Goal: Task Accomplishment & Management: Manage account settings

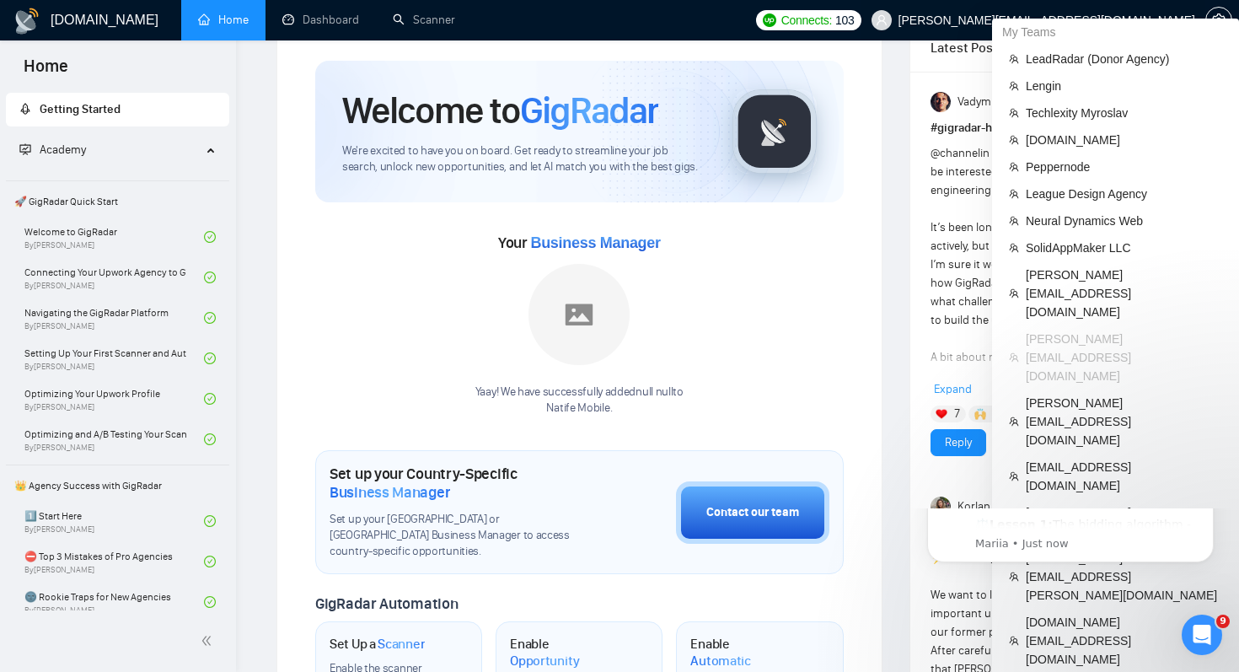
scroll to position [51, 0]
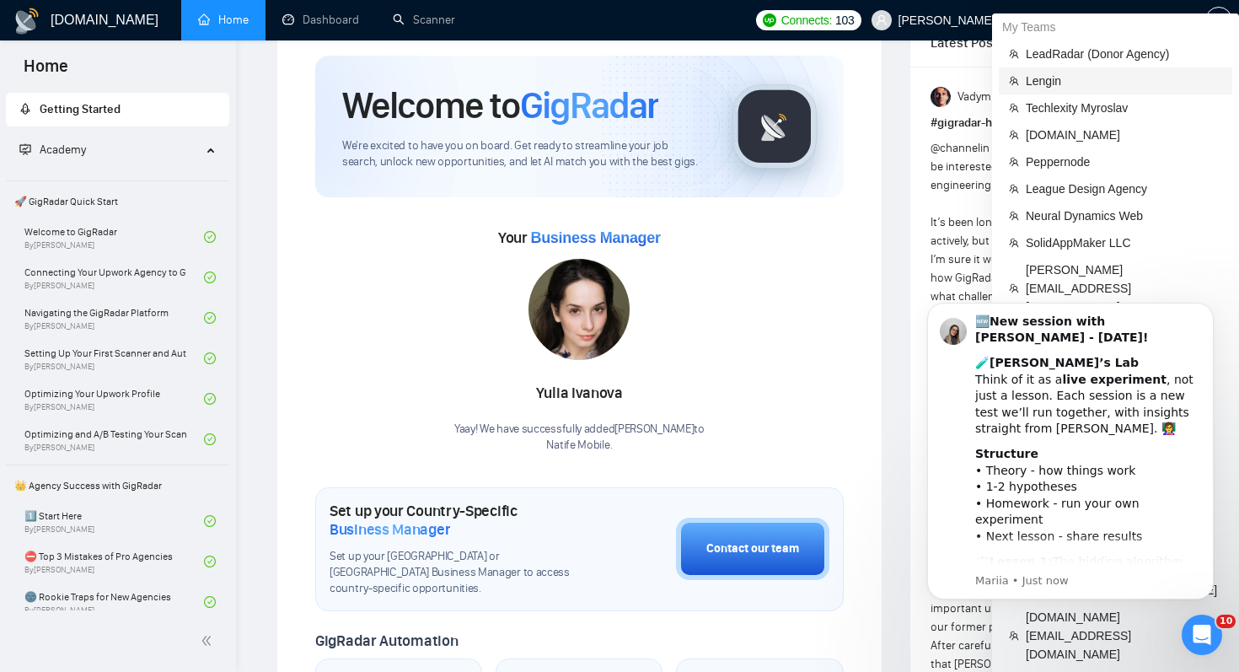
click at [1075, 86] on span "Lengin" at bounding box center [1123, 81] width 196 height 19
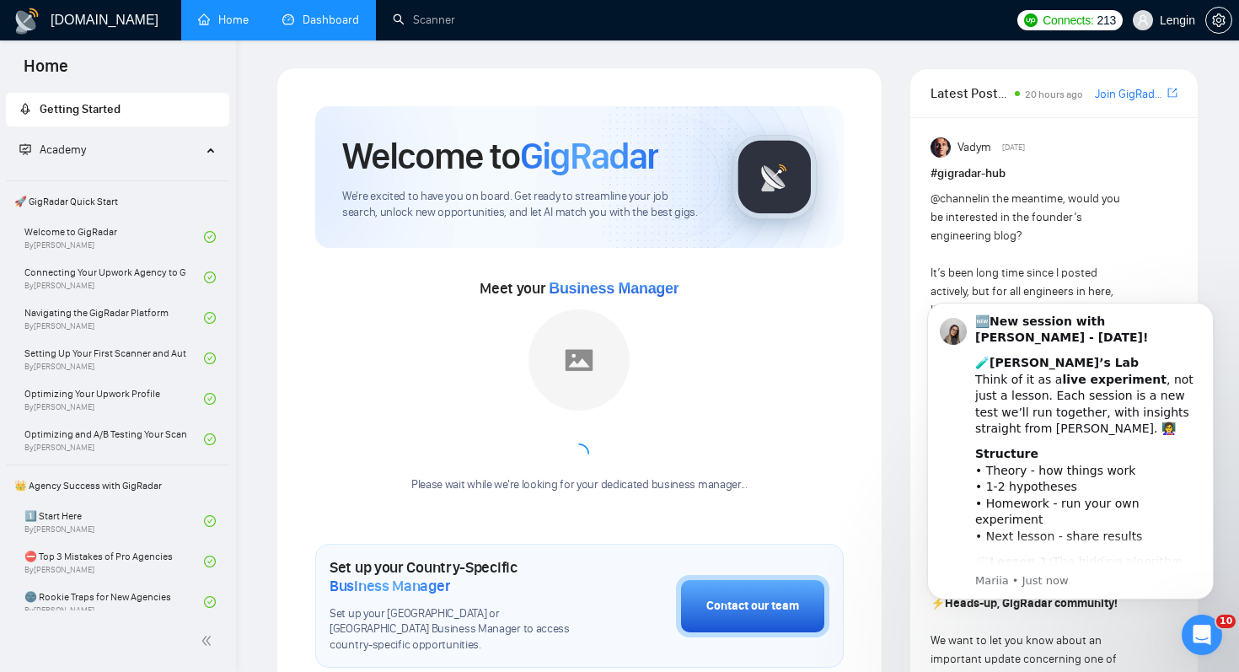
click at [302, 16] on link "Dashboard" at bounding box center [320, 20] width 77 height 14
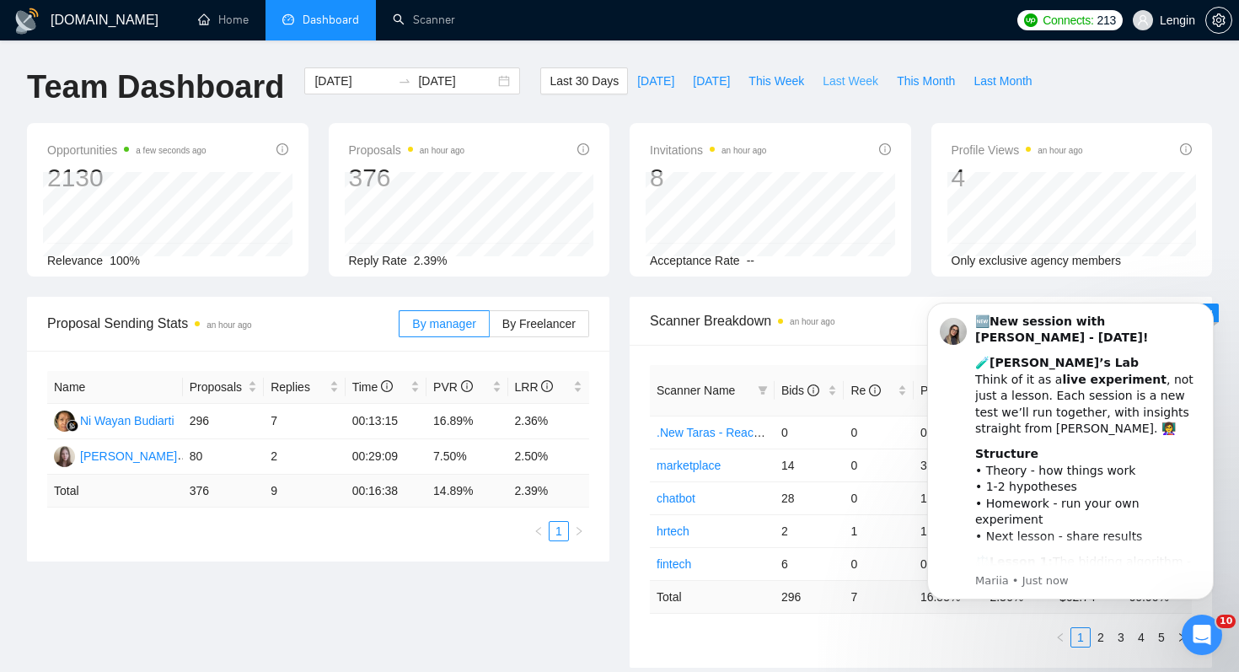
click at [860, 82] on span "Last Week" at bounding box center [850, 81] width 56 height 19
type input "2025-09-29"
type input "2025-10-05"
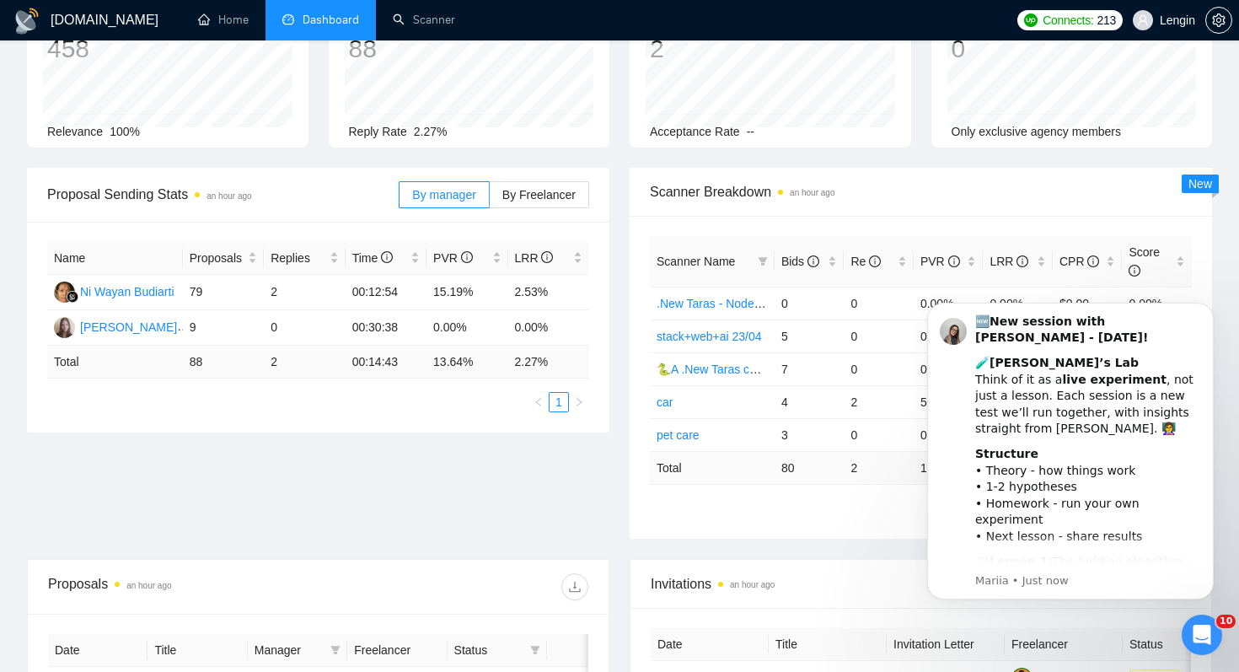
scroll to position [130, 0]
click at [1208, 311] on icon "Dismiss notification" at bounding box center [1208, 306] width 9 height 9
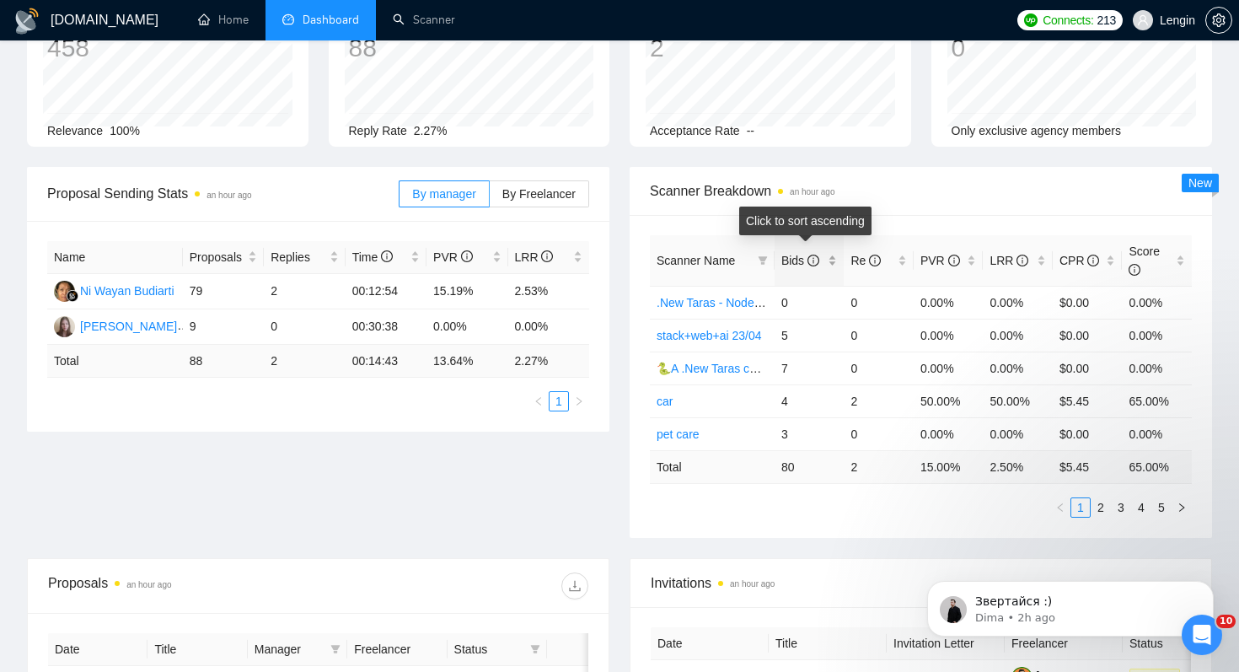
click at [795, 259] on span "Bids" at bounding box center [800, 260] width 38 height 13
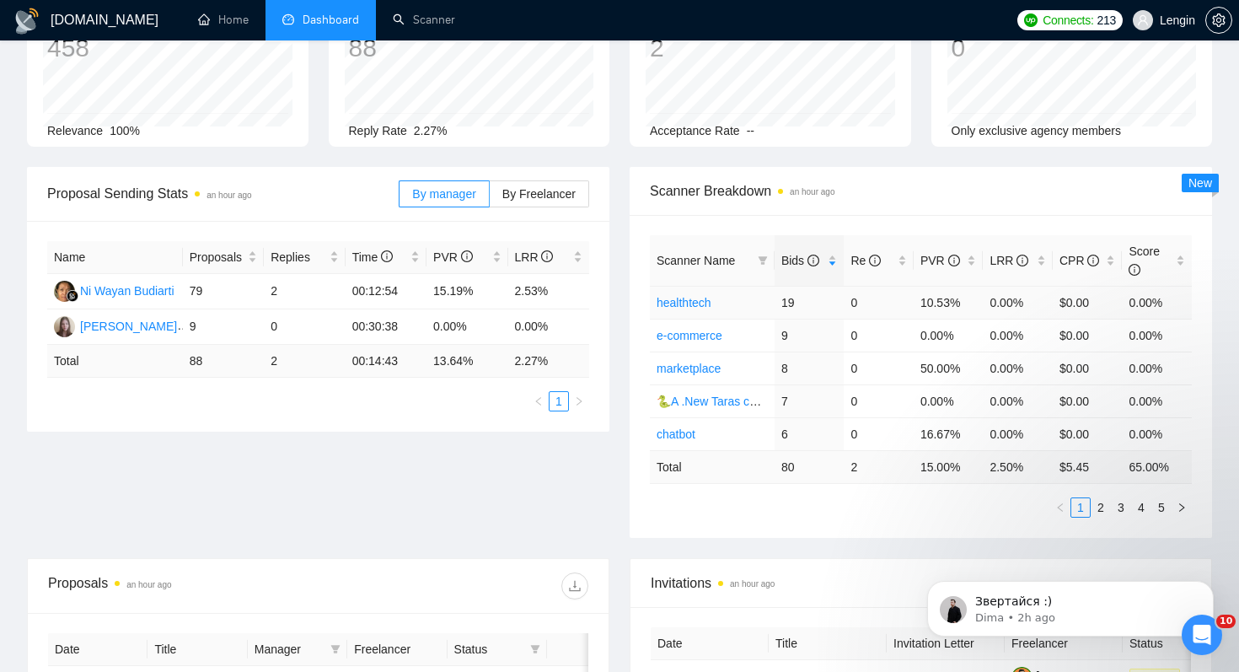
click at [720, 303] on td "healthtech" at bounding box center [712, 302] width 125 height 33
click at [706, 302] on link "healthtech" at bounding box center [683, 302] width 55 height 13
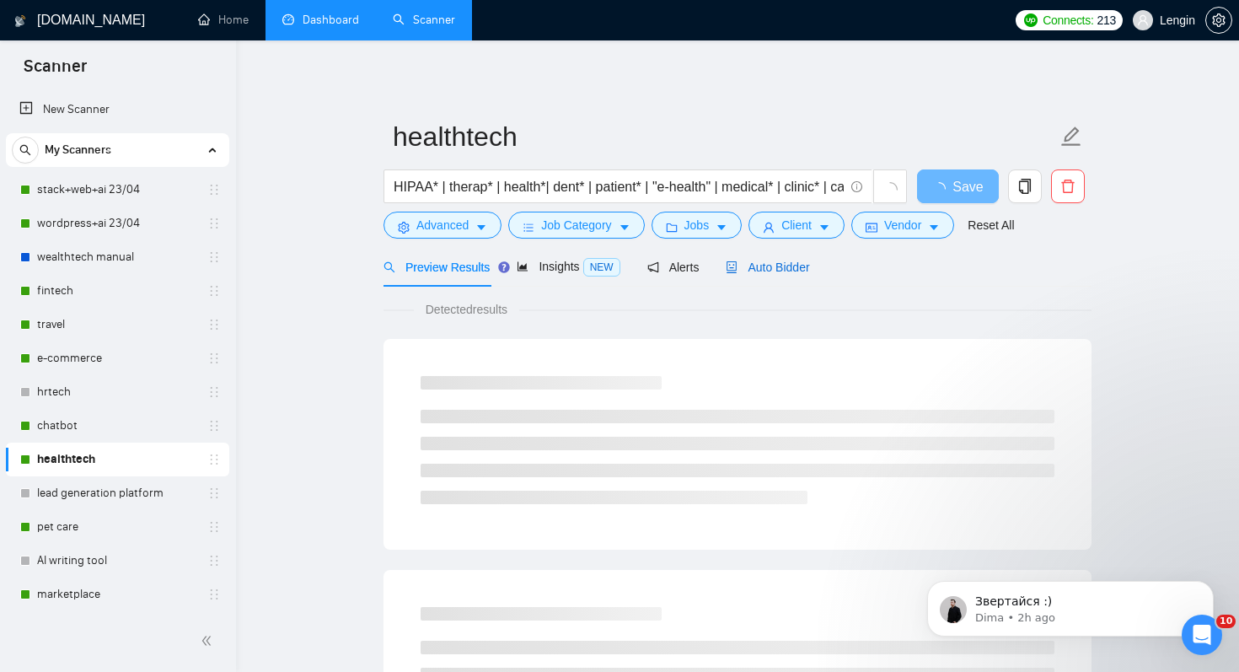
click at [794, 273] on div "Auto Bidder" at bounding box center [766, 267] width 83 height 19
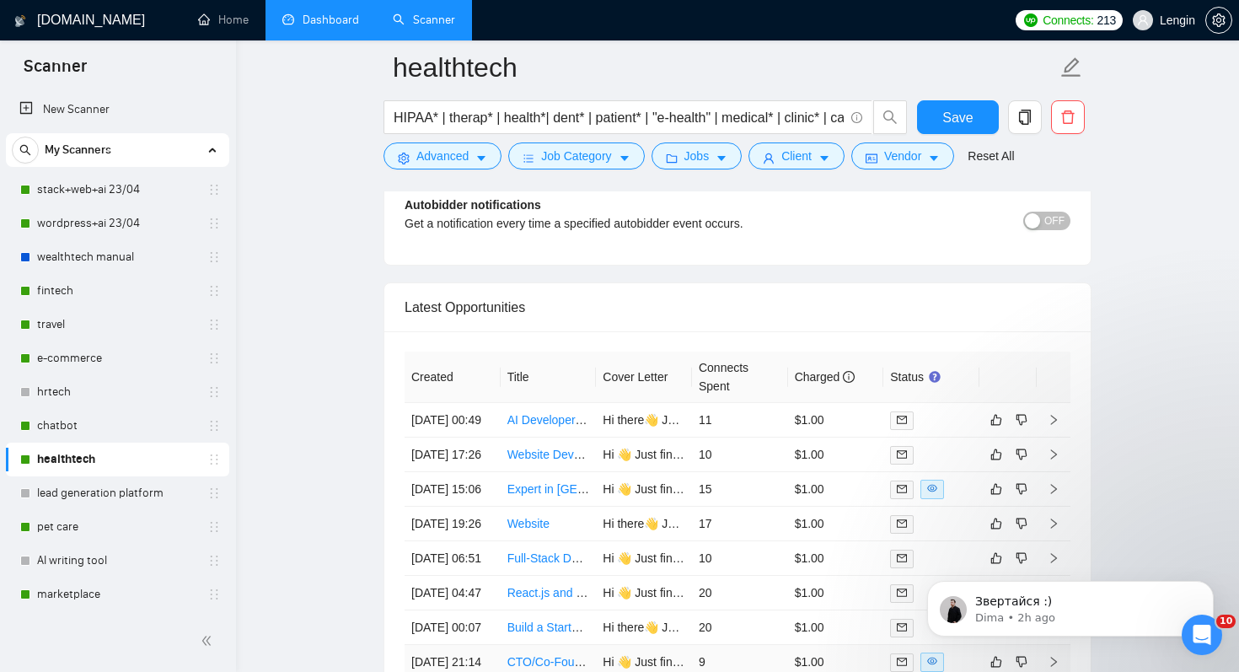
scroll to position [4353, 0]
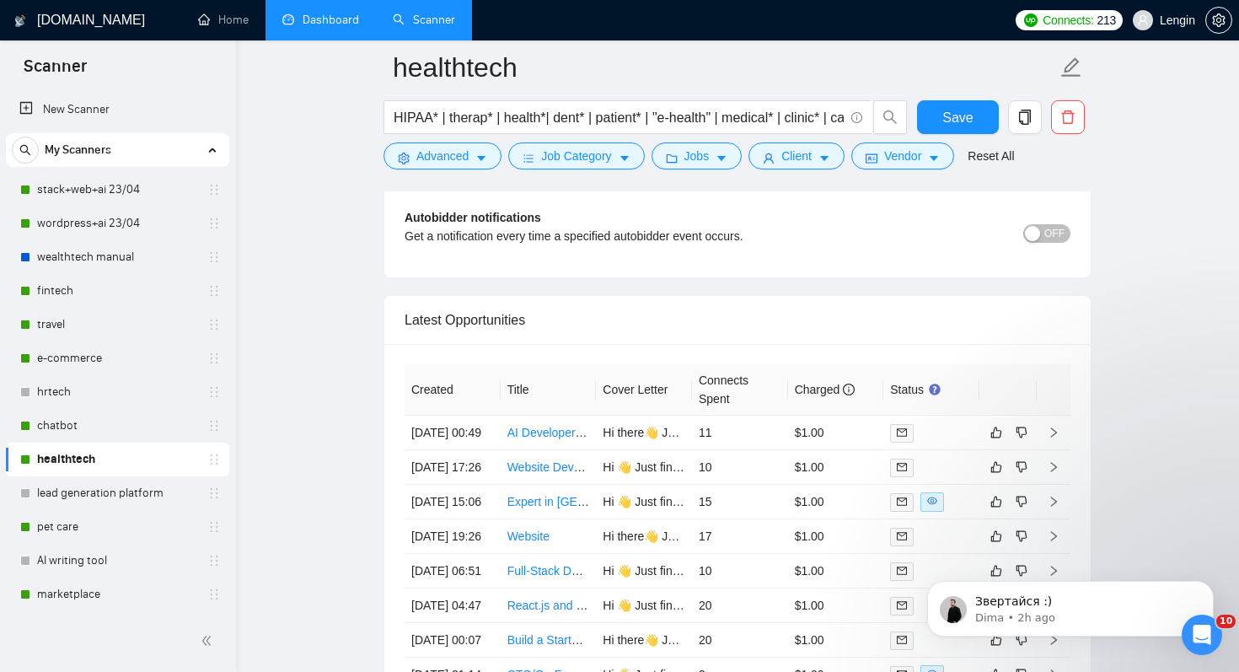
click at [348, 19] on link "Dashboard" at bounding box center [320, 20] width 77 height 14
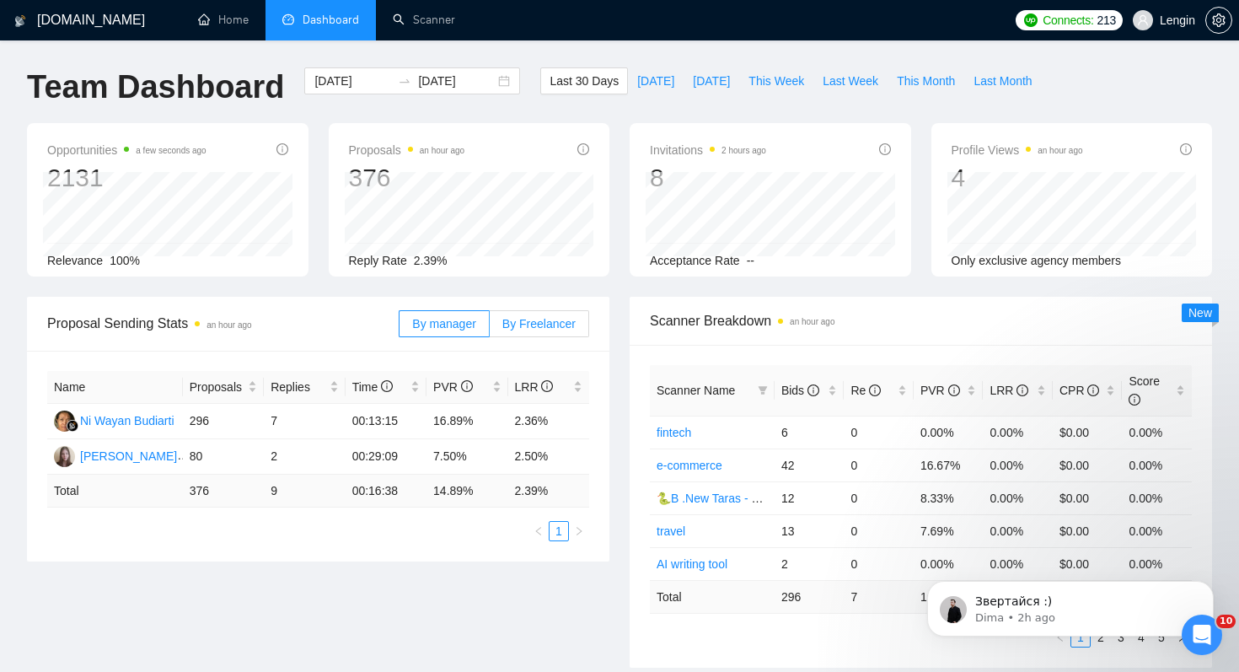
click at [554, 318] on span "By Freelancer" at bounding box center [538, 323] width 73 height 13
click at [490, 328] on input "By Freelancer" at bounding box center [490, 328] width 0 height 0
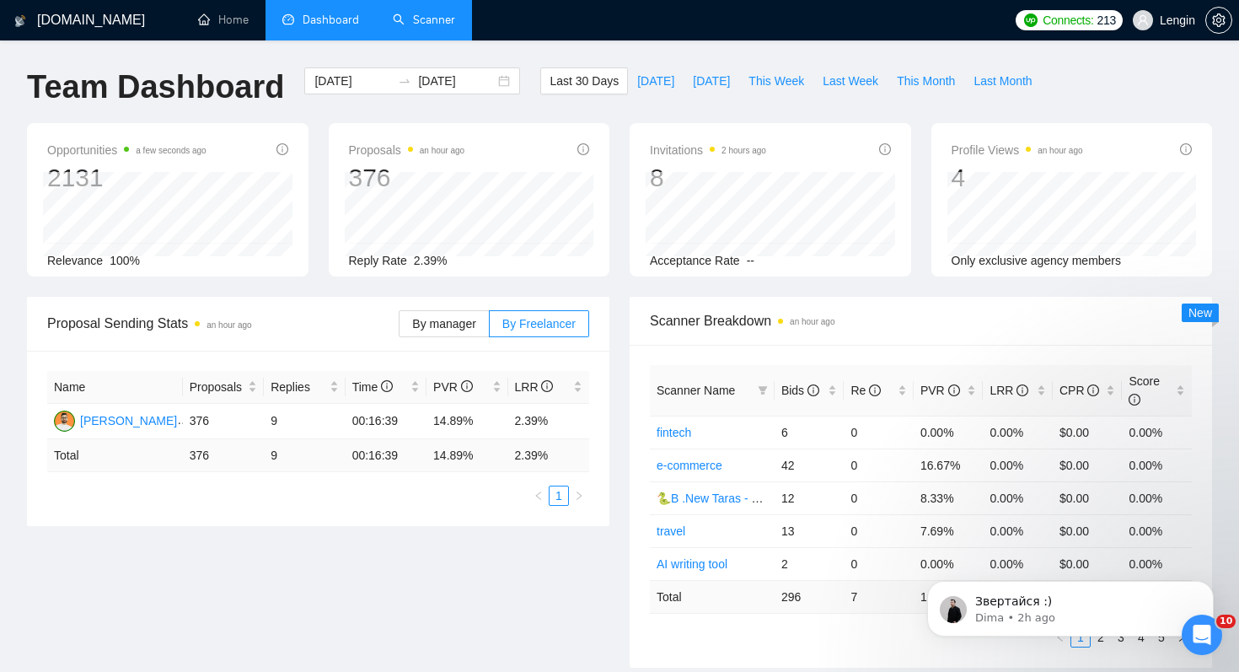
click at [441, 24] on link "Scanner" at bounding box center [424, 20] width 62 height 14
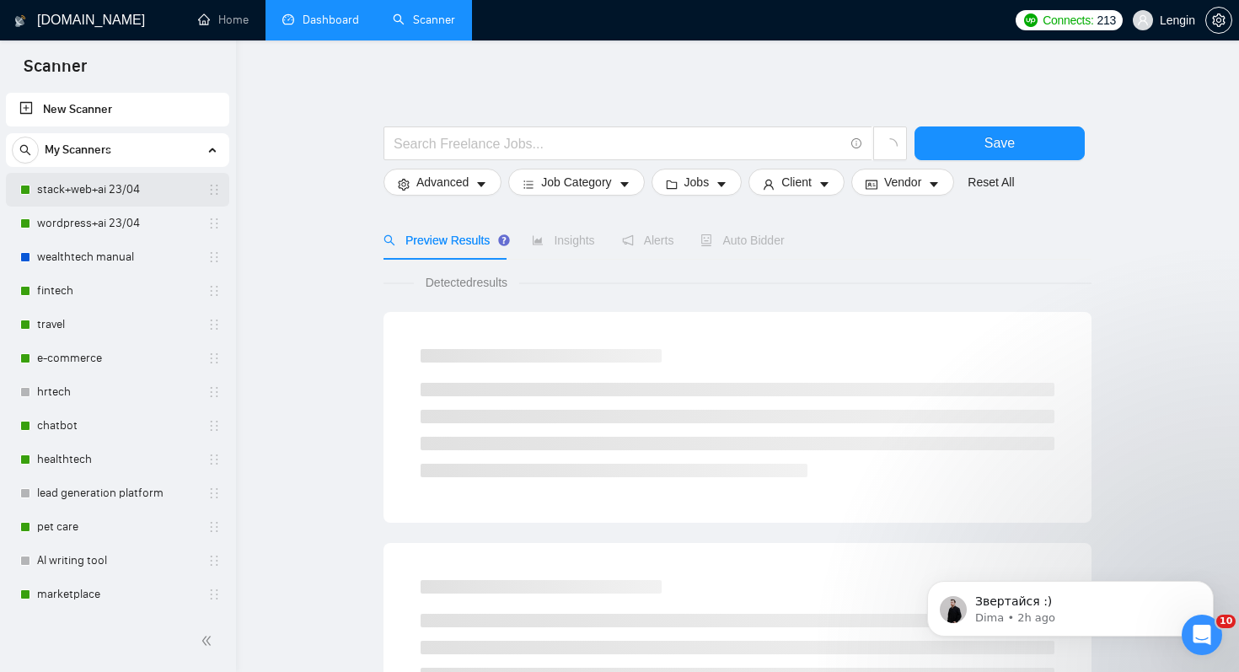
click at [131, 190] on link "stack+web+ai 23/04" at bounding box center [117, 190] width 160 height 34
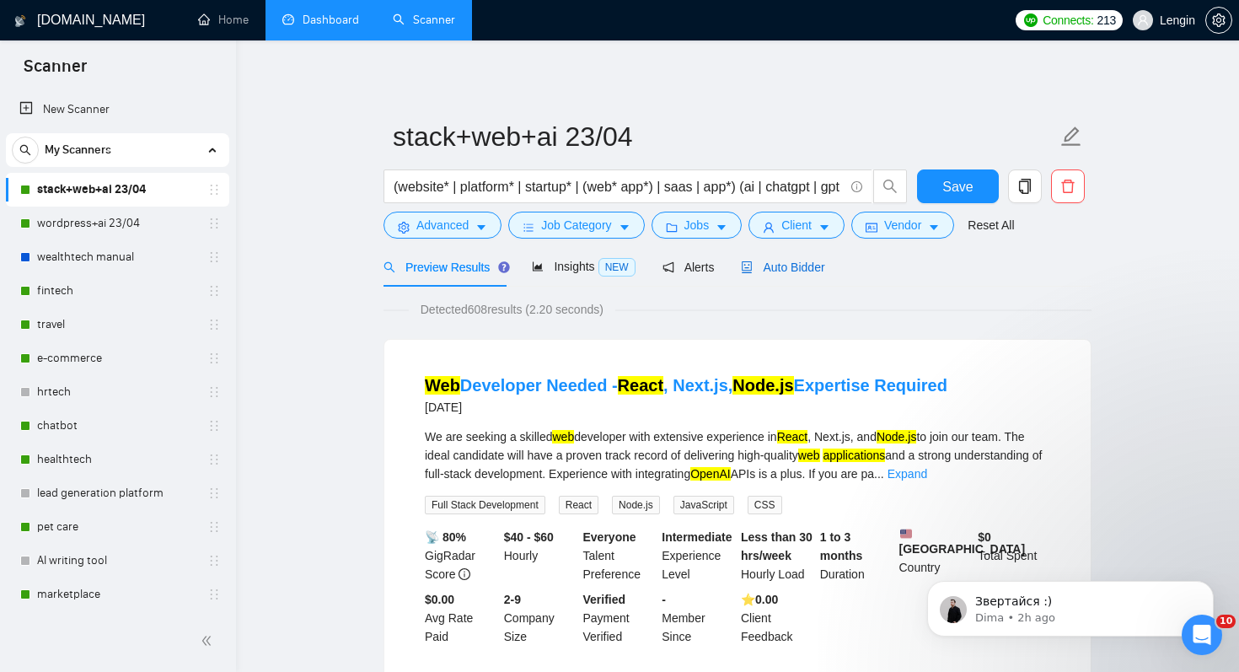
click at [777, 263] on span "Auto Bidder" at bounding box center [782, 266] width 83 height 13
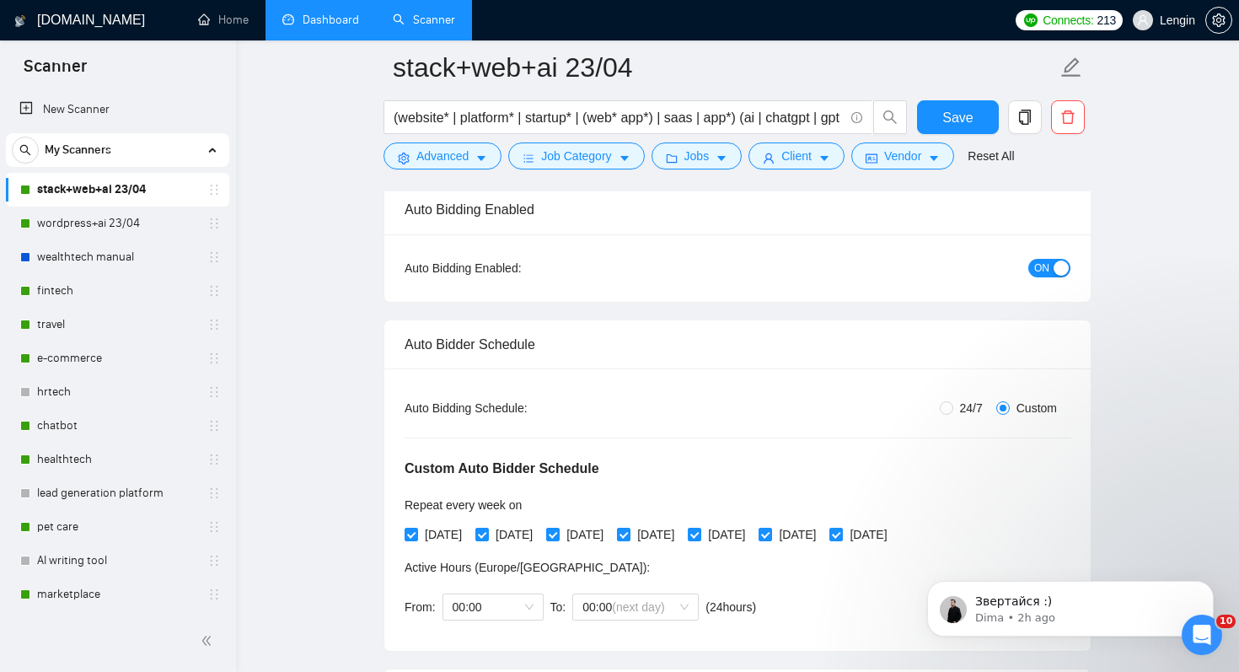
scroll to position [136, 0]
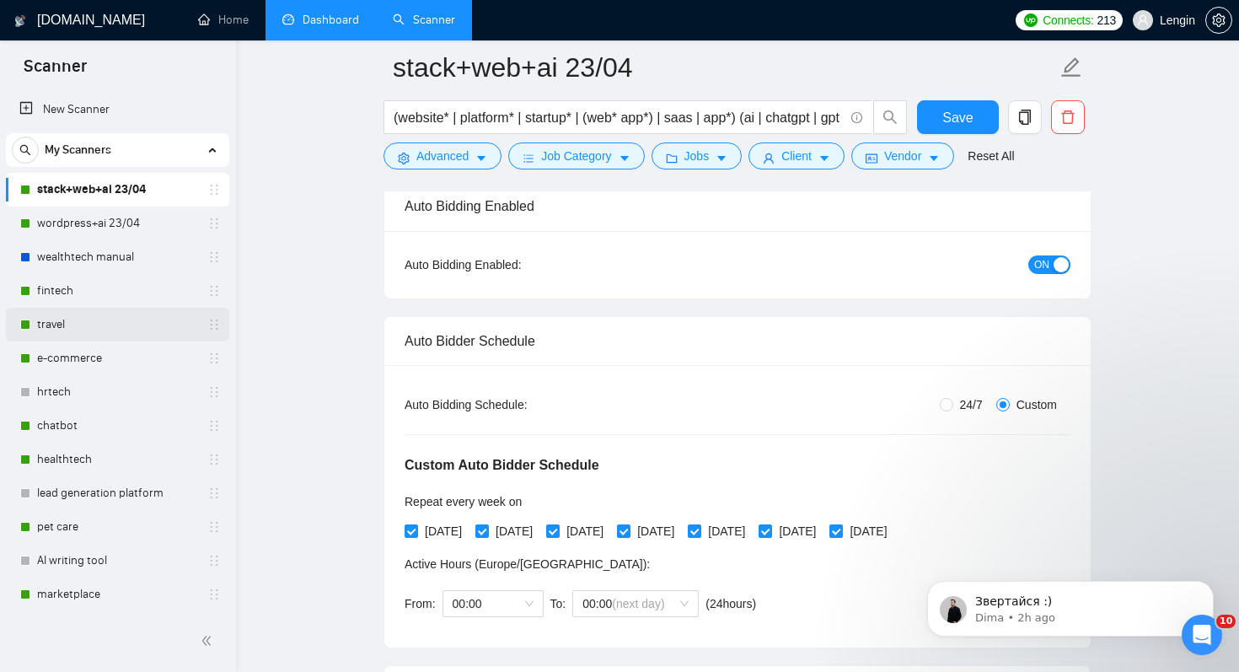
click at [124, 327] on link "travel" at bounding box center [117, 325] width 160 height 34
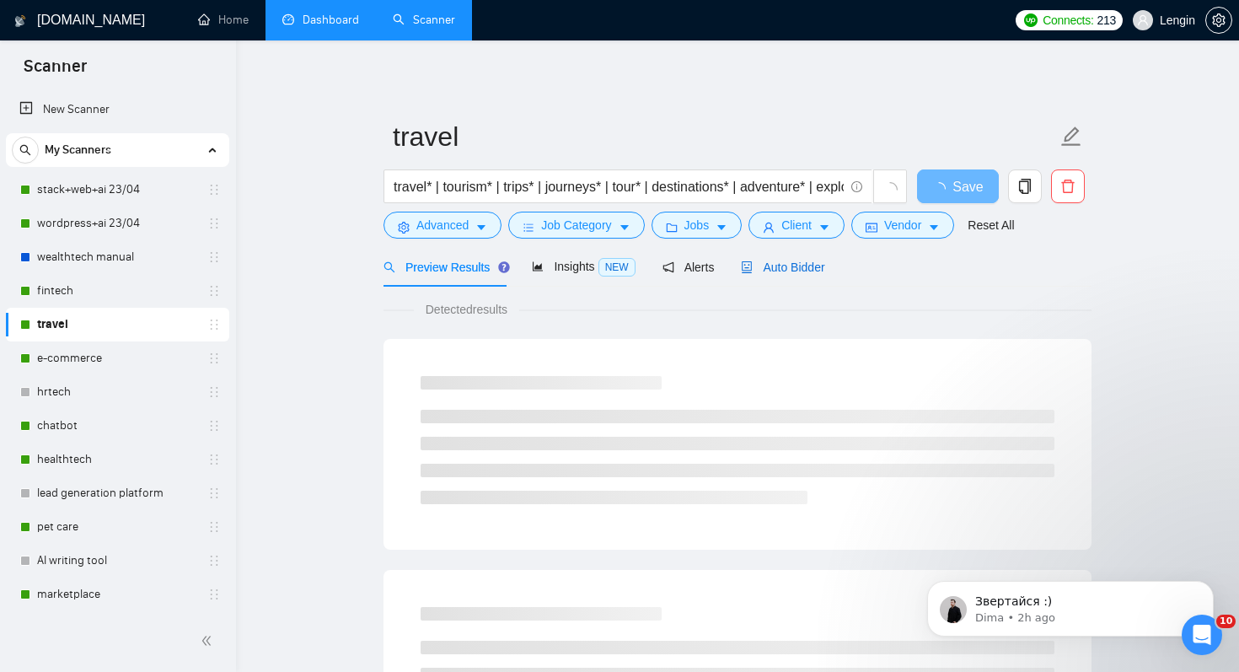
click at [789, 273] on span "Auto Bidder" at bounding box center [782, 266] width 83 height 13
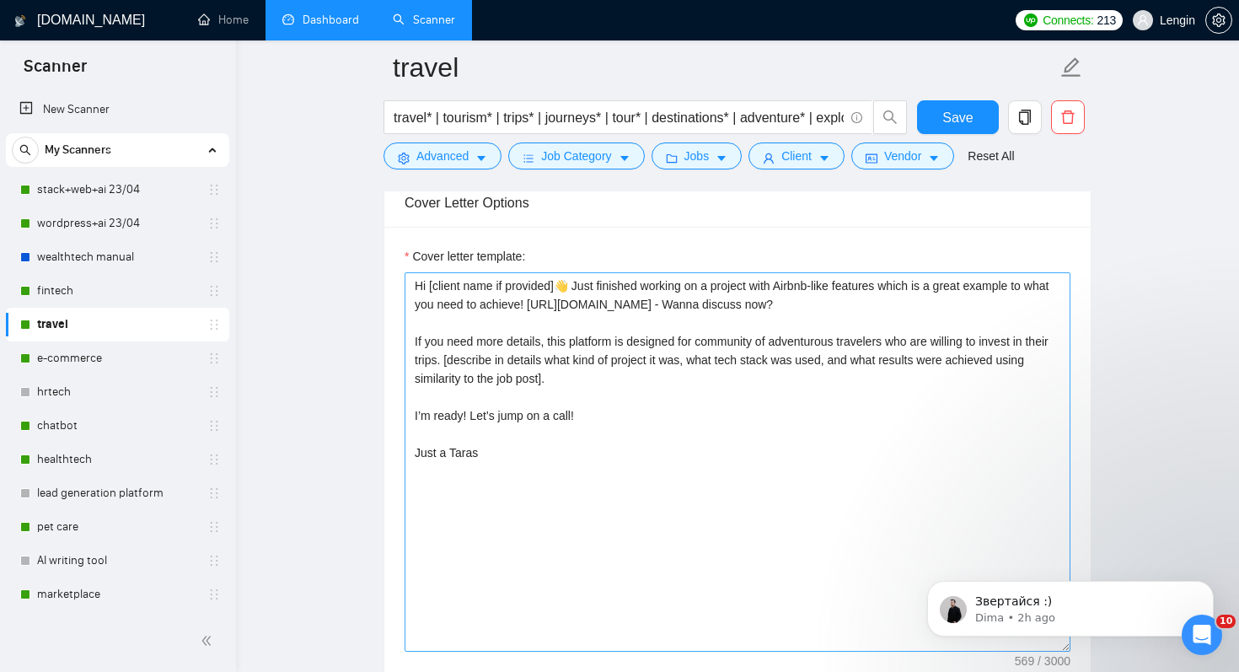
scroll to position [2170, 0]
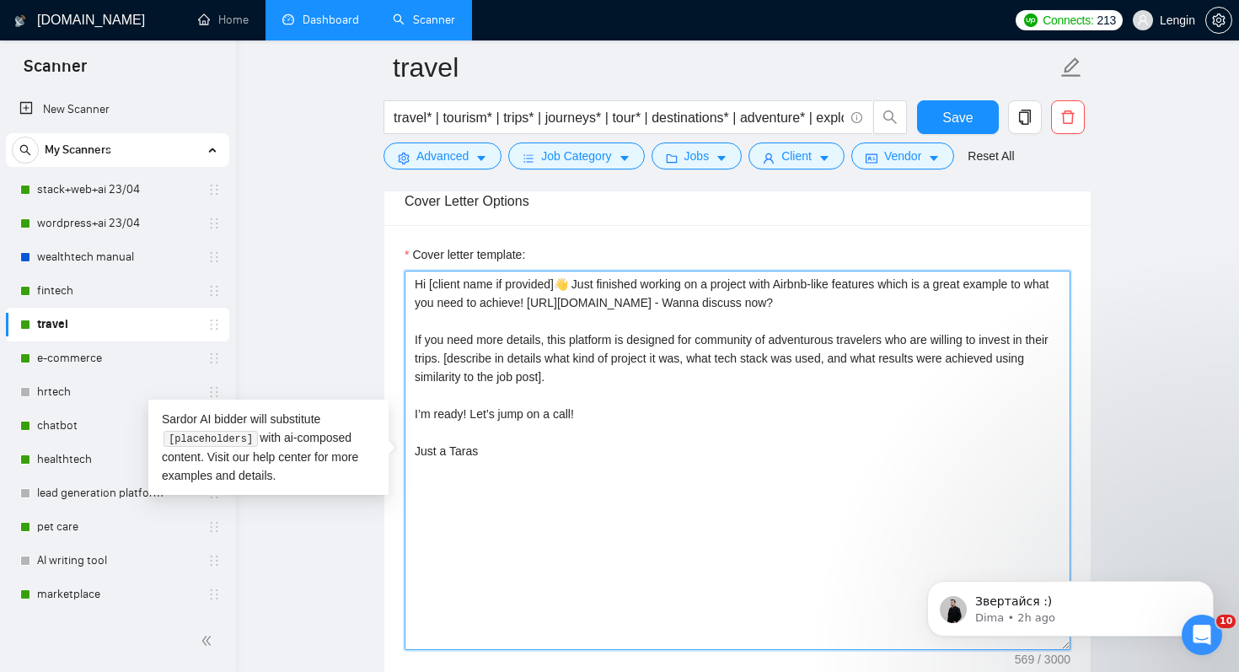
click at [726, 420] on textarea "Hi [client name if provided]👋 Just finished working on a project with Airbnb-li…" at bounding box center [737, 459] width 666 height 379
click at [653, 309] on textarea "Hi [client name if provided]👋 Just finished working on a project with Airbnb-li…" at bounding box center [737, 459] width 666 height 379
click at [652, 453] on textarea "Hi [client name if provided]👋 Just finished working on a project with Airbnb-li…" at bounding box center [737, 459] width 666 height 379
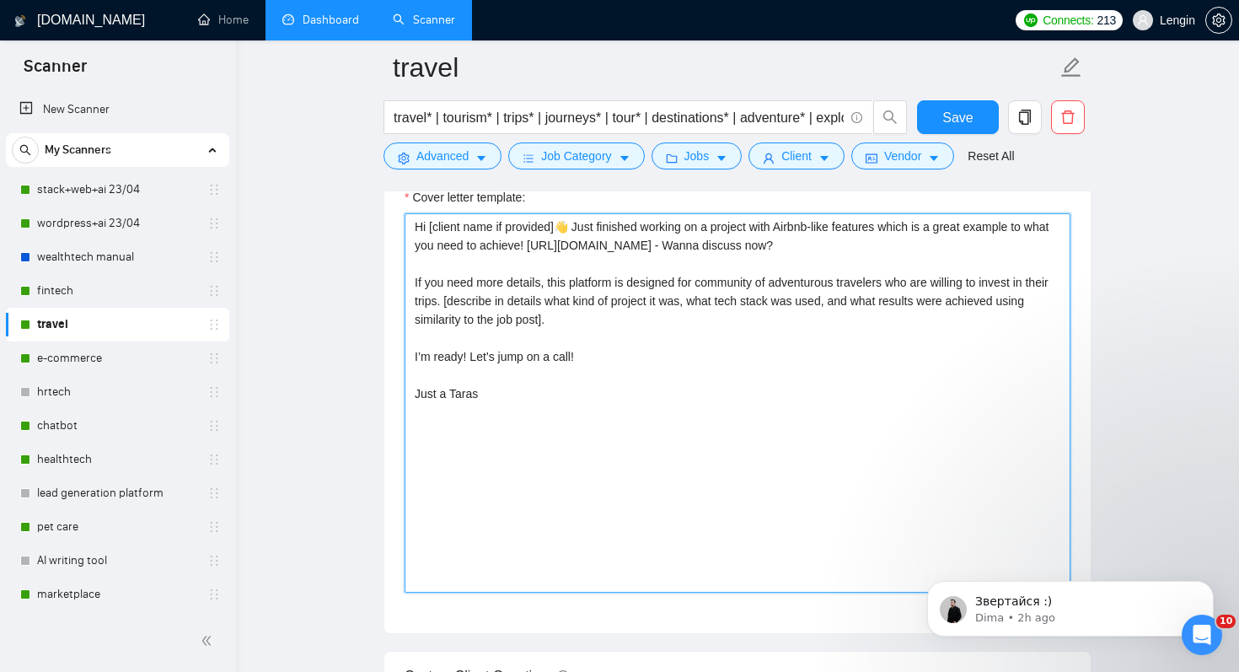
scroll to position [2223, 0]
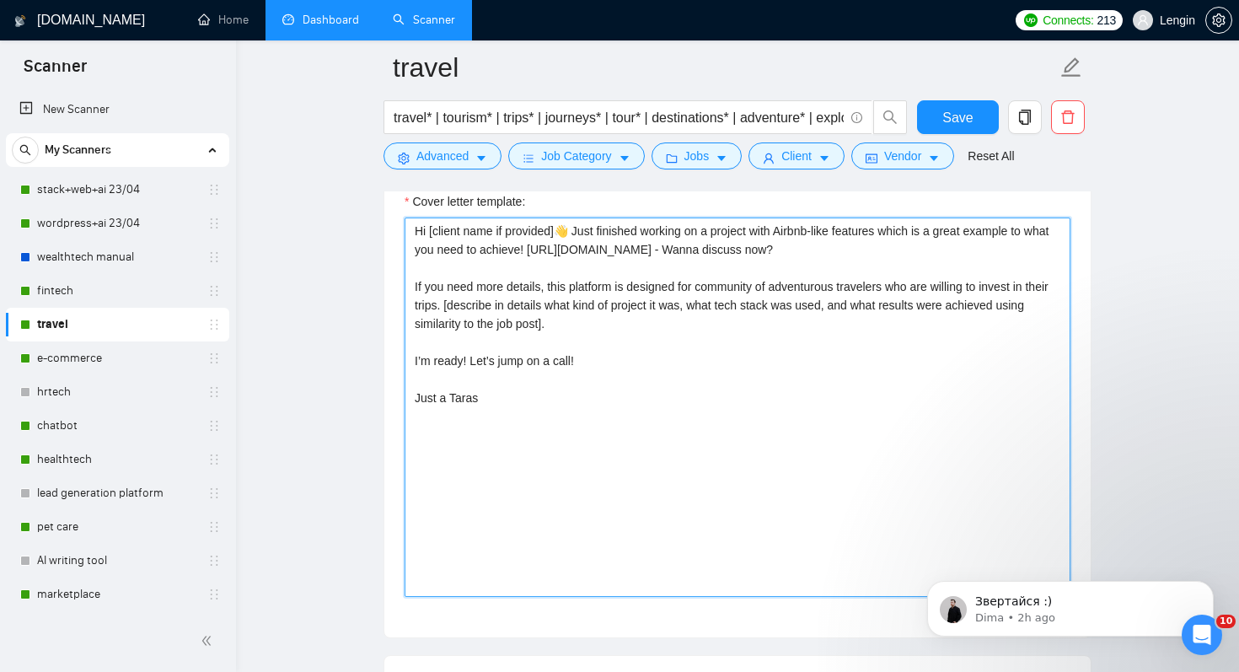
click at [716, 251] on textarea "Hi [client name if provided]👋 Just finished working on a project with Airbnb-li…" at bounding box center [737, 406] width 666 height 379
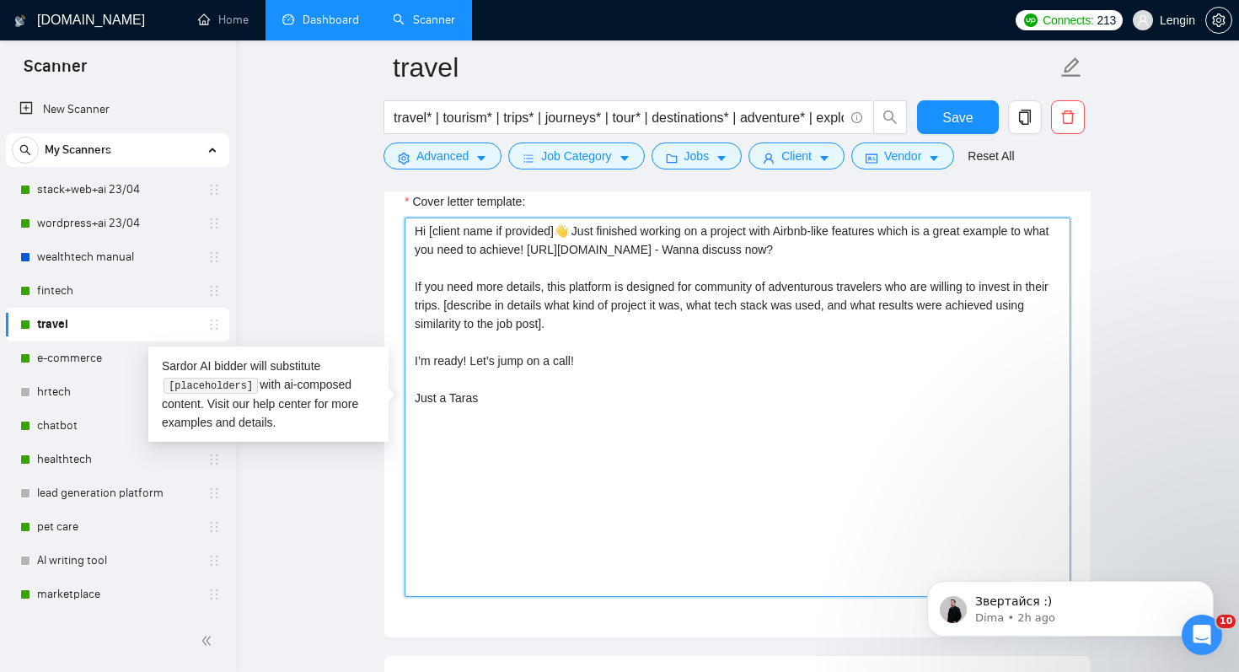
click at [682, 294] on textarea "Hi [client name if provided]👋 Just finished working on a project with Airbnb-li…" at bounding box center [737, 406] width 666 height 379
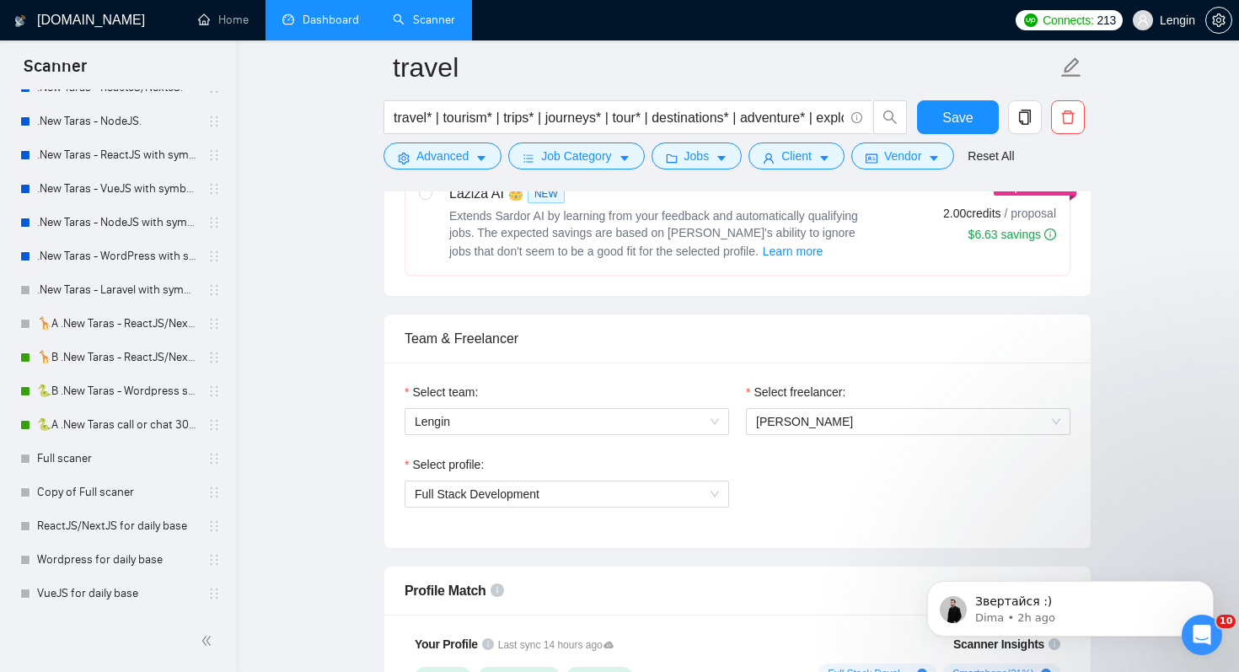
scroll to position [0, 0]
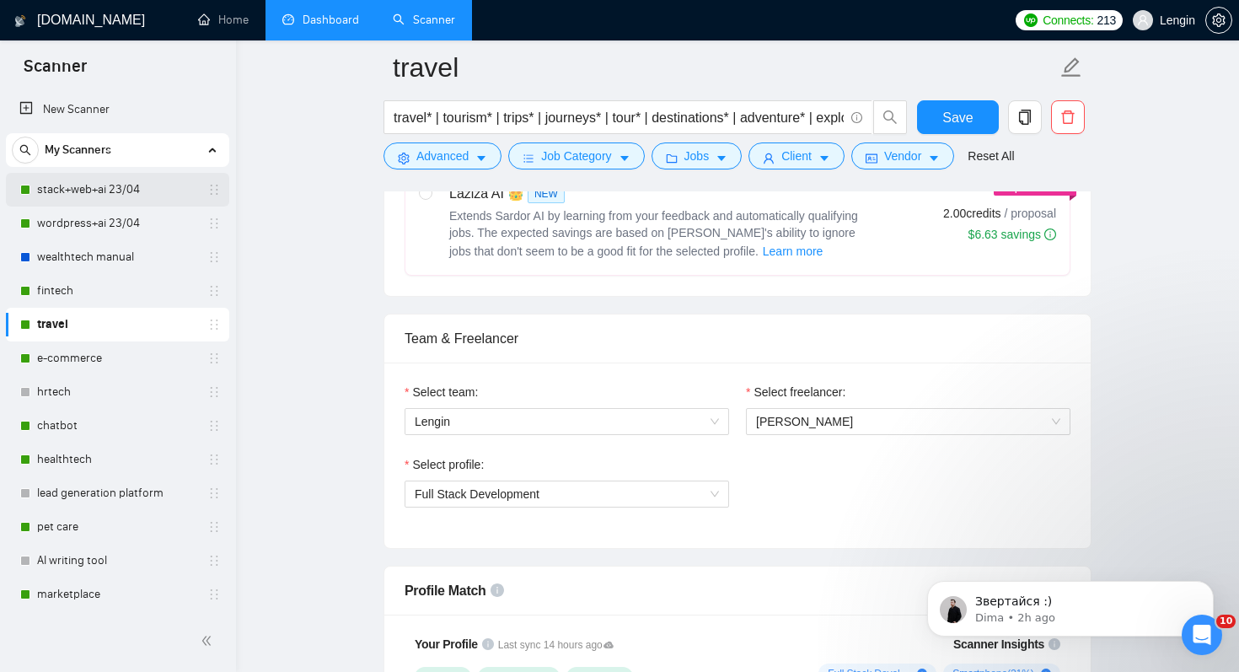
click at [121, 186] on link "stack+web+ai 23/04" at bounding box center [117, 190] width 160 height 34
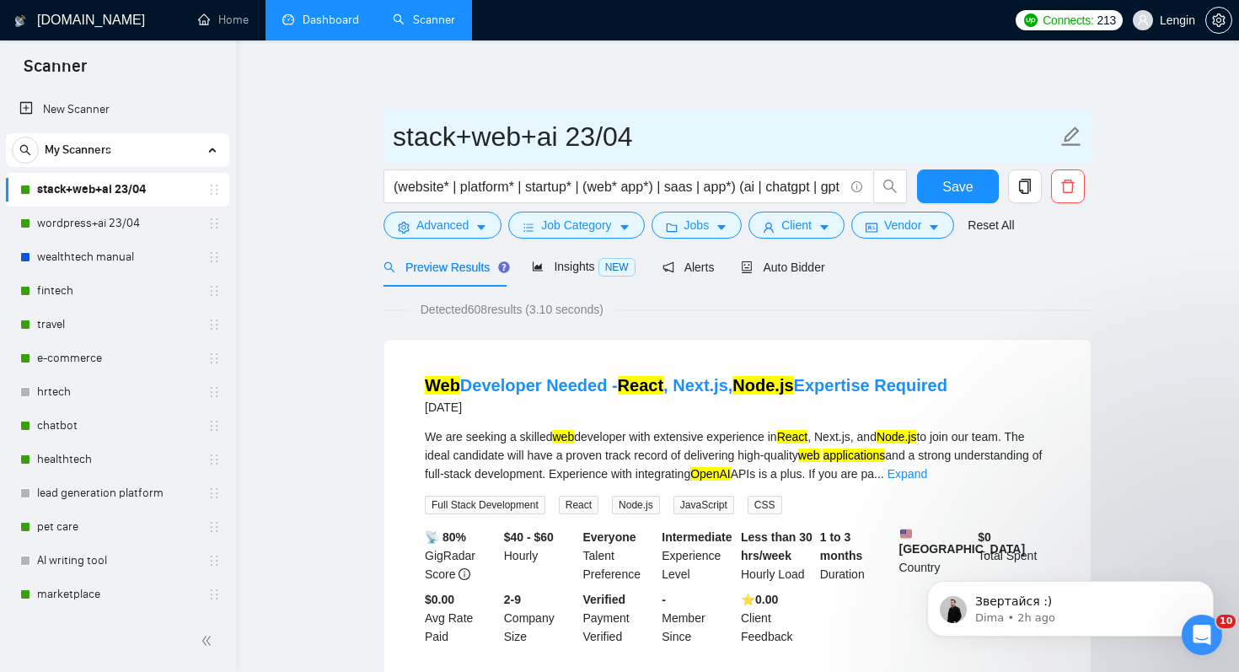
click at [733, 136] on input "stack+web+ai 23/04" at bounding box center [725, 136] width 664 height 42
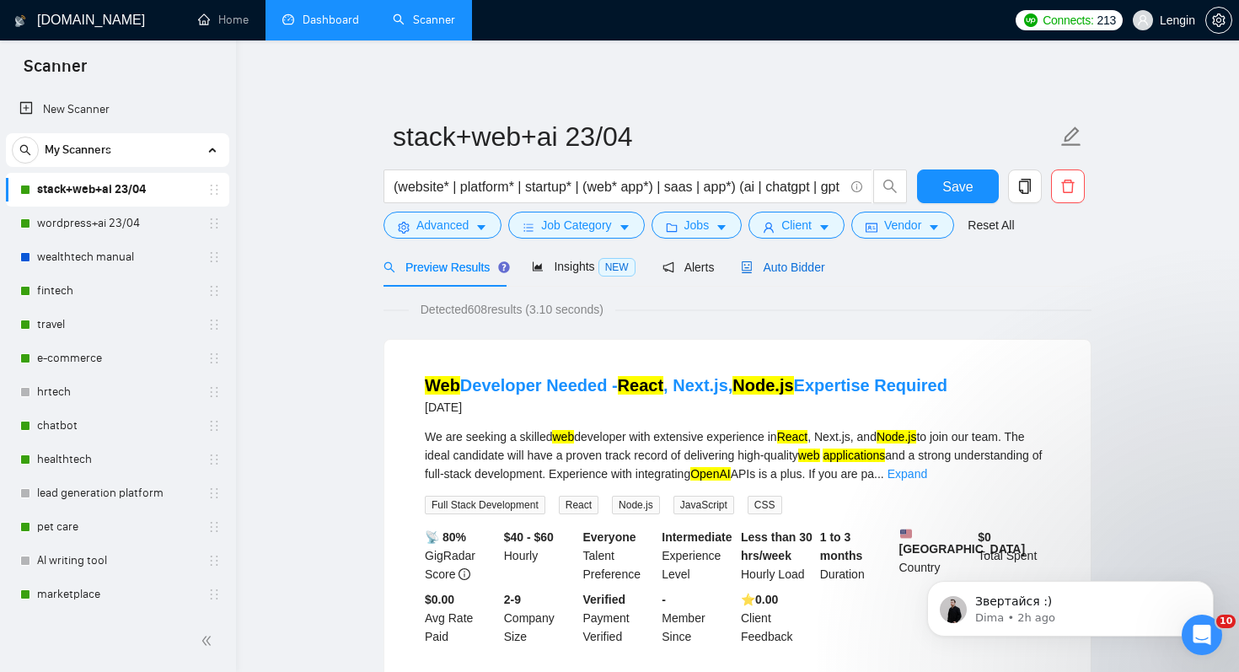
click at [799, 268] on span "Auto Bidder" at bounding box center [782, 266] width 83 height 13
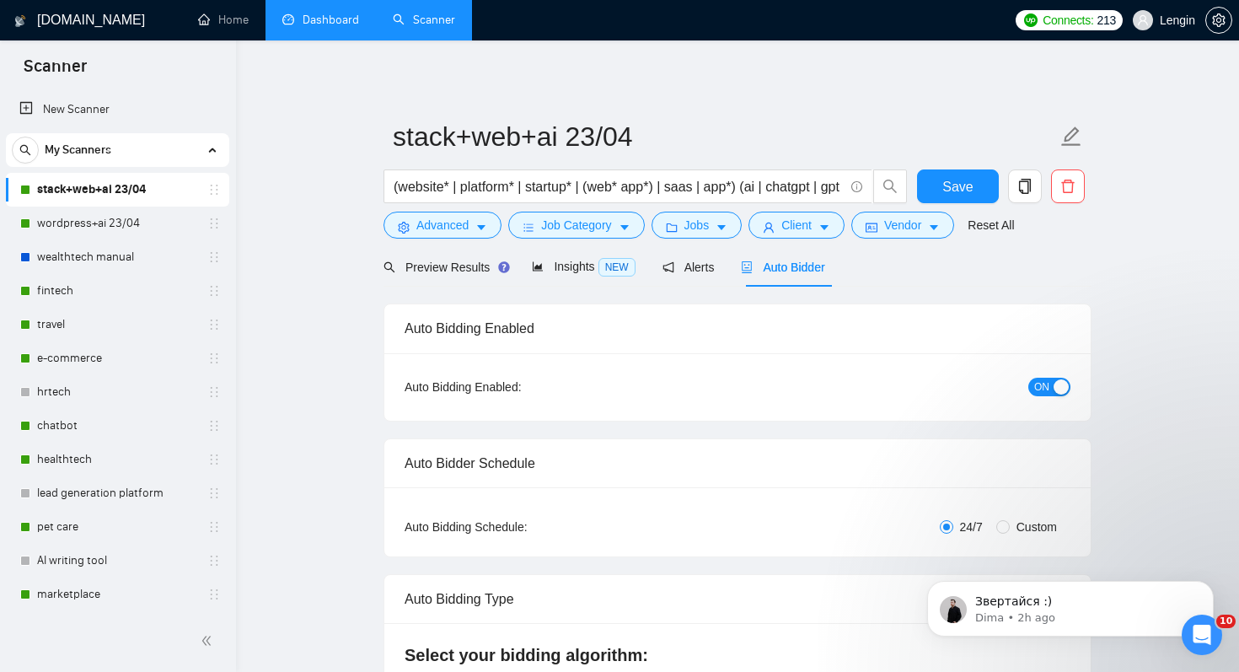
radio input "false"
radio input "true"
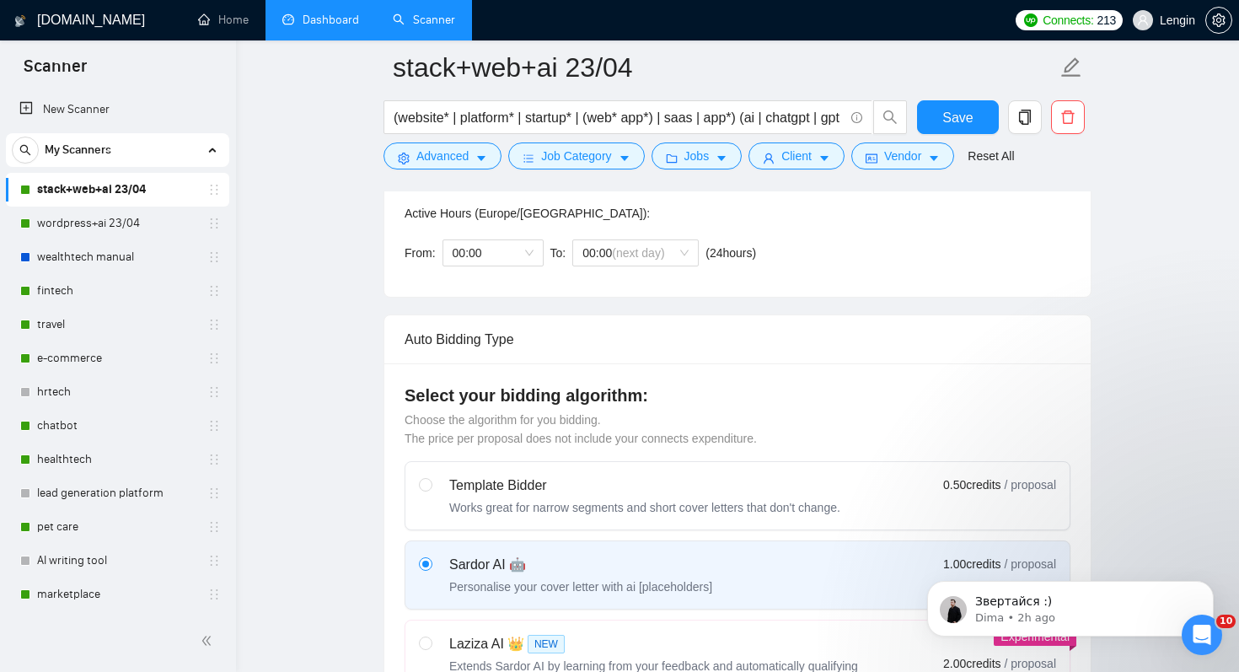
scroll to position [447, 0]
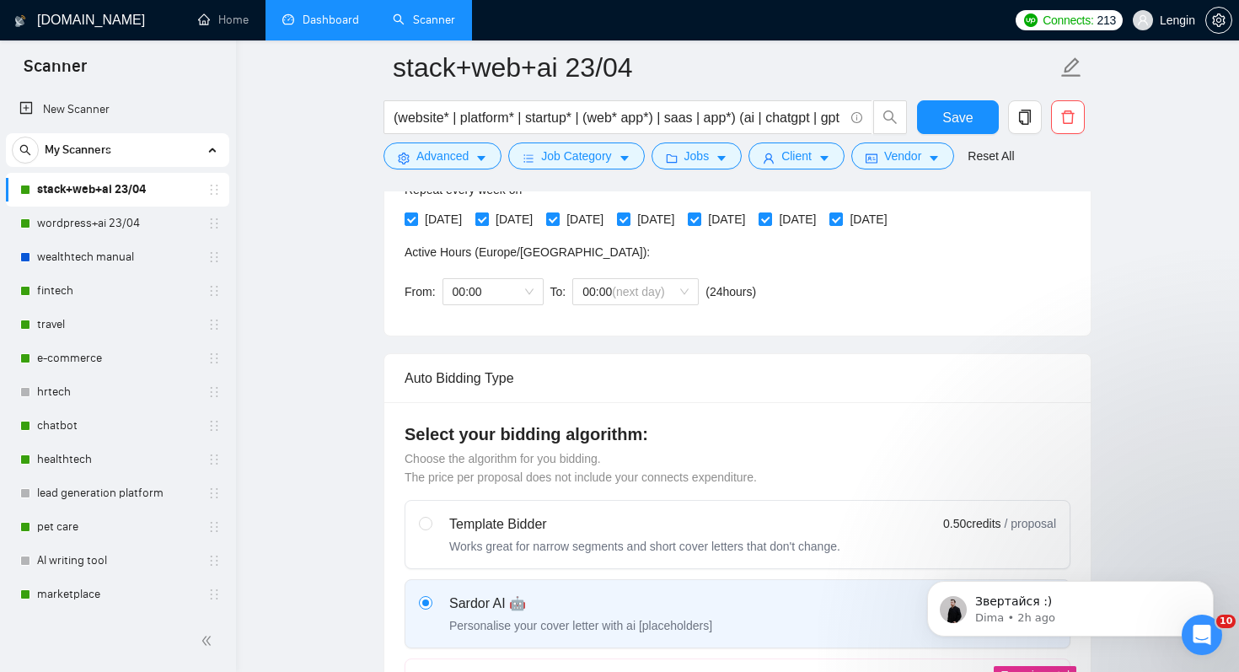
click at [522, 218] on span "[DATE]" at bounding box center [514, 219] width 51 height 19
click at [487, 218] on input "[DATE]" at bounding box center [481, 218] width 12 height 12
checkbox input "false"
click at [699, 228] on div "[DATE] [DATE] [DATE] [DATE] [DATE] [DATE] [DATE]" at bounding box center [649, 219] width 490 height 27
click at [681, 224] on span "[DATE]" at bounding box center [655, 219] width 51 height 19
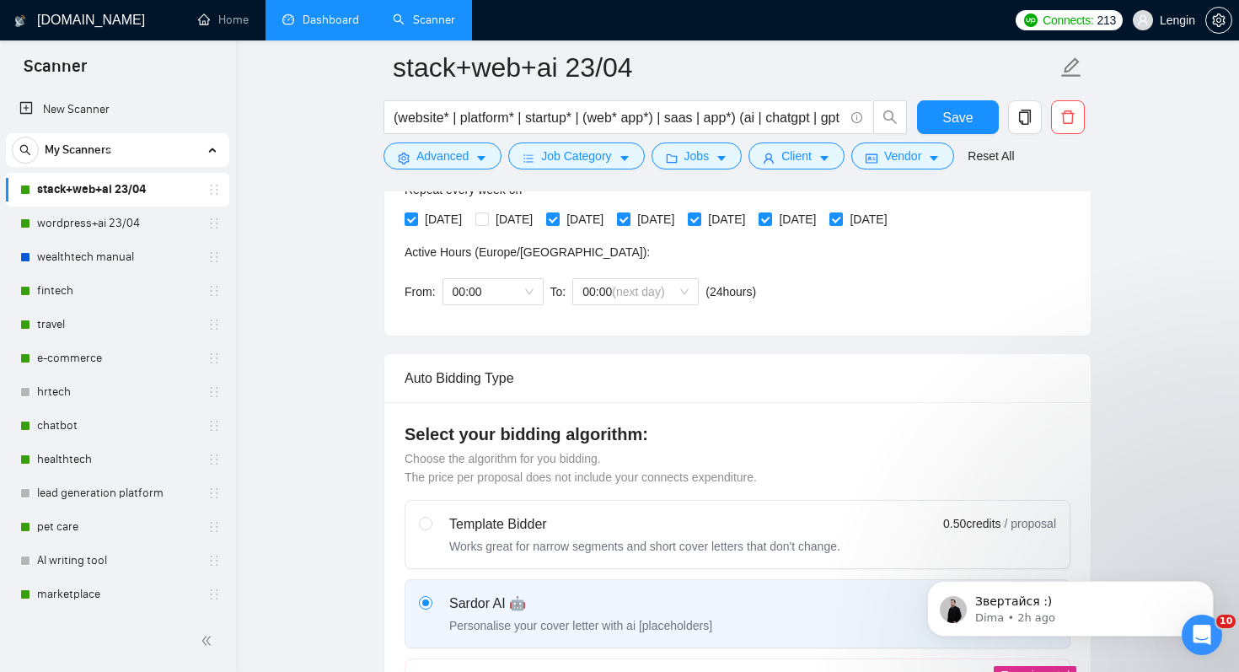
click at [629, 224] on input "[DATE]" at bounding box center [623, 218] width 12 height 12
checkbox input "false"
click at [822, 224] on span "[DATE]" at bounding box center [797, 219] width 51 height 19
click at [770, 224] on input "[DATE]" at bounding box center [764, 218] width 12 height 12
checkbox input "false"
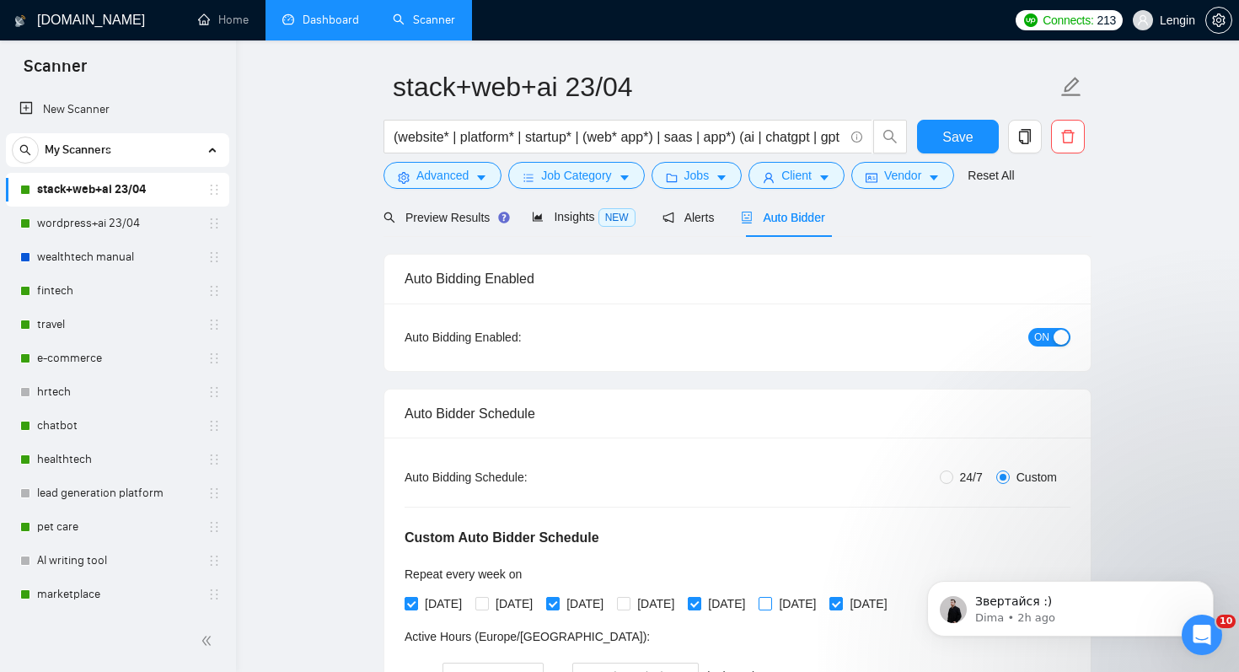
scroll to position [0, 0]
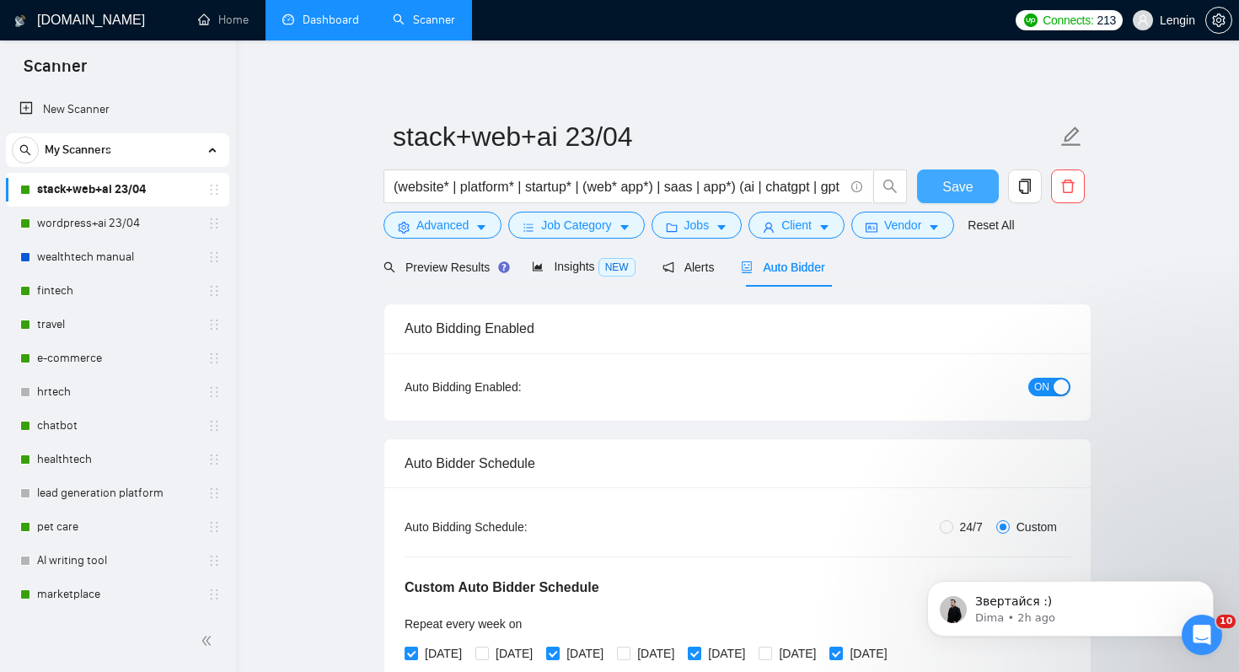
click at [960, 176] on span "Save" at bounding box center [957, 186] width 30 height 21
click at [1021, 173] on button "button" at bounding box center [1025, 186] width 34 height 34
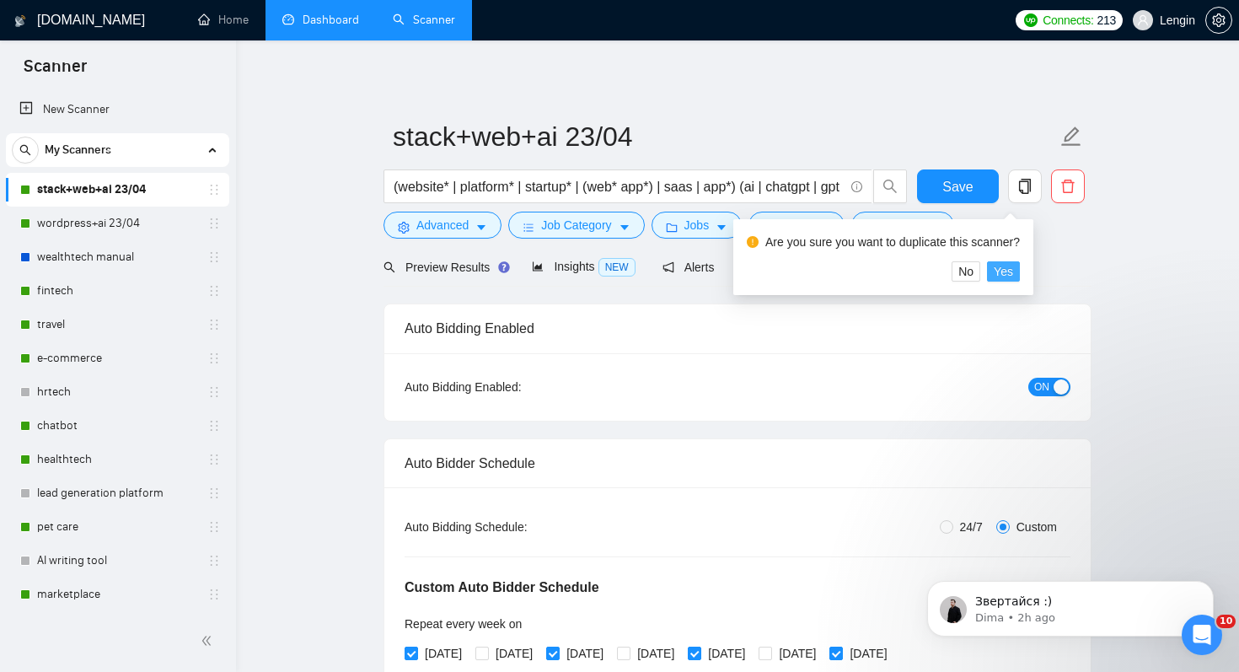
click at [1013, 274] on span "Yes" at bounding box center [1002, 271] width 19 height 19
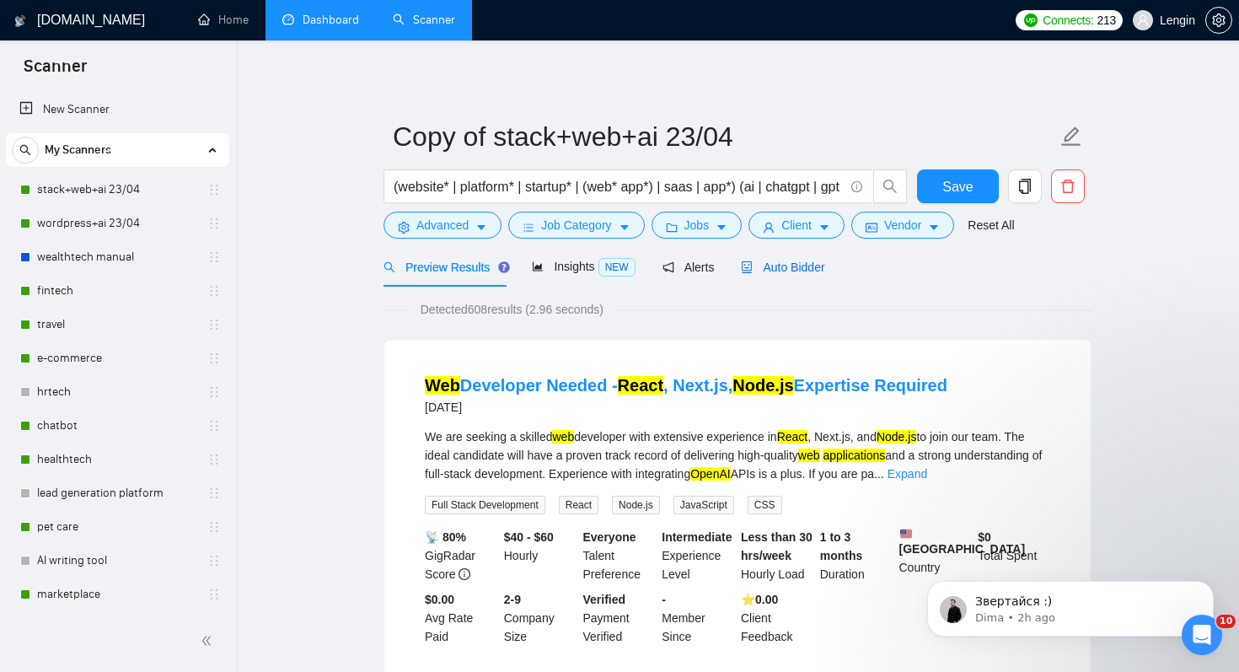
click at [796, 271] on span "Auto Bidder" at bounding box center [782, 266] width 83 height 13
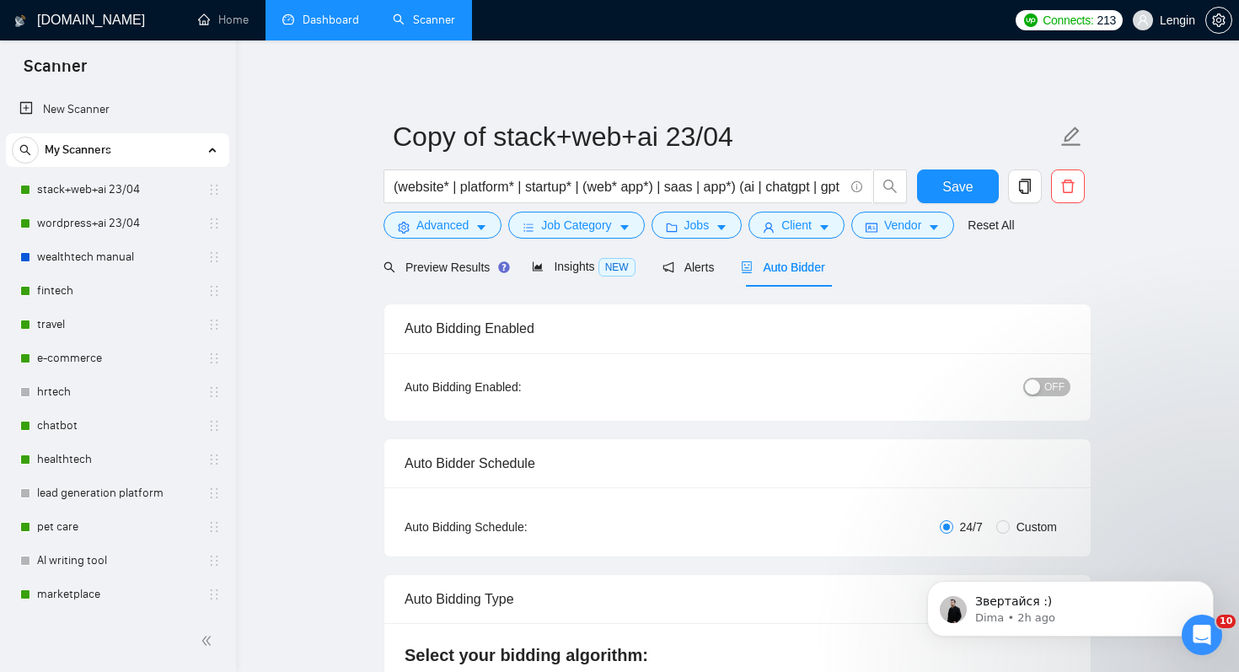
radio input "false"
radio input "true"
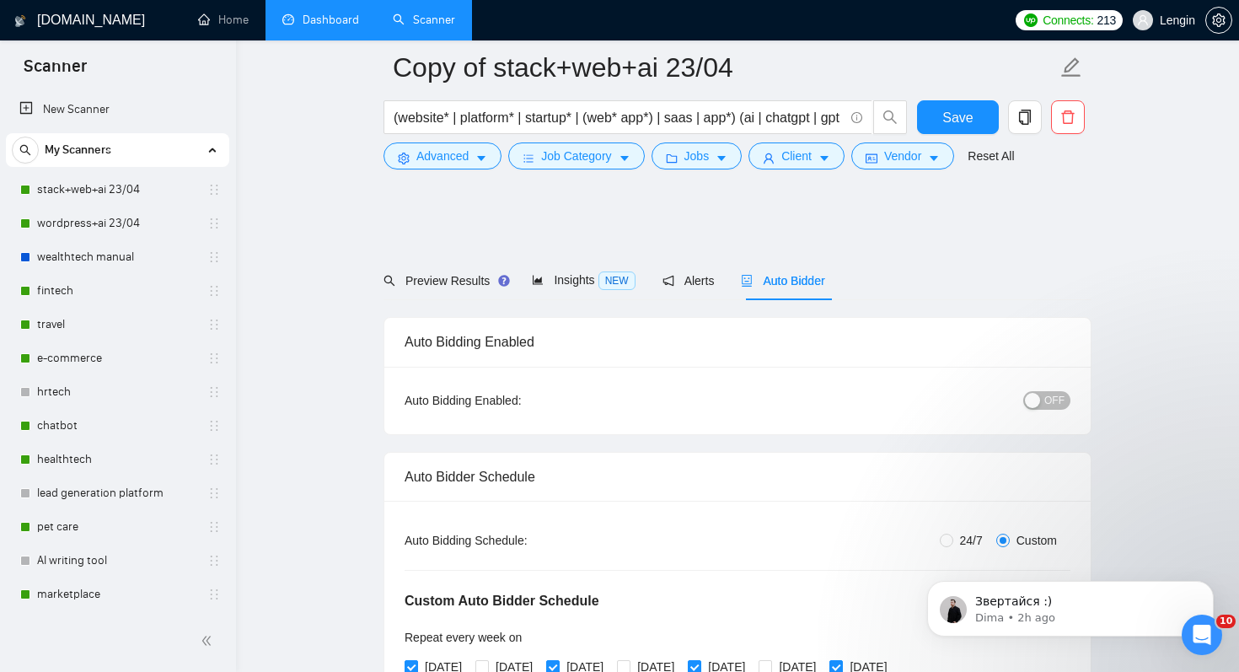
scroll to position [364, 0]
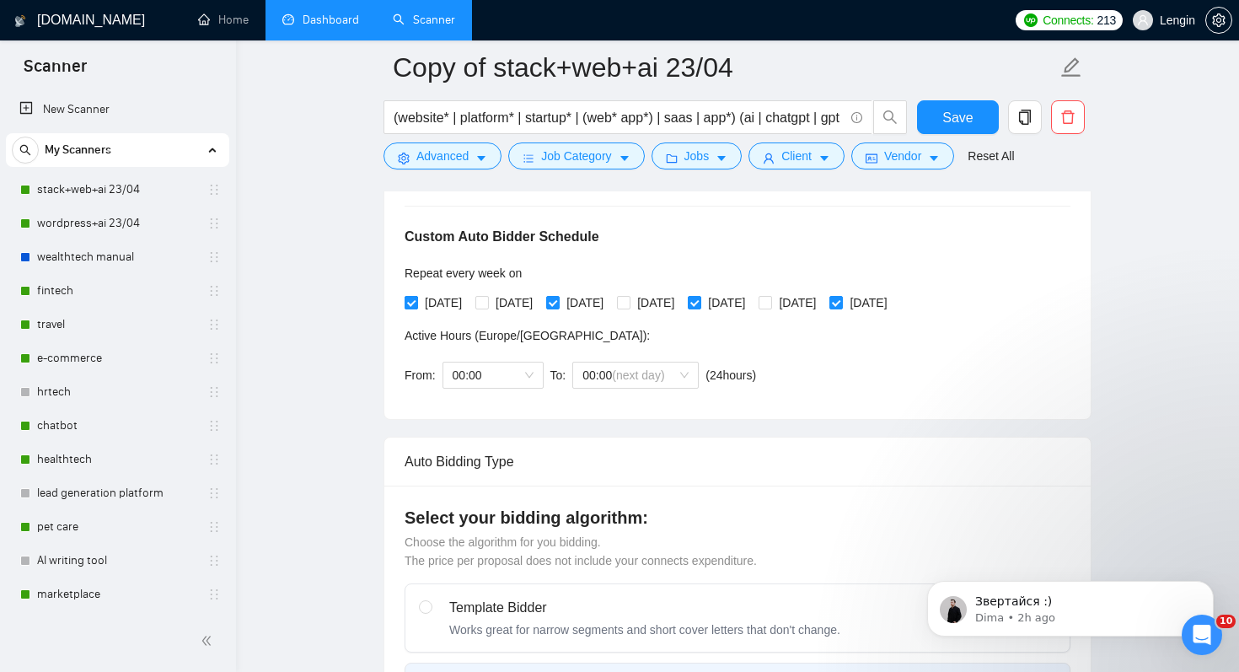
click at [425, 300] on span "[DATE]" at bounding box center [443, 302] width 51 height 19
click at [416, 300] on input "[DATE]" at bounding box center [410, 302] width 12 height 12
checkbox input "false"
click at [530, 300] on span "[DATE]" at bounding box center [514, 302] width 51 height 19
click at [487, 300] on input "[DATE]" at bounding box center [481, 302] width 12 height 12
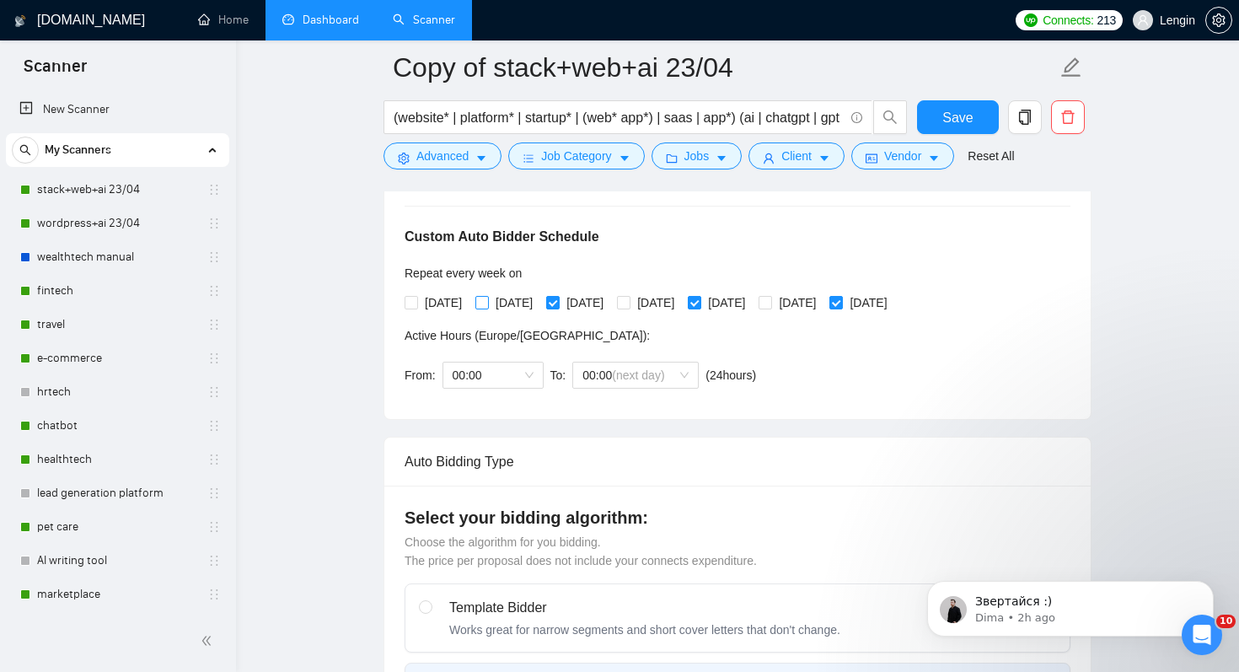
checkbox input "true"
click at [559, 300] on span at bounding box center [552, 302] width 13 height 13
click at [558, 300] on input "[DATE]" at bounding box center [552, 302] width 12 height 12
checkbox input "false"
click at [681, 306] on span "[DATE]" at bounding box center [655, 302] width 51 height 19
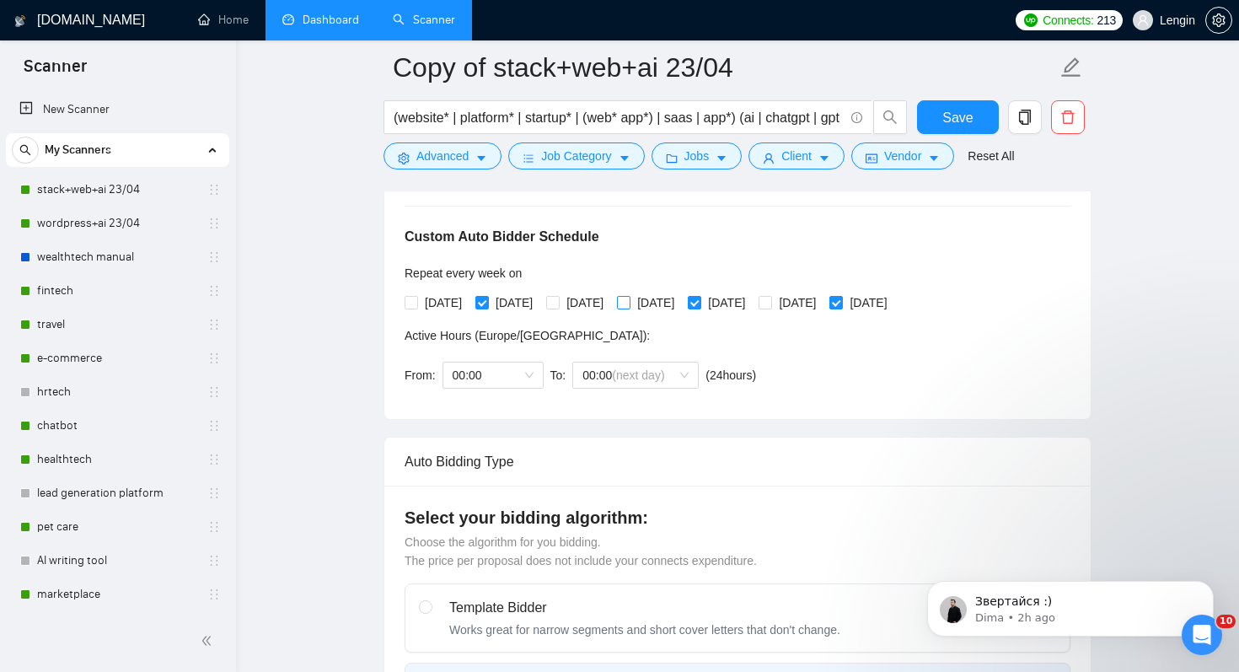
click at [629, 306] on input "[DATE]" at bounding box center [623, 302] width 12 height 12
checkbox input "true"
click at [752, 305] on span "[DATE]" at bounding box center [726, 302] width 51 height 19
click at [699, 305] on input "[DATE]" at bounding box center [694, 302] width 12 height 12
checkbox input "false"
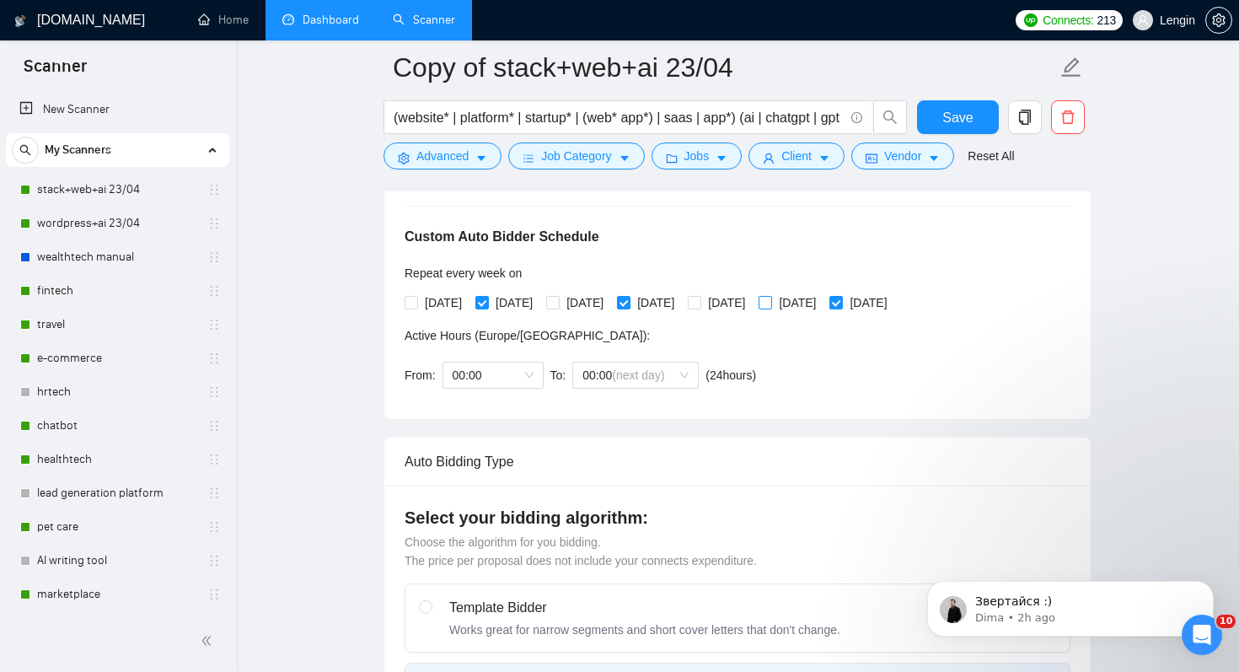
click at [822, 304] on span "[DATE]" at bounding box center [797, 302] width 51 height 19
click at [770, 304] on input "[DATE]" at bounding box center [764, 302] width 12 height 12
checkbox input "true"
click at [893, 296] on span "[DATE]" at bounding box center [868, 302] width 51 height 19
click at [841, 296] on input "[DATE]" at bounding box center [835, 302] width 12 height 12
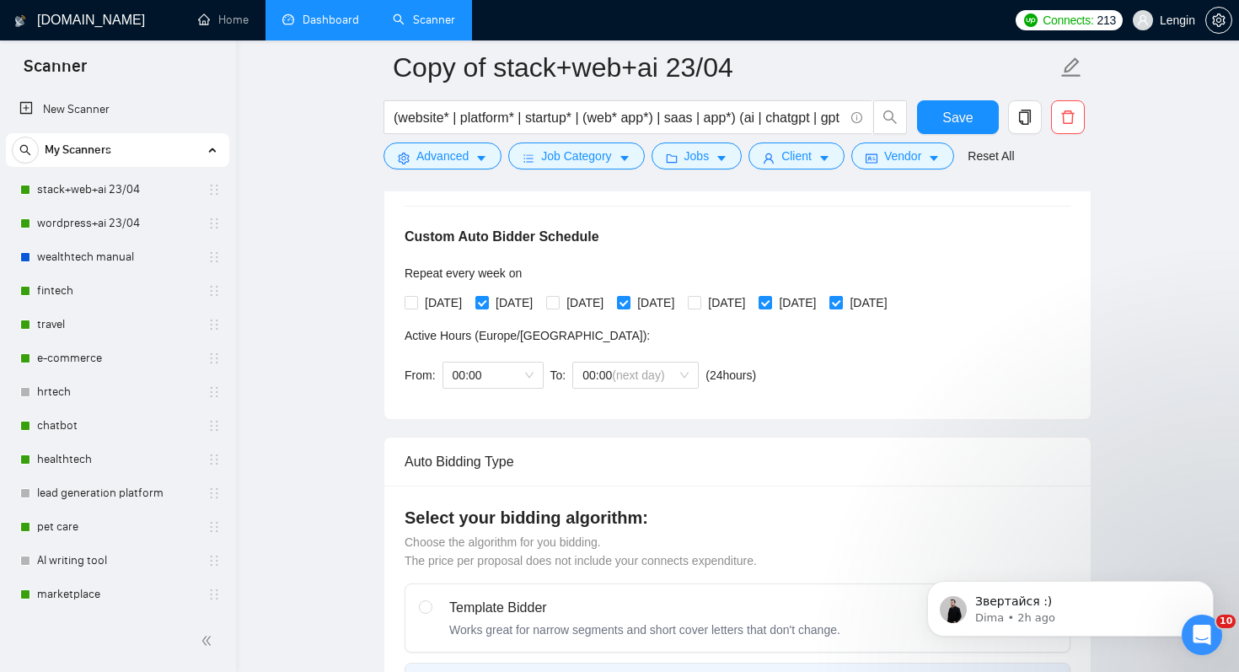
checkbox input "false"
click at [664, 234] on div "Custom Auto Bidder Schedule Repeat every week on Monday Tuesday Wednesday Thurs…" at bounding box center [737, 291] width 666 height 213
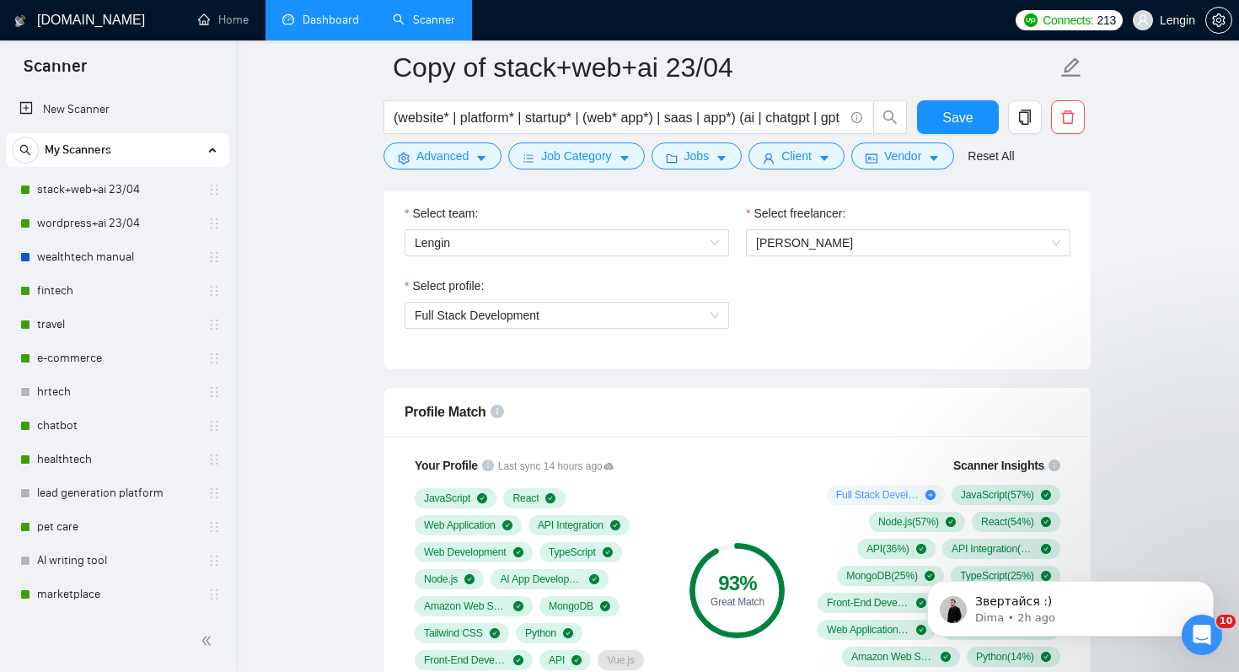
scroll to position [1069, 0]
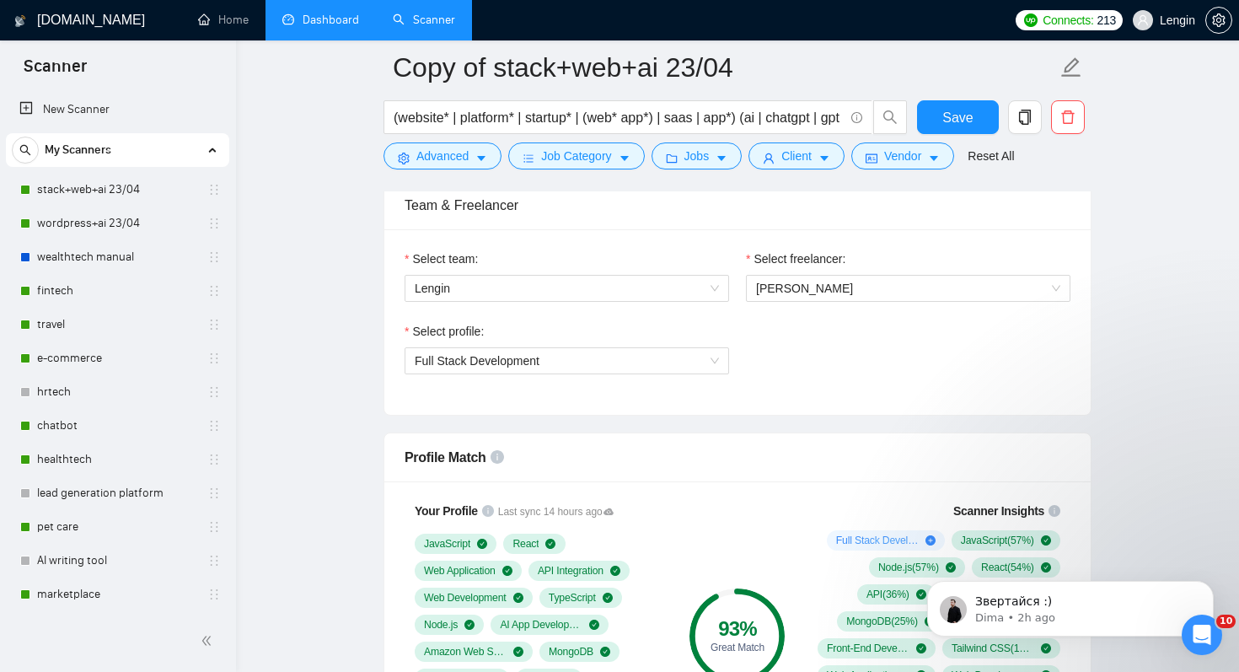
click at [801, 357] on div "Select profile: Full Stack Development" at bounding box center [737, 358] width 682 height 72
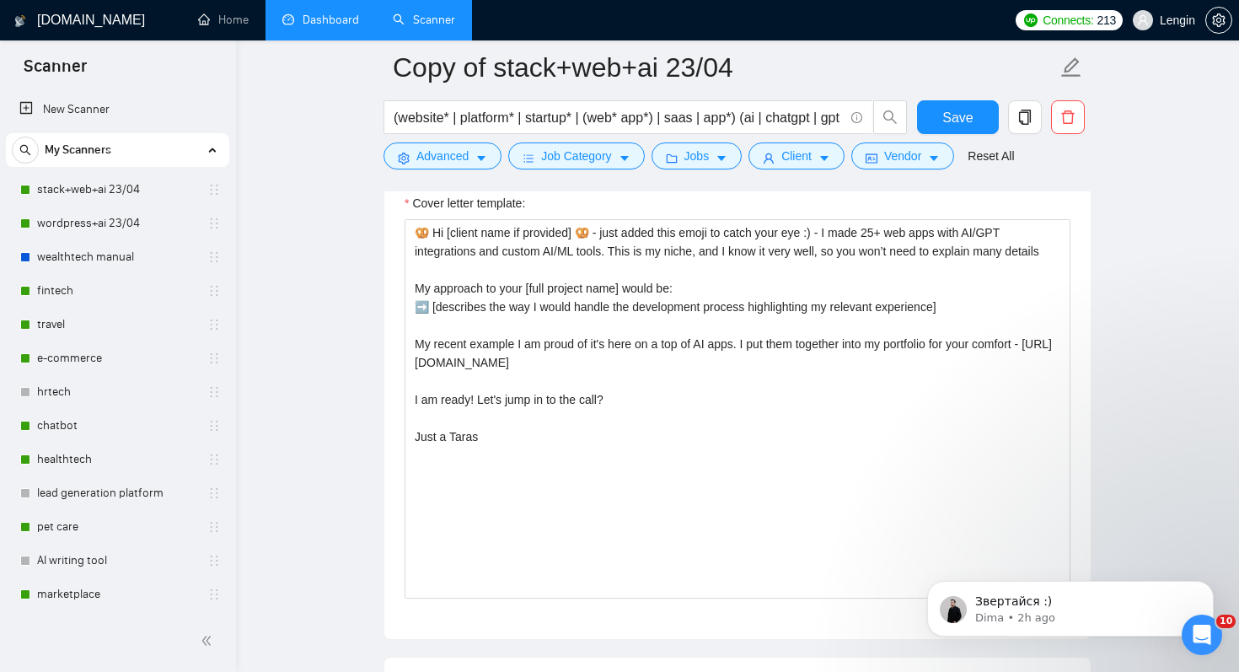
scroll to position [2250, 0]
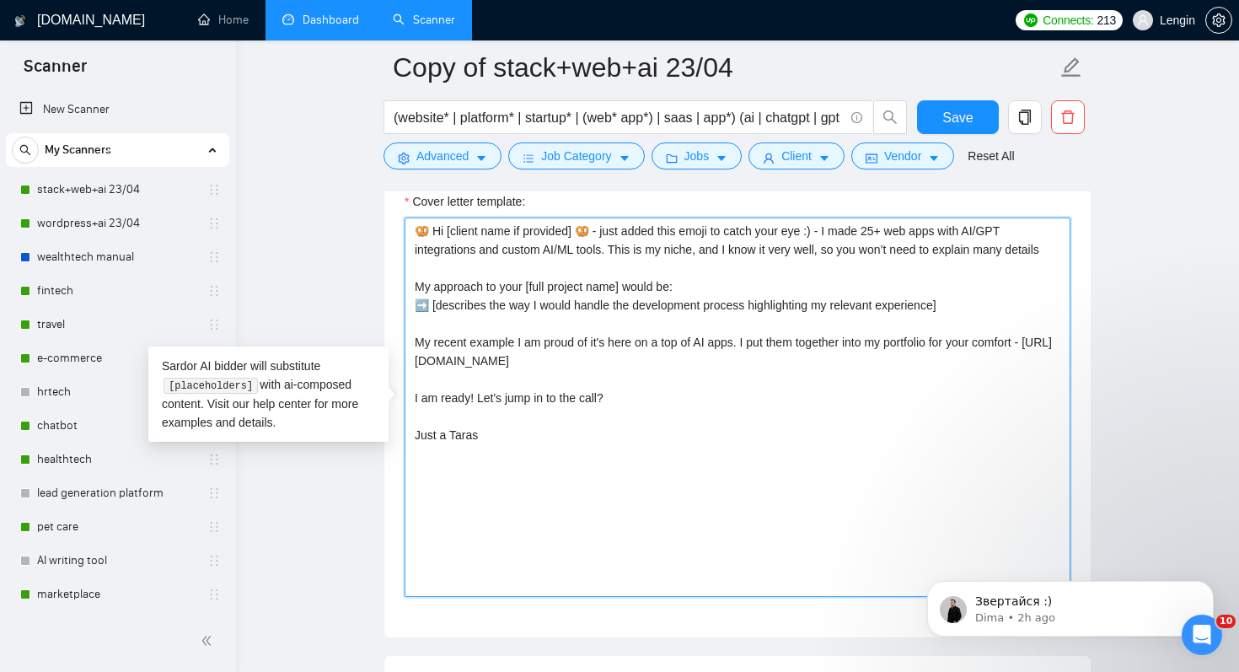
click at [601, 268] on textarea "🥨 Hi [client name if provided] 🥨 - just added this emoji to catch your eye :) -…" at bounding box center [737, 406] width 666 height 379
drag, startPoint x: 413, startPoint y: 363, endPoint x: 442, endPoint y: 229, distance: 137.2
click at [442, 229] on textarea "🥨 Hi [client name if provided] 🥨 - just added this emoji to catch your eye :) -…" at bounding box center [737, 406] width 666 height 379
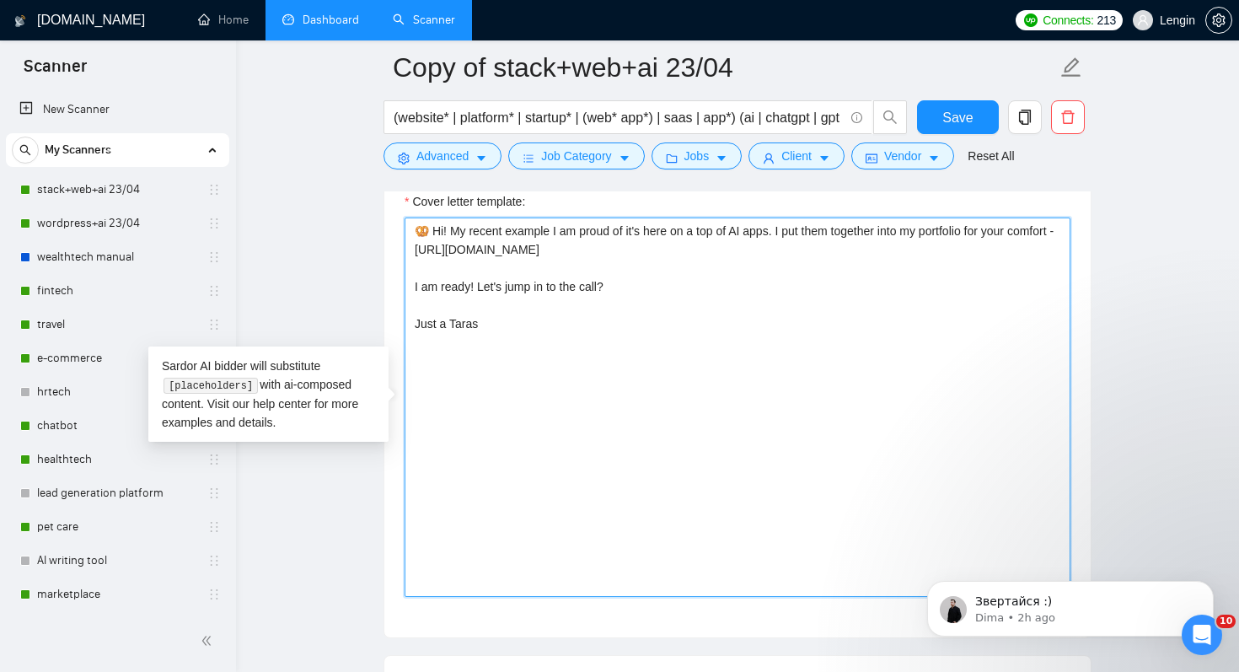
drag, startPoint x: 429, startPoint y: 232, endPoint x: 402, endPoint y: 232, distance: 27.0
click at [402, 232] on div "Cover letter template: 🥨 Hi! My recent example I am proud of it's here on a top…" at bounding box center [737, 404] width 706 height 465
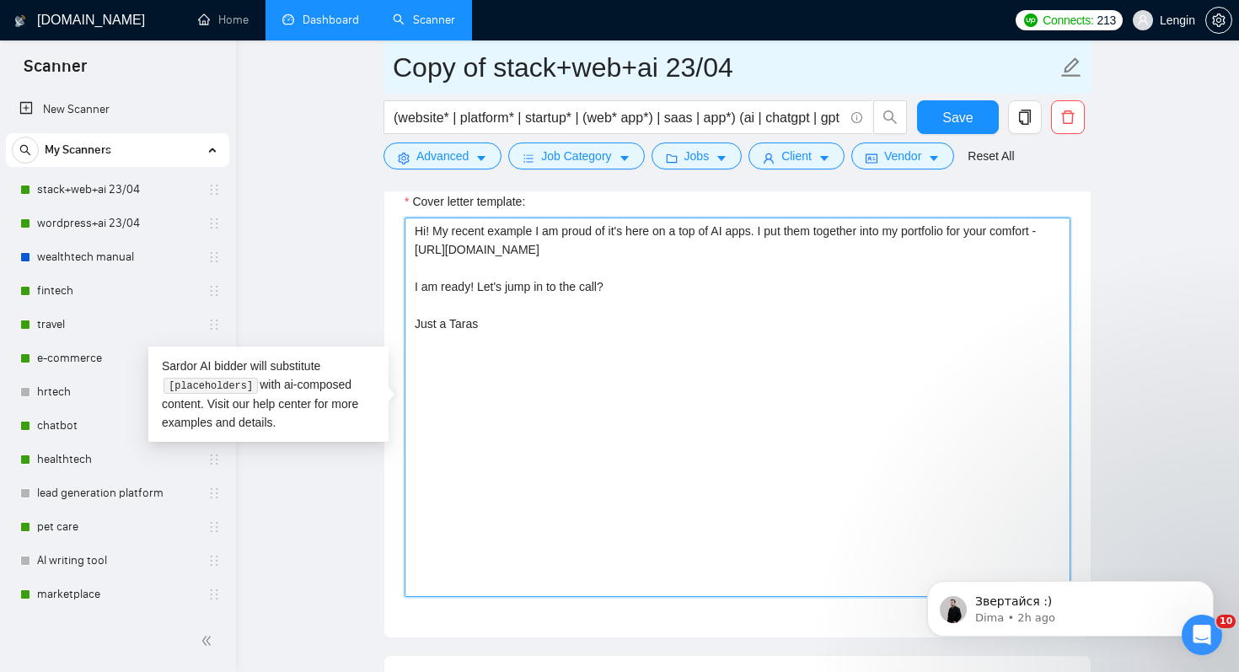
type textarea "Hi! My recent example I am proud of it's here on a top of AI apps. I put them t…"
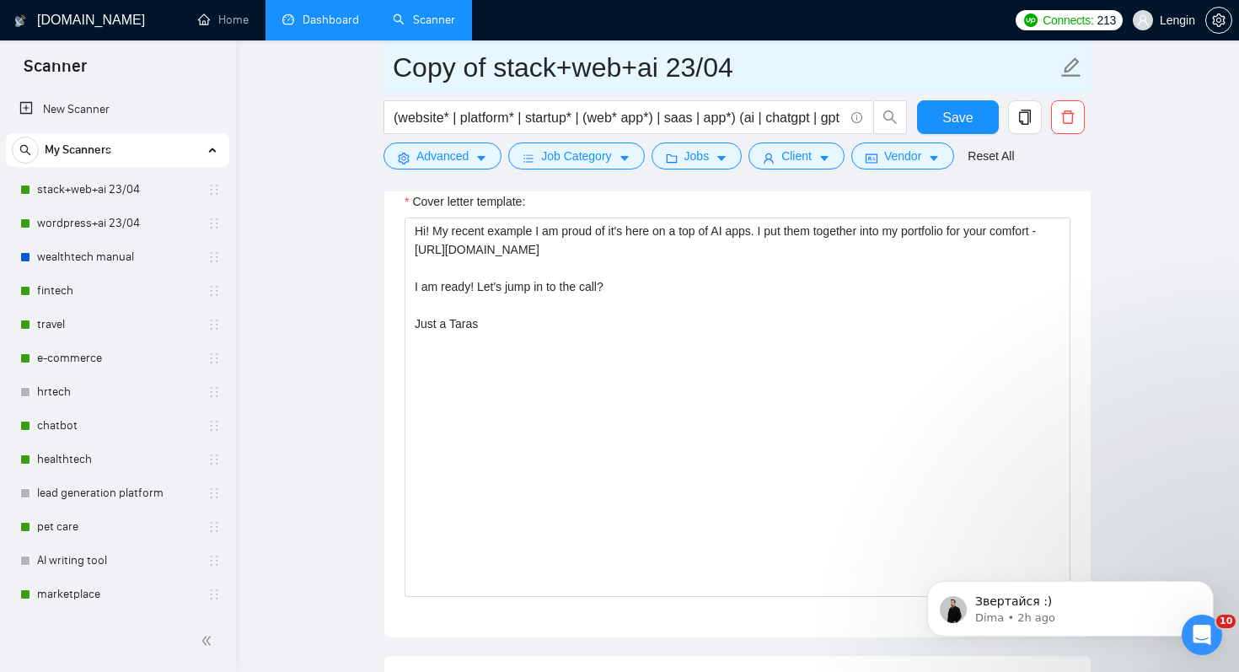
drag, startPoint x: 480, startPoint y: 63, endPoint x: 376, endPoint y: 63, distance: 104.5
click at [376, 63] on main "Copy of stack+web+ai 23/04 (website* | platform* | startup* | (web* app*) | saa…" at bounding box center [737, 262] width 949 height 4889
click at [474, 72] on input "Copy of stack+web+ai 23/04" at bounding box center [725, 67] width 664 height 42
drag, startPoint x: 484, startPoint y: 73, endPoint x: 348, endPoint y: 72, distance: 135.7
click at [348, 72] on main "Copy of stack+web+ai 23/04 (website* | platform* | startup* | (web* app*) | saa…" at bounding box center [737, 262] width 949 height 4889
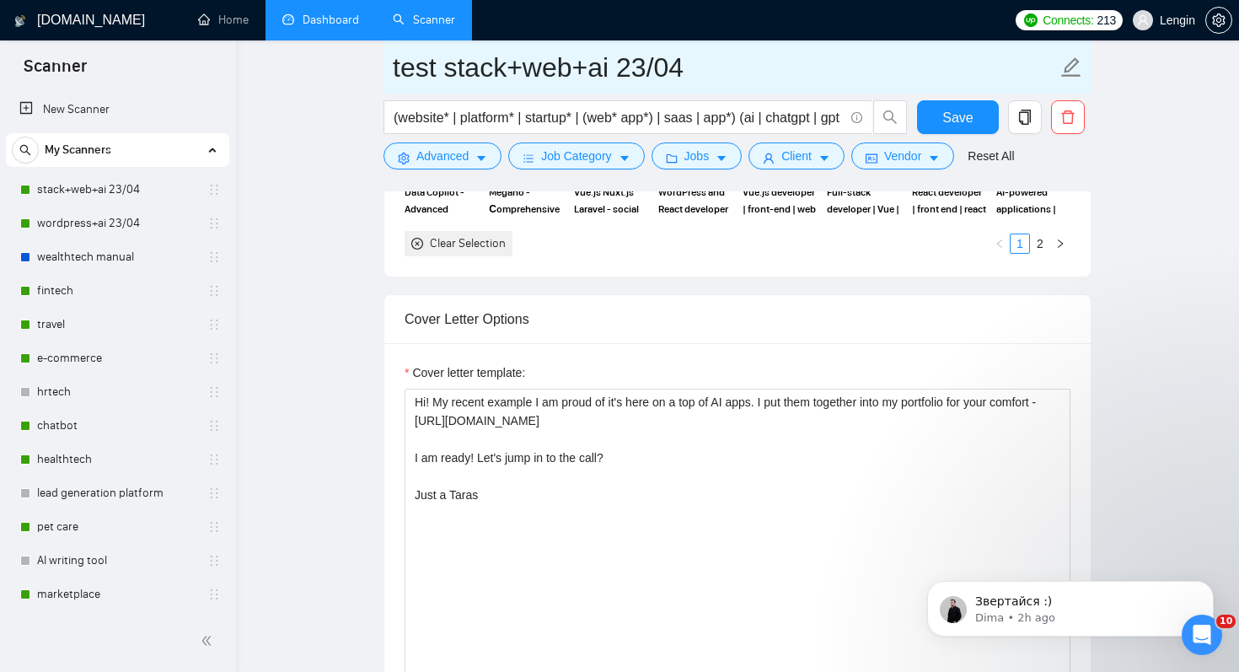
scroll to position [2090, 0]
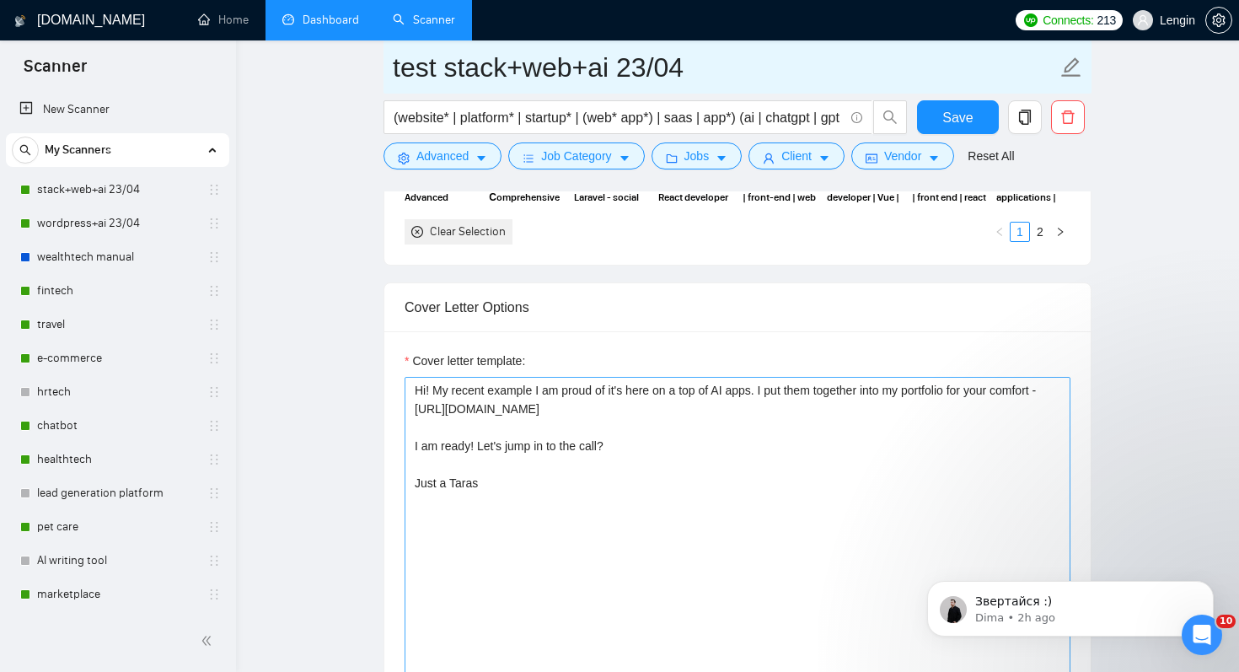
type input "test stack+web+ai 23/04"
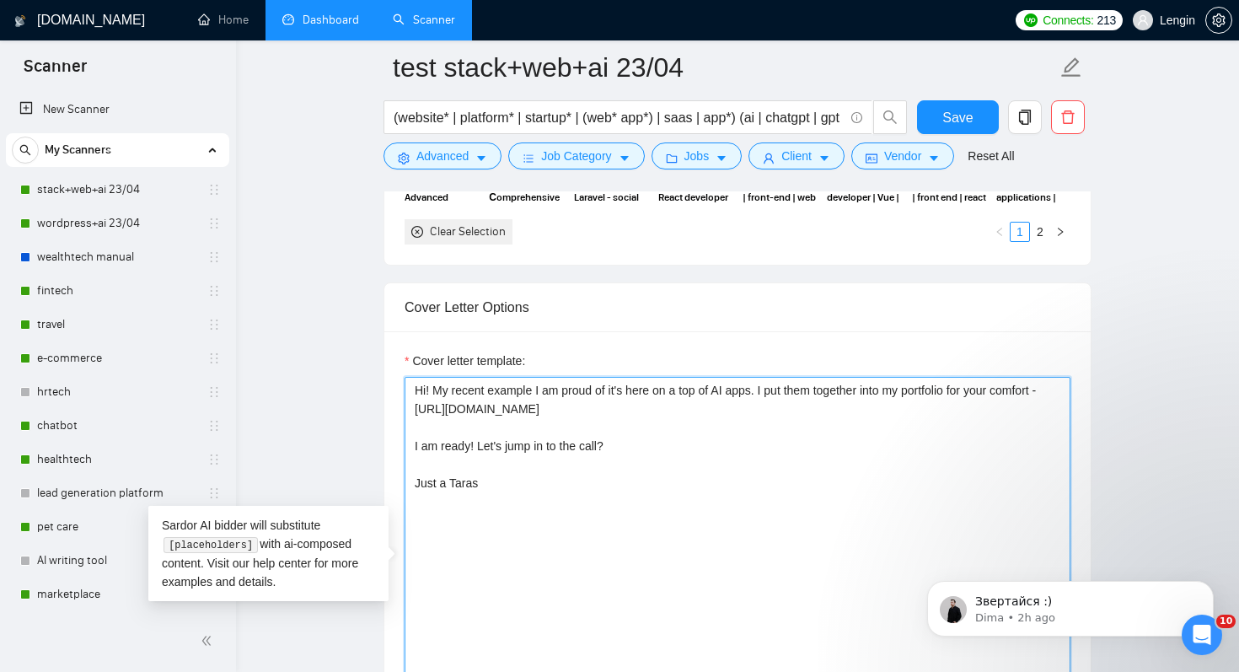
click at [565, 469] on textarea "Hi! My recent example I am proud of it's here on a top of AI apps. I put them t…" at bounding box center [737, 566] width 666 height 379
drag, startPoint x: 564, startPoint y: 497, endPoint x: 363, endPoint y: 447, distance: 206.6
click at [363, 447] on main "test stack+web+ai 23/04 (website* | platform* | startup* | (web* app*) | saas |…" at bounding box center [737, 421] width 949 height 4889
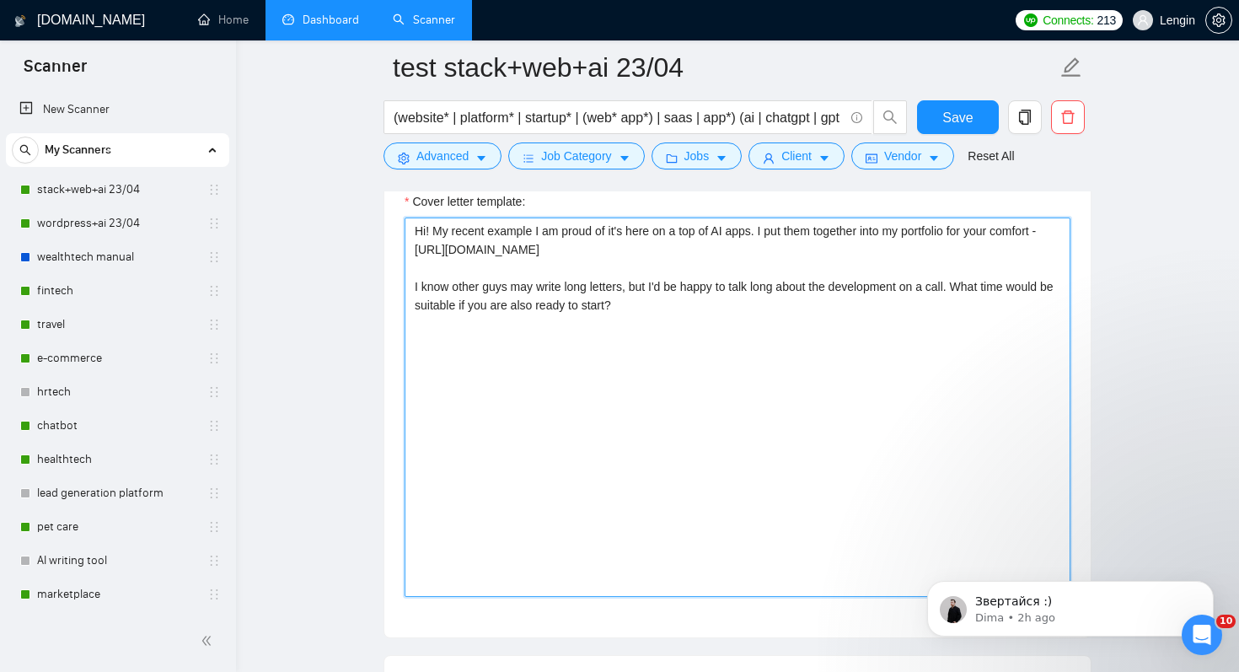
scroll to position [2288, 0]
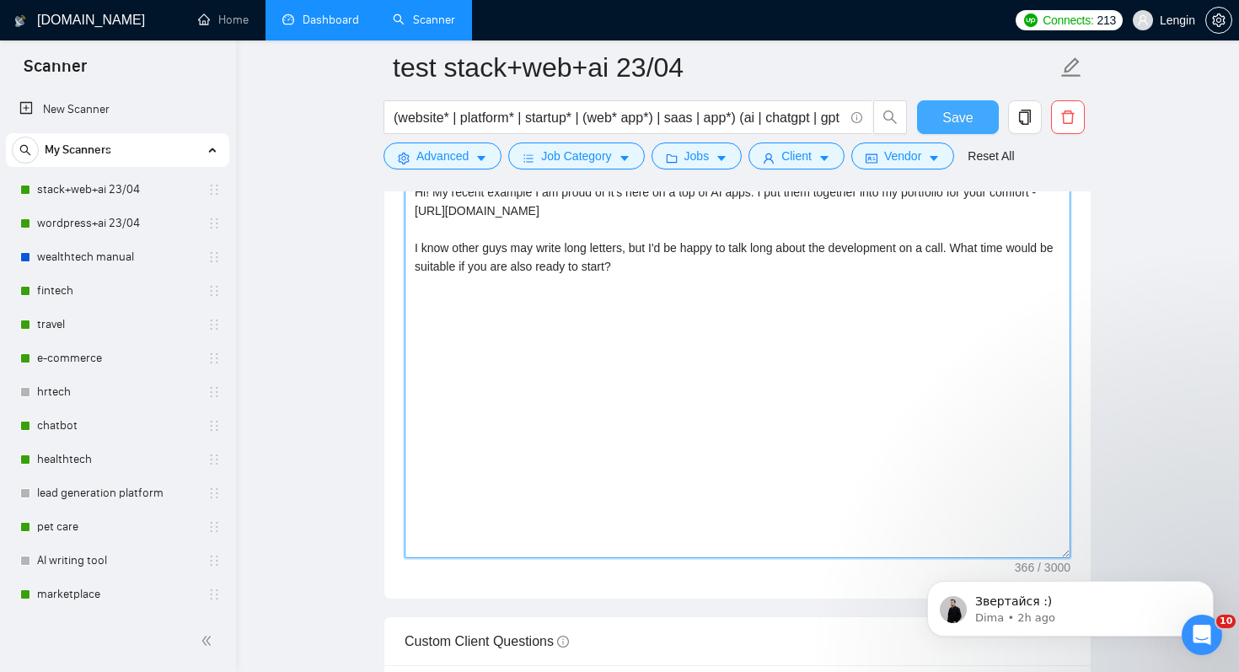
type textarea "Hi! My recent example I am proud of it's here on a top of AI apps. I put them t…"
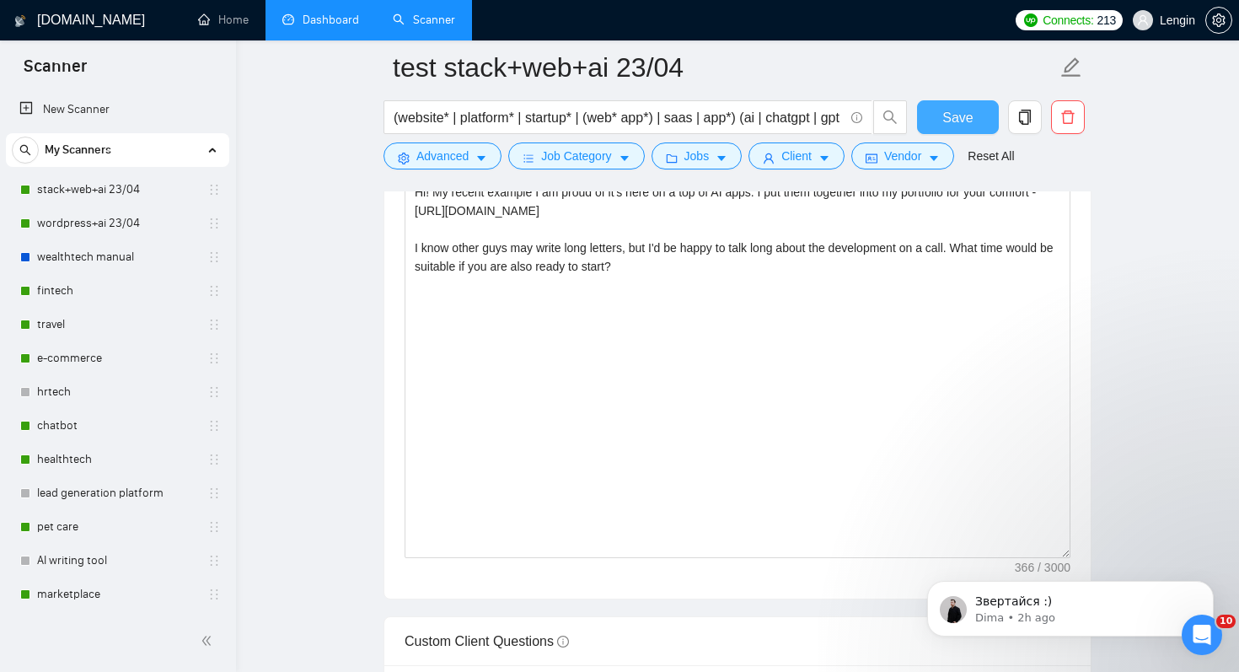
click at [971, 116] on span "Save" at bounding box center [957, 117] width 30 height 21
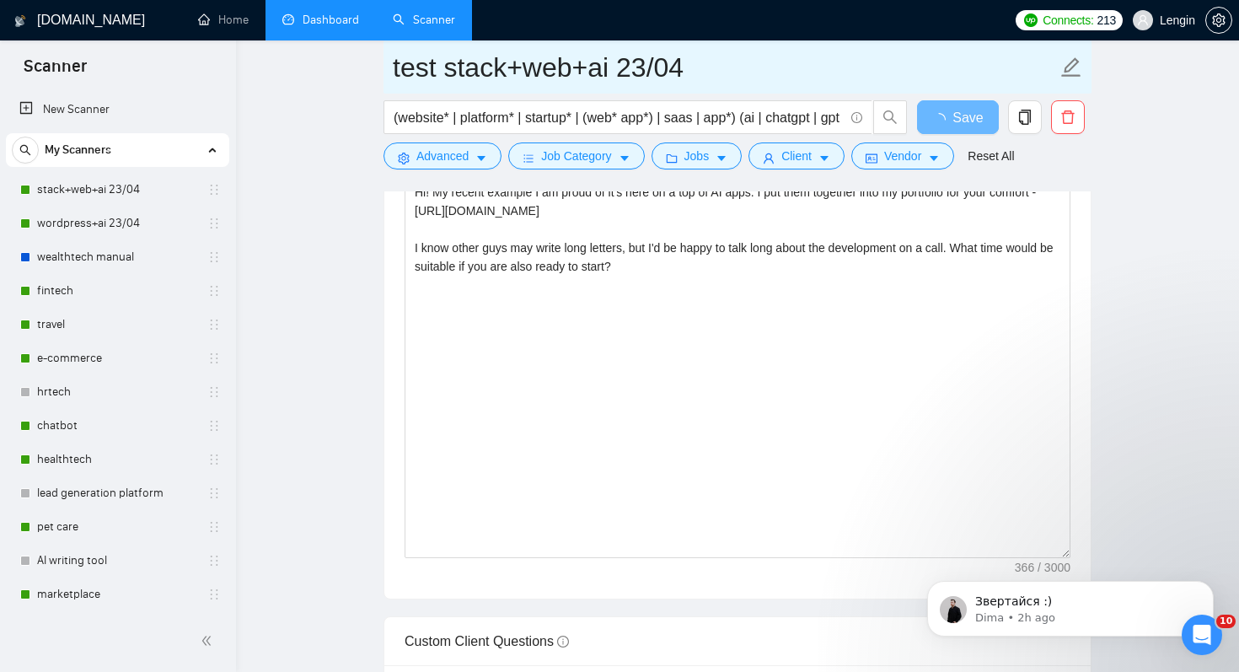
drag, startPoint x: 619, startPoint y: 70, endPoint x: 740, endPoint y: 71, distance: 120.5
click at [740, 71] on input "test stack+web+ai 23/04" at bounding box center [725, 67] width 664 height 42
type input "test stack+web+ai 08/10"
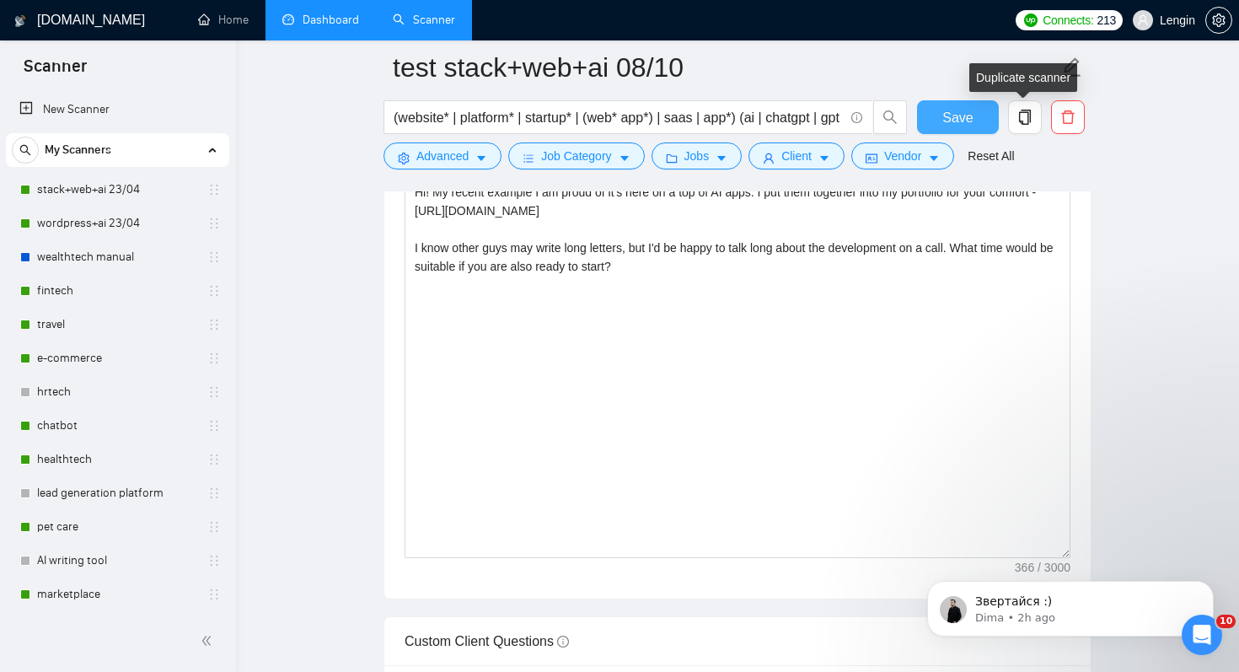
click at [972, 116] on button "Save" at bounding box center [958, 117] width 82 height 34
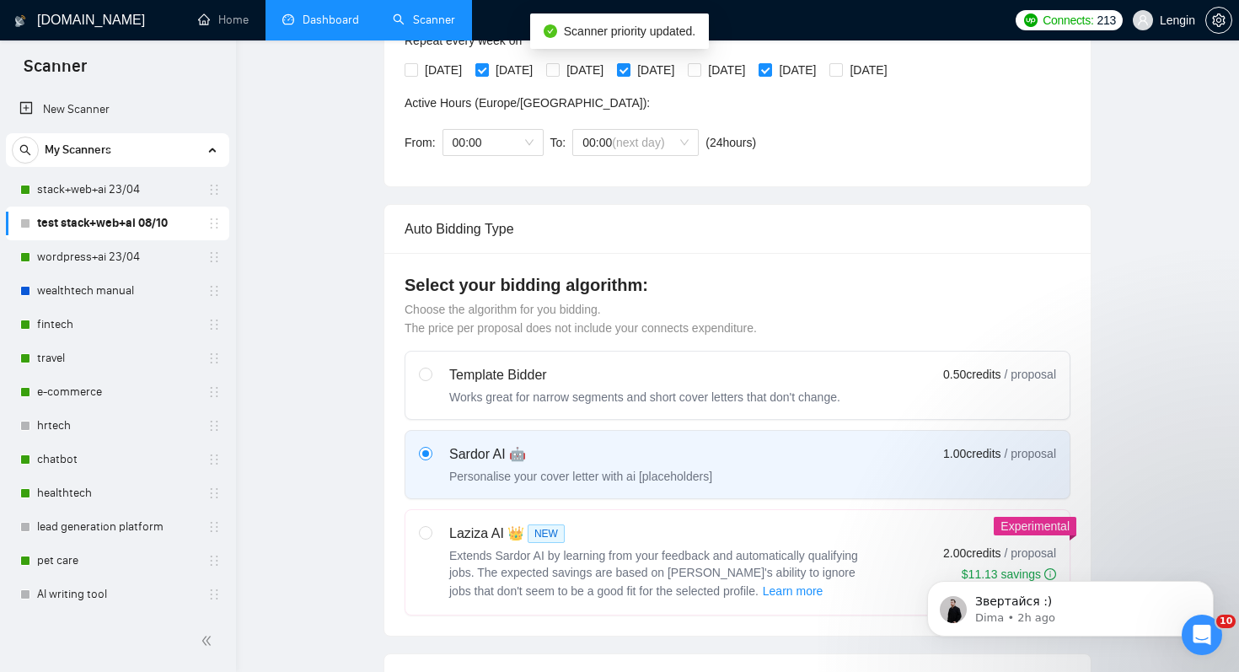
scroll to position [1, 0]
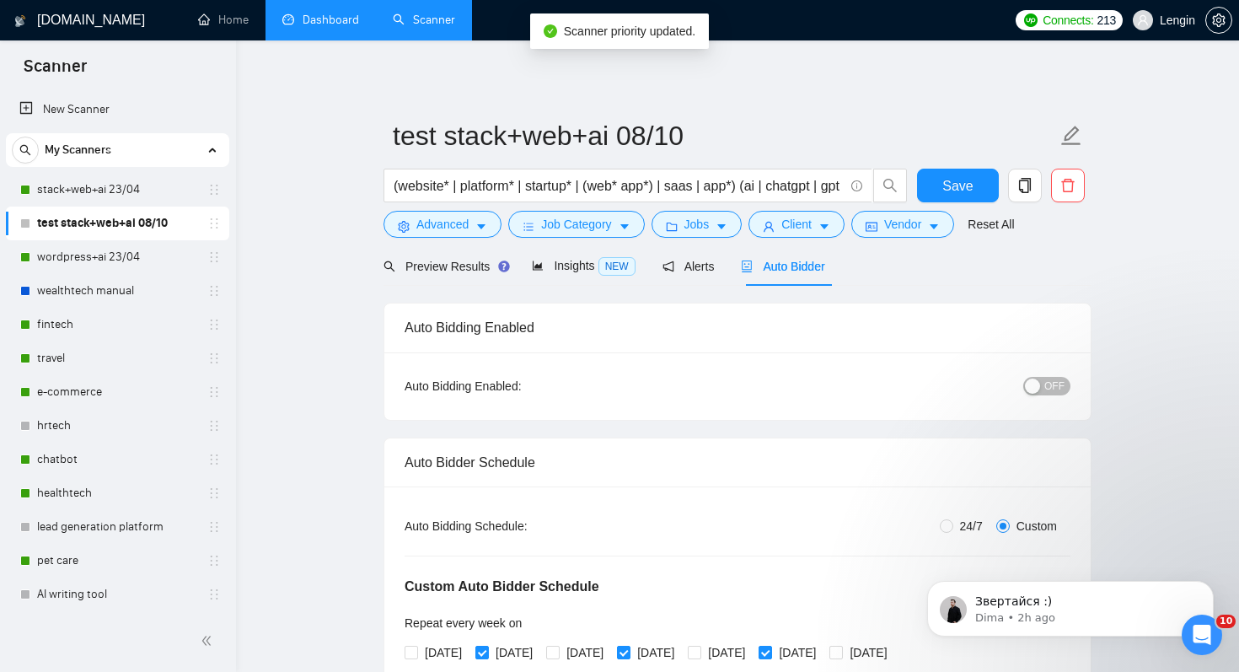
click at [1052, 388] on span "OFF" at bounding box center [1054, 386] width 20 height 19
click at [964, 179] on span "Save" at bounding box center [957, 185] width 30 height 21
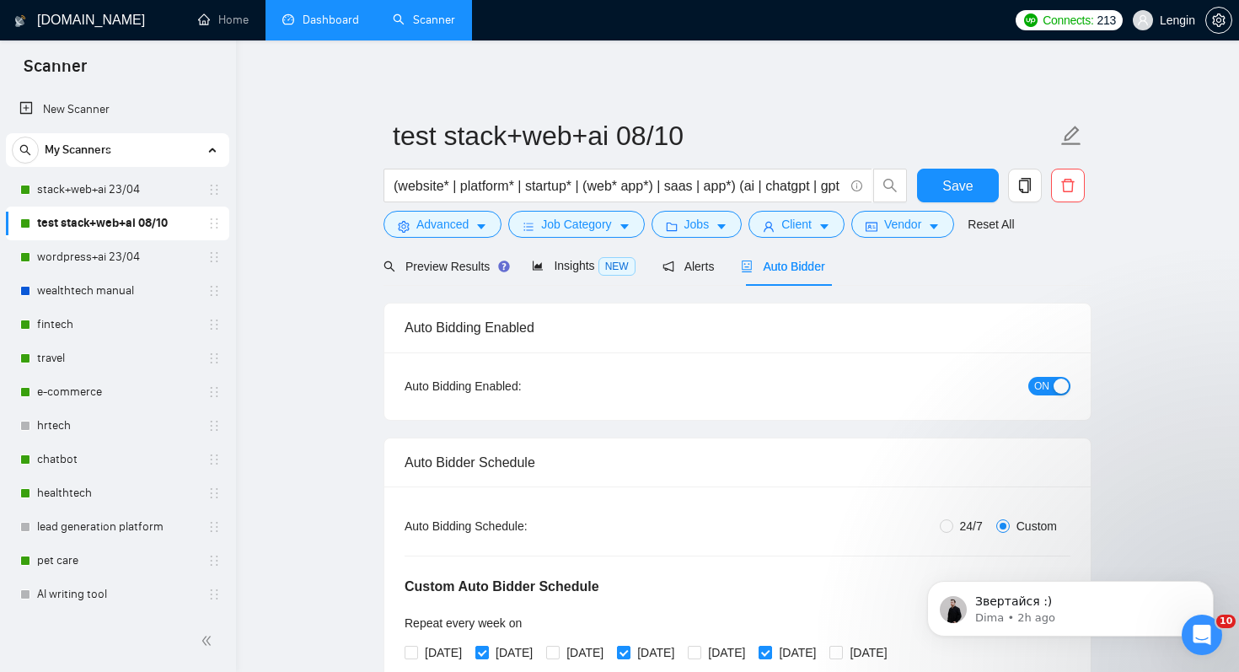
click at [149, 265] on link "wordpress+ai 23/04" at bounding box center [117, 257] width 160 height 34
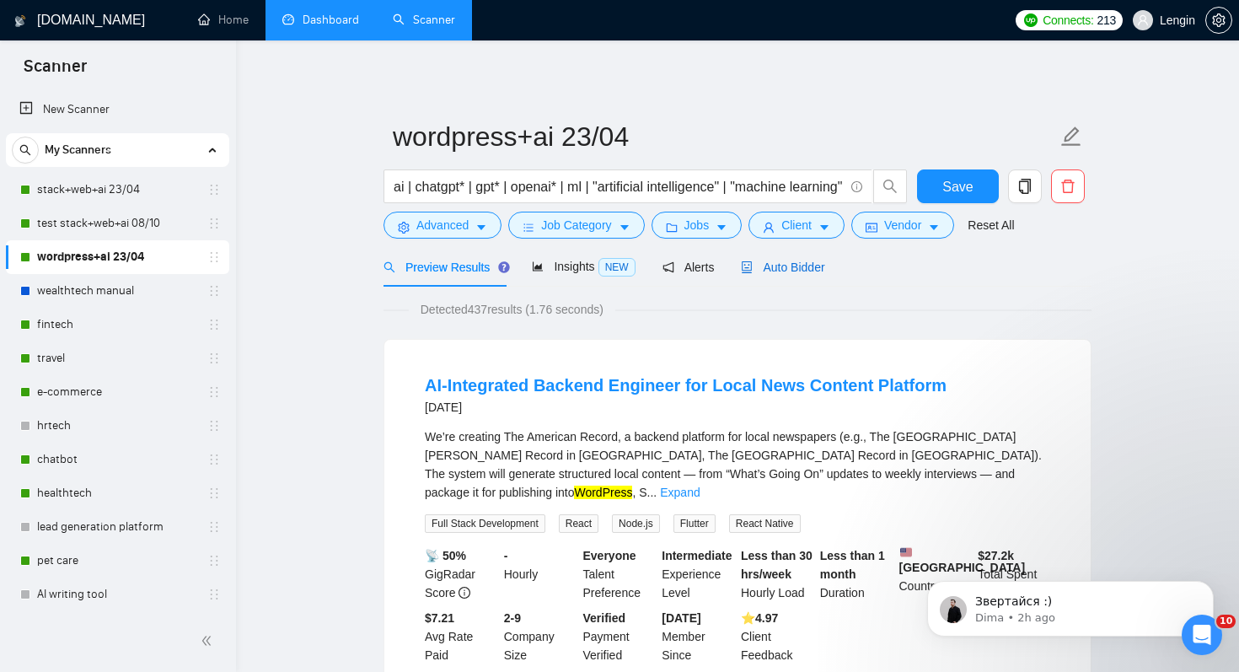
click at [824, 270] on span "Auto Bidder" at bounding box center [782, 266] width 83 height 13
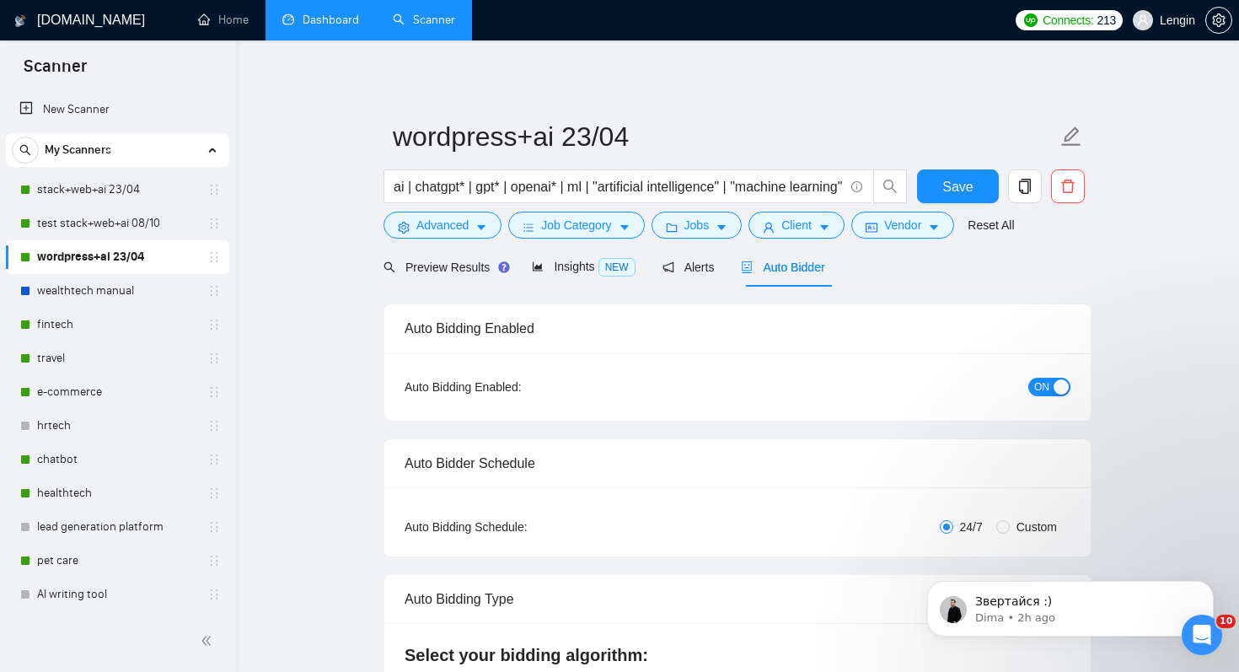
radio input "false"
radio input "true"
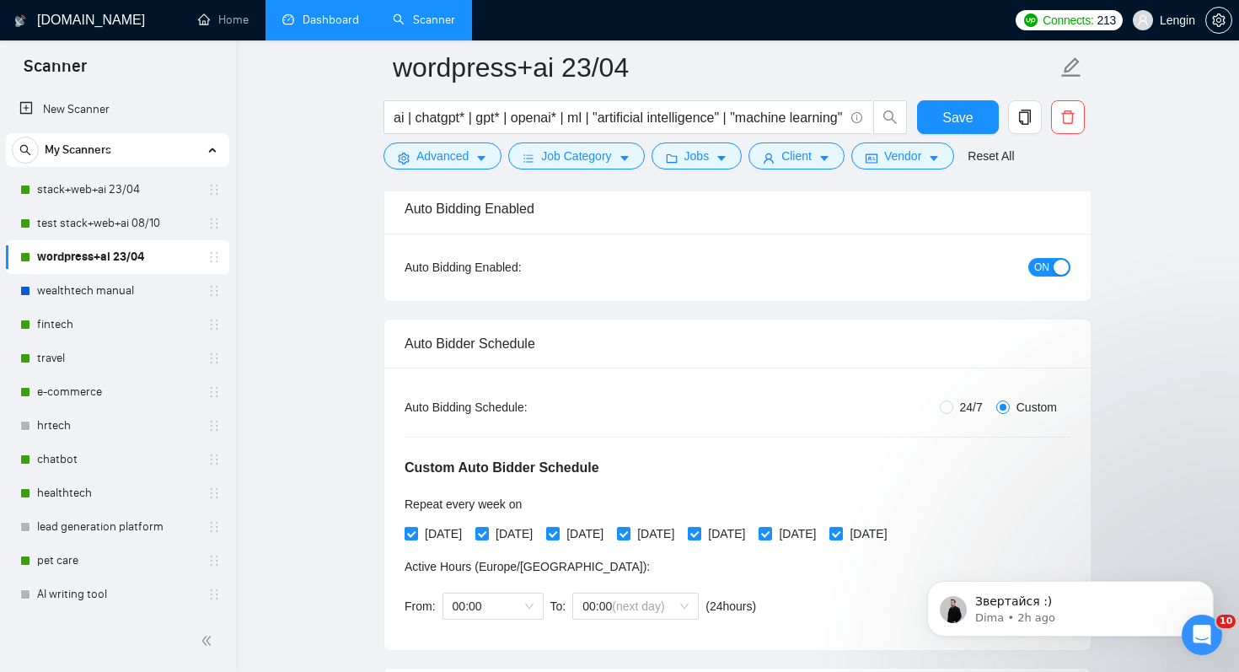
scroll to position [193, 0]
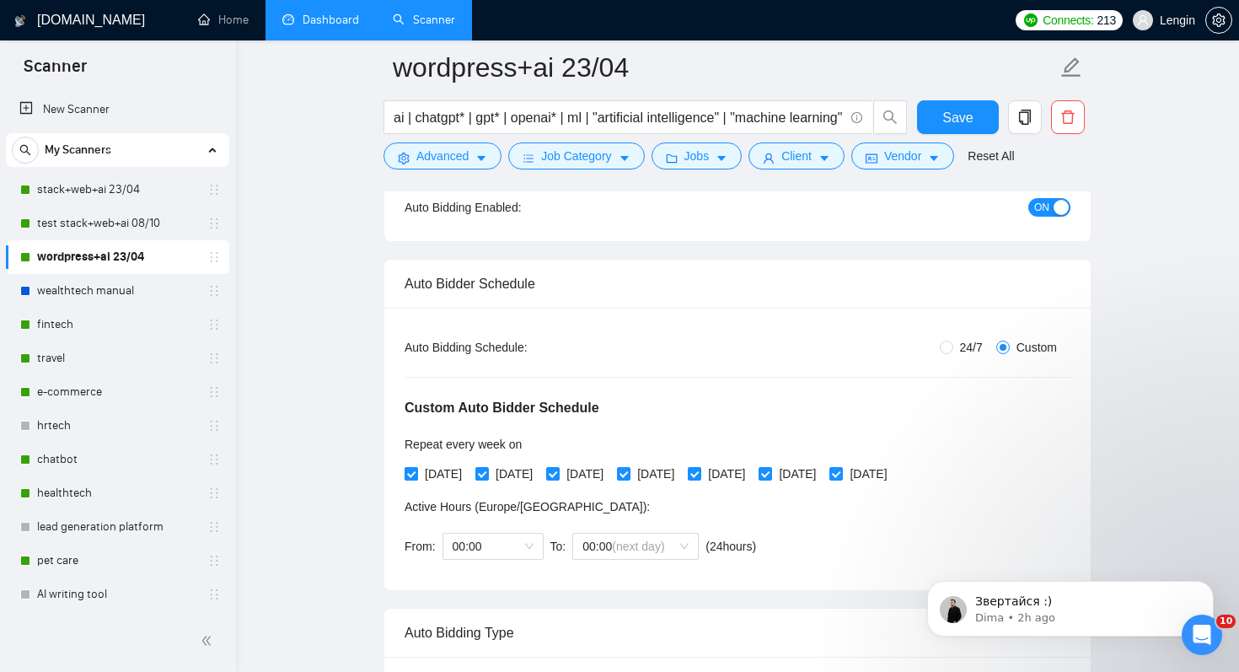
click at [431, 471] on span "[DATE]" at bounding box center [443, 473] width 51 height 19
click at [416, 471] on input "[DATE]" at bounding box center [410, 473] width 12 height 12
checkbox input "false"
click at [610, 474] on span "[DATE]" at bounding box center [584, 473] width 51 height 19
click at [558, 474] on input "[DATE]" at bounding box center [552, 473] width 12 height 12
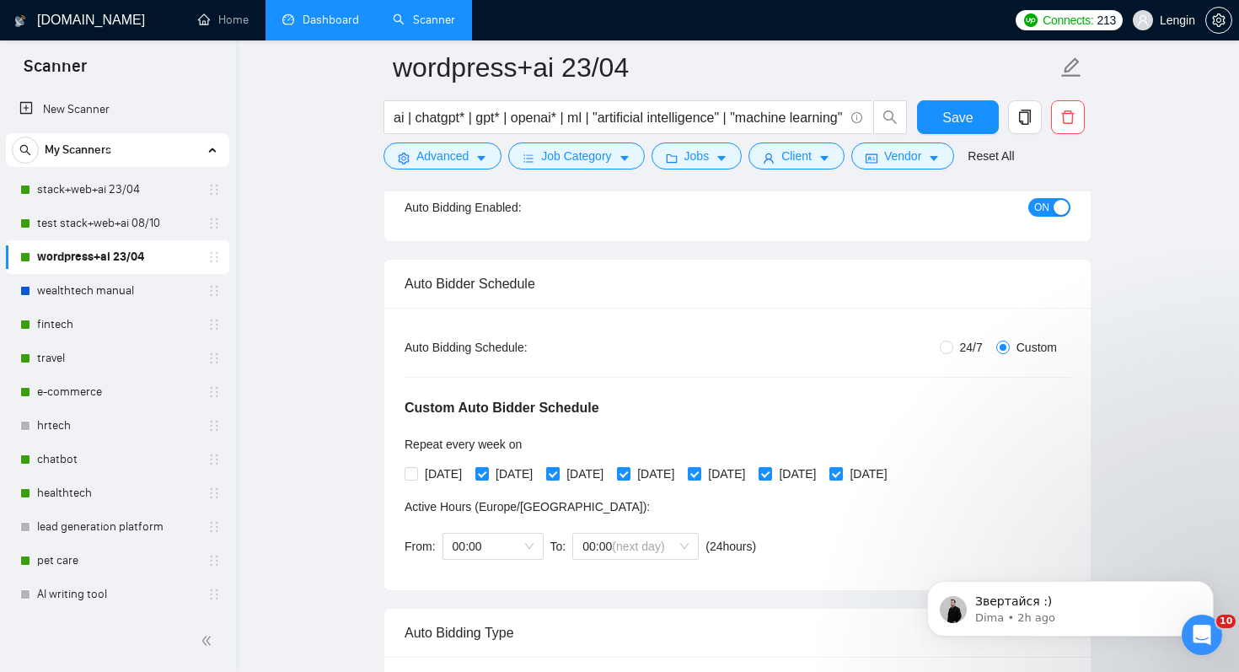
checkbox input "false"
click at [752, 471] on span "[DATE]" at bounding box center [726, 473] width 51 height 19
click at [699, 471] on input "[DATE]" at bounding box center [694, 473] width 12 height 12
checkbox input "false"
click at [893, 471] on span "[DATE]" at bounding box center [868, 473] width 51 height 19
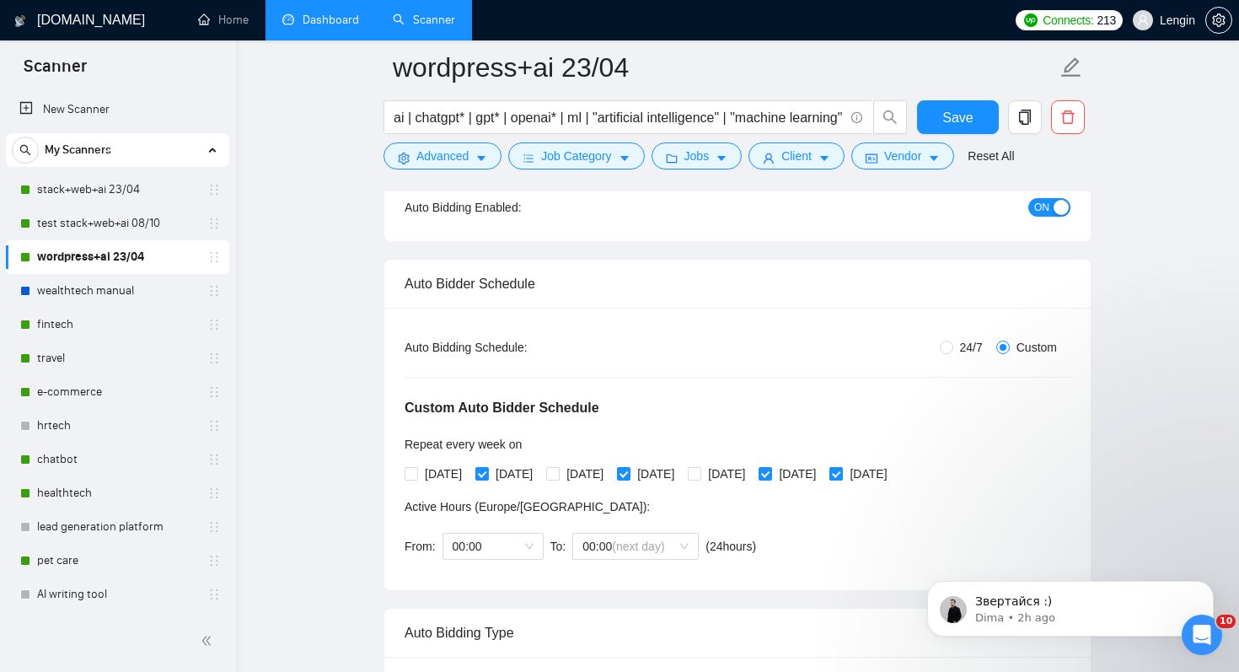
click at [841, 471] on input "[DATE]" at bounding box center [835, 473] width 12 height 12
checkbox input "false"
click at [976, 120] on button "Save" at bounding box center [958, 117] width 82 height 34
click at [1028, 116] on icon "copy" at bounding box center [1024, 117] width 15 height 15
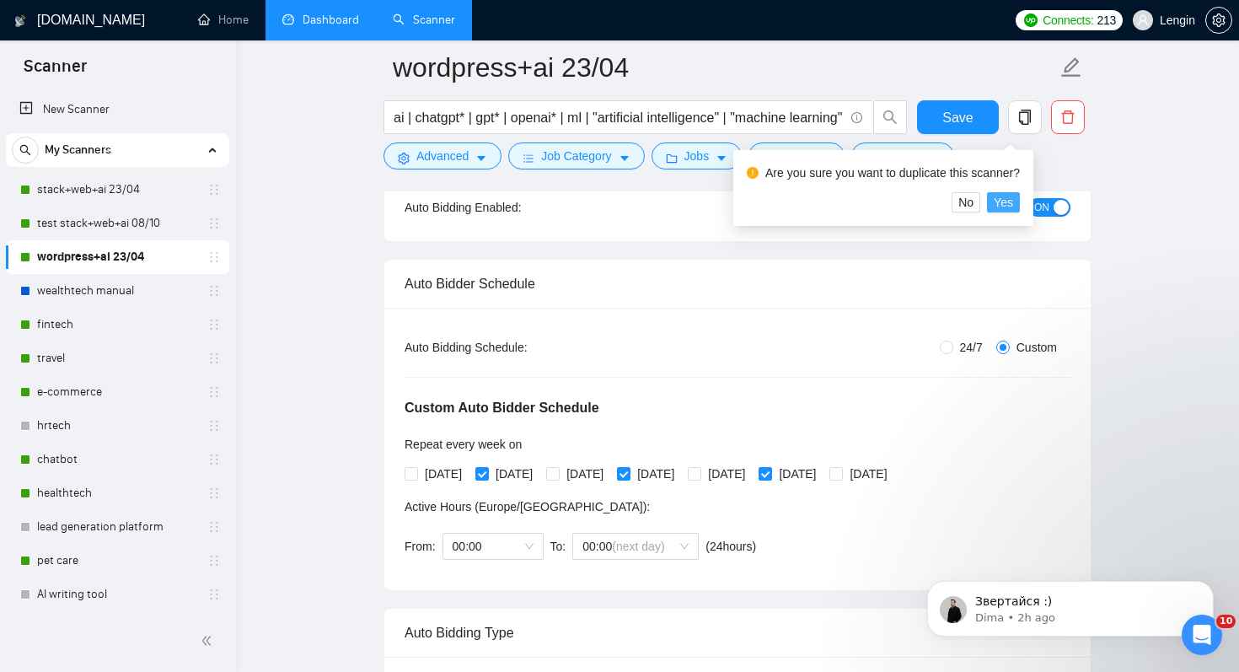
click at [1008, 208] on span "Yes" at bounding box center [1002, 202] width 19 height 19
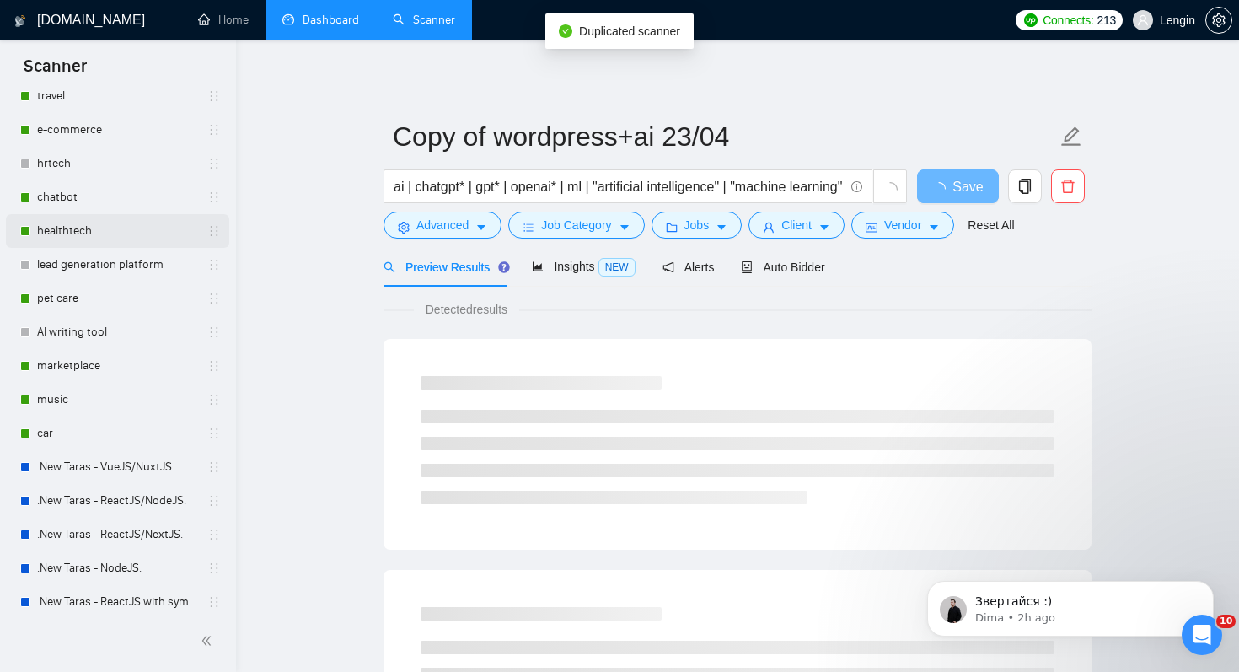
scroll to position [742, 0]
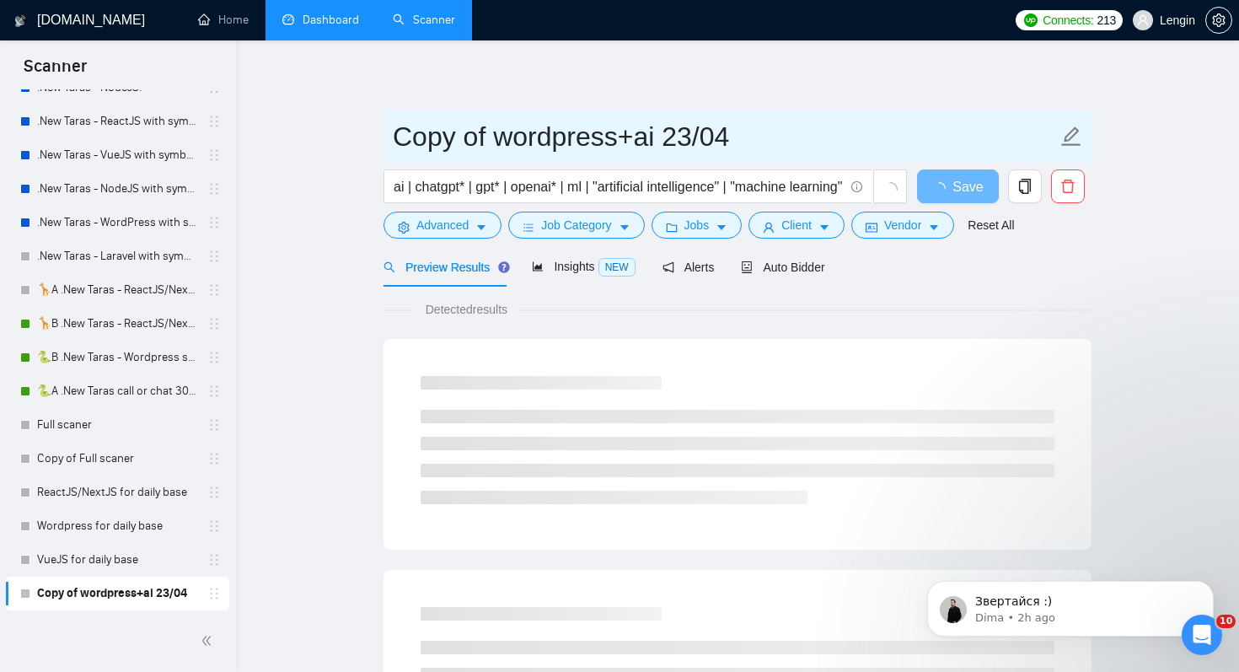
drag, startPoint x: 484, startPoint y: 142, endPoint x: 335, endPoint y: 133, distance: 148.5
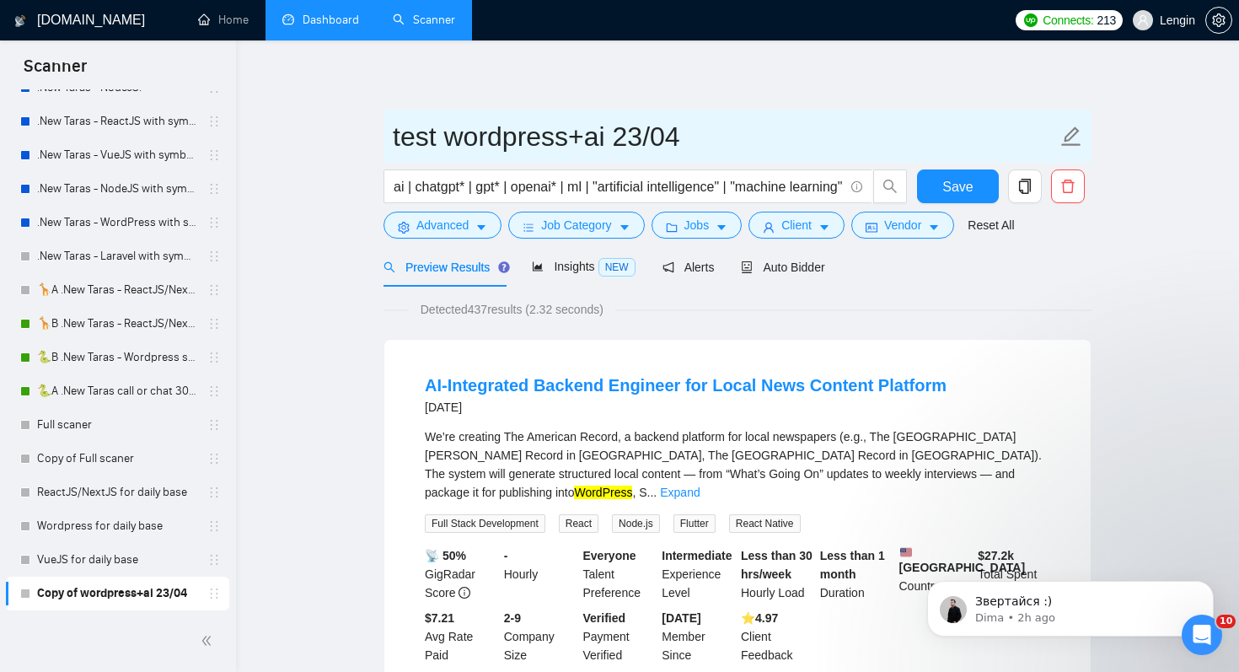
drag, startPoint x: 619, startPoint y: 142, endPoint x: 830, endPoint y: 142, distance: 210.6
click at [830, 142] on input "test wordpress+ai 23/04" at bounding box center [725, 136] width 664 height 42
type input "test wordpress+ai 08/10"
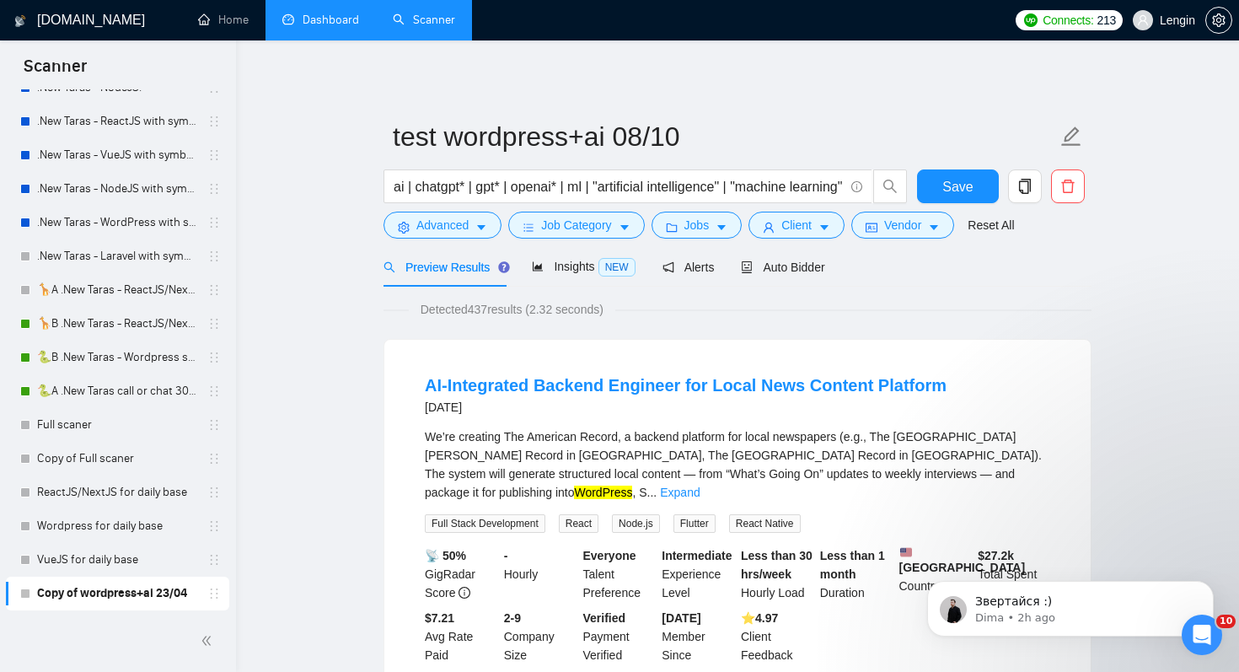
click at [982, 301] on div "Detected 437 results (2.32 seconds)" at bounding box center [737, 309] width 708 height 19
click at [800, 270] on span "Auto Bidder" at bounding box center [782, 266] width 83 height 13
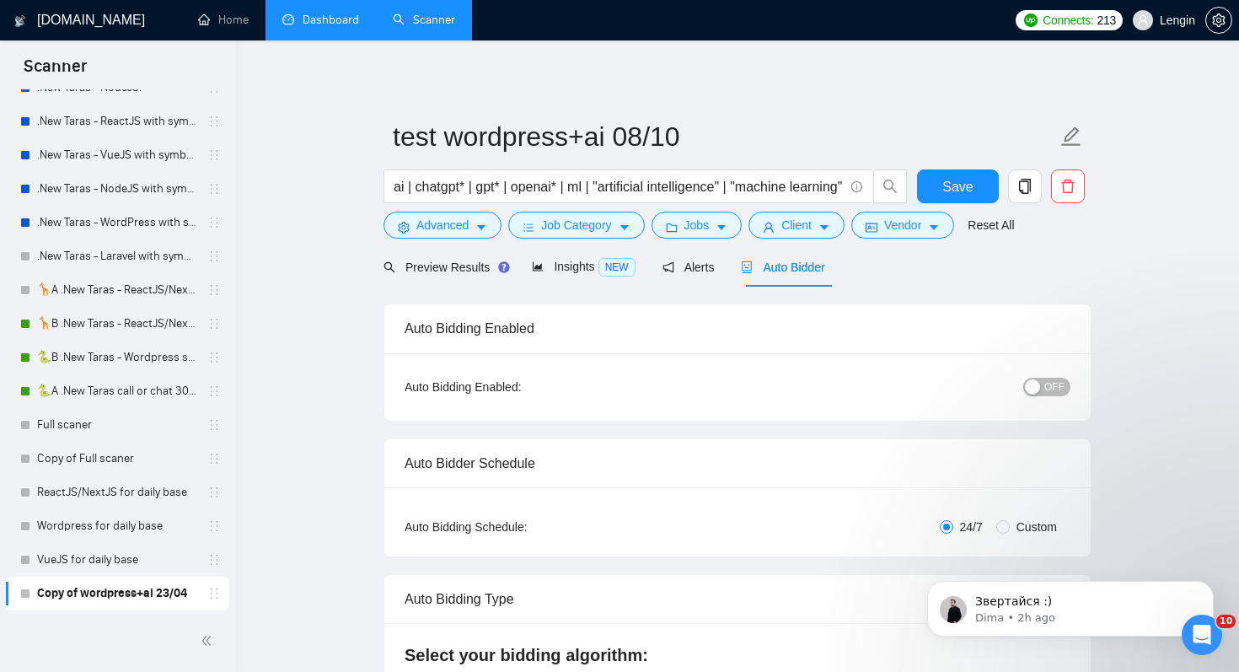
radio input "false"
radio input "true"
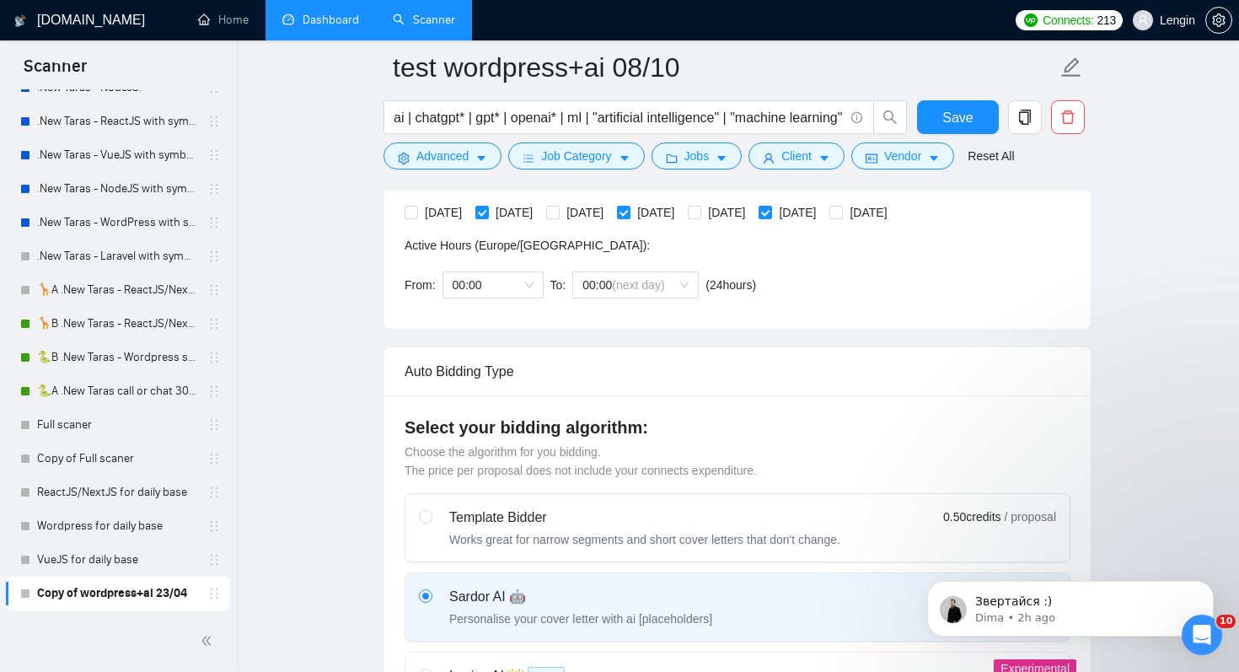
scroll to position [395, 0]
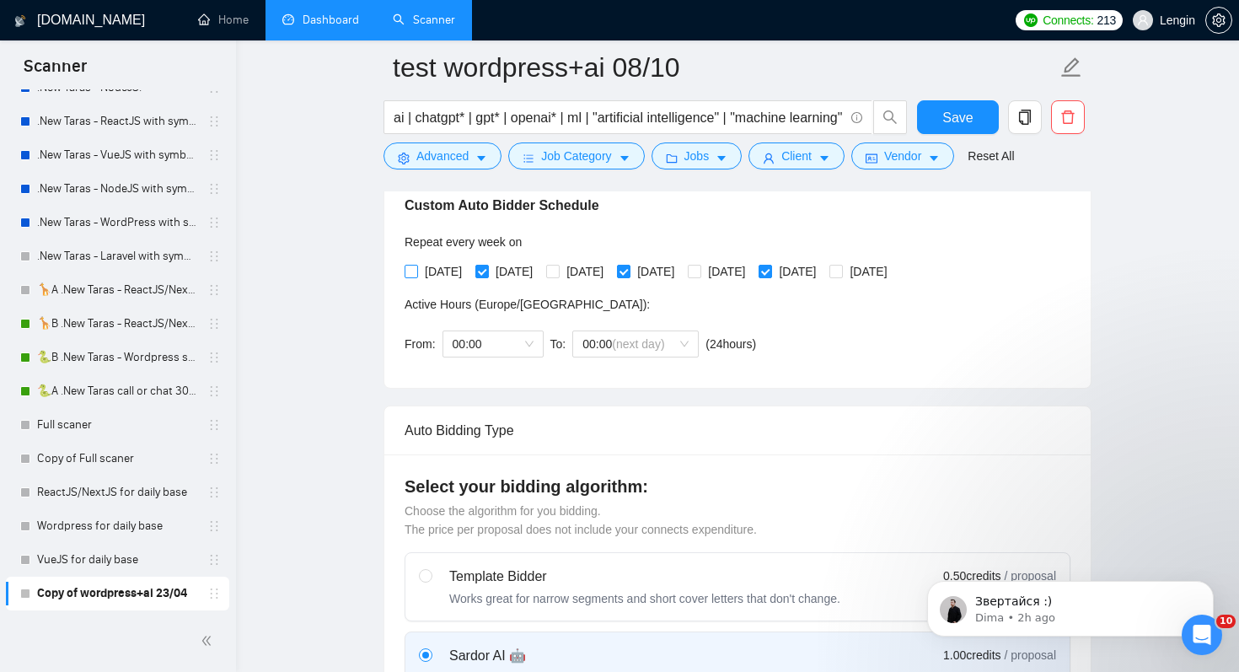
click at [425, 263] on span "[DATE]" at bounding box center [443, 271] width 51 height 19
click at [416, 265] on input "[DATE]" at bounding box center [410, 271] width 12 height 12
checkbox input "true"
click at [502, 265] on span "[DATE]" at bounding box center [514, 271] width 51 height 19
click at [487, 265] on input "[DATE]" at bounding box center [481, 271] width 12 height 12
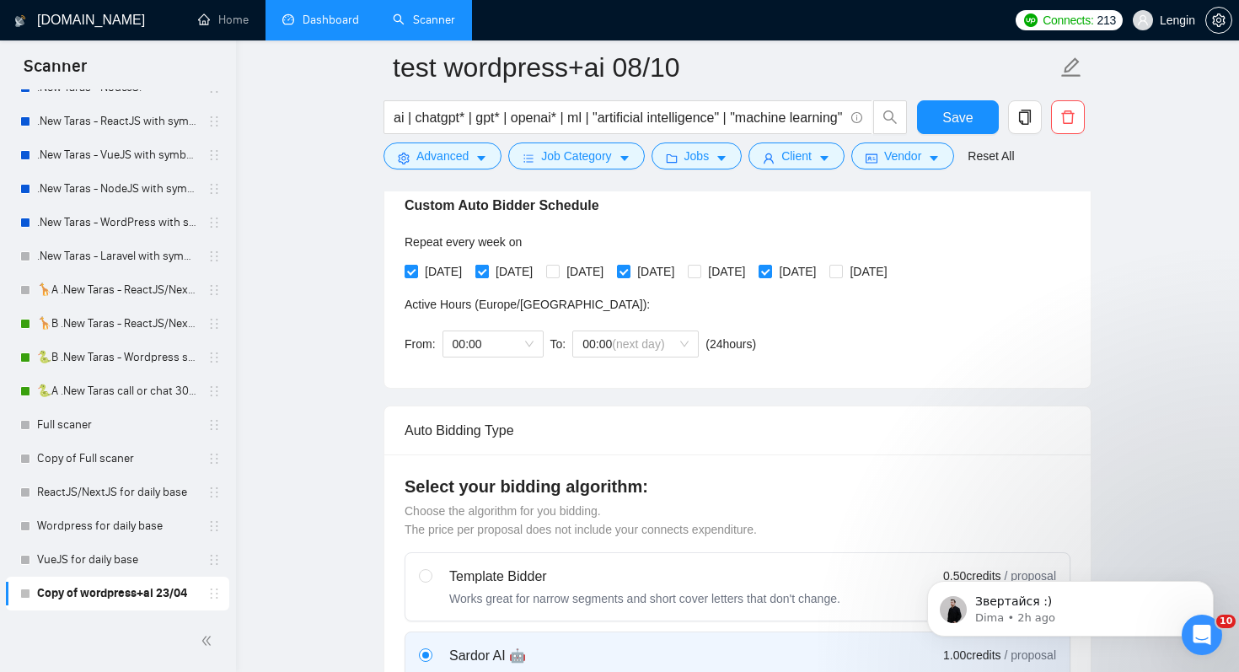
checkbox input "false"
click at [598, 267] on span "[DATE]" at bounding box center [584, 271] width 51 height 19
click at [558, 267] on input "[DATE]" at bounding box center [552, 271] width 12 height 12
checkbox input "true"
click at [681, 267] on span "[DATE]" at bounding box center [655, 271] width 51 height 19
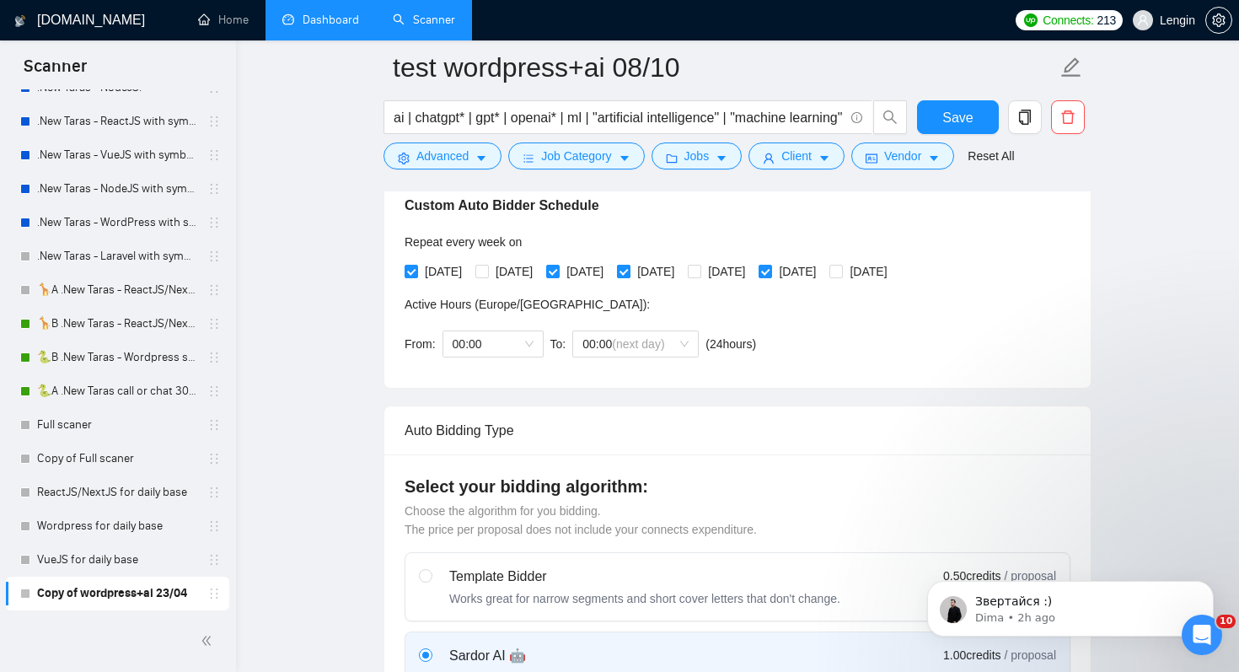
click at [629, 267] on input "[DATE]" at bounding box center [623, 271] width 12 height 12
checkbox input "false"
click at [752, 267] on span "[DATE]" at bounding box center [726, 271] width 51 height 19
click at [699, 267] on input "[DATE]" at bounding box center [694, 271] width 12 height 12
checkbox input "true"
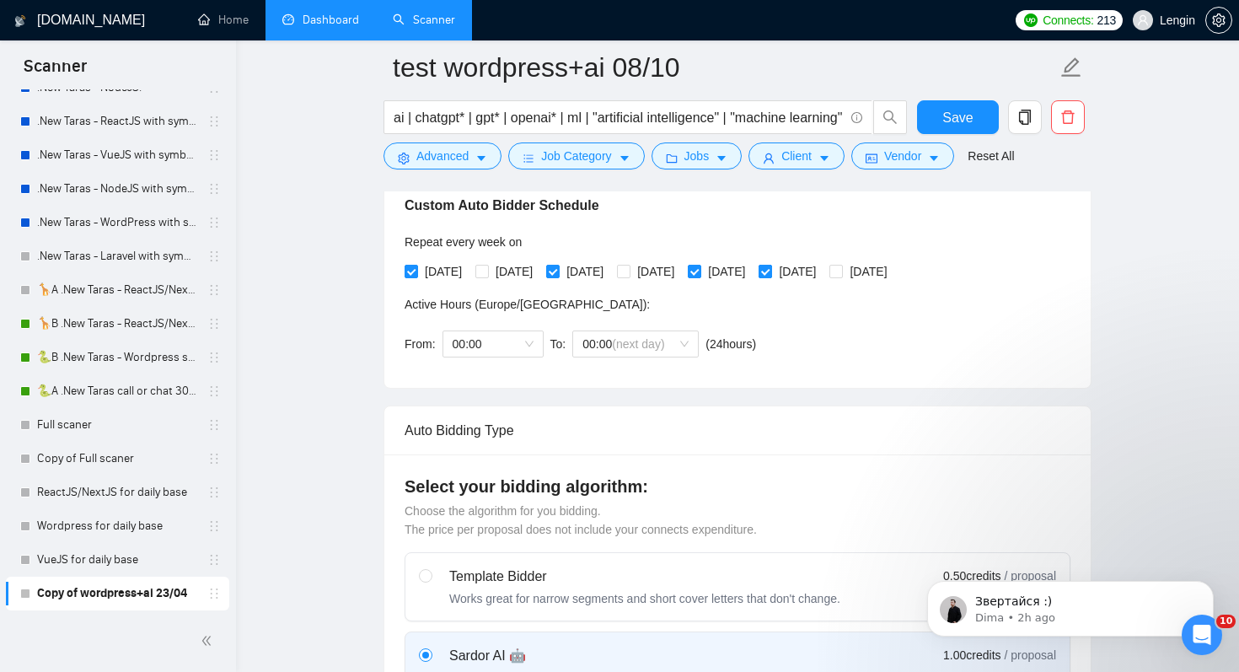
click at [822, 267] on span "[DATE]" at bounding box center [797, 271] width 51 height 19
click at [770, 267] on input "[DATE]" at bounding box center [764, 271] width 12 height 12
checkbox input "false"
click at [893, 264] on span "[DATE]" at bounding box center [868, 271] width 51 height 19
click at [841, 265] on input "[DATE]" at bounding box center [835, 271] width 12 height 12
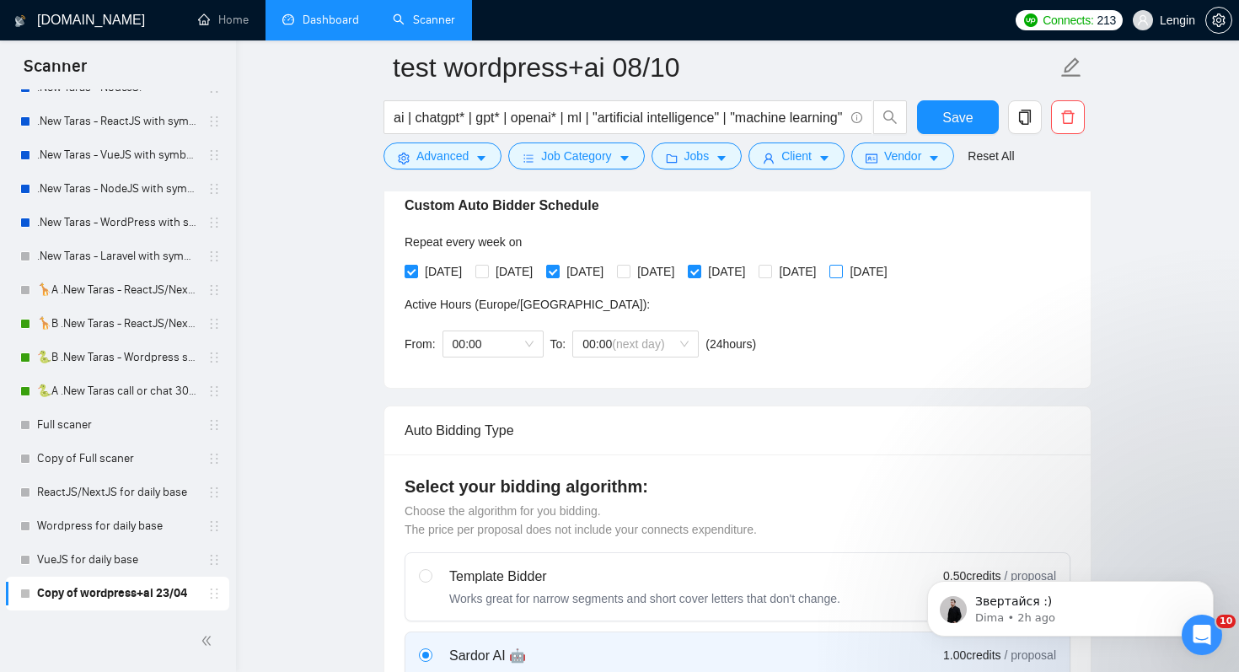
checkbox input "true"
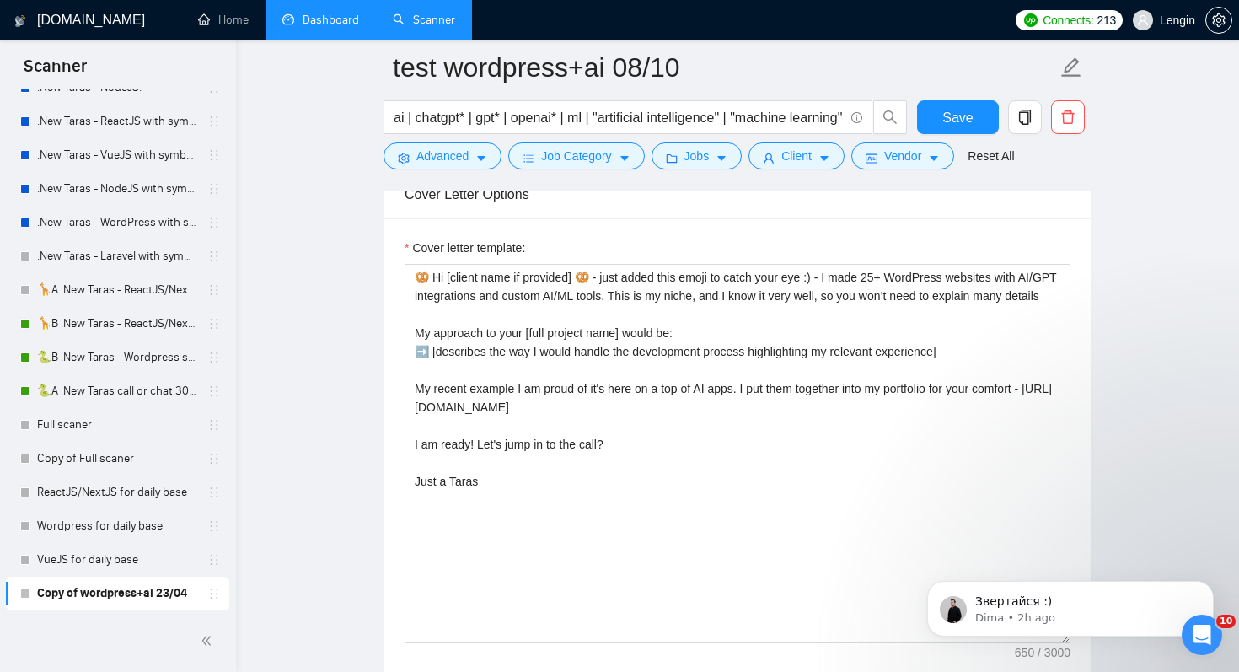
scroll to position [2205, 0]
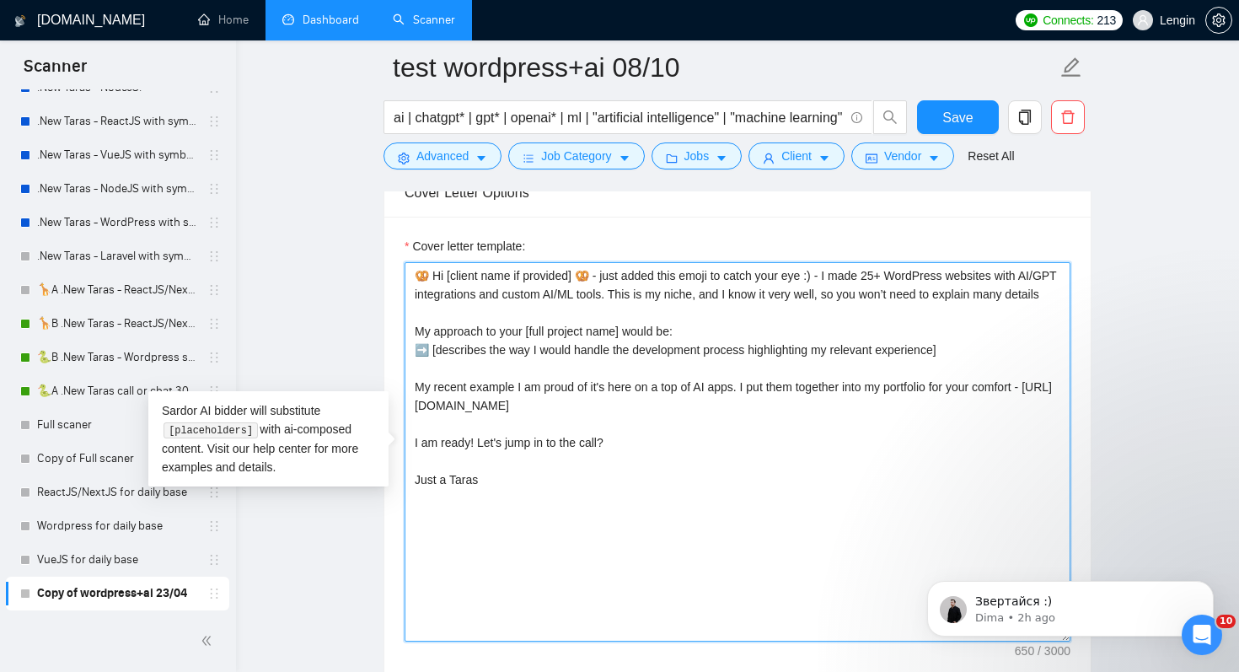
click at [585, 316] on textarea "🥨 Hi [client name if provided] 🥨 - just added this emoji to catch your eye :) -…" at bounding box center [737, 451] width 666 height 379
click at [549, 510] on textarea "🥨 Hi [client name if provided] 🥨 - just added this emoji to catch your eye :) -…" at bounding box center [737, 451] width 666 height 379
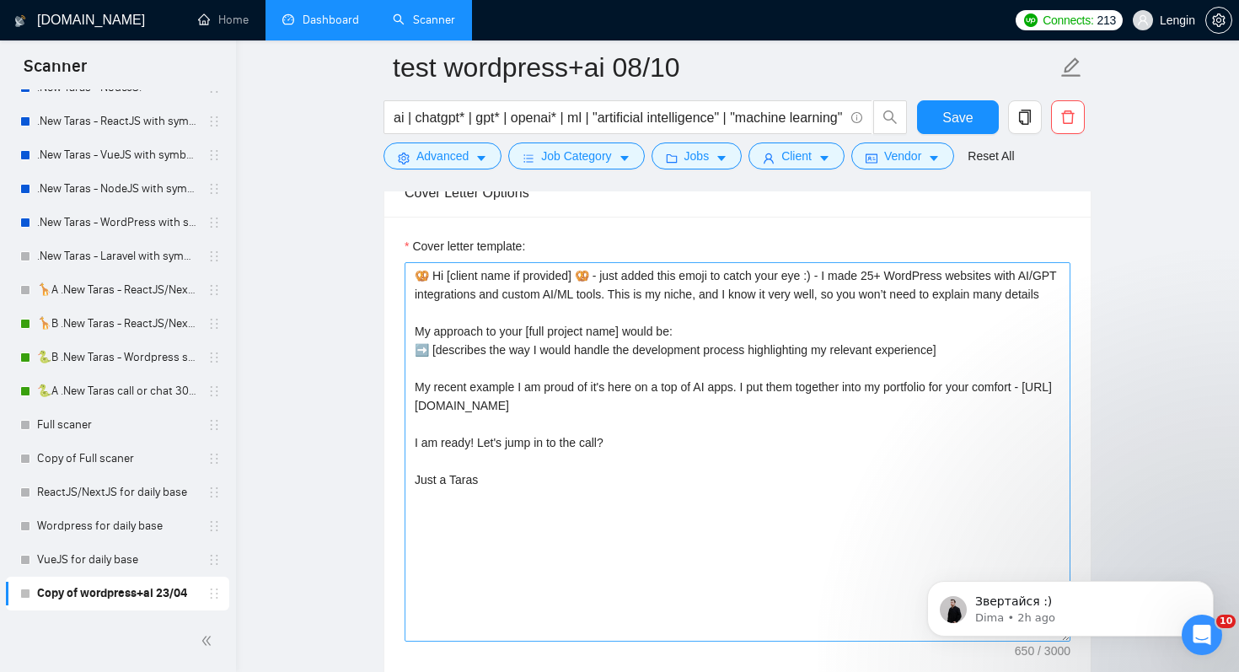
drag, startPoint x: 835, startPoint y: 275, endPoint x: 441, endPoint y: 269, distance: 394.4
click at [441, 269] on textarea "🥨 Hi [client name if provided] 🥨 - just added this emoji to catch your eye :) -…" at bounding box center [737, 451] width 666 height 379
click at [429, 281] on textarea "🥨 Hi [client name if provided] 🥨 - just added this emoji to catch your eye :) -…" at bounding box center [737, 451] width 666 height 379
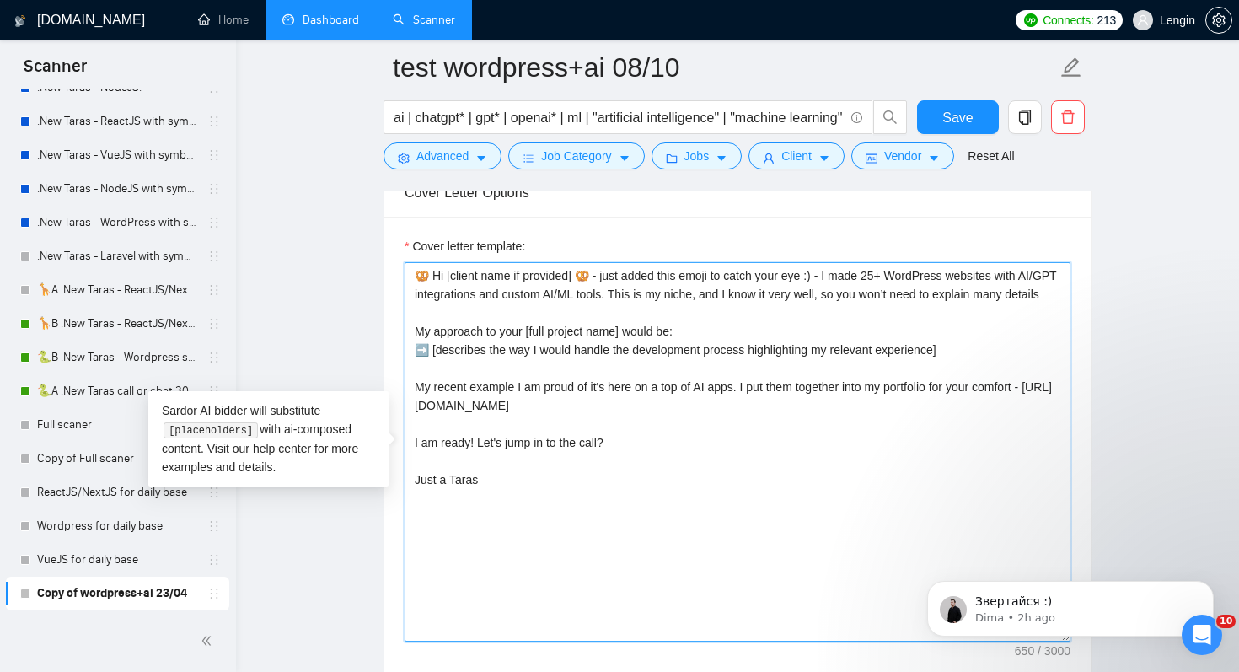
drag, startPoint x: 426, startPoint y: 276, endPoint x: 398, endPoint y: 276, distance: 28.6
click at [398, 276] on div "Cover letter template: 🥨 Hi [client name if provided] 🥨 - just added this emoji…" at bounding box center [737, 449] width 706 height 465
click at [425, 275] on textarea "Hi [client name if provided] 🥨 - just added this emoji to catch your eye :) - I…" at bounding box center [737, 451] width 666 height 379
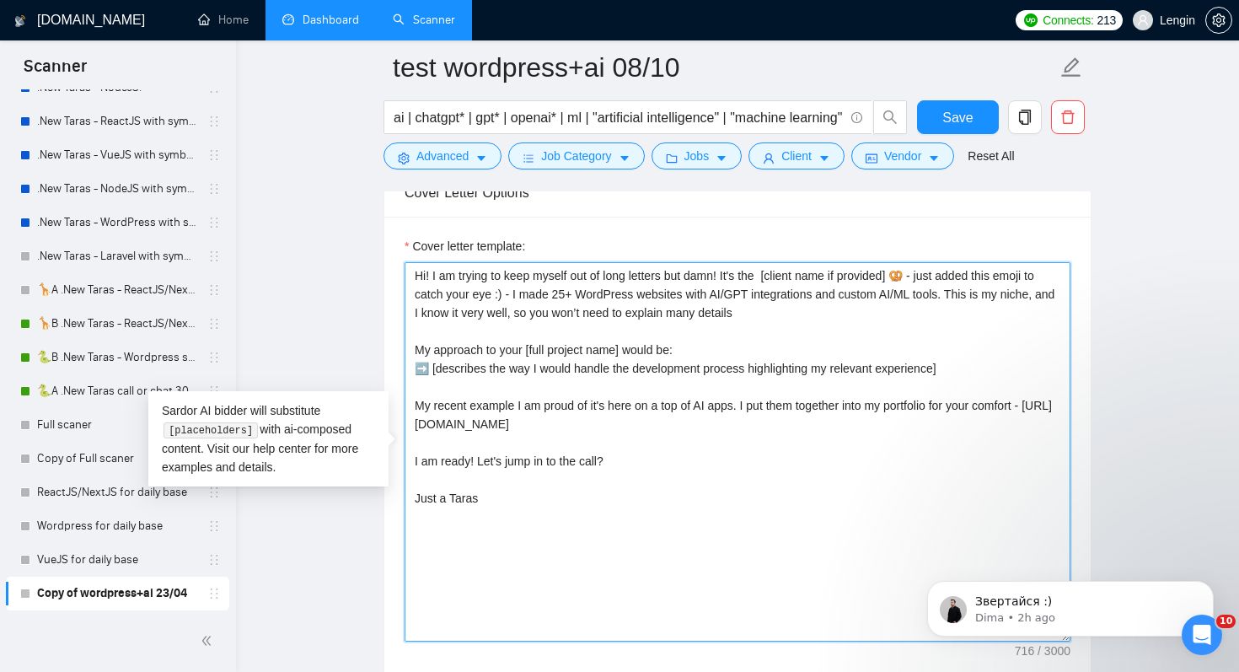
drag, startPoint x: 775, startPoint y: 277, endPoint x: 526, endPoint y: 297, distance: 250.2
click at [526, 297] on textarea "Hi! I am trying to keep myself out of long letters but damn! It's the [client n…" at bounding box center [737, 451] width 666 height 379
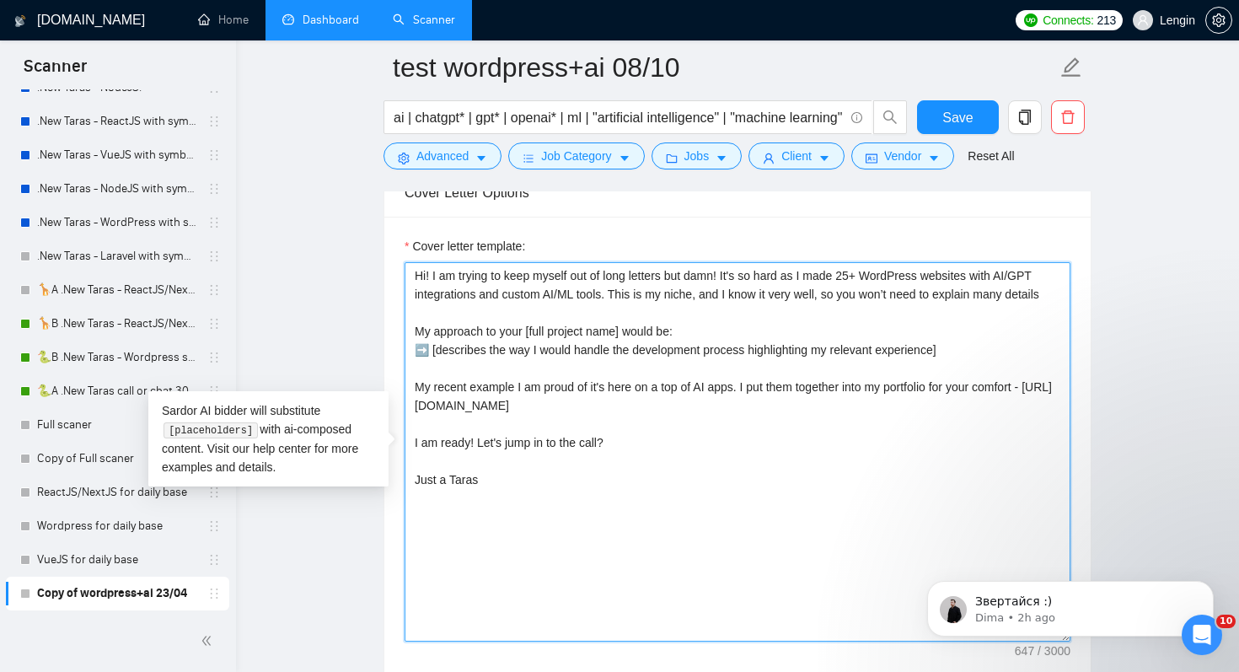
click at [842, 313] on textarea "Hi! I am trying to keep myself out of long letters but damn! It's so hard as I …" at bounding box center [737, 451] width 666 height 379
click at [623, 293] on textarea "Hi! I am trying to keep myself out of long letters but damn! It's so hard as I …" at bounding box center [737, 451] width 666 height 379
click at [916, 333] on textarea "Hi! I am trying to keep myself out of long letters but damn! It's so hard as I …" at bounding box center [737, 451] width 666 height 379
click at [823, 304] on textarea "Hi! I am trying to keep myself out of long letters but damn! It's so hard as I …" at bounding box center [737, 451] width 666 height 379
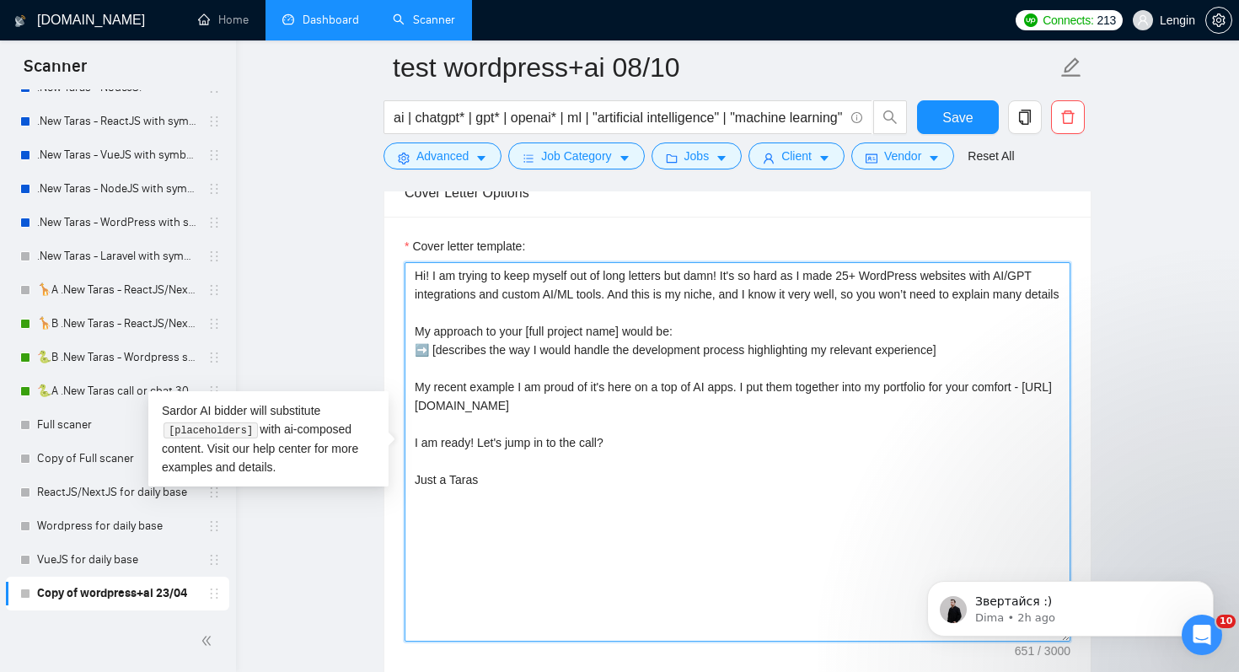
click at [550, 319] on textarea "Hi! I am trying to keep myself out of long letters but damn! It's so hard as I …" at bounding box center [737, 451] width 666 height 379
drag, startPoint x: 1002, startPoint y: 306, endPoint x: 1043, endPoint y: 430, distance: 130.6
click at [1043, 430] on textarea "Hi! I am trying to keep myself out of long letters but damn! It's so hard as I …" at bounding box center [737, 451] width 666 height 379
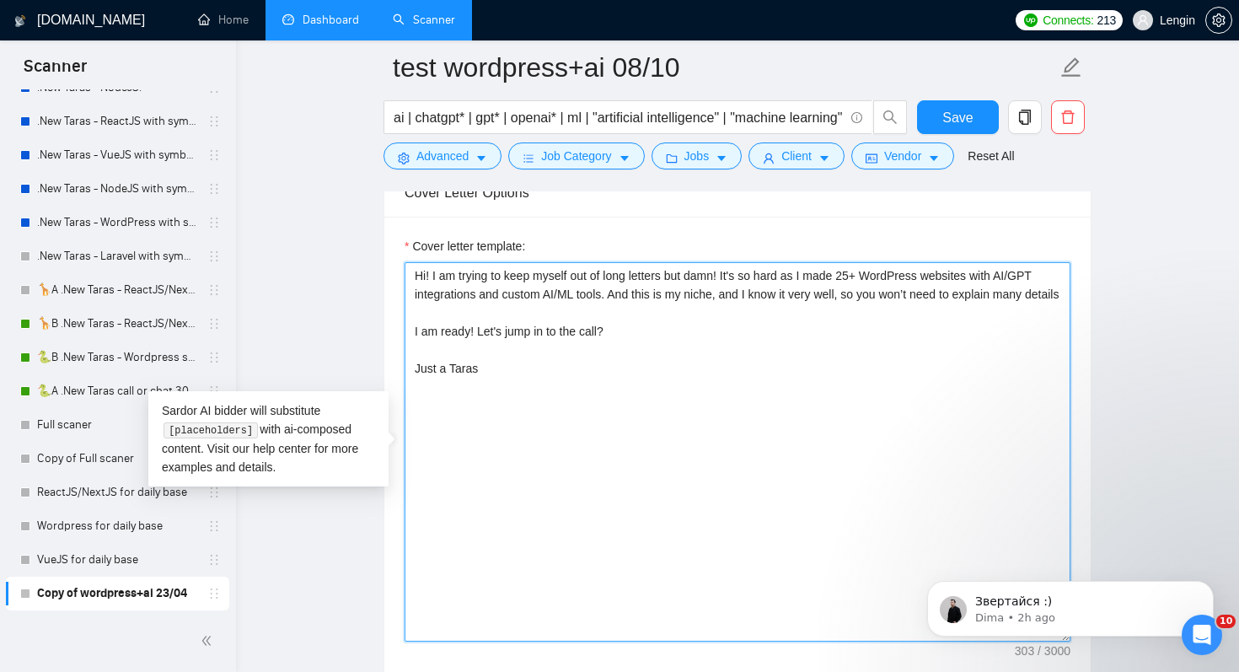
click at [414, 350] on textarea "Hi! I am trying to keep myself out of long letters but damn! It's so hard as I …" at bounding box center [737, 451] width 666 height 379
drag, startPoint x: 514, startPoint y: 383, endPoint x: 358, endPoint y: 394, distance: 156.3
click at [542, 336] on textarea "Hi! I am trying to keep myself out of long letters but damn! It's so hard as I …" at bounding box center [737, 451] width 666 height 379
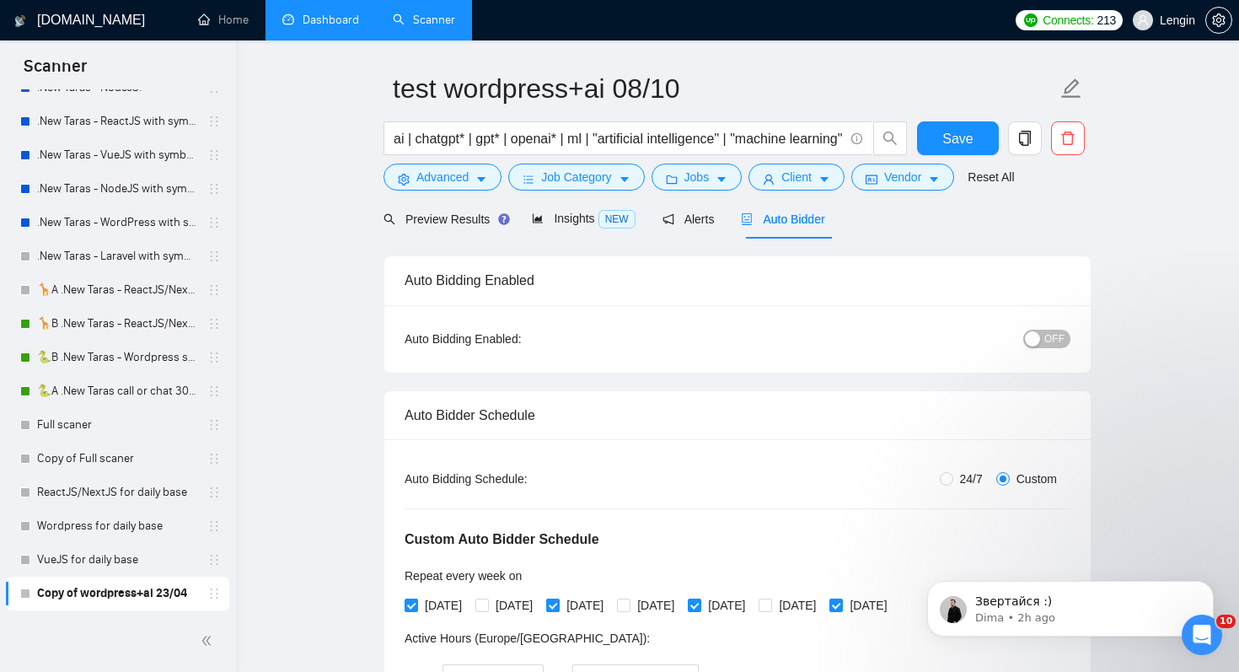
scroll to position [0, 0]
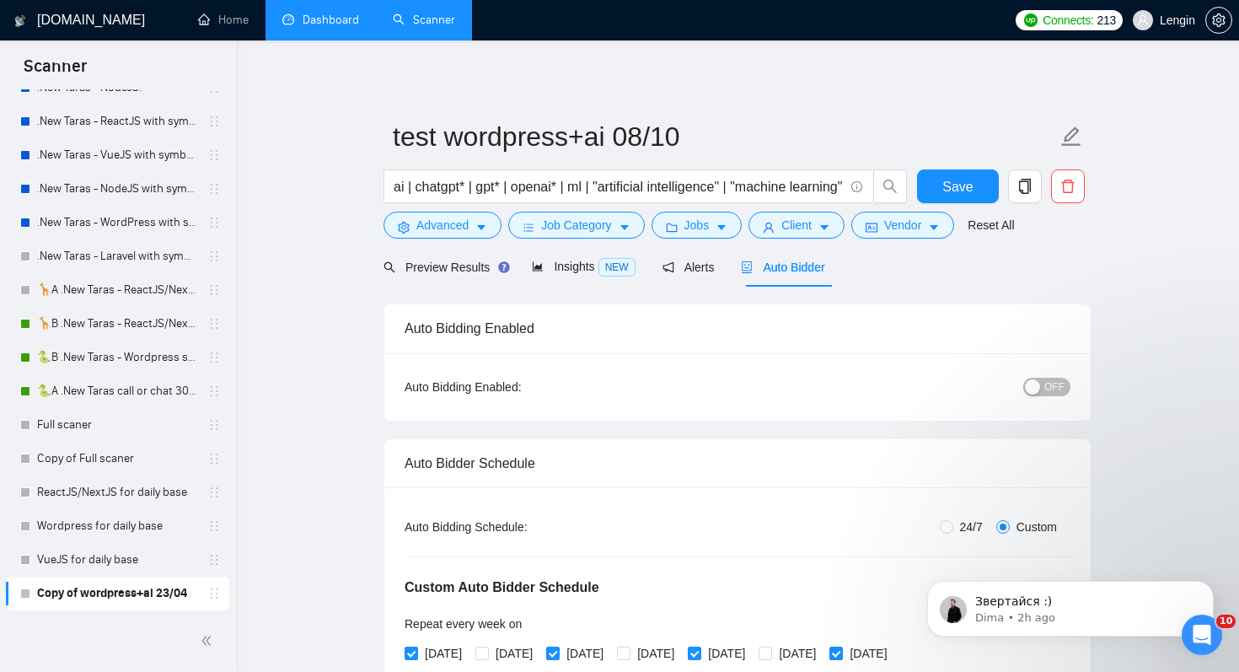
type textarea "Hi! I am trying to keep myself out of long letters but damn! It's so hard as I …"
click at [1036, 392] on div "button" at bounding box center [1032, 386] width 15 height 15
click at [958, 190] on span "Save" at bounding box center [957, 186] width 30 height 21
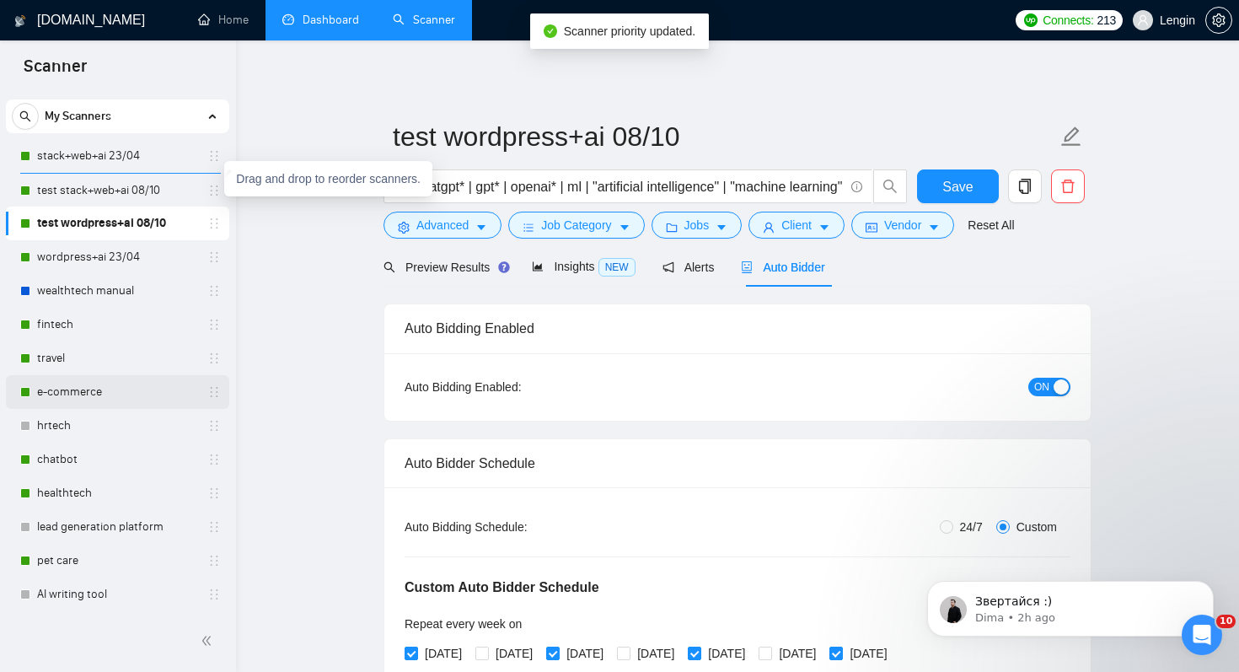
scroll to position [114, 0]
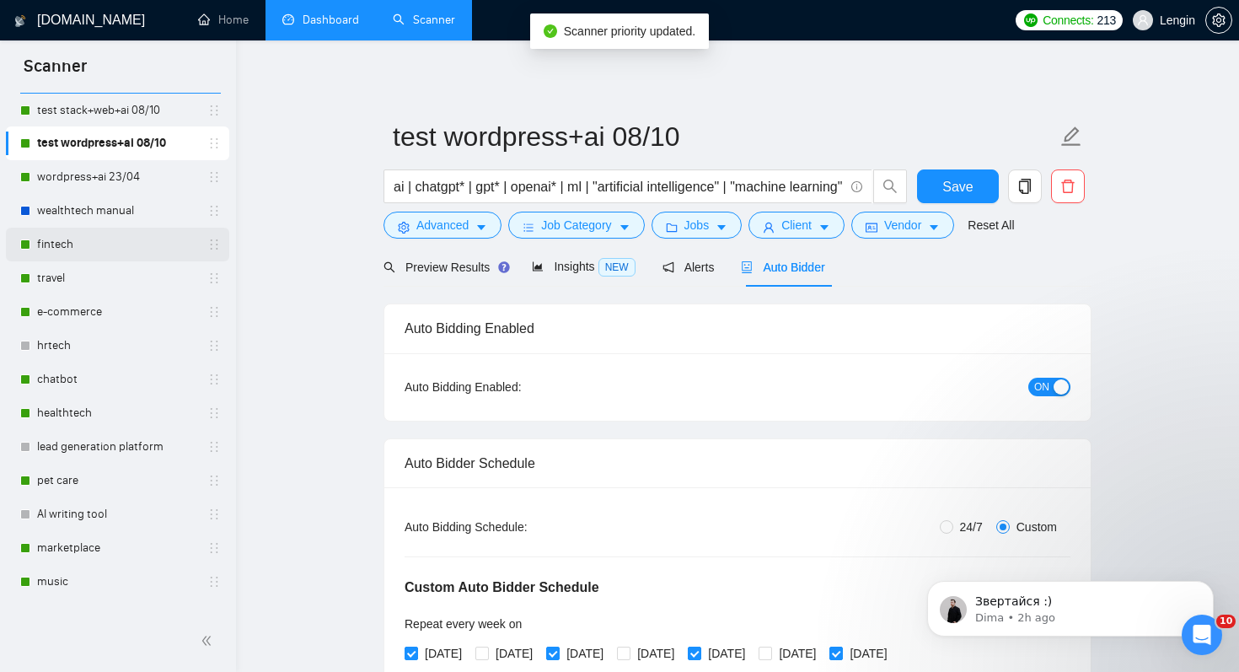
click at [153, 235] on link "fintech" at bounding box center [117, 244] width 160 height 34
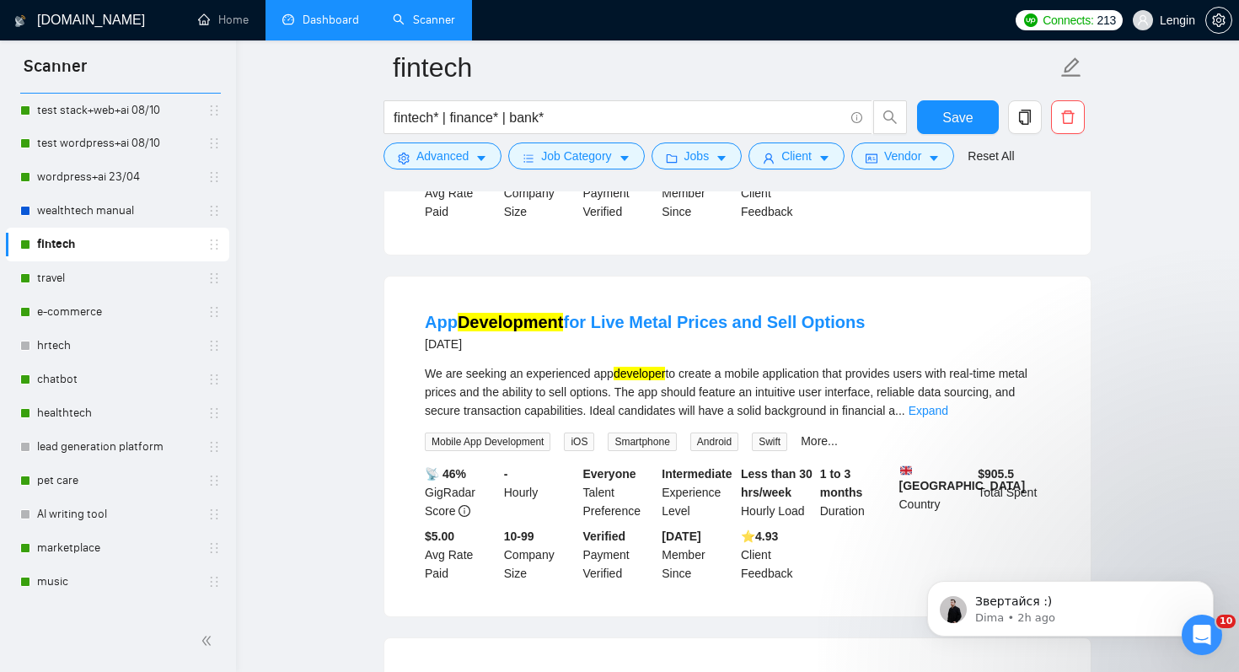
scroll to position [821, 0]
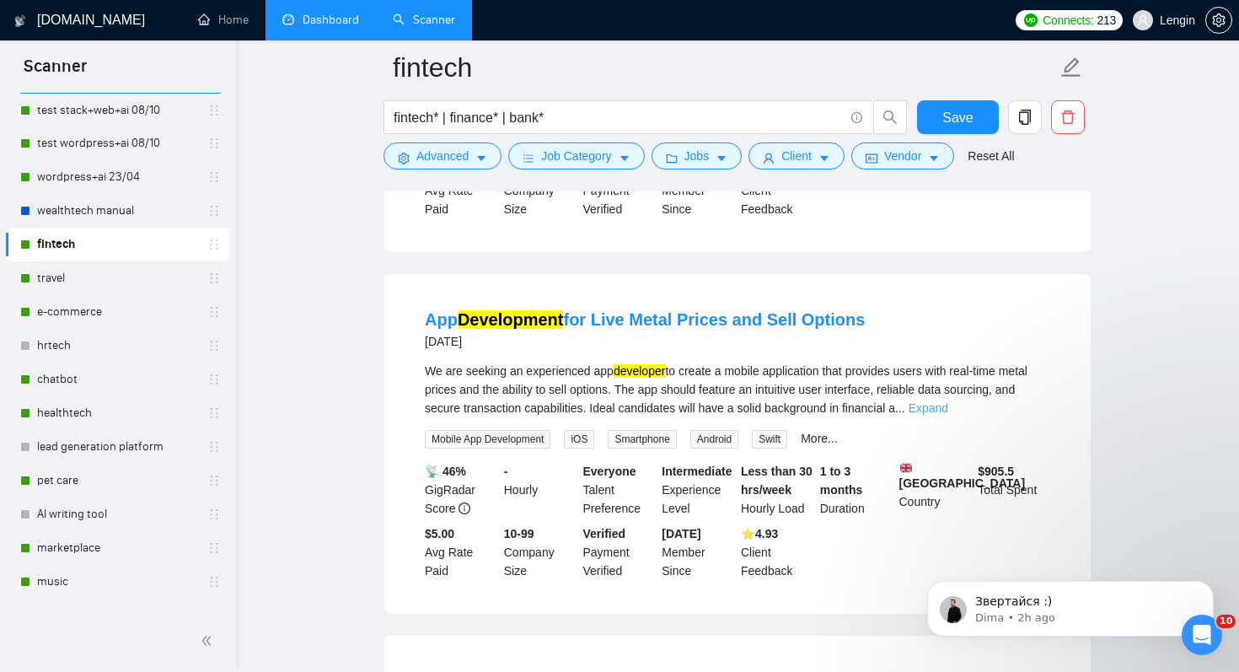
click at [948, 415] on link "Expand" at bounding box center [928, 407] width 40 height 13
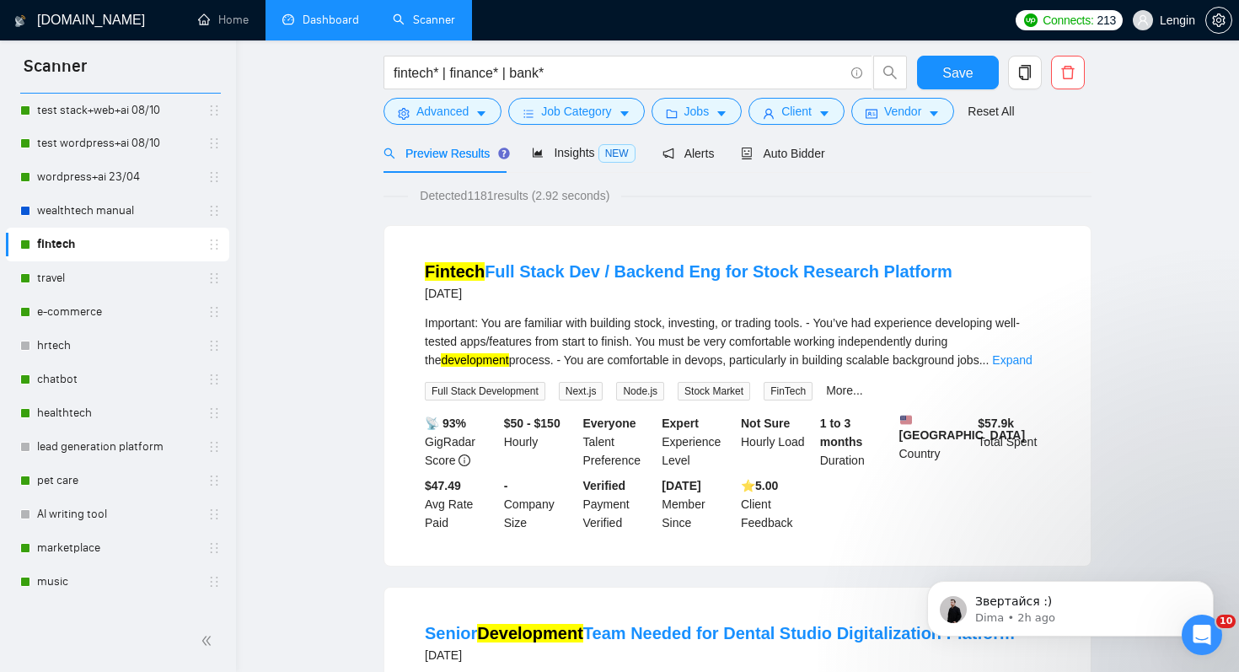
scroll to position [0, 0]
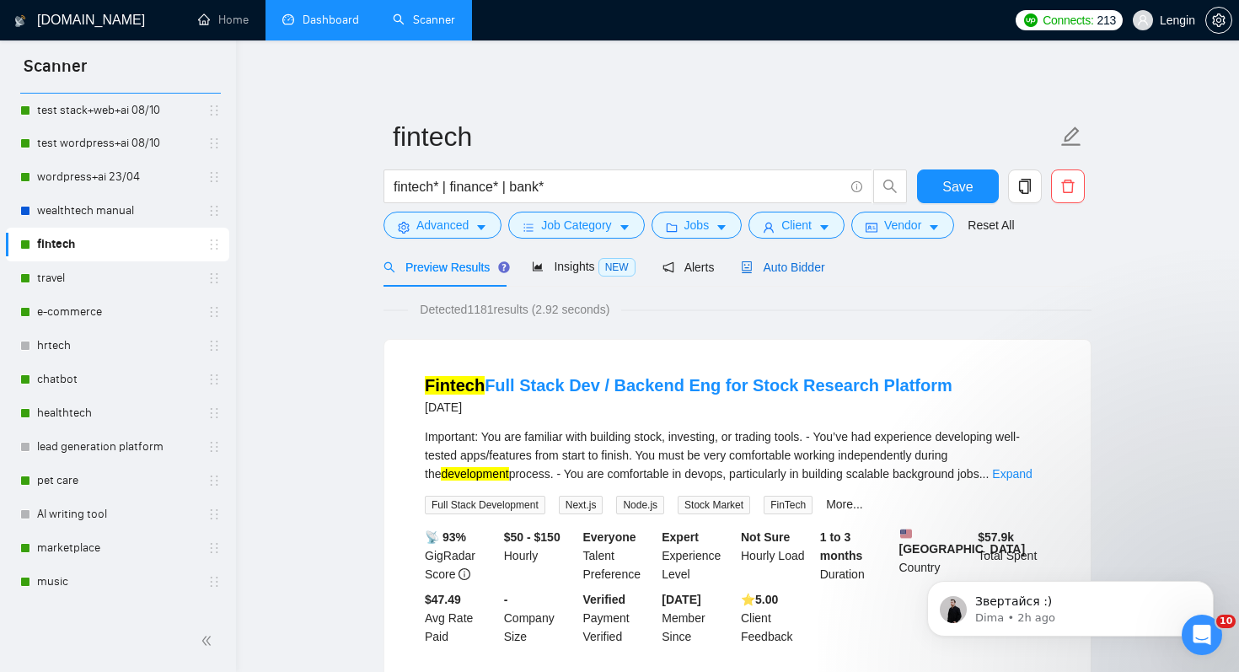
click at [819, 268] on span "Auto Bidder" at bounding box center [782, 266] width 83 height 13
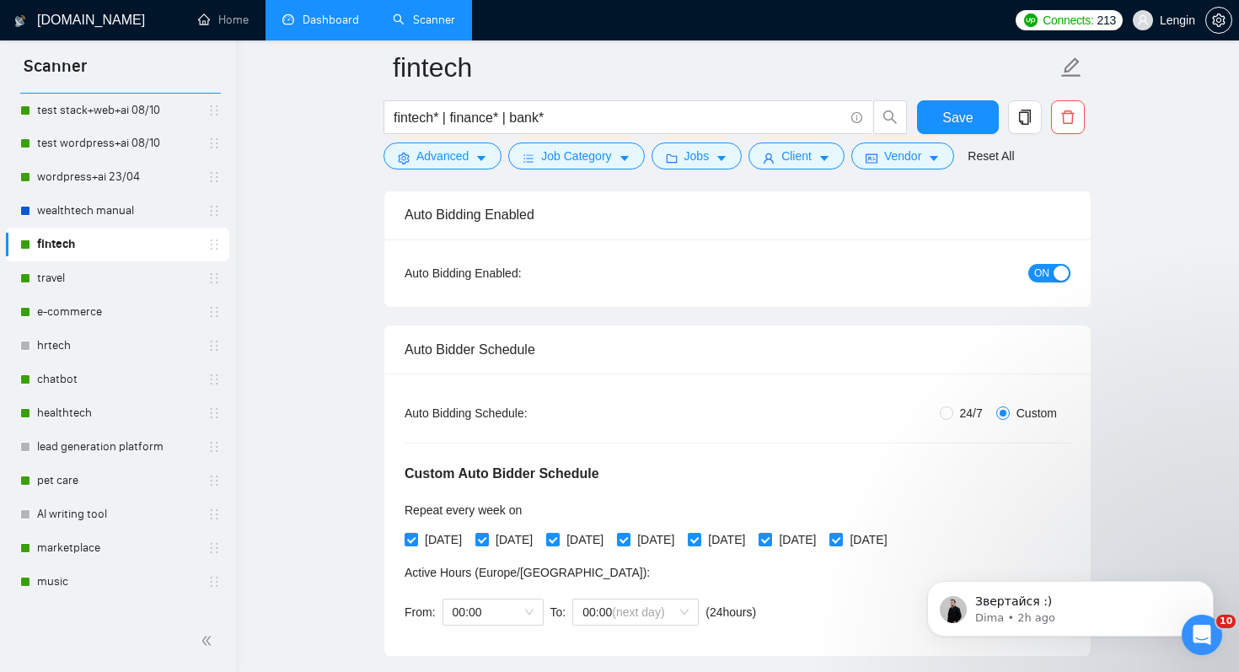
scroll to position [269, 0]
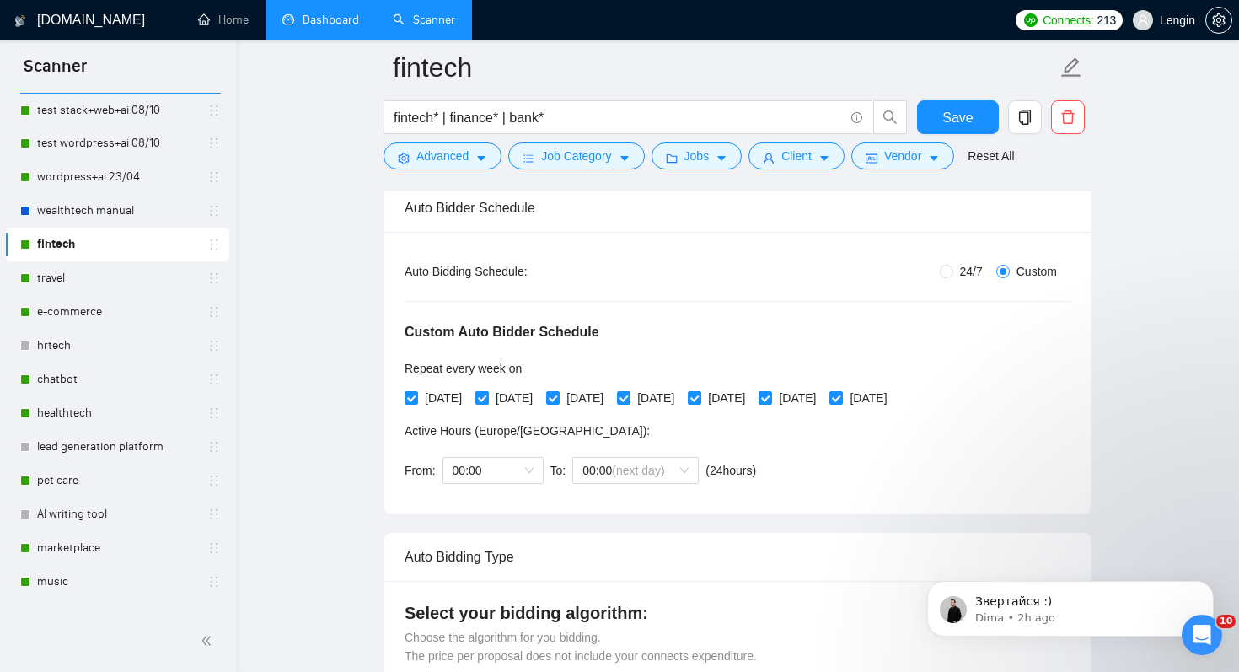
click at [534, 400] on span "[DATE]" at bounding box center [514, 397] width 51 height 19
click at [487, 400] on input "[DATE]" at bounding box center [481, 397] width 12 height 12
checkbox input "false"
click at [681, 397] on span "[DATE]" at bounding box center [655, 397] width 51 height 19
click at [629, 397] on input "[DATE]" at bounding box center [623, 397] width 12 height 12
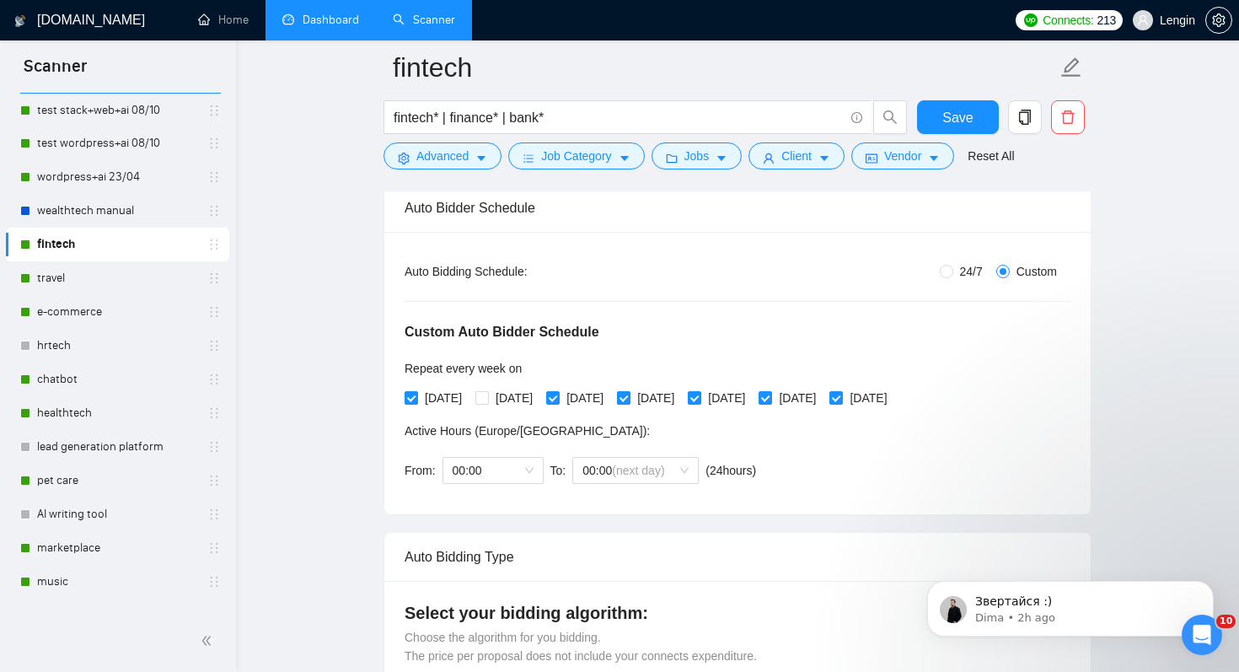
checkbox input "false"
click at [822, 400] on span "[DATE]" at bounding box center [797, 397] width 51 height 19
click at [770, 400] on input "[DATE]" at bounding box center [764, 397] width 12 height 12
checkbox input "false"
click at [973, 113] on button "Save" at bounding box center [958, 117] width 82 height 34
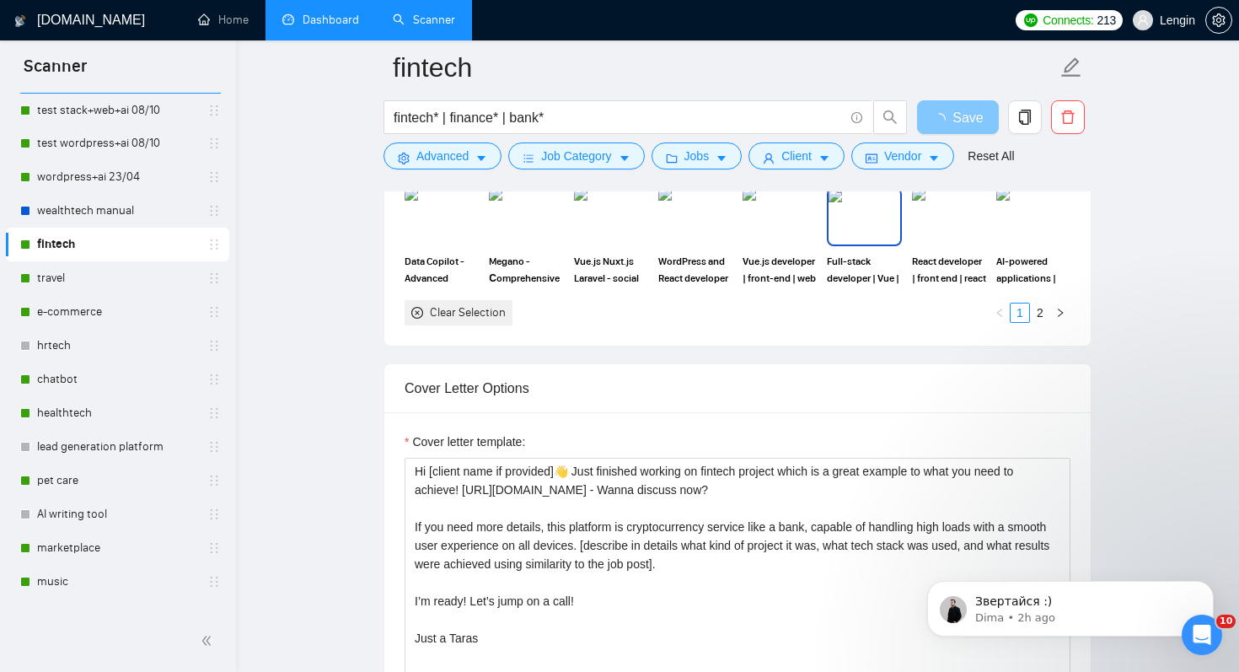
scroll to position [1986, 0]
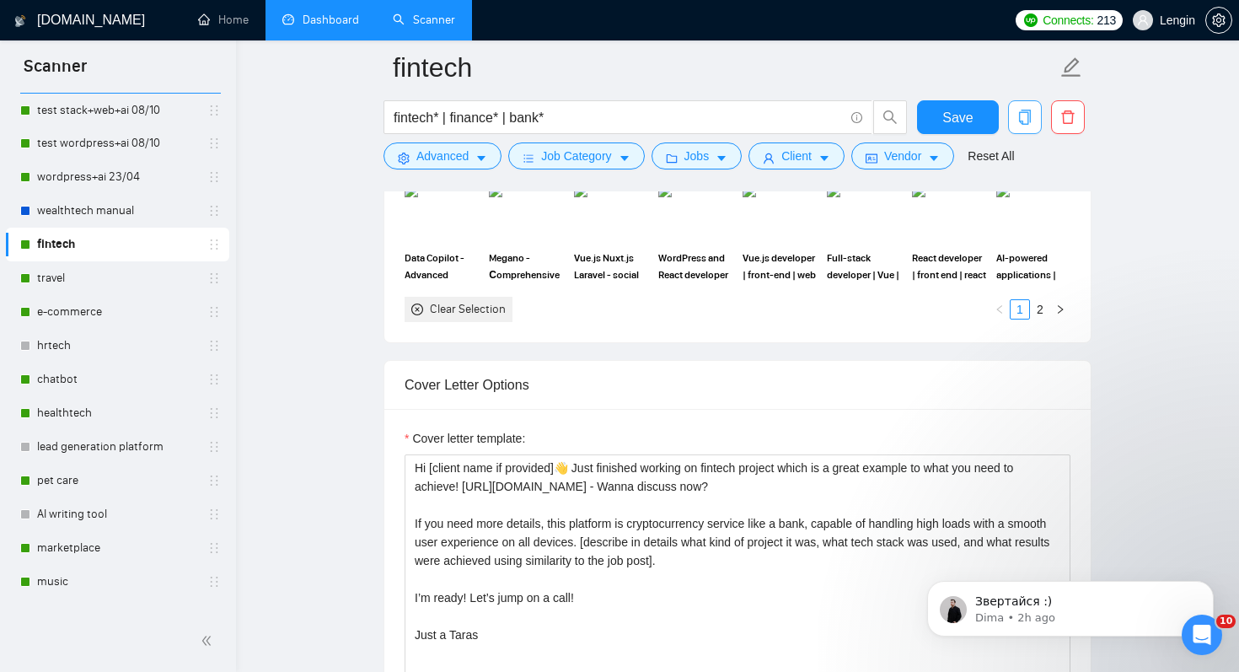
click at [1032, 121] on span "copy" at bounding box center [1025, 117] width 32 height 15
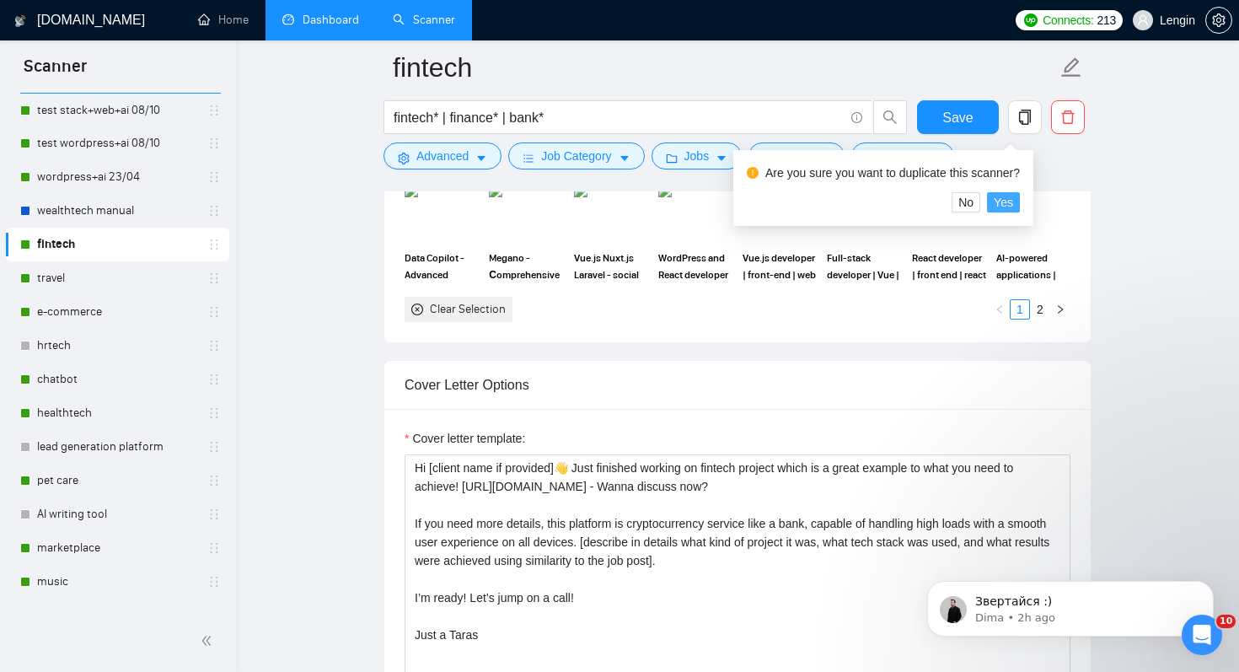
click at [1009, 201] on span "Yes" at bounding box center [1002, 202] width 19 height 19
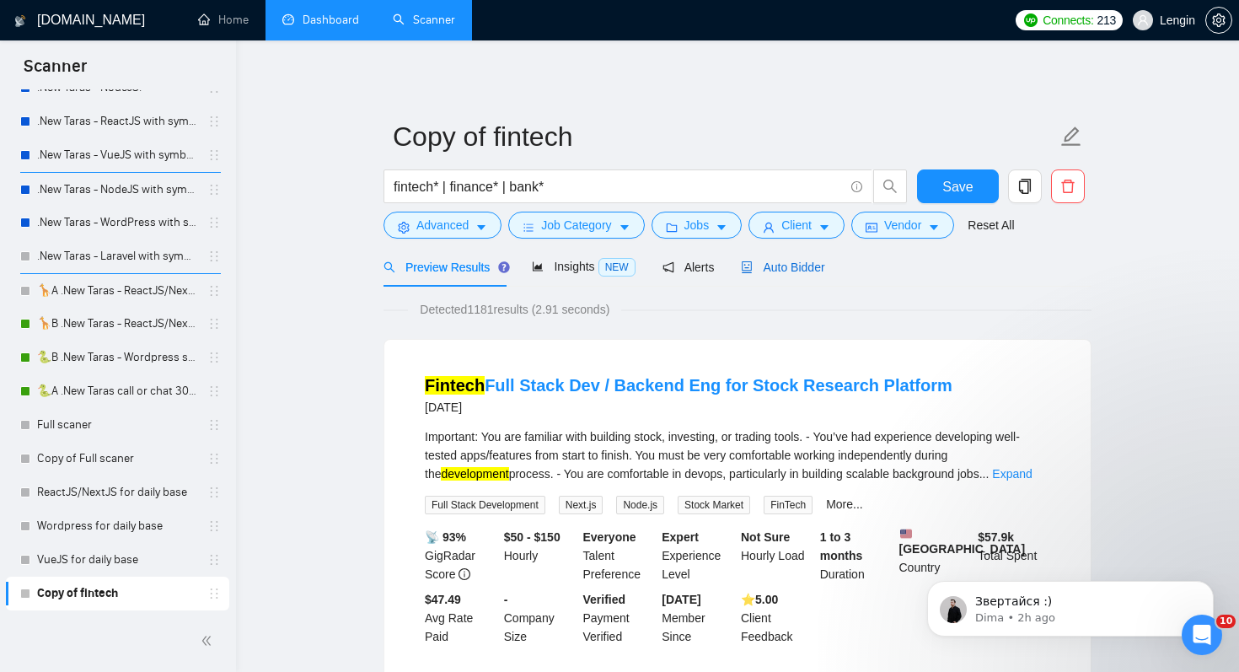
click at [800, 270] on span "Auto Bidder" at bounding box center [782, 266] width 83 height 13
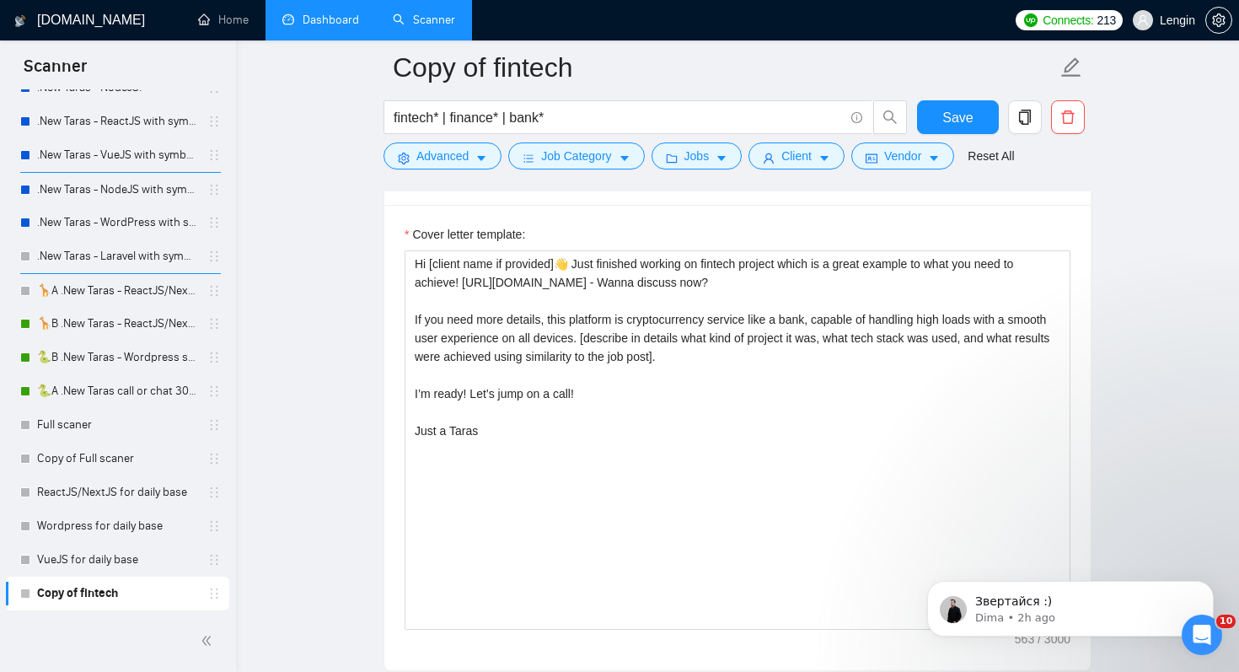
scroll to position [2195, 0]
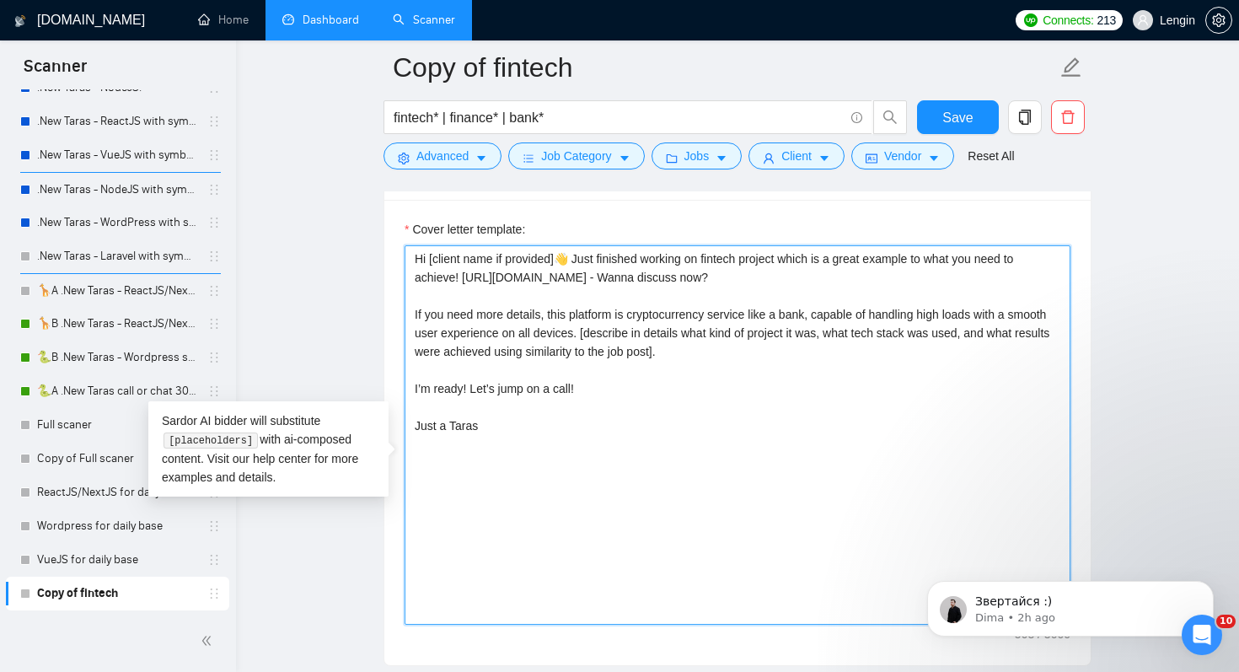
click at [413, 285] on textarea "Hi [client name if provided]👋 Just finished working on fintech project which is…" at bounding box center [737, 434] width 666 height 379
click at [425, 281] on textarea "Hi [client name if provided]👋 Just finished working on fintech project which is…" at bounding box center [737, 434] width 666 height 379
click at [592, 284] on textarea "Hello [client name if provided]👋 Just finished working on fintech project which…" at bounding box center [737, 434] width 666 height 379
click at [768, 283] on textarea "Hello [client name if provided]👋 My wife is saying I am not good in finances:) …" at bounding box center [737, 434] width 666 height 379
click at [844, 281] on textarea "Hello [client name if provided]👋 My wife is saying I am not good in finances:) …" at bounding box center [737, 434] width 666 height 379
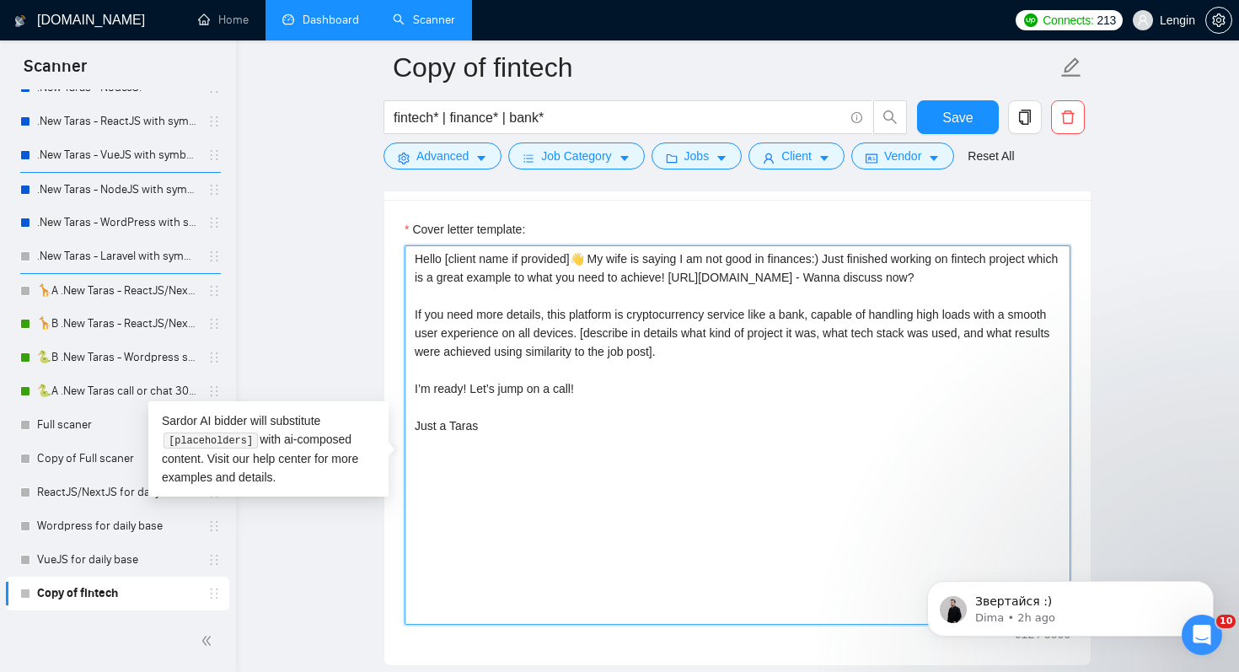
click at [836, 281] on textarea "Hello [client name if provided]👋 My wife is saying I am not good in finances:) …" at bounding box center [737, 434] width 666 height 379
drag, startPoint x: 845, startPoint y: 286, endPoint x: 834, endPoint y: 286, distance: 11.0
click at [834, 286] on textarea "Hello [client name if provided]👋 My wife is saying I am not good in finances:) …" at bounding box center [737, 434] width 666 height 379
click at [877, 356] on textarea "Hello [client name if provided]👋 My wife is saying I am not good in finances:) …" at bounding box center [737, 434] width 666 height 379
click at [666, 313] on textarea "Hello [client name if provided]👋 My wife is saying I am not good in finances:) …" at bounding box center [737, 434] width 666 height 379
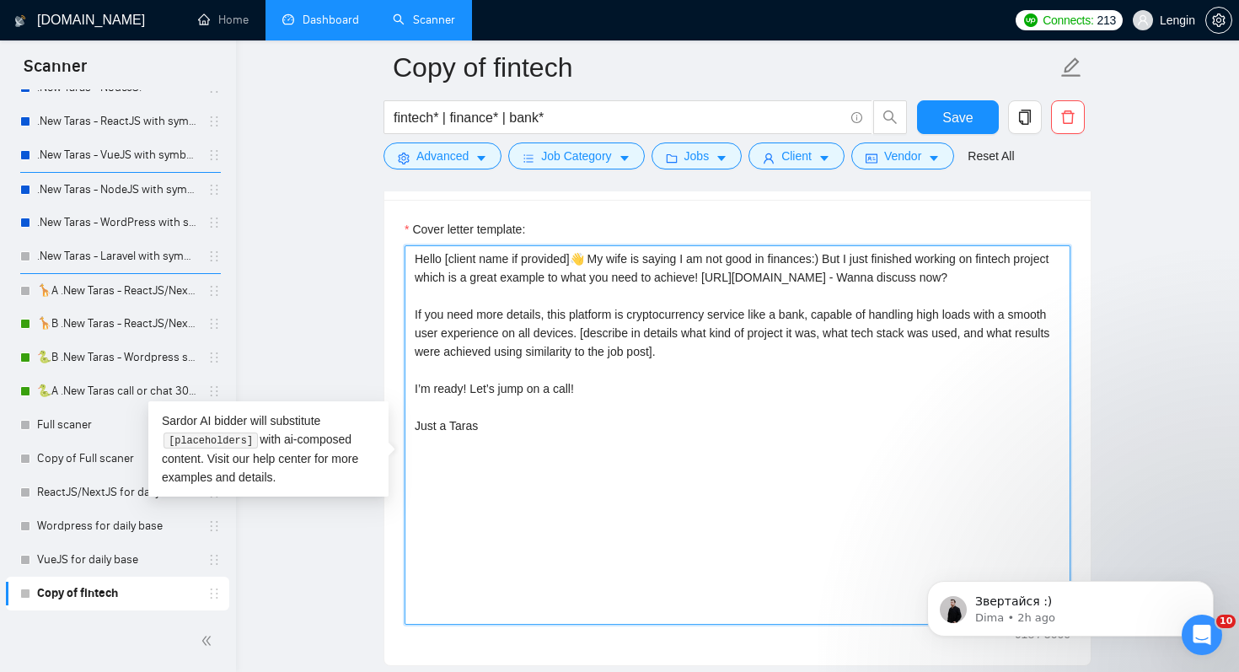
click at [1036, 284] on textarea "Hello [client name if provided]👋 My wife is saying I am not good in finances:) …" at bounding box center [737, 434] width 666 height 379
click at [744, 305] on textarea "Hello [client name if provided]👋 My wife is saying I am not good in finances:) …" at bounding box center [737, 434] width 666 height 379
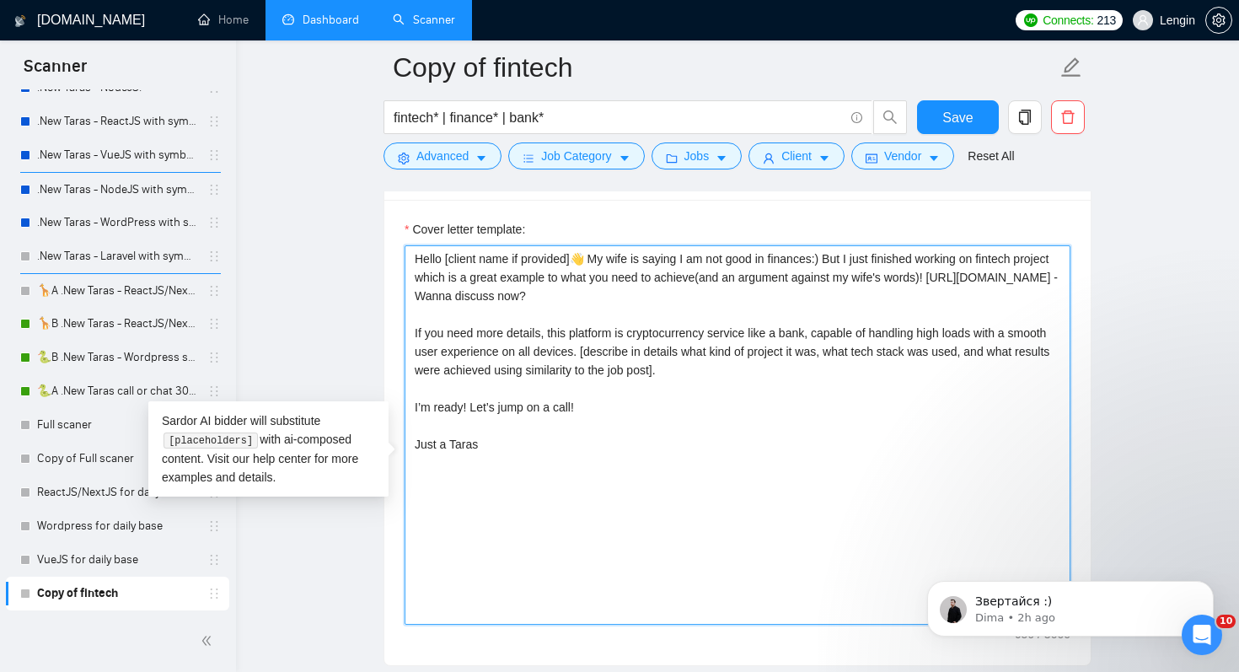
click at [864, 307] on textarea "Hello [client name if provided]👋 My wife is saying I am not good in finances:) …" at bounding box center [737, 434] width 666 height 379
click at [613, 462] on textarea "Hello [client name if provided]👋 My wife is saying I am not good in finances:) …" at bounding box center [737, 434] width 666 height 379
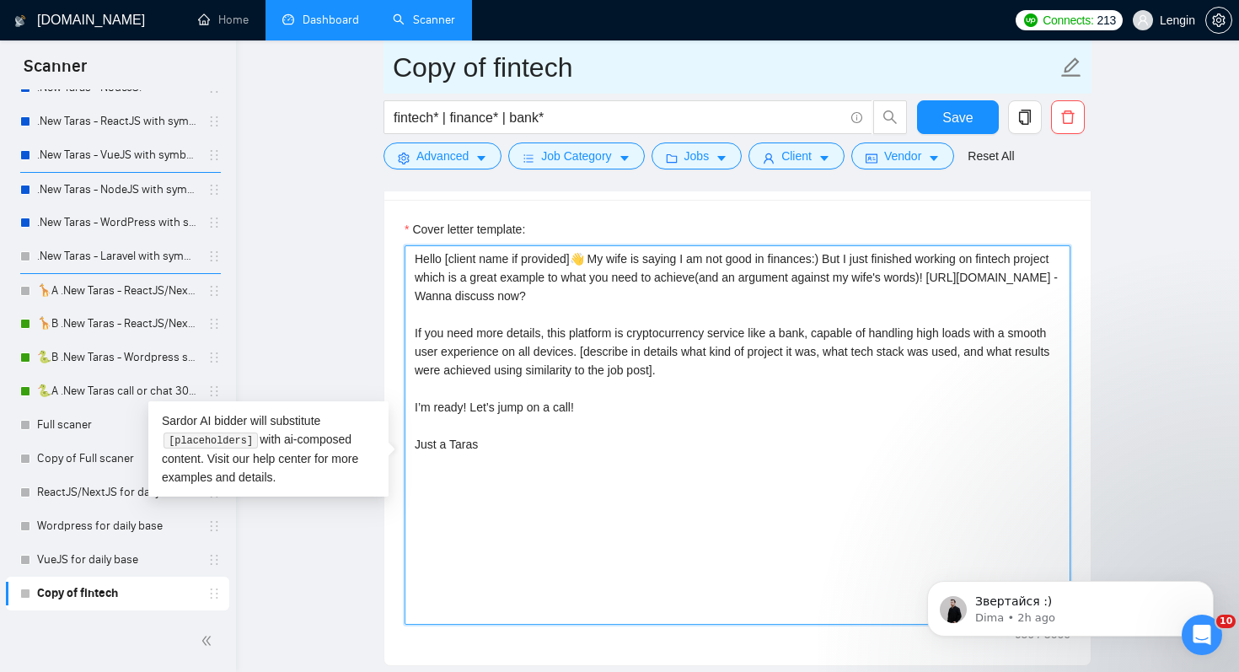
type textarea "Hello [client name if provided]👋 My wife is saying I am not good in finances:) …"
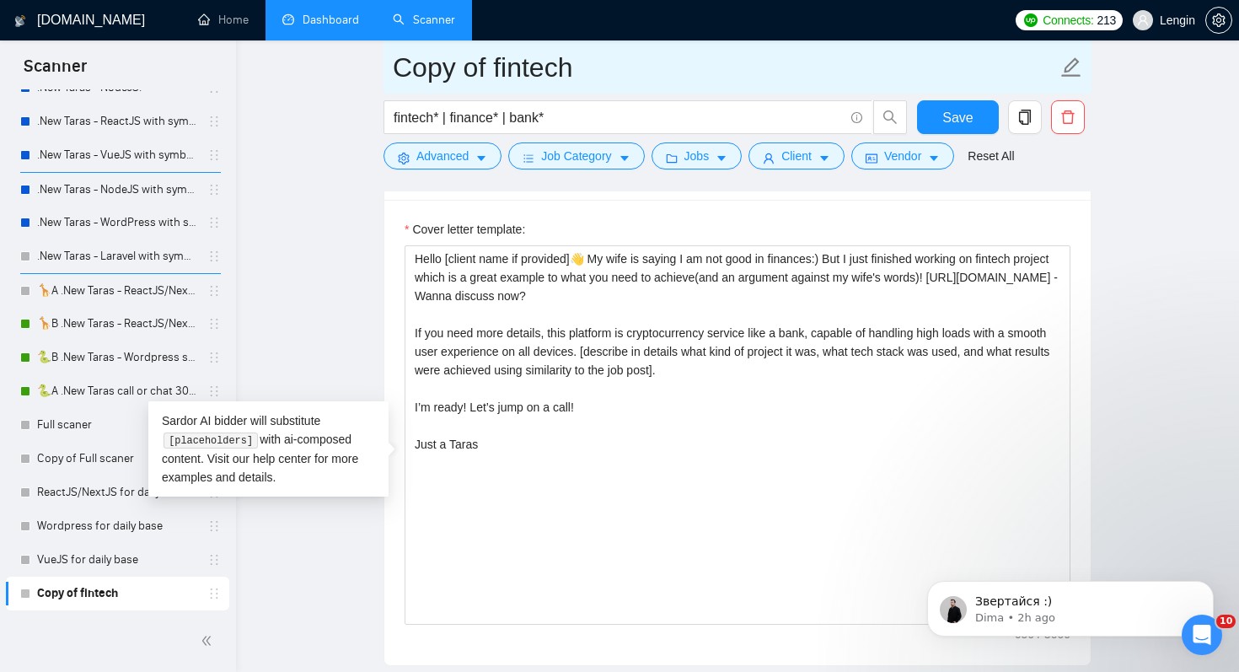
click at [596, 71] on input "Copy of fintech" at bounding box center [725, 67] width 664 height 42
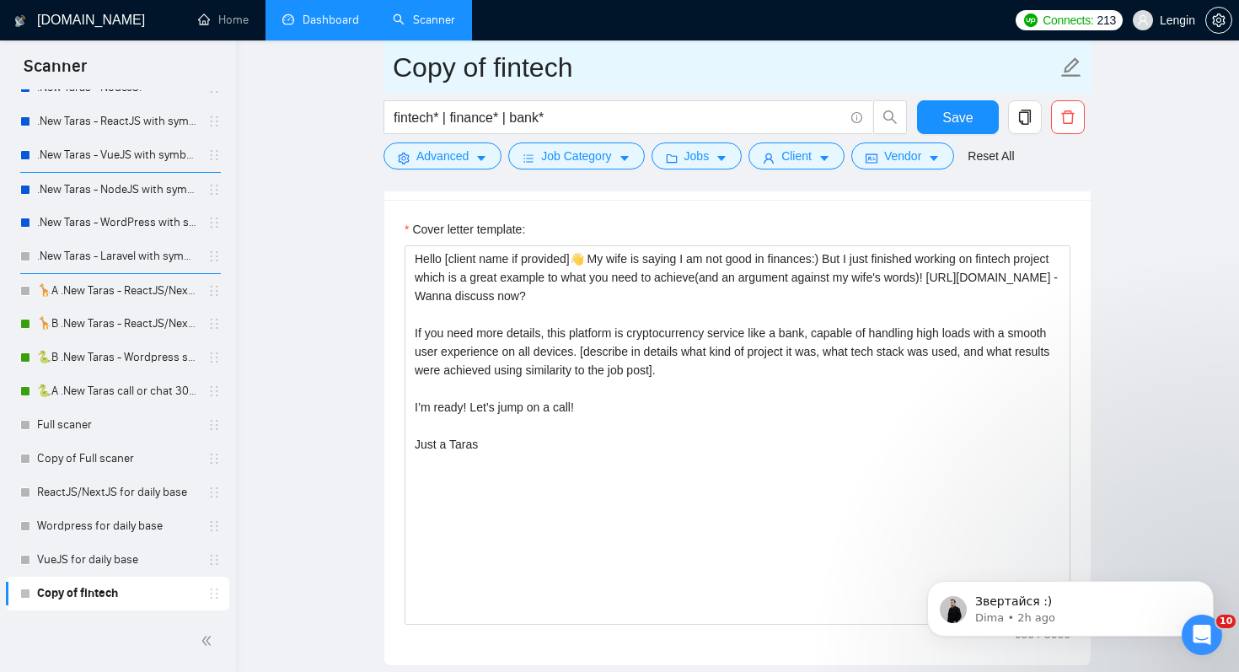
drag, startPoint x: 488, startPoint y: 68, endPoint x: 376, endPoint y: 68, distance: 112.1
click at [376, 68] on main "Copy of fintech fintech* | finance* | bank* Save Advanced Job Category Jobs Cli…" at bounding box center [737, 304] width 949 height 4862
click at [582, 74] on input "test fintech" at bounding box center [725, 67] width 664 height 42
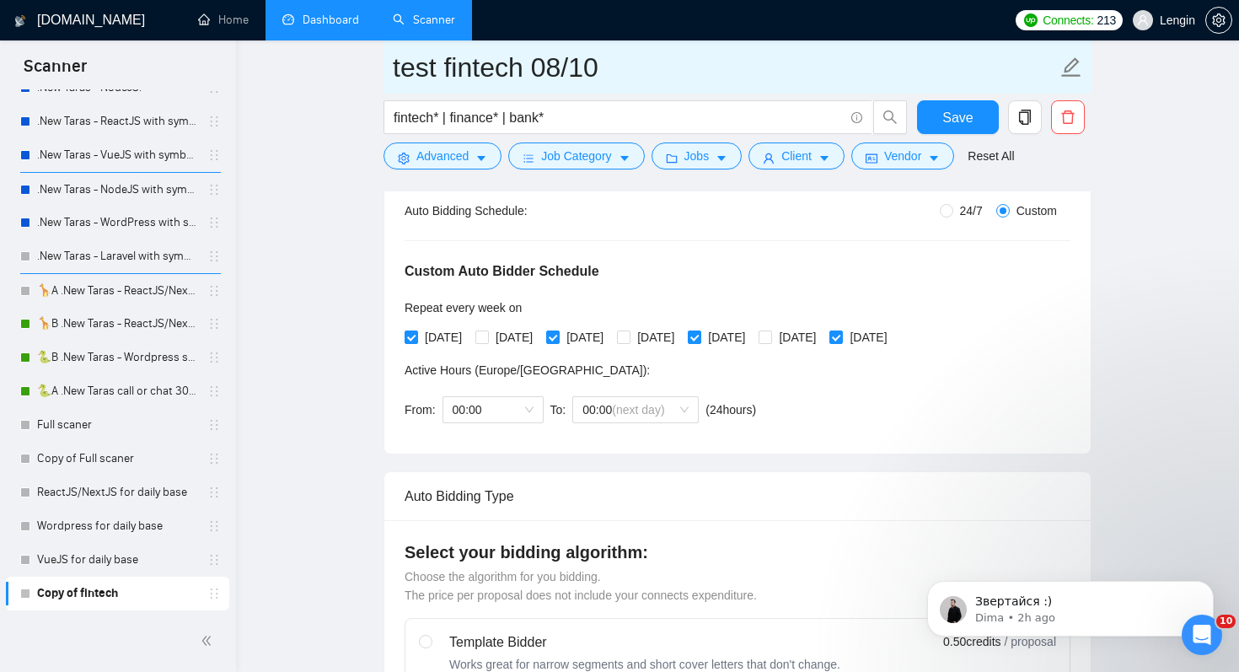
scroll to position [329, 0]
type input "test fintech 08/10"
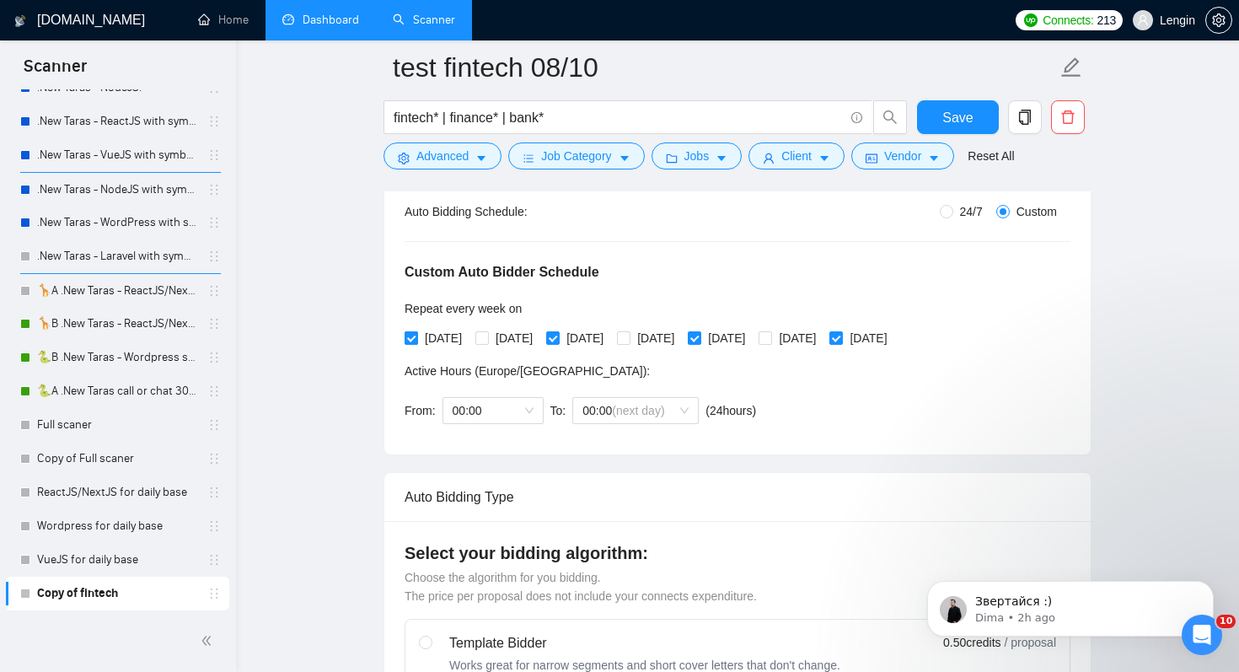
click at [464, 337] on span "[DATE]" at bounding box center [443, 338] width 51 height 19
click at [416, 337] on input "[DATE]" at bounding box center [410, 337] width 12 height 12
checkbox input "false"
click at [516, 329] on span "[DATE]" at bounding box center [514, 338] width 51 height 19
click at [487, 331] on input "[DATE]" at bounding box center [481, 337] width 12 height 12
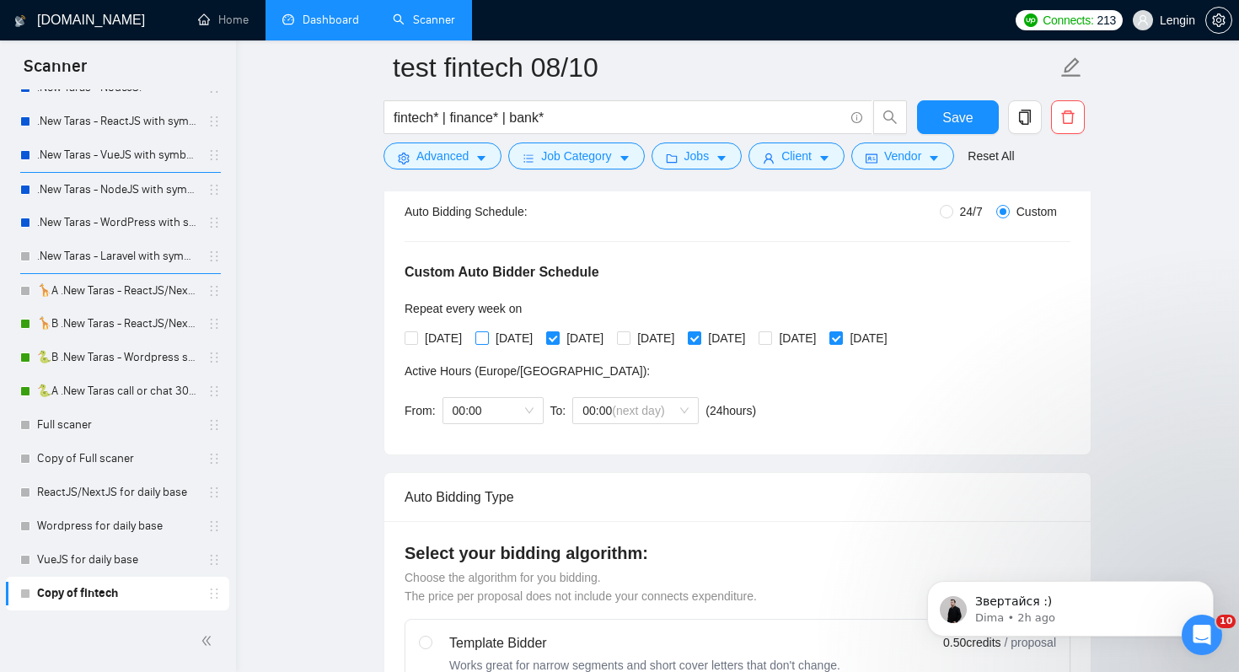
checkbox input "true"
click at [597, 331] on span "[DATE]" at bounding box center [584, 338] width 51 height 19
click at [558, 331] on input "[DATE]" at bounding box center [552, 337] width 12 height 12
checkbox input "false"
click at [677, 340] on span "[DATE]" at bounding box center [655, 338] width 51 height 19
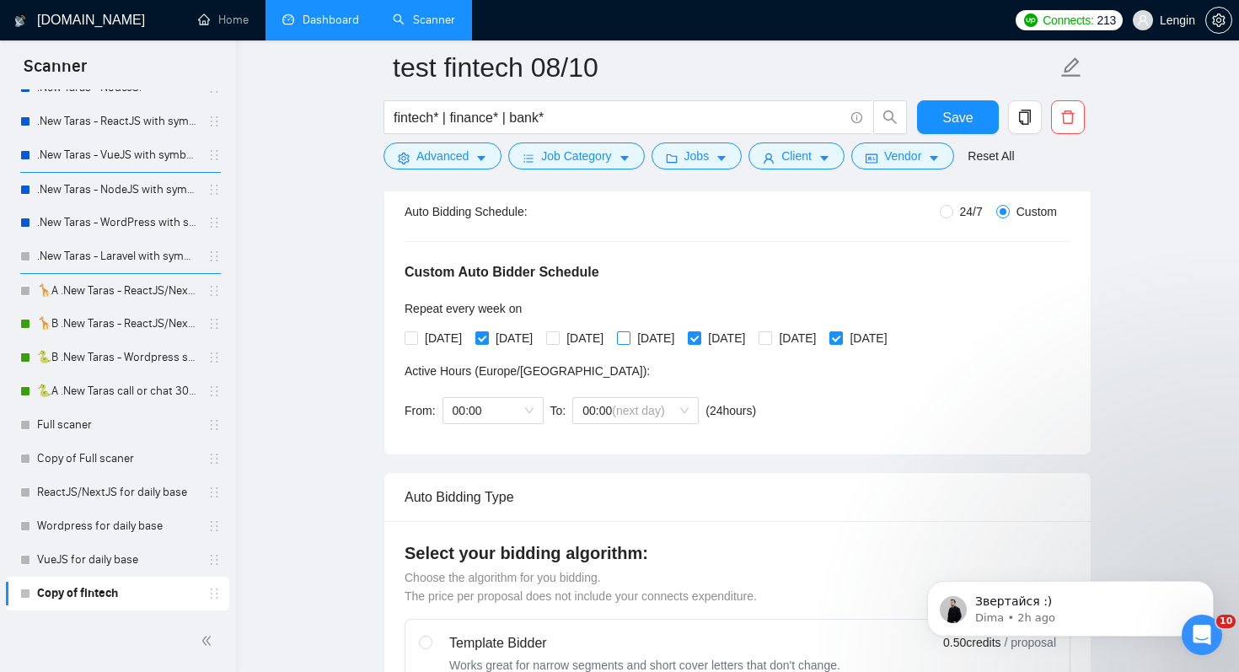
click at [629, 340] on input "[DATE]" at bounding box center [623, 337] width 12 height 12
checkbox input "true"
click at [752, 340] on span "[DATE]" at bounding box center [726, 338] width 51 height 19
click at [699, 340] on input "[DATE]" at bounding box center [694, 337] width 12 height 12
checkbox input "false"
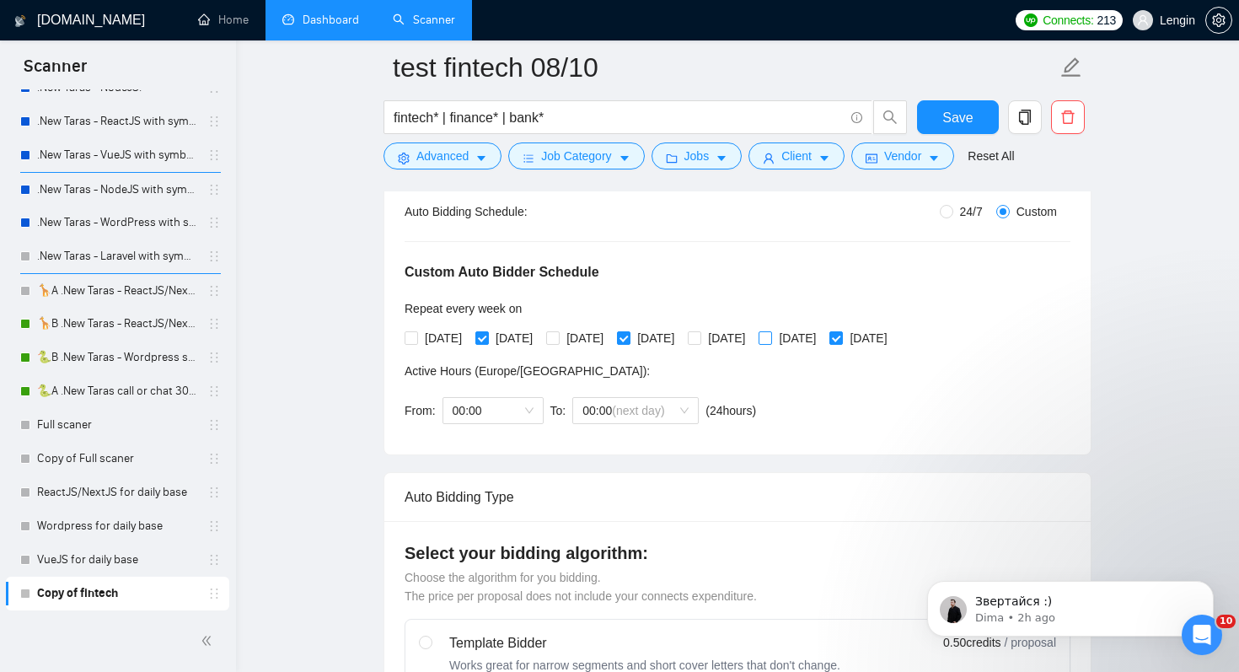
click at [822, 343] on span "[DATE]" at bounding box center [797, 338] width 51 height 19
click at [770, 343] on input "[DATE]" at bounding box center [764, 337] width 12 height 12
checkbox input "true"
click at [893, 340] on span "[DATE]" at bounding box center [868, 338] width 51 height 19
click at [841, 340] on input "[DATE]" at bounding box center [835, 337] width 12 height 12
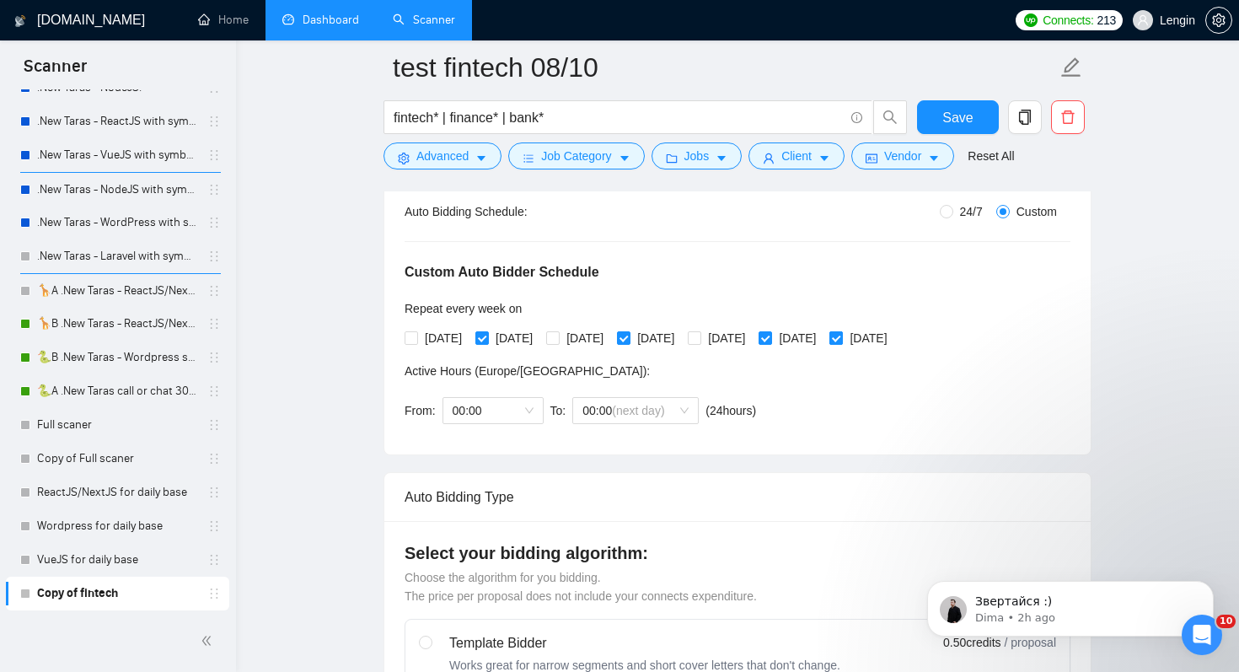
checkbox input "false"
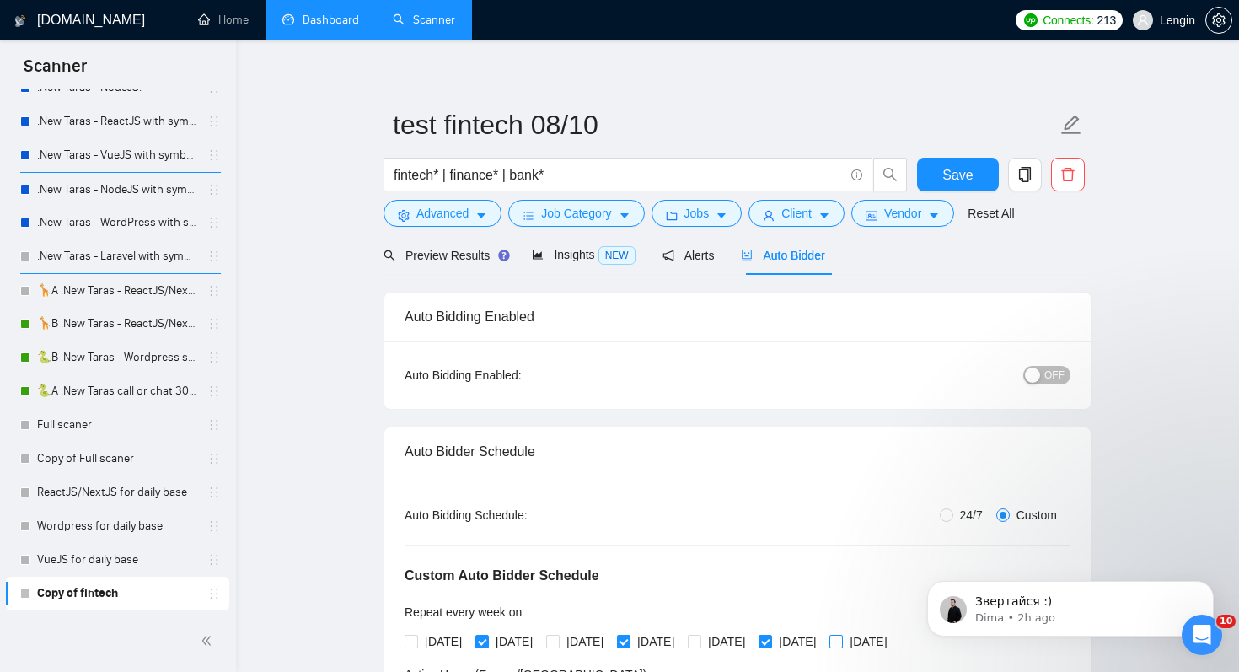
scroll to position [7, 0]
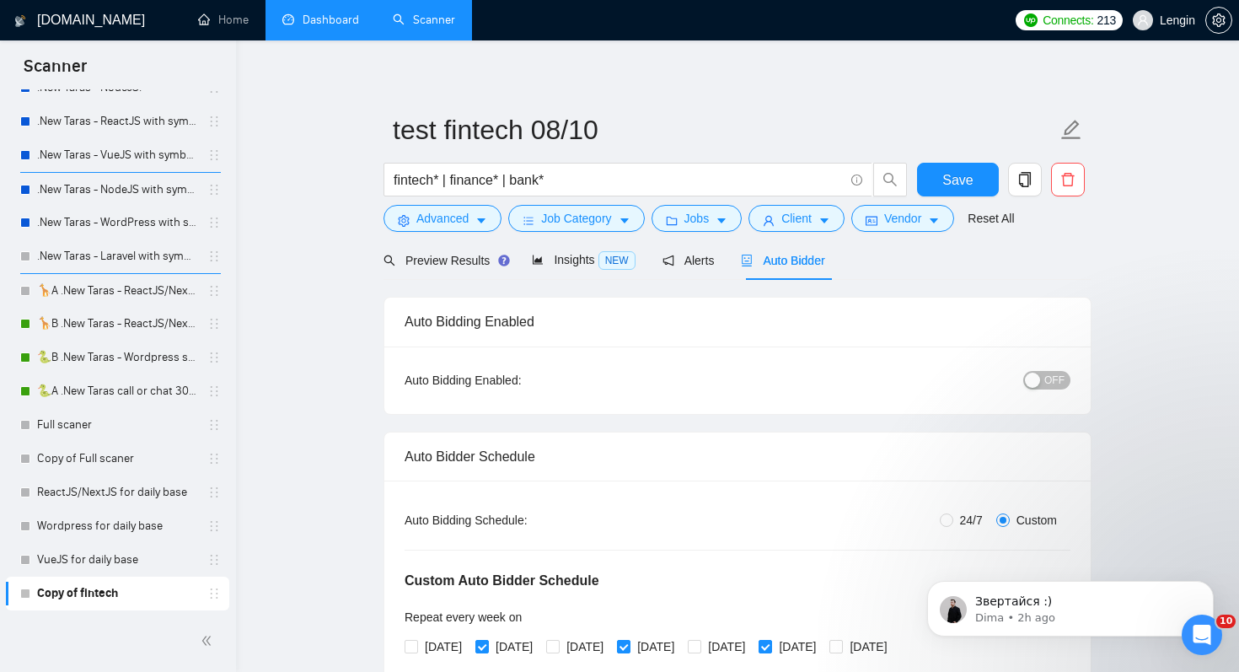
click at [1055, 387] on span "OFF" at bounding box center [1054, 380] width 20 height 19
click at [944, 172] on span "Save" at bounding box center [957, 179] width 30 height 21
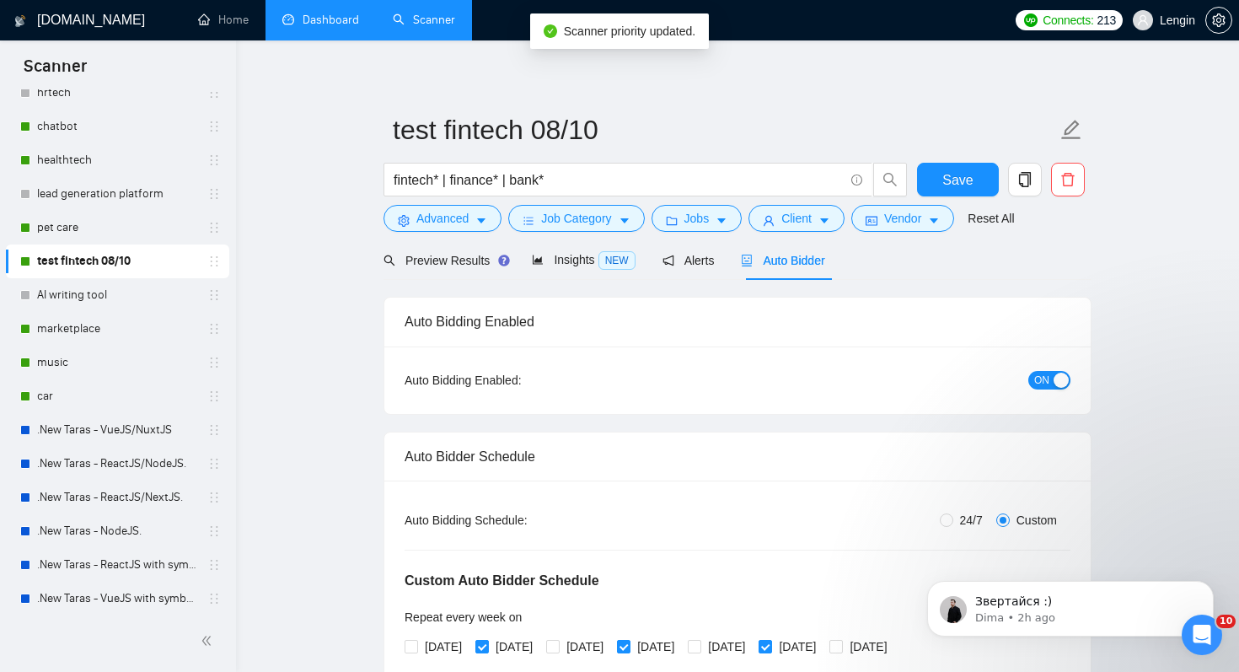
scroll to position [190, 0]
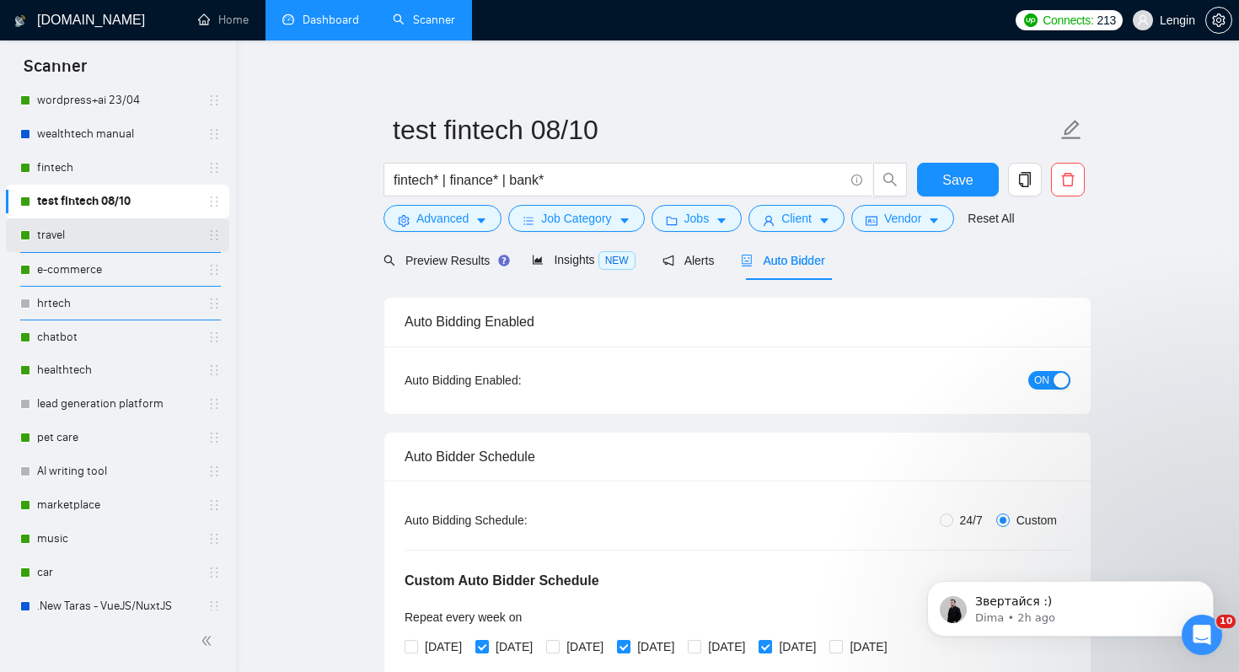
click at [174, 233] on link "travel" at bounding box center [117, 235] width 160 height 34
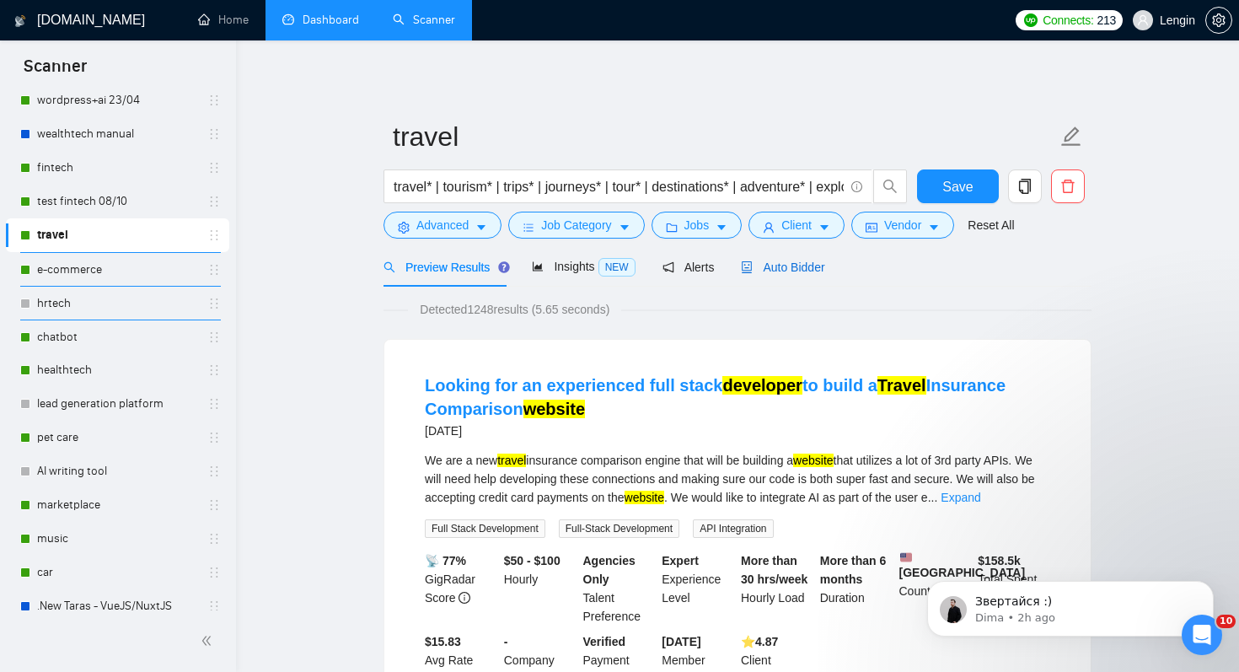
click at [815, 262] on span "Auto Bidder" at bounding box center [782, 266] width 83 height 13
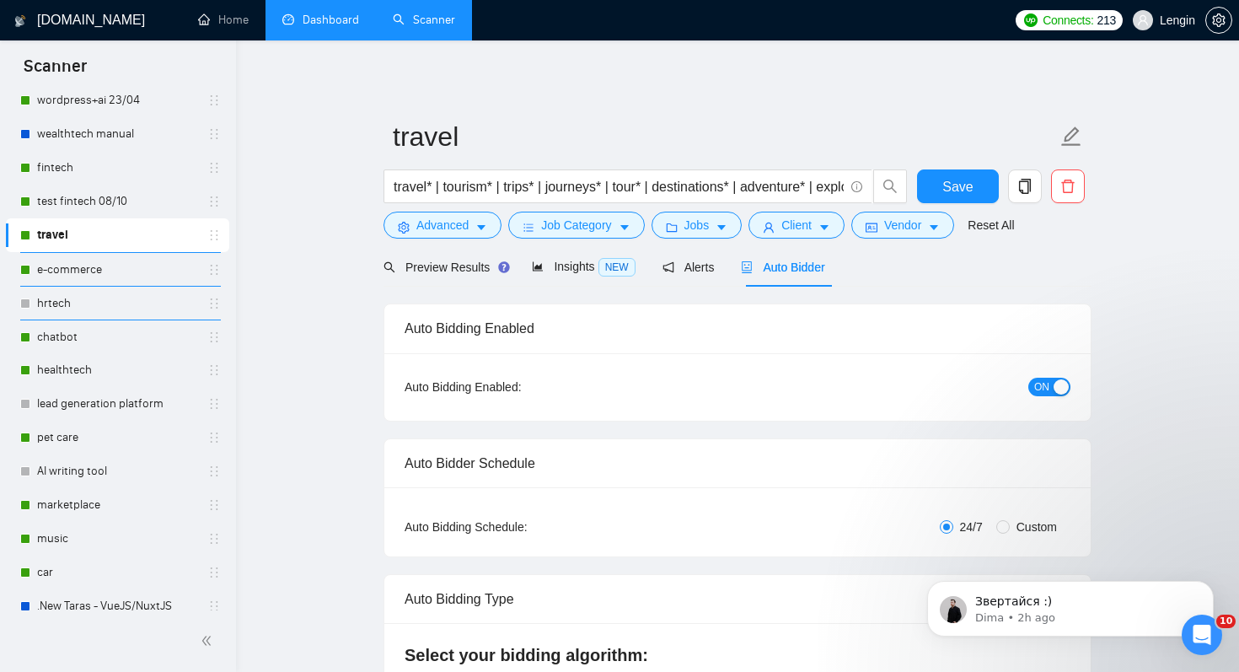
radio input "false"
radio input "true"
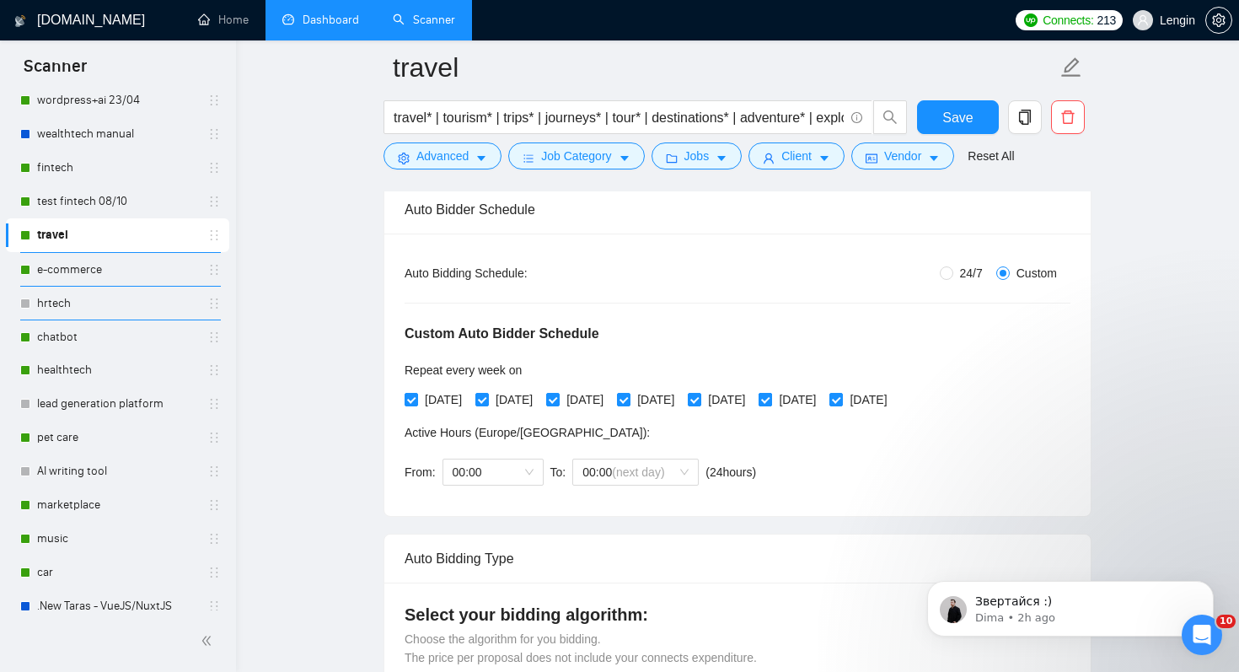
scroll to position [240, 0]
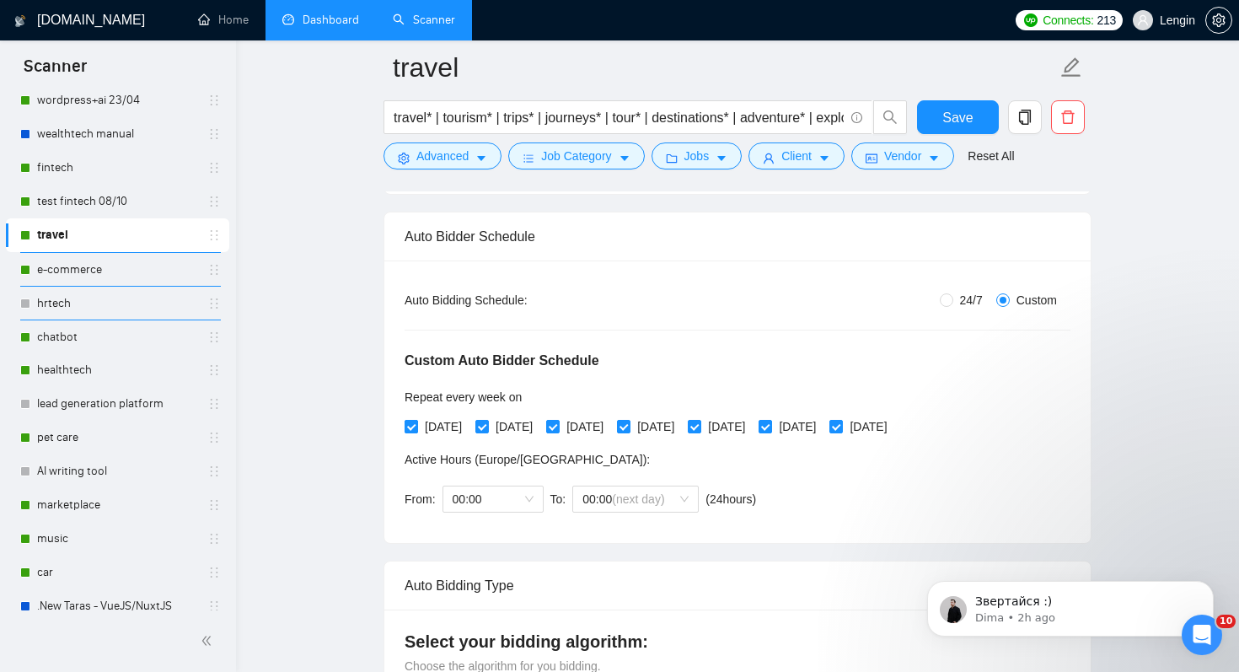
click at [459, 430] on span "[DATE]" at bounding box center [443, 426] width 51 height 19
click at [416, 430] on input "[DATE]" at bounding box center [410, 426] width 12 height 12
checkbox input "false"
click at [610, 426] on span "[DATE]" at bounding box center [584, 426] width 51 height 19
click at [558, 426] on input "[DATE]" at bounding box center [552, 426] width 12 height 12
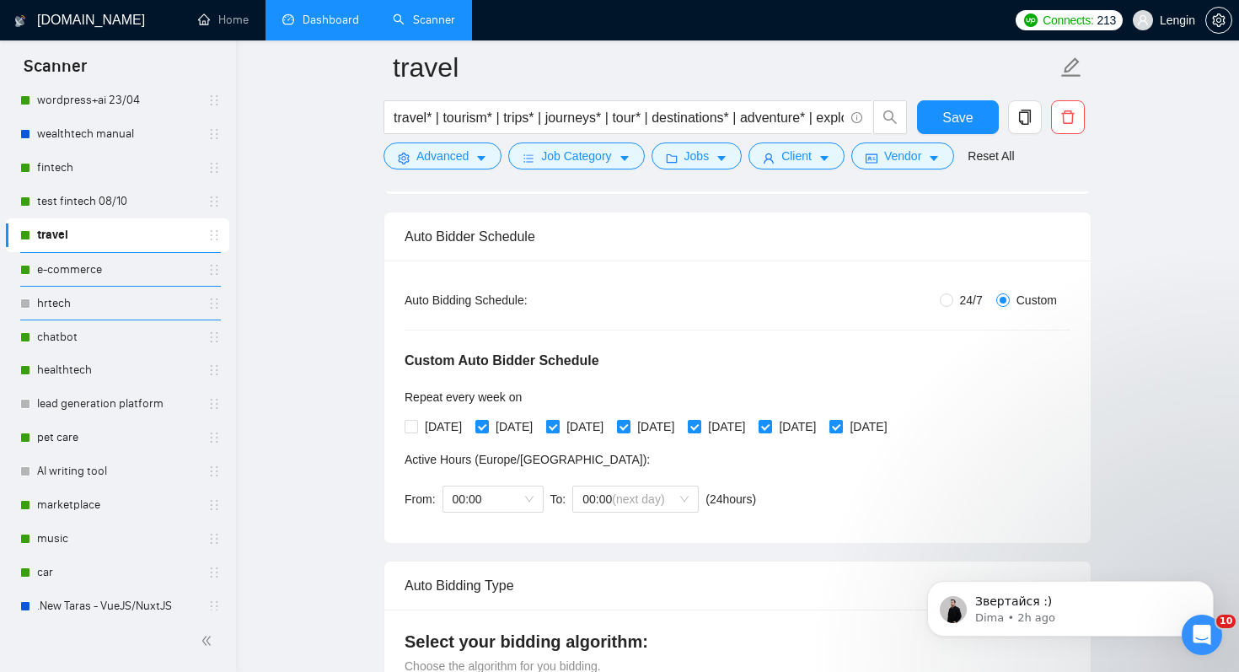
checkbox input "false"
click at [752, 427] on span "[DATE]" at bounding box center [726, 426] width 51 height 19
click at [699, 427] on input "[DATE]" at bounding box center [694, 426] width 12 height 12
checkbox input "false"
click at [893, 433] on span "[DATE]" at bounding box center [868, 426] width 51 height 19
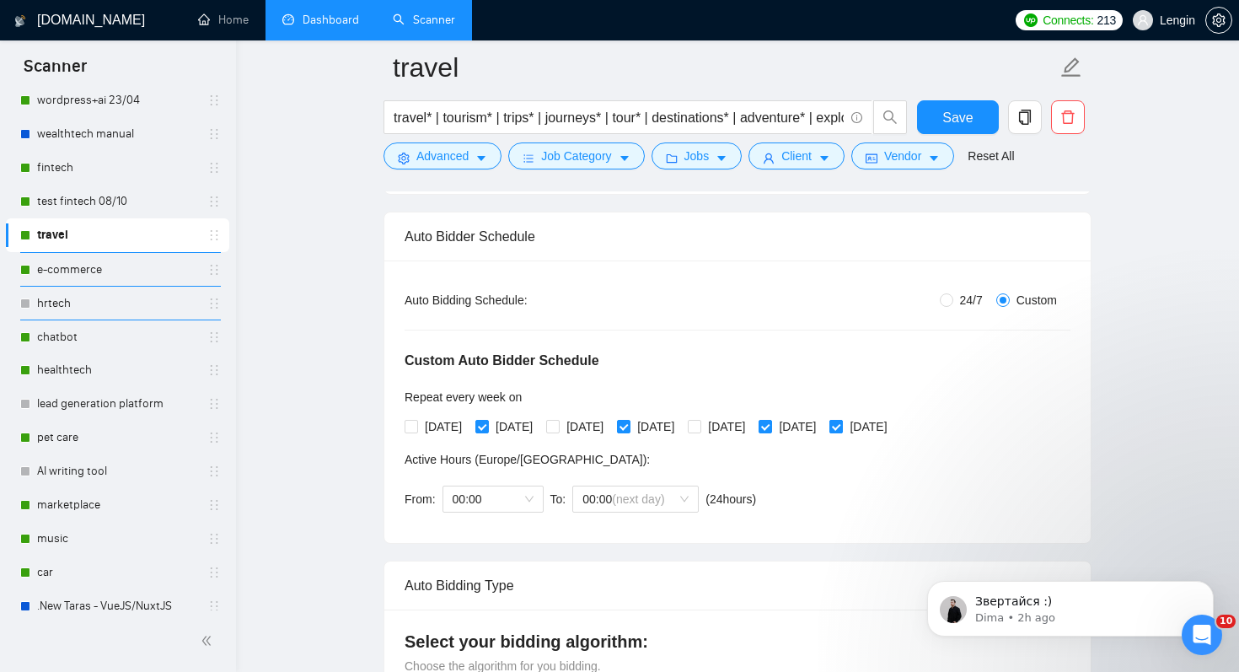
click at [841, 431] on input "[DATE]" at bounding box center [835, 426] width 12 height 12
checkbox input "false"
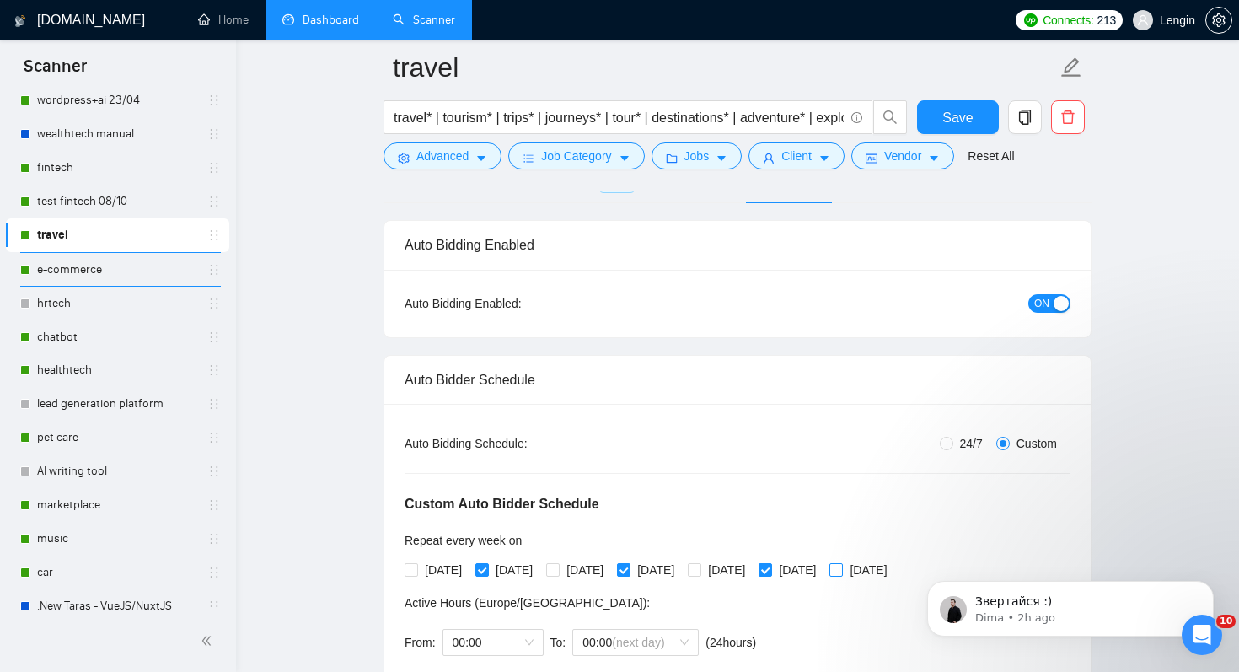
scroll to position [0, 0]
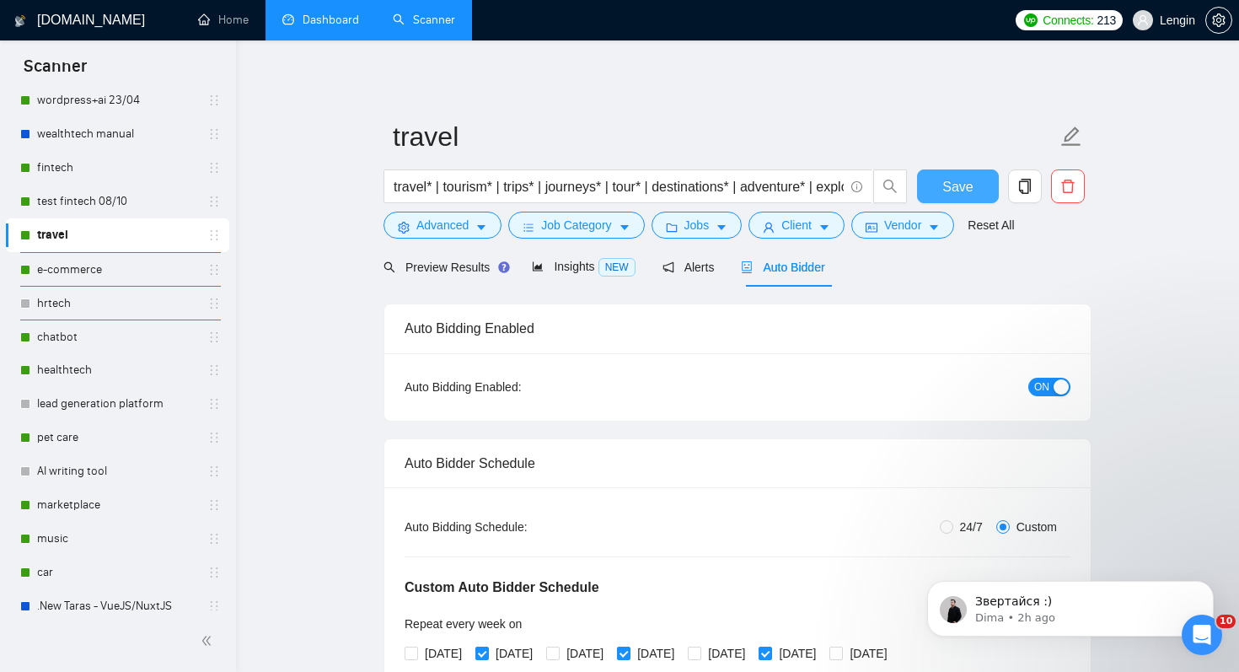
click at [980, 187] on button "Save" at bounding box center [958, 186] width 82 height 34
click at [1025, 185] on icon "copy" at bounding box center [1024, 186] width 15 height 15
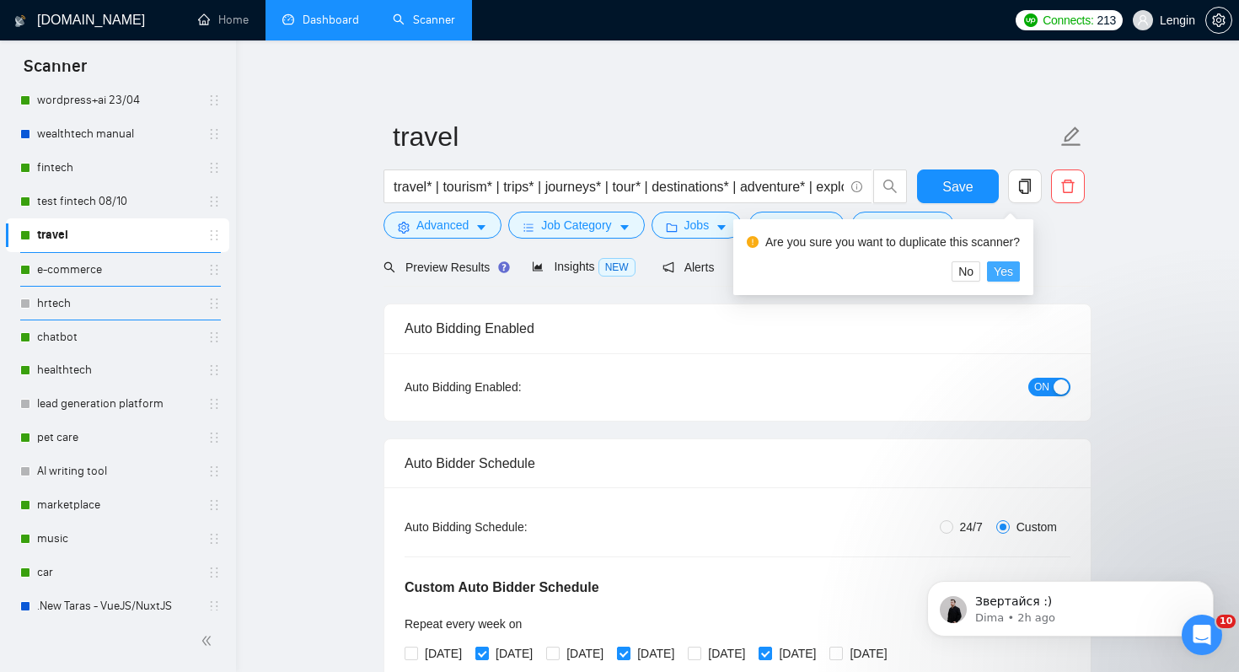
click at [1013, 270] on span "Yes" at bounding box center [1002, 271] width 19 height 19
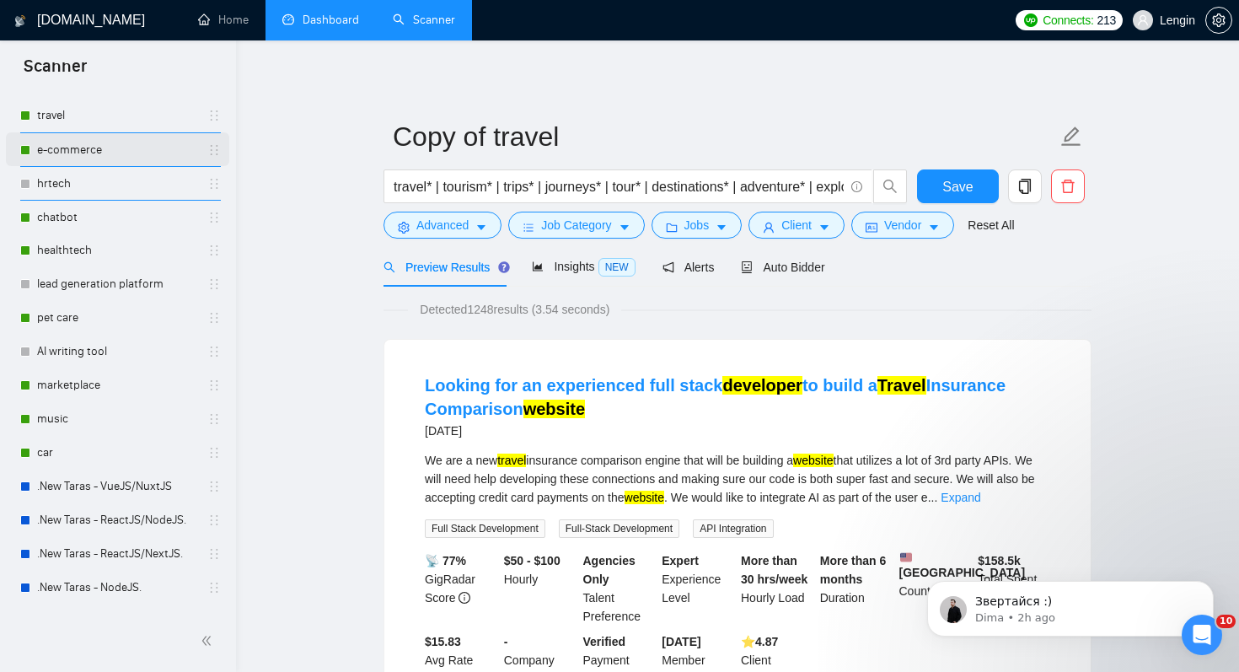
scroll to position [810, 0]
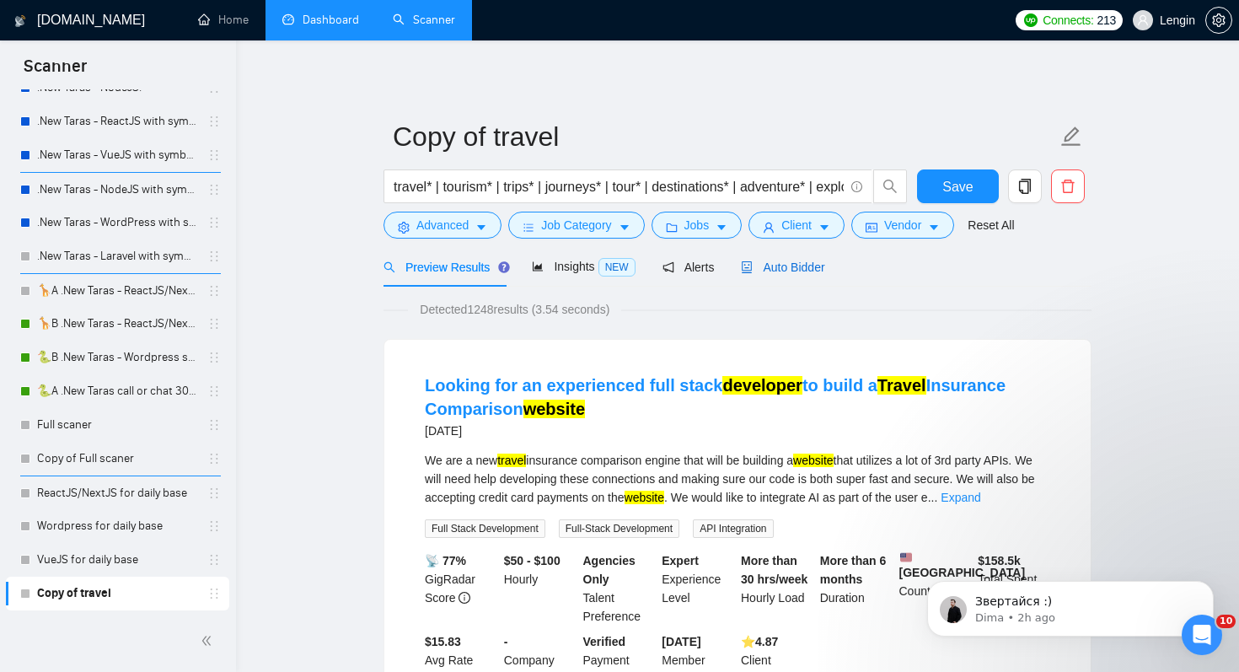
click at [809, 268] on span "Auto Bidder" at bounding box center [782, 266] width 83 height 13
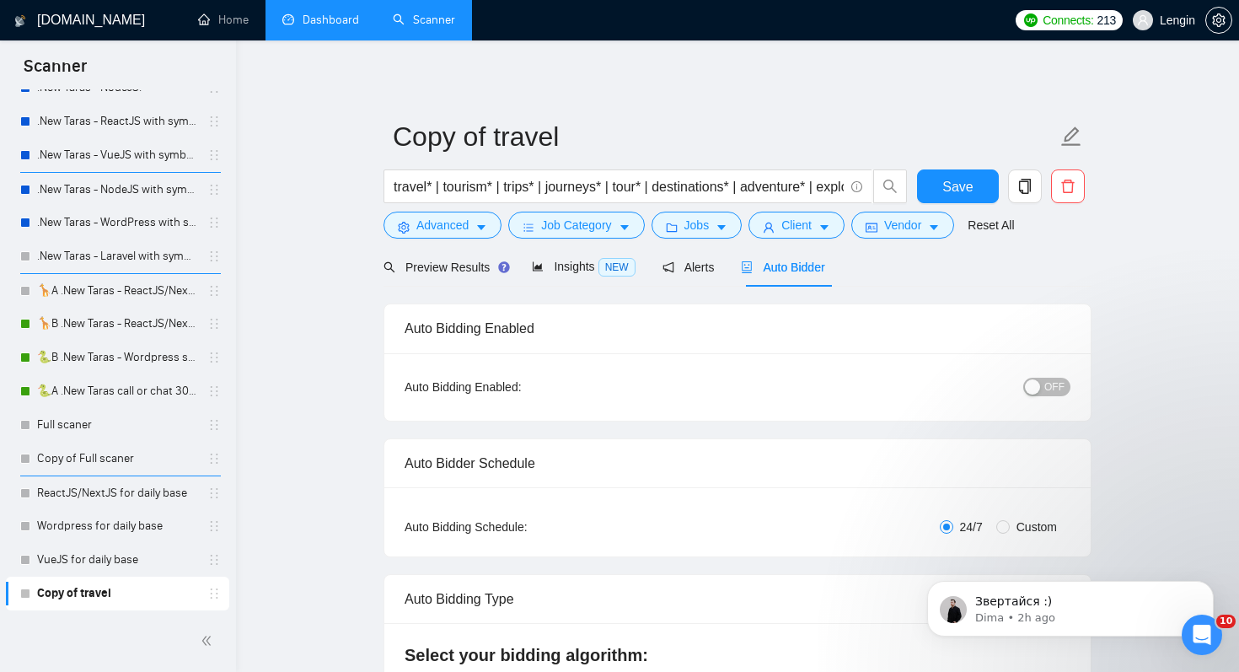
radio input "false"
radio input "true"
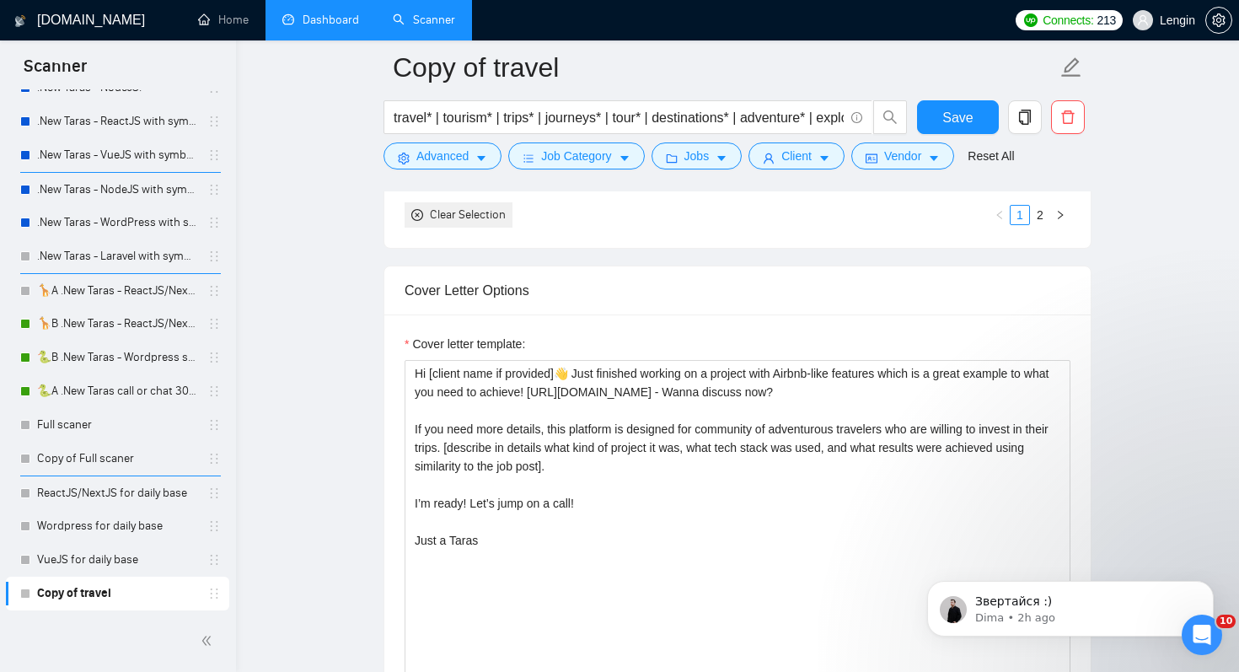
scroll to position [2215, 0]
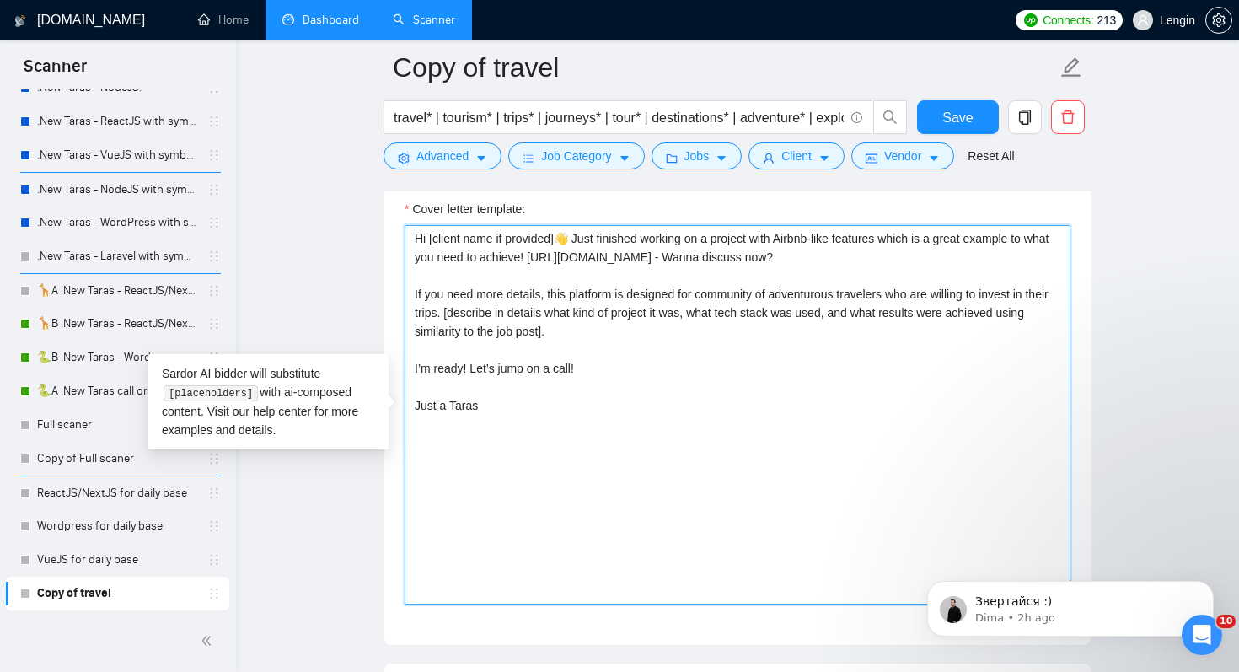
drag, startPoint x: 574, startPoint y: 238, endPoint x: 421, endPoint y: 236, distance: 152.5
click at [421, 236] on textarea "Hi [client name if provided]👋 Just finished working on a project with Airbnb-li…" at bounding box center [737, 414] width 666 height 379
drag, startPoint x: 620, startPoint y: 236, endPoint x: 659, endPoint y: 233, distance: 38.9
click at [659, 233] on textarea "Hey! I've been to 27 countries myself but the Just finished working on a projec…" at bounding box center [737, 414] width 666 height 379
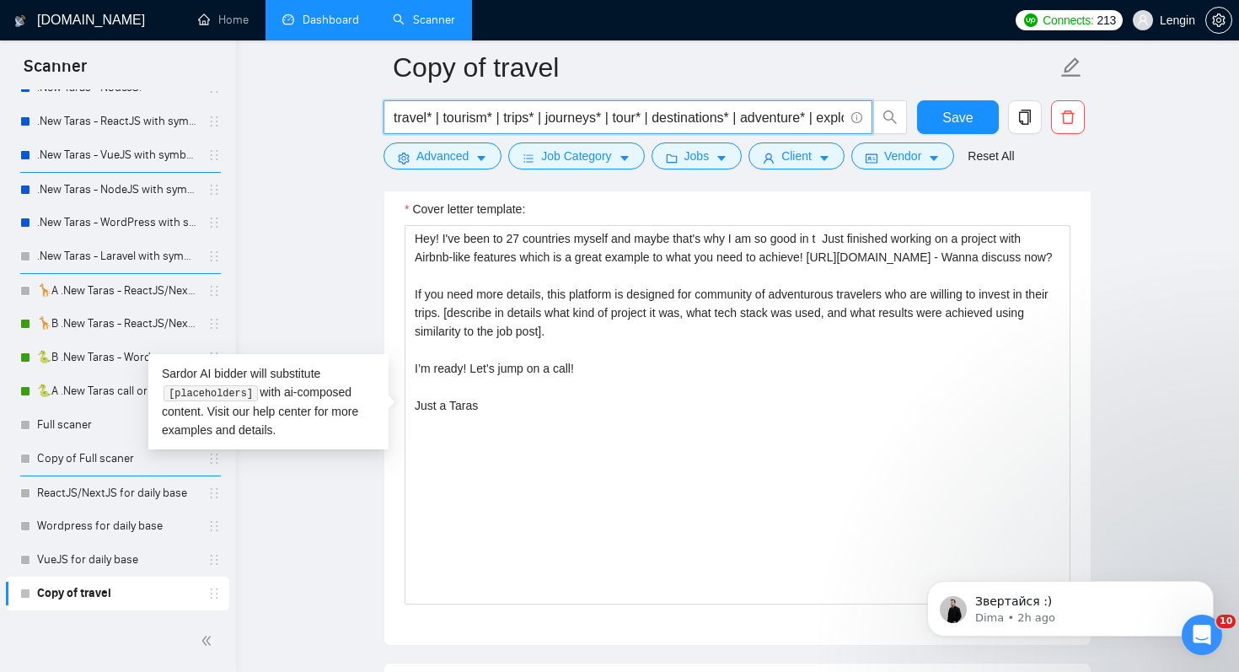
click at [644, 122] on input "travel* | tourism* | trips* | journeys* | tour* | destinations* | adventure* | …" at bounding box center [618, 117] width 450 height 21
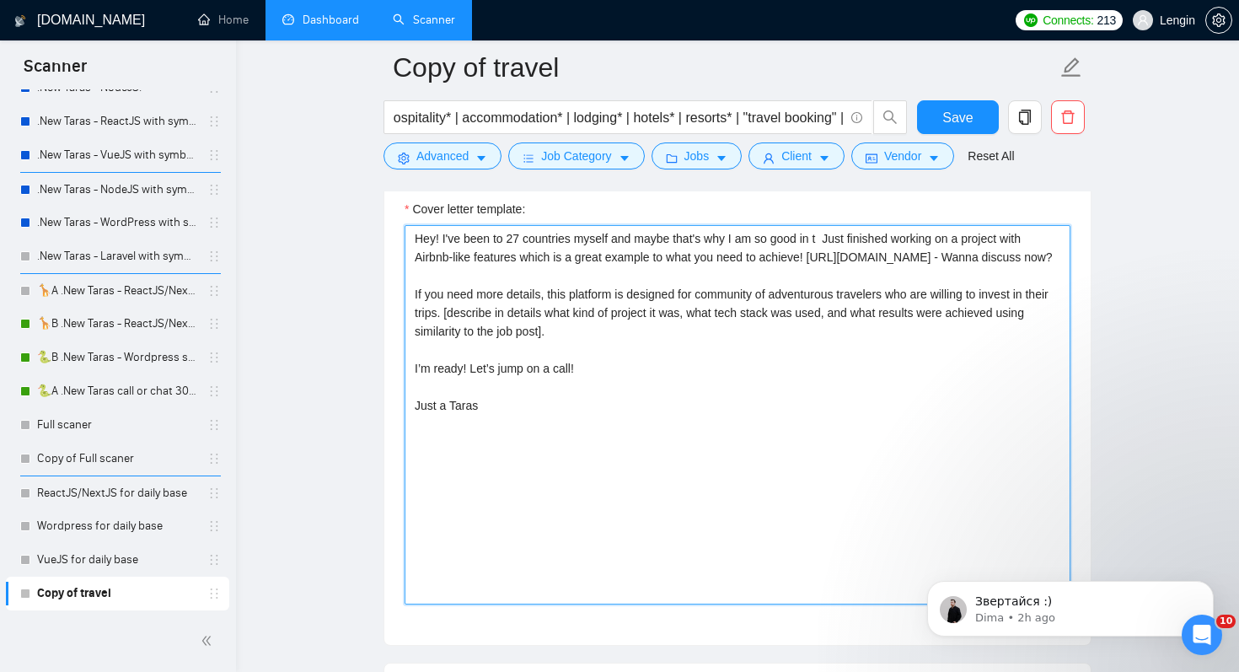
scroll to position [0, 0]
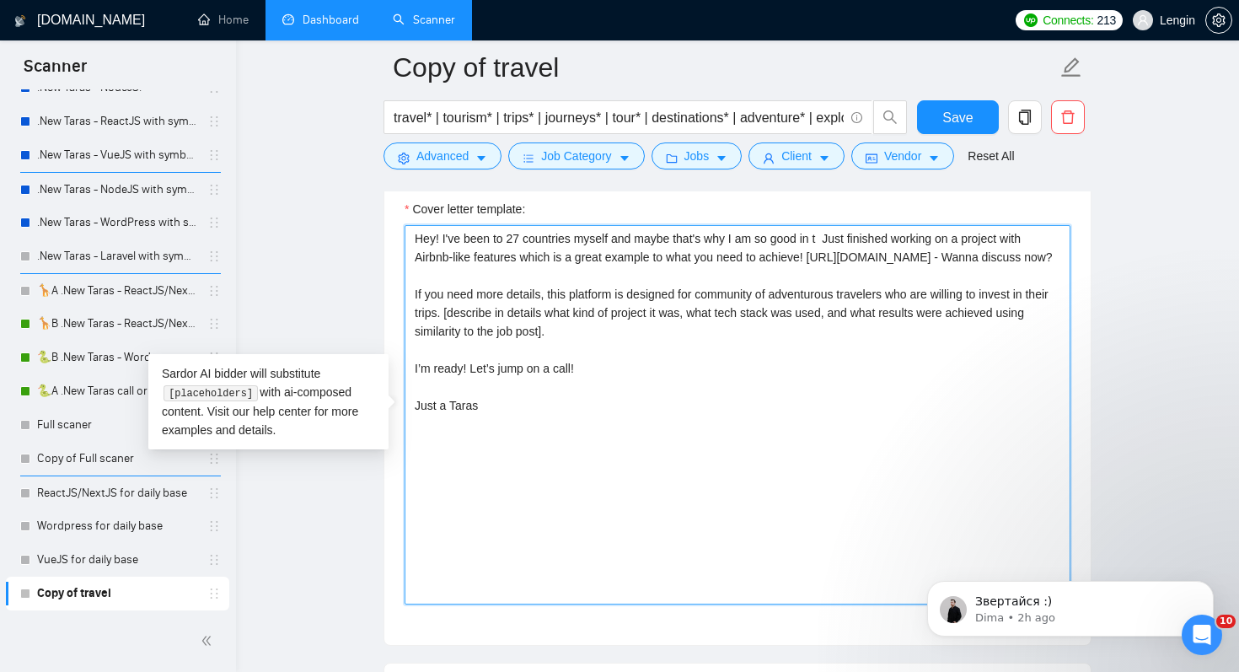
click at [832, 242] on textarea "Hey! I've been to 27 countries myself and maybe that's why I am so good in t Ju…" at bounding box center [737, 414] width 666 height 379
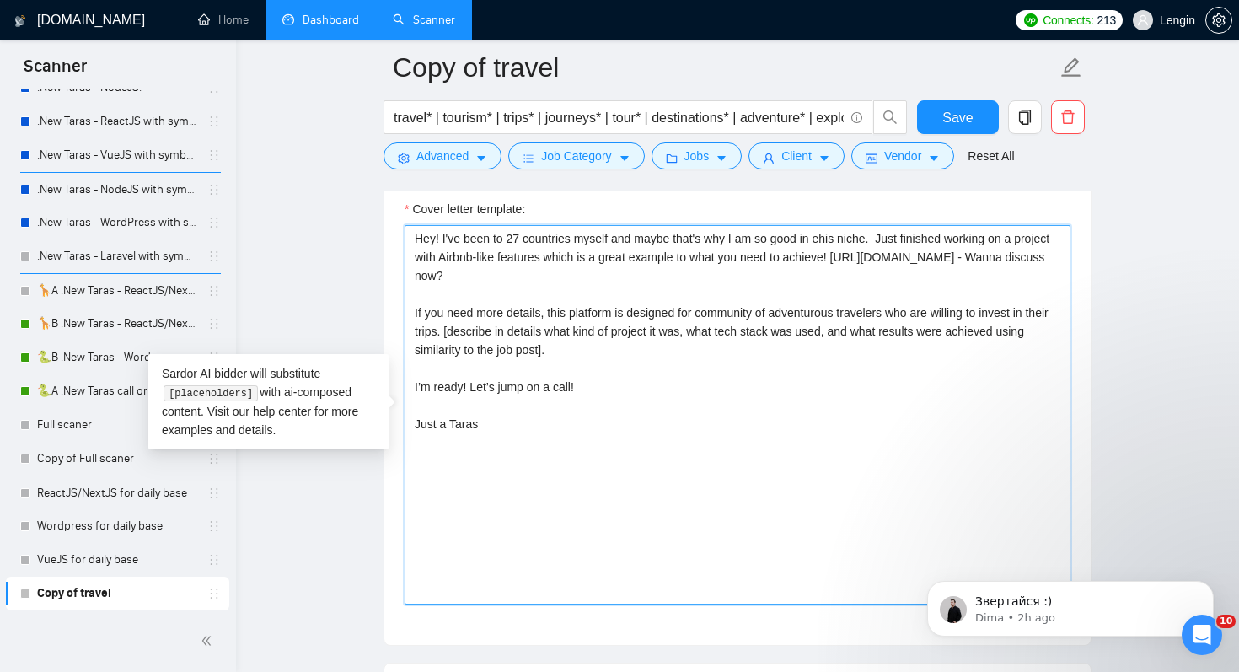
click at [894, 234] on textarea "Hey! I've been to 27 countries myself and maybe that's why I am so good in ehis…" at bounding box center [737, 414] width 666 height 379
drag, startPoint x: 1826, startPoint y: 763, endPoint x: 959, endPoint y: 592, distance: 883.7
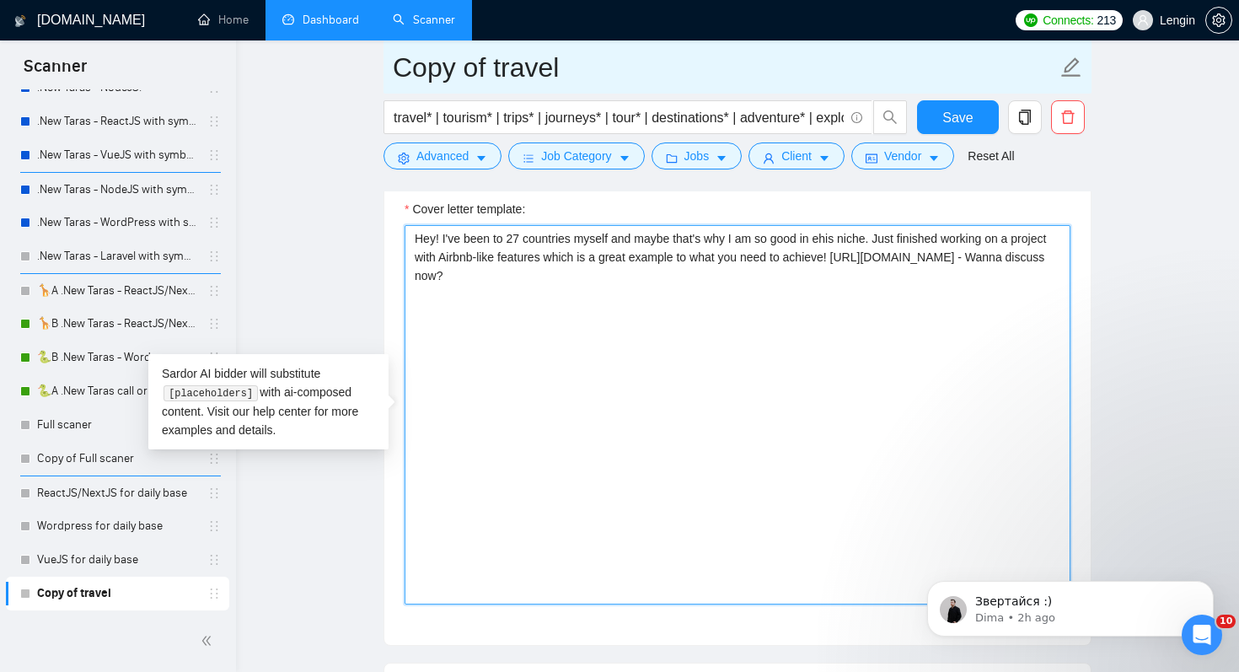
type textarea "Hey! I've been to 27 countries myself and maybe that's why I am so good in ehis…"
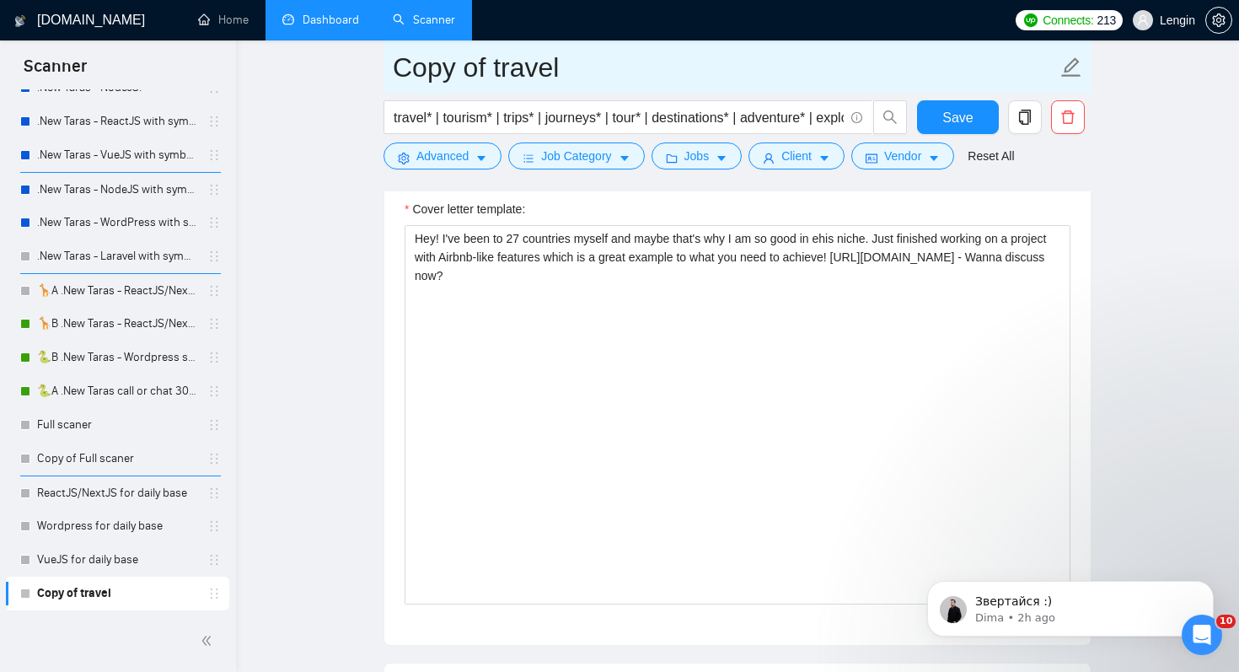
drag, startPoint x: 491, startPoint y: 71, endPoint x: 327, endPoint y: 80, distance: 164.6
click at [327, 80] on main "Copy of travel travel* | tourism* | trips* | journeys* | tour* | destinations* …" at bounding box center [737, 283] width 949 height 4862
click at [629, 72] on input "test travel" at bounding box center [725, 67] width 664 height 42
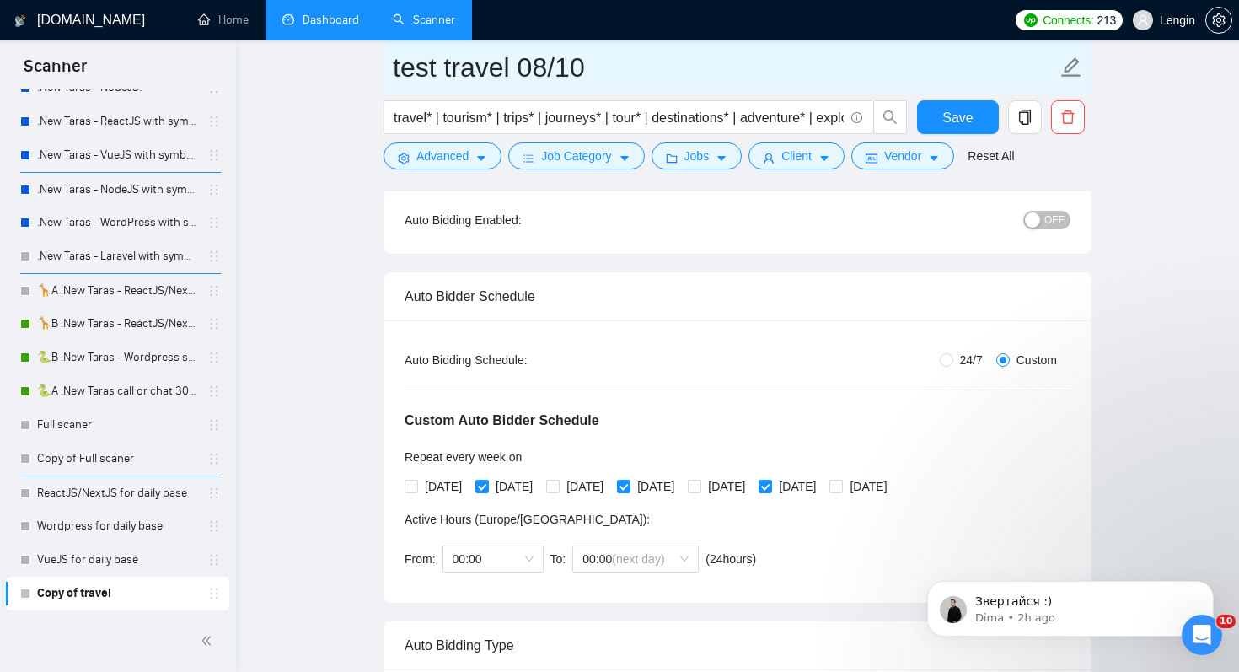
scroll to position [155, 0]
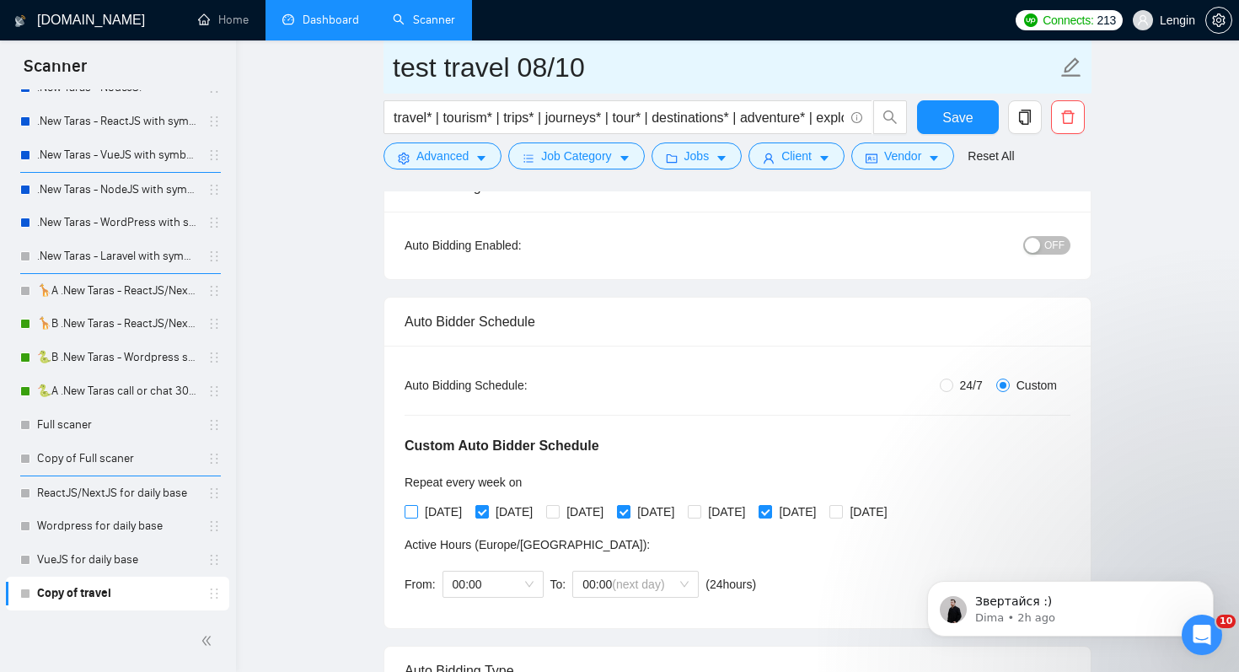
type input "test travel 08/10"
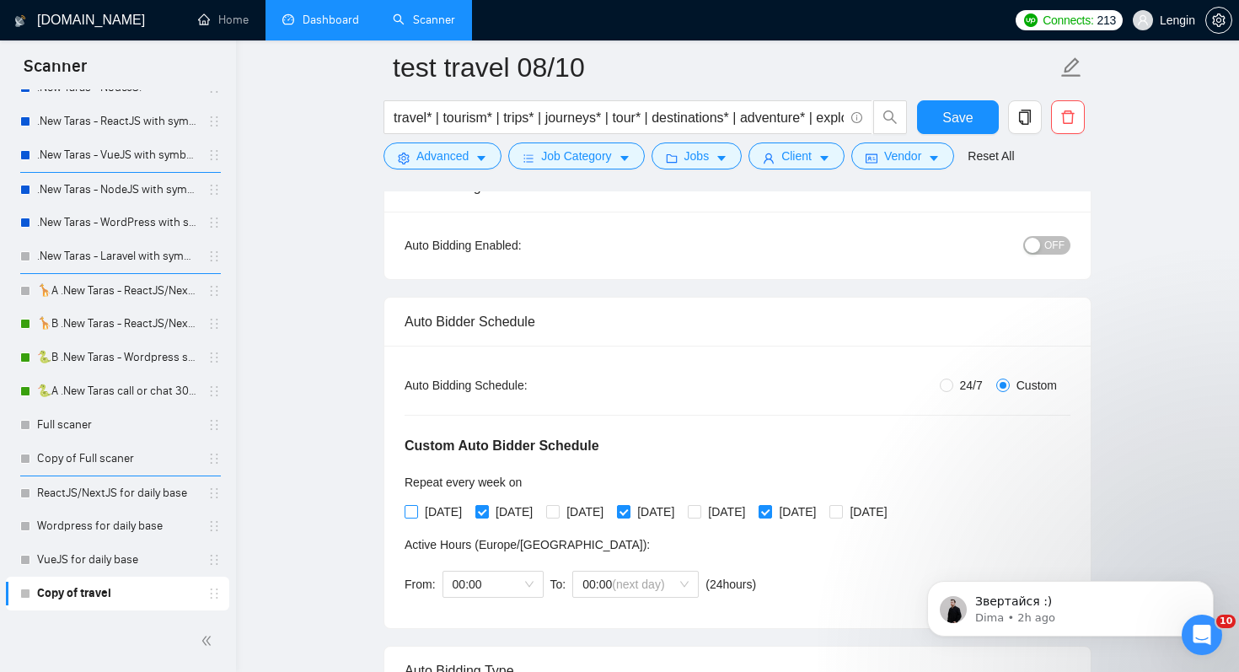
click at [447, 511] on span "[DATE]" at bounding box center [443, 511] width 51 height 19
click at [416, 511] on input "[DATE]" at bounding box center [410, 511] width 12 height 12
checkbox input "true"
click at [497, 511] on span "[DATE]" at bounding box center [514, 511] width 51 height 19
click at [487, 511] on input "[DATE]" at bounding box center [481, 511] width 12 height 12
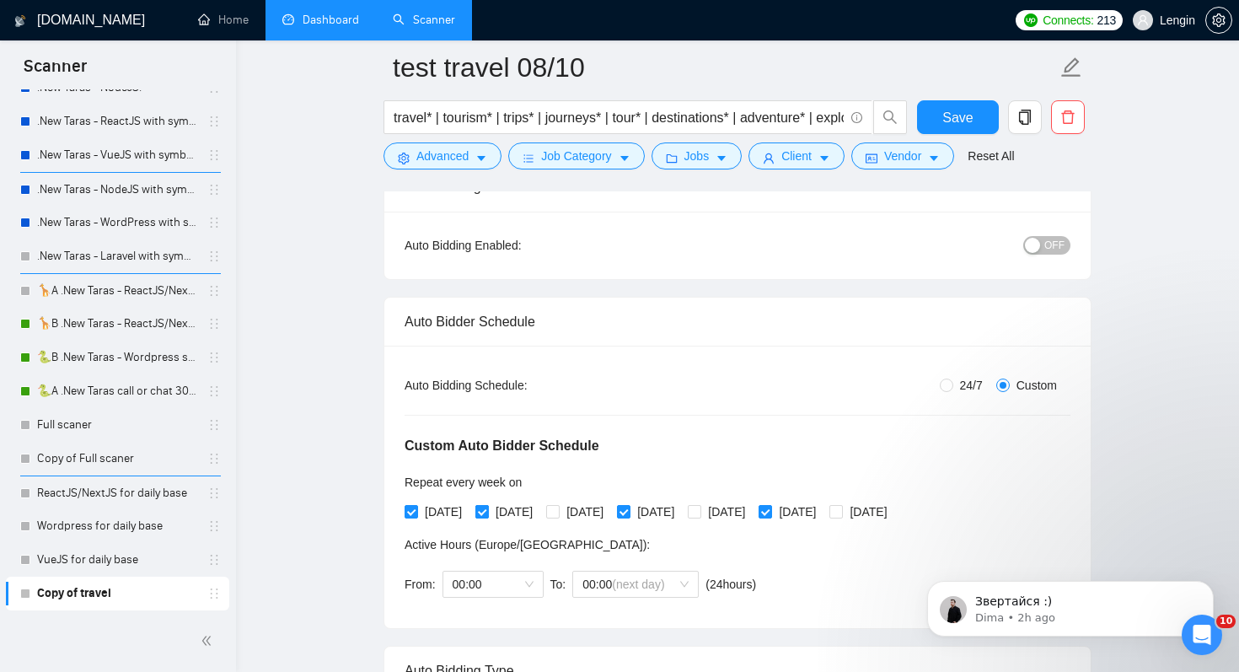
checkbox input "false"
click at [588, 504] on span "[DATE]" at bounding box center [584, 511] width 51 height 19
click at [558, 505] on input "[DATE]" at bounding box center [552, 511] width 12 height 12
checkbox input "true"
click at [681, 510] on span "[DATE]" at bounding box center [655, 511] width 51 height 19
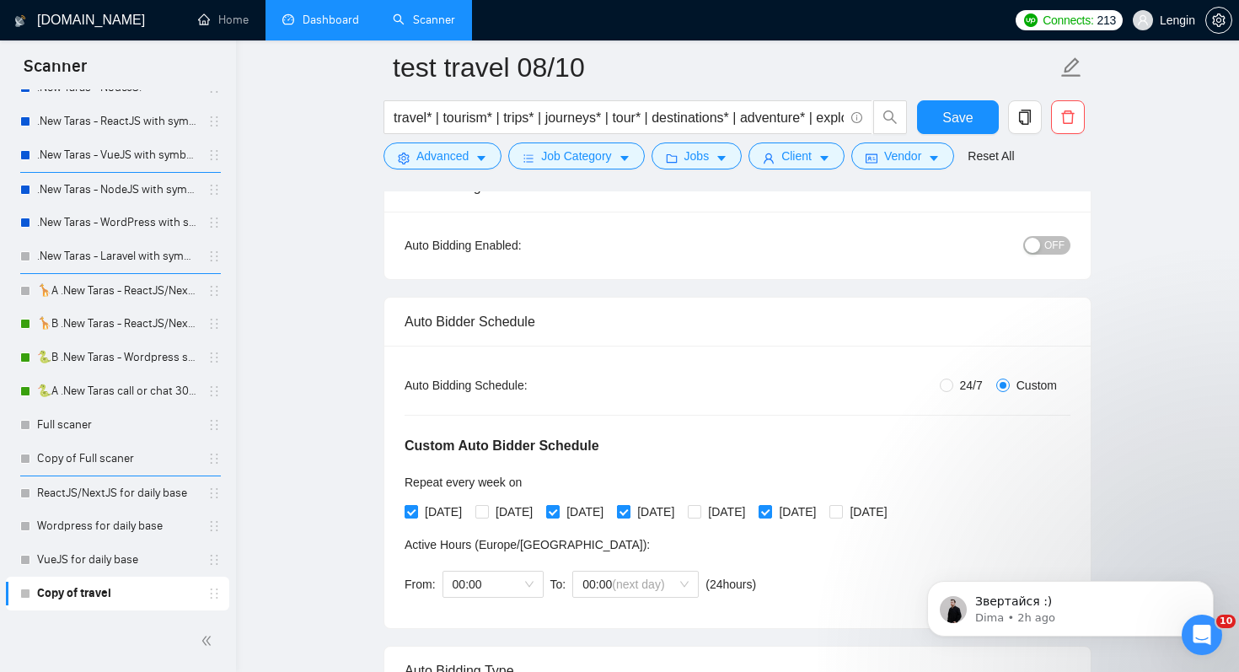
click at [629, 510] on input "[DATE]" at bounding box center [623, 511] width 12 height 12
checkbox input "false"
click at [752, 510] on span "[DATE]" at bounding box center [726, 511] width 51 height 19
click at [699, 510] on input "[DATE]" at bounding box center [694, 511] width 12 height 12
checkbox input "true"
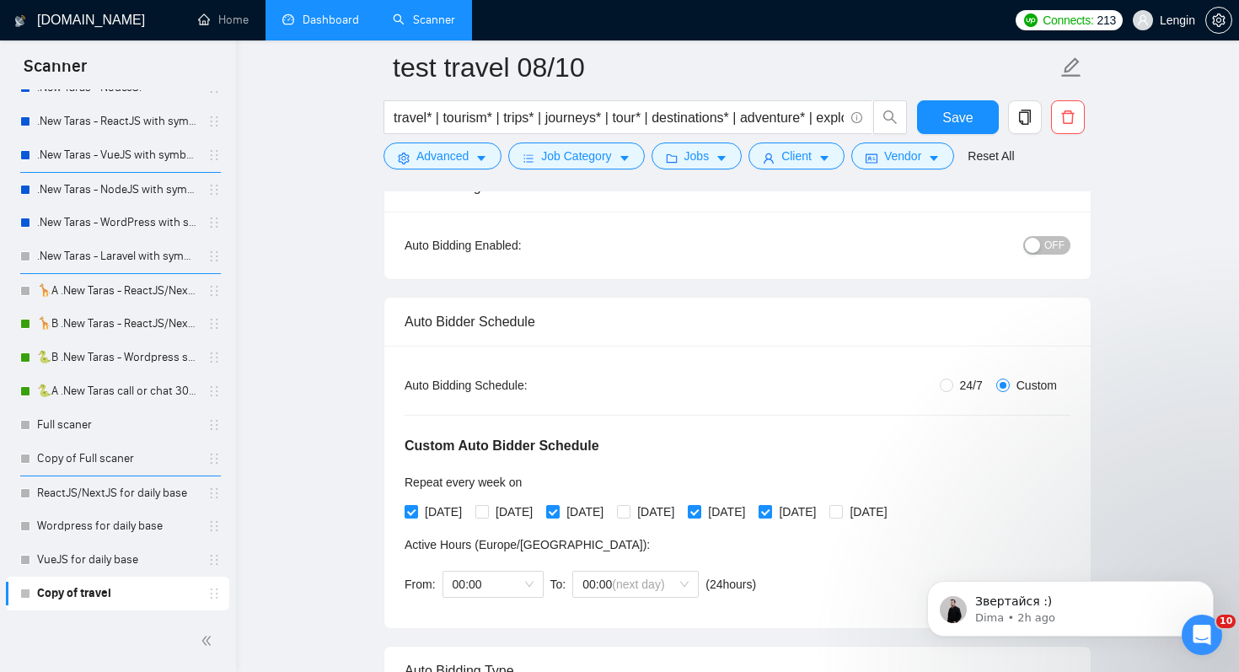
click at [822, 512] on span "[DATE]" at bounding box center [797, 511] width 51 height 19
click at [770, 512] on input "[DATE]" at bounding box center [764, 511] width 12 height 12
checkbox input "false"
click at [893, 512] on span "[DATE]" at bounding box center [868, 511] width 51 height 19
click at [841, 512] on input "[DATE]" at bounding box center [835, 511] width 12 height 12
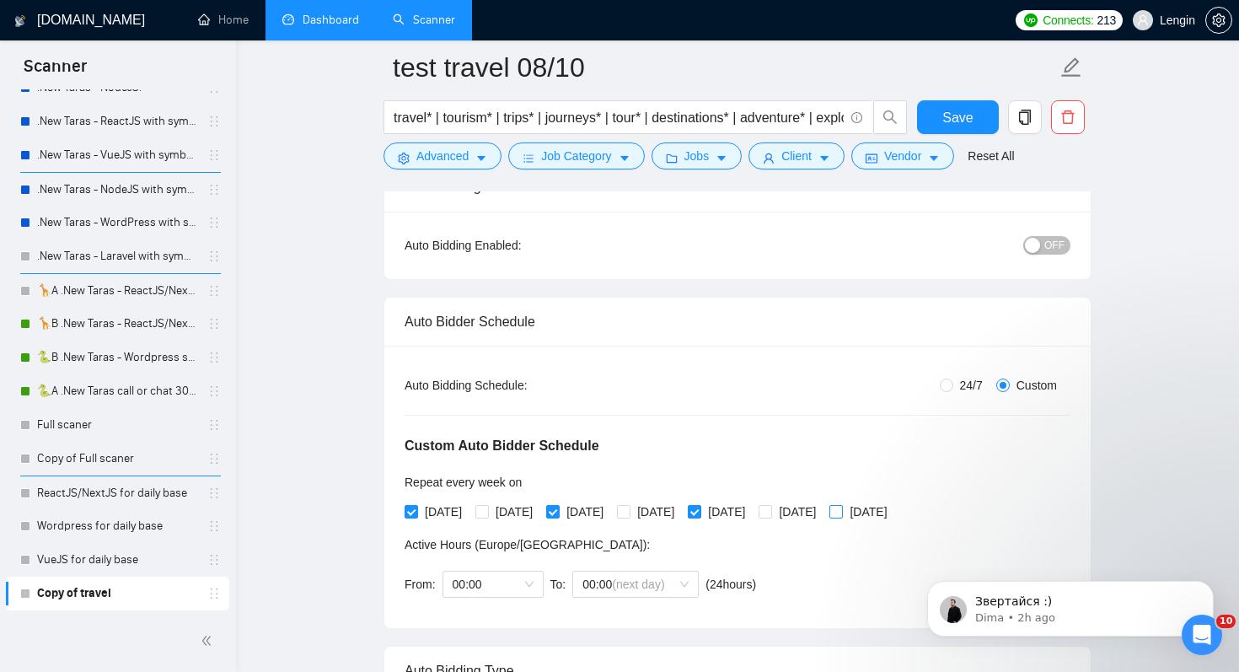
checkbox input "true"
click at [1057, 252] on span "OFF" at bounding box center [1054, 245] width 20 height 19
click at [953, 115] on span "Save" at bounding box center [957, 117] width 30 height 21
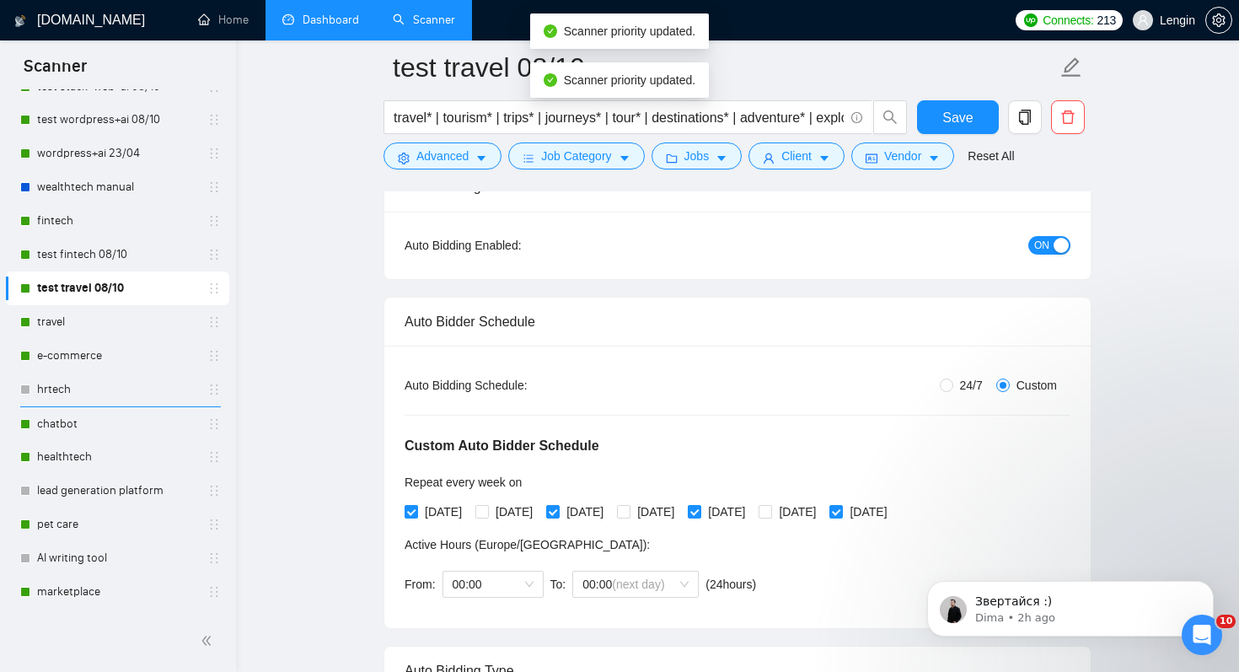
scroll to position [194, 0]
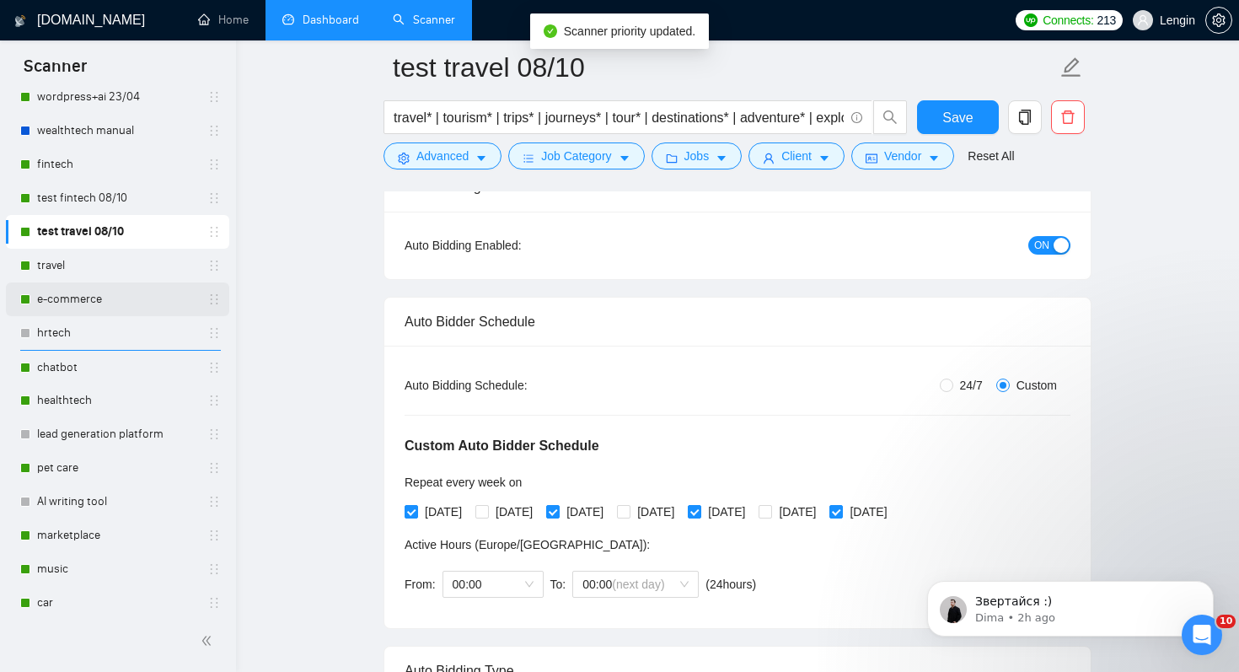
click at [114, 291] on link "e-commerce" at bounding box center [117, 299] width 160 height 34
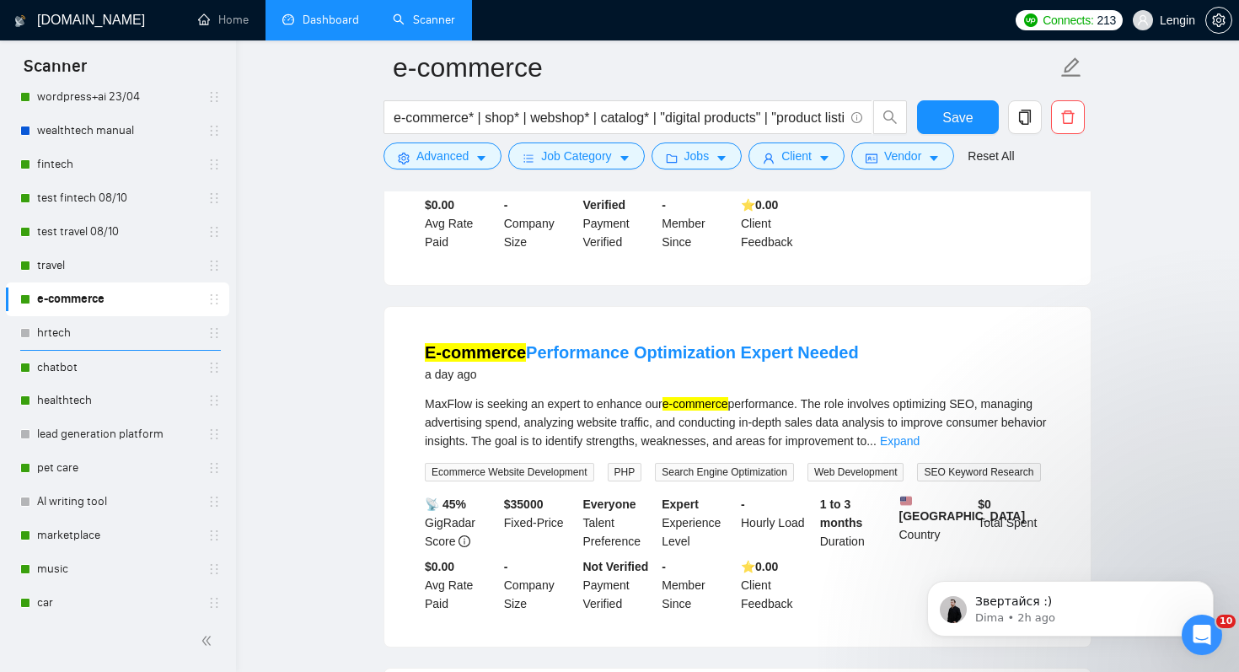
scroll to position [395, 0]
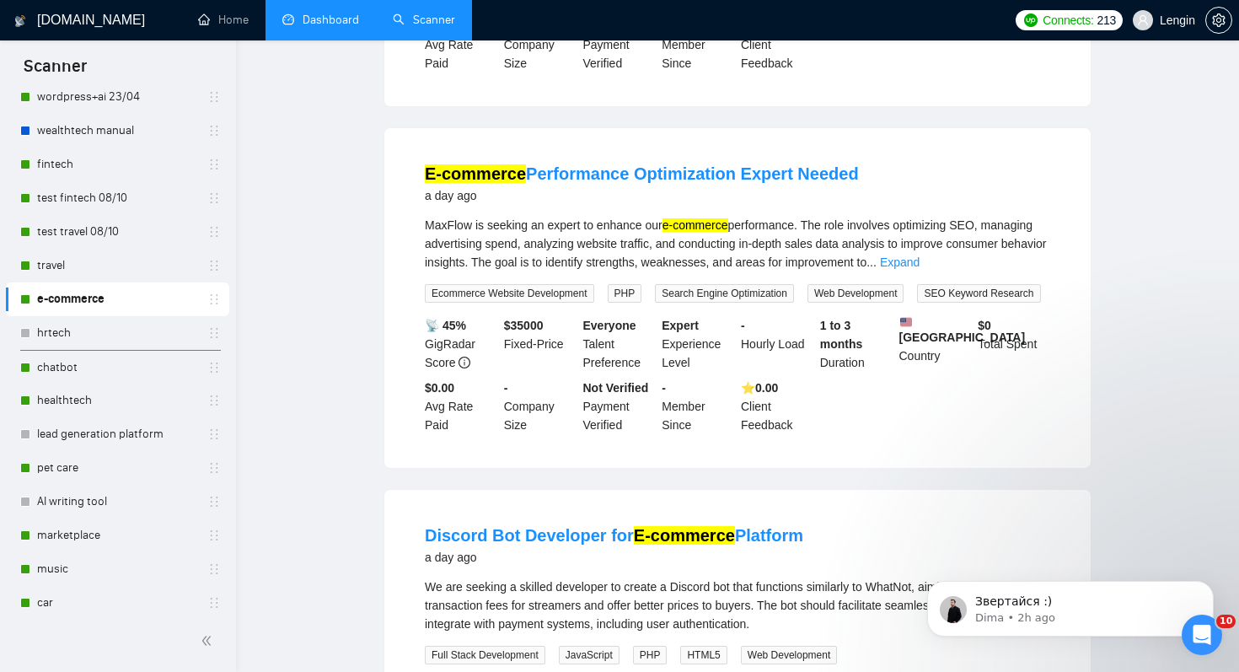
scroll to position [0, 0]
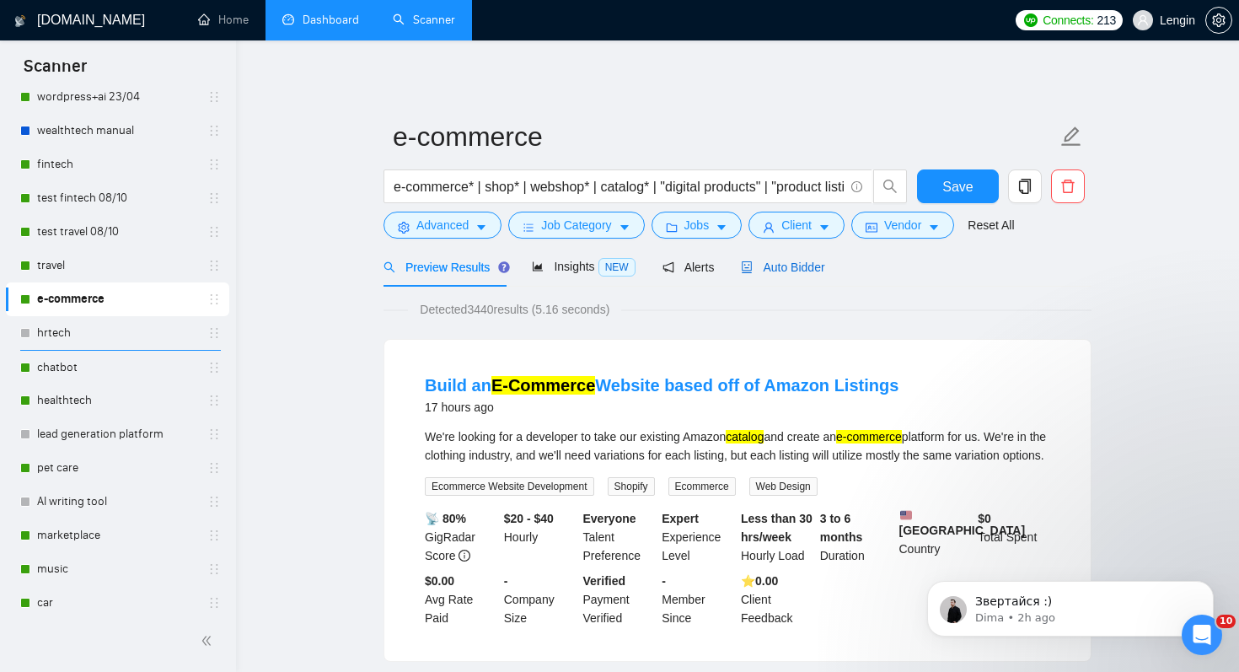
click at [806, 267] on span "Auto Bidder" at bounding box center [782, 266] width 83 height 13
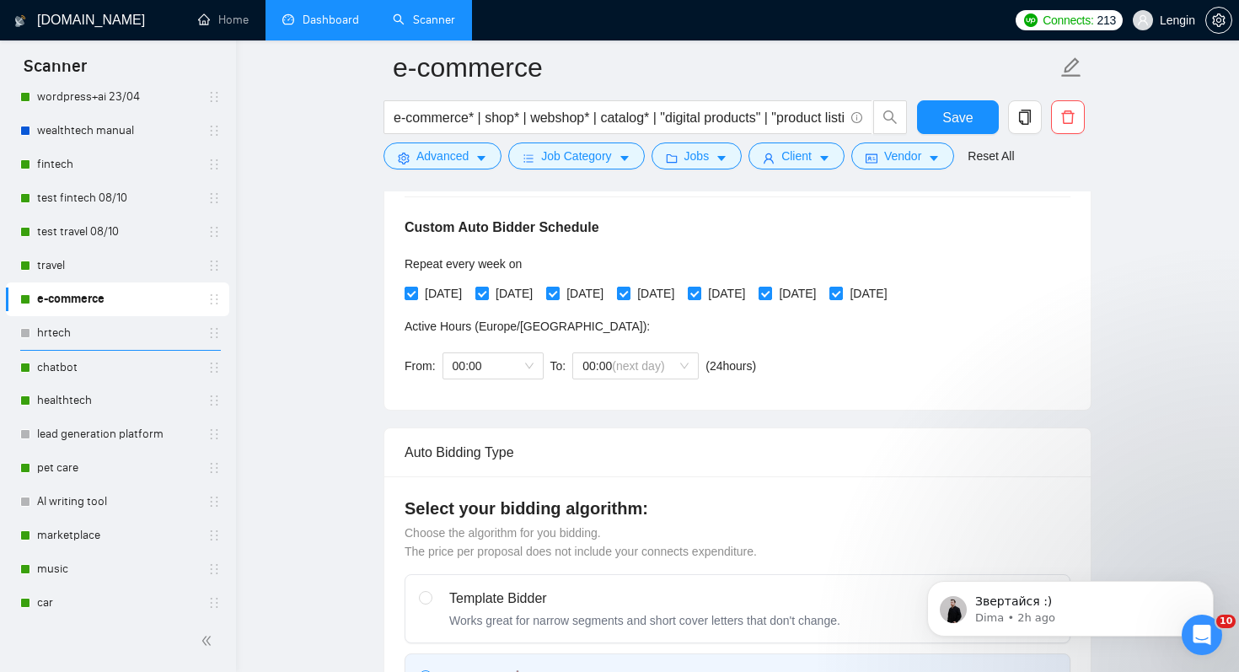
scroll to position [447, 0]
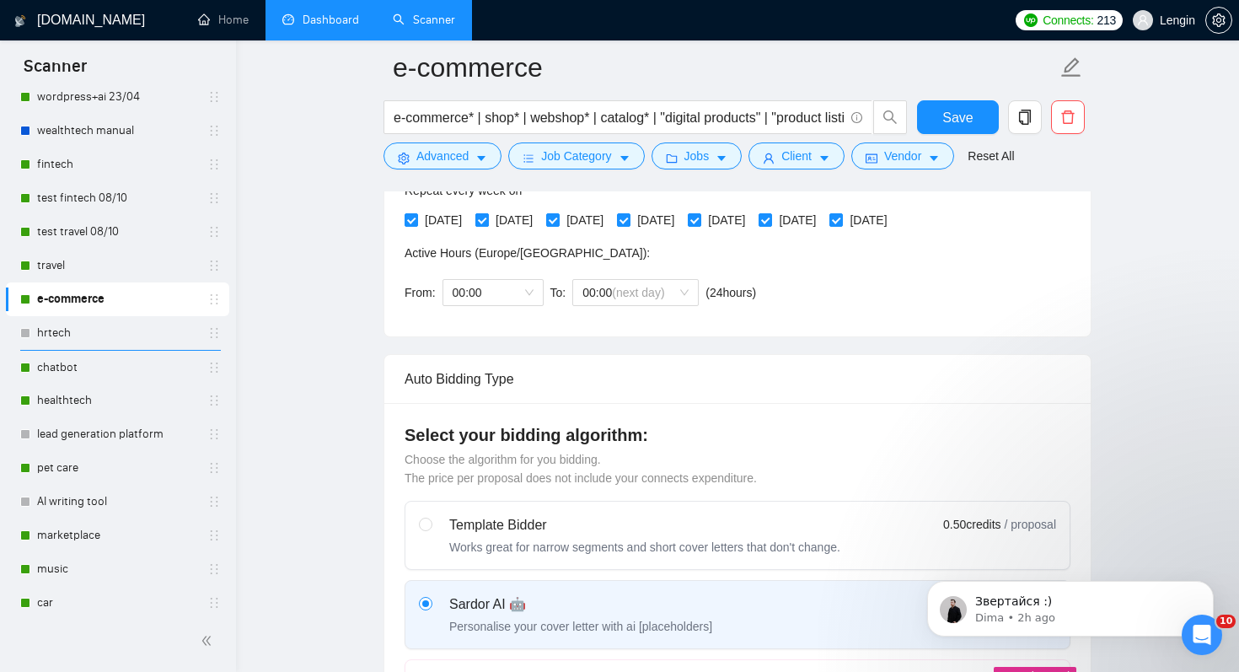
click at [519, 220] on span "[DATE]" at bounding box center [514, 220] width 51 height 19
click at [487, 220] on input "[DATE]" at bounding box center [481, 219] width 12 height 12
checkbox input "false"
click at [681, 216] on span "[DATE]" at bounding box center [655, 220] width 51 height 19
click at [629, 216] on input "[DATE]" at bounding box center [623, 219] width 12 height 12
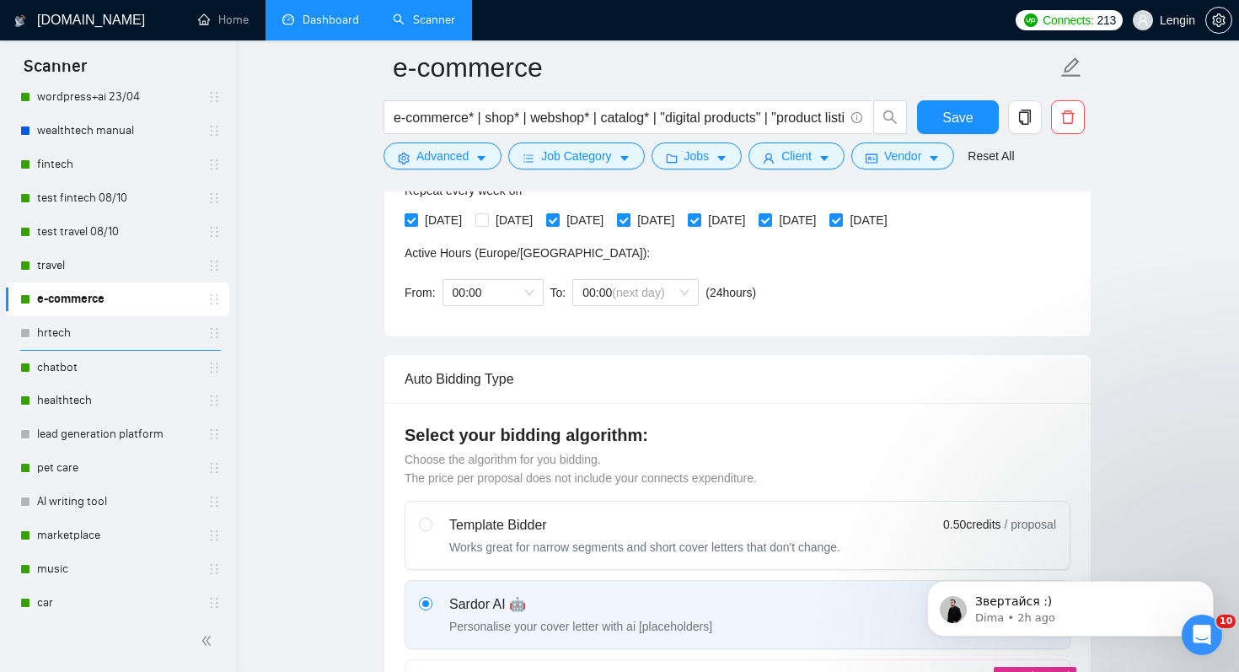
checkbox input "false"
click at [822, 217] on span "[DATE]" at bounding box center [797, 220] width 51 height 19
click at [770, 217] on input "[DATE]" at bounding box center [764, 219] width 12 height 12
checkbox input "false"
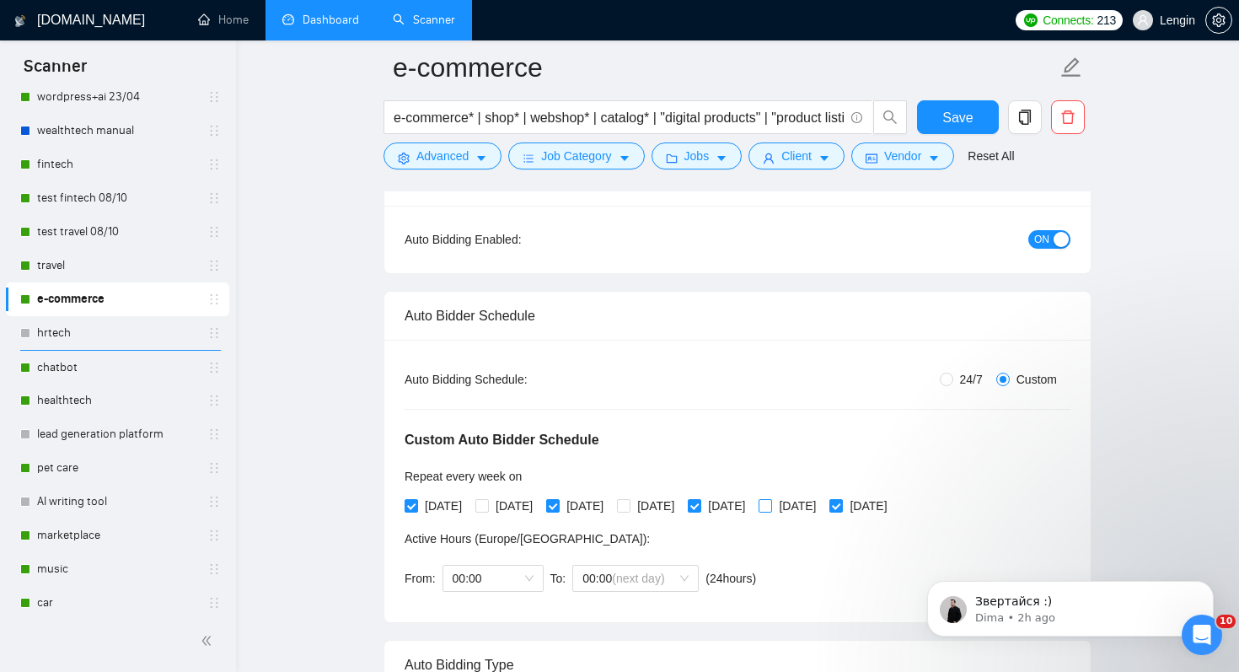
scroll to position [0, 0]
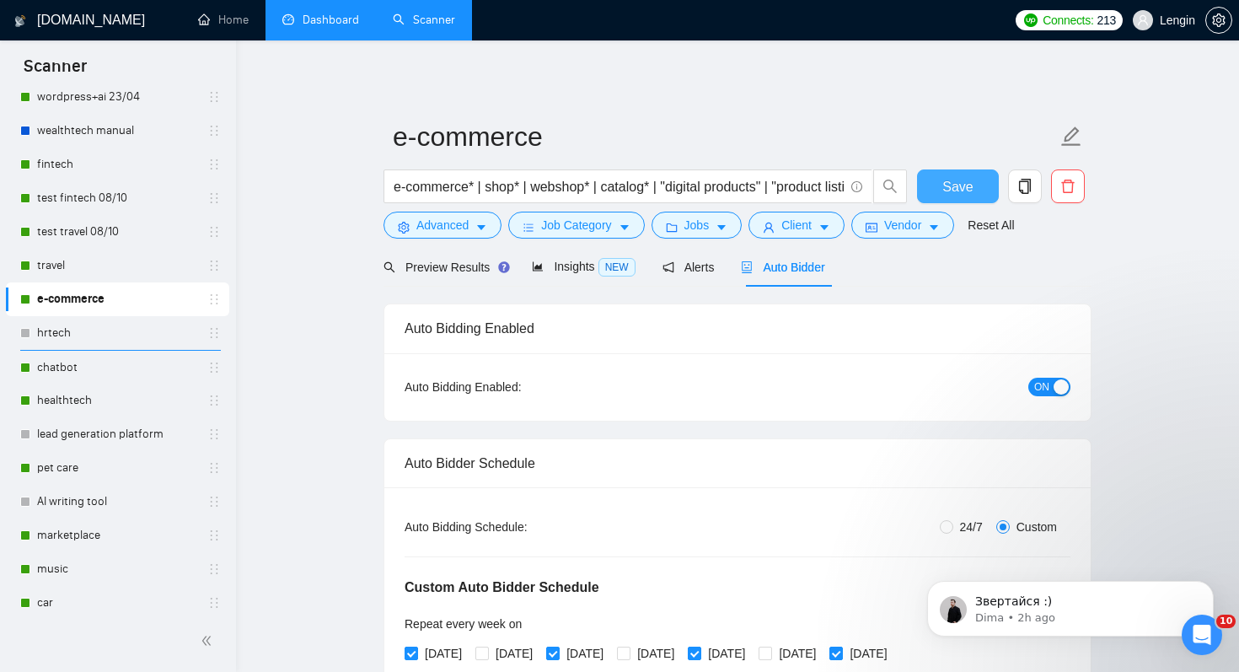
click at [962, 176] on span "Save" at bounding box center [957, 186] width 30 height 21
click at [1027, 186] on icon "copy" at bounding box center [1025, 186] width 12 height 15
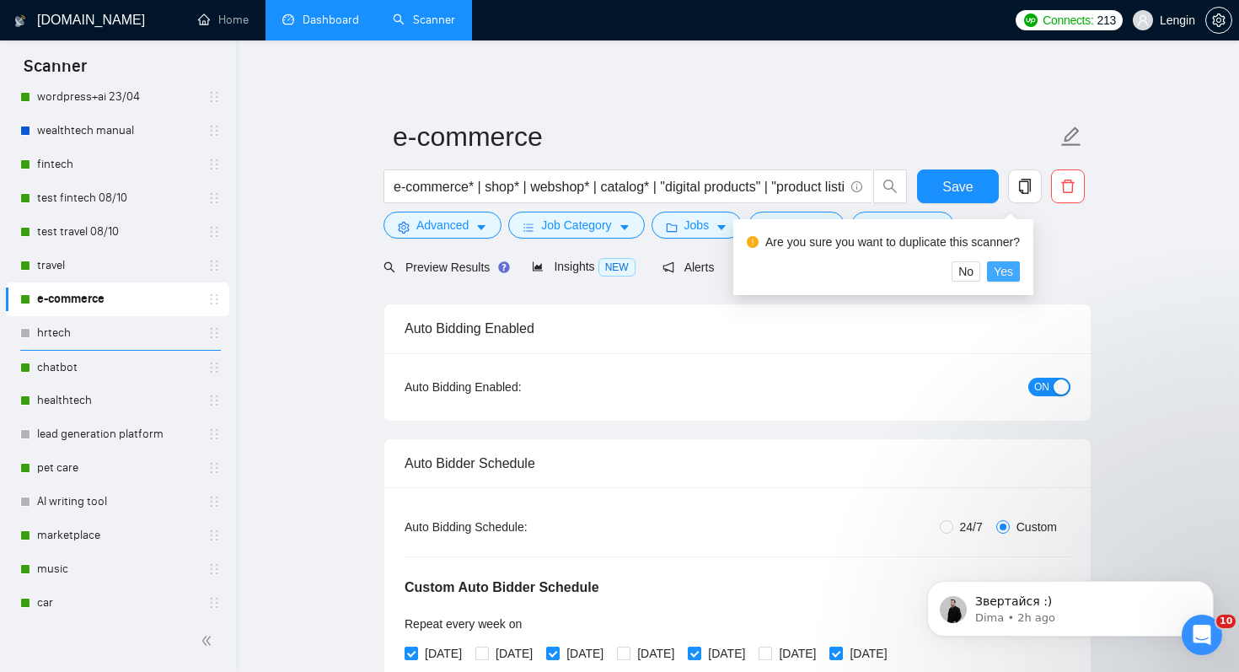
click at [1009, 273] on span "Yes" at bounding box center [1002, 271] width 19 height 19
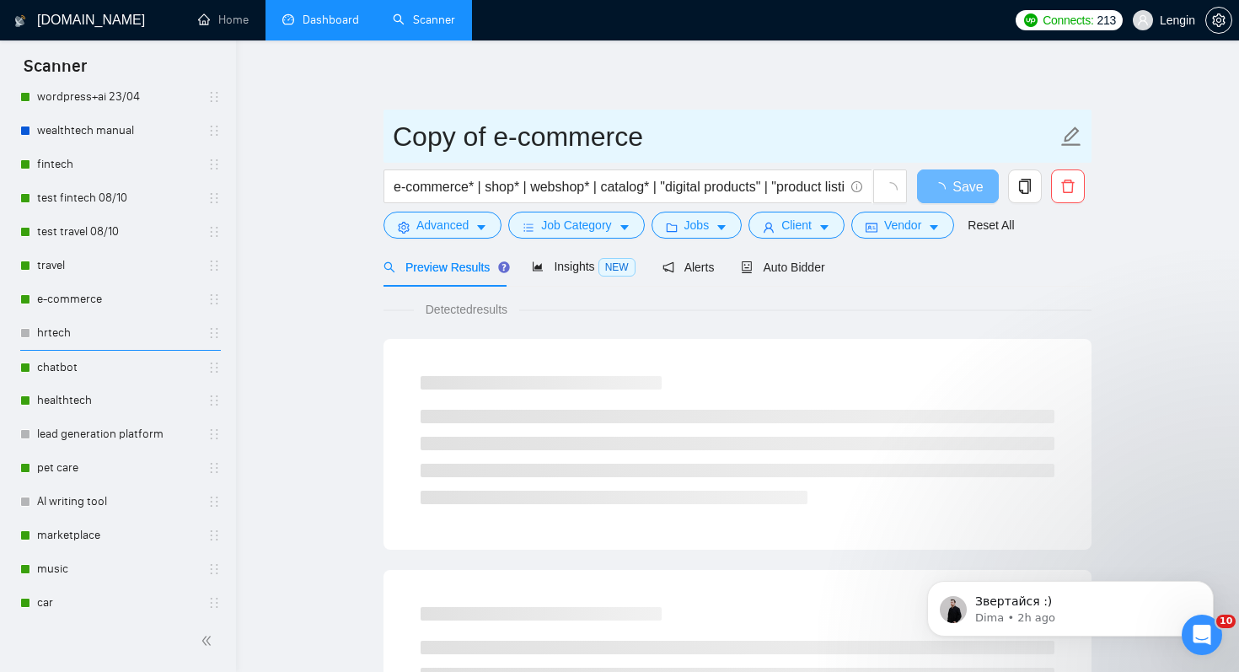
drag, startPoint x: 491, startPoint y: 140, endPoint x: 345, endPoint y: 142, distance: 145.8
click at [672, 125] on input "test e-commerce" at bounding box center [725, 136] width 664 height 42
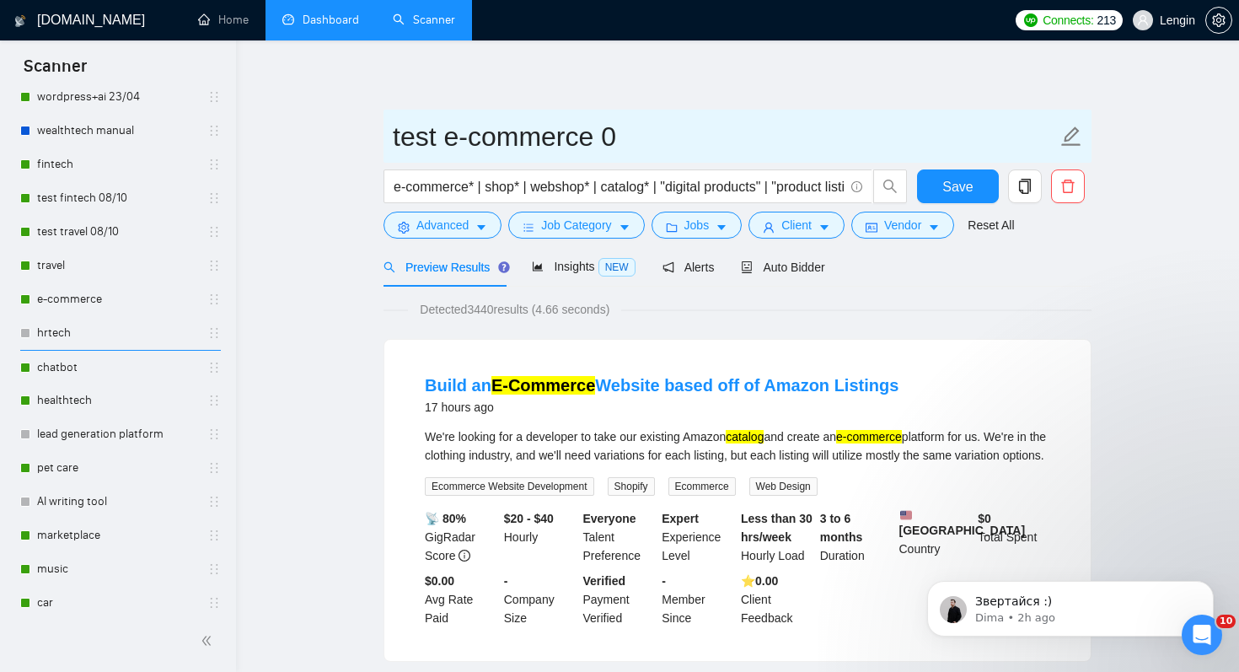
type input "test e-commerce 08"
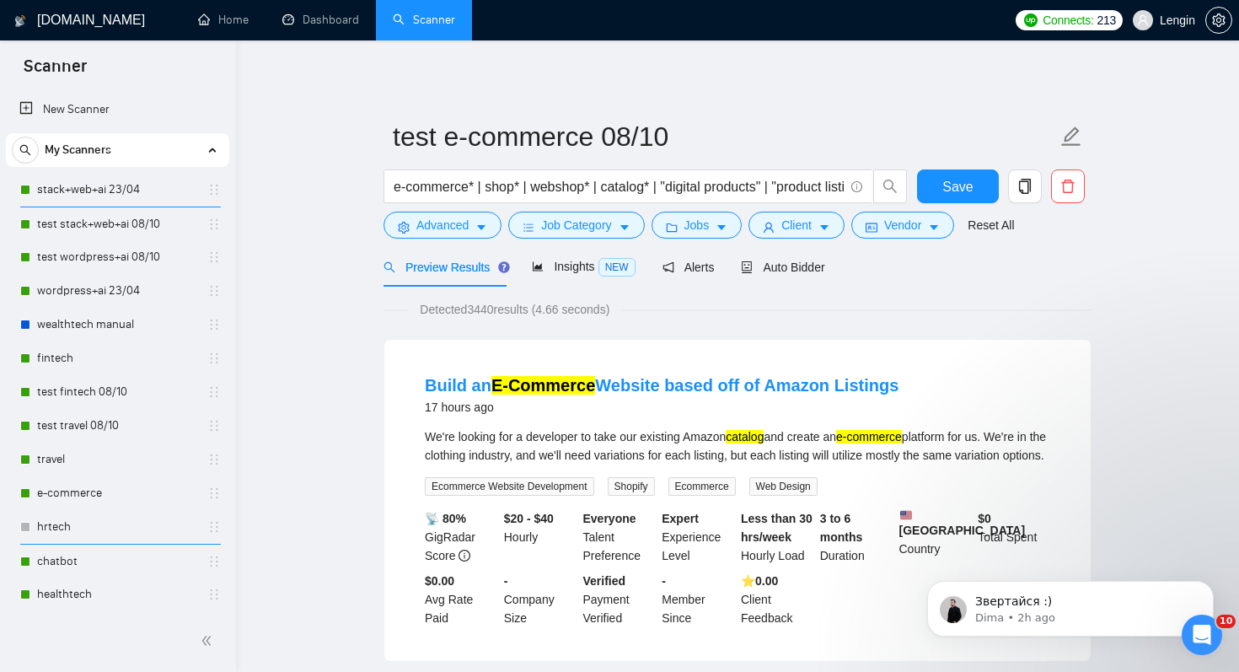
scroll to position [194, 0]
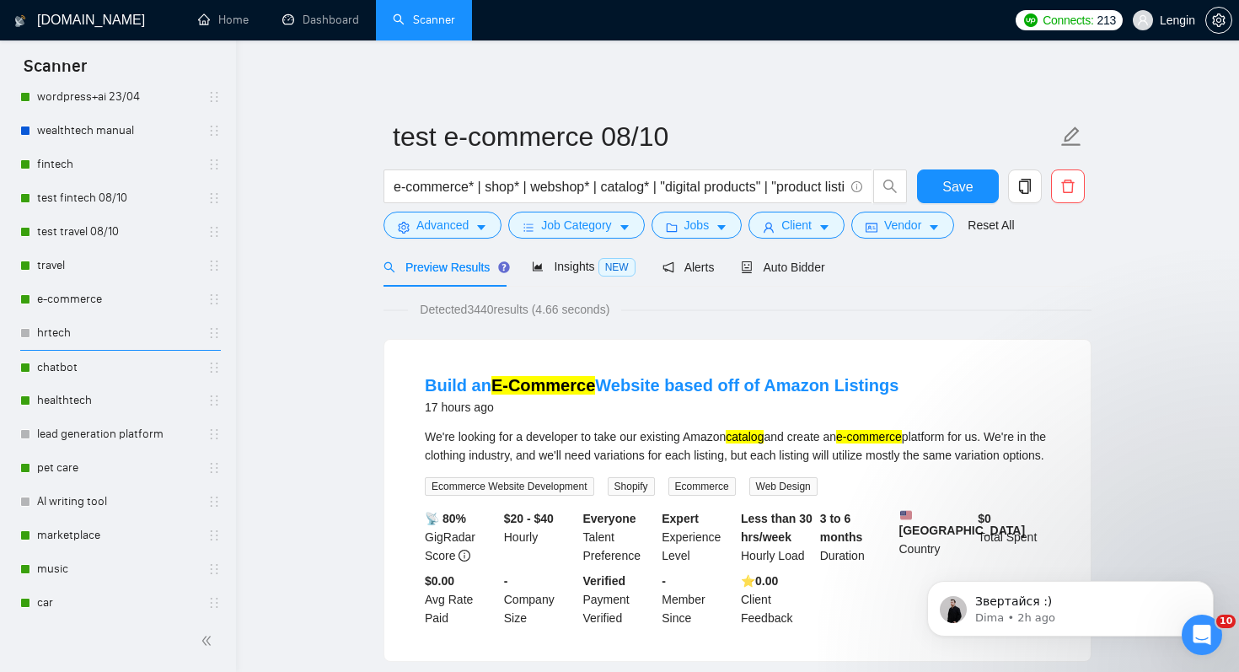
type input "test e-commerce 08/10"
click at [789, 260] on span "Auto Bidder" at bounding box center [782, 266] width 83 height 13
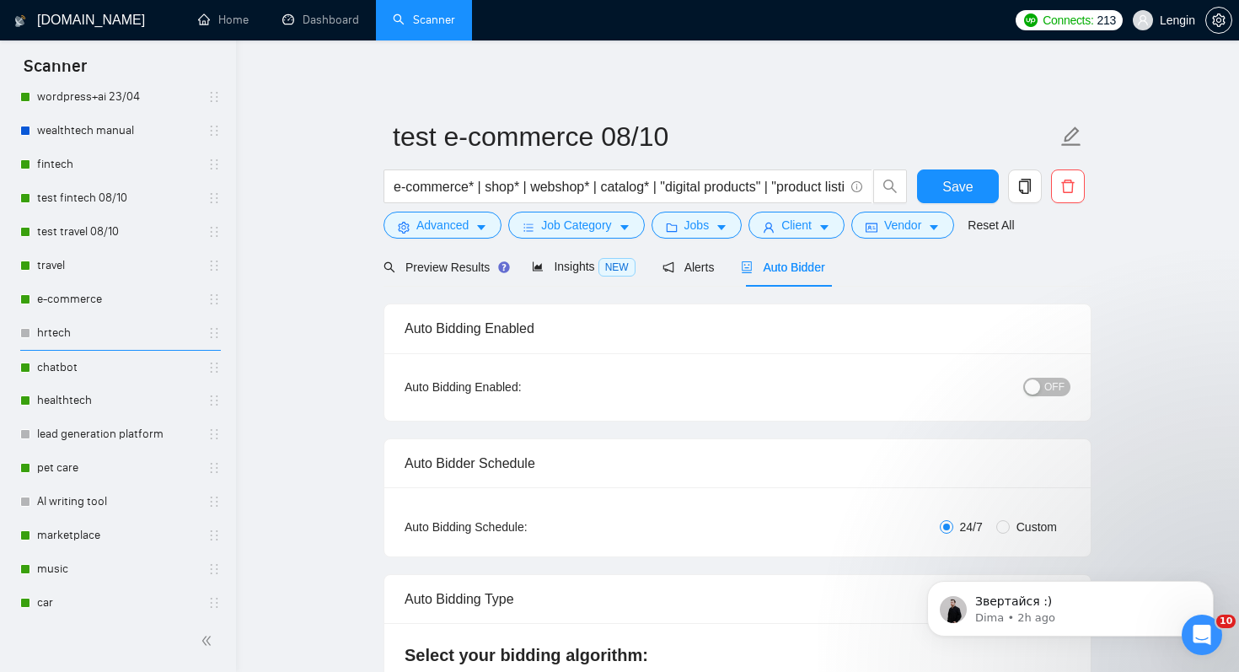
radio input "false"
radio input "true"
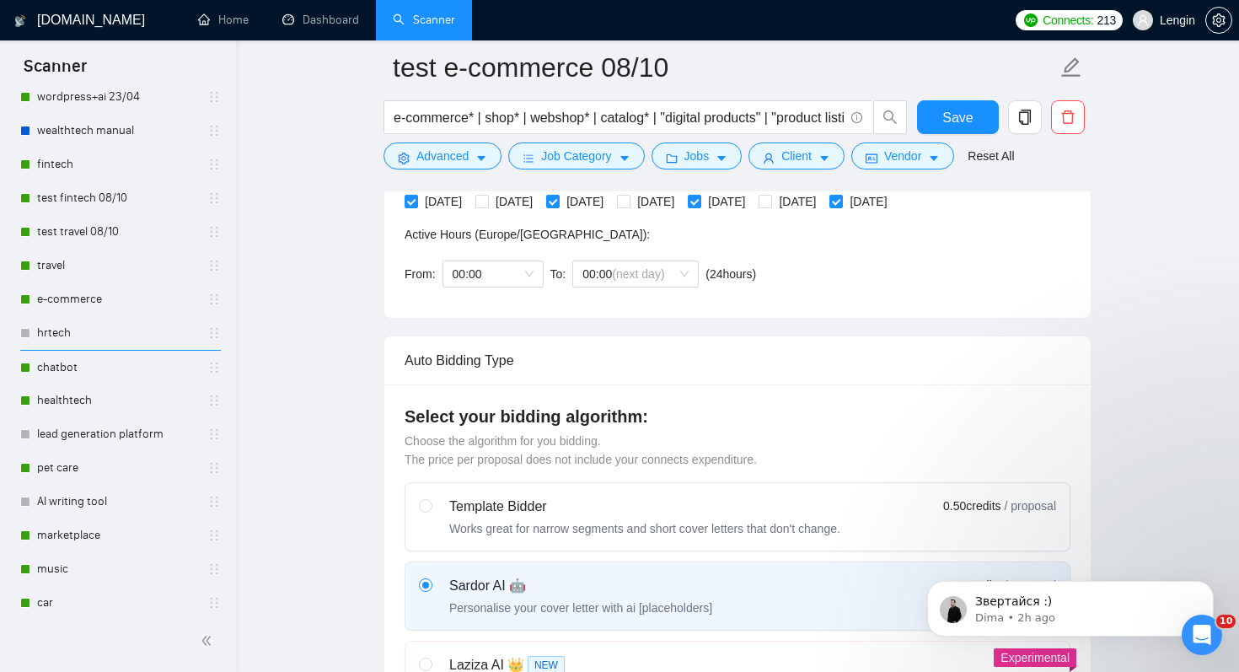
scroll to position [393, 0]
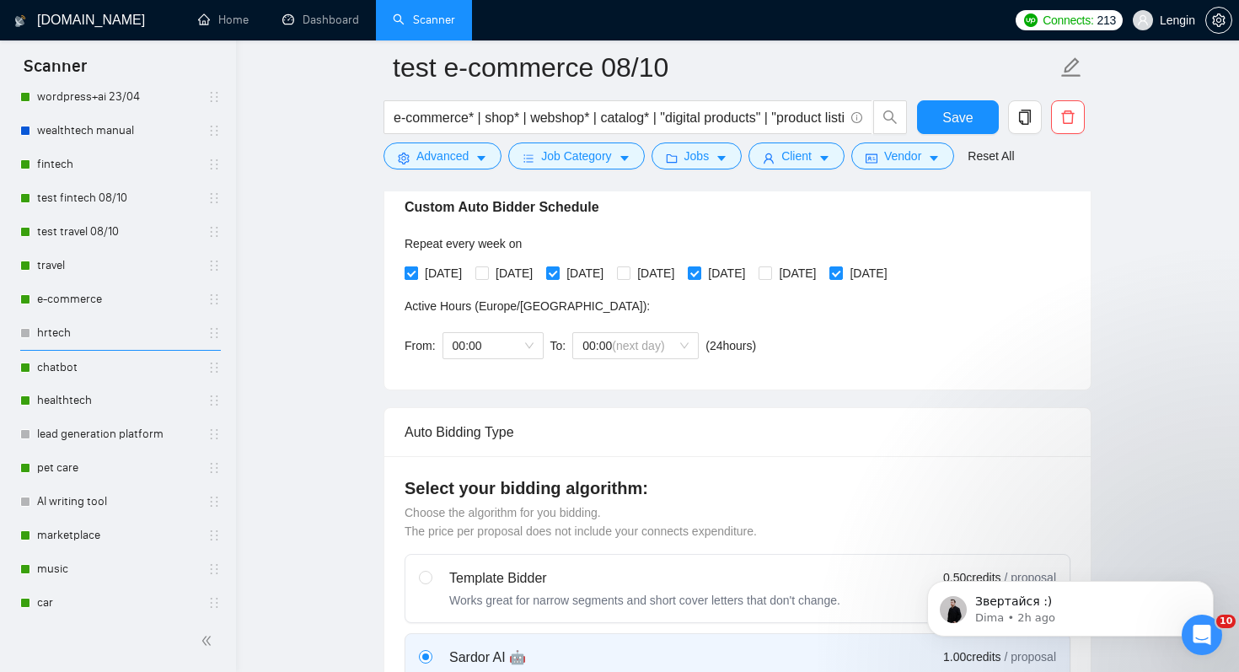
click at [452, 276] on span "[DATE]" at bounding box center [443, 273] width 51 height 19
click at [416, 276] on input "[DATE]" at bounding box center [410, 272] width 12 height 12
checkbox input "false"
click at [516, 275] on span "[DATE]" at bounding box center [514, 273] width 51 height 19
click at [487, 275] on input "[DATE]" at bounding box center [481, 272] width 12 height 12
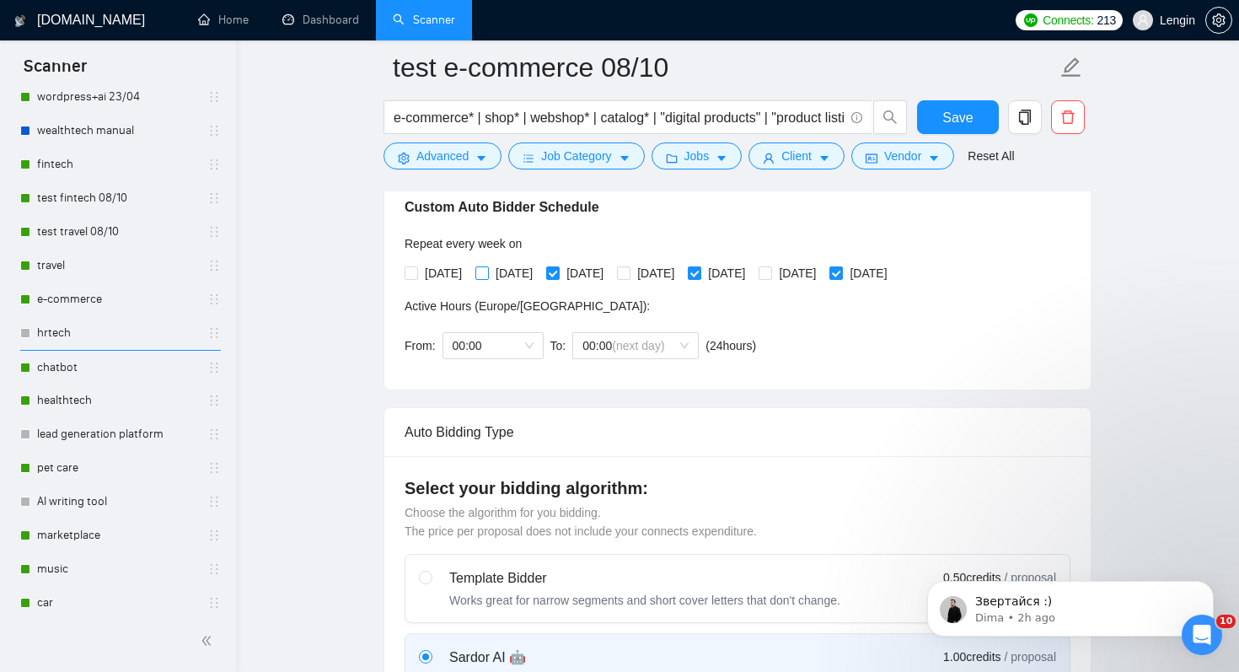
checkbox input "true"
click at [582, 265] on span "[DATE]" at bounding box center [584, 273] width 51 height 19
click at [558, 266] on input "[DATE]" at bounding box center [552, 272] width 12 height 12
checkbox input "false"
click at [629, 267] on input "[DATE]" at bounding box center [623, 272] width 12 height 12
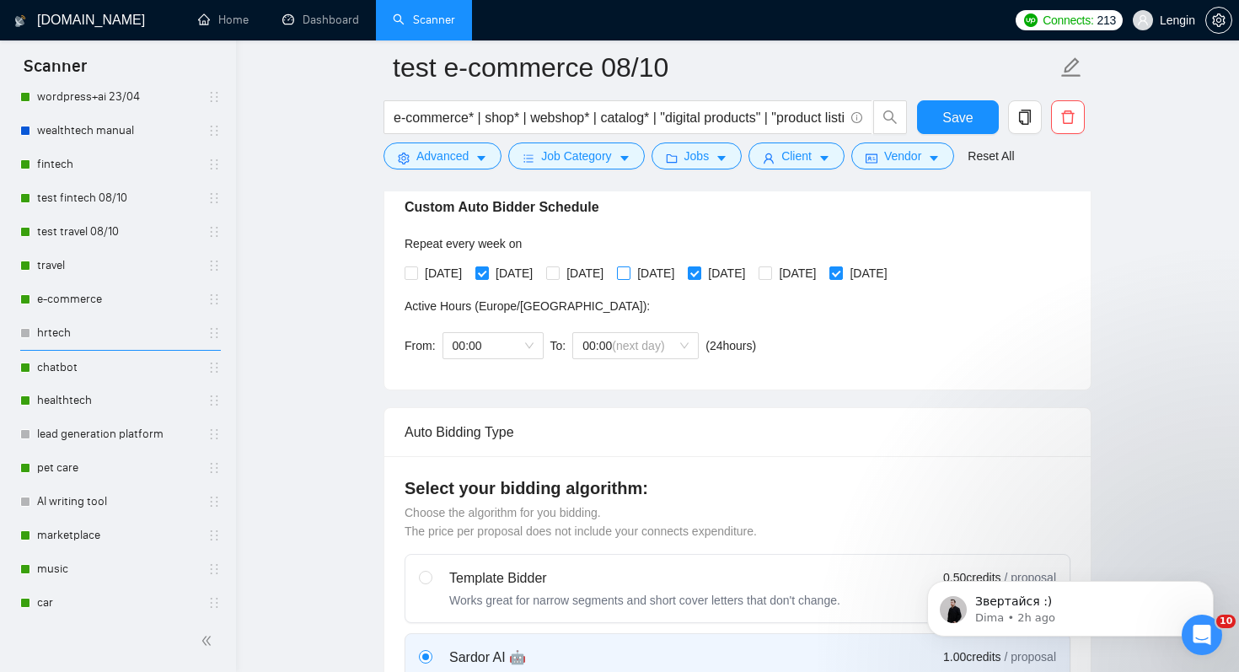
checkbox input "true"
click at [752, 270] on span "[DATE]" at bounding box center [726, 273] width 51 height 19
click at [699, 270] on input "[DATE]" at bounding box center [694, 272] width 12 height 12
checkbox input "false"
click at [822, 270] on span "[DATE]" at bounding box center [797, 273] width 51 height 19
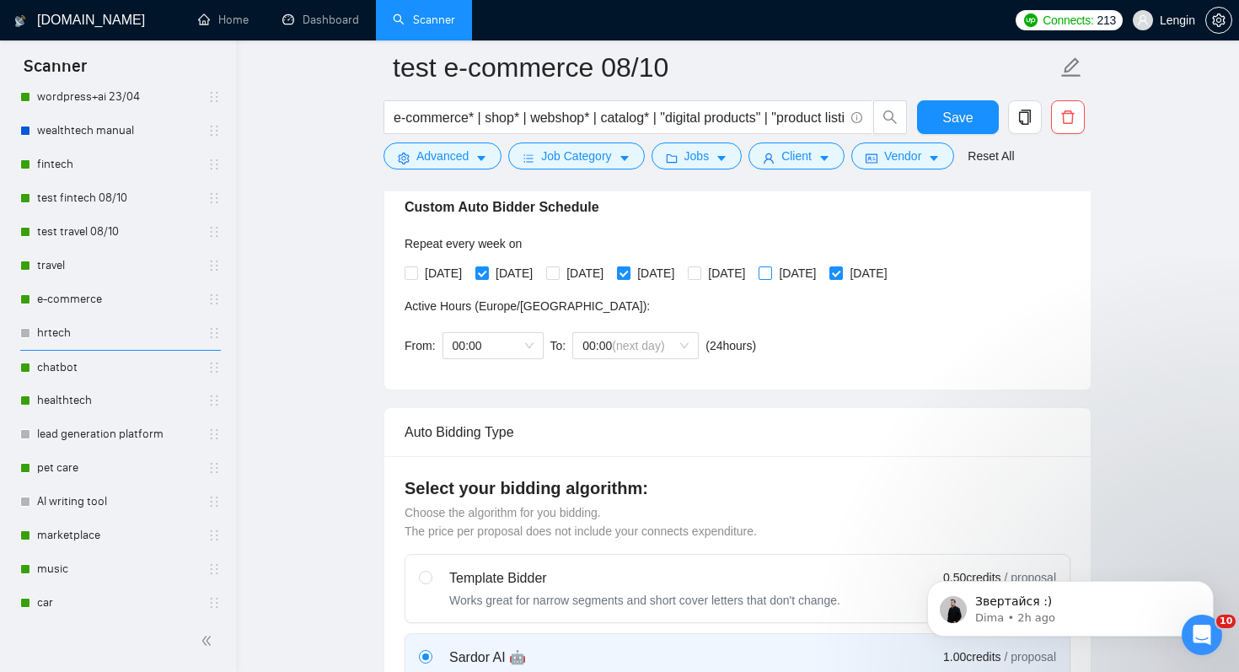
click at [770, 270] on input "[DATE]" at bounding box center [764, 272] width 12 height 12
checkbox input "true"
click at [893, 271] on span "[DATE]" at bounding box center [868, 273] width 51 height 19
click at [841, 271] on input "[DATE]" at bounding box center [835, 272] width 12 height 12
checkbox input "false"
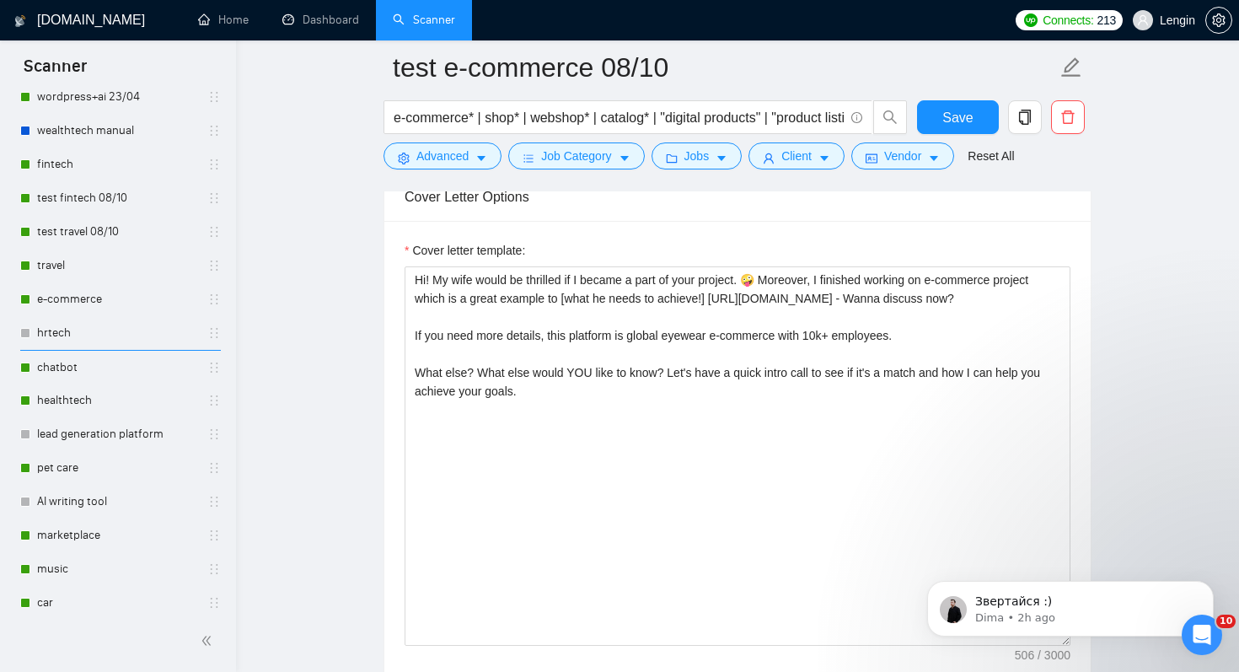
scroll to position [2177, 0]
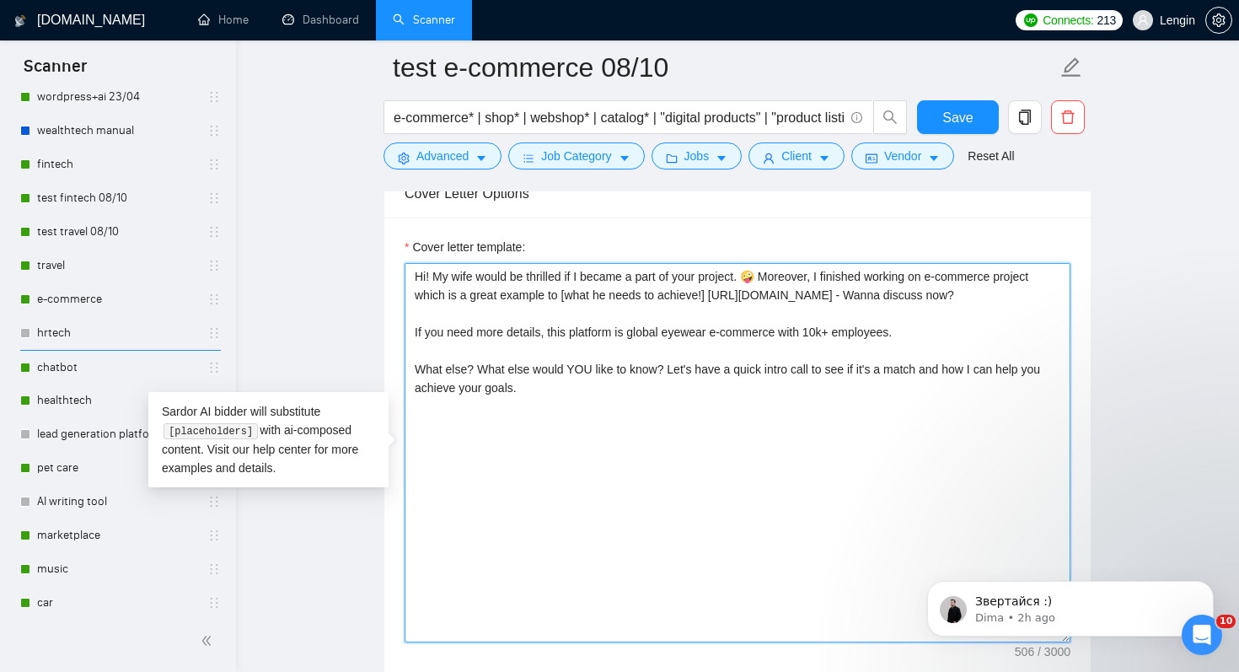
click at [414, 275] on textarea "Hi! My wife would be thrilled if I became a part of your project. 🤪 Moreover, I…" at bounding box center [737, 452] width 666 height 379
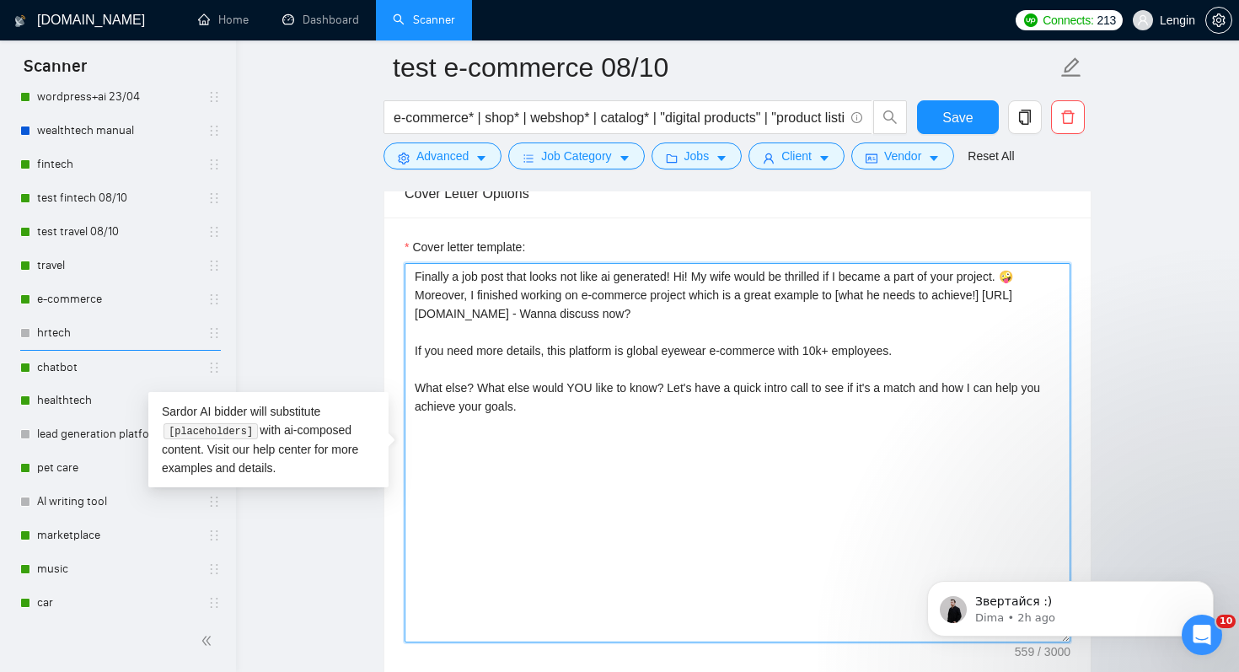
drag, startPoint x: 704, startPoint y: 277, endPoint x: 1025, endPoint y: 288, distance: 321.2
click at [1025, 288] on textarea "Finally a job post that looks not like ai generated! Hi! My wife would be thril…" at bounding box center [737, 452] width 666 height 379
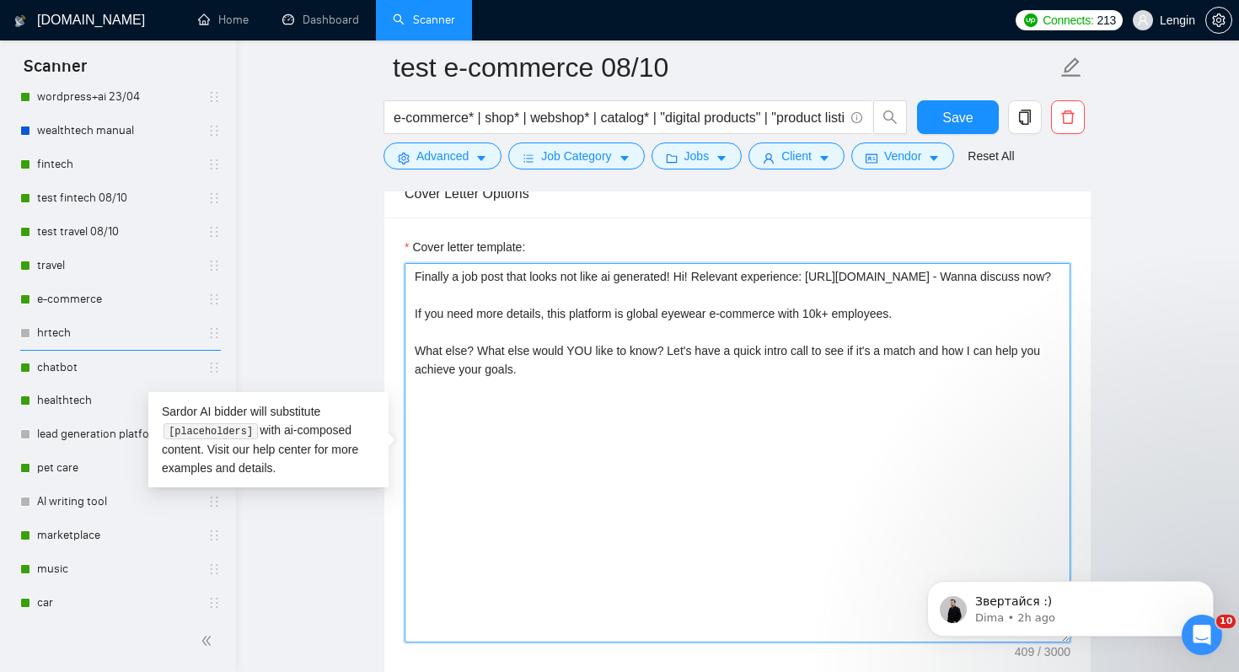
click at [698, 278] on textarea "Finally a job post that looks not like ai generated! Hi! Relevant experience: […" at bounding box center [737, 452] width 666 height 379
click at [693, 276] on textarea "Finally a job post that looks not like ai generated! Hi! Relevant experience: […" at bounding box center [737, 452] width 666 height 379
click at [833, 351] on textarea "Finally a job post that looks not like ai generated! Hi:)! Relevant experience:…" at bounding box center [737, 452] width 666 height 379
click at [980, 314] on textarea "Finally a job post that looks not like ai generated! Hi:)! Relevant experience:…" at bounding box center [737, 452] width 666 height 379
drag, startPoint x: 916, startPoint y: 297, endPoint x: 1050, endPoint y: 298, distance: 134.0
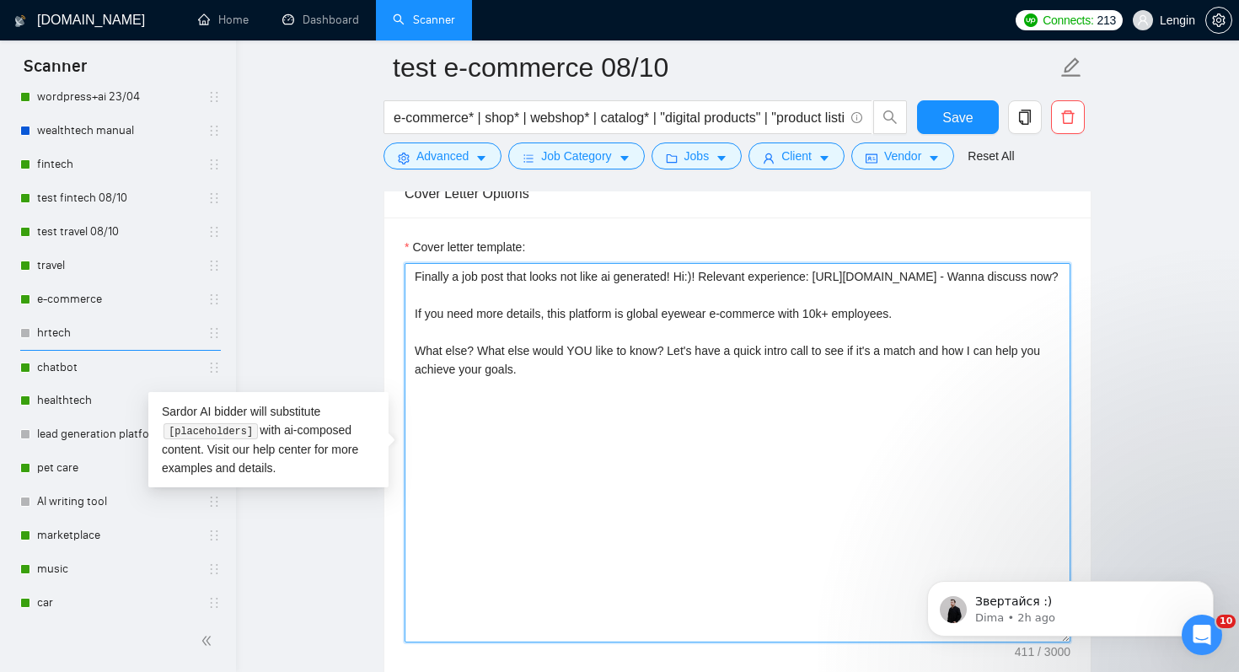
click at [1050, 298] on textarea "Finally a job post that looks not like ai generated! Hi:)! Relevant experience:…" at bounding box center [737, 452] width 666 height 379
click at [753, 312] on textarea "Finally a job post that looks not like ai generated! Hi:)! Relevant experience:…" at bounding box center [737, 452] width 666 height 379
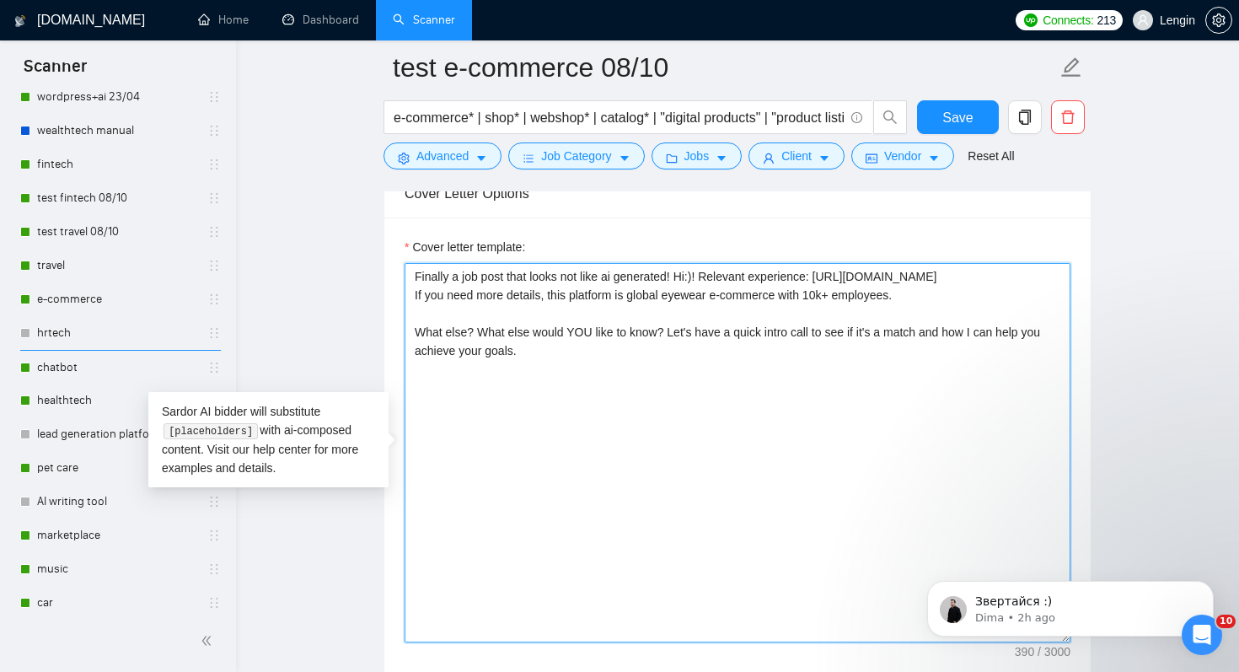
click at [586, 334] on textarea "Finally a job post that looks not like ai generated! Hi:)! Relevant experience:…" at bounding box center [737, 452] width 666 height 379
click at [714, 363] on textarea "Finally a job post that looks not like ai generated! Hi:)! Relevant experience:…" at bounding box center [737, 452] width 666 height 379
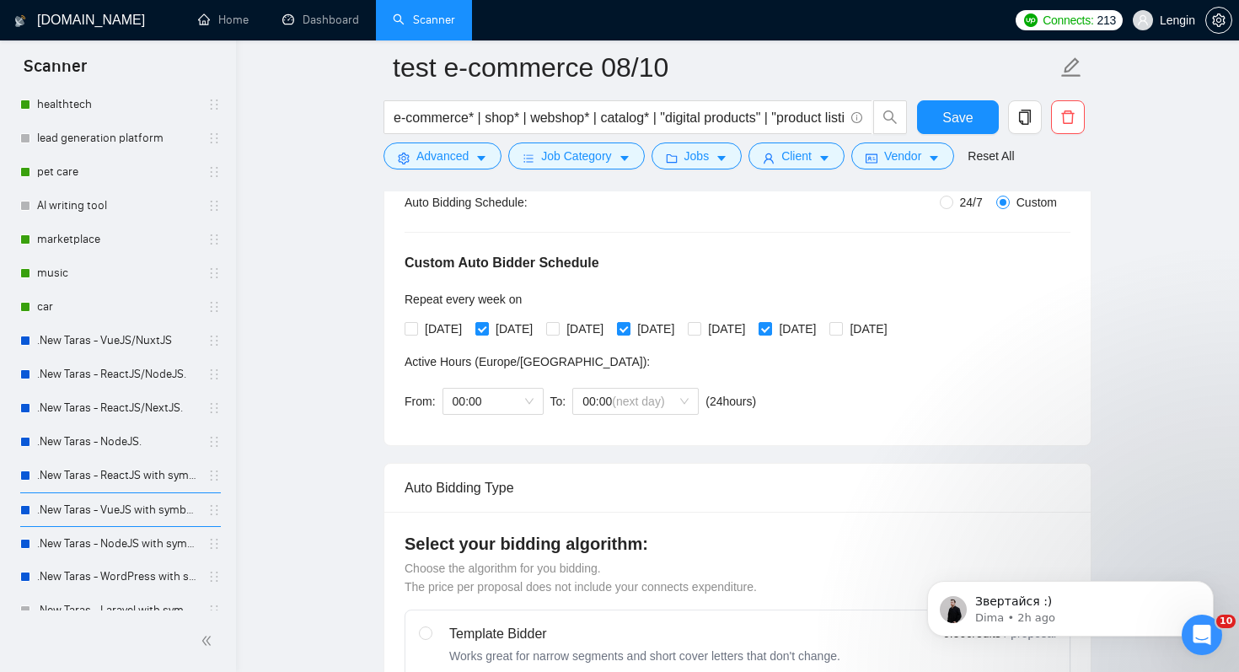
scroll to position [0, 0]
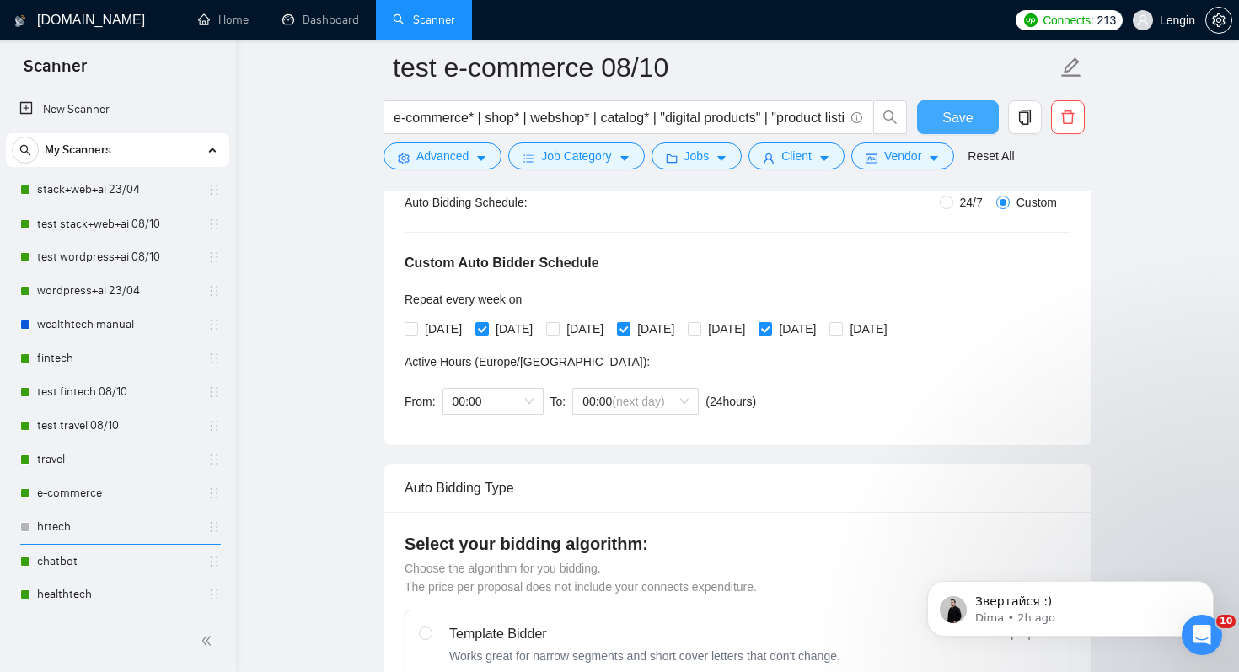
type textarea "Finally a job post that looks not like ai generated! Hi:)! Relevant experience:…"
drag, startPoint x: 966, startPoint y: 123, endPoint x: 896, endPoint y: 340, distance: 227.3
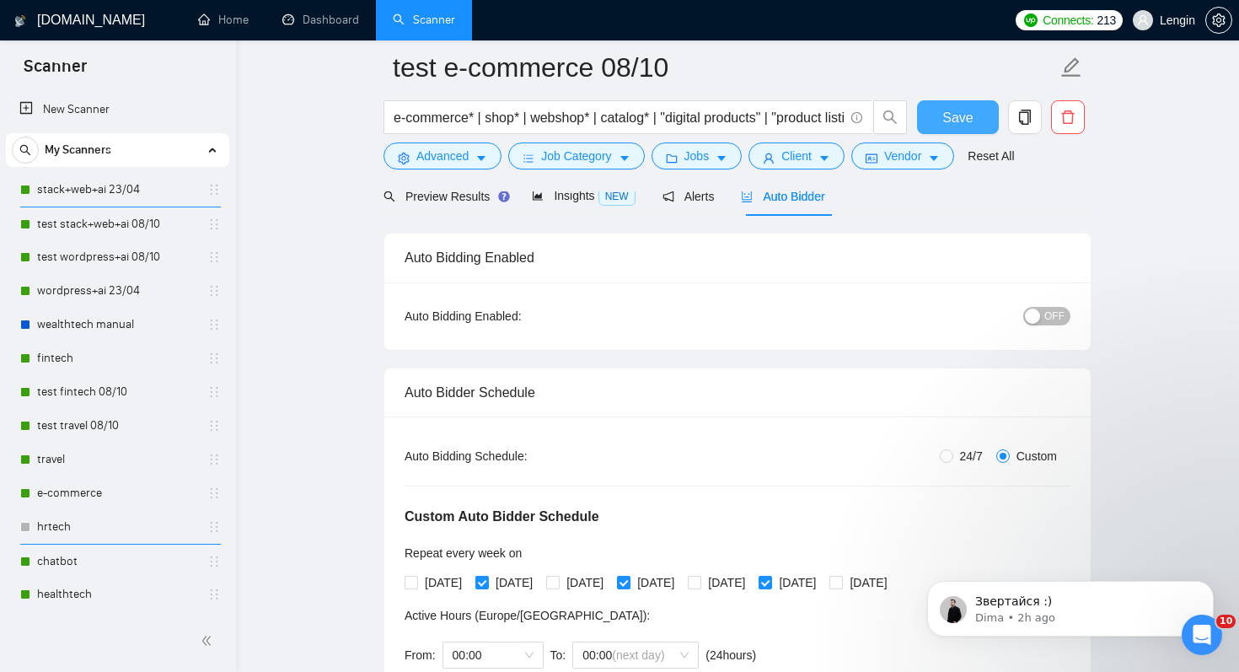
scroll to position [8, 0]
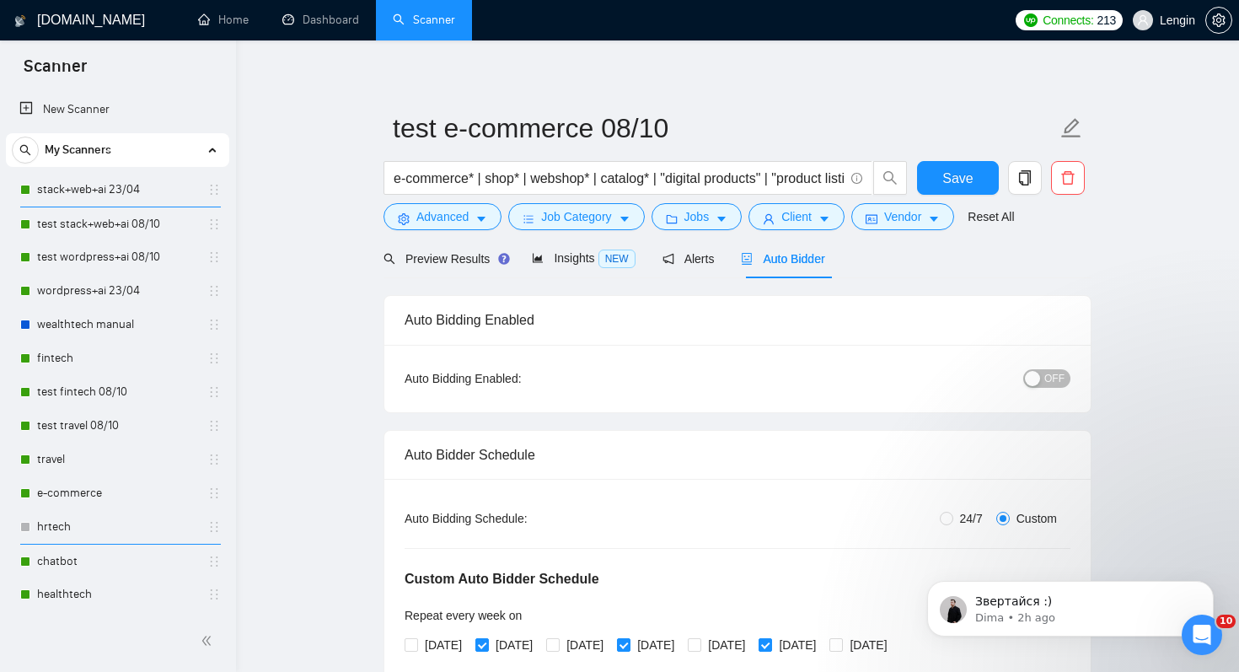
click at [1047, 381] on span "OFF" at bounding box center [1054, 378] width 20 height 19
click at [947, 179] on span "Save" at bounding box center [957, 178] width 30 height 21
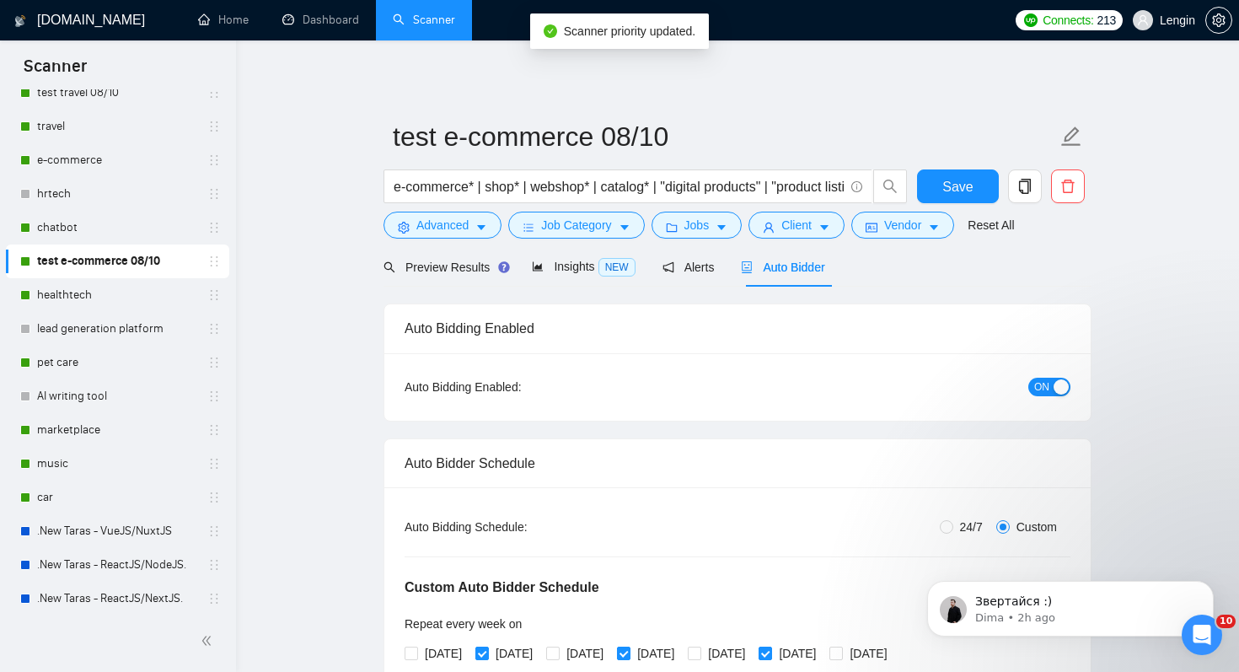
scroll to position [227, 0]
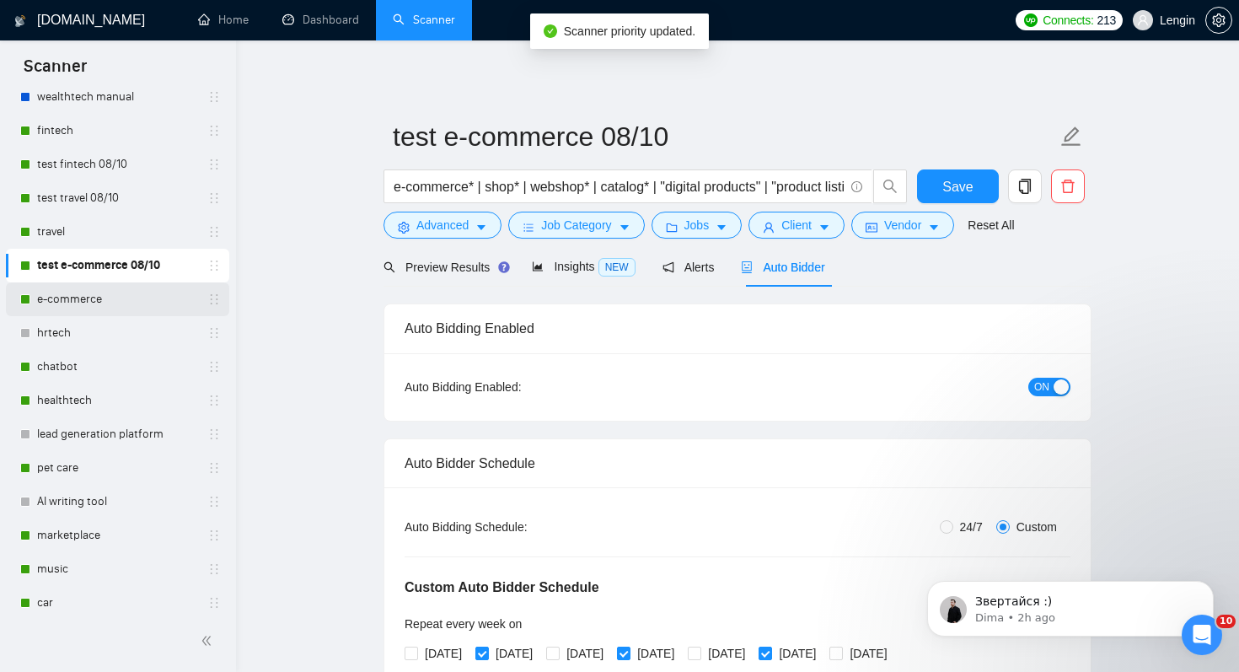
click at [169, 300] on link "e-commerce" at bounding box center [117, 299] width 160 height 34
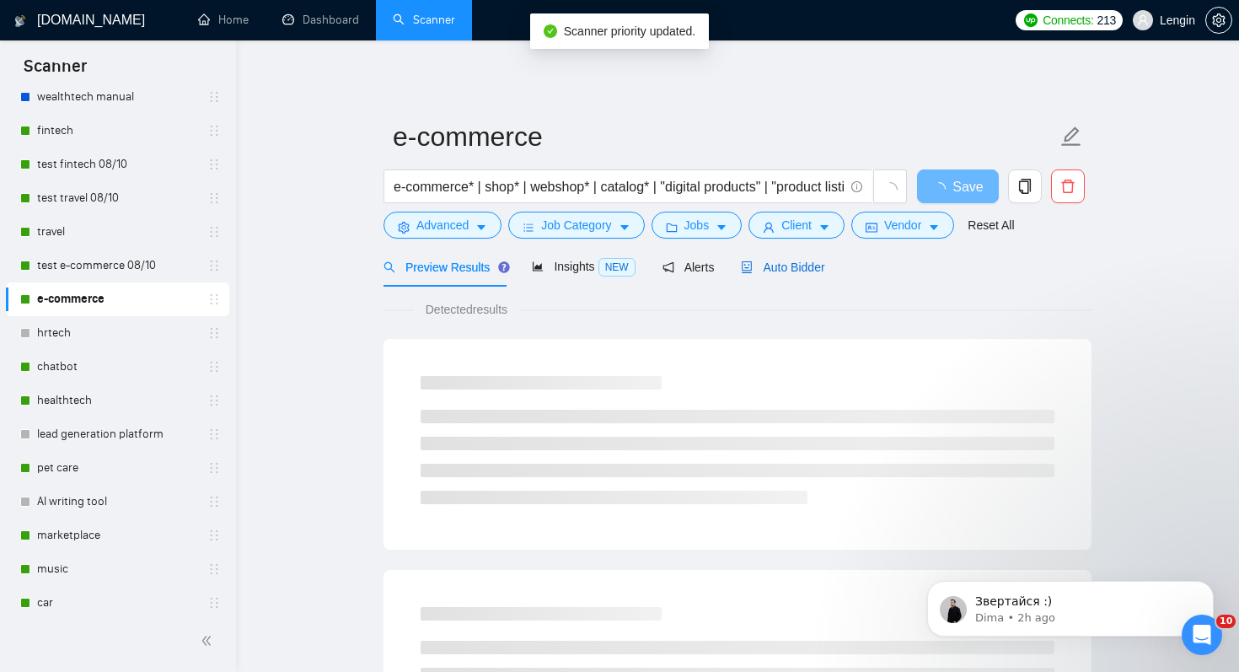
click at [776, 266] on span "Auto Bidder" at bounding box center [782, 266] width 83 height 13
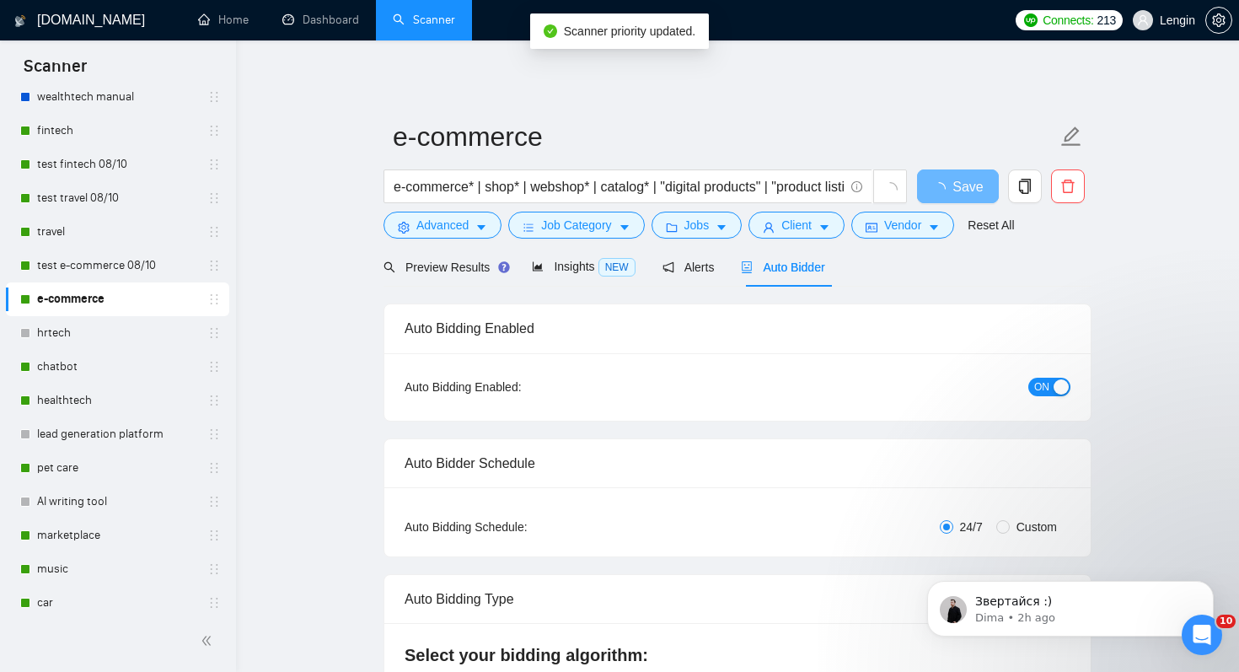
radio input "false"
radio input "true"
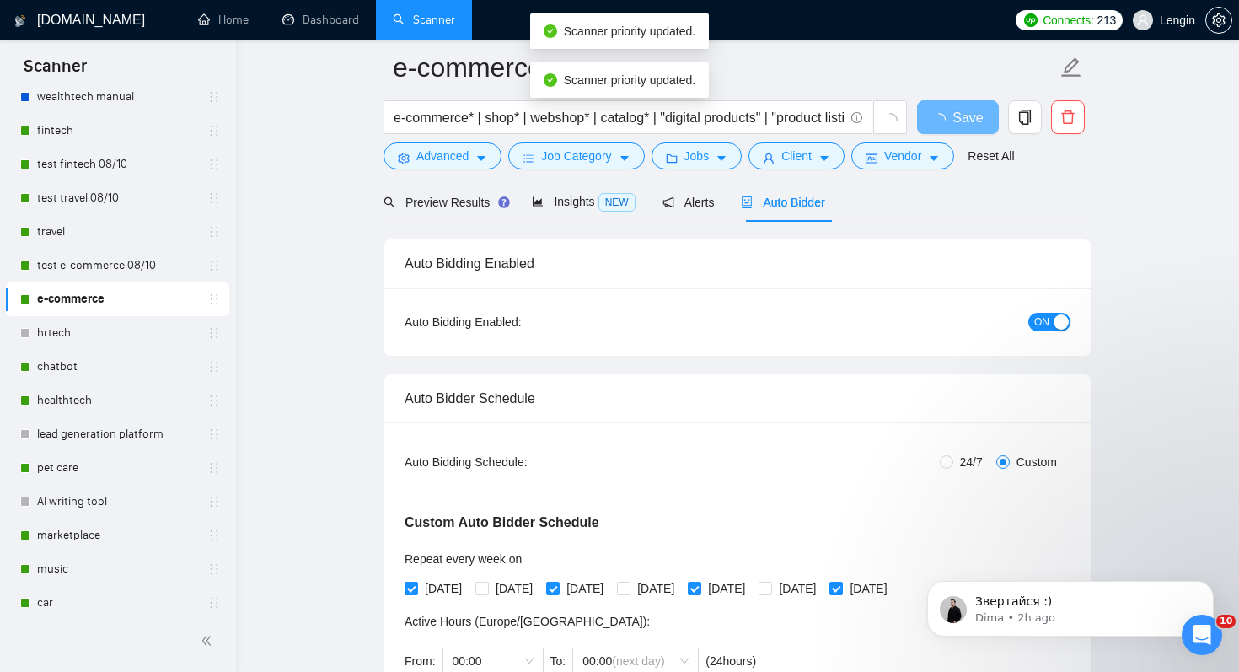
scroll to position [80, 0]
click at [131, 367] on link "chatbot" at bounding box center [117, 367] width 160 height 34
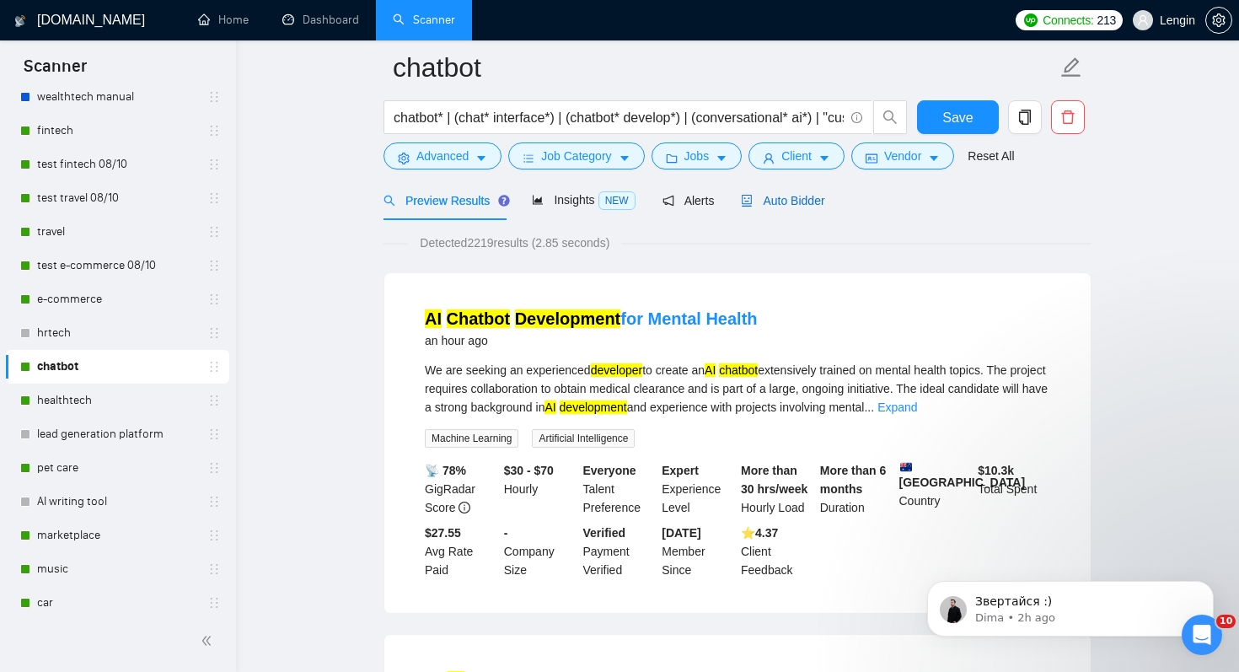
click at [809, 201] on span "Auto Bidder" at bounding box center [782, 200] width 83 height 13
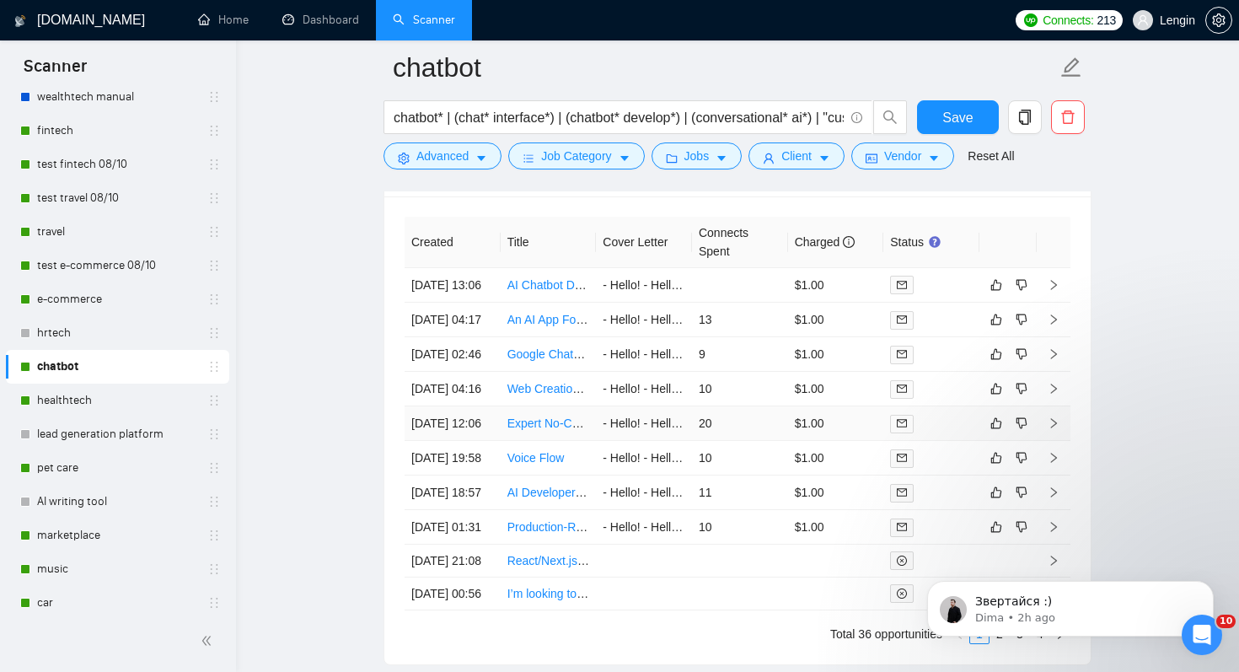
scroll to position [4521, 0]
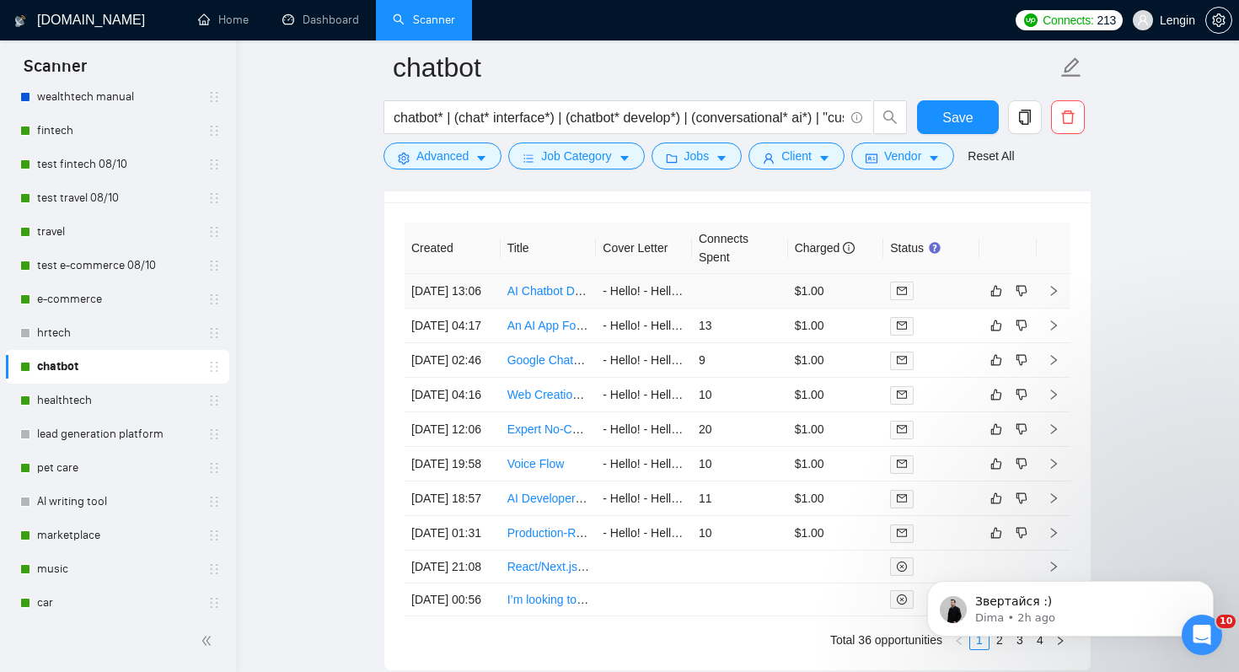
click at [550, 297] on link "AI Chatbot Development for Mental Health" at bounding box center [618, 290] width 222 height 13
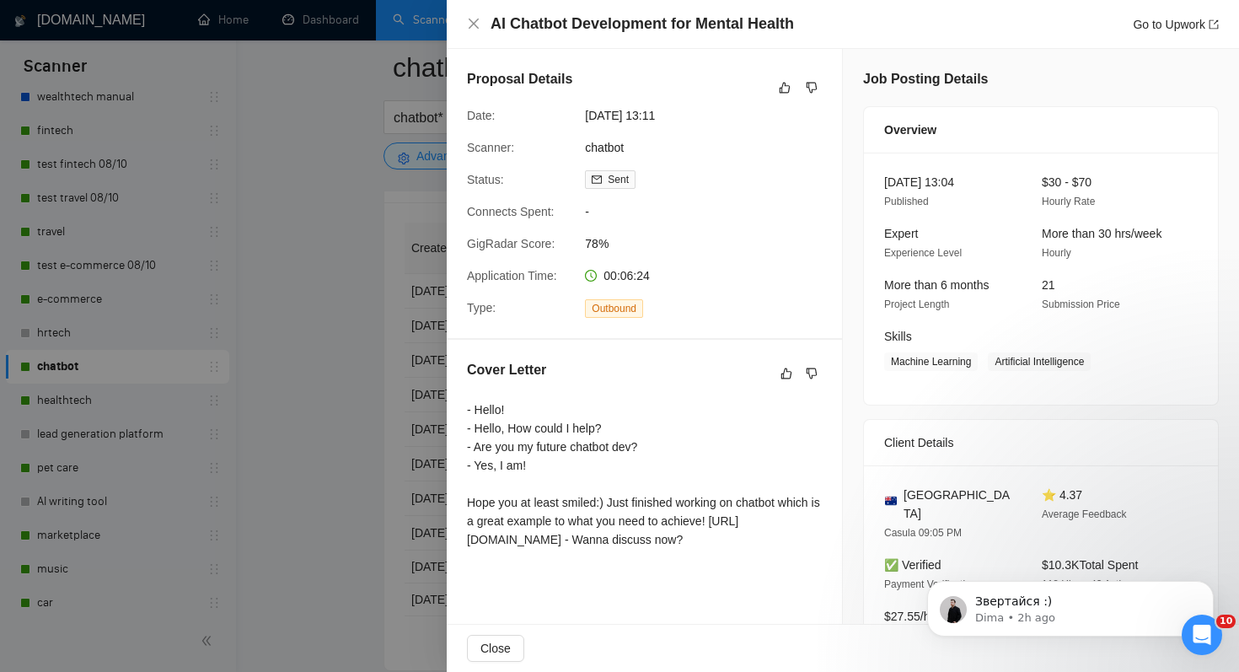
click at [350, 404] on div at bounding box center [619, 336] width 1239 height 672
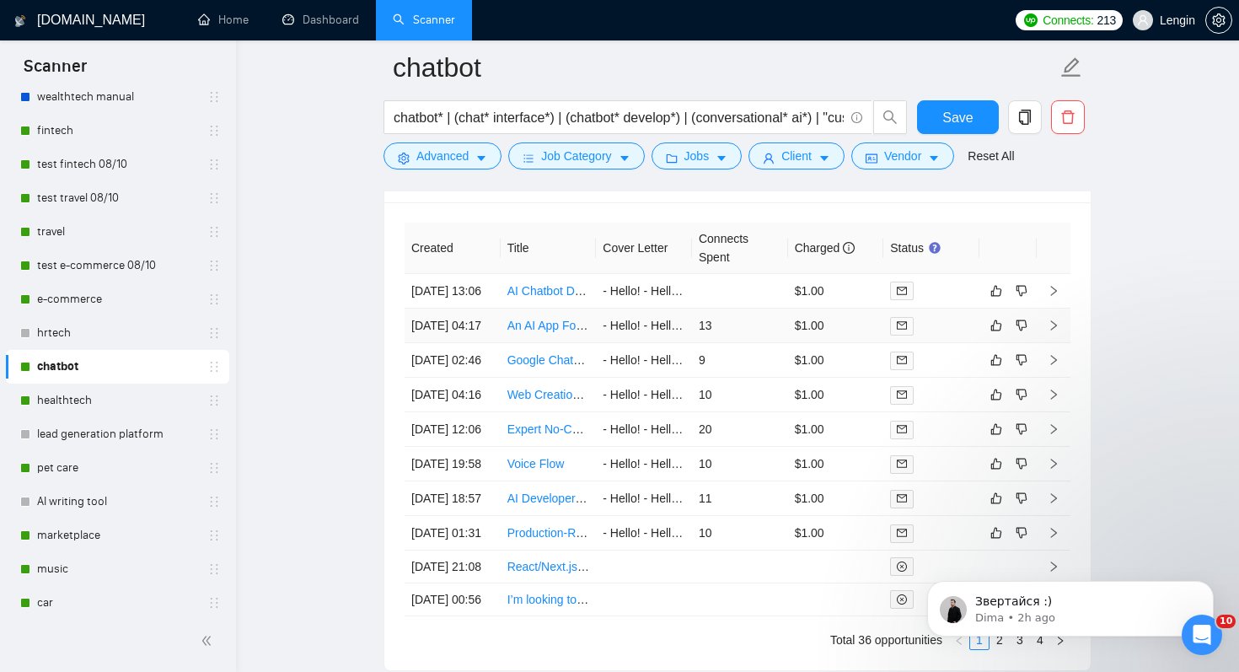
click at [567, 332] on link "An AI App For Personal Coach and Companion" at bounding box center [630, 324] width 247 height 13
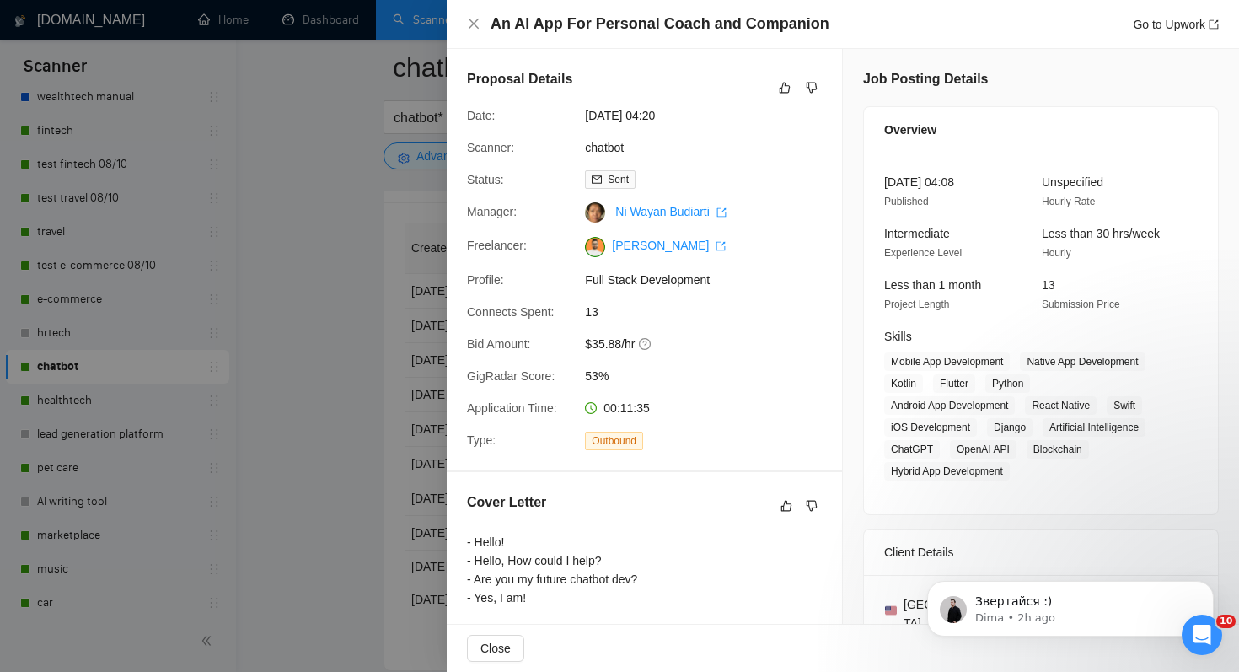
click at [302, 446] on div at bounding box center [619, 336] width 1239 height 672
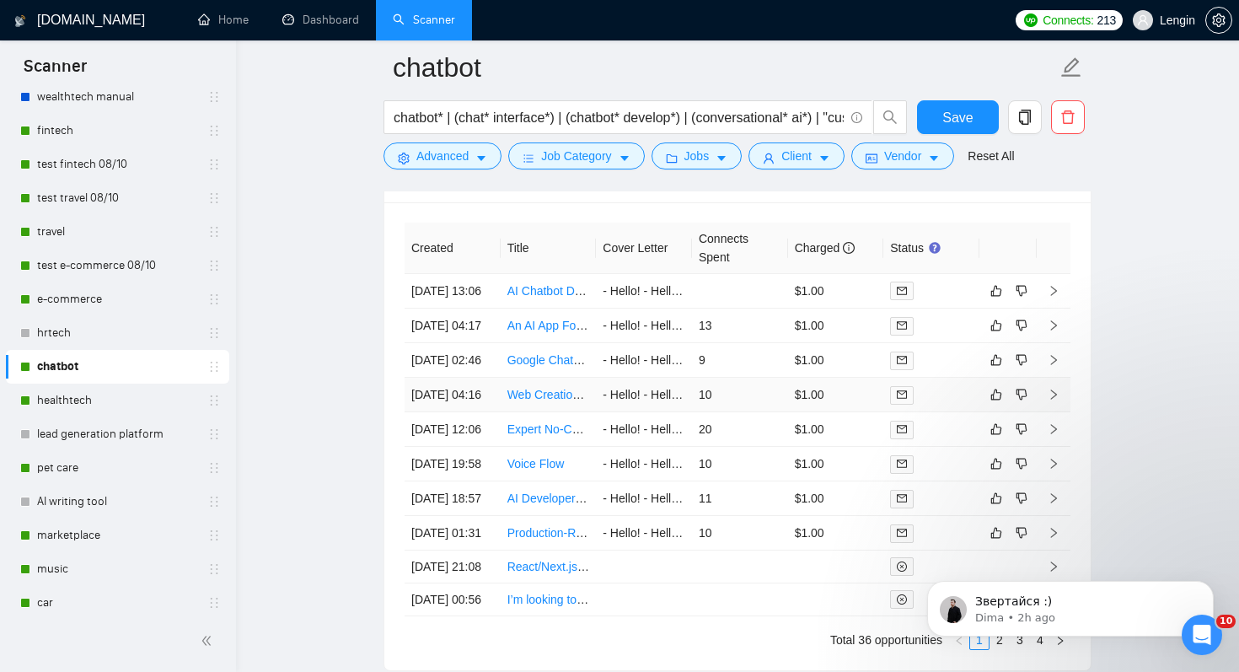
click at [556, 401] on link "Web Creation and app Development" at bounding box center [602, 394] width 190 height 13
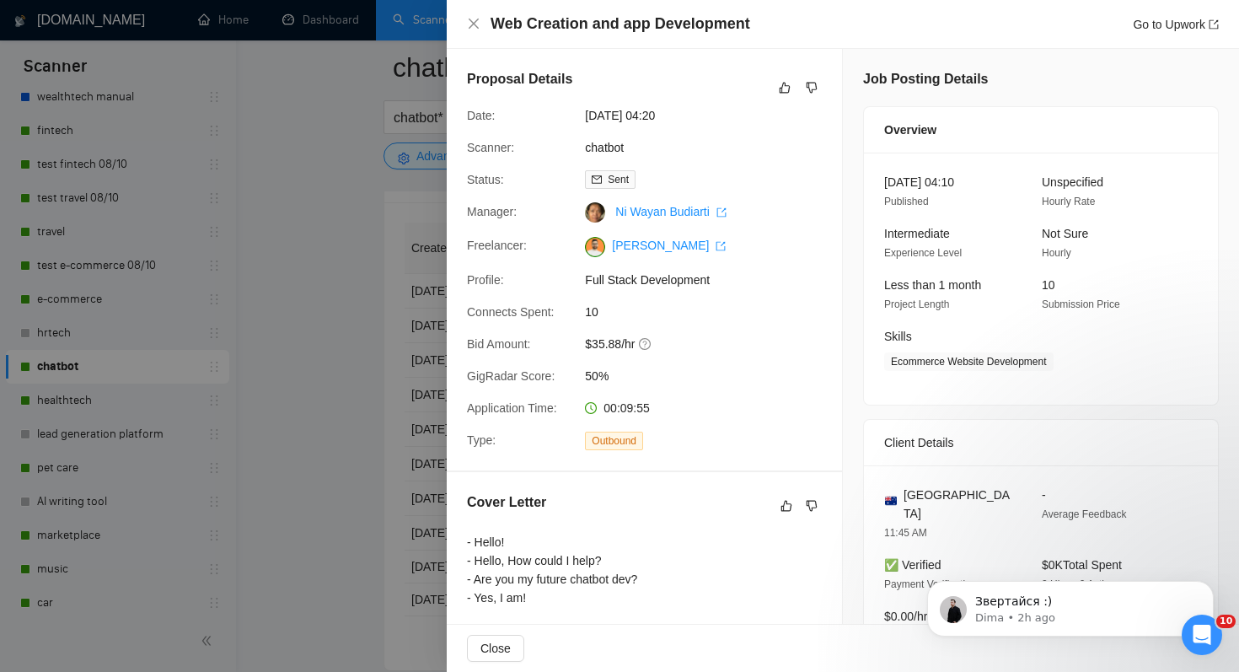
click at [279, 487] on div at bounding box center [619, 336] width 1239 height 672
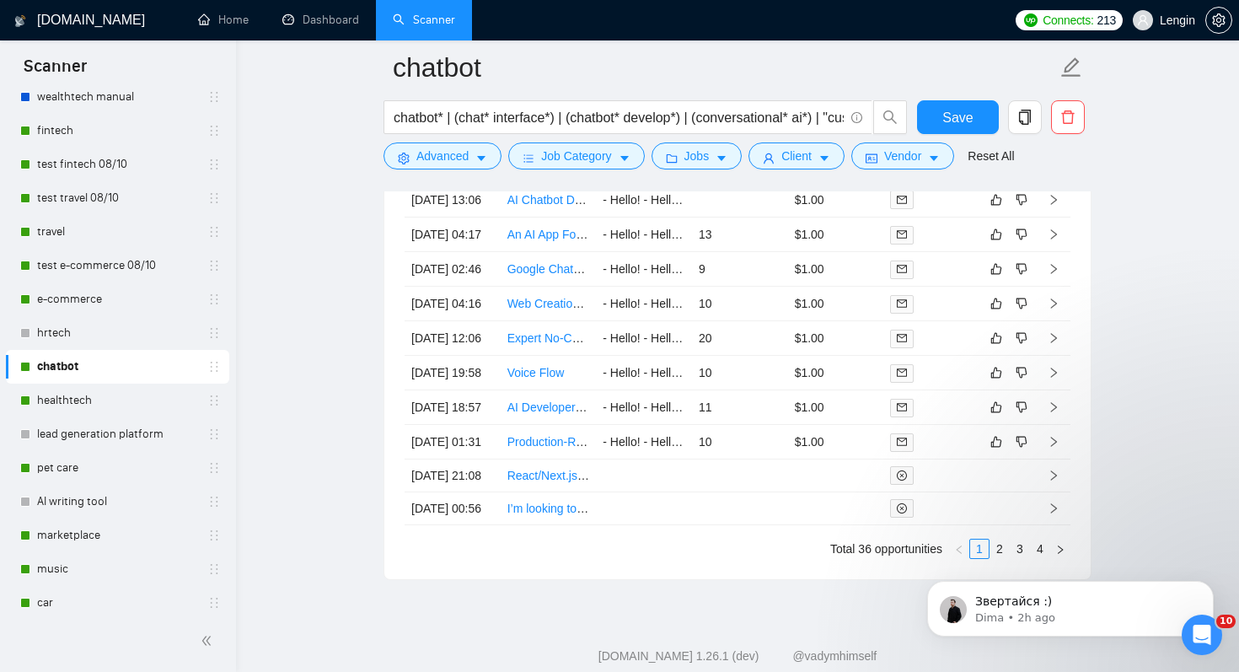
scroll to position [4653, 0]
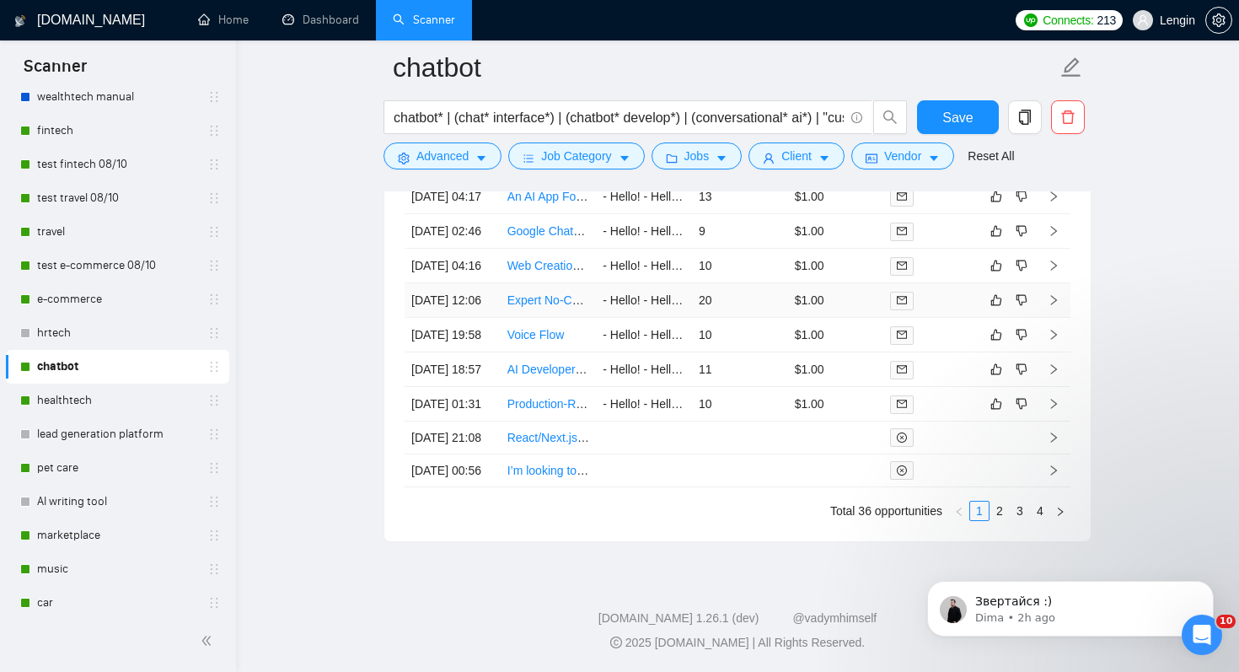
click at [550, 307] on link "Expert No-Code & AI Workflow Specialist" at bounding box center [614, 299] width 215 height 13
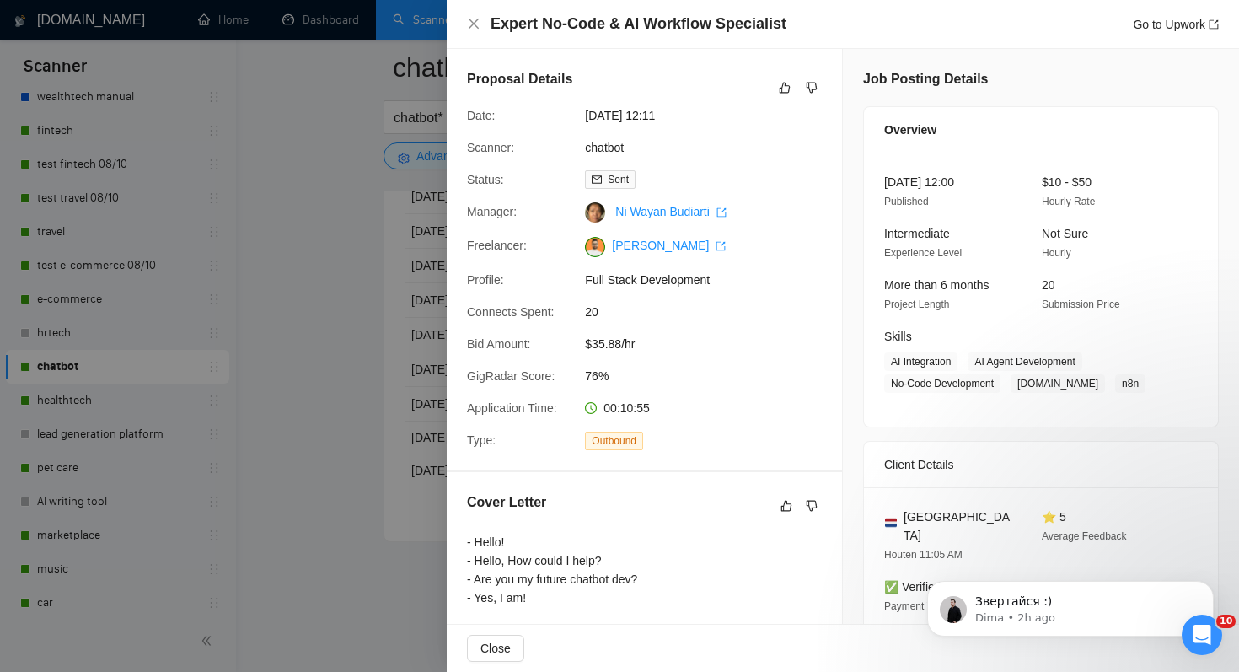
click at [222, 442] on div at bounding box center [619, 336] width 1239 height 672
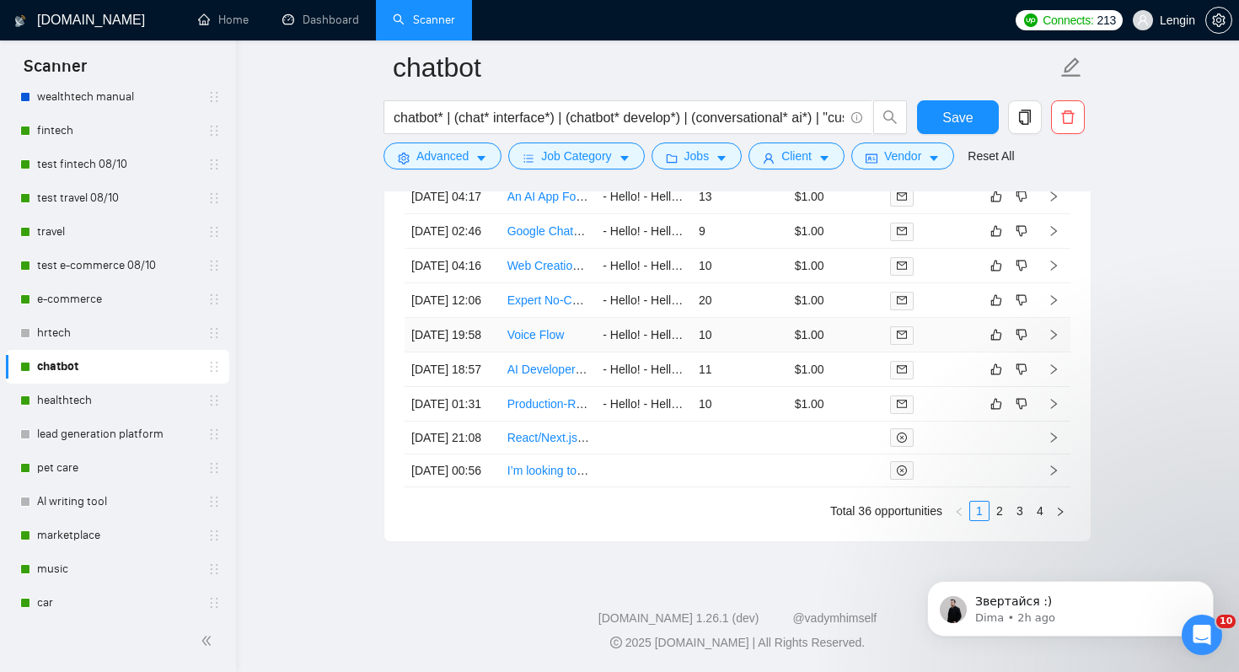
click at [544, 341] on link "Voice Flow" at bounding box center [535, 334] width 57 height 13
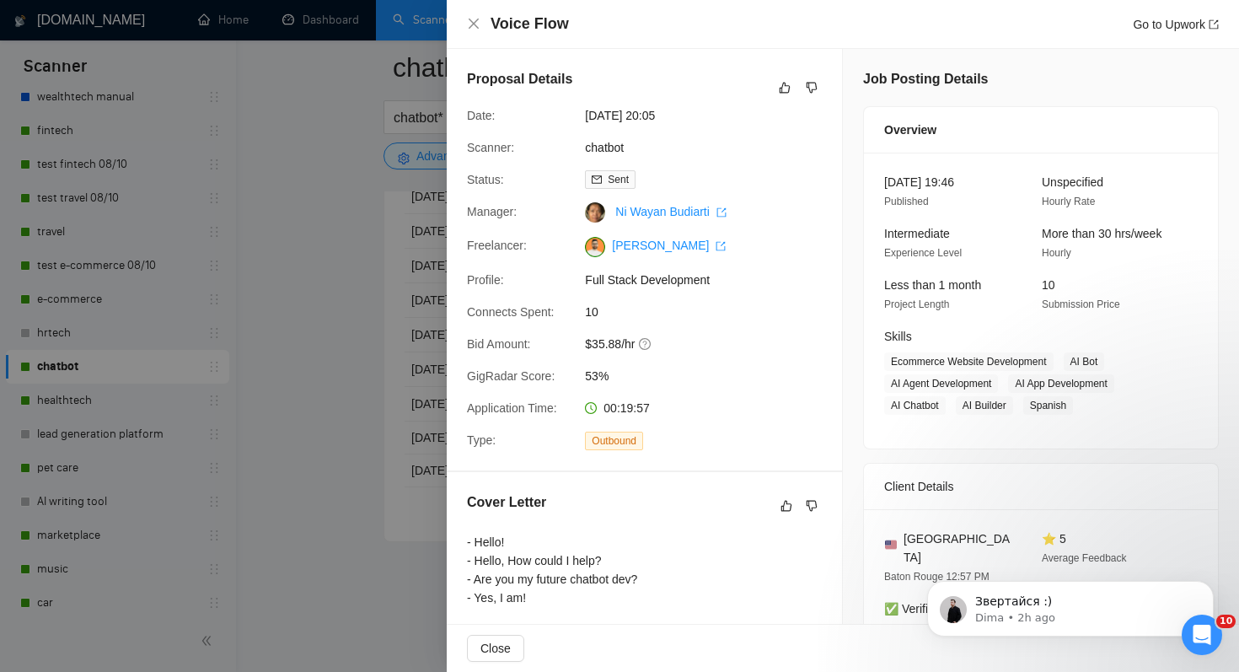
click at [326, 439] on div at bounding box center [619, 336] width 1239 height 672
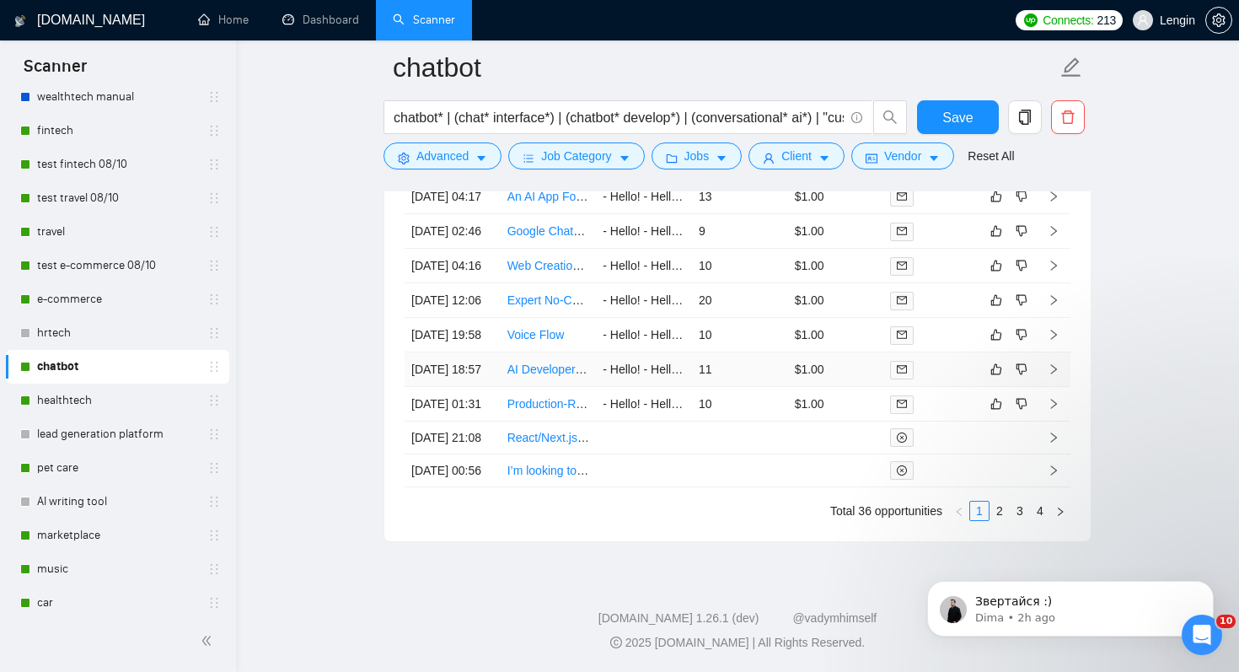
click at [546, 376] on link "AI Developer for Chatbot Development" at bounding box center [608, 368] width 202 height 13
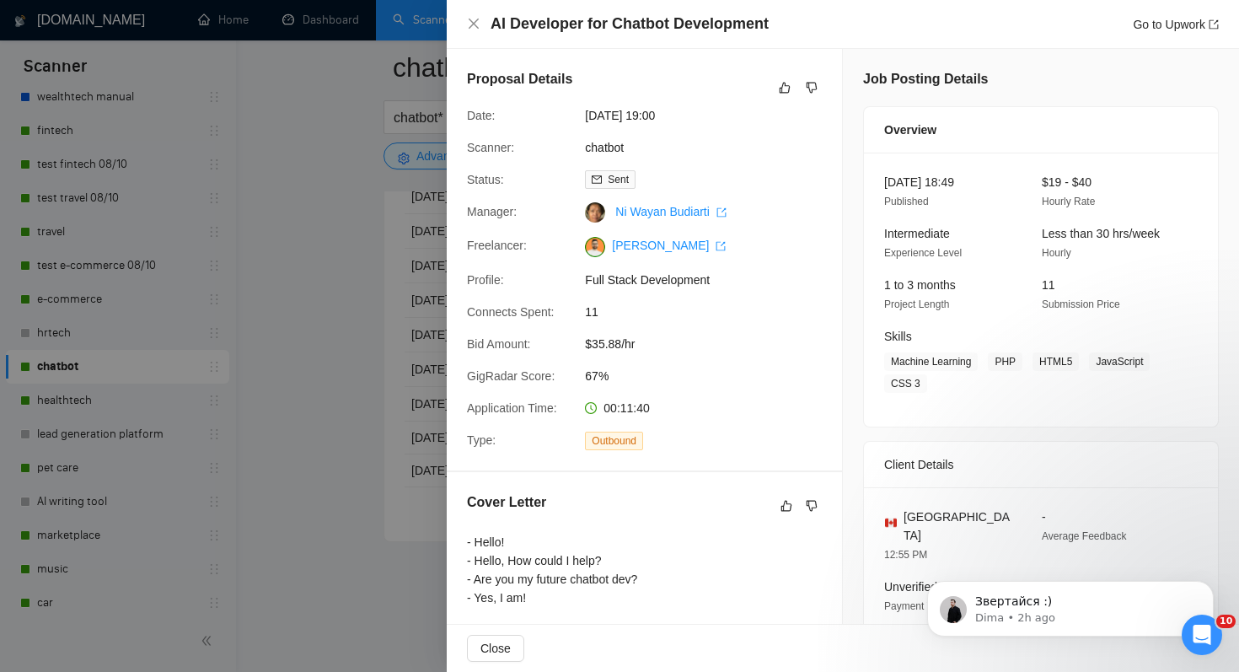
click at [307, 491] on div at bounding box center [619, 336] width 1239 height 672
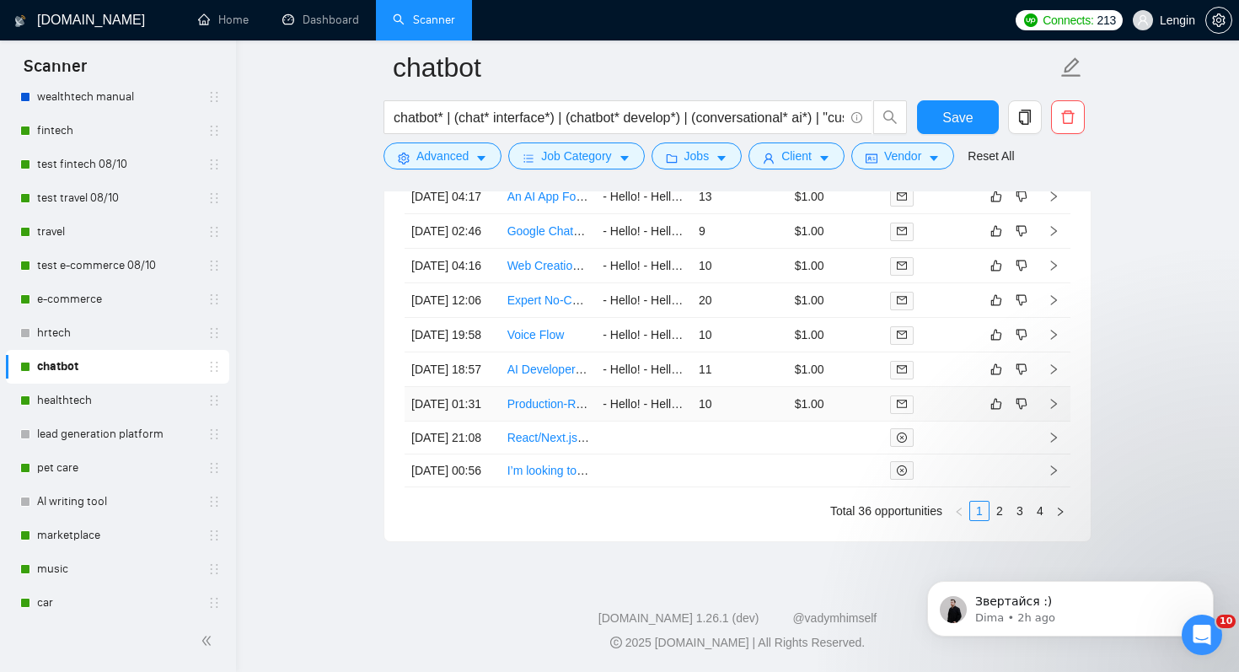
click at [547, 410] on link "Production-Ready Chatbot Development for B2B Website" at bounding box center [657, 403] width 300 height 13
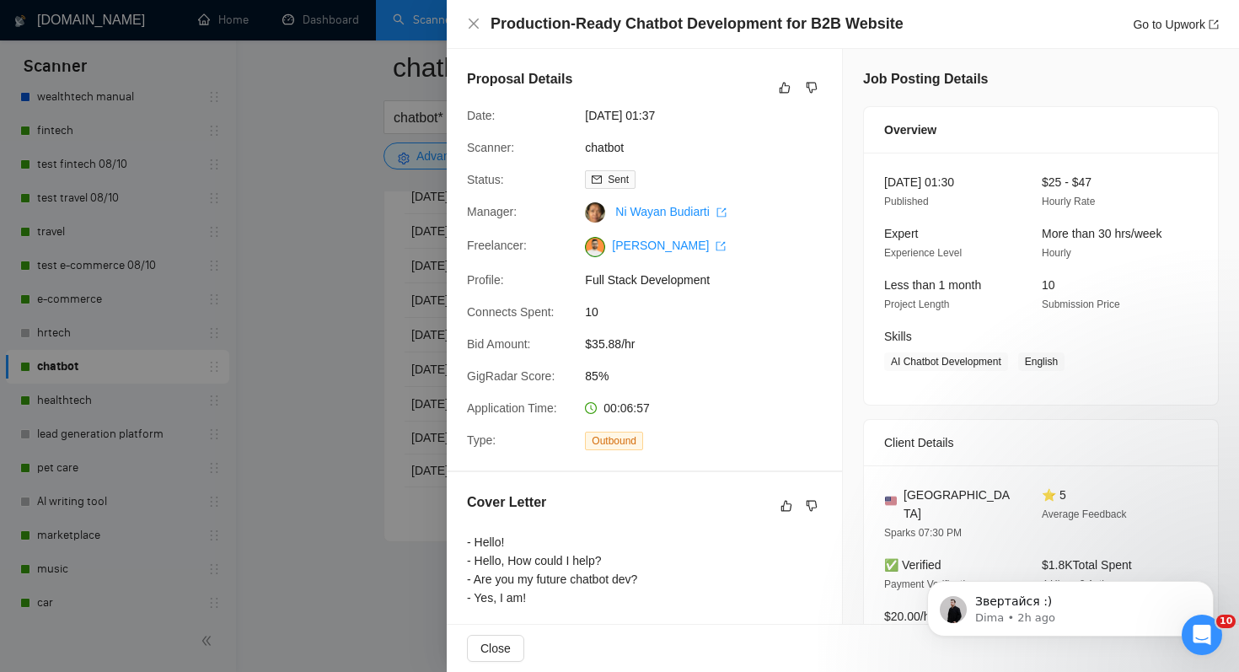
click at [397, 377] on div at bounding box center [619, 336] width 1239 height 672
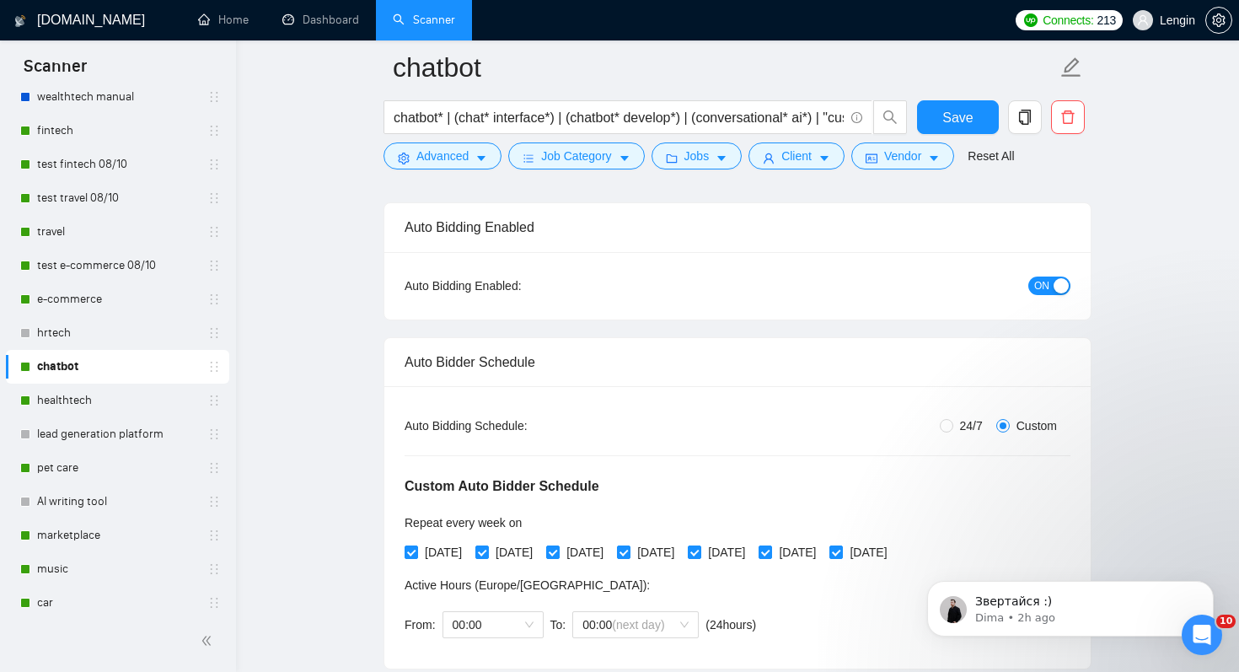
scroll to position [67, 0]
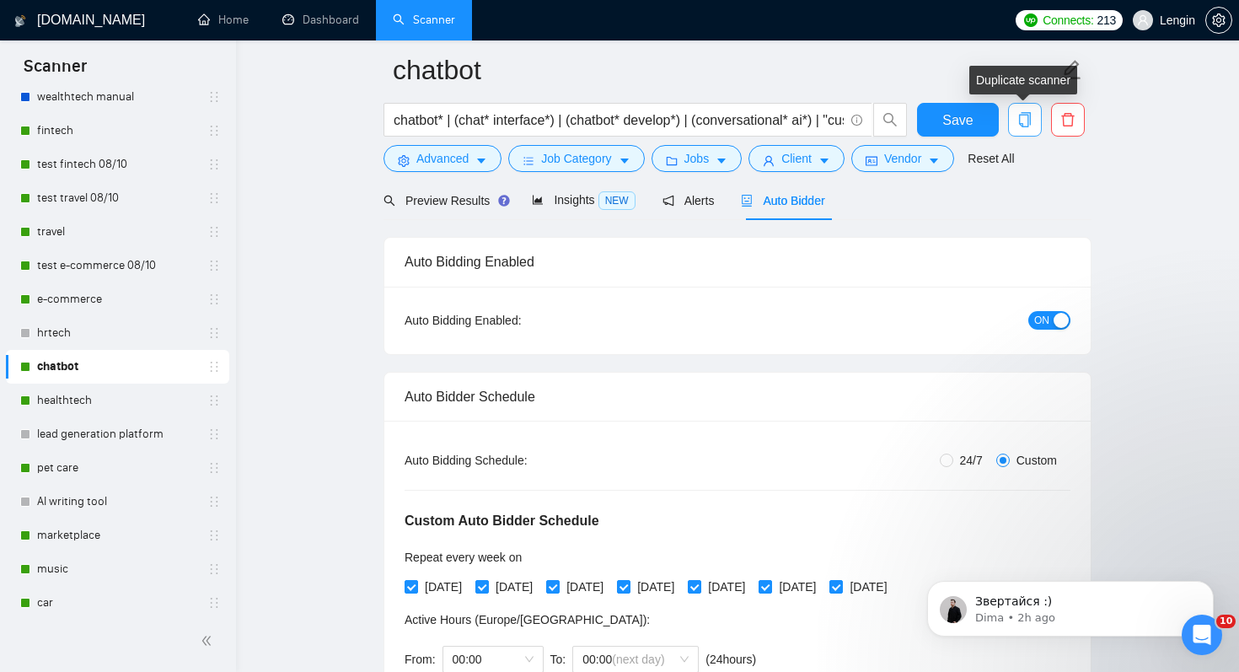
click at [1028, 120] on icon "copy" at bounding box center [1025, 119] width 12 height 15
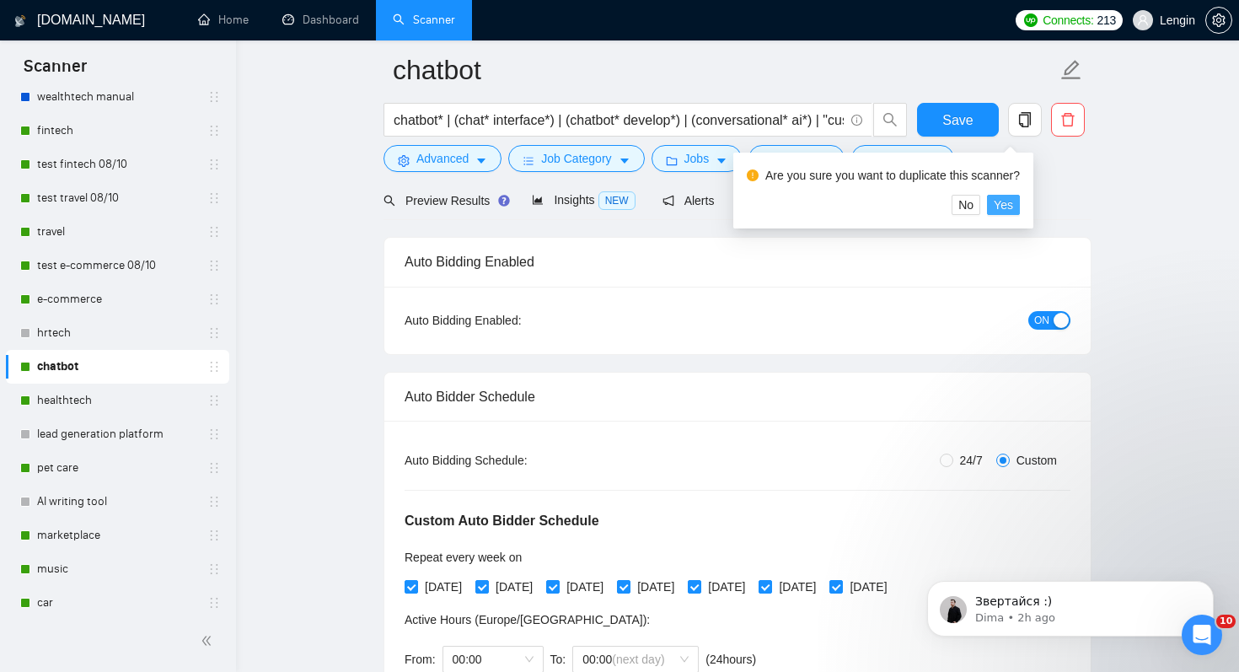
click at [1013, 205] on span "Yes" at bounding box center [1002, 204] width 19 height 19
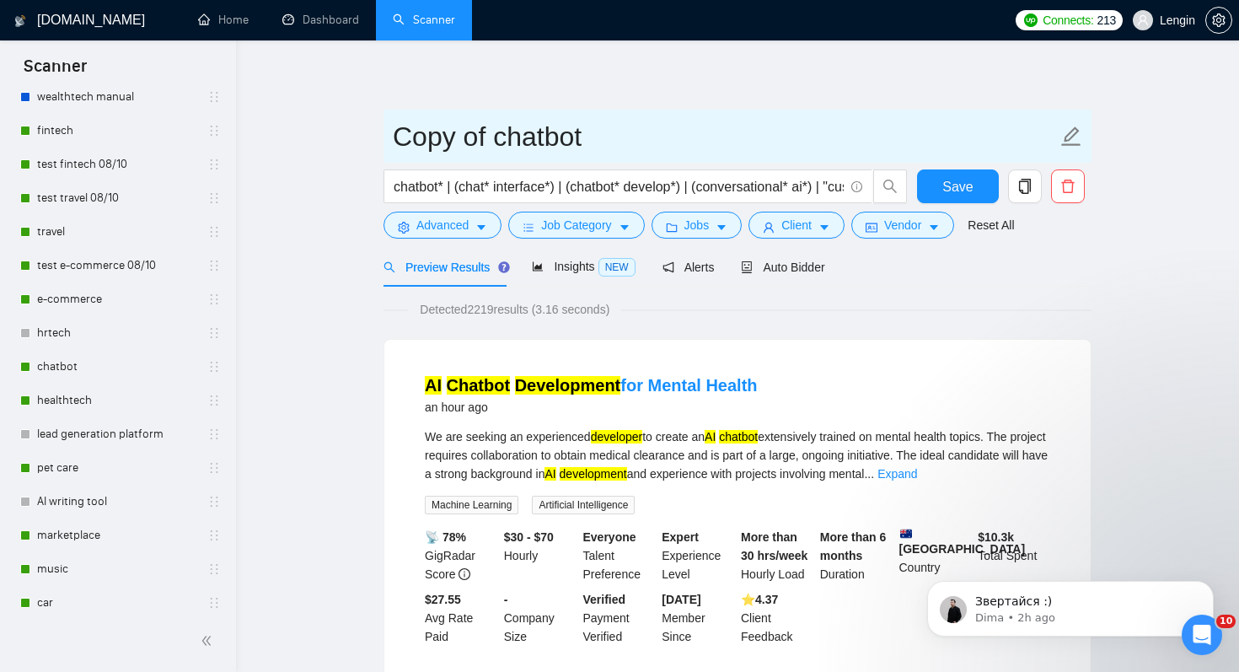
drag, startPoint x: 494, startPoint y: 134, endPoint x: 372, endPoint y: 137, distance: 121.4
click at [597, 131] on input "test chatbot" at bounding box center [725, 136] width 664 height 42
type input "test chatbot 08/10"
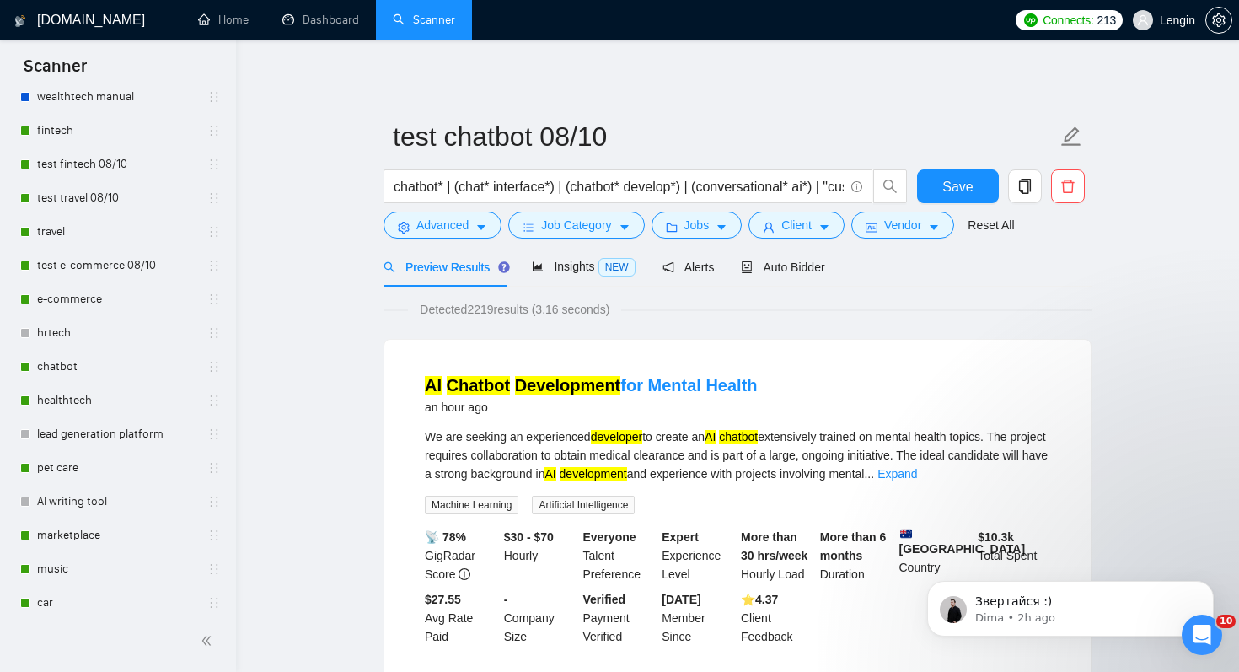
click at [813, 271] on span "Auto Bidder" at bounding box center [782, 266] width 83 height 13
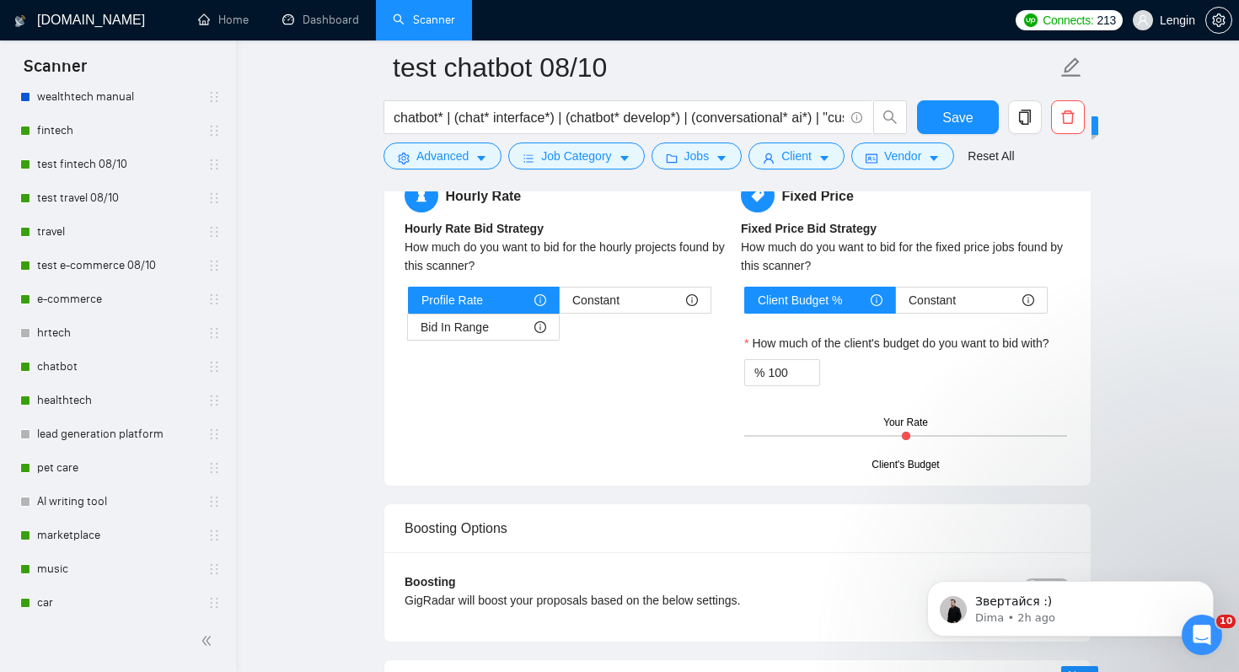
scroll to position [3051, 0]
click at [515, 327] on div "Bid In Range" at bounding box center [483, 325] width 126 height 25
click at [408, 330] on input "Bid In Range" at bounding box center [408, 330] width 0 height 0
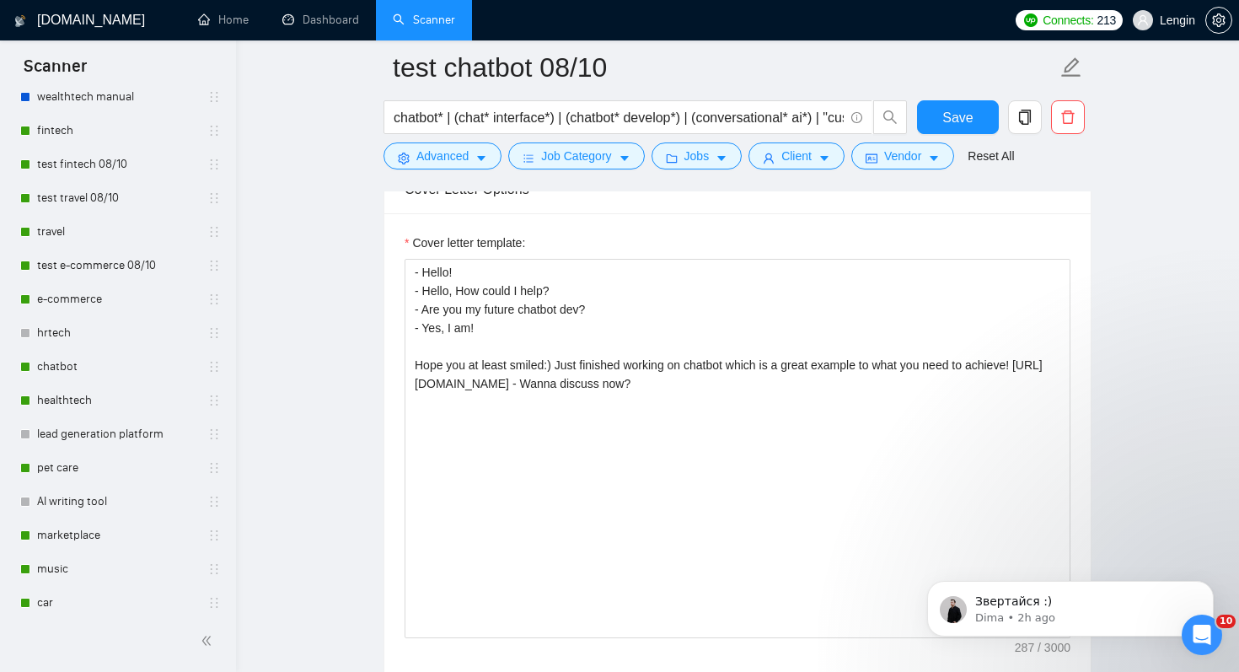
scroll to position [2192, 0]
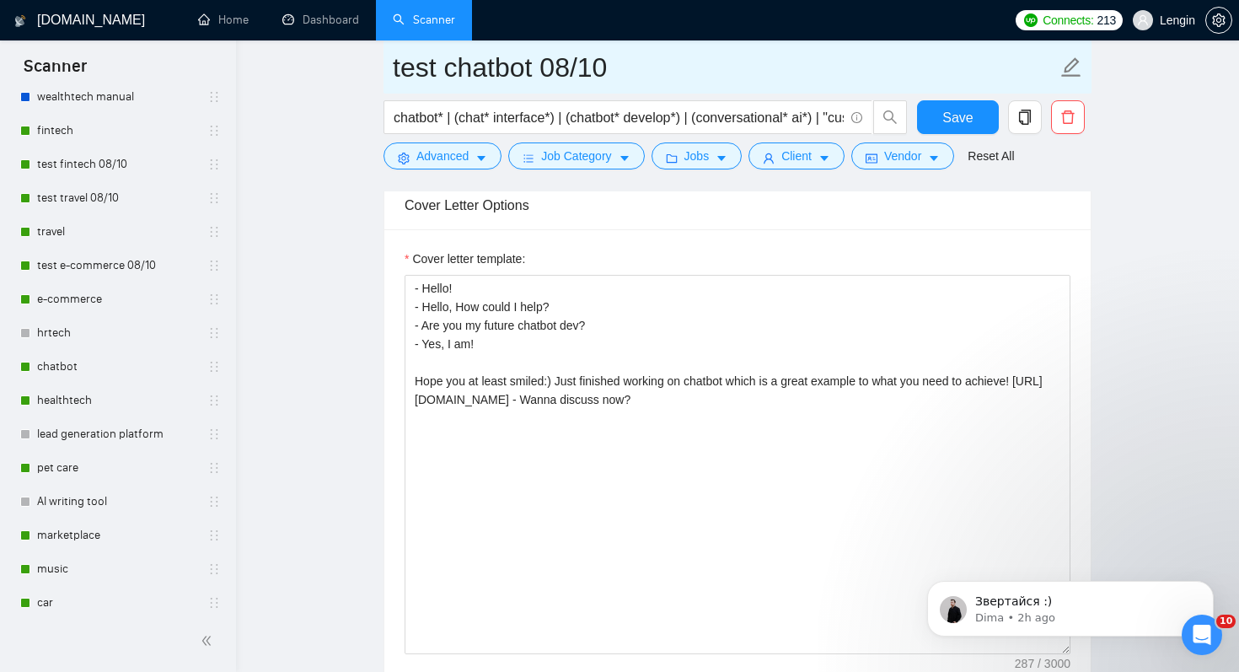
click at [716, 66] on input "test chatbot 08/10" at bounding box center [725, 67] width 664 height 42
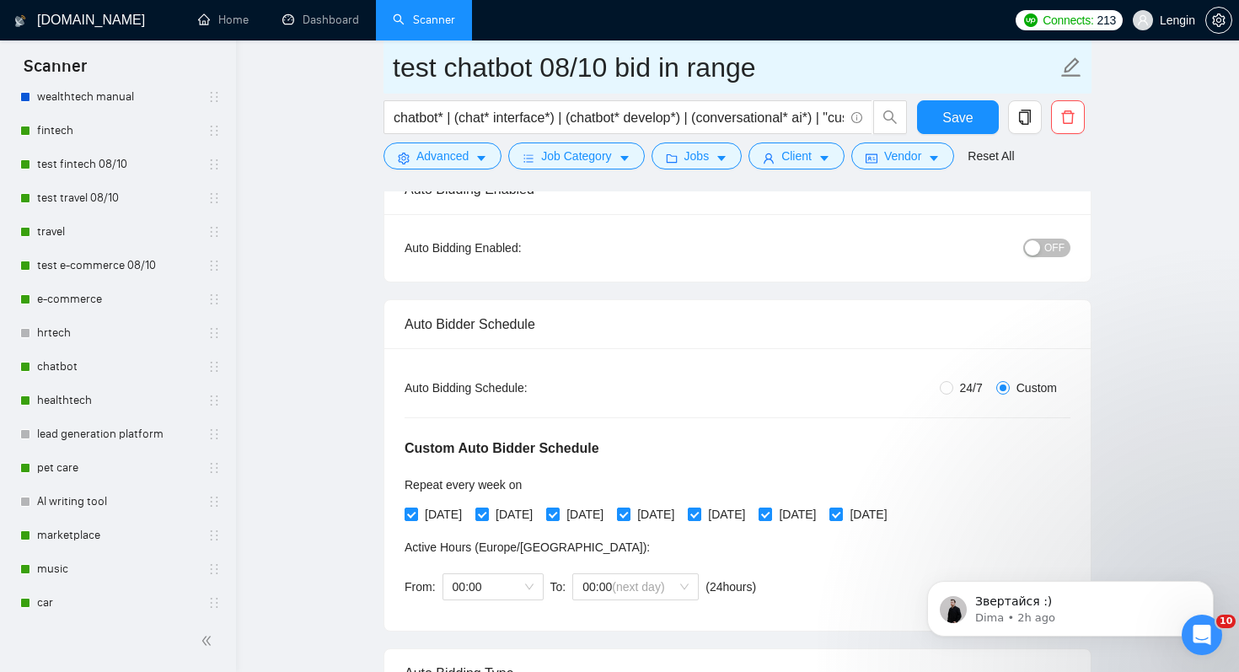
scroll to position [144, 0]
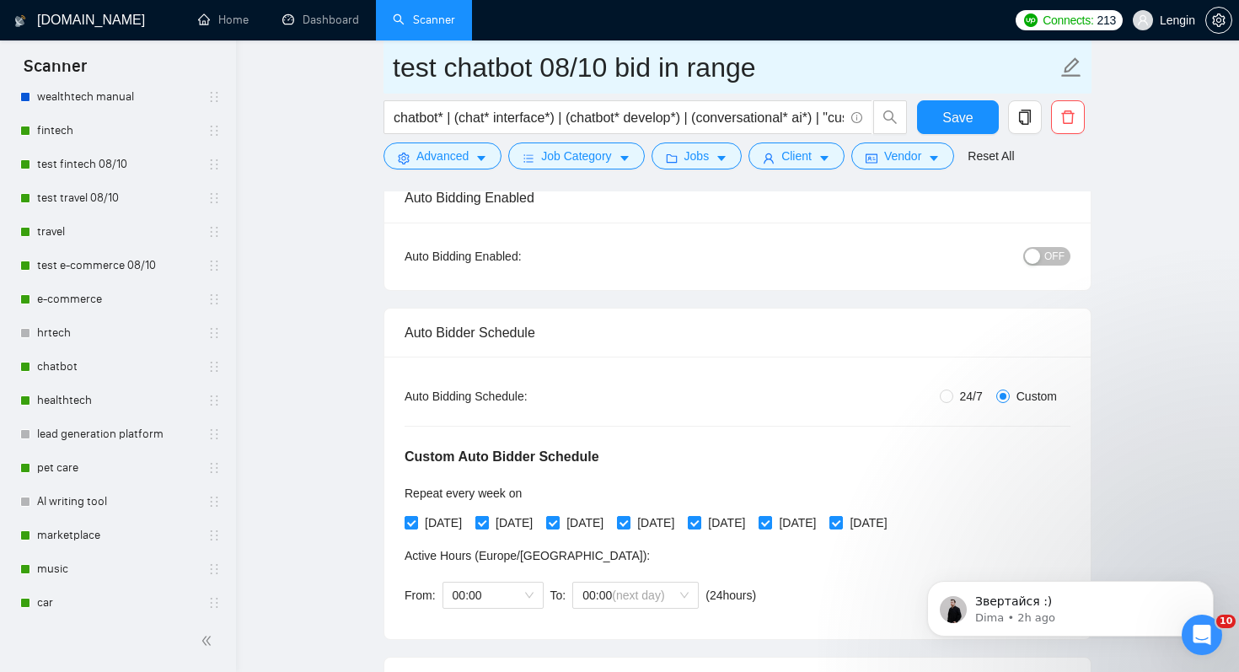
type input "test chatbot 08/10 bid in range"
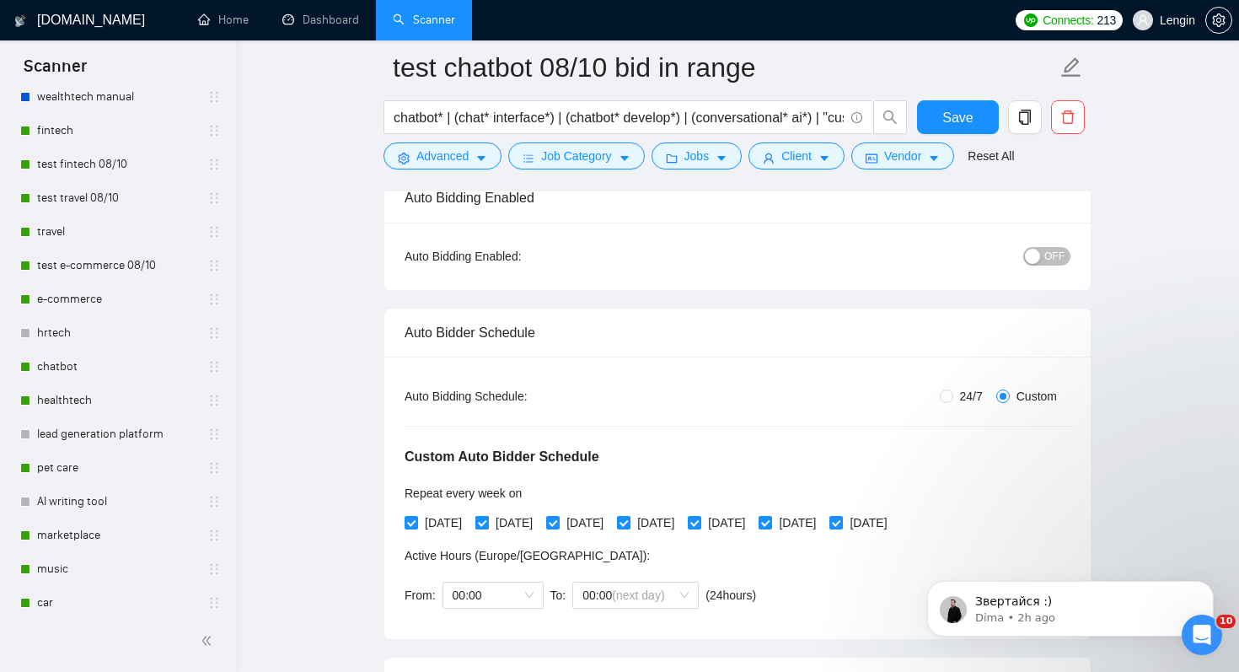
click at [517, 522] on span "[DATE]" at bounding box center [514, 522] width 51 height 19
click at [487, 522] on input "[DATE]" at bounding box center [481, 522] width 12 height 12
checkbox input "false"
click at [681, 517] on span "[DATE]" at bounding box center [655, 522] width 51 height 19
click at [629, 517] on input "[DATE]" at bounding box center [623, 522] width 12 height 12
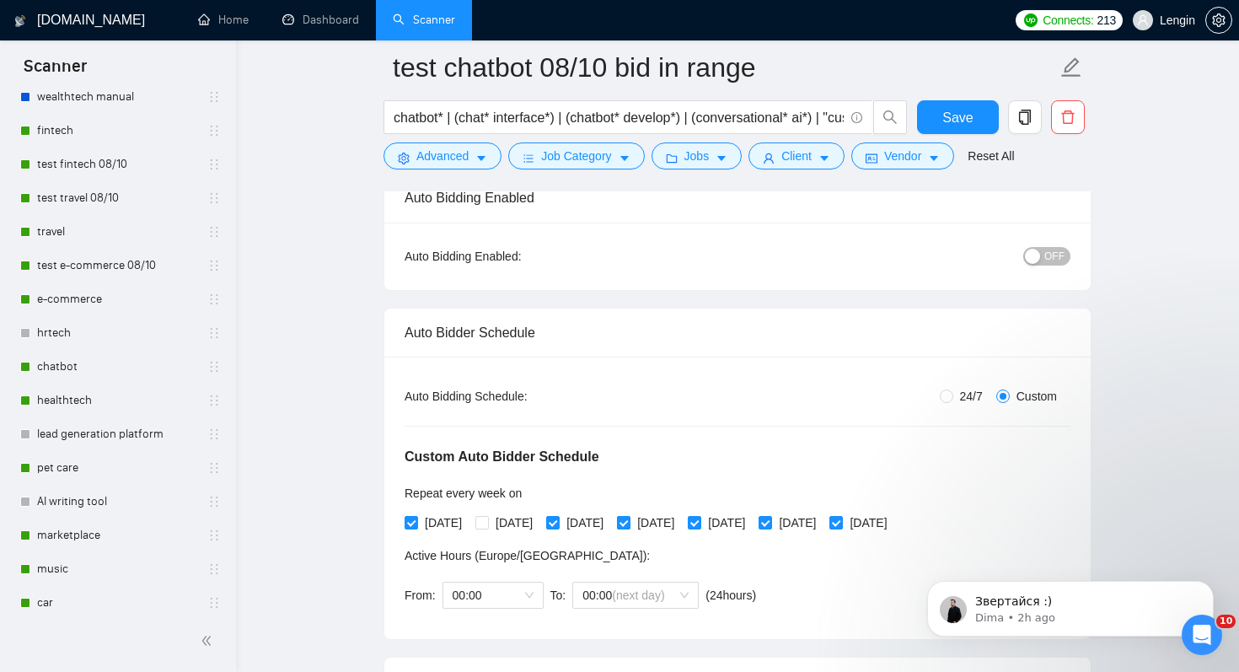
checkbox input "false"
click at [770, 523] on input "[DATE]" at bounding box center [764, 522] width 12 height 12
checkbox input "false"
click at [1054, 265] on div "OFF" at bounding box center [959, 256] width 222 height 27
click at [1036, 244] on div "OFF" at bounding box center [959, 256] width 222 height 27
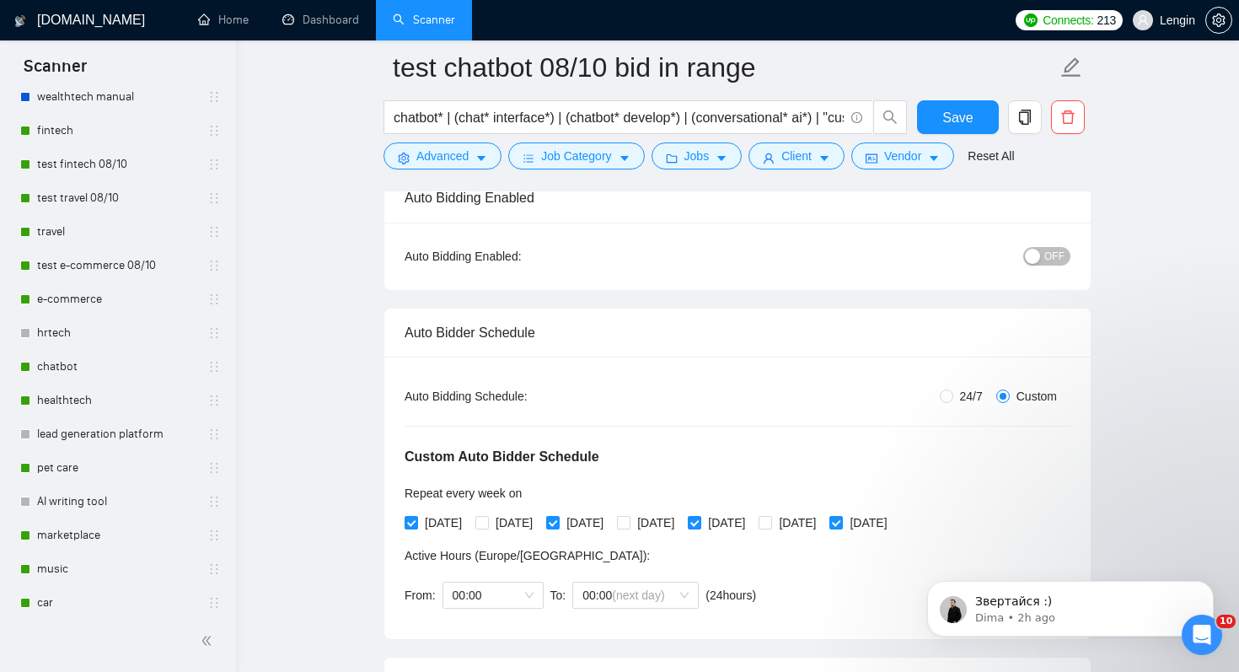
click at [1041, 250] on button "OFF" at bounding box center [1046, 256] width 47 height 19
click at [961, 110] on span "Save" at bounding box center [957, 117] width 30 height 21
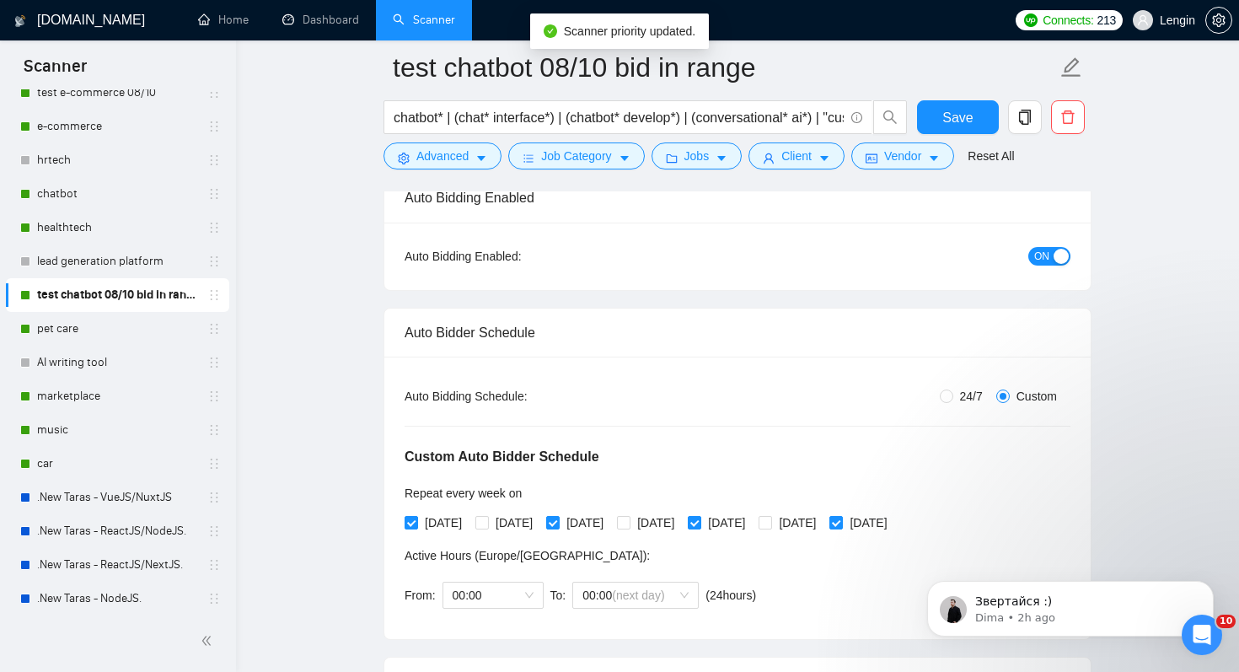
scroll to position [249, 0]
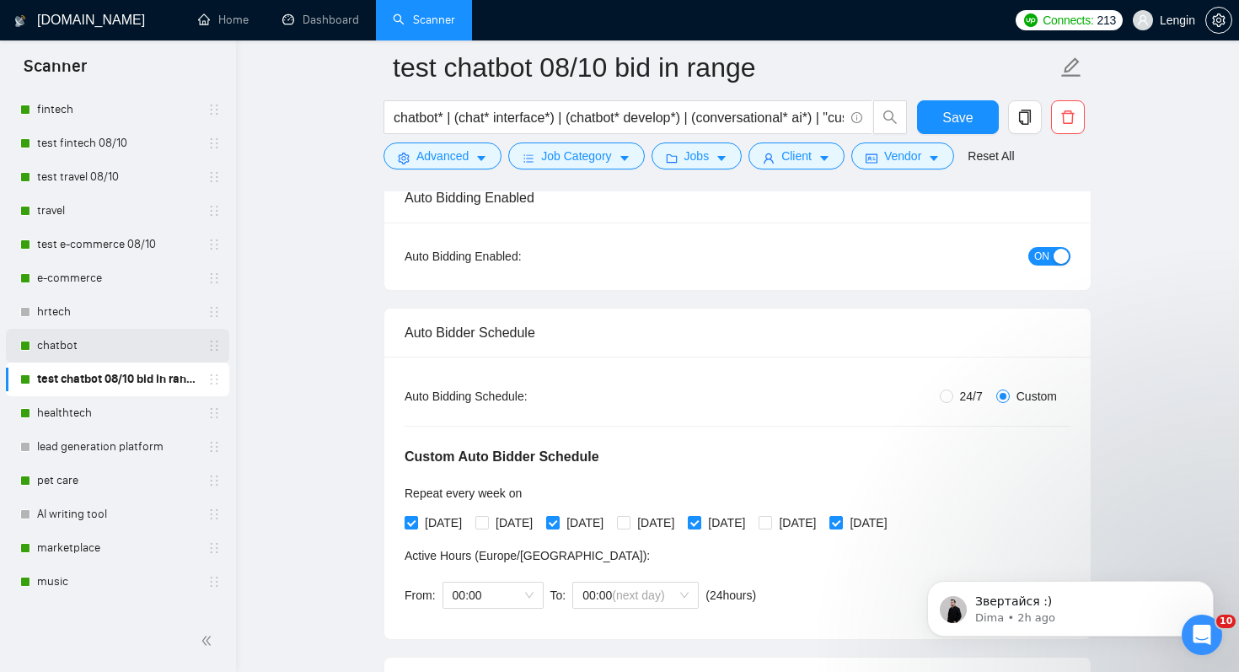
click at [130, 352] on link "chatbot" at bounding box center [117, 346] width 160 height 34
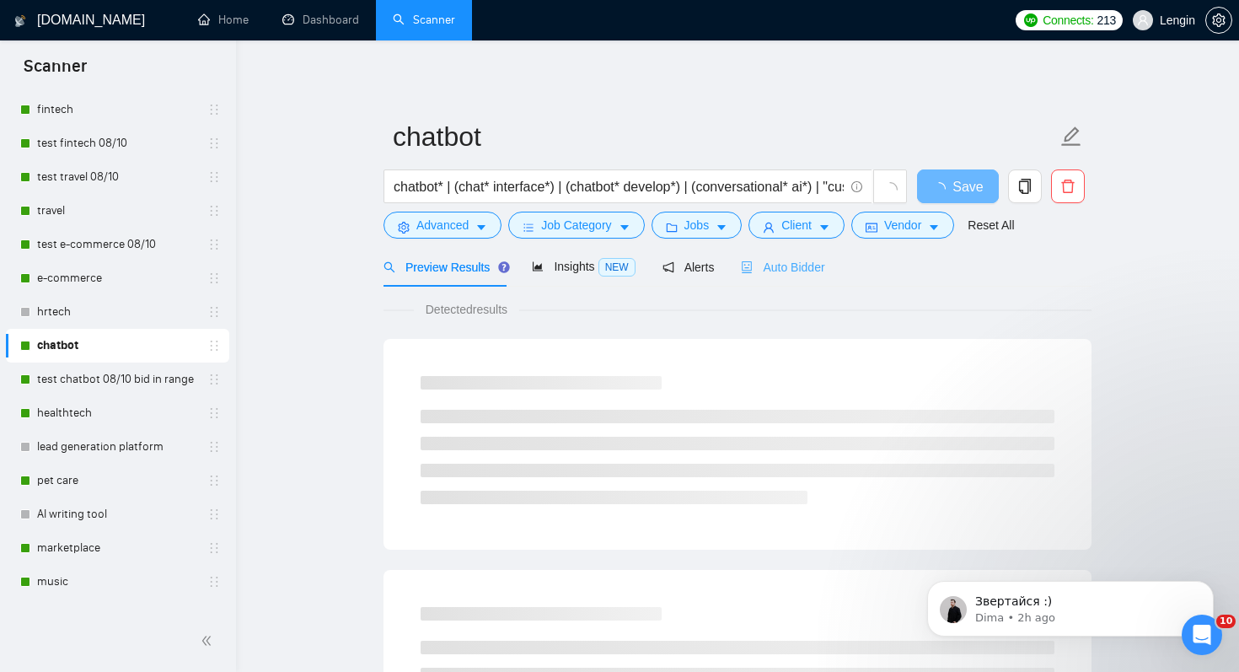
click at [789, 254] on div "Auto Bidder" at bounding box center [782, 267] width 83 height 40
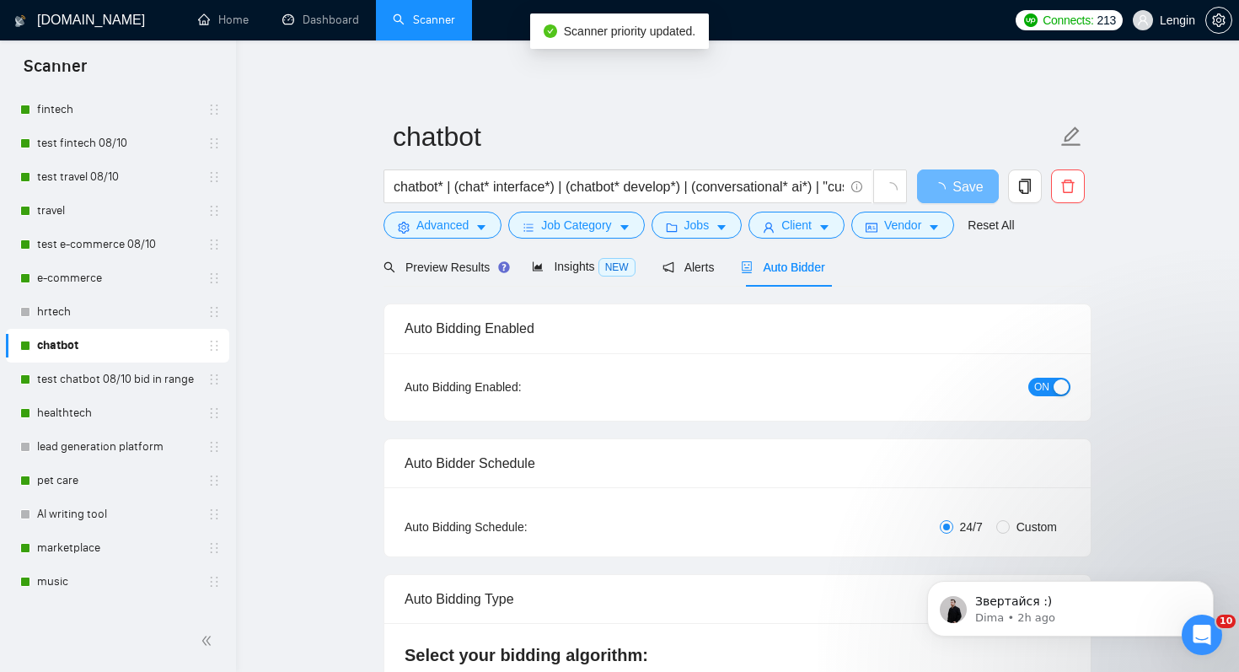
radio input "false"
radio input "true"
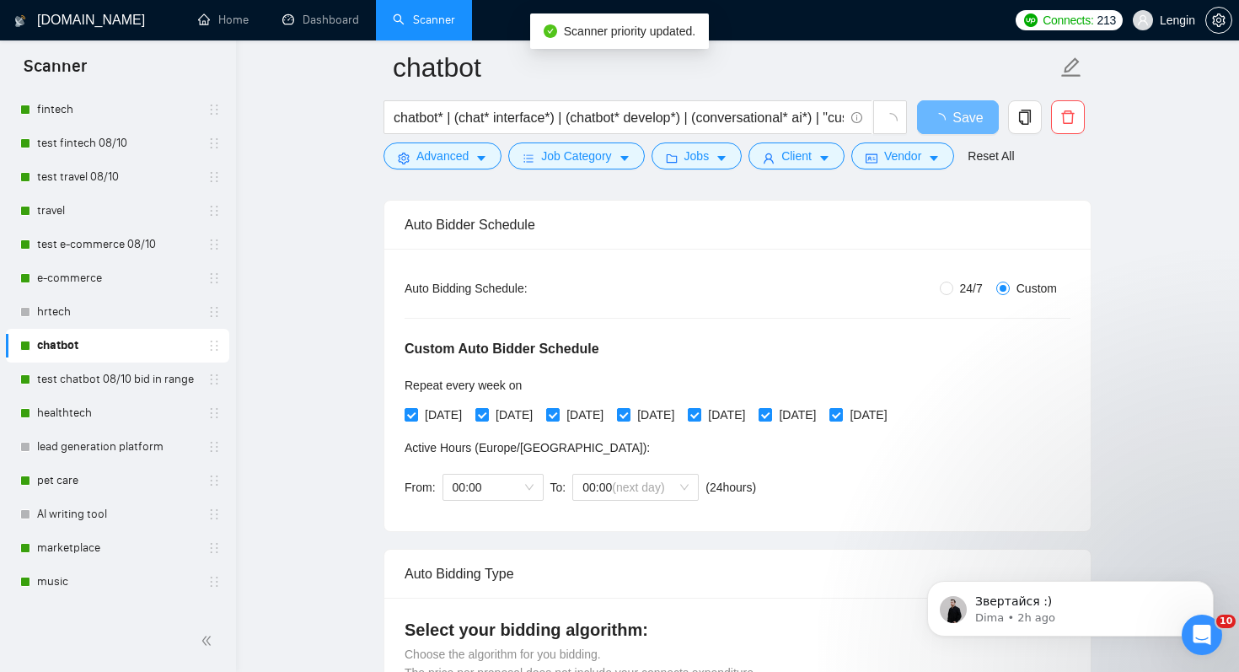
scroll to position [413, 0]
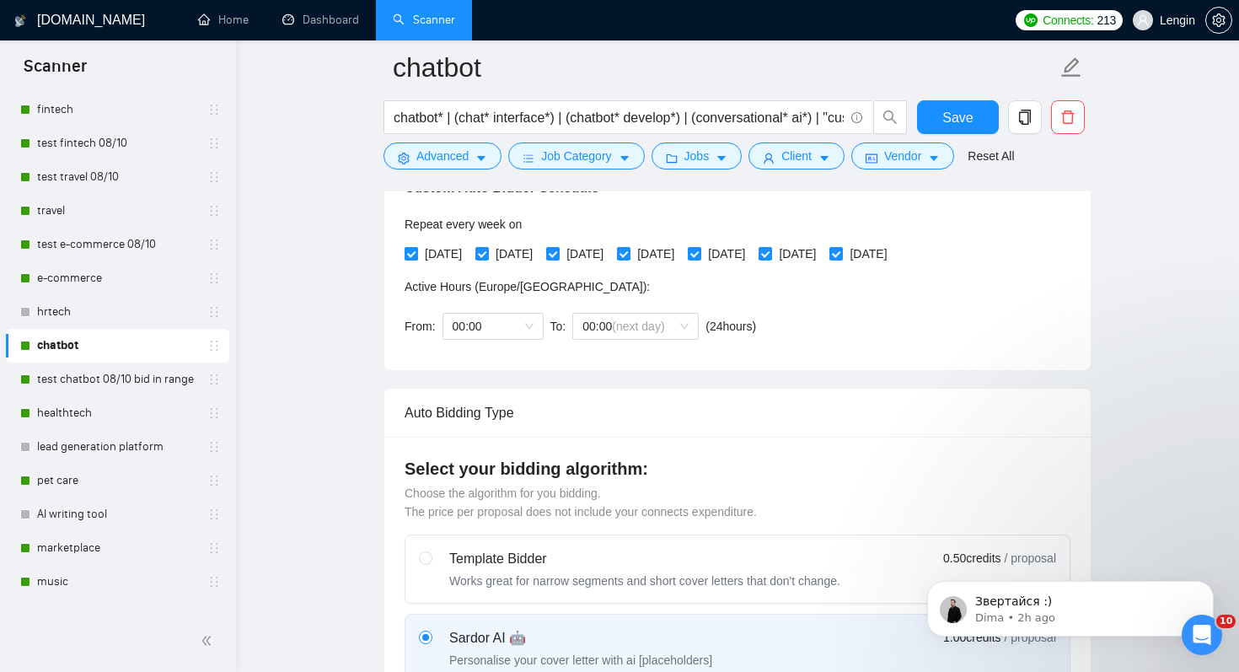
click at [463, 253] on span "[DATE]" at bounding box center [443, 253] width 51 height 19
click at [416, 253] on input "[DATE]" at bounding box center [410, 253] width 12 height 12
checkbox input "false"
click at [607, 264] on div "[DATE] [DATE] [DATE] [DATE] [DATE] [DATE] [DATE]" at bounding box center [649, 253] width 490 height 27
click at [610, 253] on span "[DATE]" at bounding box center [584, 253] width 51 height 19
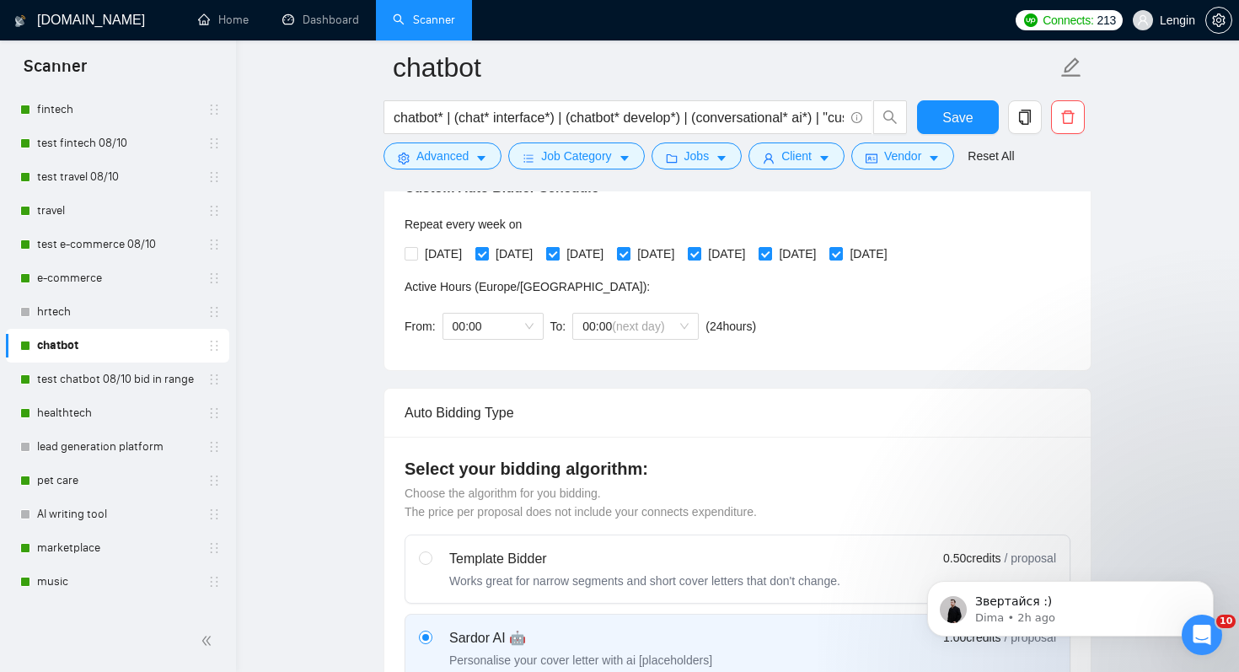
click at [558, 253] on input "[DATE]" at bounding box center [552, 253] width 12 height 12
checkbox input "false"
click at [752, 257] on span "[DATE]" at bounding box center [726, 253] width 51 height 19
click at [699, 257] on input "[DATE]" at bounding box center [694, 253] width 12 height 12
checkbox input "false"
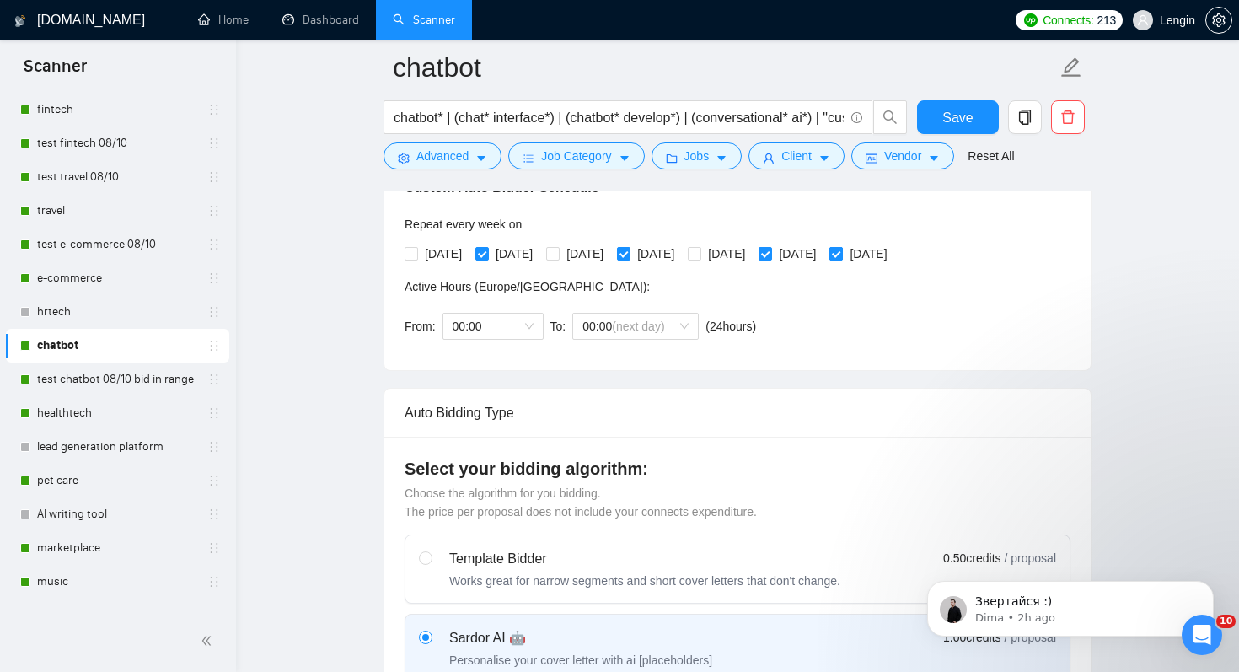
click at [893, 249] on span "[DATE]" at bounding box center [868, 253] width 51 height 19
click at [841, 249] on input "[DATE]" at bounding box center [835, 253] width 12 height 12
checkbox input "false"
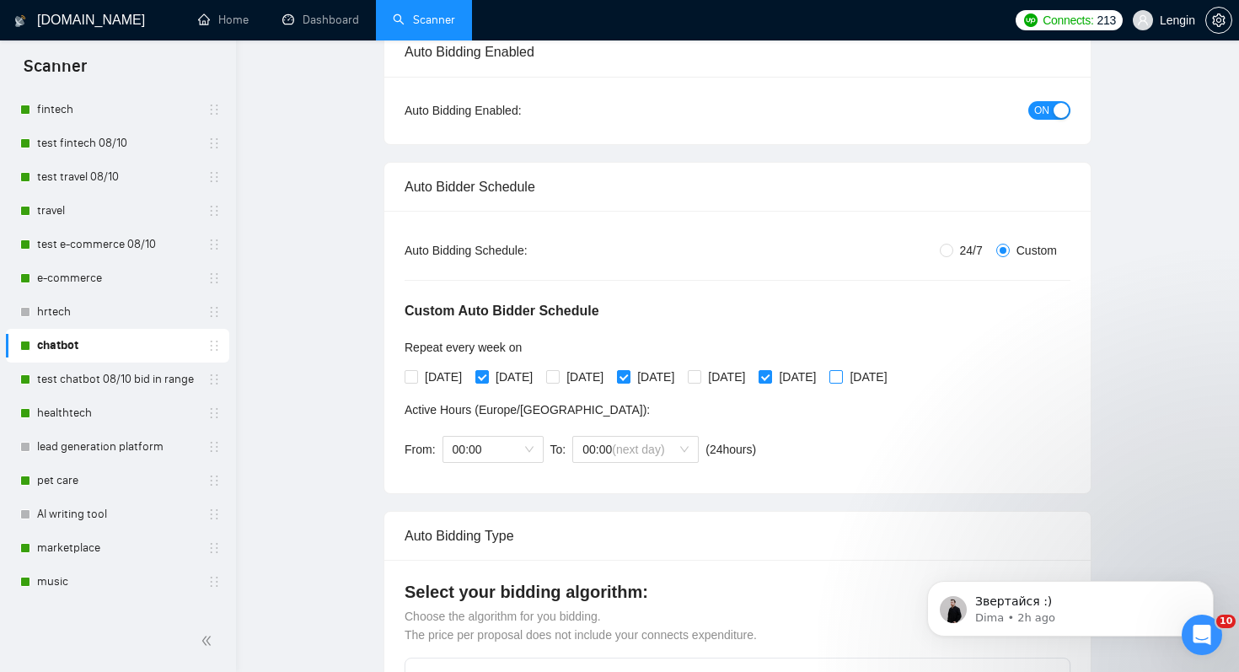
scroll to position [0, 0]
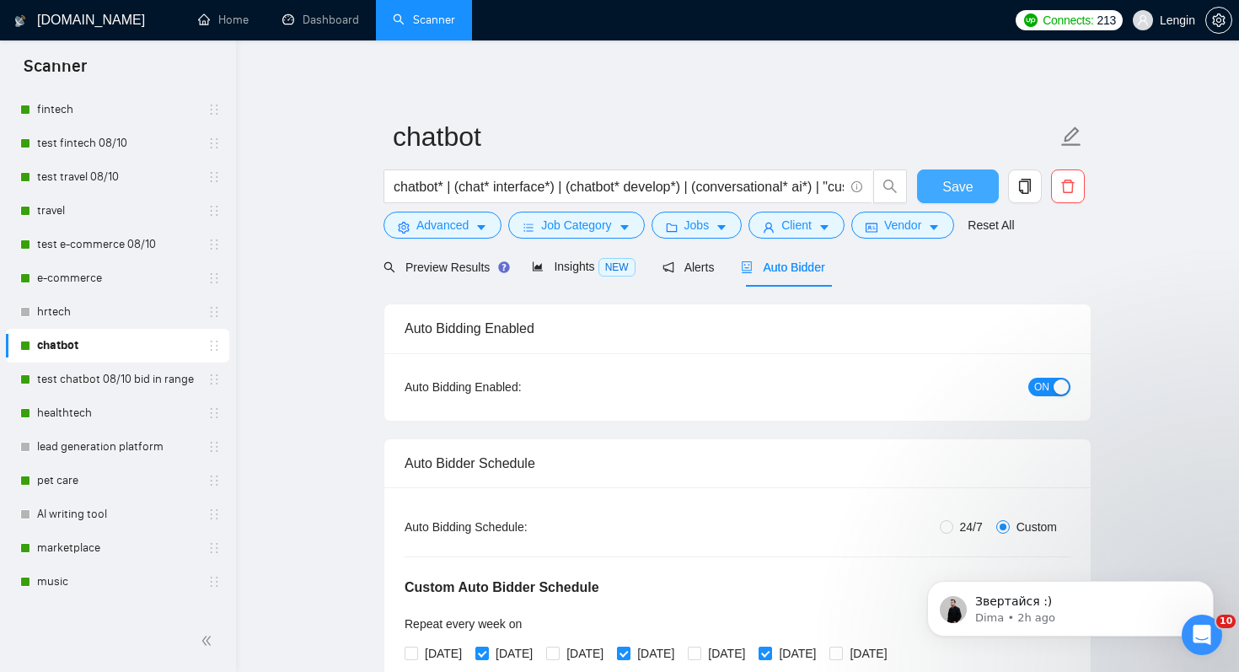
click at [961, 179] on span "Save" at bounding box center [957, 186] width 30 height 21
click at [147, 411] on link "healthtech" at bounding box center [117, 413] width 160 height 34
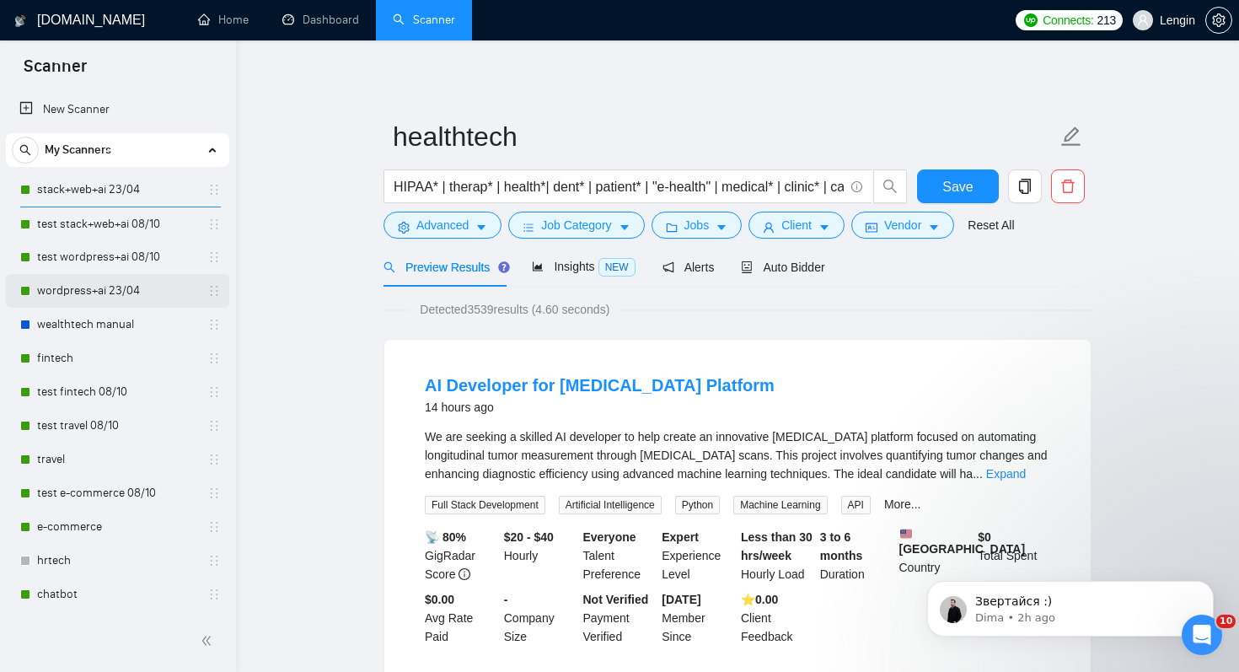
click at [161, 298] on link "wordpress+ai 23/04" at bounding box center [117, 291] width 160 height 34
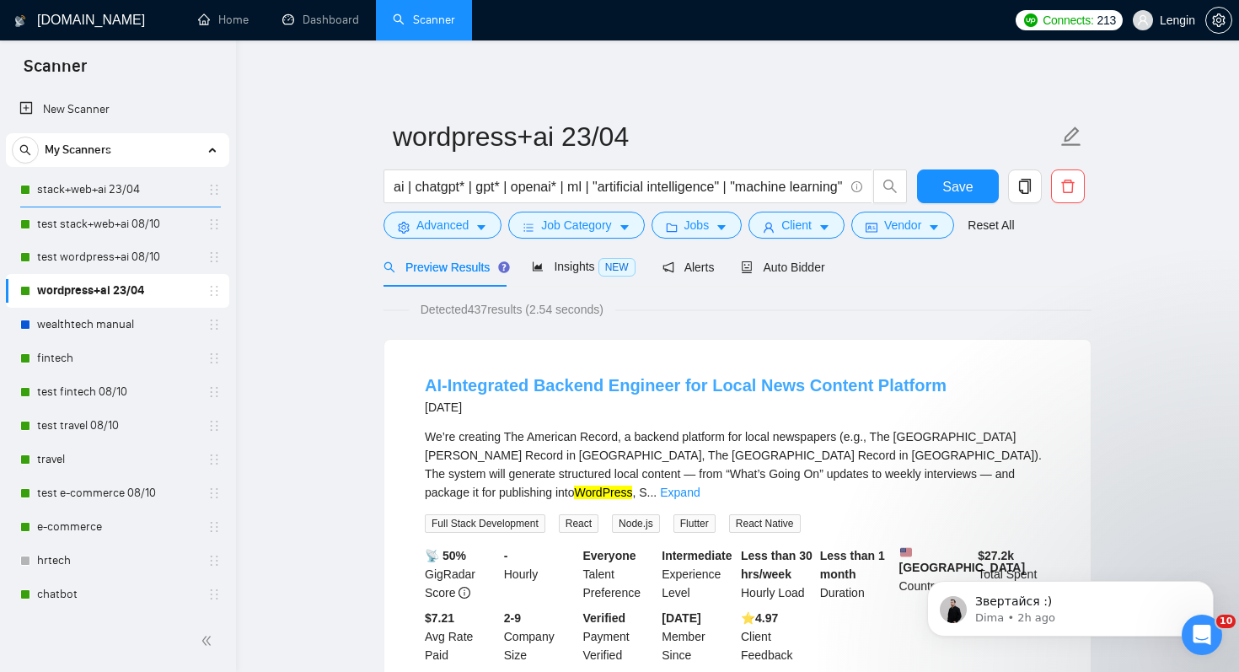
click at [568, 387] on link "AI-Integrated Backend Engineer for Local News Content Platform" at bounding box center [686, 385] width 522 height 19
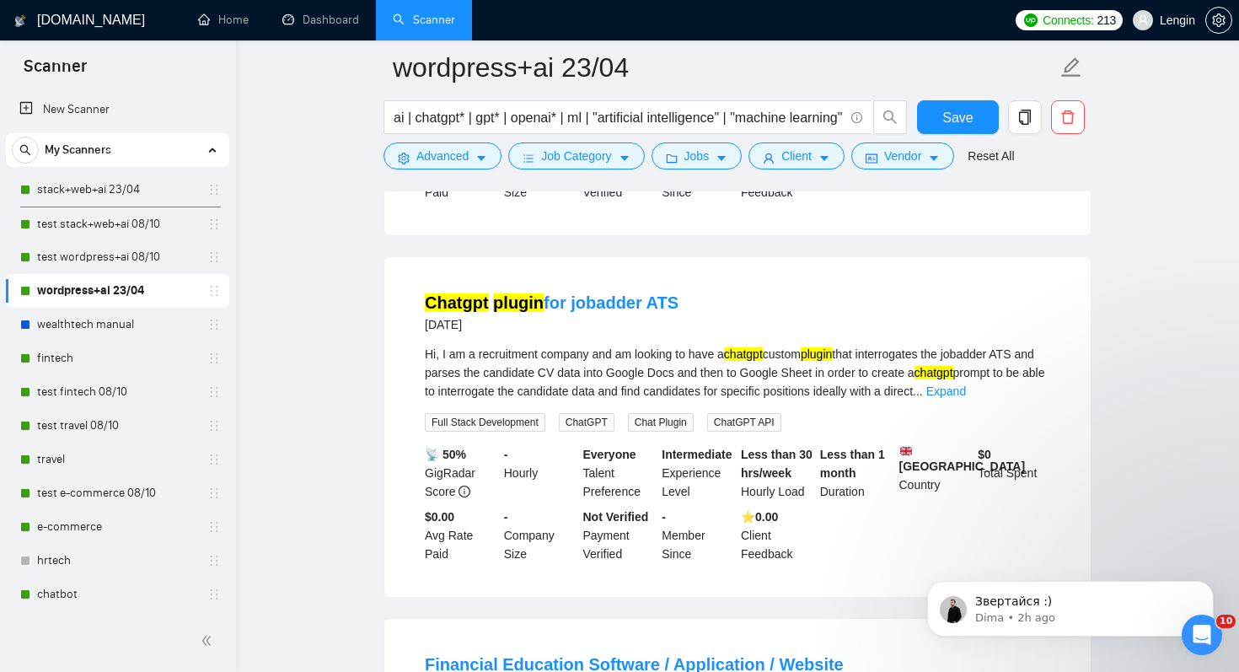
scroll to position [841, 0]
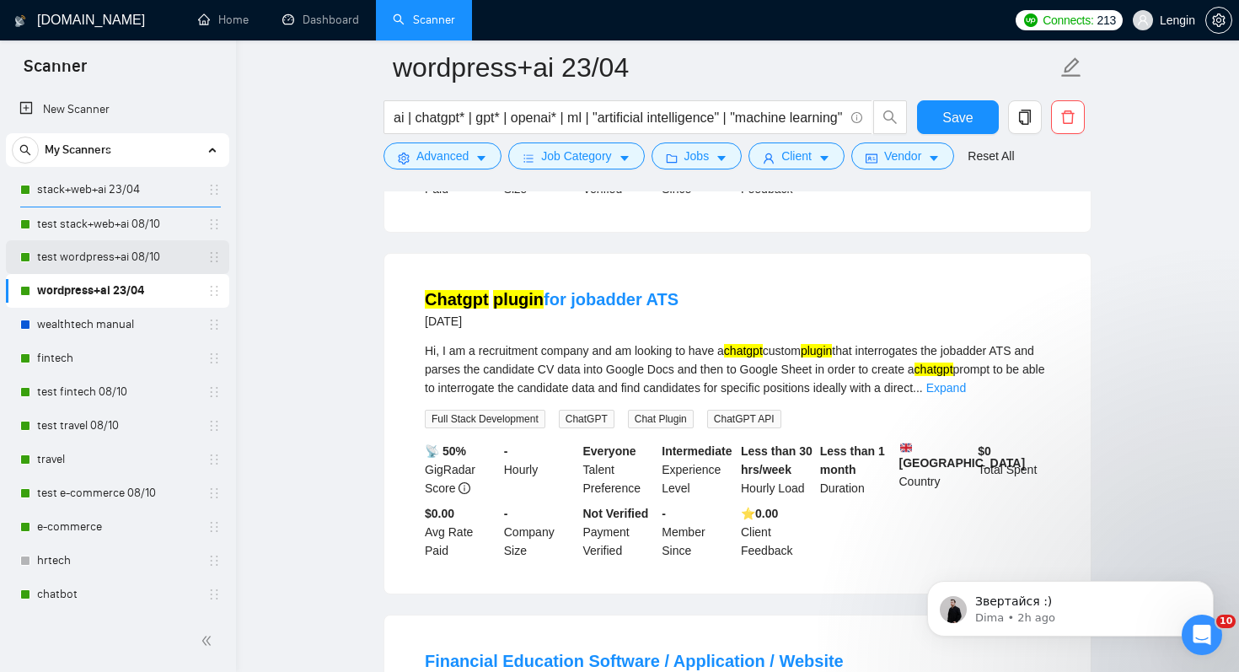
click at [135, 259] on link "test wordpress+ai 08/10" at bounding box center [117, 257] width 160 height 34
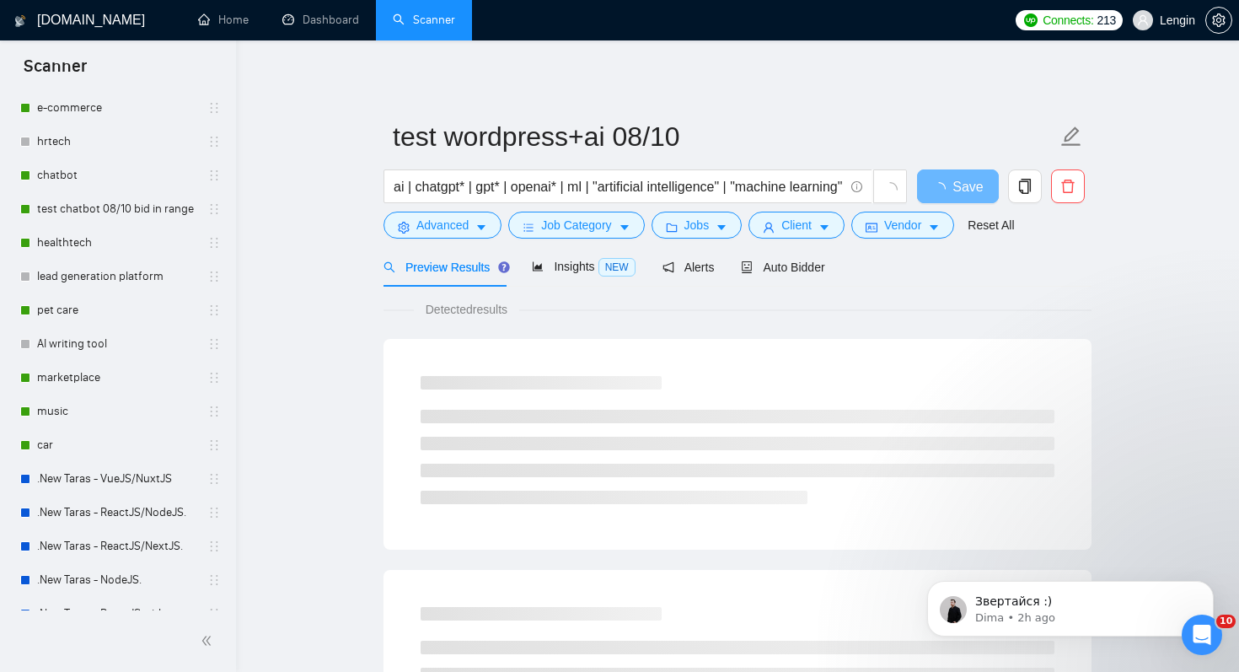
scroll to position [430, 0]
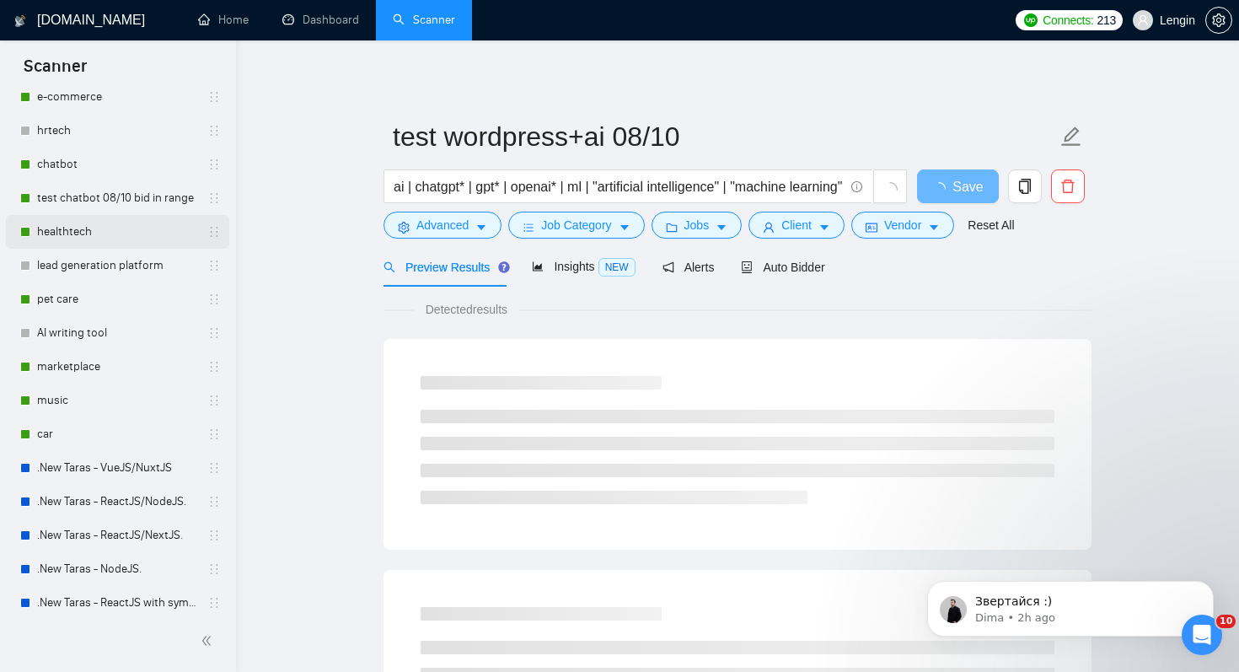
click at [131, 241] on link "healthtech" at bounding box center [117, 232] width 160 height 34
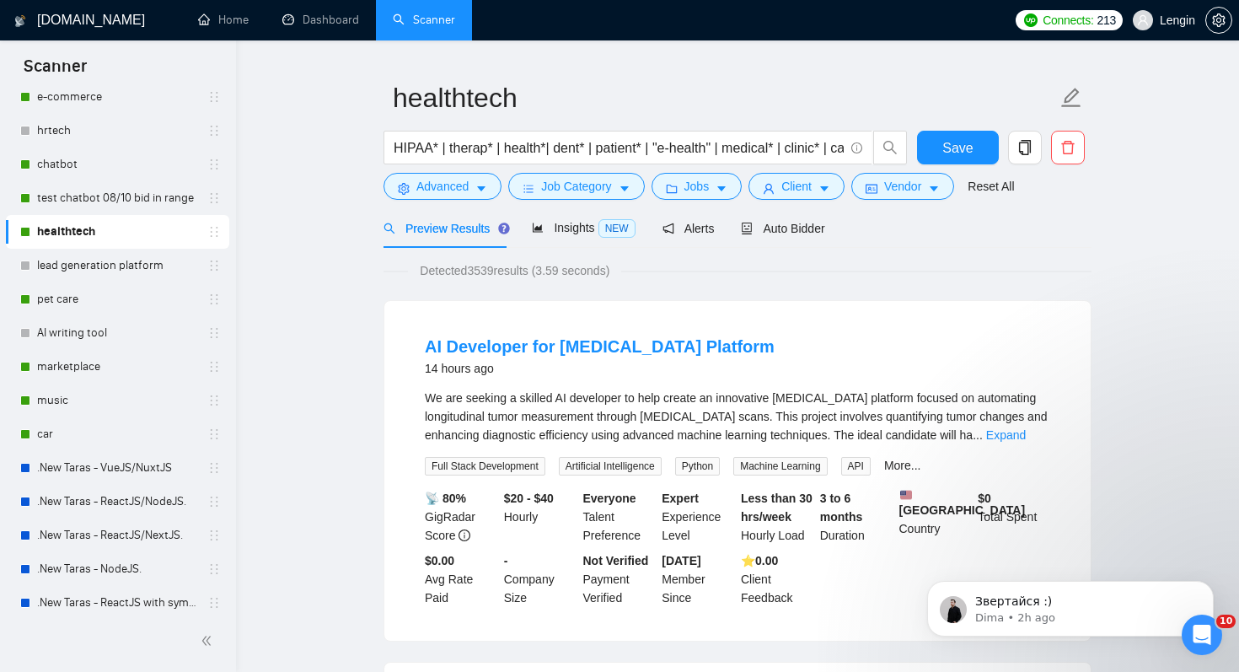
scroll to position [44, 0]
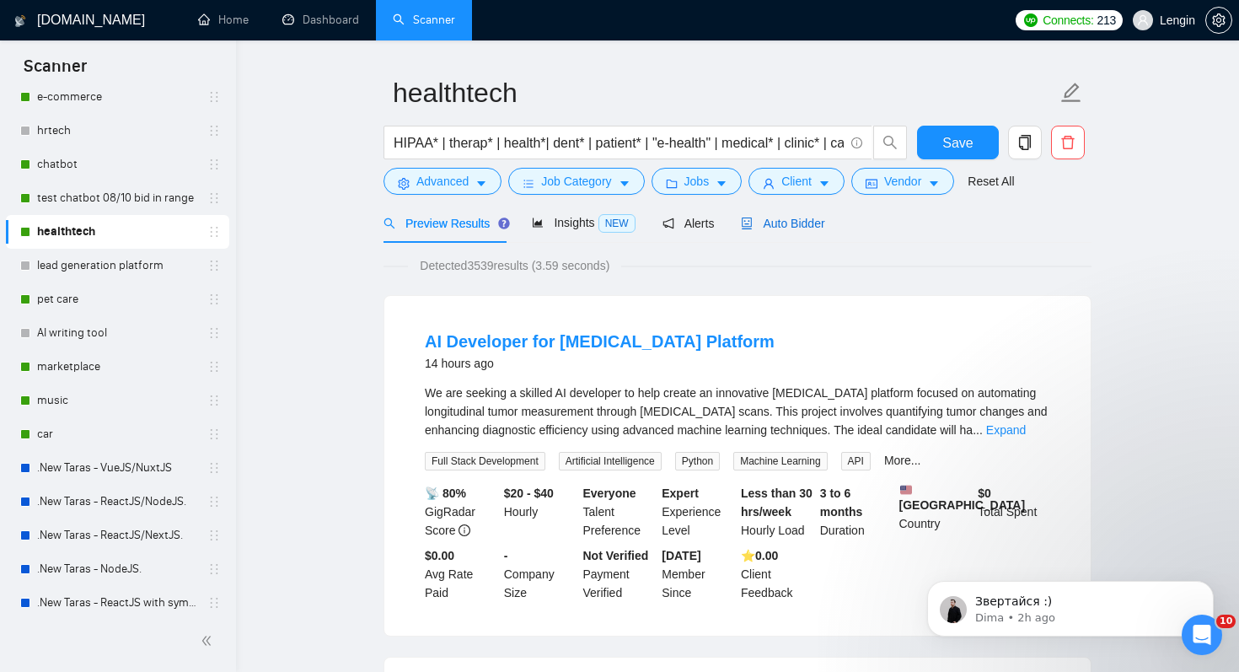
click at [788, 222] on span "Auto Bidder" at bounding box center [782, 223] width 83 height 13
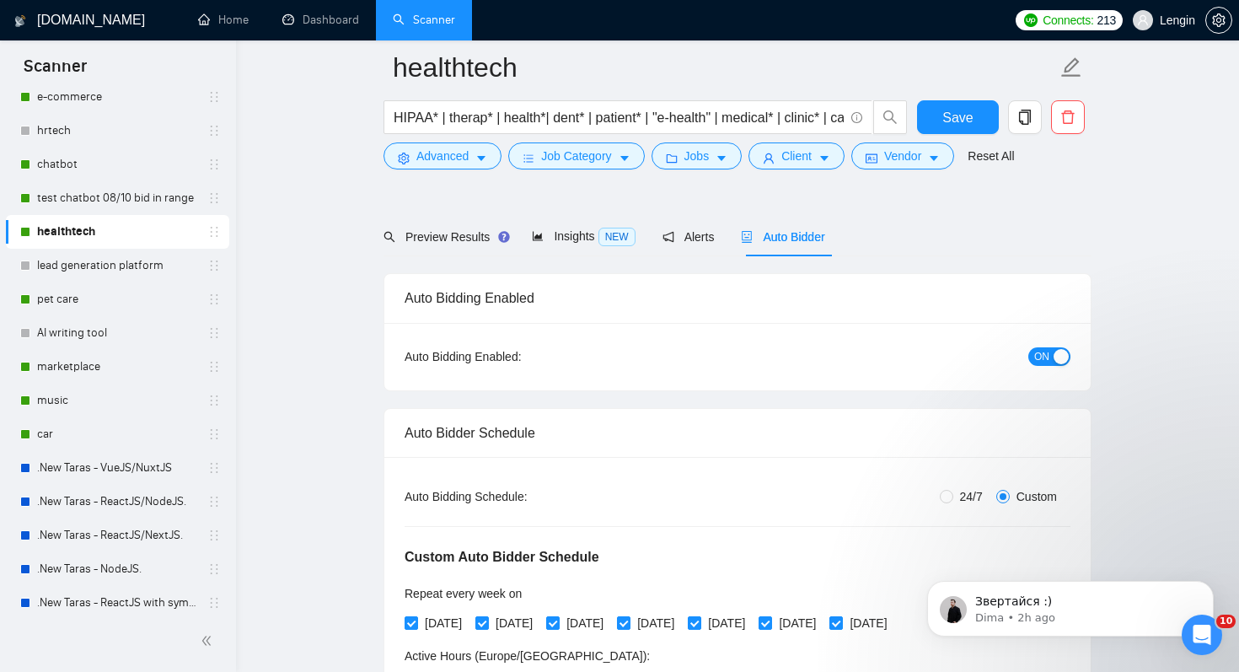
scroll to position [217, 0]
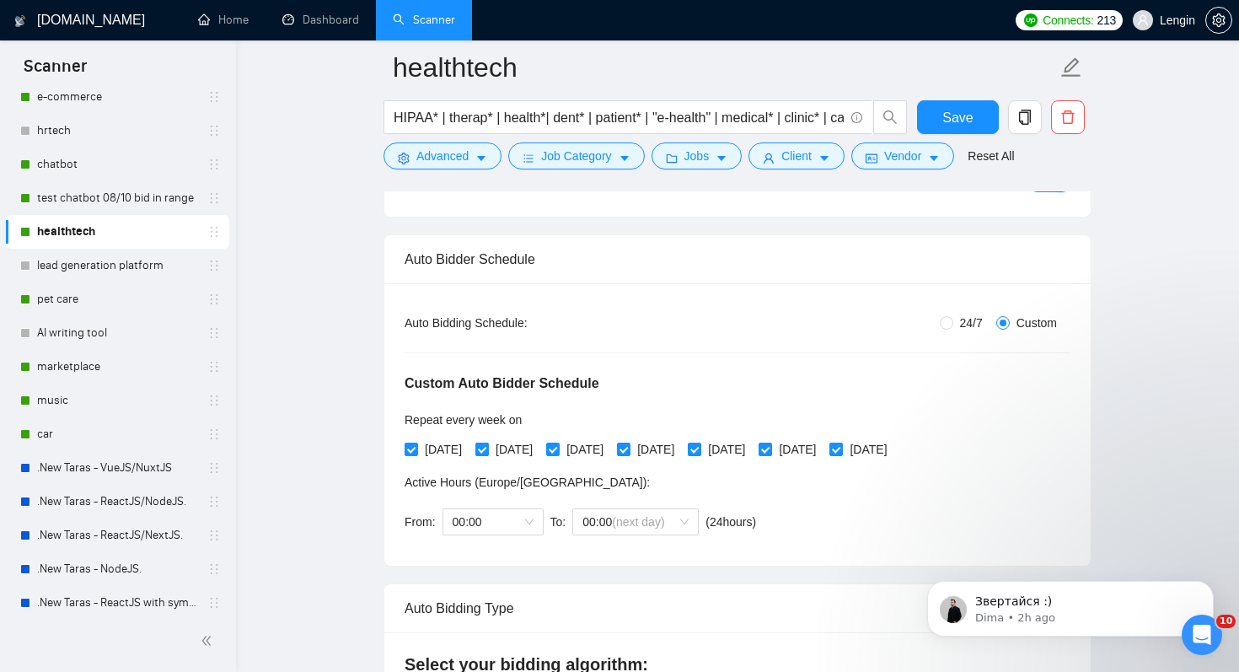
click at [487, 447] on input "[DATE]" at bounding box center [481, 448] width 12 height 12
checkbox input "false"
click at [681, 447] on span "[DATE]" at bounding box center [655, 449] width 51 height 19
click at [629, 447] on input "[DATE]" at bounding box center [623, 448] width 12 height 12
checkbox input "false"
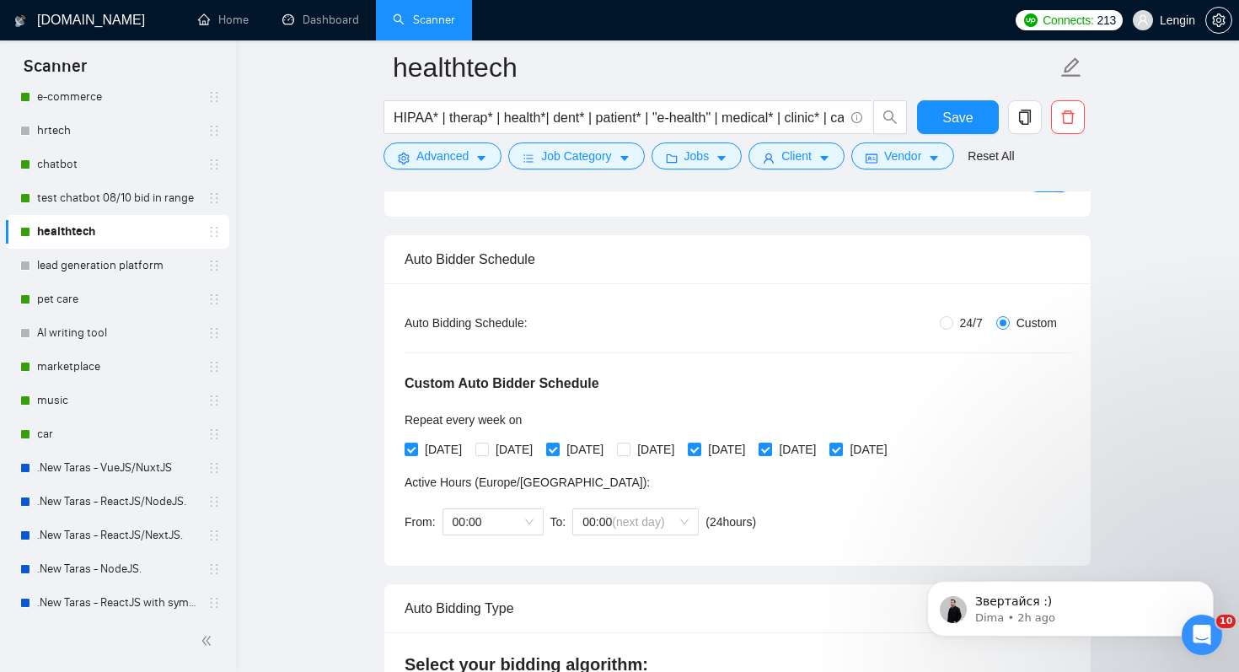
click at [822, 455] on span "[DATE]" at bounding box center [797, 449] width 51 height 19
click at [770, 454] on input "[DATE]" at bounding box center [764, 448] width 12 height 12
checkbox input "false"
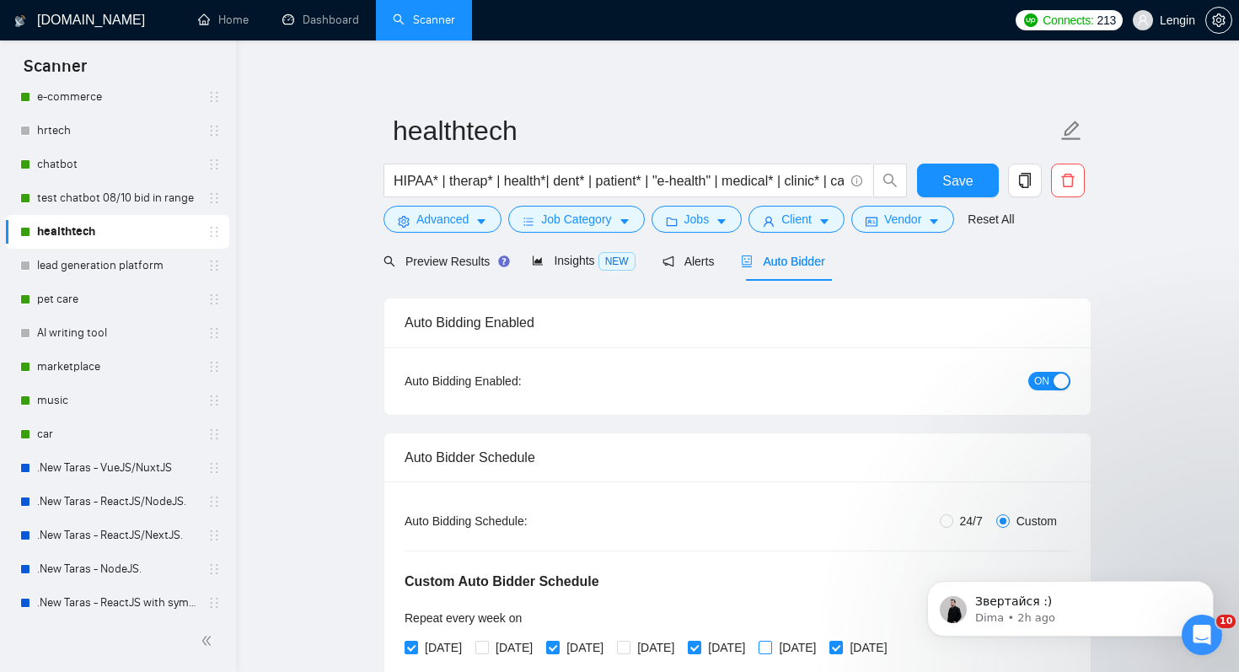
scroll to position [0, 0]
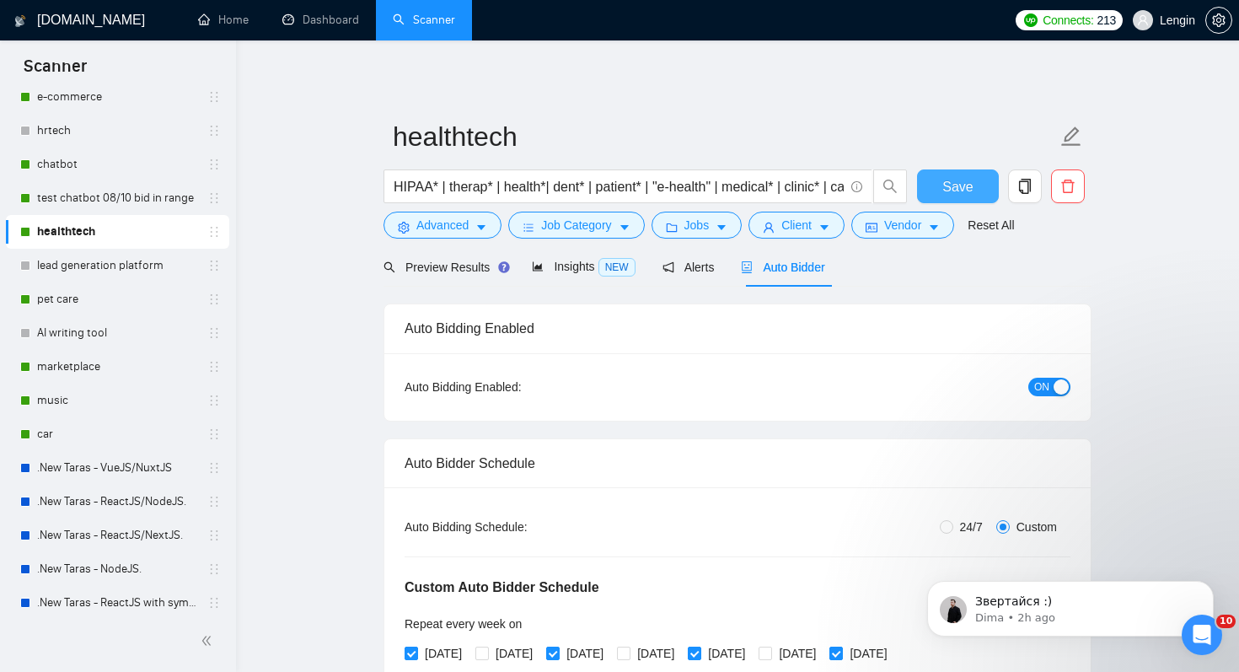
click at [971, 183] on span "Save" at bounding box center [957, 186] width 30 height 21
click at [1039, 194] on button "button" at bounding box center [1025, 186] width 34 height 34
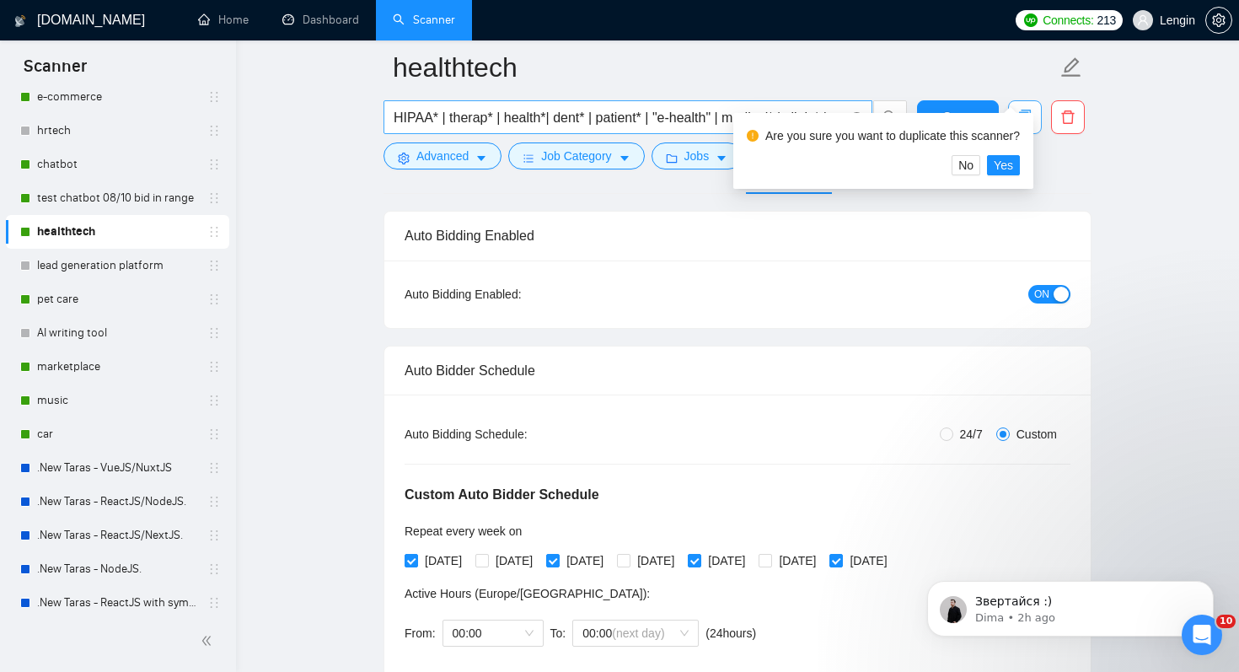
scroll to position [120, 0]
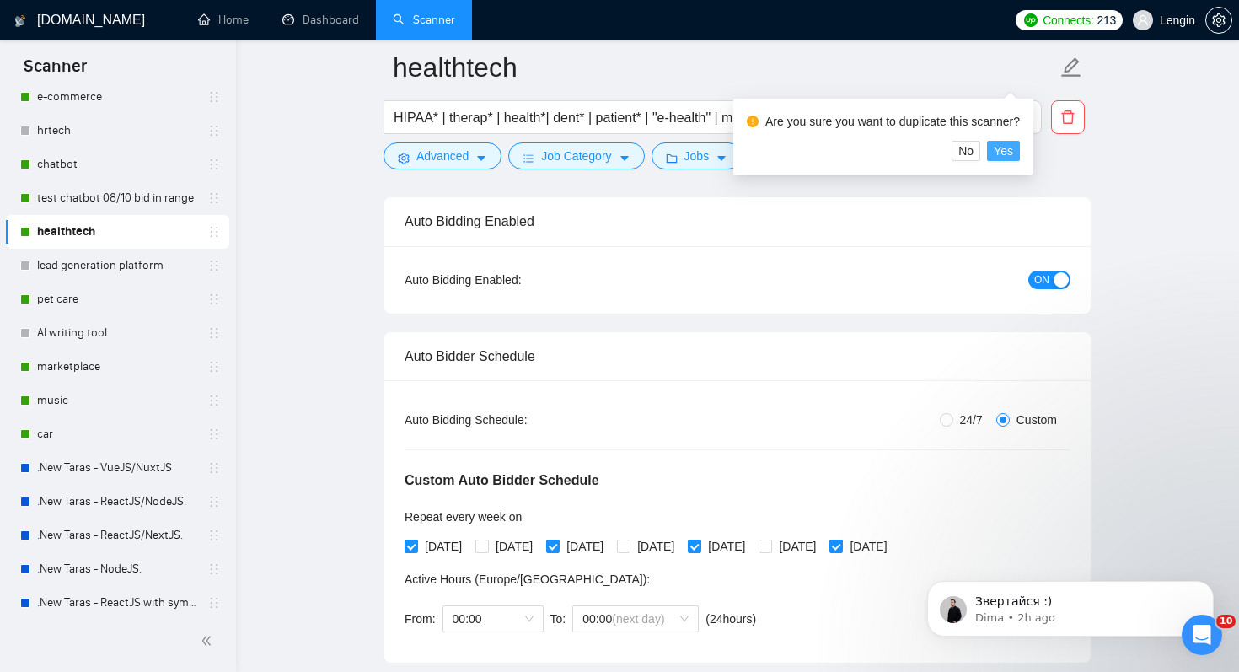
click at [1020, 153] on button "Yes" at bounding box center [1003, 151] width 33 height 20
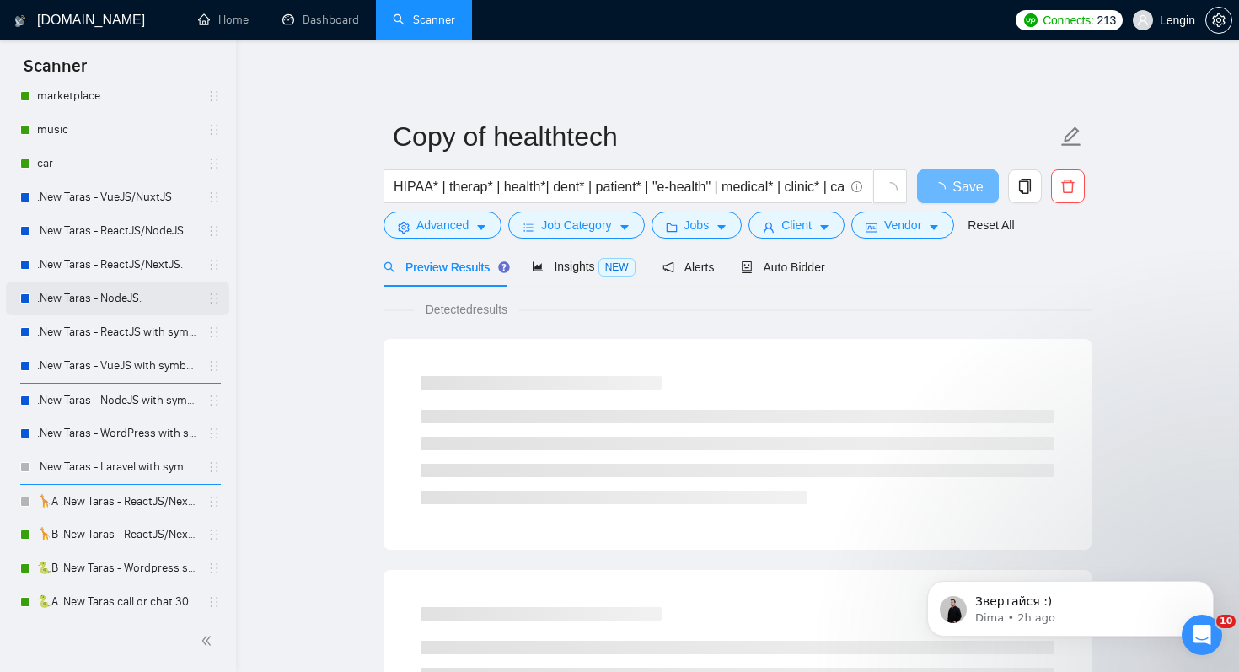
scroll to position [911, 0]
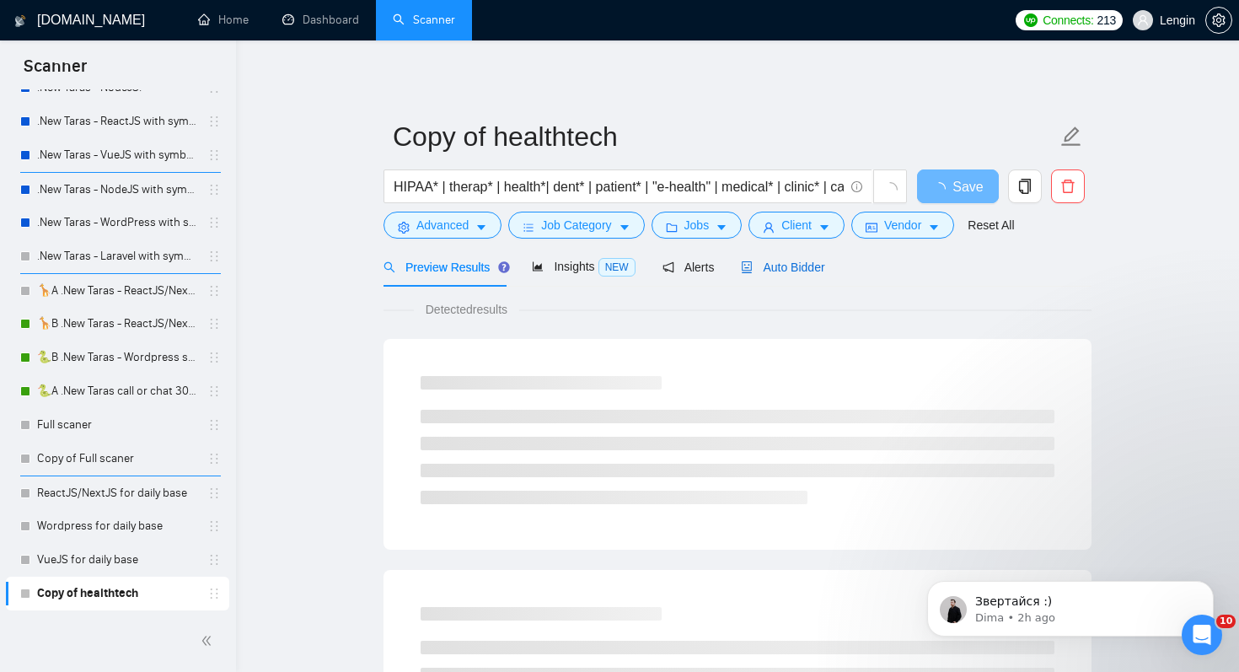
click at [803, 271] on span "Auto Bidder" at bounding box center [782, 266] width 83 height 13
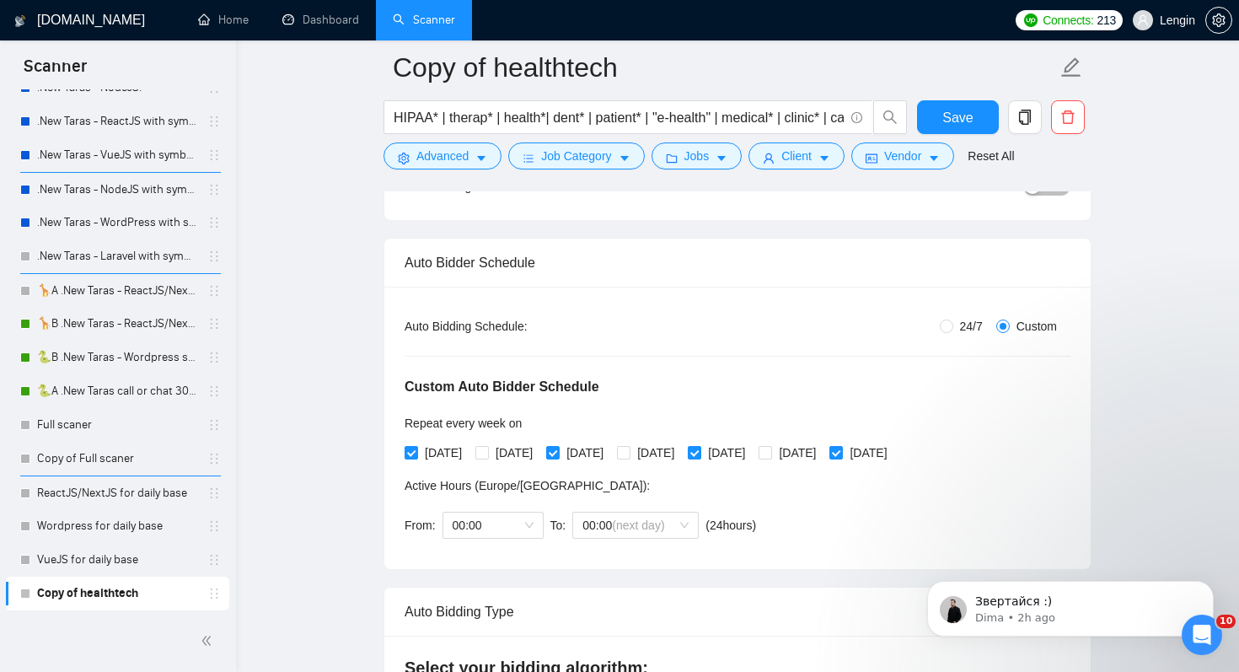
scroll to position [234, 0]
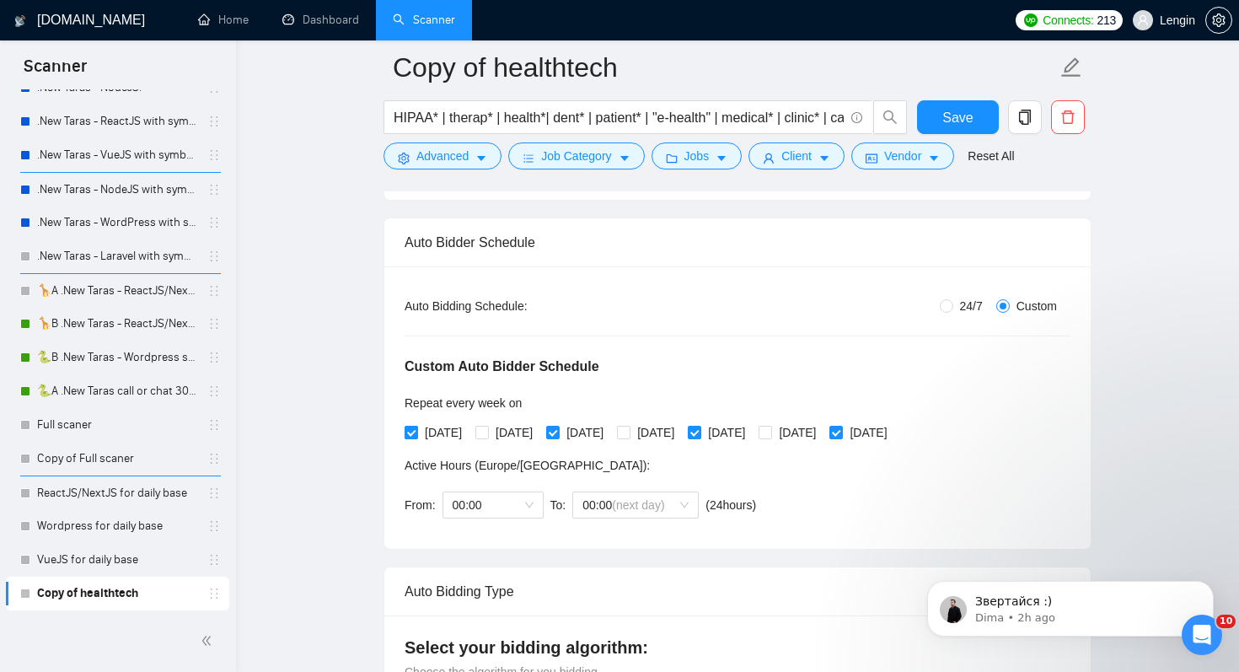
click at [444, 435] on span "[DATE]" at bounding box center [443, 432] width 51 height 19
click at [416, 435] on input "[DATE]" at bounding box center [410, 431] width 12 height 12
checkbox input "false"
click at [511, 435] on span "[DATE]" at bounding box center [514, 432] width 51 height 19
click at [487, 435] on input "[DATE]" at bounding box center [481, 431] width 12 height 12
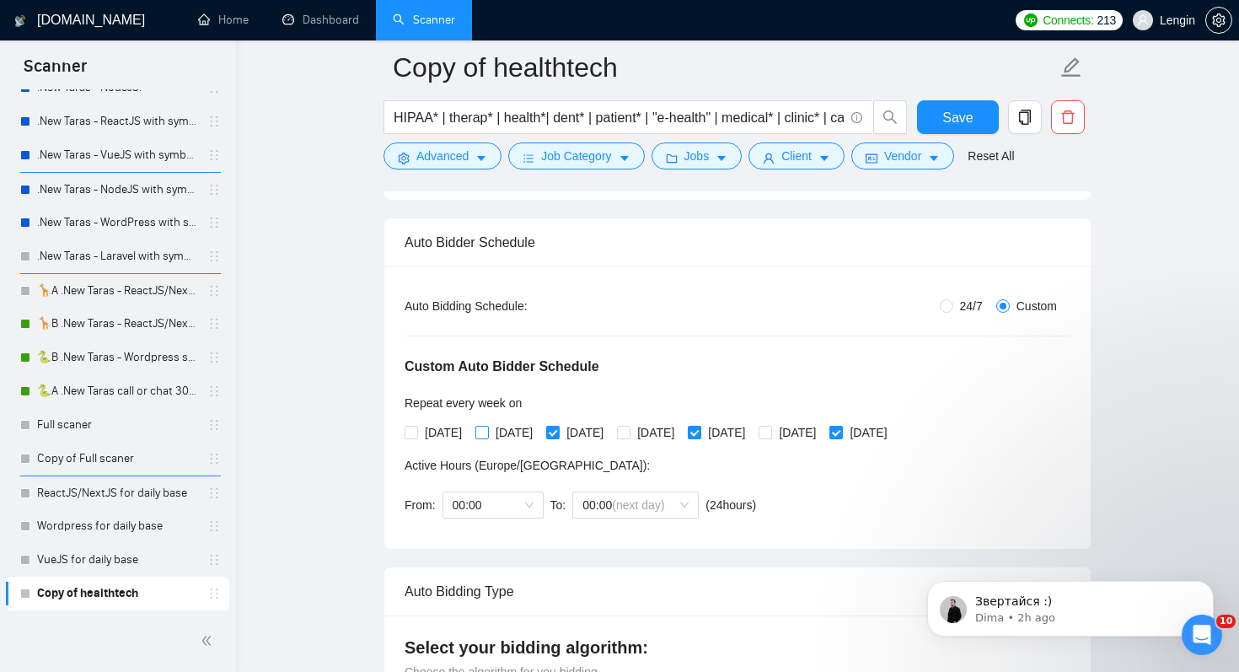
checkbox input "true"
click at [586, 432] on span "[DATE]" at bounding box center [584, 432] width 51 height 19
click at [558, 432] on input "[DATE]" at bounding box center [552, 431] width 12 height 12
checkbox input "false"
click at [681, 430] on span "[DATE]" at bounding box center [655, 432] width 51 height 19
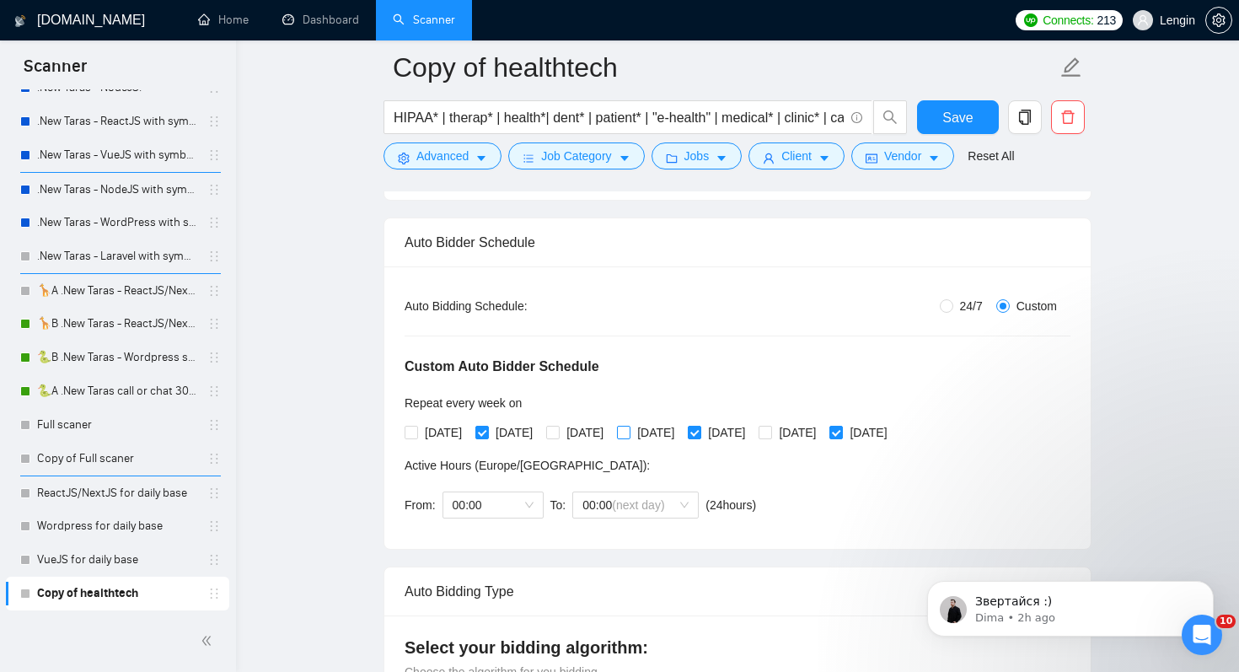
click at [629, 430] on input "[DATE]" at bounding box center [623, 431] width 12 height 12
checkbox input "true"
click at [699, 431] on input "[DATE]" at bounding box center [694, 431] width 12 height 12
checkbox input "false"
click at [822, 433] on span "[DATE]" at bounding box center [797, 432] width 51 height 19
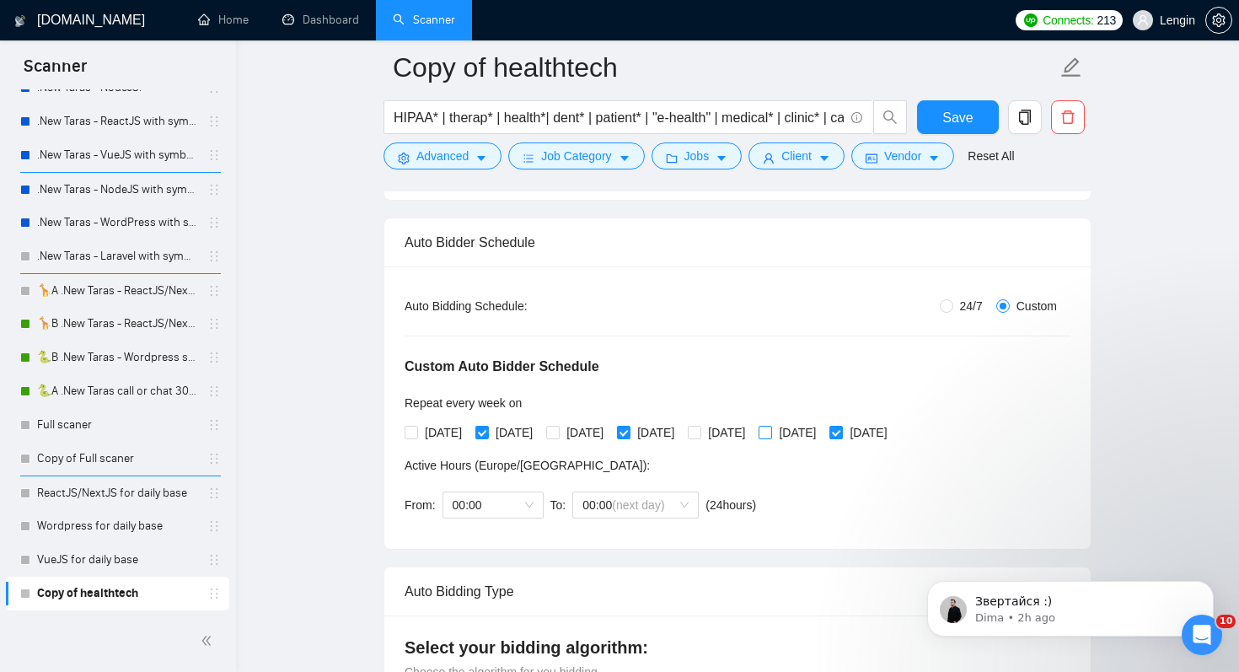
click at [770, 433] on input "[DATE]" at bounding box center [764, 431] width 12 height 12
checkbox input "true"
click at [893, 440] on span "[DATE]" at bounding box center [868, 432] width 51 height 19
click at [841, 437] on input "[DATE]" at bounding box center [835, 431] width 12 height 12
checkbox input "false"
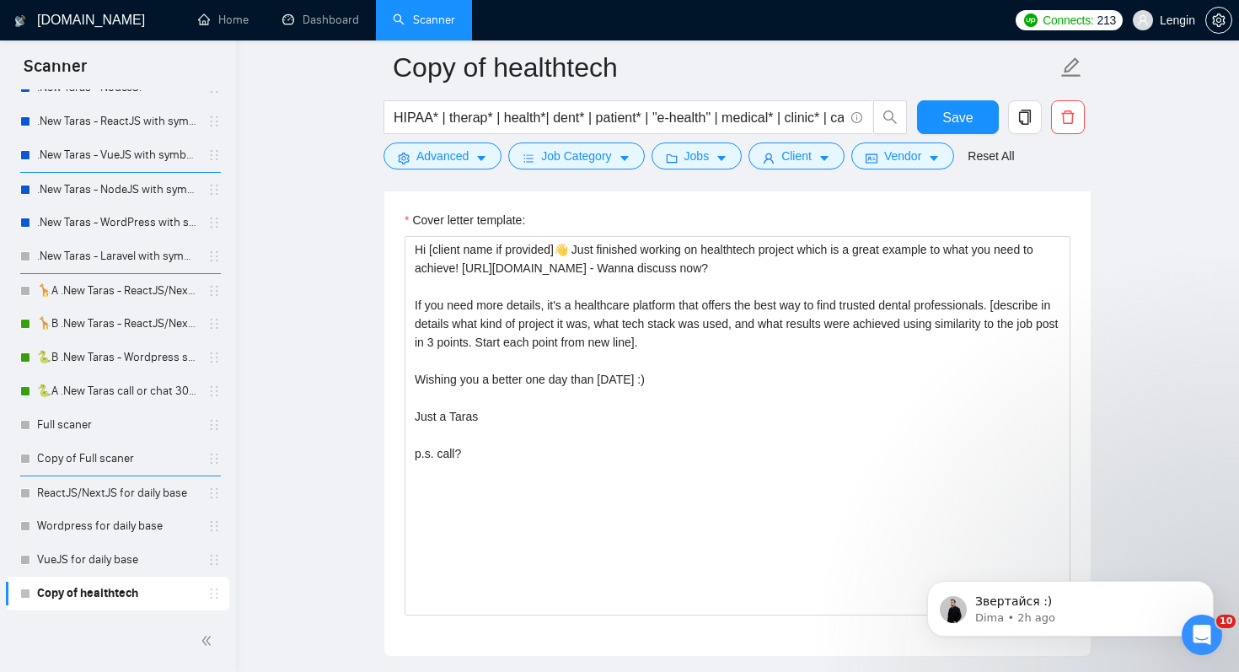
scroll to position [2199, 0]
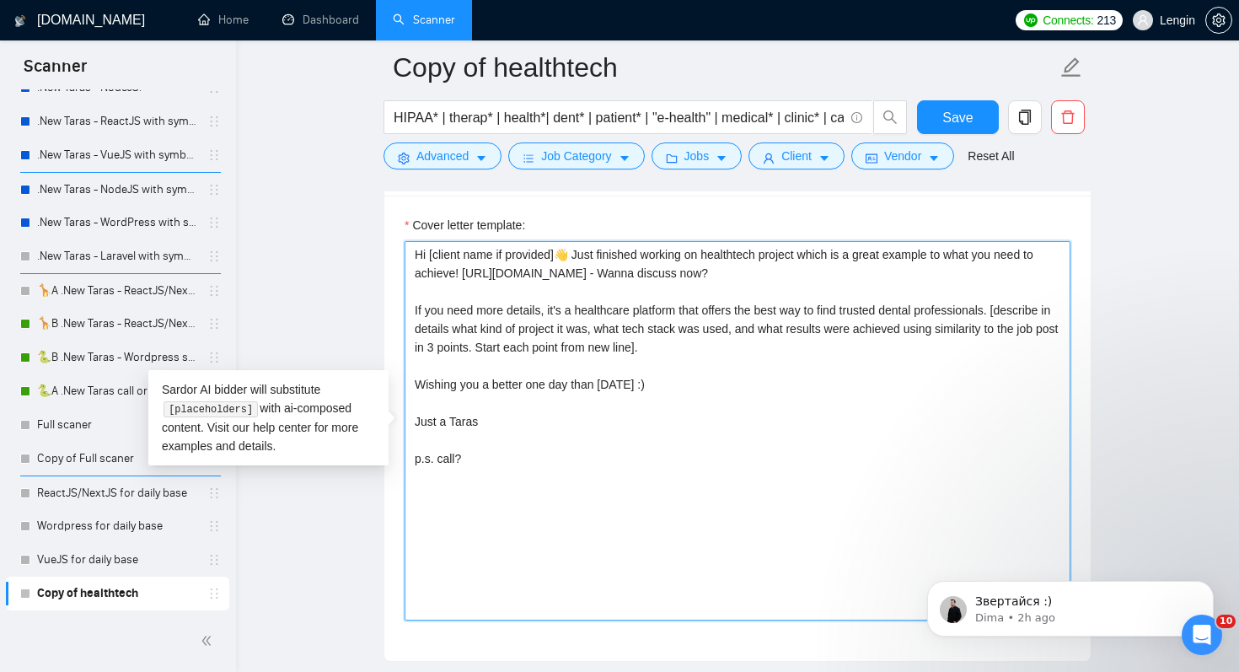
drag, startPoint x: 463, startPoint y: 273, endPoint x: 762, endPoint y: 274, distance: 299.1
click at [765, 276] on textarea "Hi [client name if provided]👋 Just finished working on healthtech project which…" at bounding box center [737, 430] width 666 height 379
click at [843, 289] on textarea "Hi [client name if provided]👋 Just finished working on healthtech project which…" at bounding box center [737, 430] width 666 height 379
drag, startPoint x: 902, startPoint y: 275, endPoint x: 463, endPoint y: 270, distance: 439.0
click at [463, 270] on textarea "Hi [client name if provided]👋 Just finished working on healthtech project which…" at bounding box center [737, 430] width 666 height 379
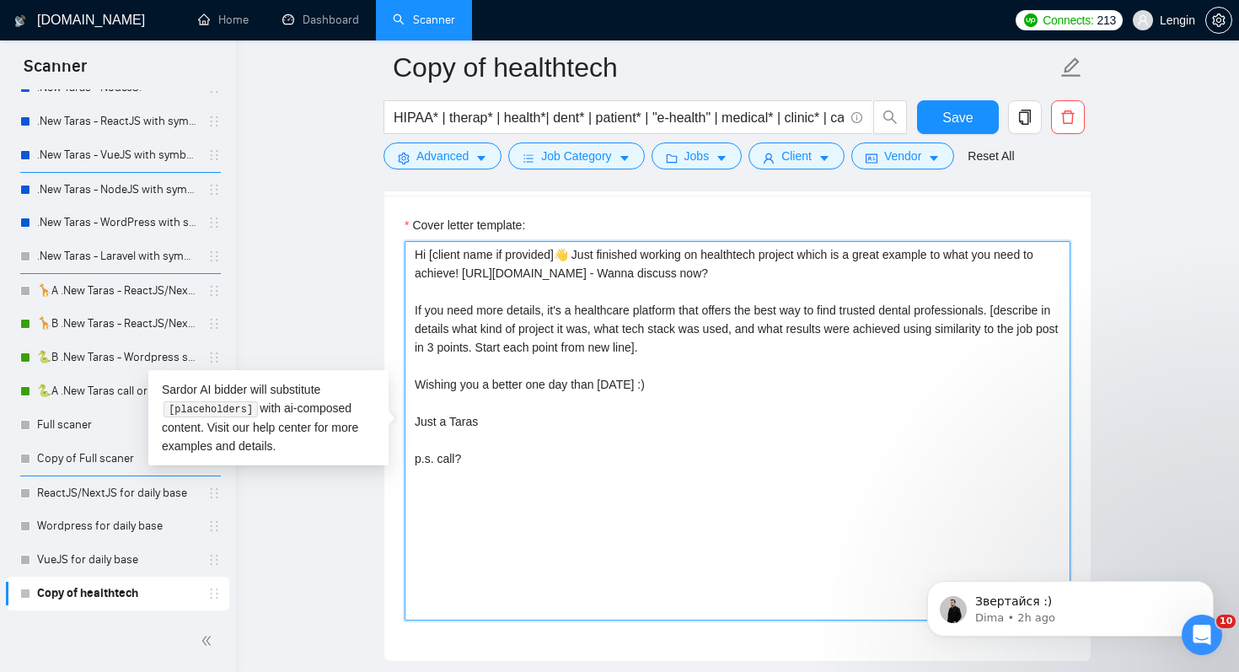
click at [447, 517] on textarea "Hi [client name if provided]👋 Just finished working on healthtech project which…" at bounding box center [737, 430] width 666 height 379
click at [484, 475] on textarea "Hi [client name if provided]👋 Just finished working on healthtech project which…" at bounding box center [737, 430] width 666 height 379
click at [484, 474] on textarea "Hi [client name if provided]👋 Just finished working on healthtech project which…" at bounding box center [737, 430] width 666 height 379
drag, startPoint x: 436, startPoint y: 462, endPoint x: 526, endPoint y: 467, distance: 89.5
click at [526, 467] on textarea "Hi [client name if provided]👋 Just finished working on healthtech project which…" at bounding box center [737, 430] width 666 height 379
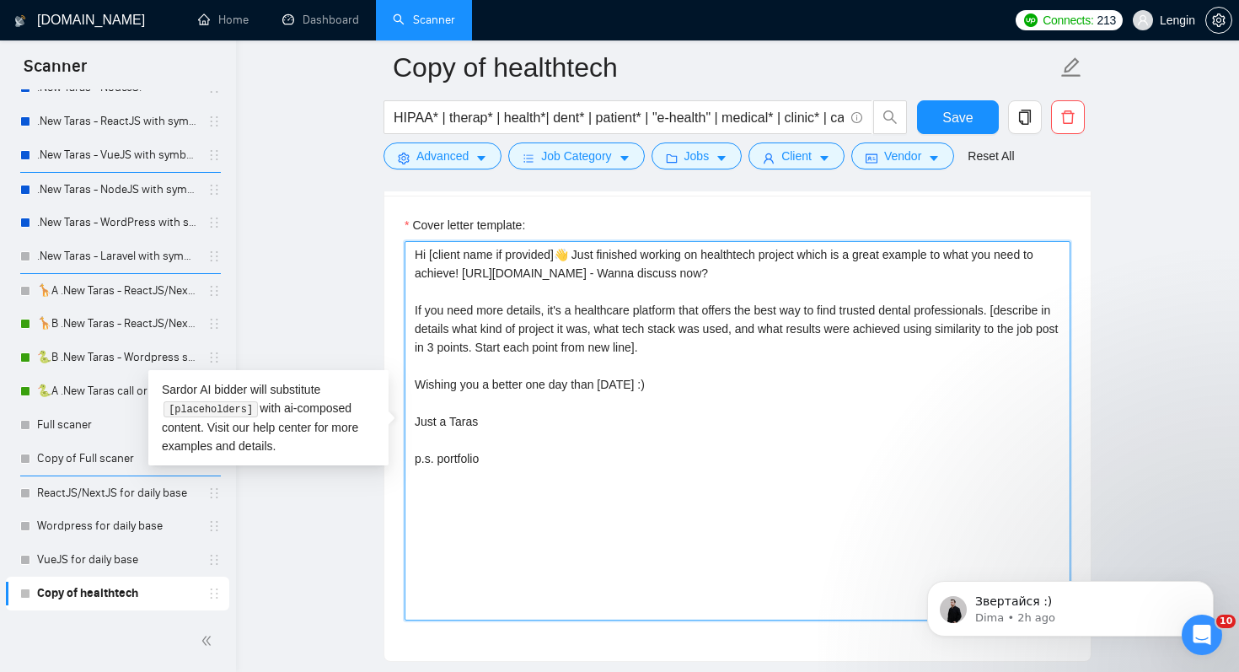
paste textarea "[URL][DOMAIN_NAME]"
click at [511, 385] on textarea "Hi [client name if provided]👋 Just finished working on healthtech project which…" at bounding box center [737, 430] width 666 height 379
drag, startPoint x: 704, startPoint y: 393, endPoint x: 384, endPoint y: 255, distance: 348.4
click at [384, 255] on div "Cover letter template: Hi [client name if provided]👋 Just finished working on h…" at bounding box center [737, 427] width 706 height 465
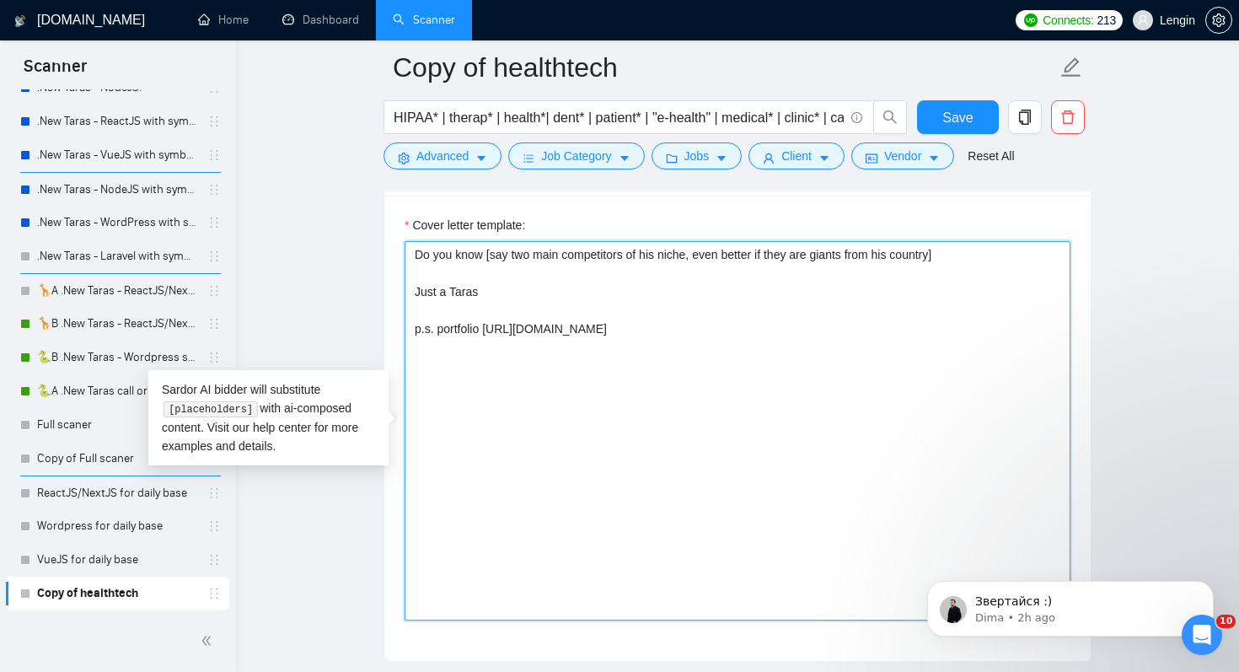
click at [824, 254] on textarea "Do you know [say two main competitors of his niche, even better if they are gia…" at bounding box center [737, 430] width 666 height 379
click at [1015, 254] on textarea "Do you know [say two main competitors of his niche, even better if they are ind…" at bounding box center [737, 430] width 666 height 379
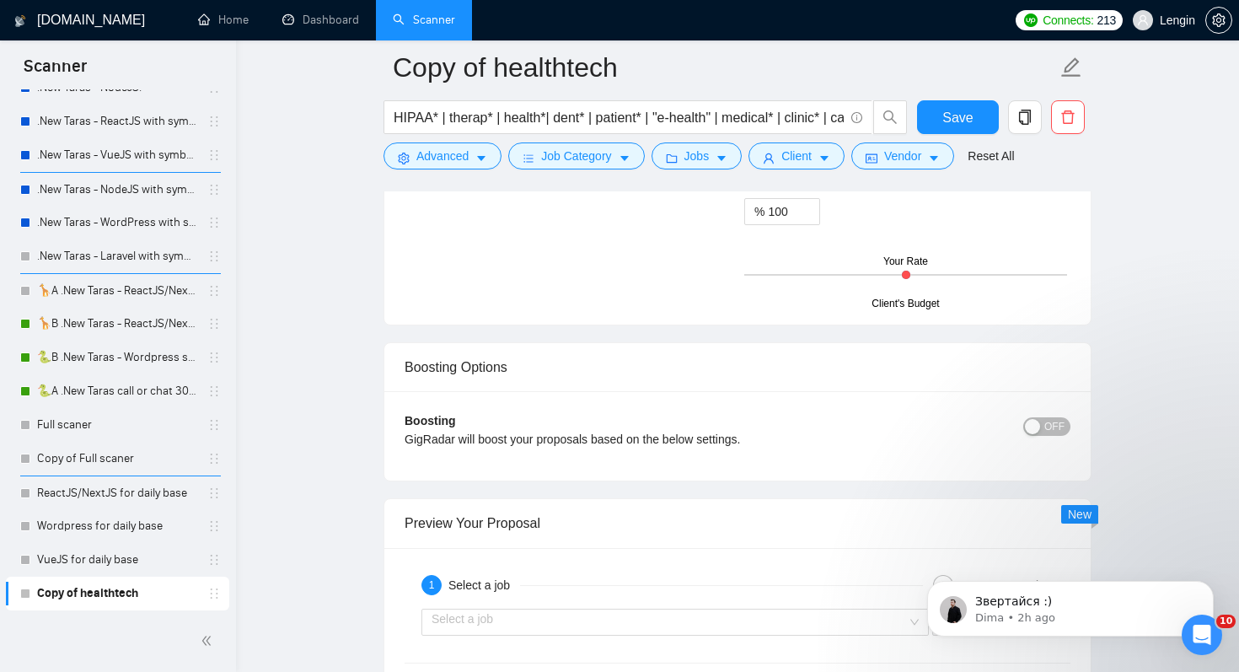
scroll to position [3326, 0]
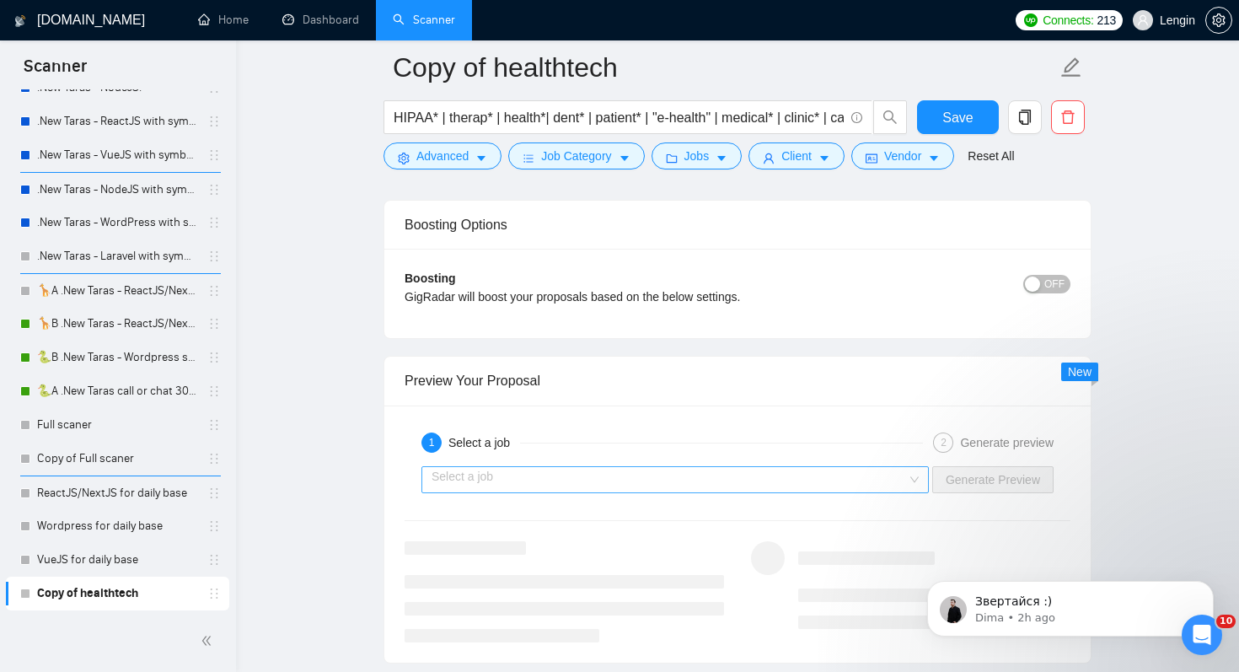
click at [724, 479] on input "search" at bounding box center [668, 479] width 475 height 25
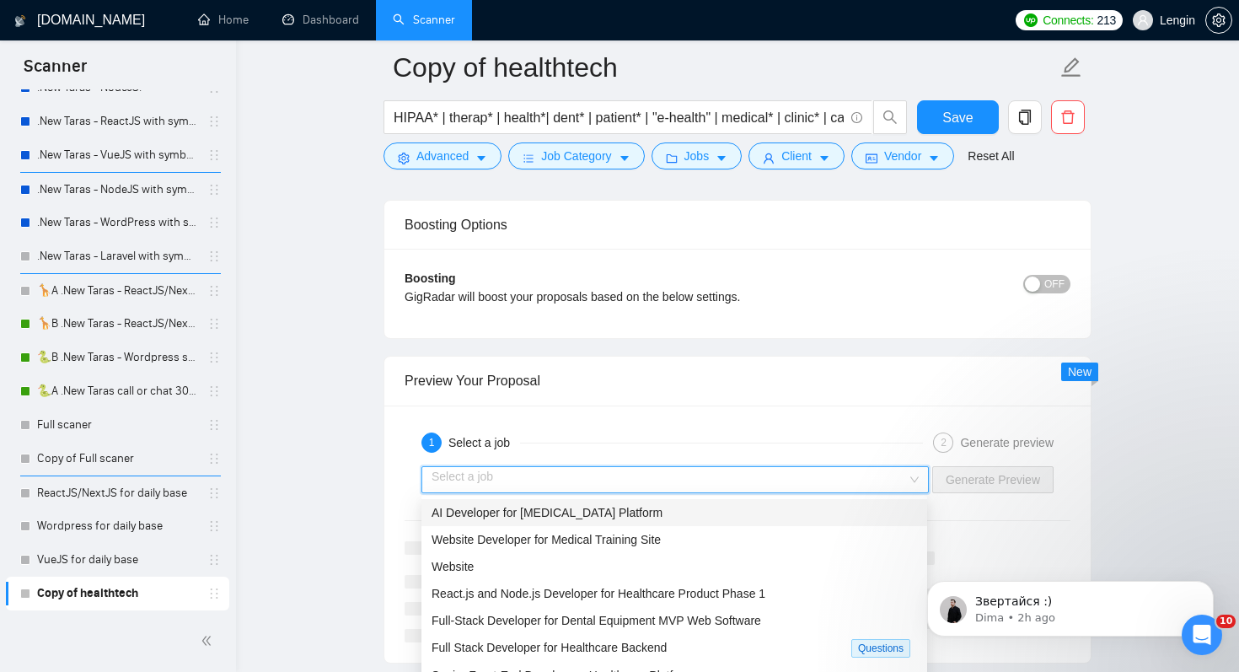
click at [679, 512] on div "AI Developer for [MEDICAL_DATA] Platform" at bounding box center [673, 512] width 485 height 19
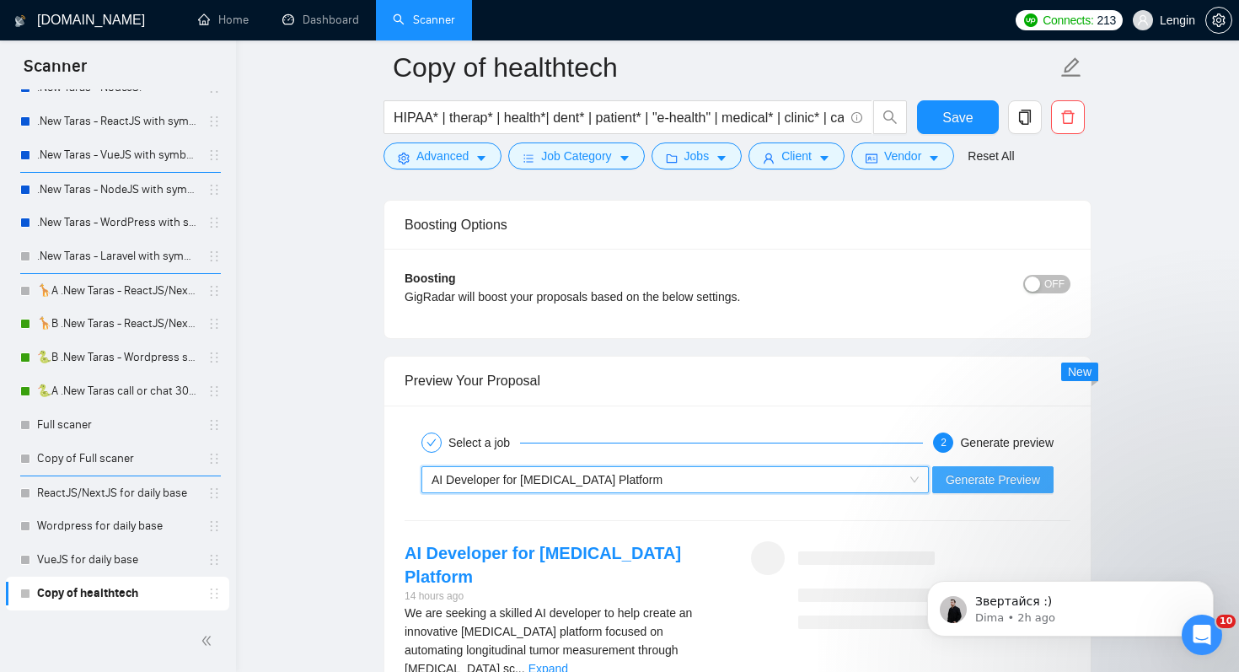
click at [963, 479] on span "Generate Preview" at bounding box center [992, 479] width 94 height 19
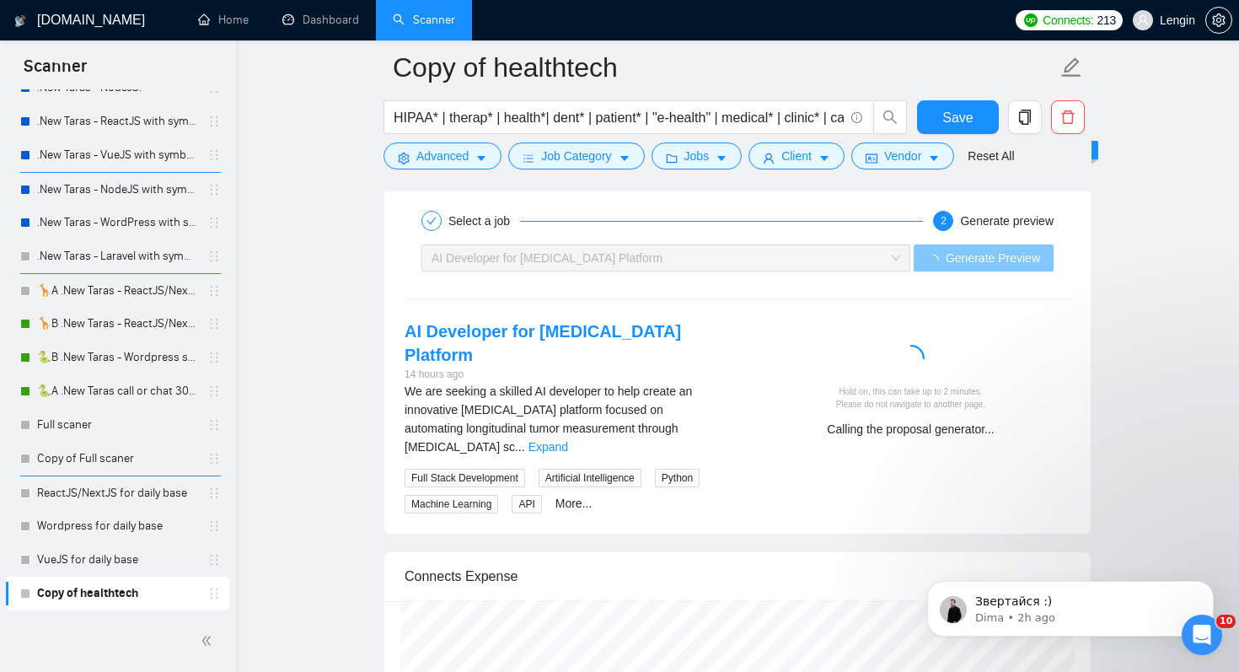
scroll to position [3550, 0]
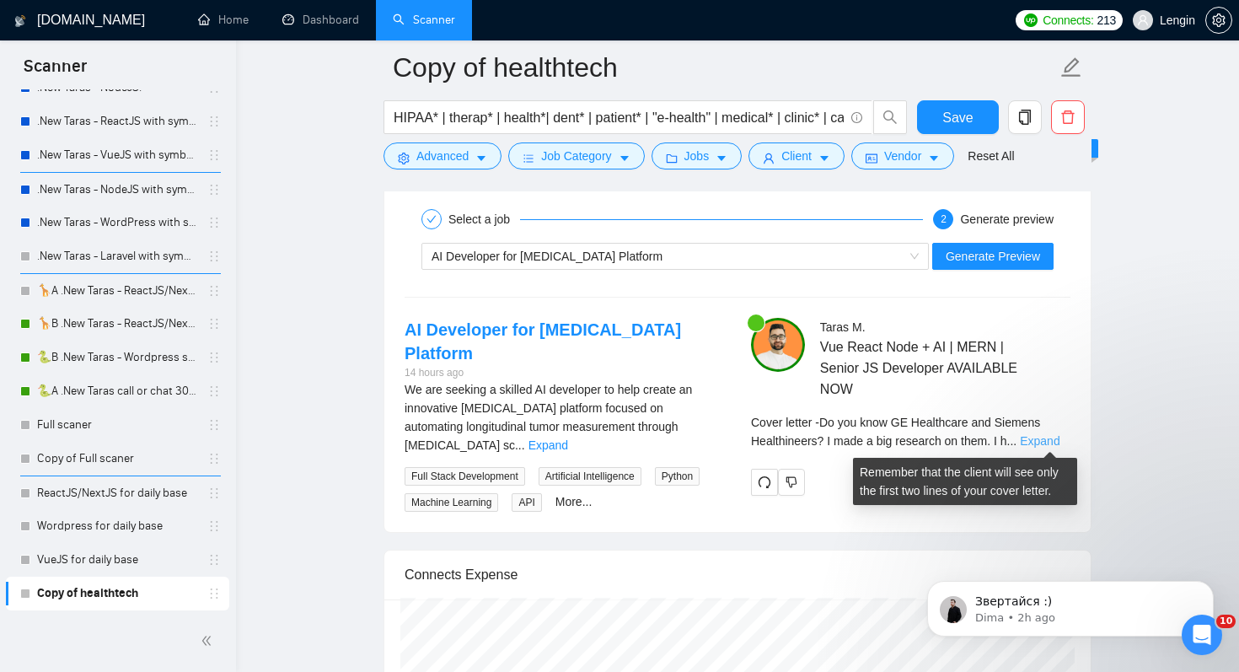
click at [1056, 440] on link "Expand" at bounding box center [1040, 440] width 40 height 13
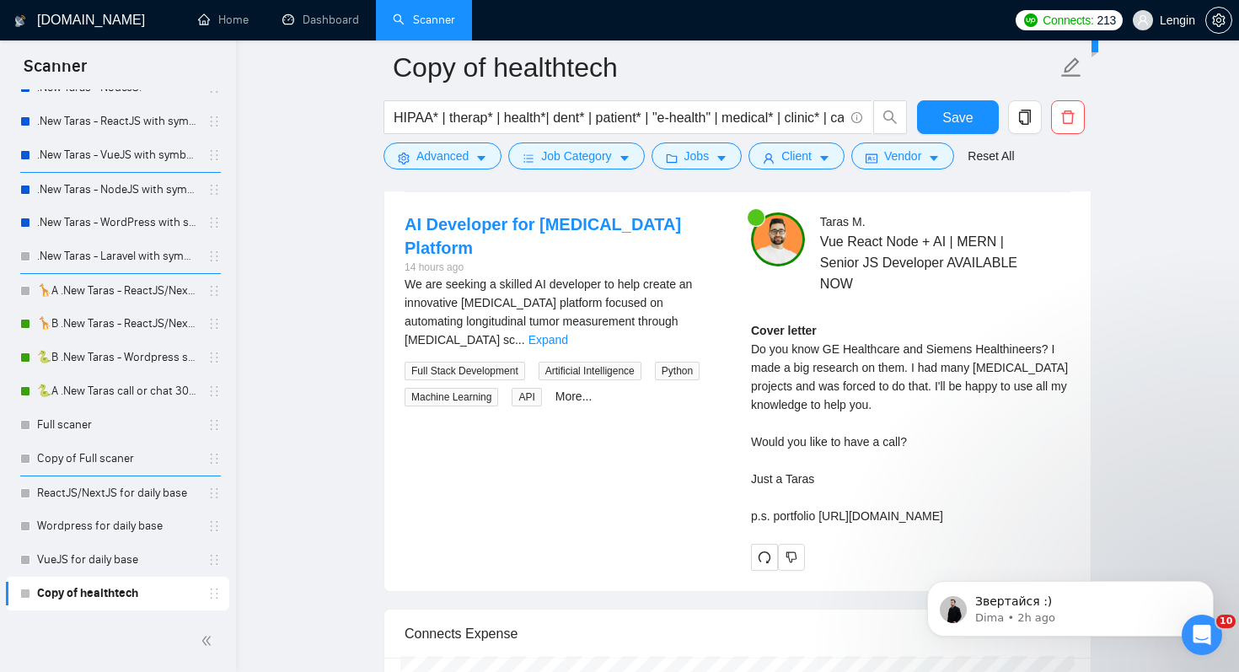
scroll to position [3669, 0]
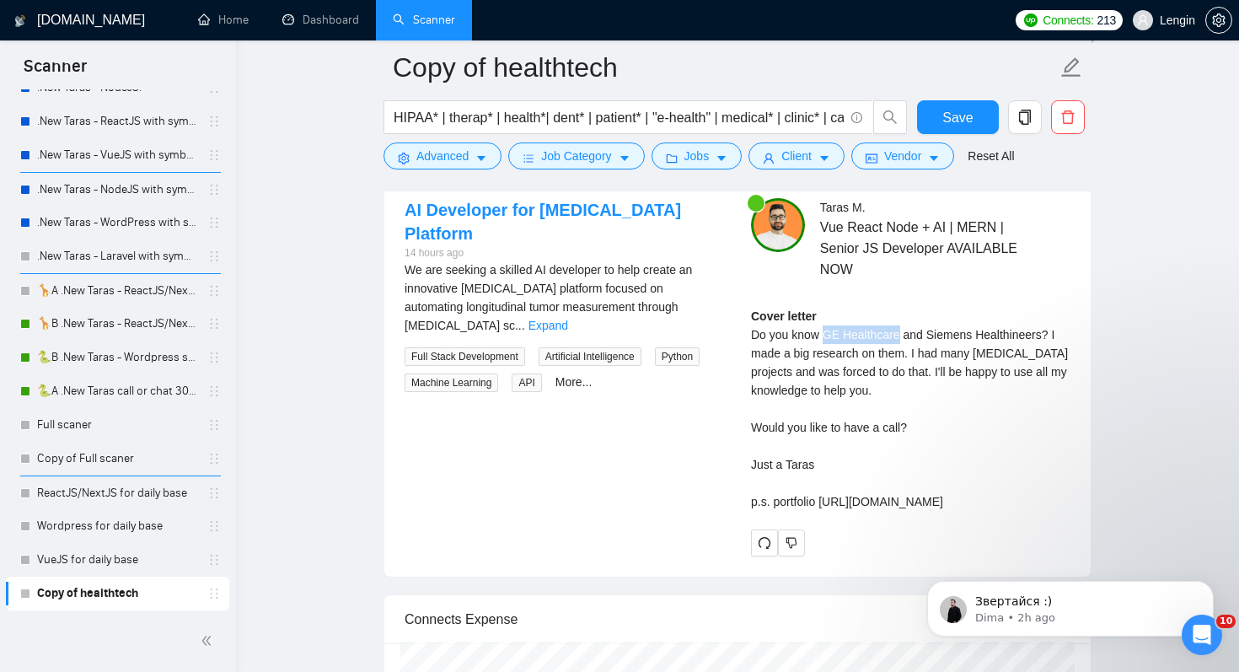
drag, startPoint x: 825, startPoint y: 334, endPoint x: 900, endPoint y: 331, distance: 75.0
click at [900, 331] on div "Cover letter Do you know GE Healthcare and Siemens Healthineers? I made a big r…" at bounding box center [910, 409] width 319 height 204
copy div "GE Healthcare"
drag, startPoint x: 928, startPoint y: 334, endPoint x: 1046, endPoint y: 333, distance: 118.8
click at [1046, 333] on div "Cover letter Do you know GE Healthcare and Siemens Healthineers? I made a big r…" at bounding box center [910, 409] width 319 height 204
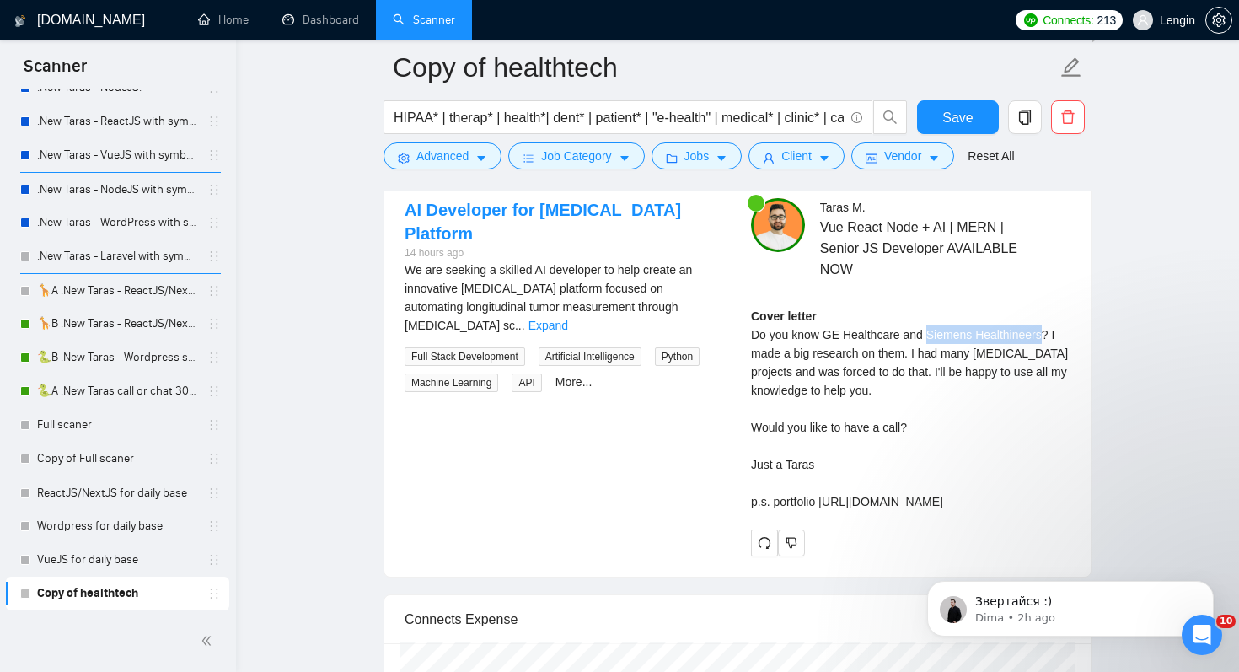
copy div "Siemens Healthineers"
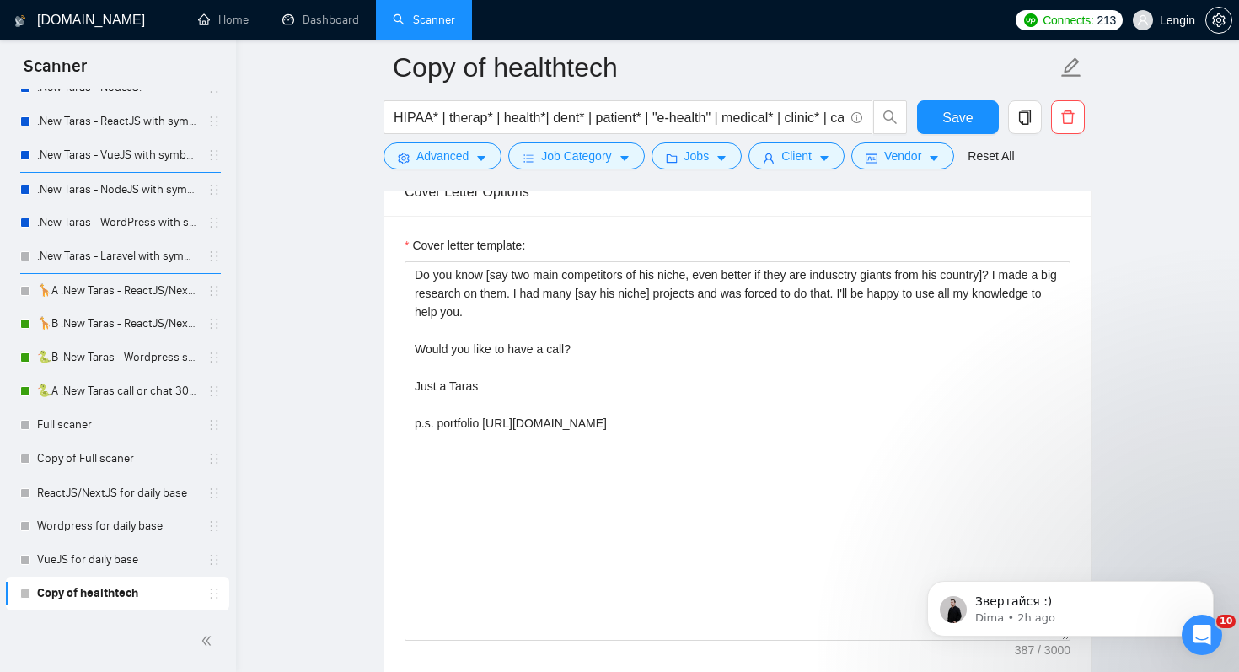
scroll to position [2165, 0]
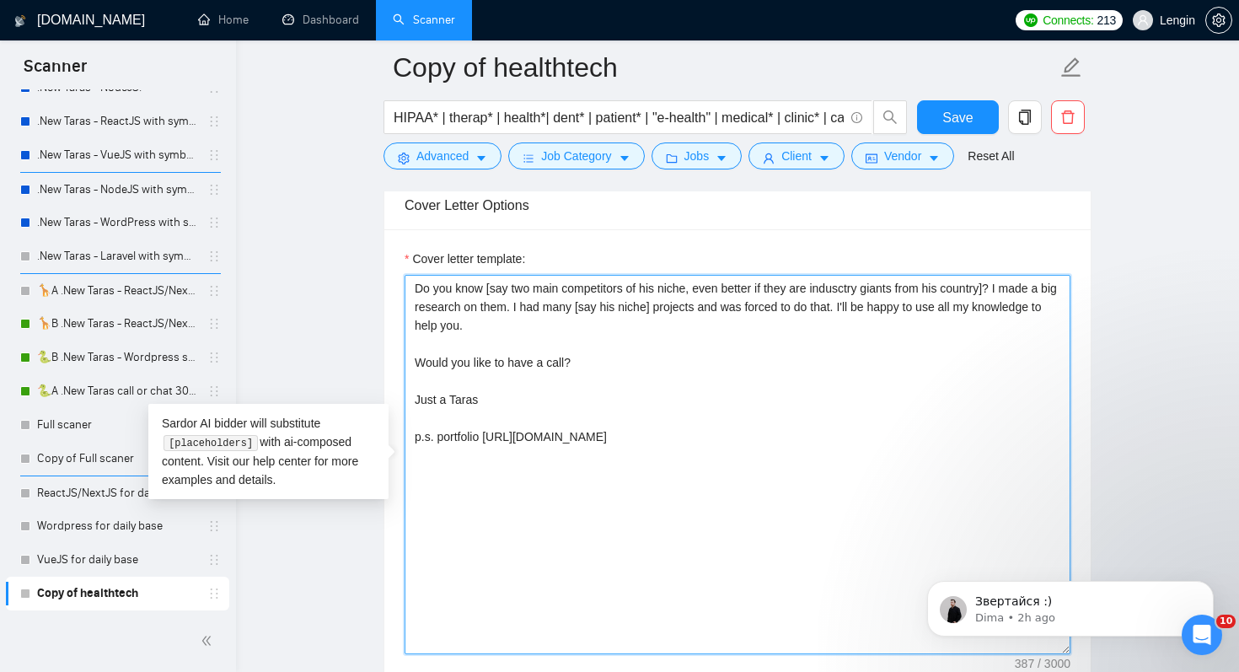
drag, startPoint x: 688, startPoint y: 303, endPoint x: 610, endPoint y: 302, distance: 77.5
click at [610, 302] on textarea "Do you know [say two main competitors of his niche, even better if they are ind…" at bounding box center [737, 464] width 666 height 379
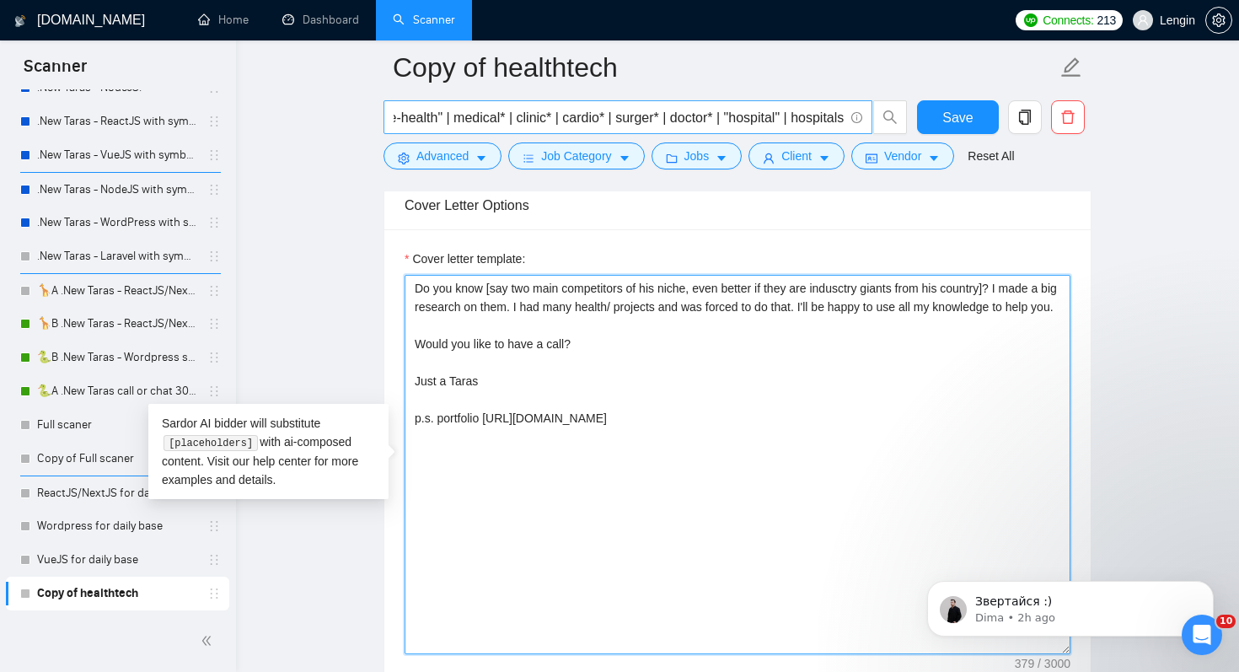
scroll to position [0, 295]
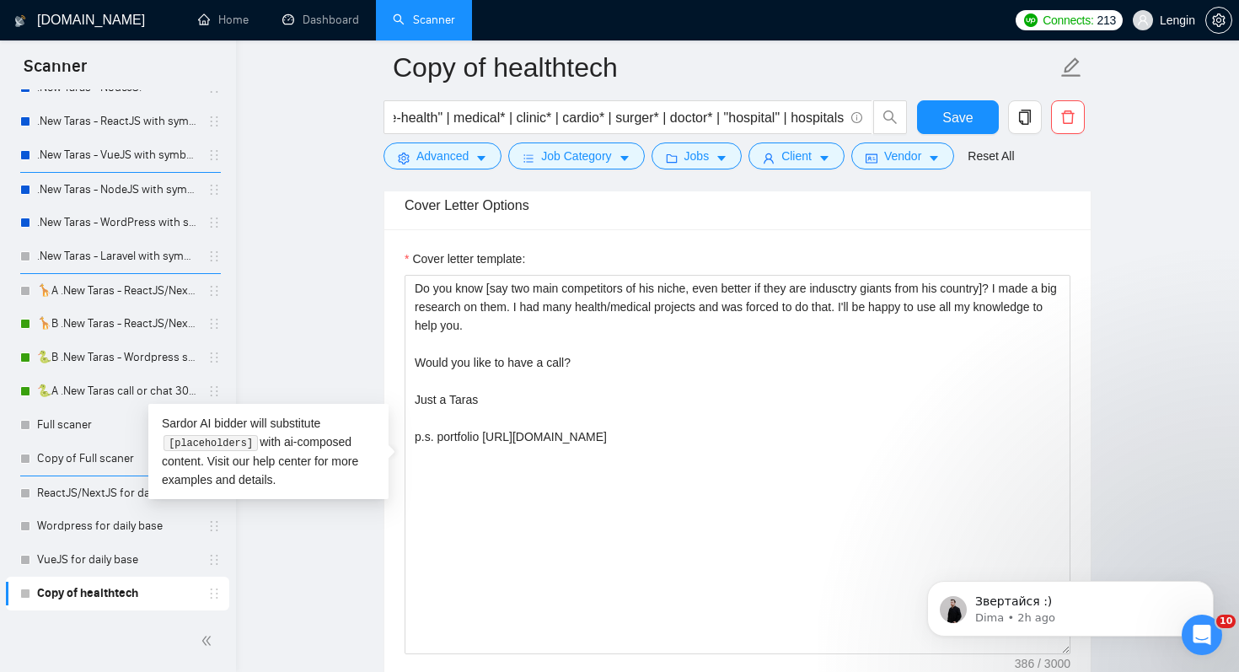
click at [1108, 312] on main "Copy of healthtech HIPAA* | therap* | health*| dent* | patient* | "e-health" | …" at bounding box center [737, 462] width 949 height 5120
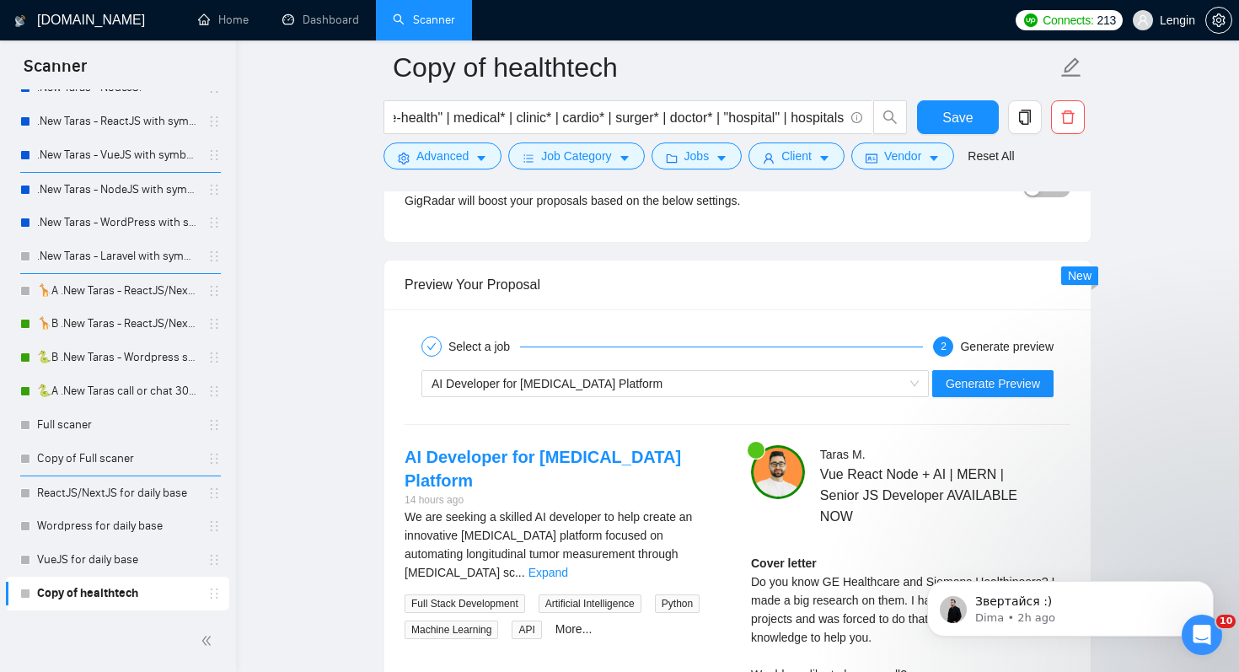
scroll to position [3509, 0]
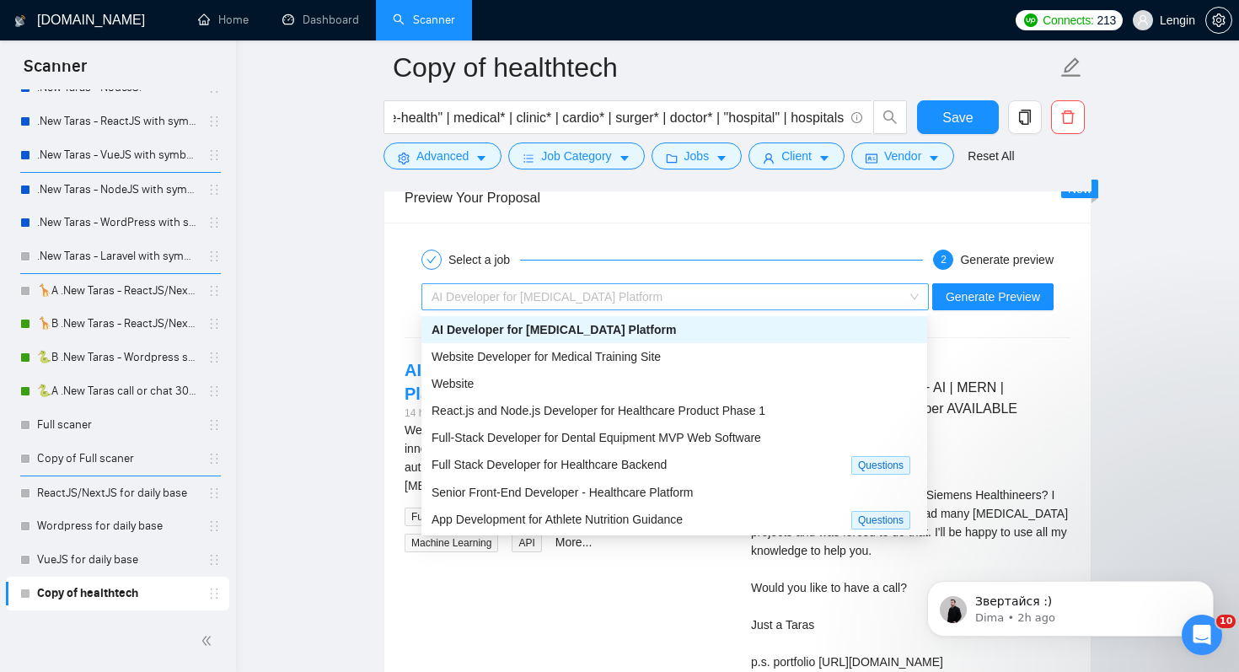
click at [662, 297] on div "AI Developer for [MEDICAL_DATA] Platform" at bounding box center [667, 296] width 472 height 25
click at [625, 354] on span "Website Developer for Medical Training Site" at bounding box center [545, 356] width 229 height 13
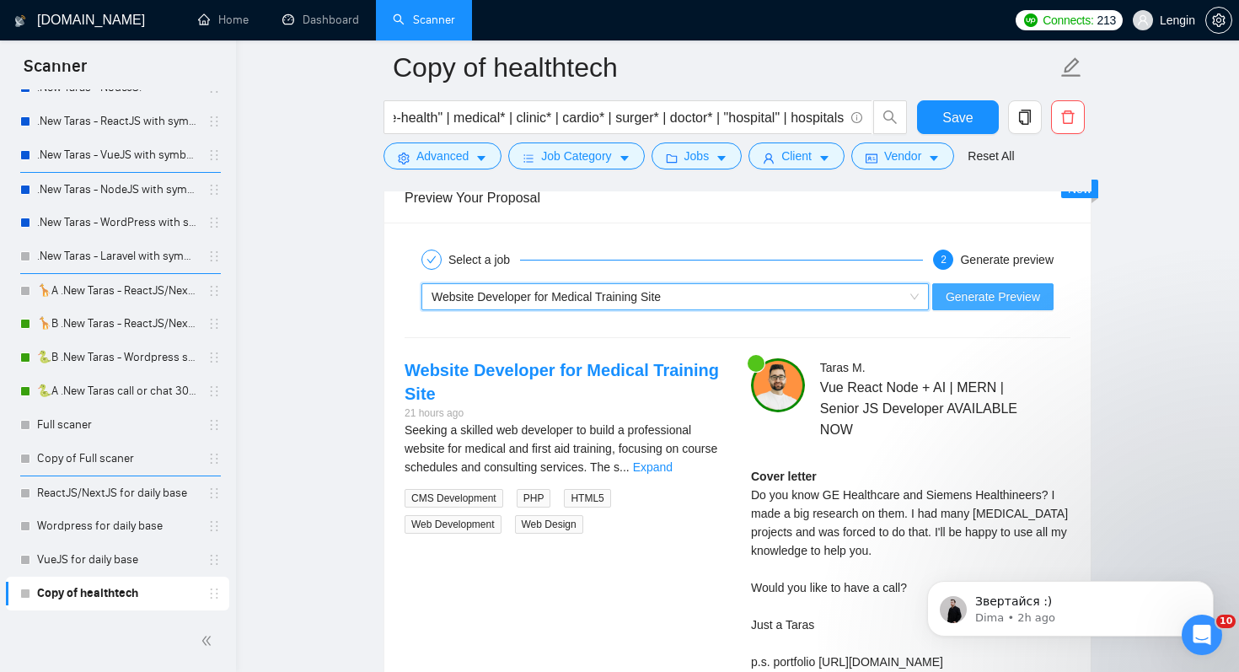
click at [1003, 295] on span "Generate Preview" at bounding box center [992, 296] width 94 height 19
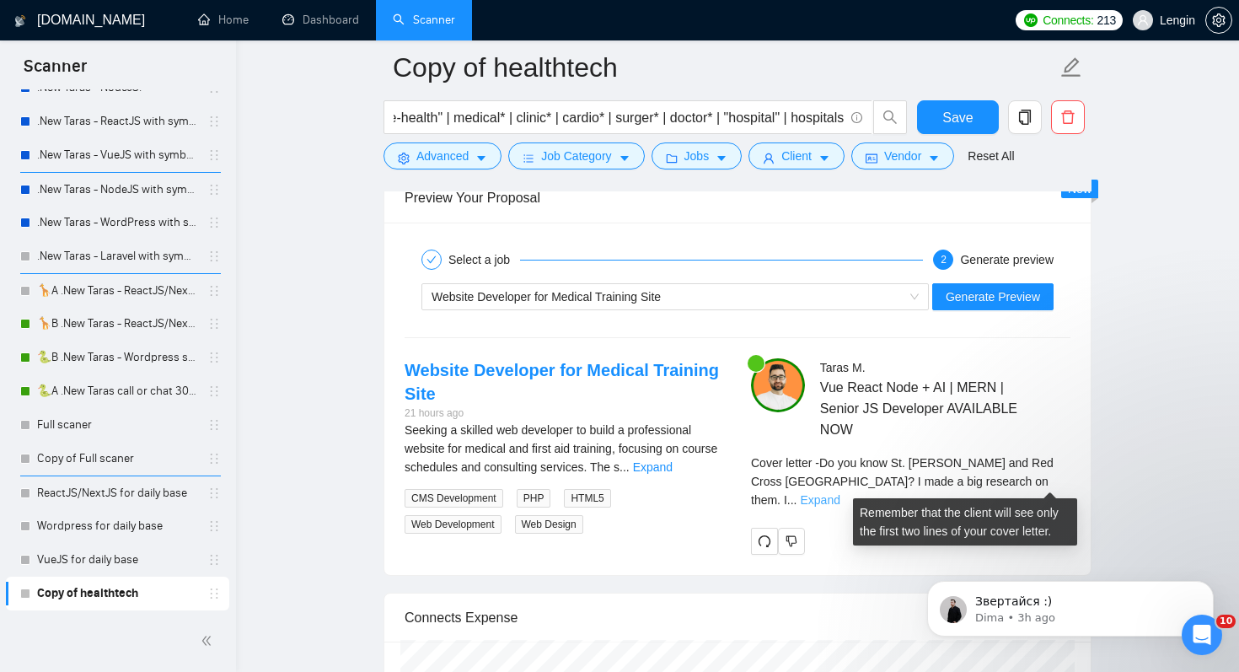
click at [839, 493] on link "Expand" at bounding box center [820, 499] width 40 height 13
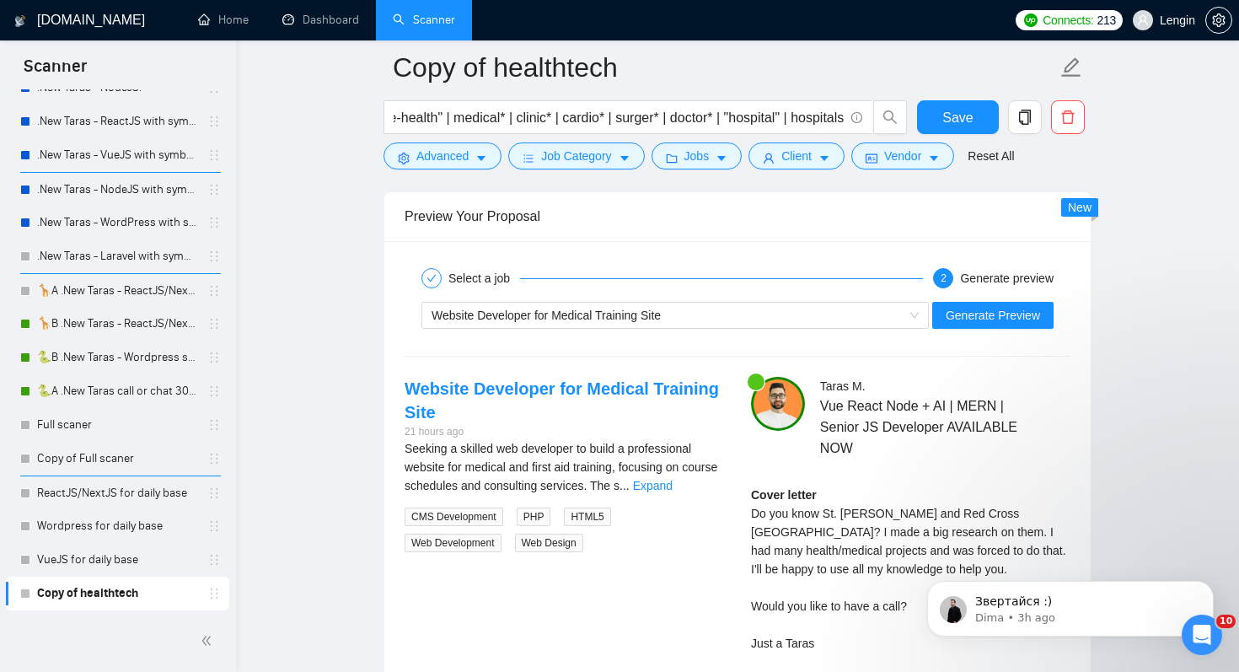
scroll to position [3489, 0]
click at [593, 331] on div "Website Developer for Medical Training Site Generate Preview" at bounding box center [737, 317] width 669 height 40
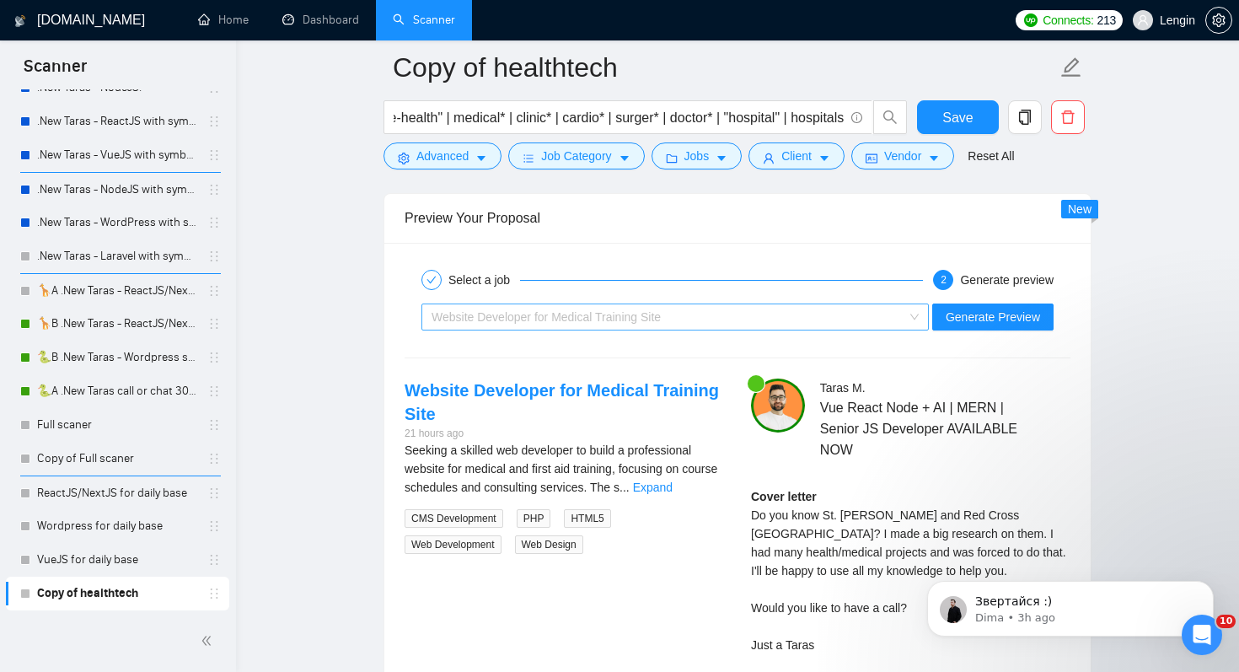
click at [595, 318] on span "Website Developer for Medical Training Site" at bounding box center [545, 316] width 229 height 13
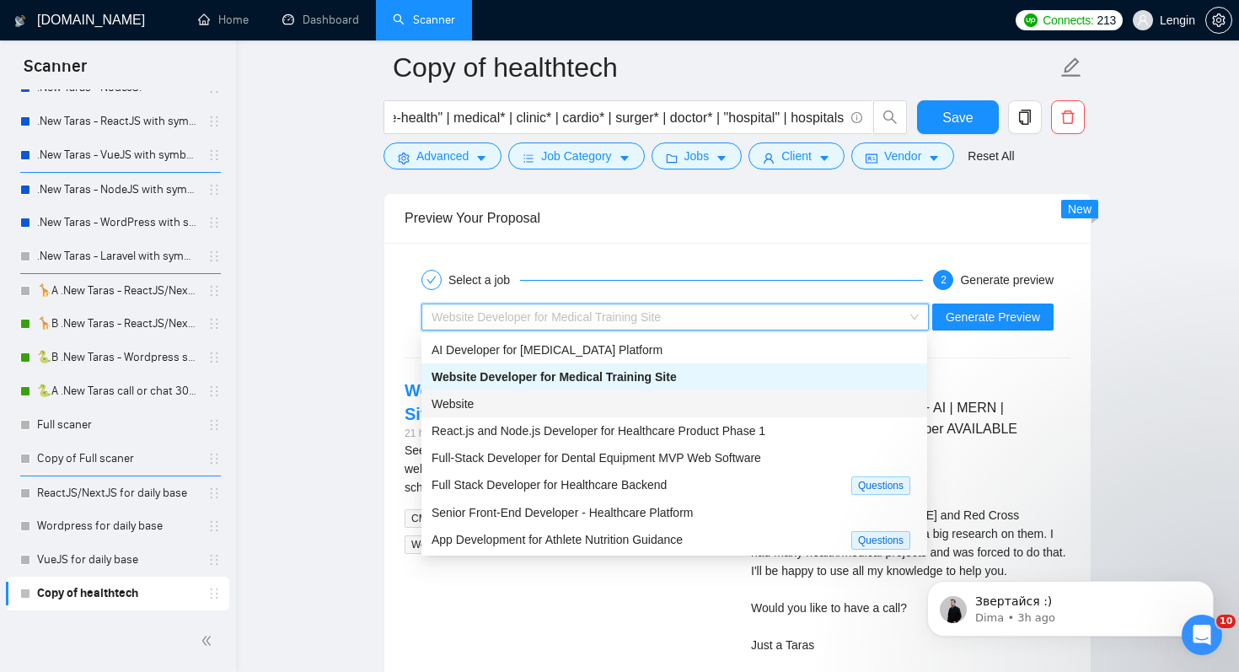
click at [604, 404] on div "Website" at bounding box center [673, 403] width 485 height 19
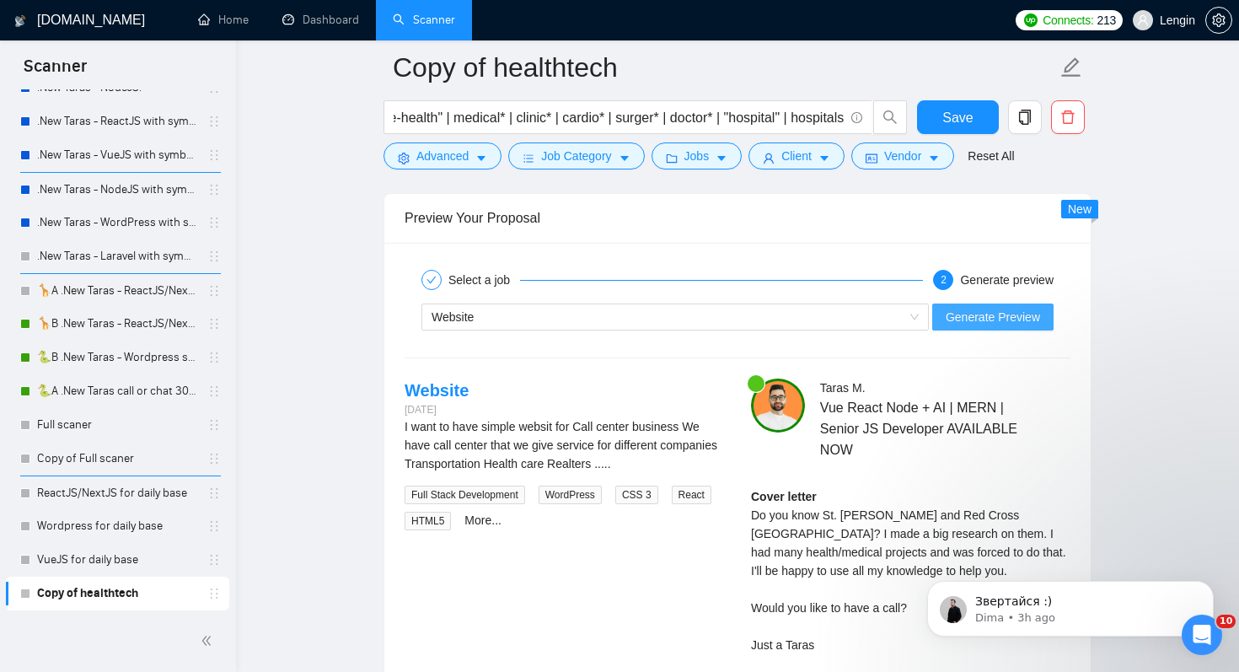
click at [1014, 317] on span "Generate Preview" at bounding box center [992, 317] width 94 height 19
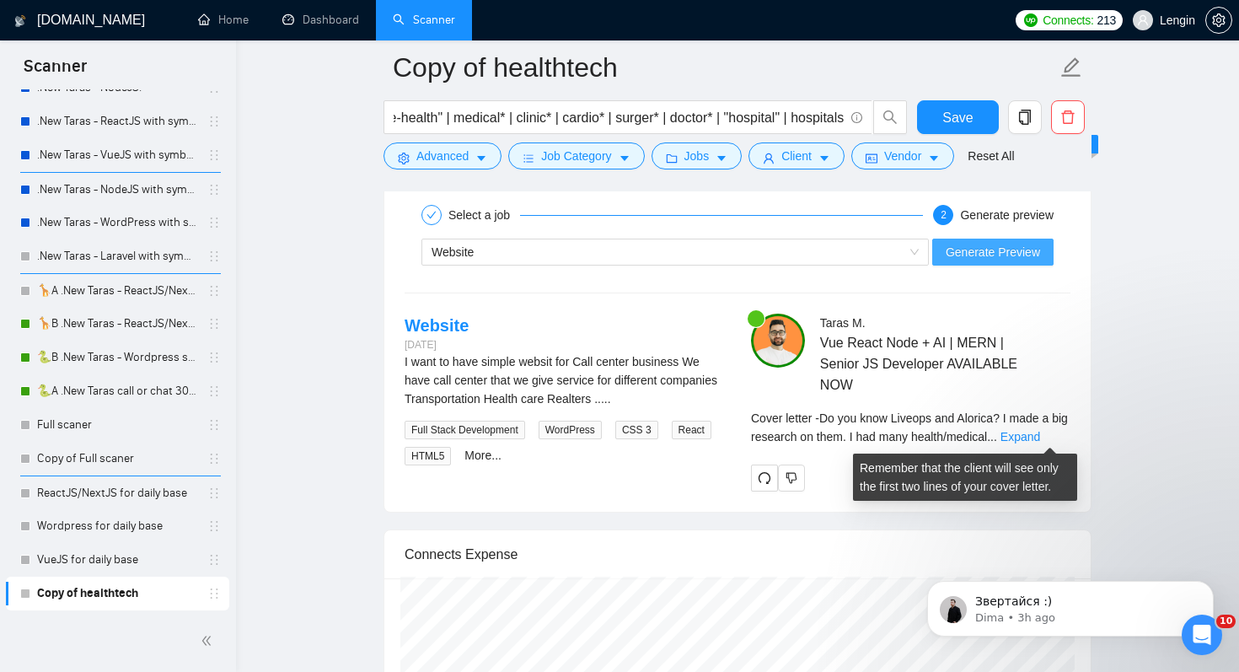
scroll to position [3564, 0]
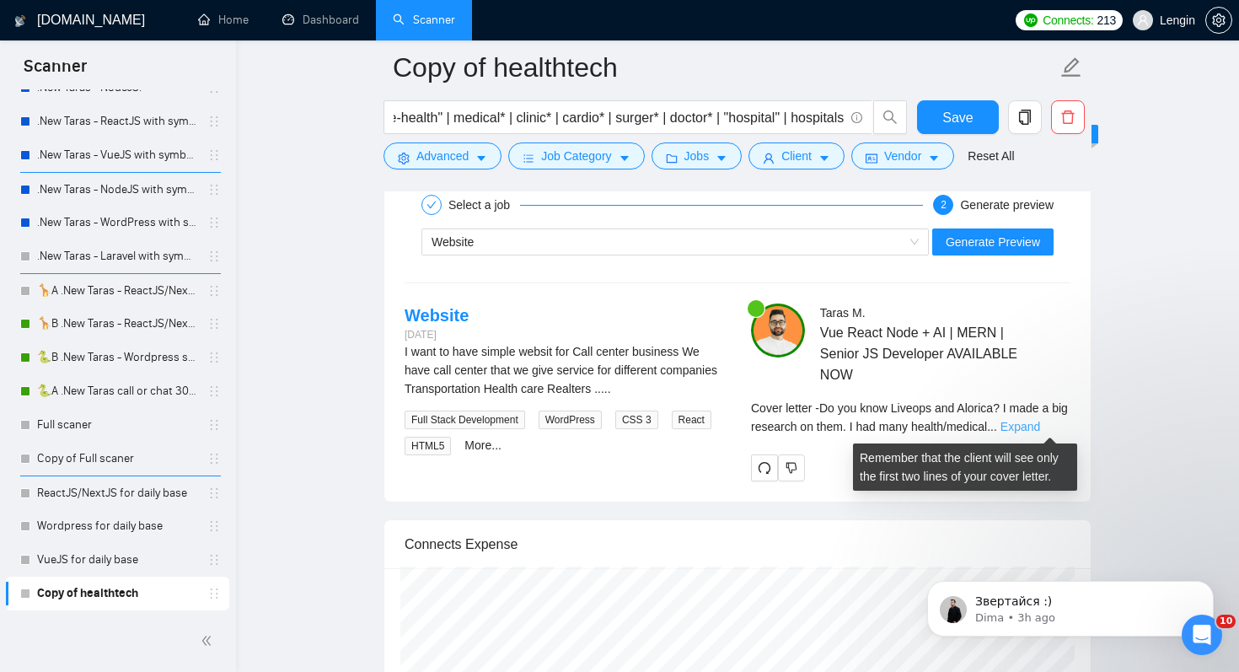
click at [1040, 426] on link "Expand" at bounding box center [1020, 426] width 40 height 13
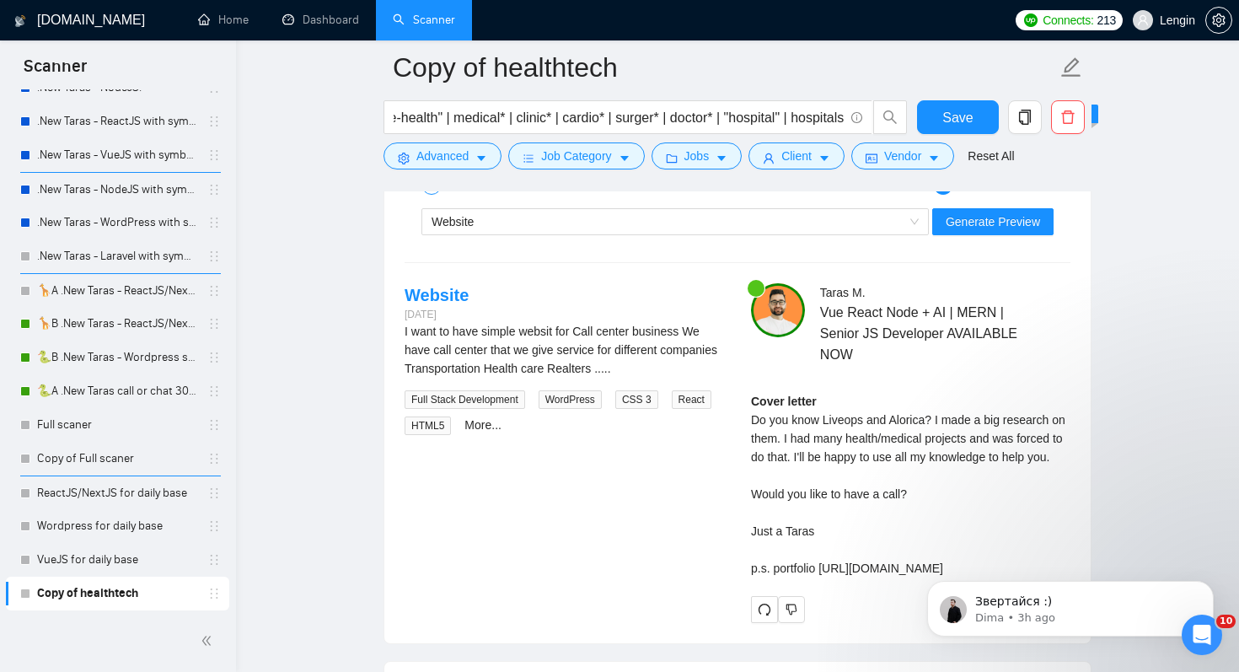
scroll to position [3574, 0]
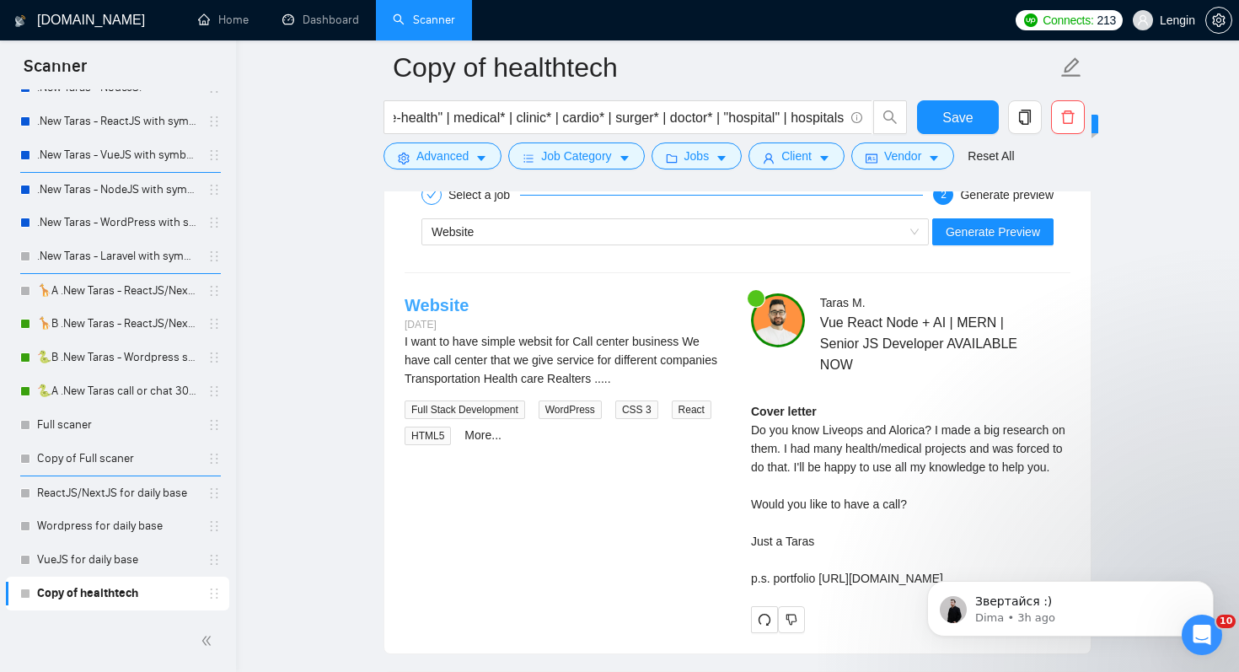
click at [427, 307] on link "Website" at bounding box center [436, 305] width 64 height 19
drag, startPoint x: 827, startPoint y: 430, endPoint x: 864, endPoint y: 428, distance: 38.0
click at [864, 428] on div "Cover letter Do you know Liveops and [PERSON_NAME]? I made a big research on th…" at bounding box center [910, 494] width 319 height 185
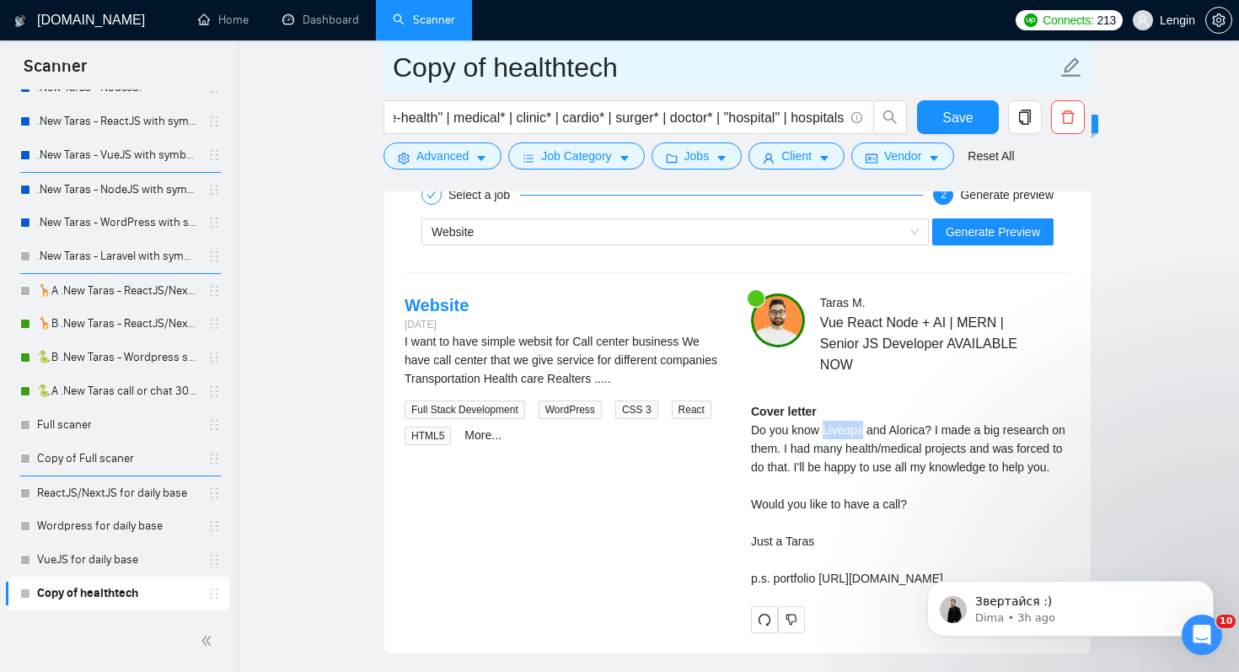
copy div "Liveops"
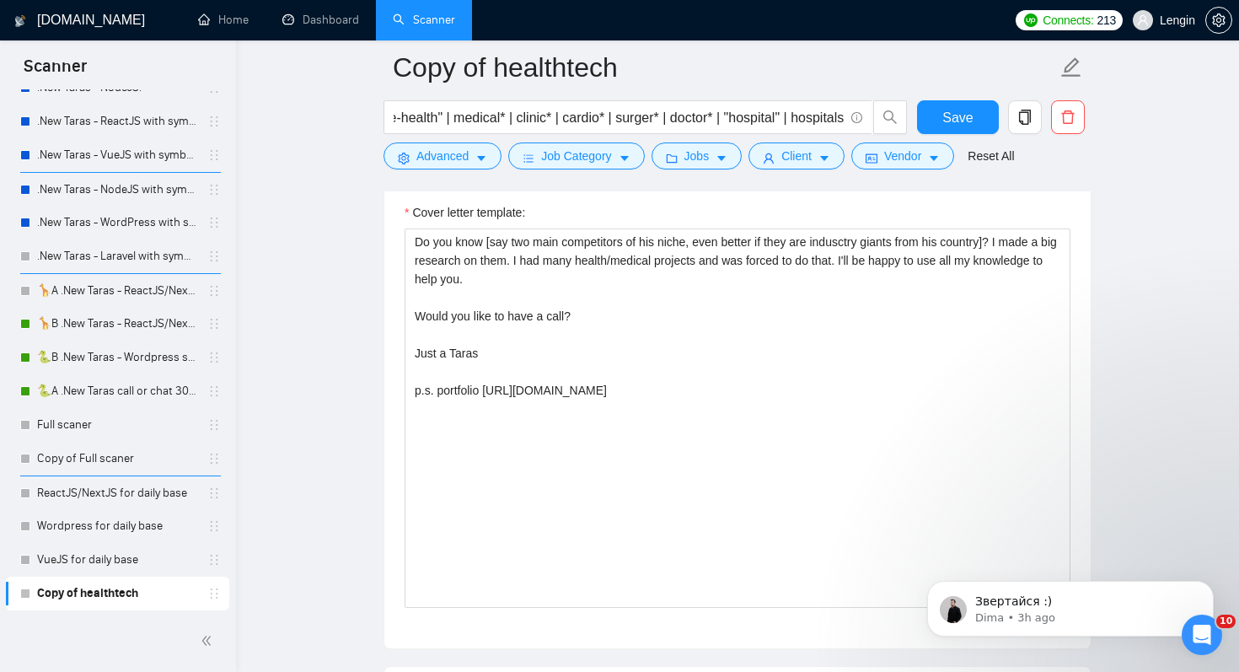
scroll to position [2176, 0]
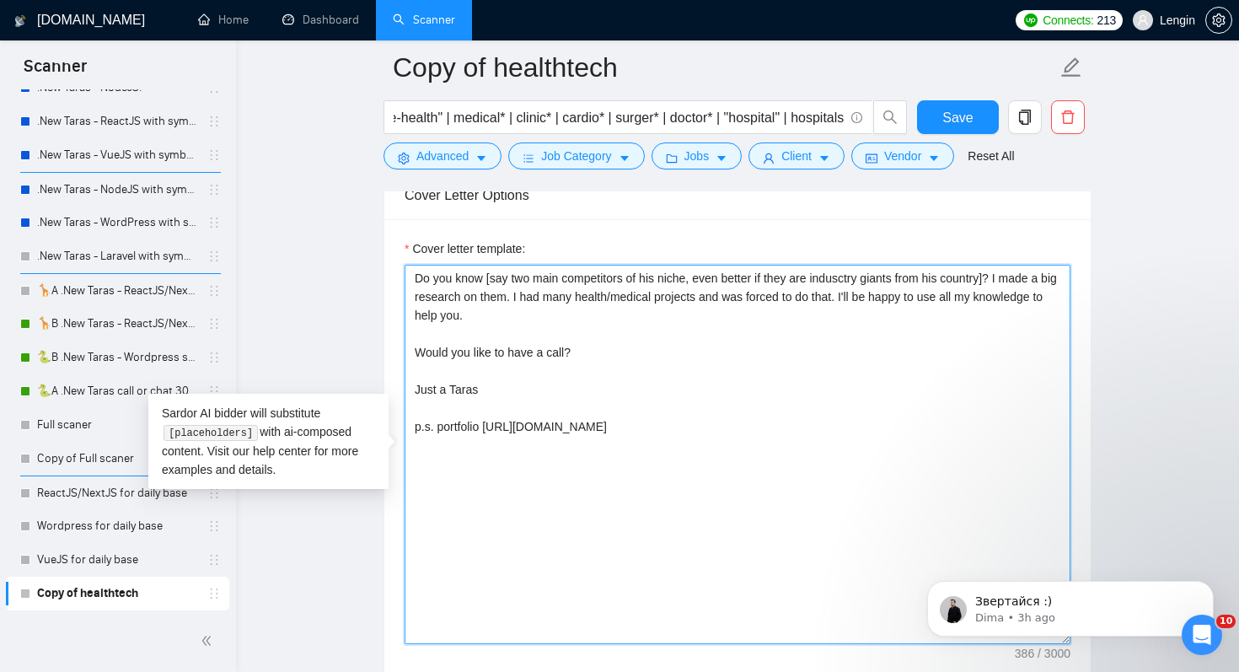
click at [686, 292] on textarea "Do you know [say two main competitors of his niche, even better if they are ind…" at bounding box center [737, 454] width 666 height 379
click at [722, 505] on textarea "Do you know [say two main competitors of his niche, even better if they are ind…" at bounding box center [737, 454] width 666 height 379
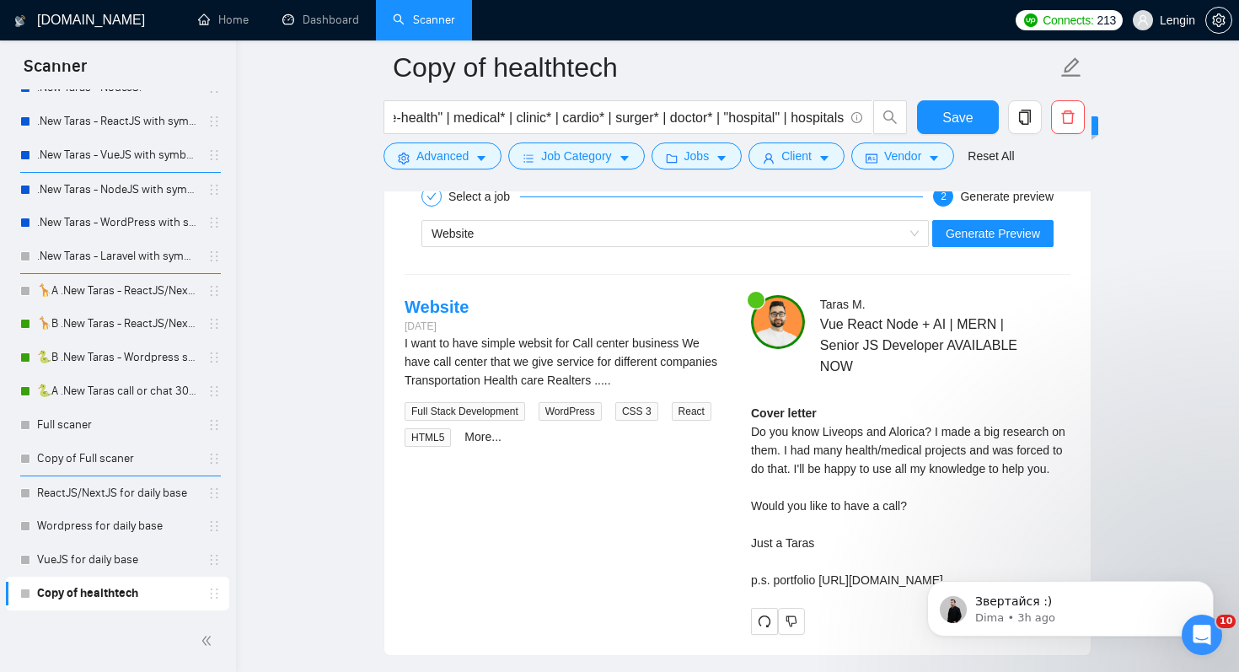
scroll to position [3595, 0]
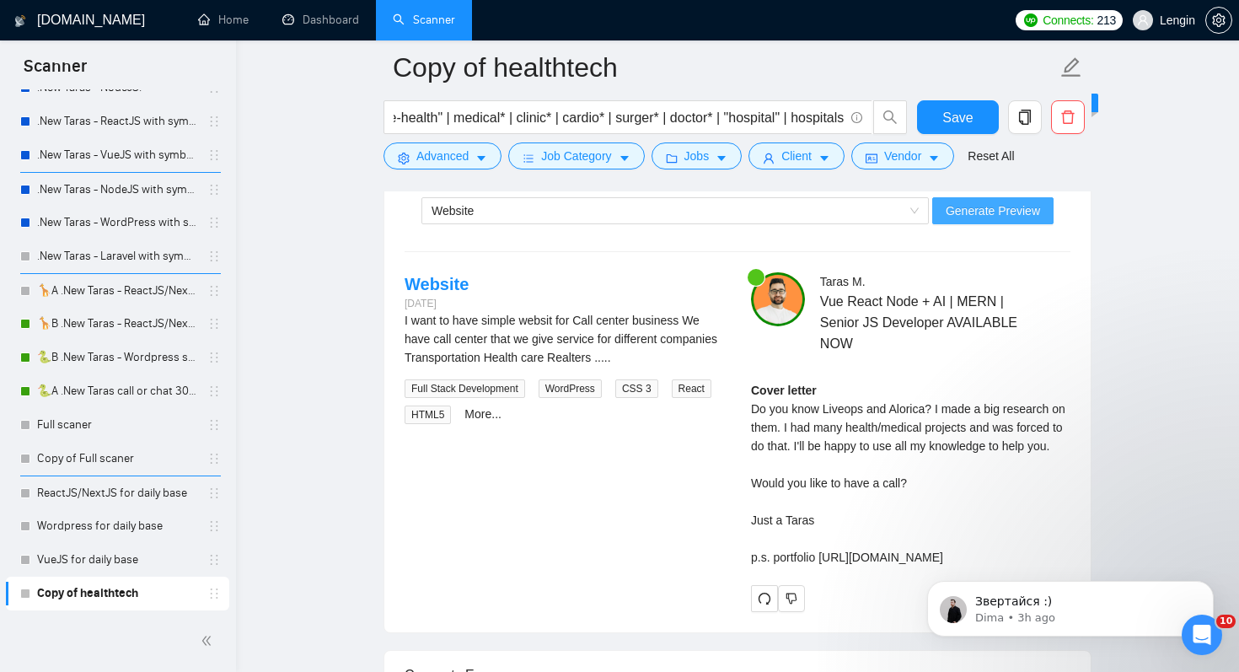
type textarea "Do you know [say two main competitors of his niche, even better if they are ind…"
click at [1003, 220] on button "Generate Preview" at bounding box center [992, 210] width 121 height 27
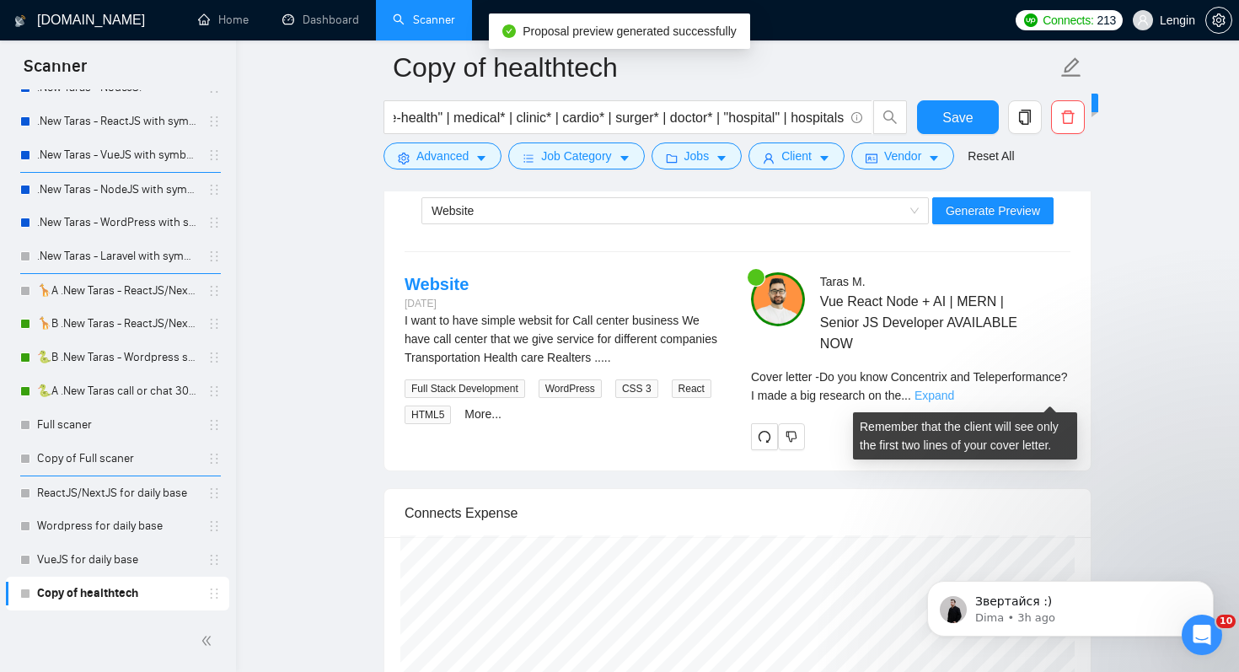
click at [954, 395] on link "Expand" at bounding box center [934, 394] width 40 height 13
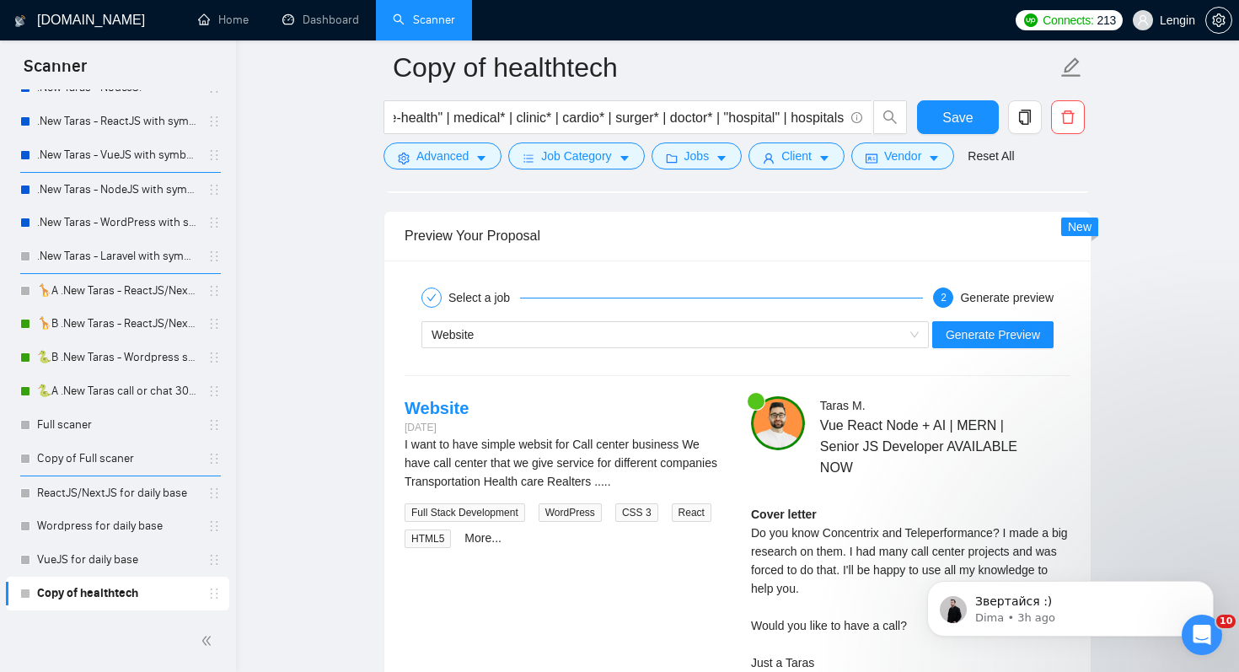
scroll to position [3446, 0]
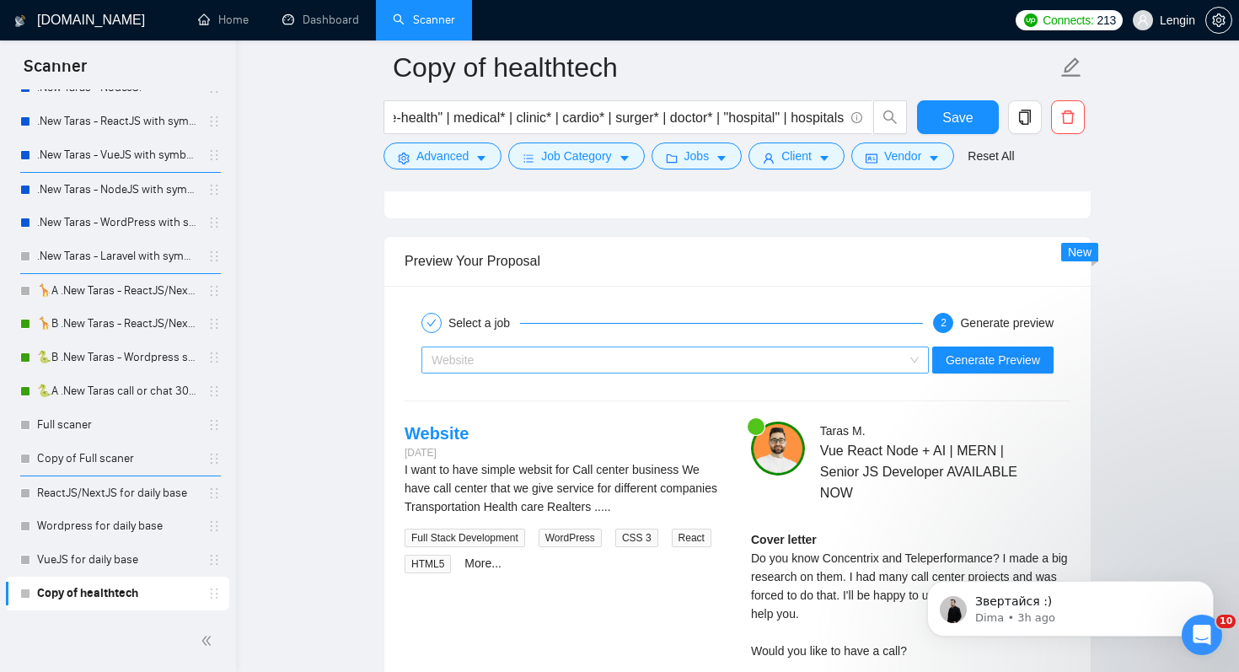
click at [698, 351] on div "Website" at bounding box center [667, 359] width 472 height 25
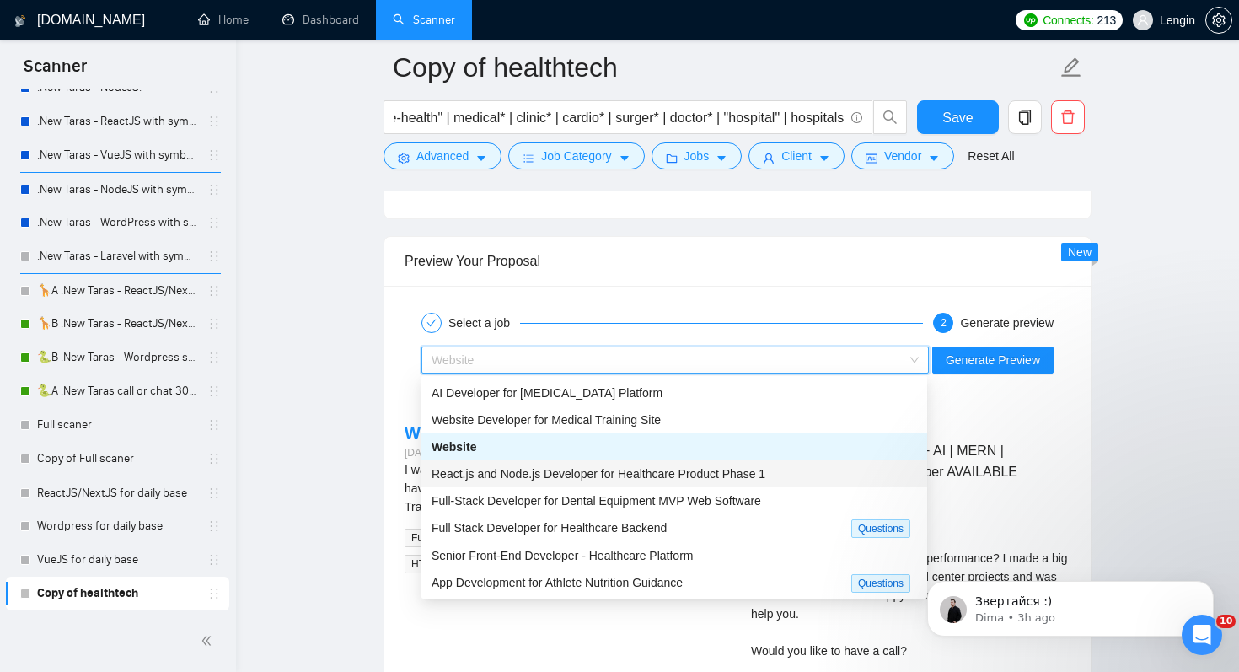
click at [668, 469] on span "React.js and Node.js Developer for Healthcare Product Phase 1" at bounding box center [598, 473] width 334 height 13
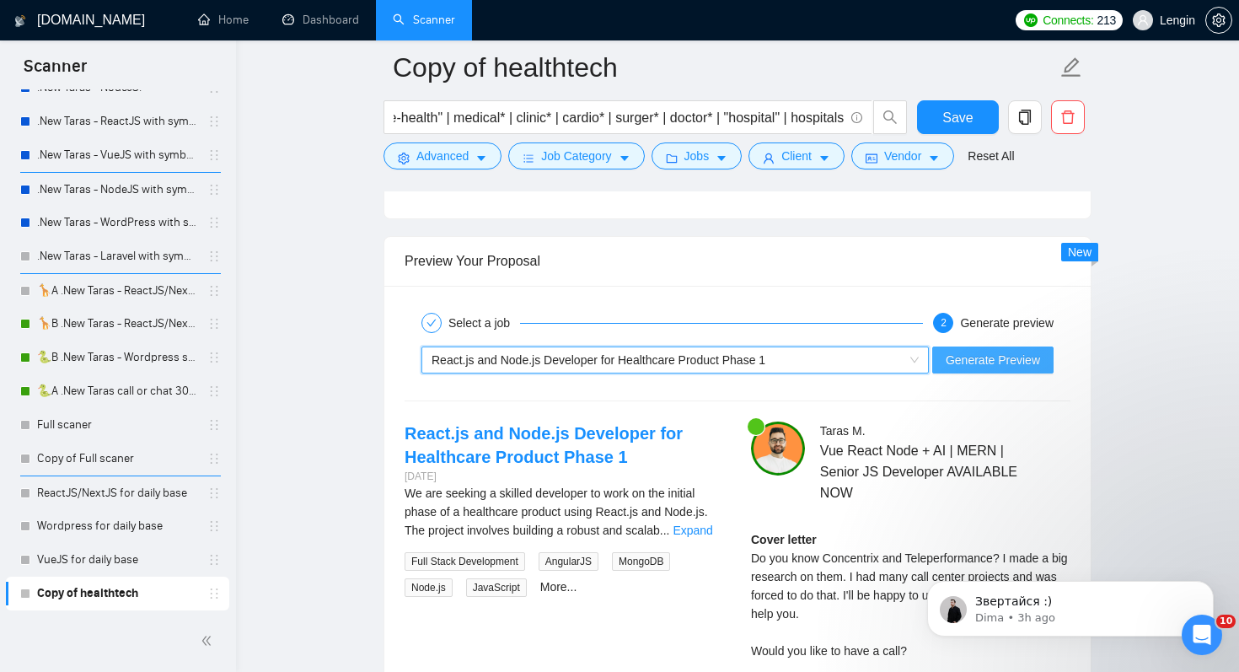
click at [994, 357] on span "Generate Preview" at bounding box center [992, 360] width 94 height 19
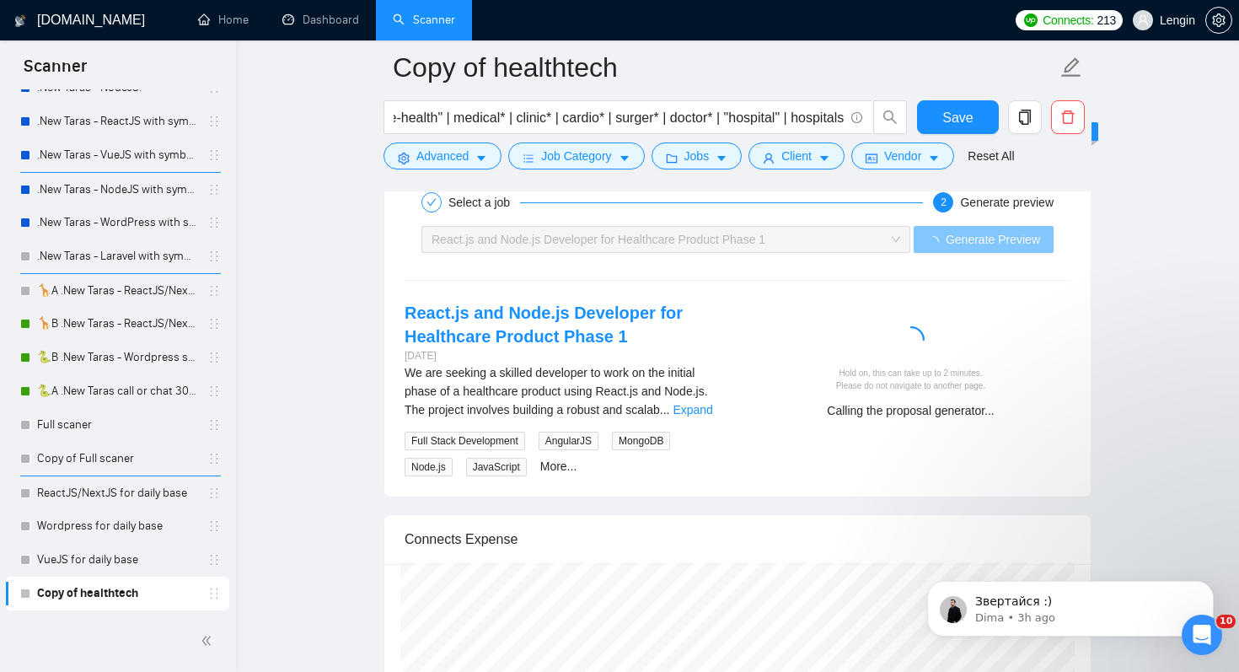
scroll to position [3591, 0]
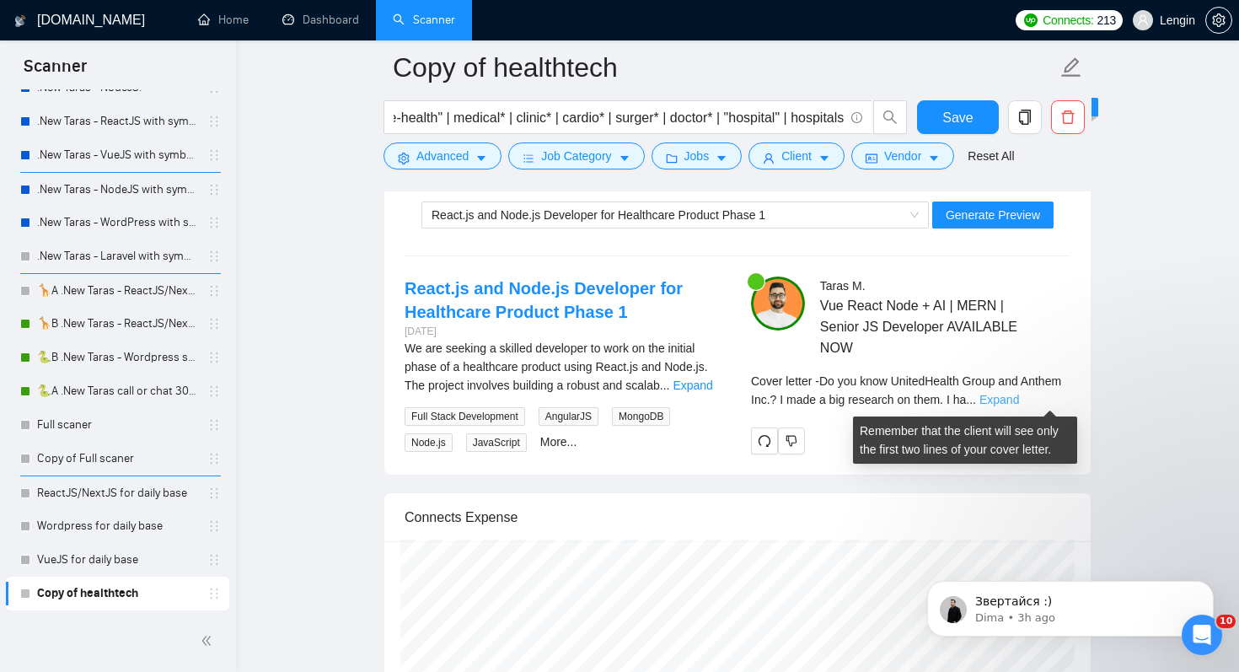
click at [1019, 400] on link "Expand" at bounding box center [999, 399] width 40 height 13
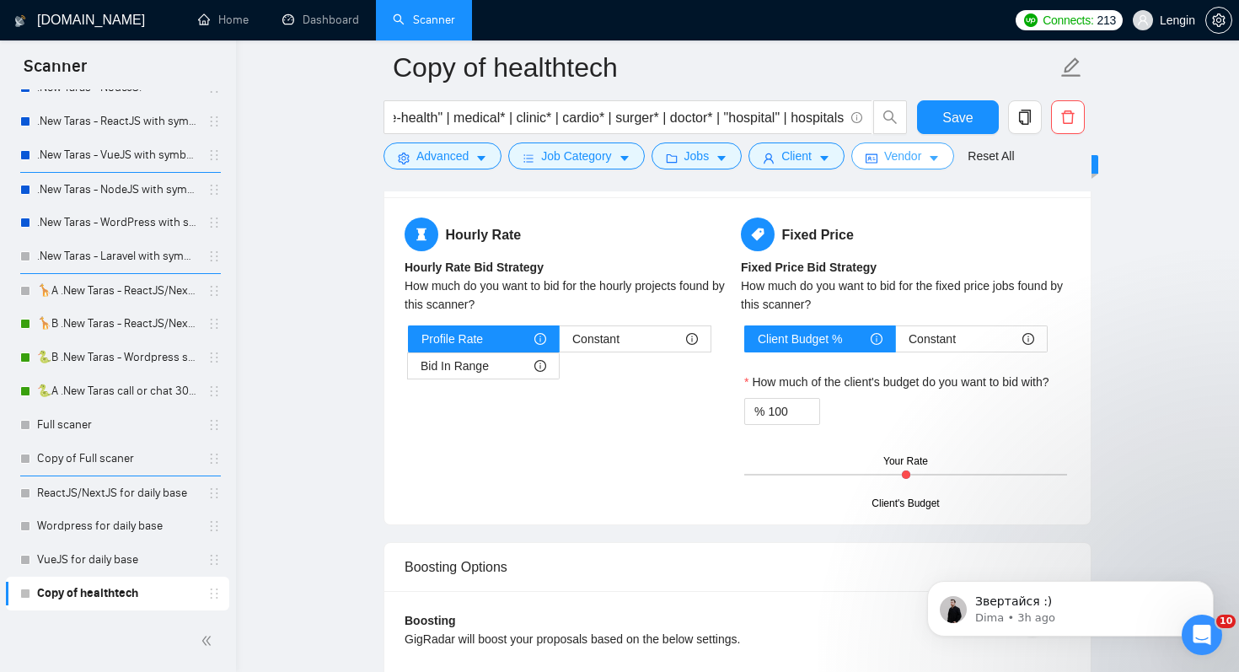
scroll to position [2534, 0]
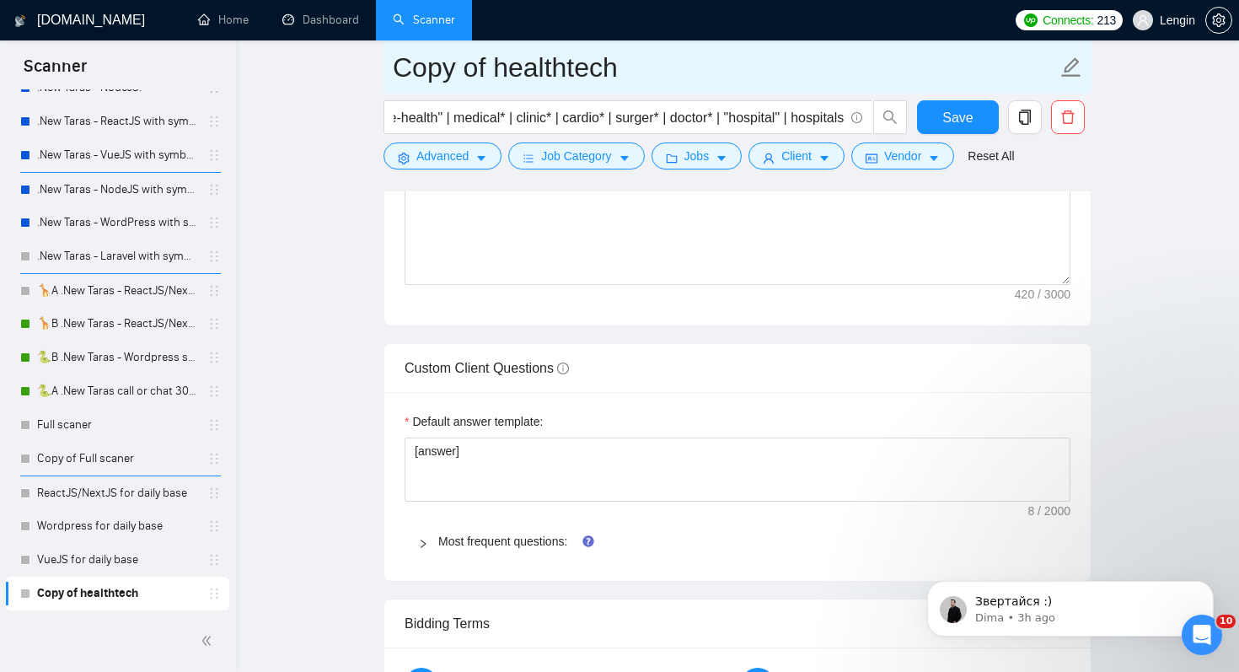
drag, startPoint x: 490, startPoint y: 78, endPoint x: 354, endPoint y: 78, distance: 136.5
click at [354, 78] on main "Copy of healthtech HIPAA* | therap* | health*| dent* | patient* | "e-health" | …" at bounding box center [737, 93] width 949 height 5120
click at [595, 89] on span "test healthtech" at bounding box center [737, 66] width 708 height 53
click at [598, 67] on input "test healthtech" at bounding box center [725, 67] width 664 height 42
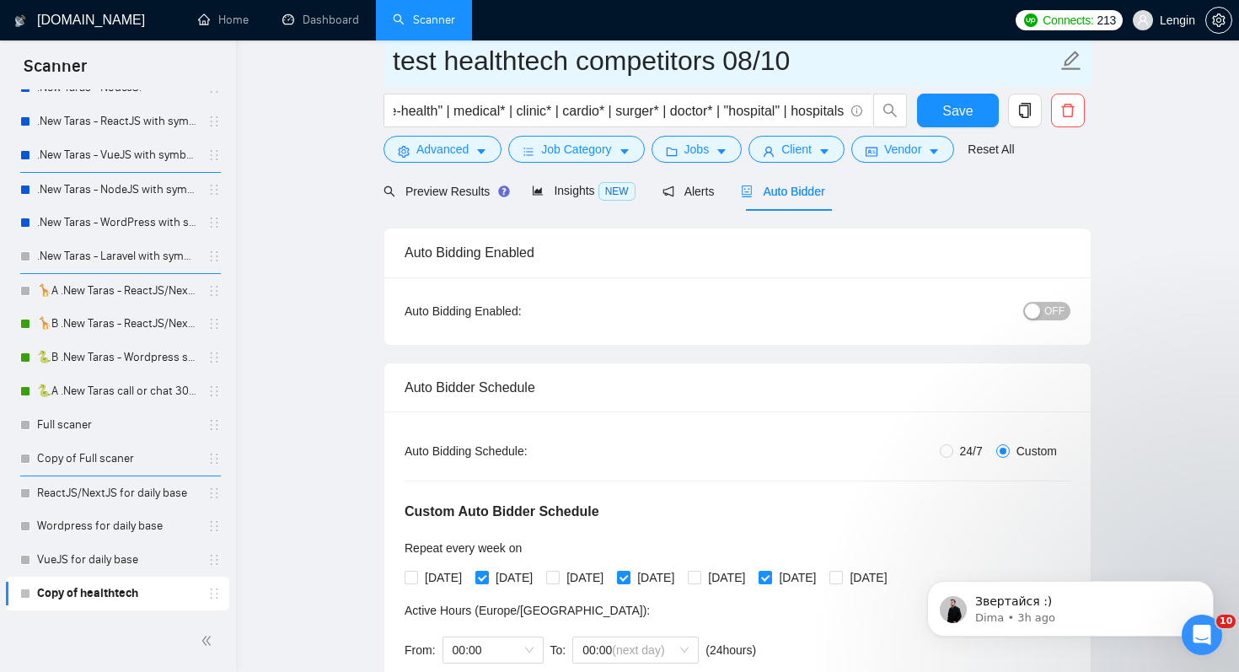
scroll to position [61, 0]
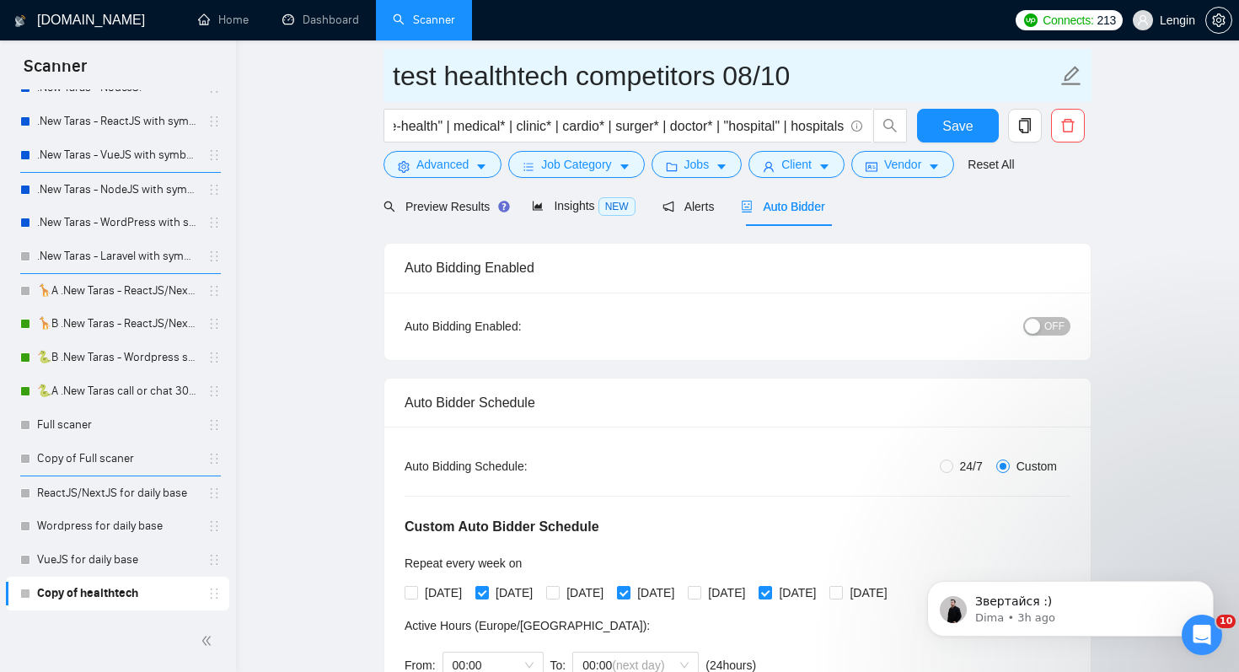
type input "test healthtech competitors 08/10"
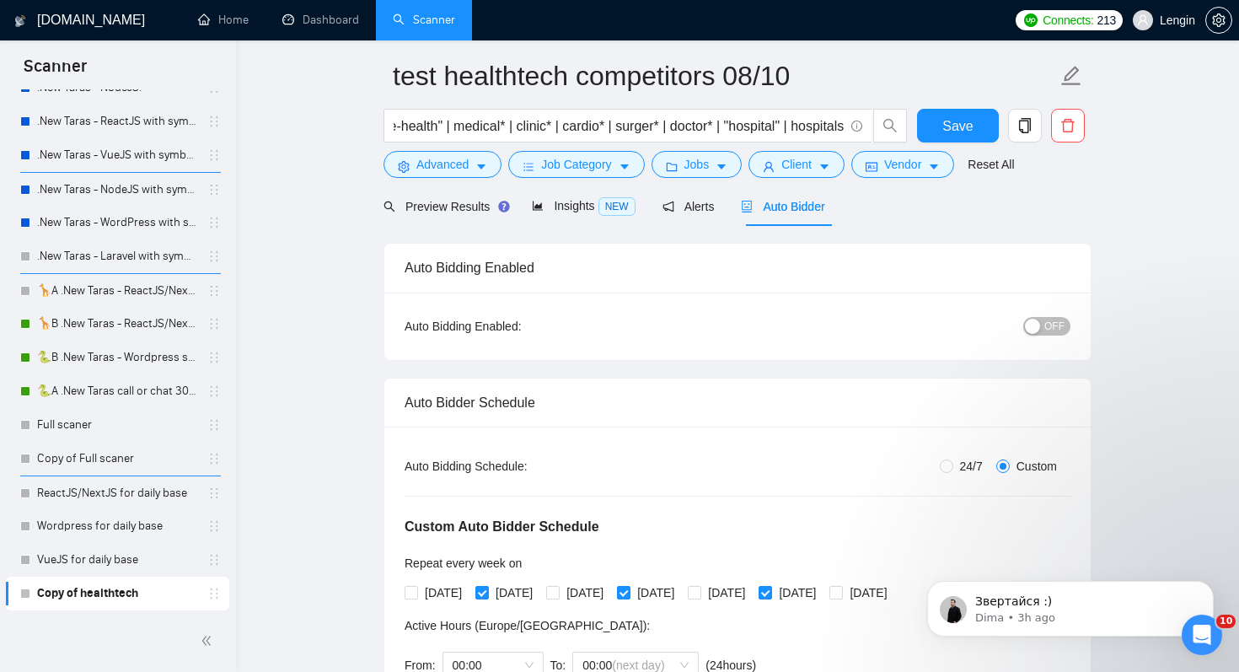
click at [1055, 326] on span "OFF" at bounding box center [1054, 326] width 20 height 19
click at [966, 121] on span "Save" at bounding box center [957, 125] width 30 height 21
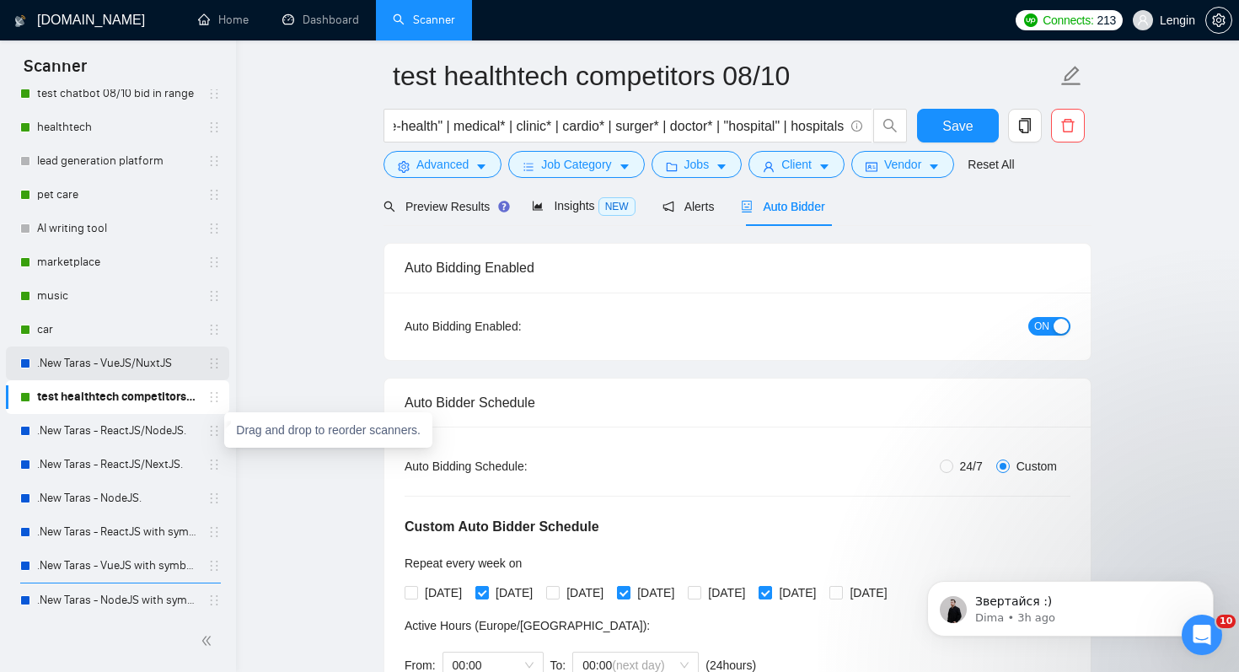
scroll to position [489, 0]
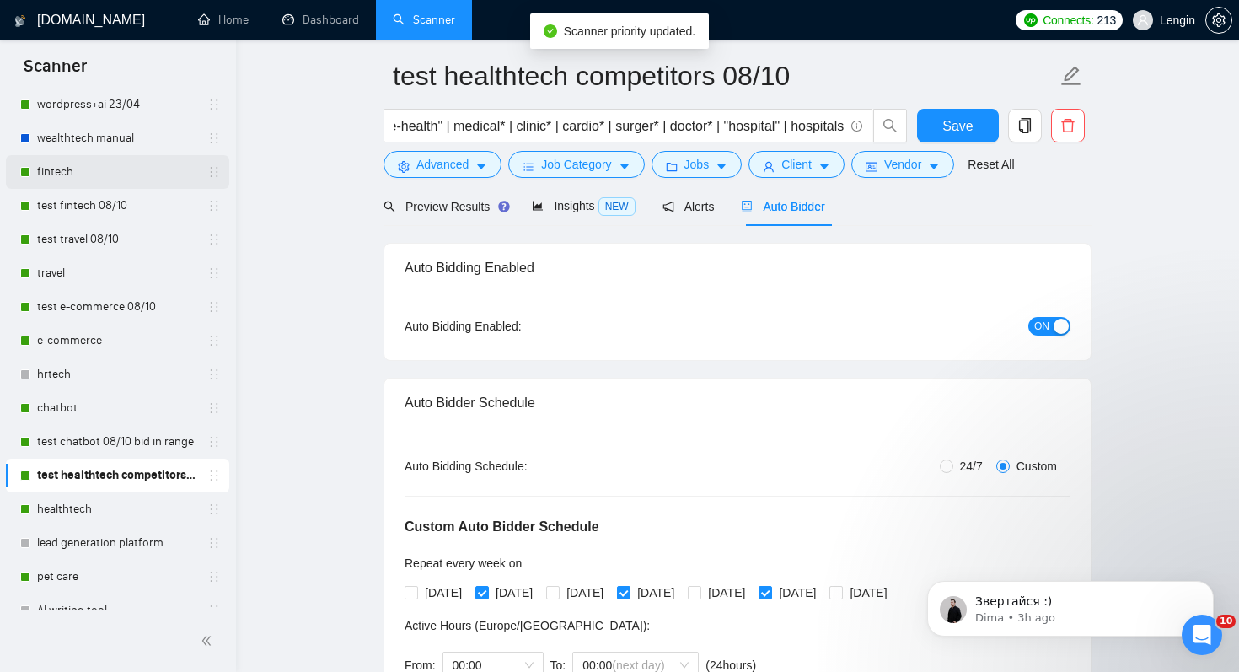
scroll to position [197, 0]
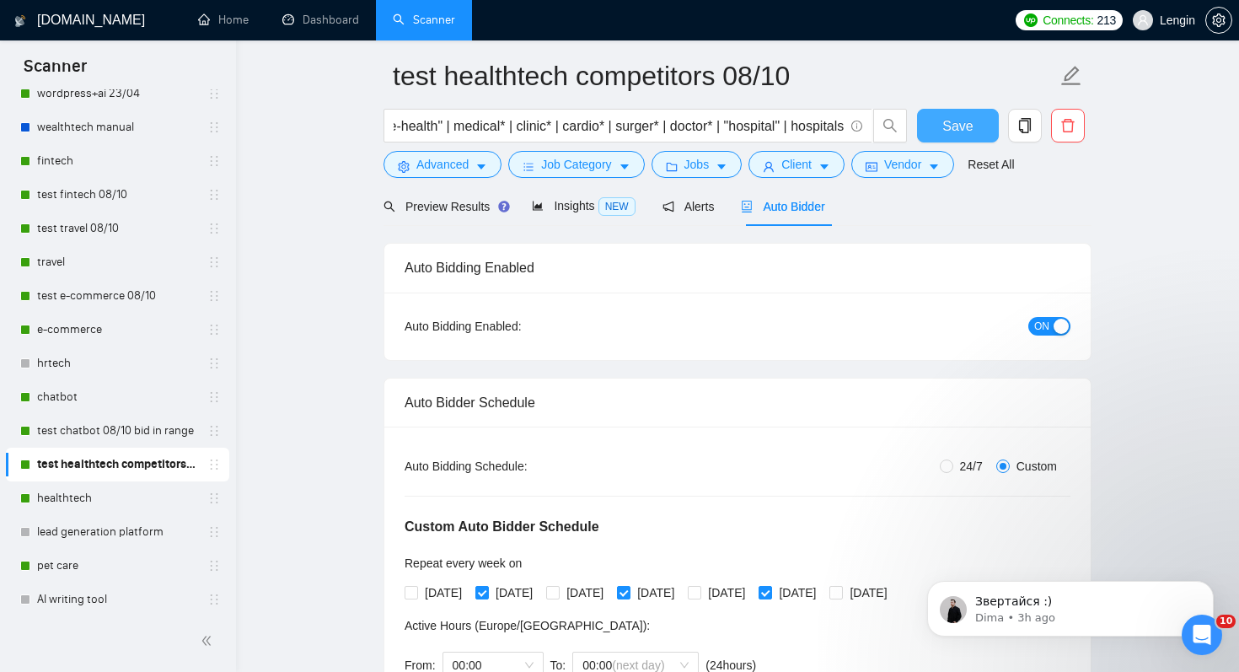
click at [962, 132] on span "Save" at bounding box center [957, 125] width 30 height 21
click at [508, 14] on ul "Home Dashboard Scanner" at bounding box center [591, 20] width 832 height 40
click at [99, 102] on link "wordpress+ai 23/04" at bounding box center [117, 94] width 160 height 34
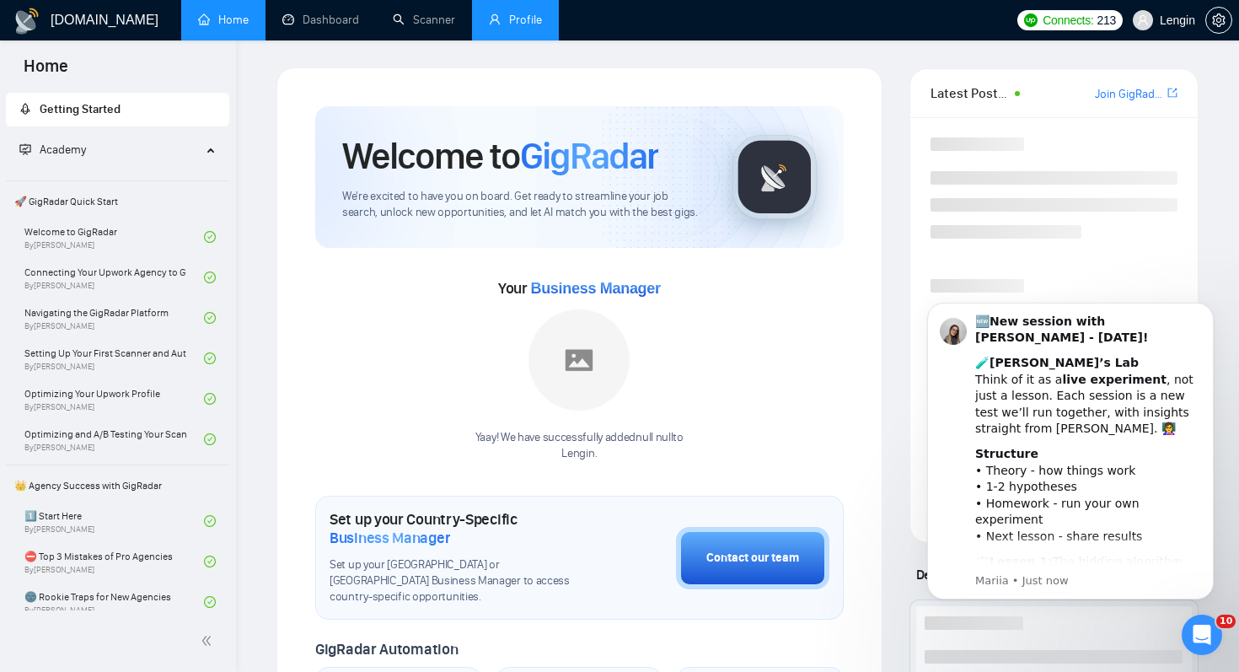
click at [519, 21] on link "Profile" at bounding box center [515, 20] width 53 height 14
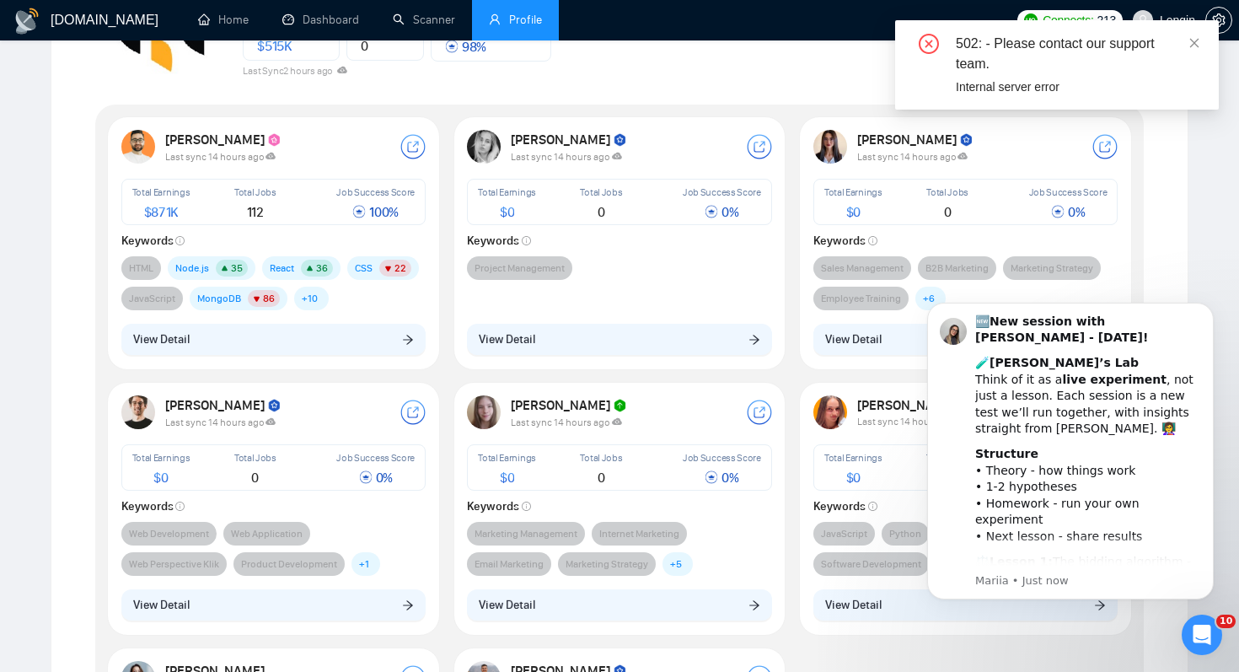
scroll to position [201, 0]
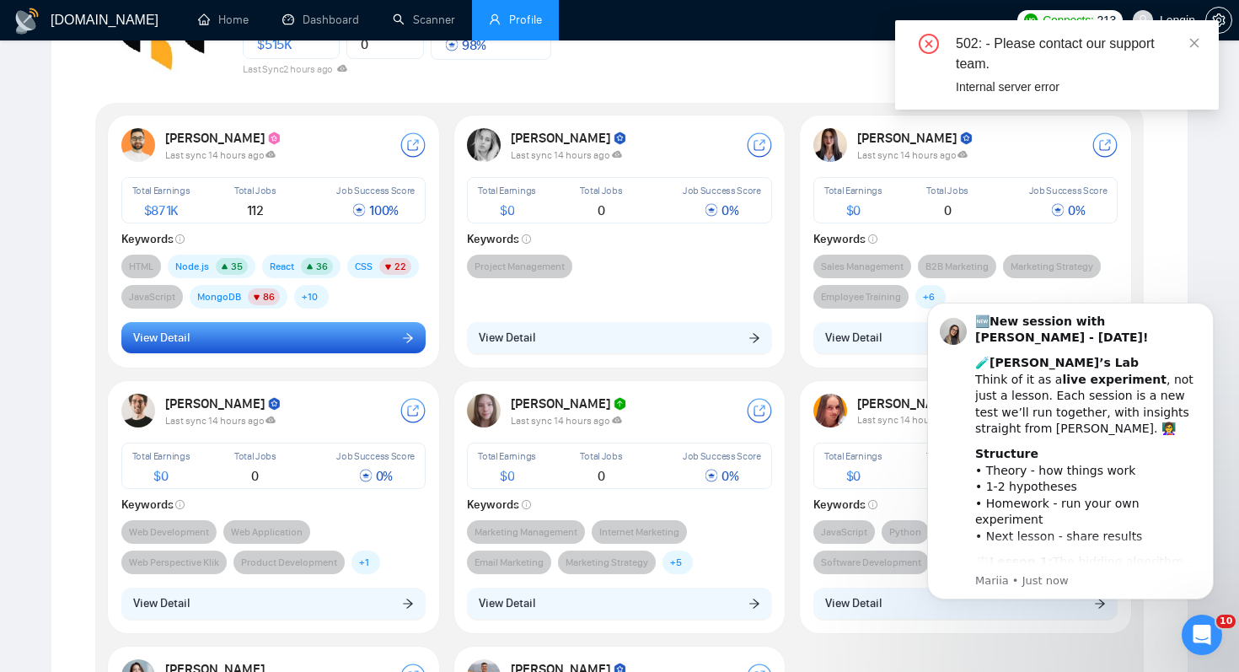
click at [388, 333] on button "View Detail" at bounding box center [273, 338] width 305 height 32
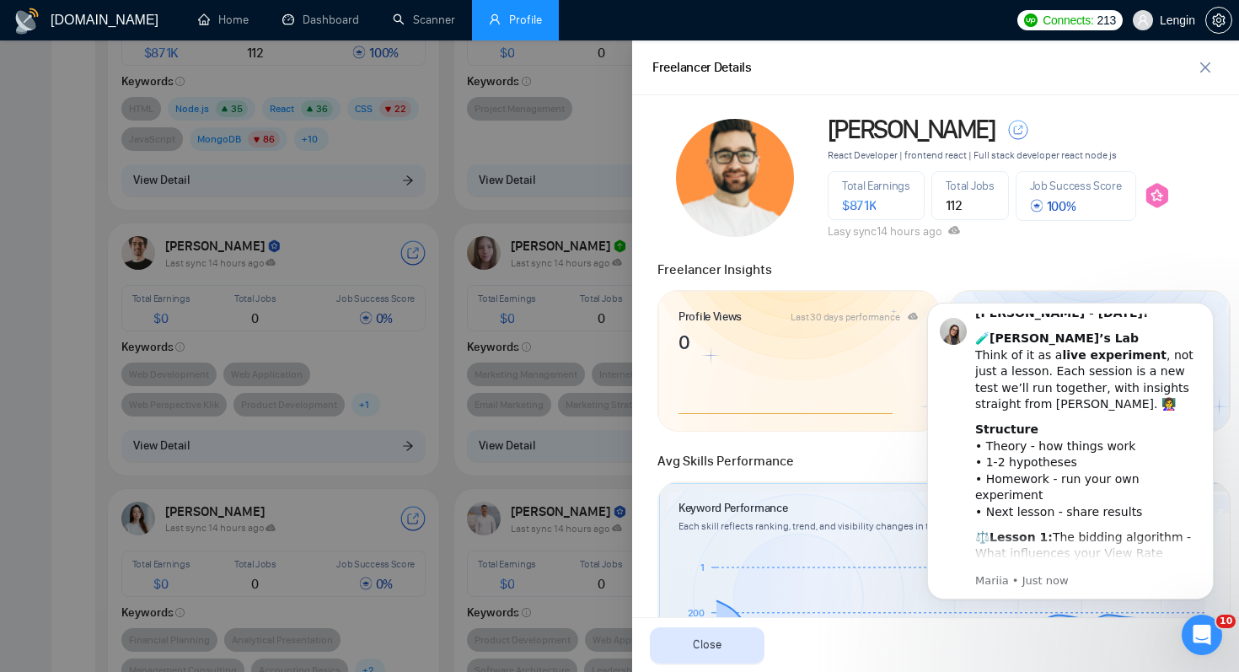
scroll to position [0, 0]
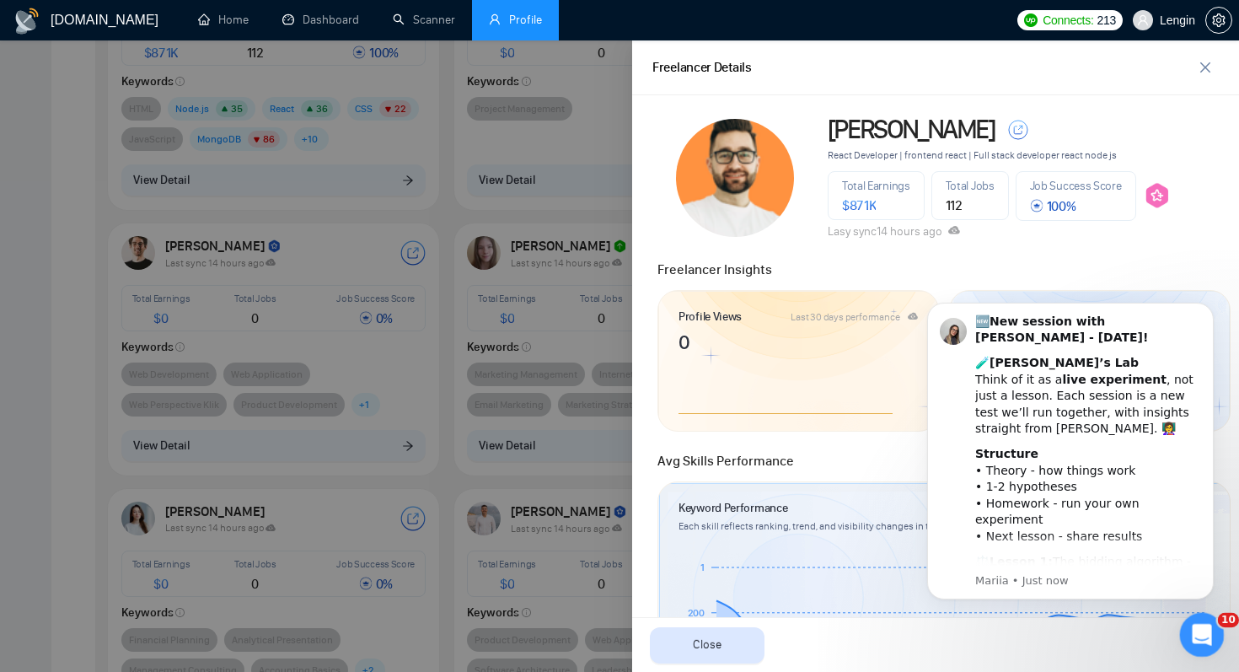
click at [1202, 636] on icon "Open Intercom Messenger" at bounding box center [1199, 632] width 28 height 28
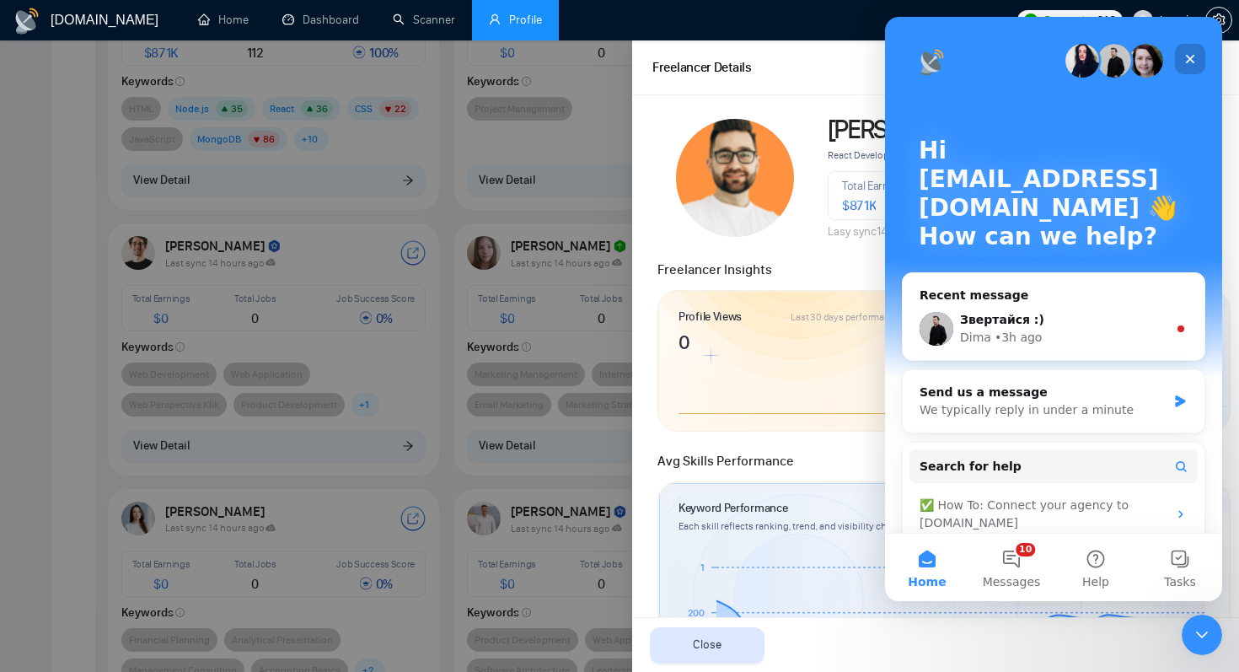
click at [1197, 56] on div "Close" at bounding box center [1190, 59] width 30 height 30
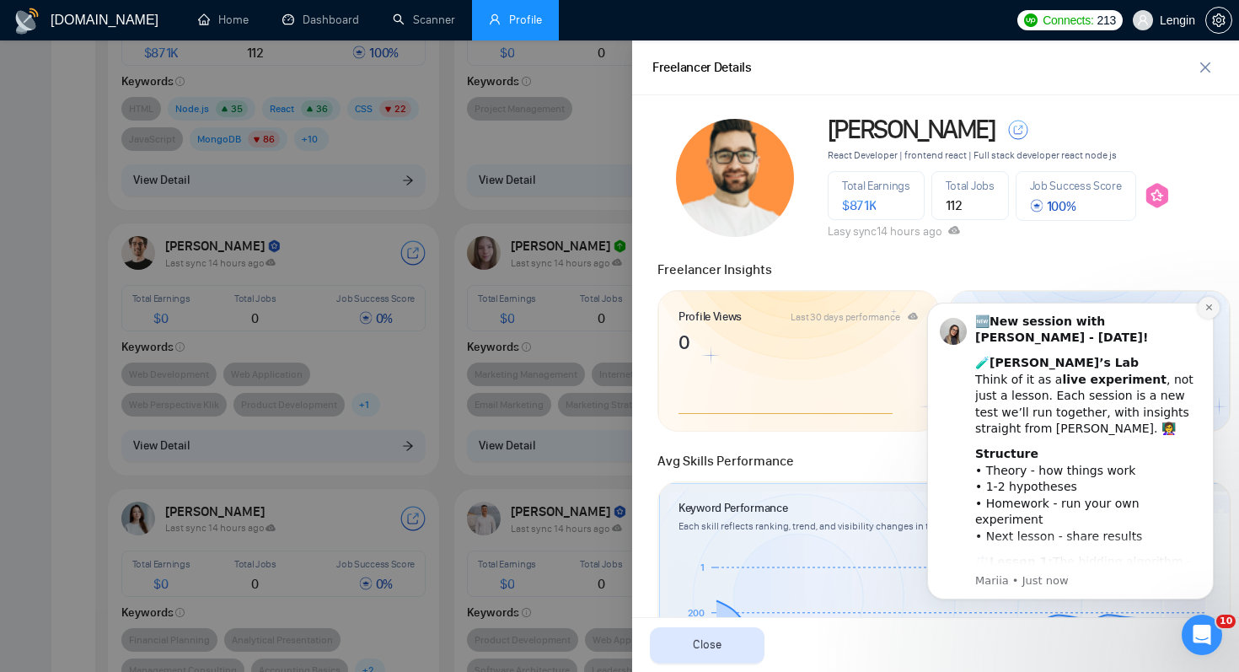
click at [1210, 309] on icon "Dismiss notification" at bounding box center [1208, 307] width 6 height 6
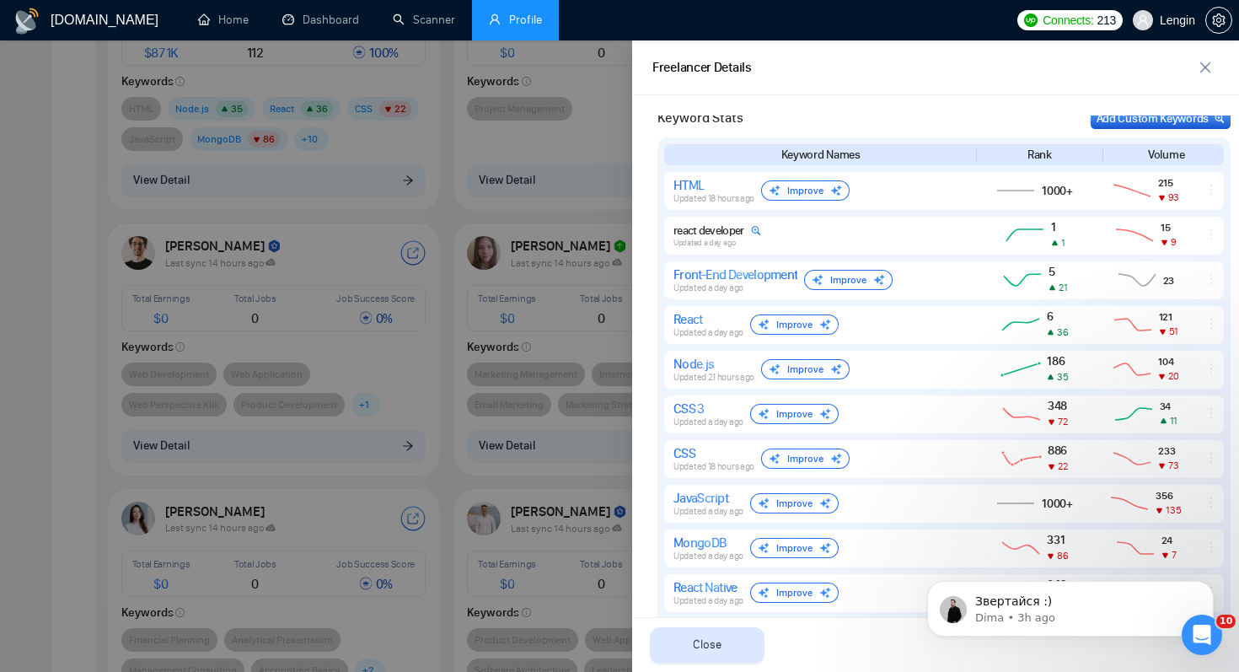
scroll to position [789, 0]
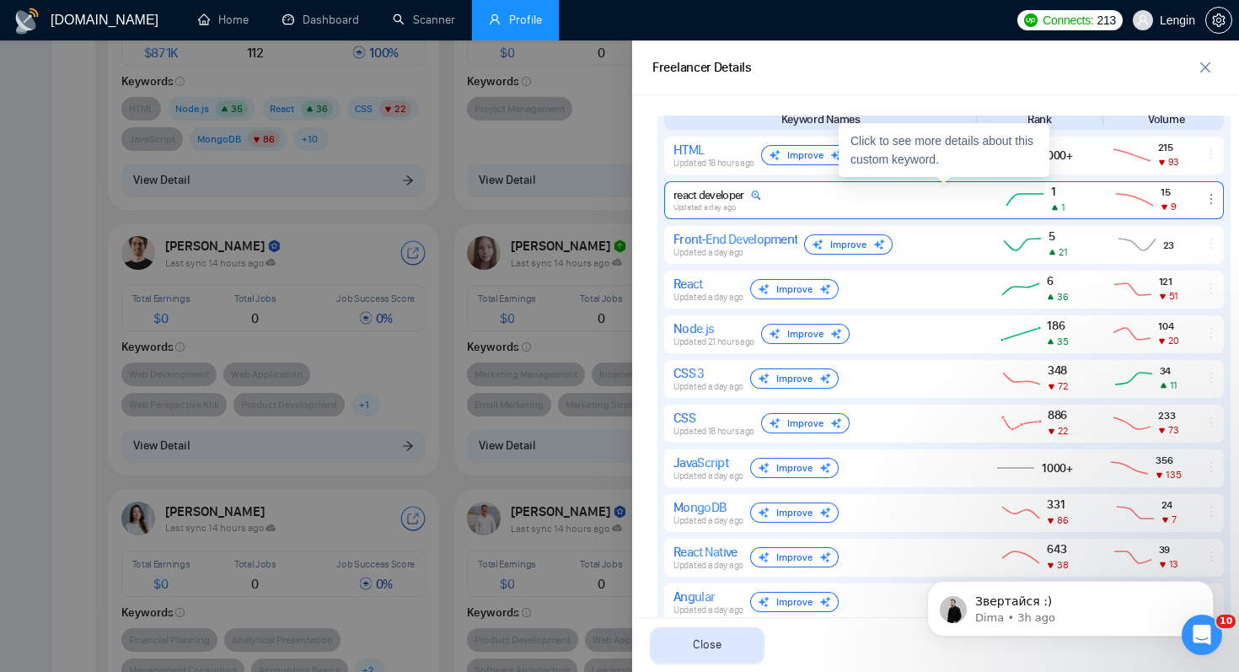
click at [971, 206] on div "react developer Updated a day ago 1 1 15 9" at bounding box center [943, 200] width 559 height 38
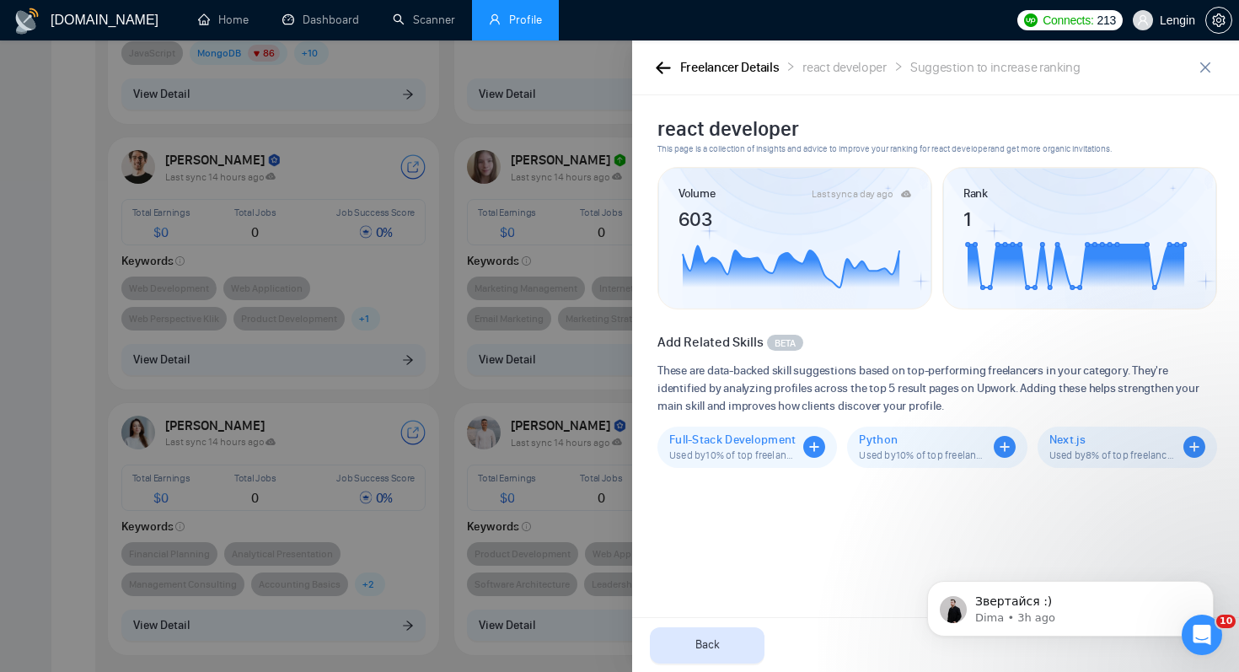
scroll to position [446, 0]
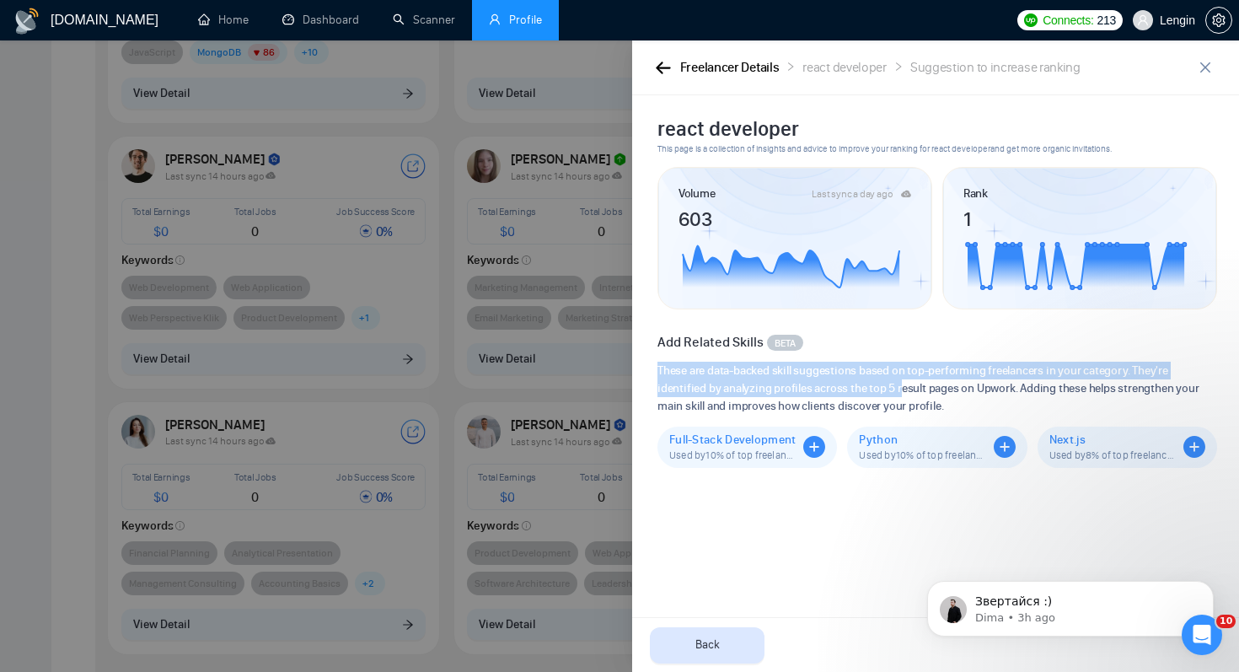
drag, startPoint x: 859, startPoint y: 359, endPoint x: 902, endPoint y: 381, distance: 48.2
click at [902, 381] on div "Add Related Skills BETA These are data-backed skill suggestions based on top-pe…" at bounding box center [936, 390] width 559 height 153
click at [902, 381] on span "These are data-backed skill suggestions based on top-performing freelancers in …" at bounding box center [936, 387] width 559 height 53
drag, startPoint x: 813, startPoint y: 375, endPoint x: 1063, endPoint y: 381, distance: 250.3
click at [1064, 381] on span "These are data-backed skill suggestions based on top-performing freelancers in …" at bounding box center [936, 387] width 559 height 53
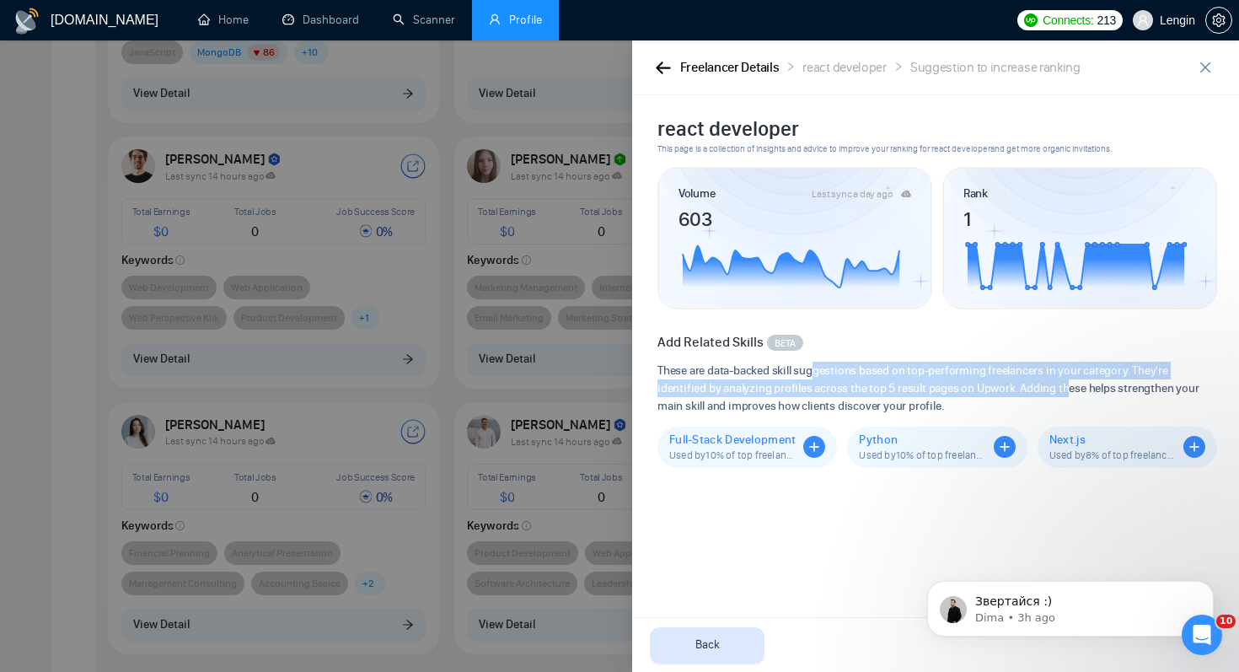
click at [1087, 374] on span "These are data-backed skill suggestions based on top-performing freelancers in …" at bounding box center [936, 387] width 559 height 53
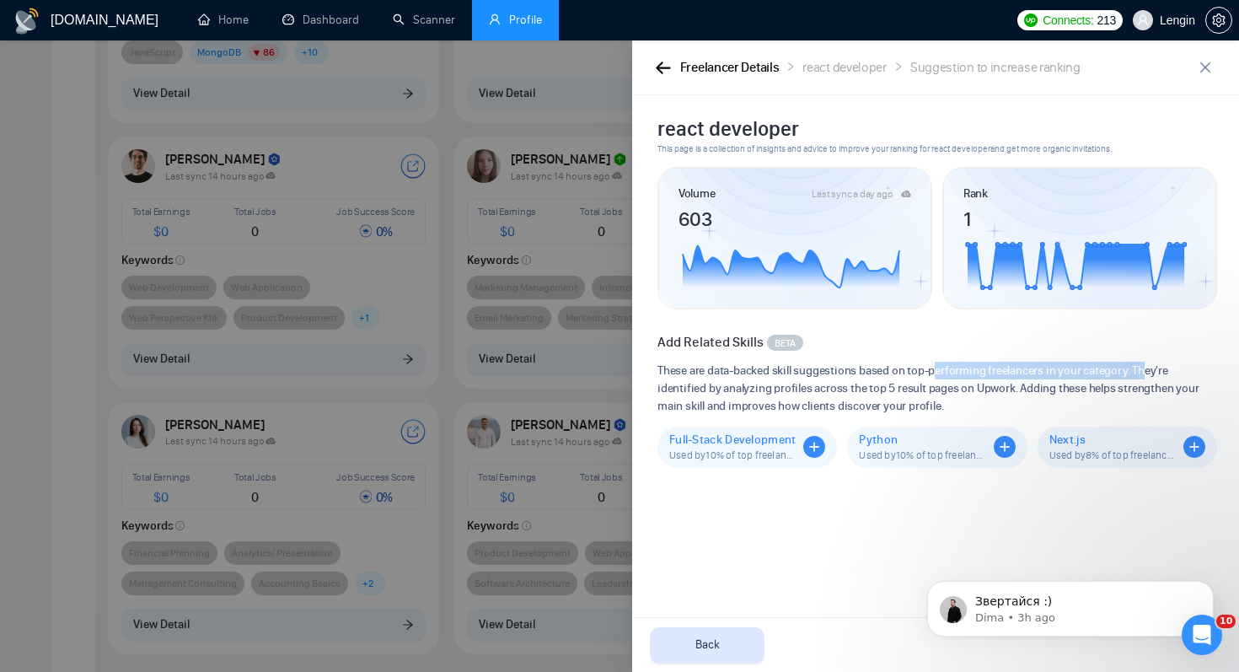
drag, startPoint x: 935, startPoint y: 374, endPoint x: 1147, endPoint y: 378, distance: 211.5
click at [1148, 378] on span "These are data-backed skill suggestions based on top-performing freelancers in …" at bounding box center [936, 387] width 559 height 53
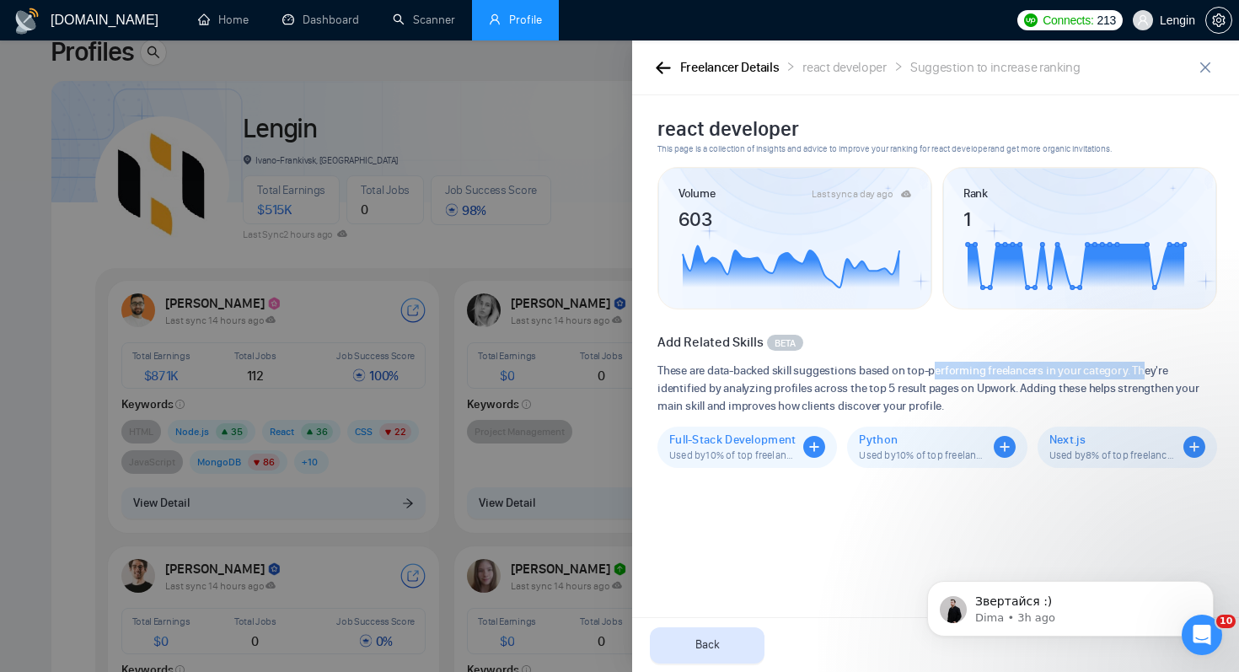
scroll to position [0, 0]
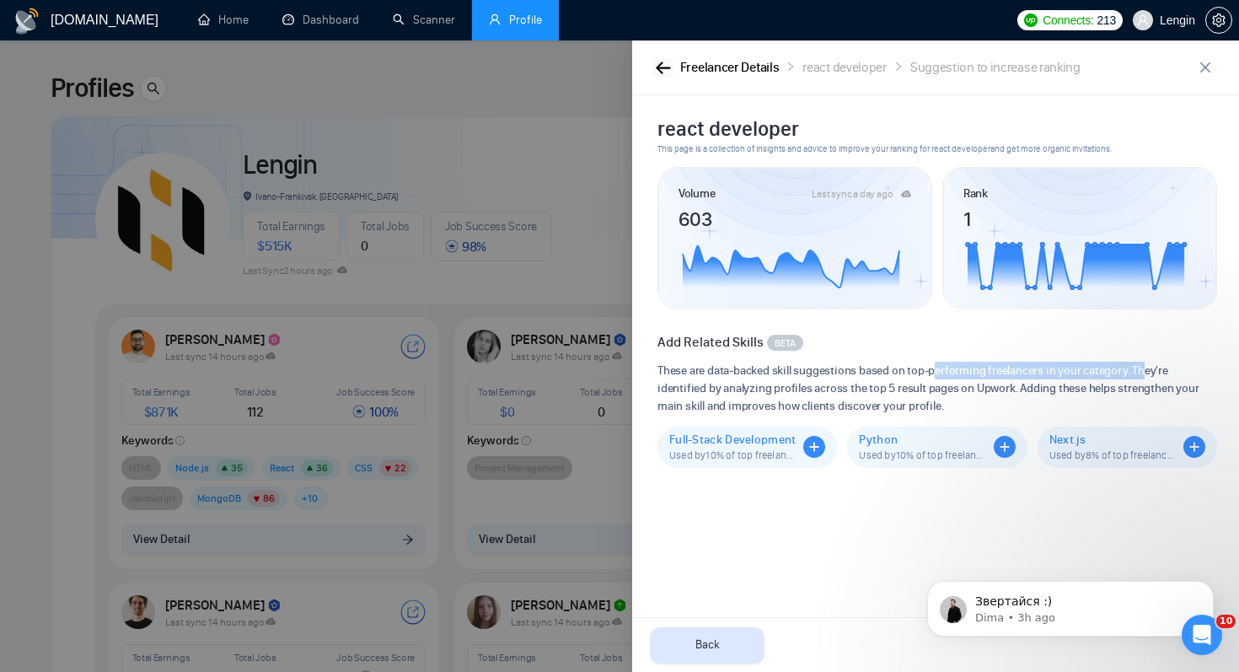
click at [663, 62] on icon "button" at bounding box center [663, 68] width 15 height 13
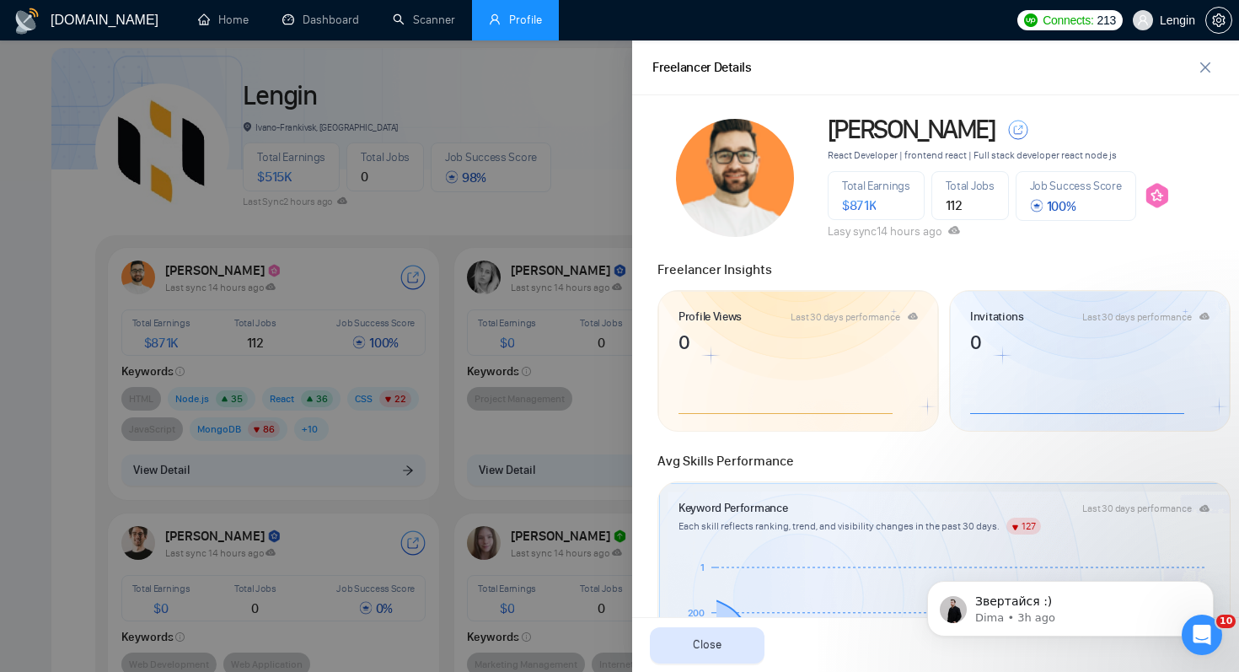
scroll to position [101, 0]
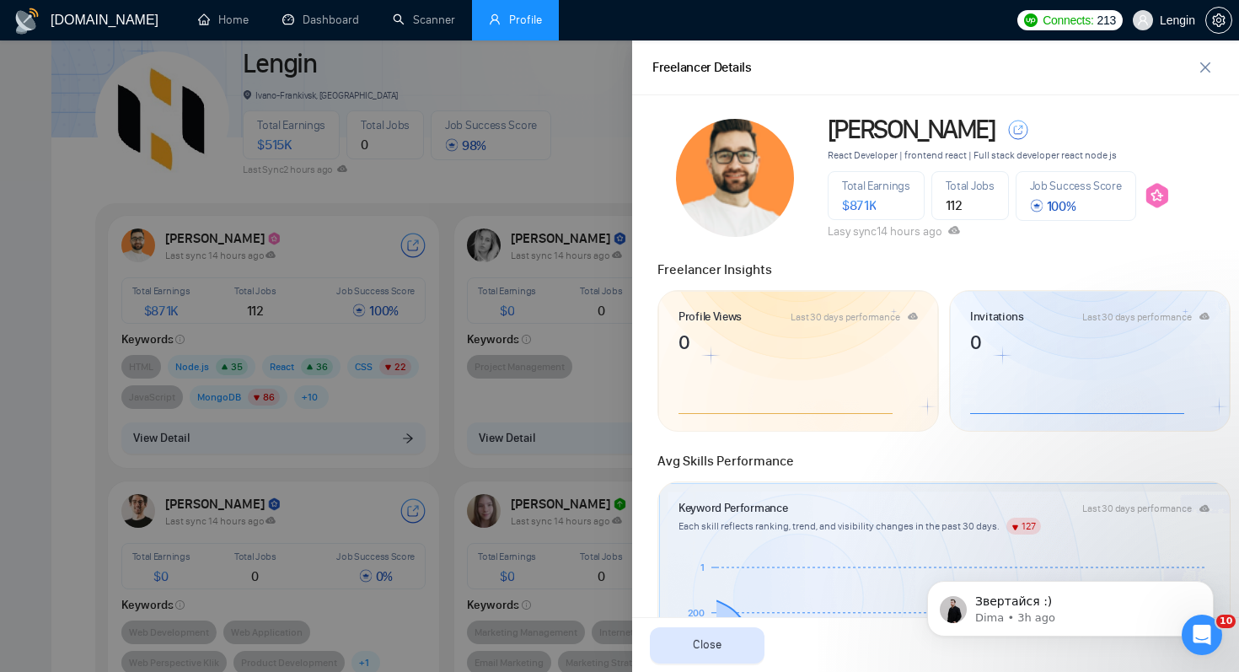
click at [431, 230] on div at bounding box center [619, 355] width 1239 height 631
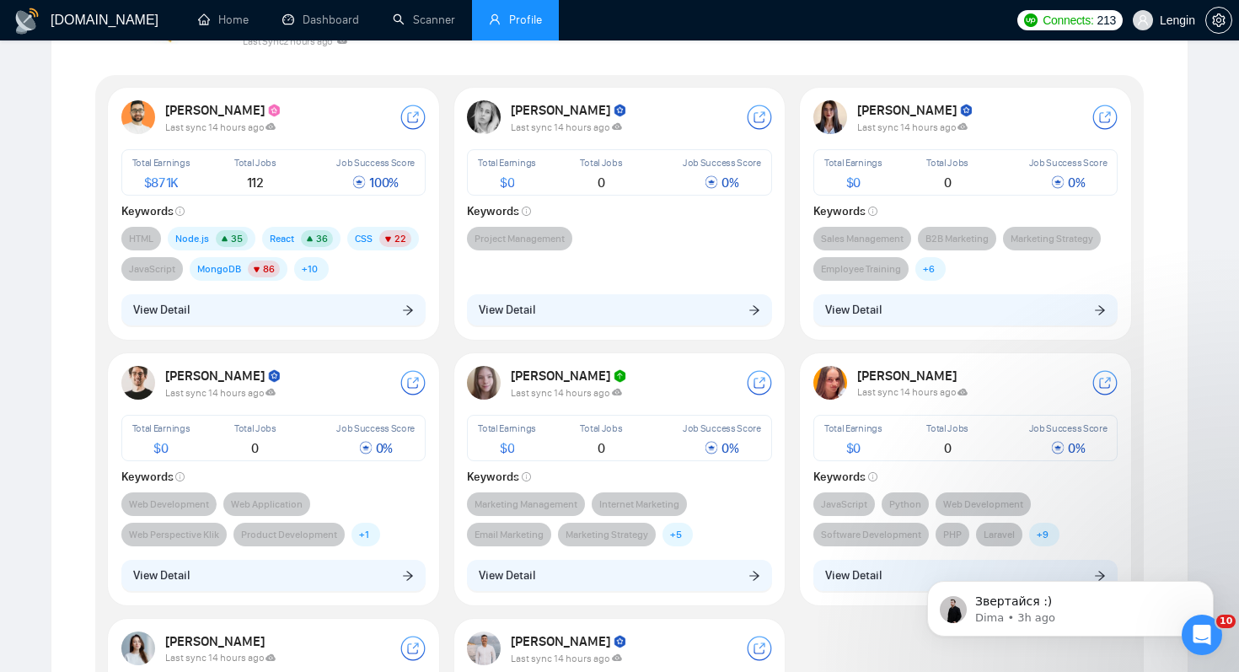
scroll to position [185, 0]
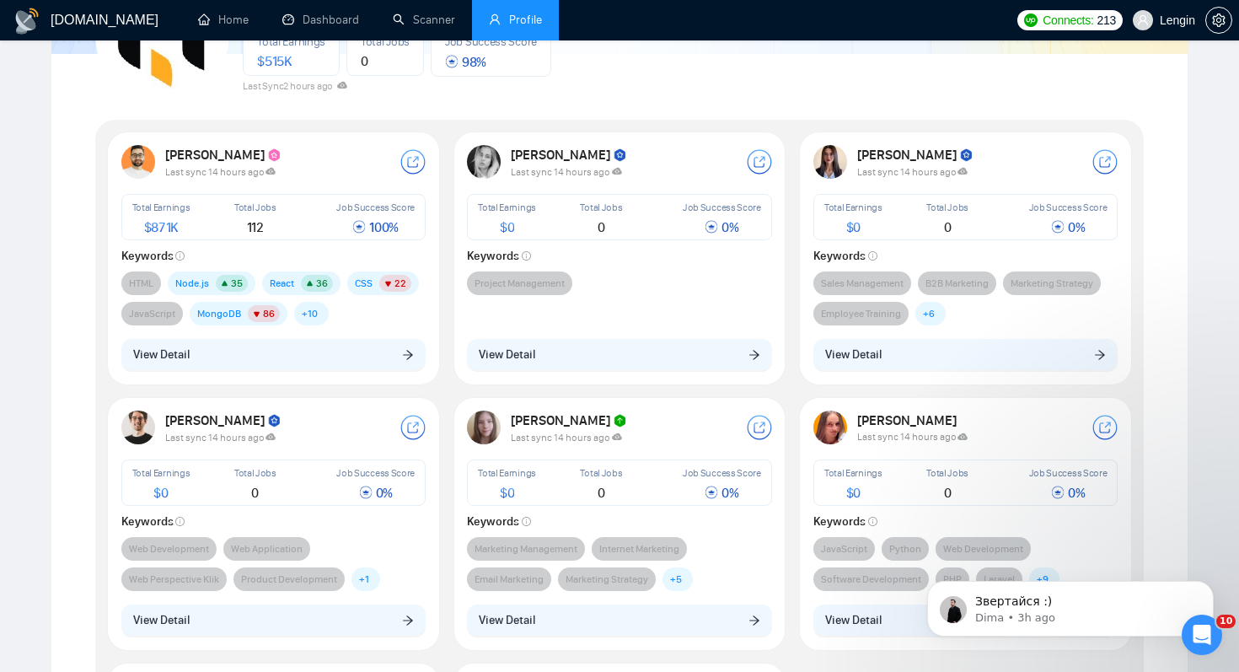
click at [369, 316] on div "HTML Node.js 35 React 36 CSS 22 JavaScript MongoDB 86 CSS 3 72 React Native 38 …" at bounding box center [273, 298] width 305 height 54
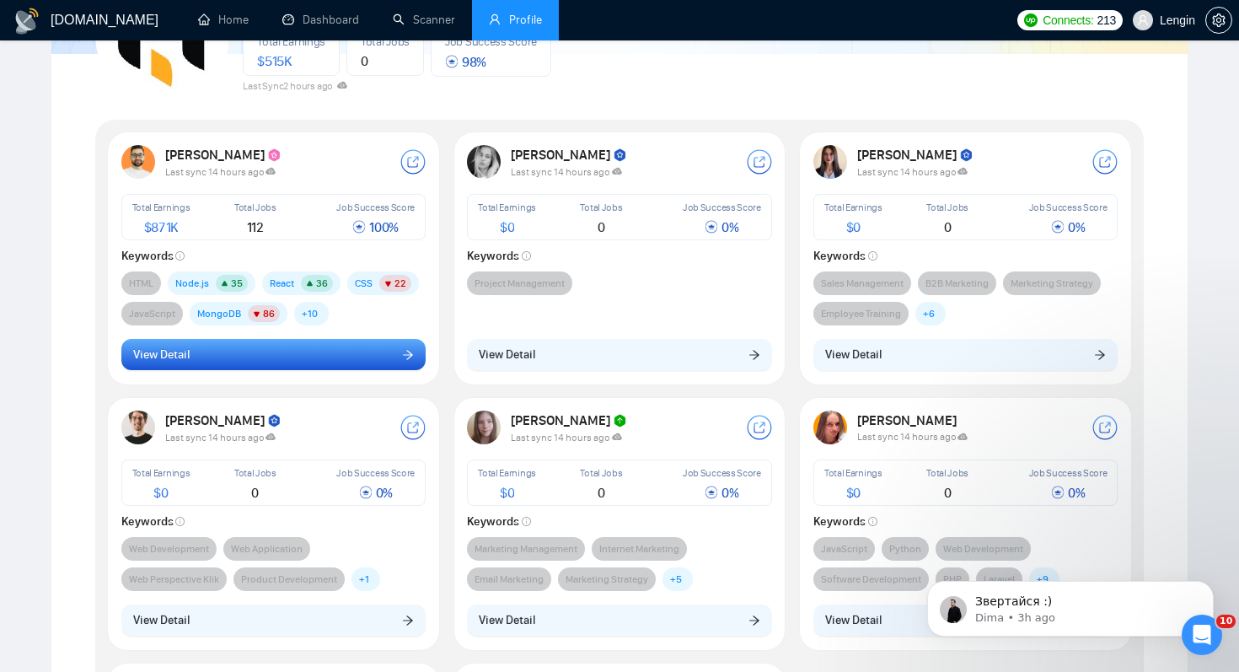
click at [383, 351] on button "View Detail" at bounding box center [273, 355] width 305 height 32
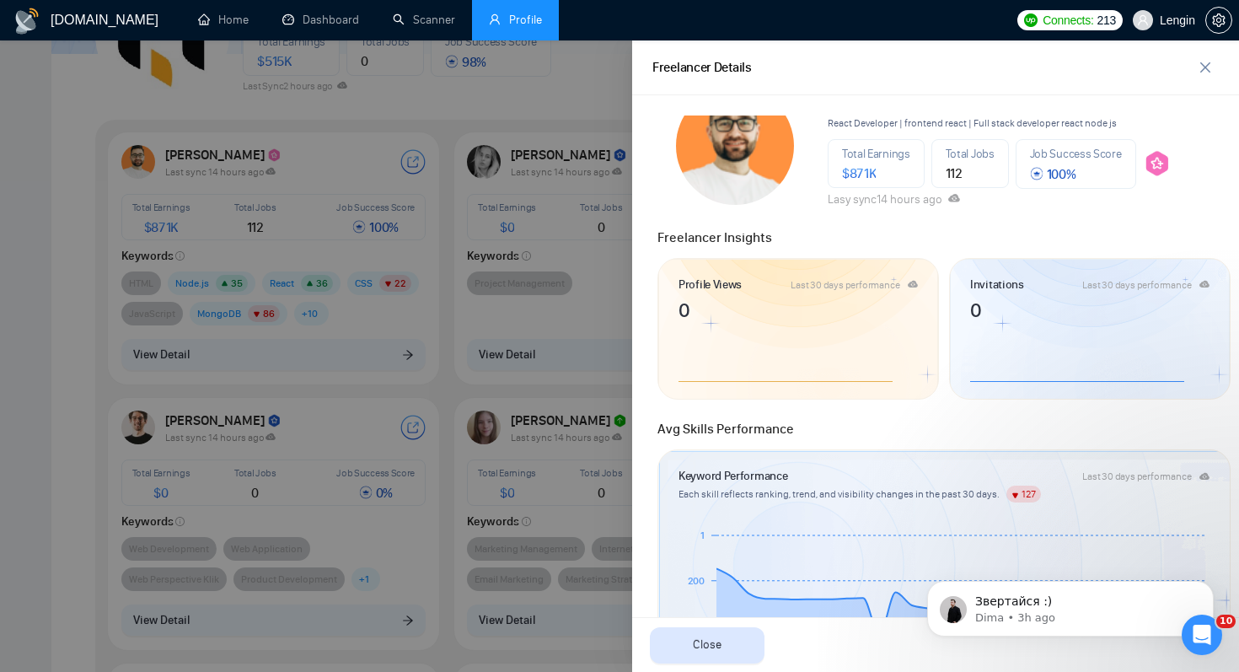
scroll to position [0, 0]
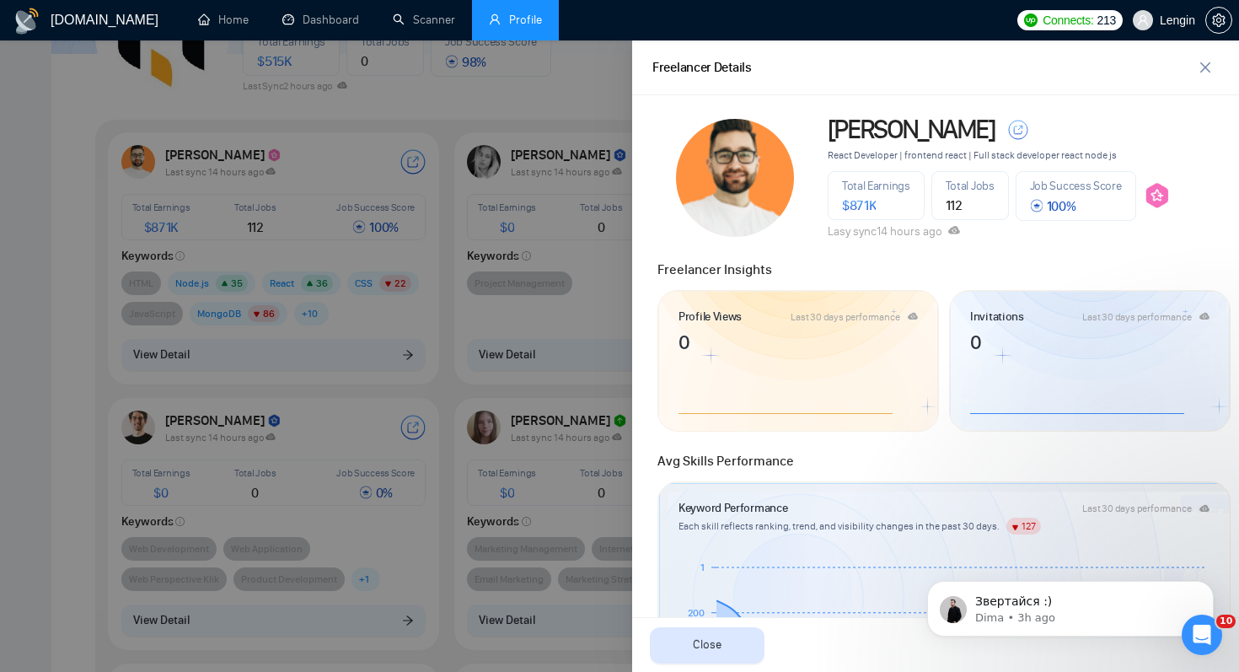
click at [955, 233] on icon at bounding box center [954, 230] width 12 height 8
click at [945, 231] on span "Lasy sync 14 hours ago" at bounding box center [893, 231] width 132 height 14
click at [877, 231] on span "Lasy sync 14 hours ago" at bounding box center [893, 231] width 132 height 14
click at [946, 231] on span "Lasy sync 14 hours ago" at bounding box center [893, 231] width 132 height 14
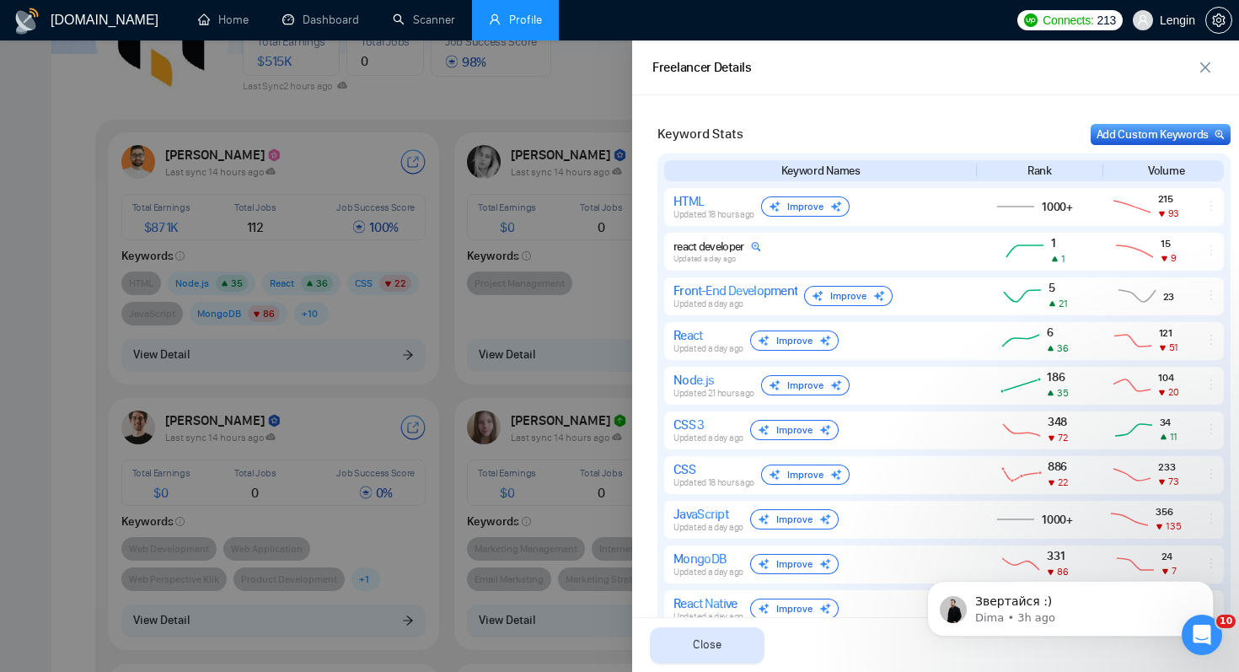
scroll to position [727, 0]
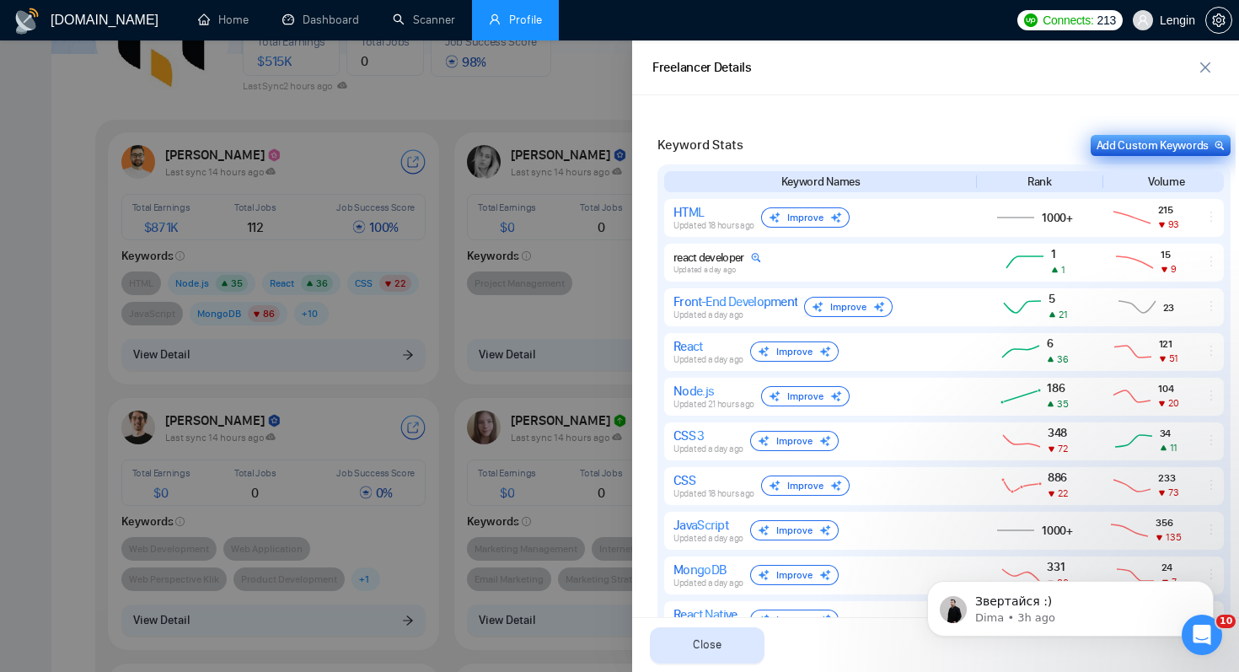
click at [1151, 145] on div "Add Custom Keywords" at bounding box center [1160, 145] width 128 height 18
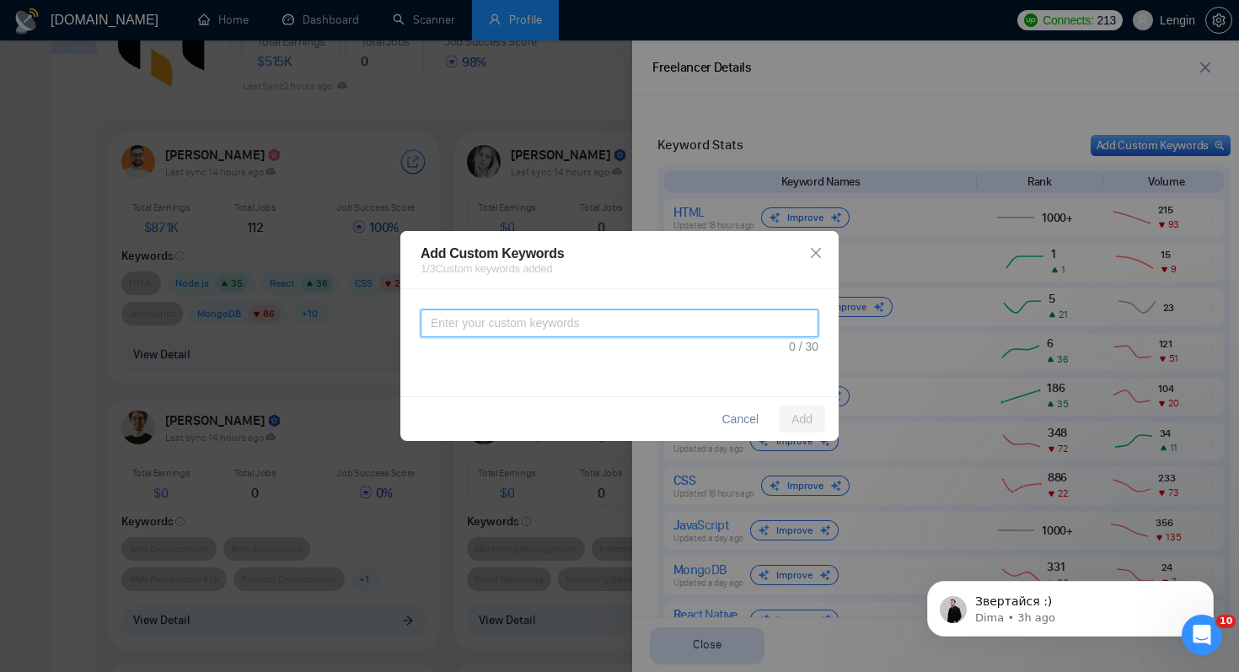
click at [650, 318] on textarea at bounding box center [619, 323] width 398 height 28
type textarea "react js developer"
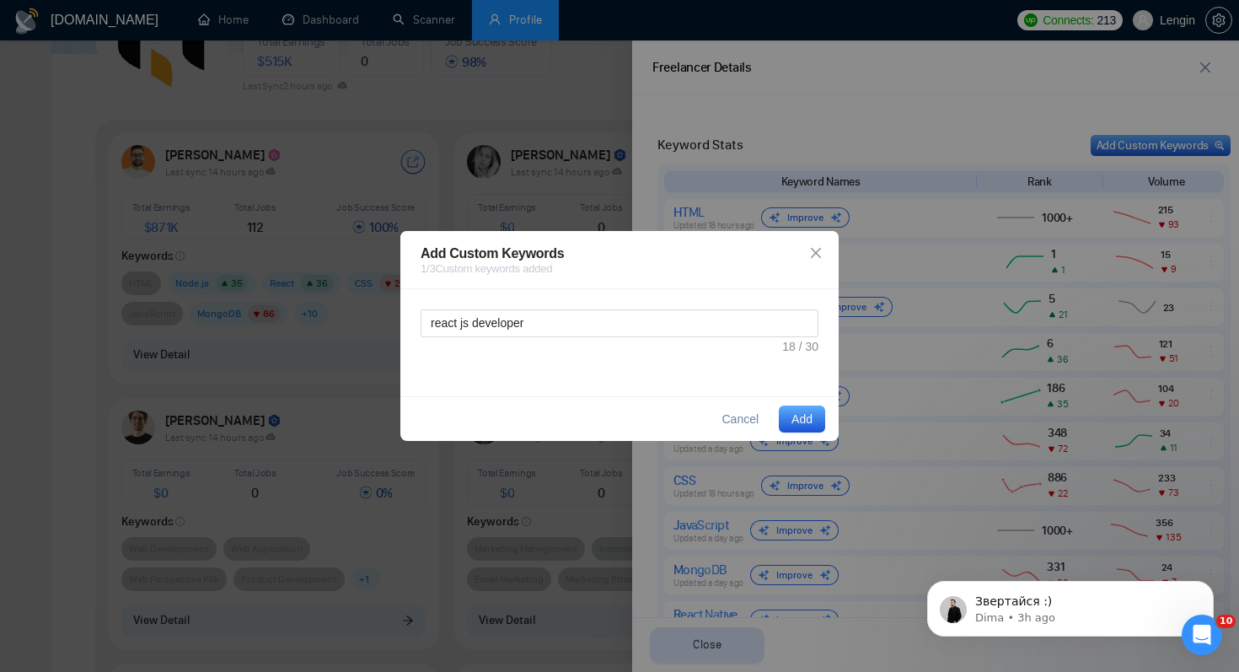
click at [798, 417] on span "Add" at bounding box center [801, 418] width 21 height 19
click at [627, 281] on div "Add Custom Keywords 1 / 3 Custom keywords added" at bounding box center [619, 259] width 438 height 57
click at [799, 421] on span "Add" at bounding box center [801, 418] width 21 height 19
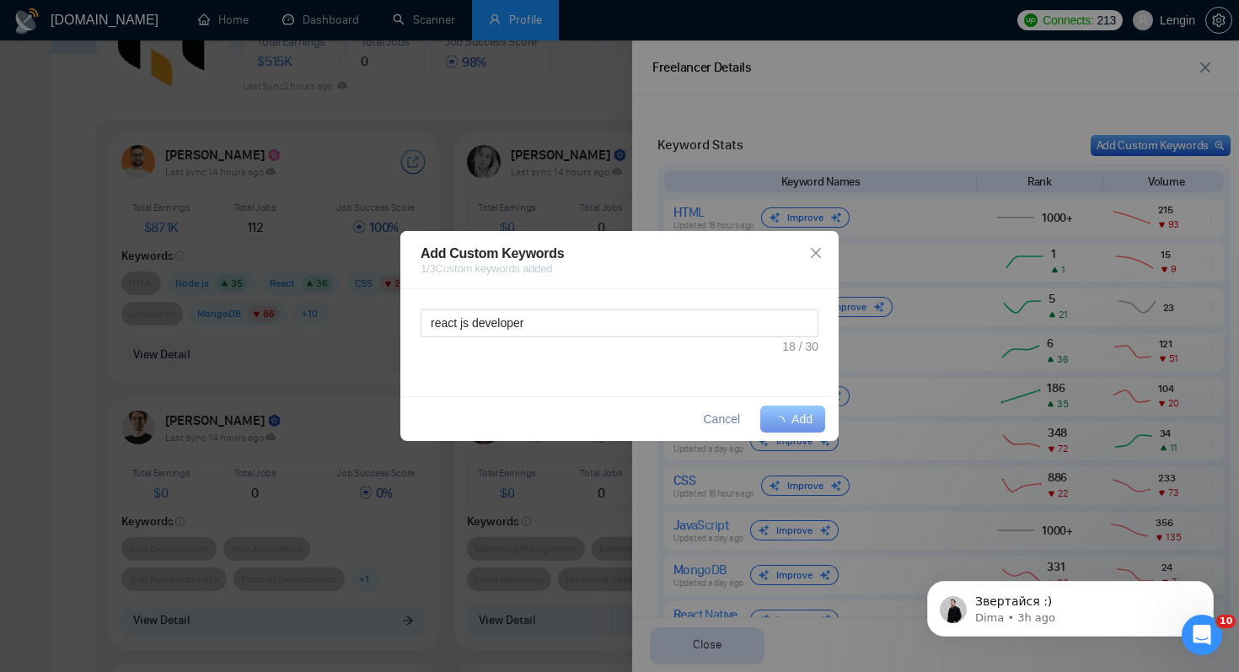
click at [799, 421] on span "Add" at bounding box center [801, 418] width 21 height 19
click at [819, 254] on icon "close" at bounding box center [815, 252] width 13 height 13
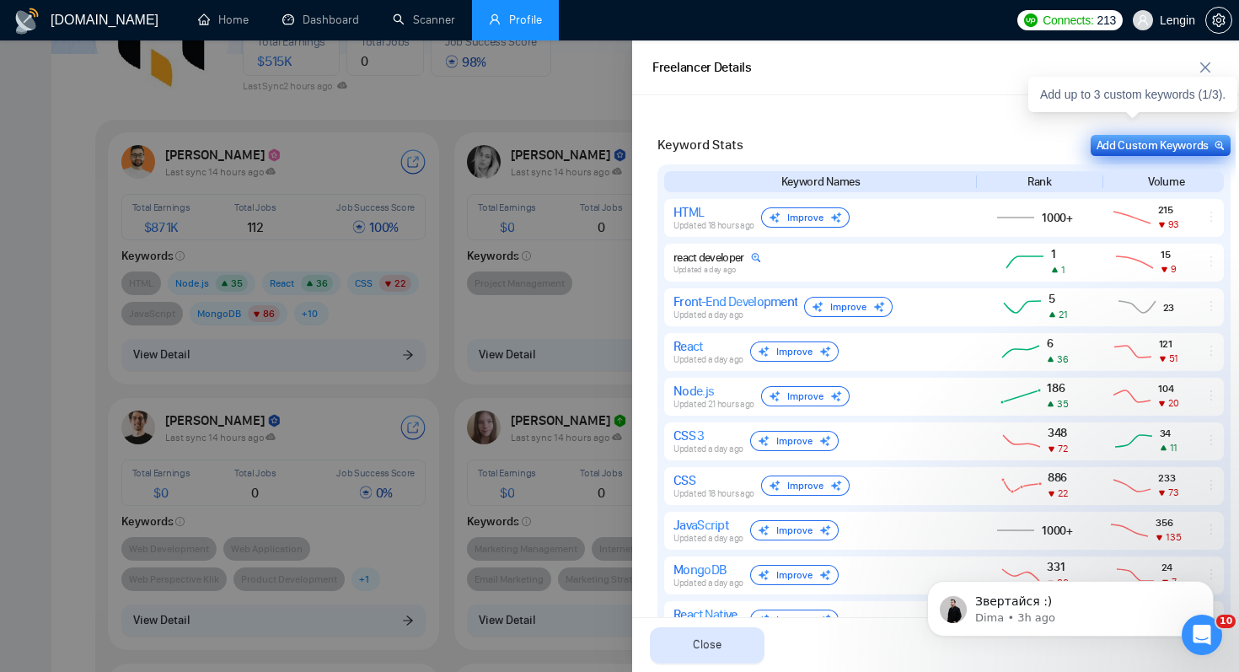
click at [1159, 143] on div "Add Custom Keywords" at bounding box center [1160, 145] width 128 height 18
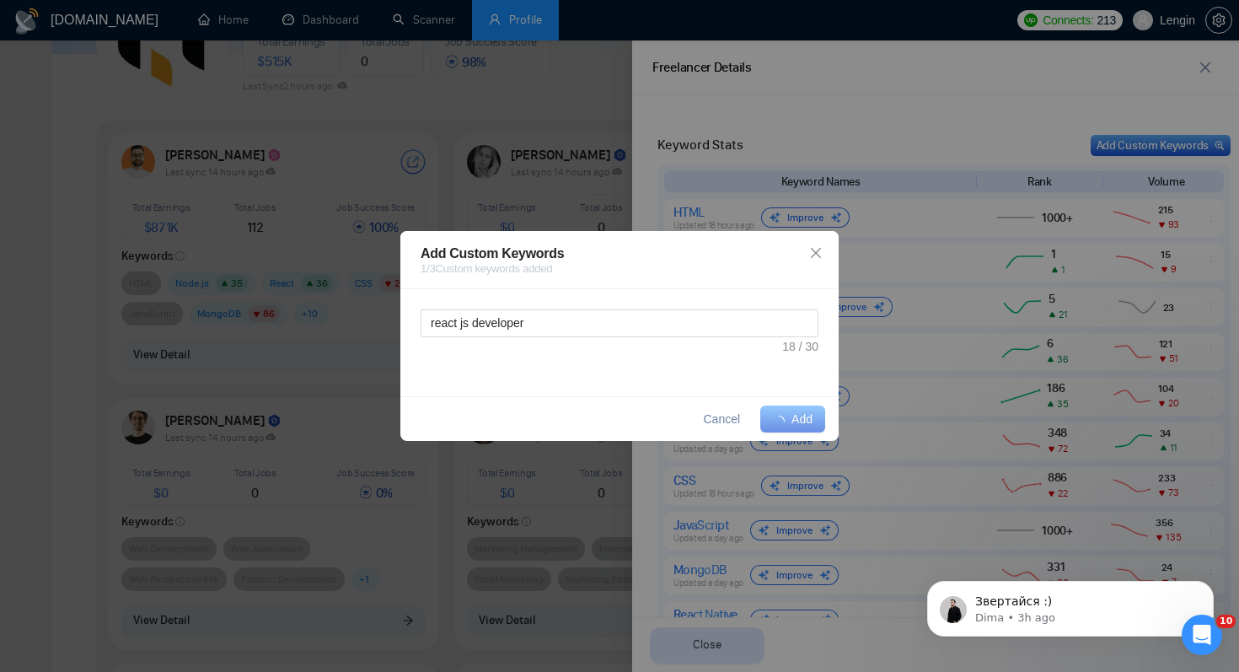
click at [803, 421] on span "Add" at bounding box center [801, 418] width 21 height 19
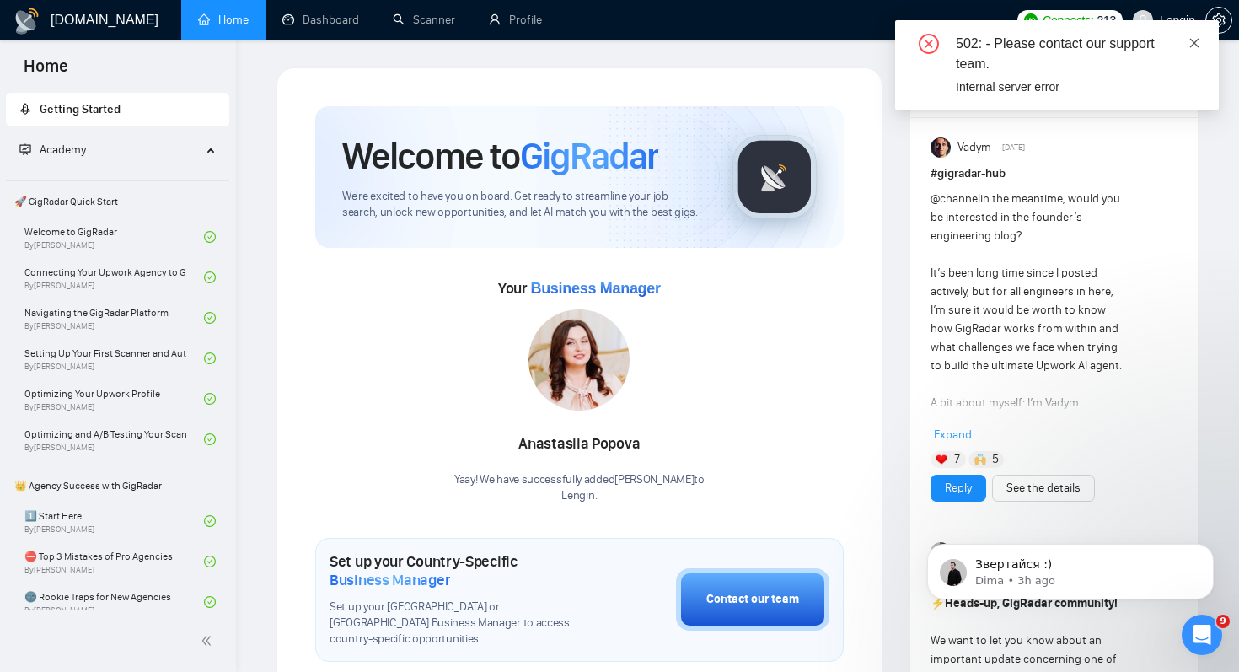
click at [1189, 51] on link at bounding box center [1194, 43] width 12 height 19
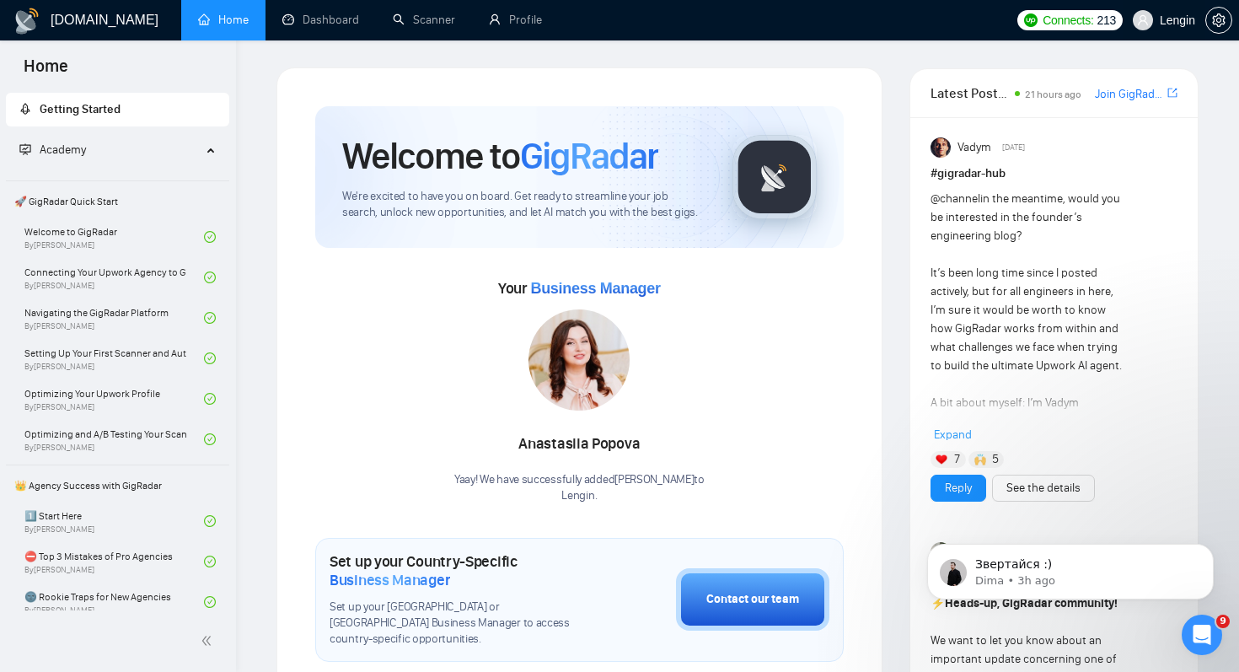
click at [1188, 20] on span "Lengin" at bounding box center [1176, 20] width 35 height 0
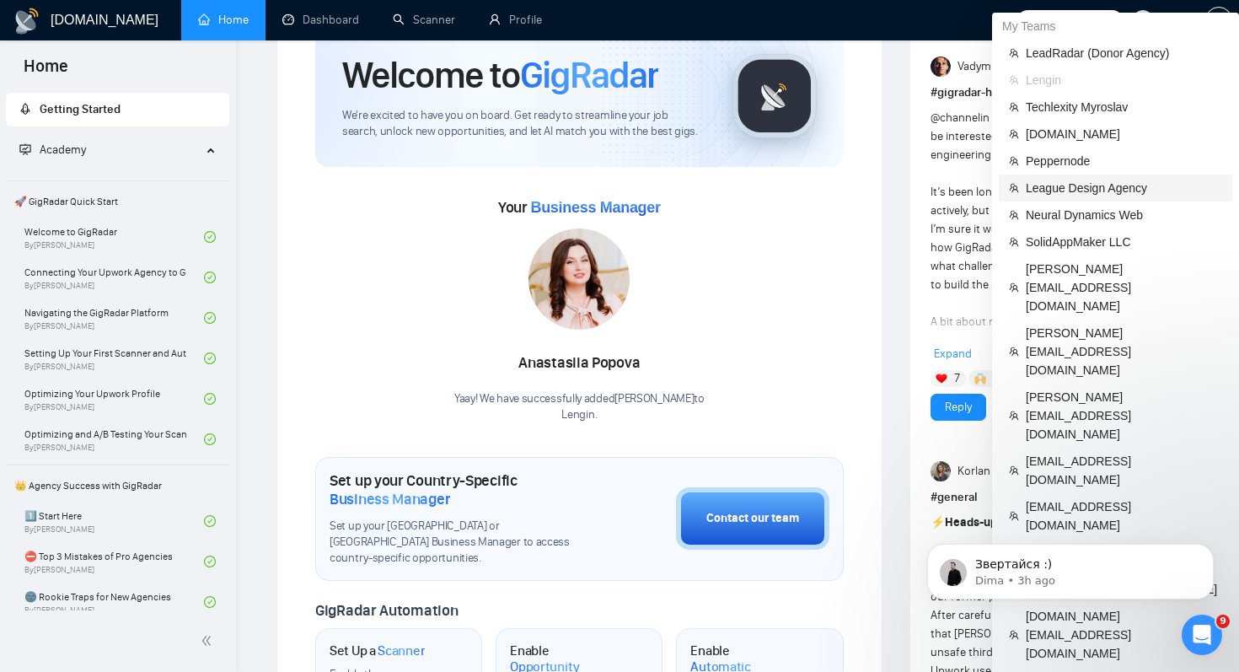
scroll to position [94, 0]
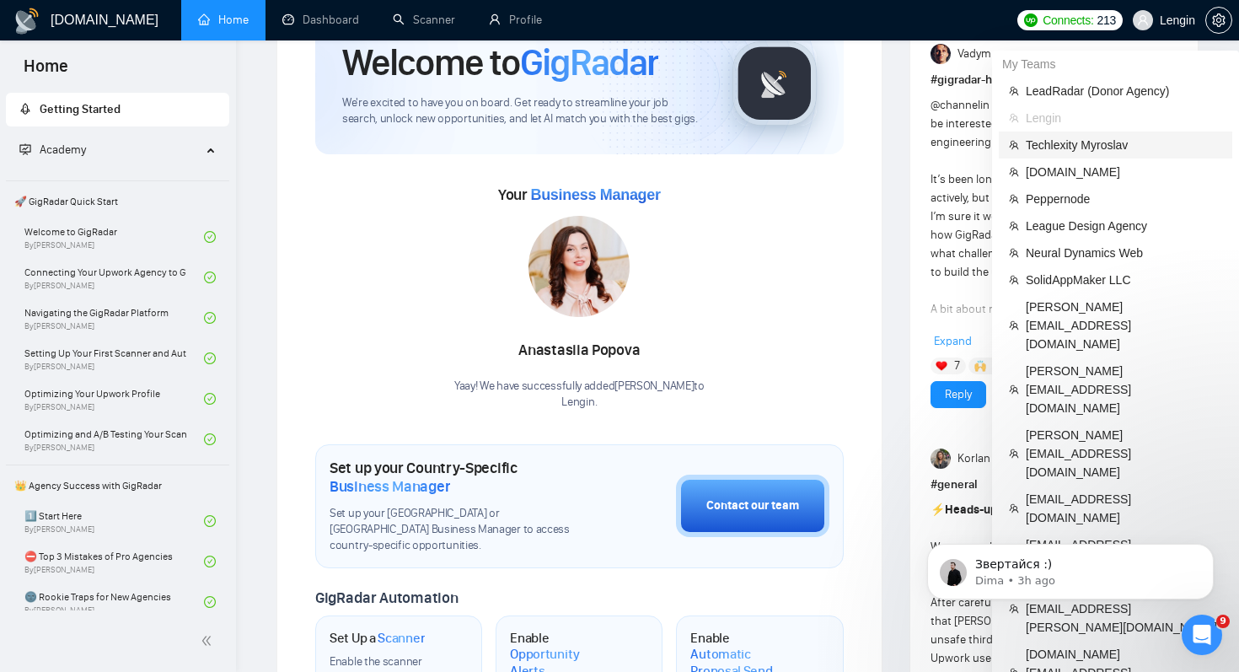
click at [1097, 152] on span "Techlexity Myroslav" at bounding box center [1123, 145] width 196 height 19
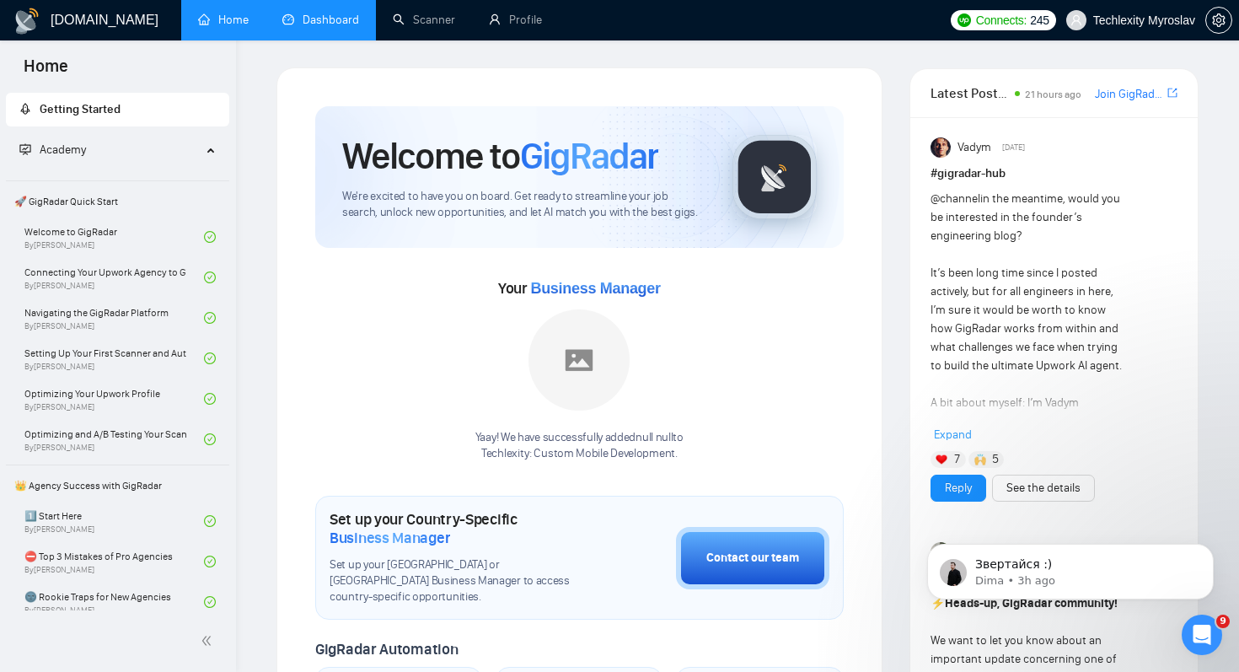
click at [321, 16] on link "Dashboard" at bounding box center [320, 20] width 77 height 14
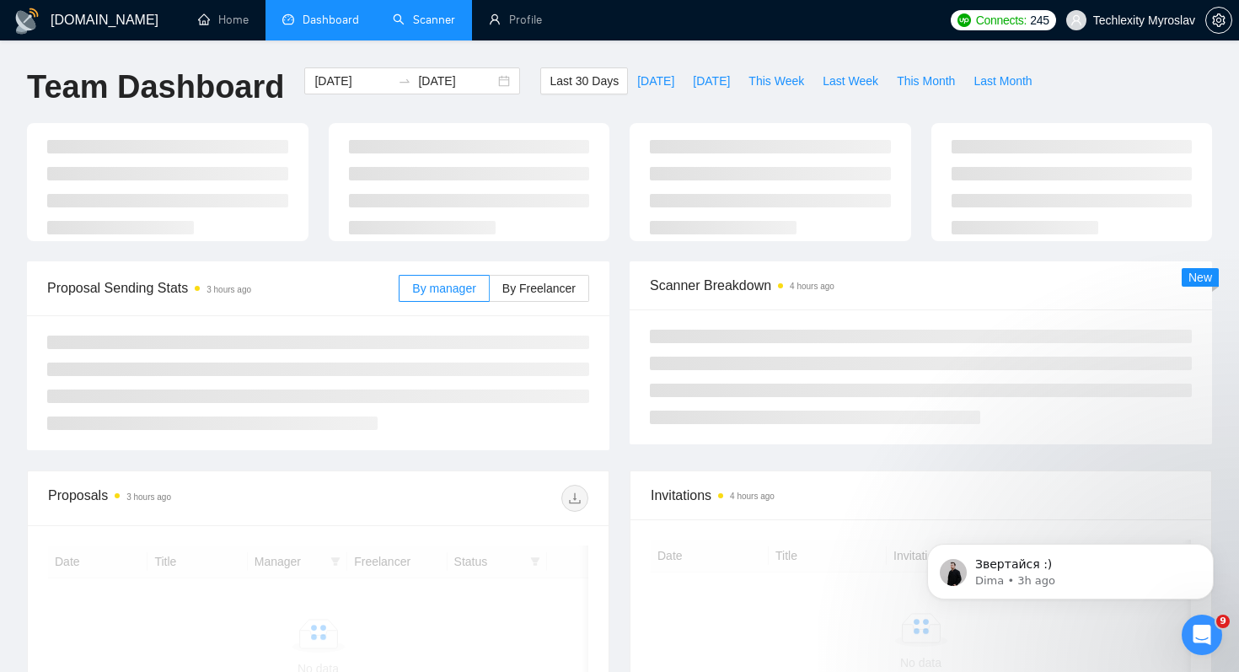
click at [415, 23] on link "Scanner" at bounding box center [424, 20] width 62 height 14
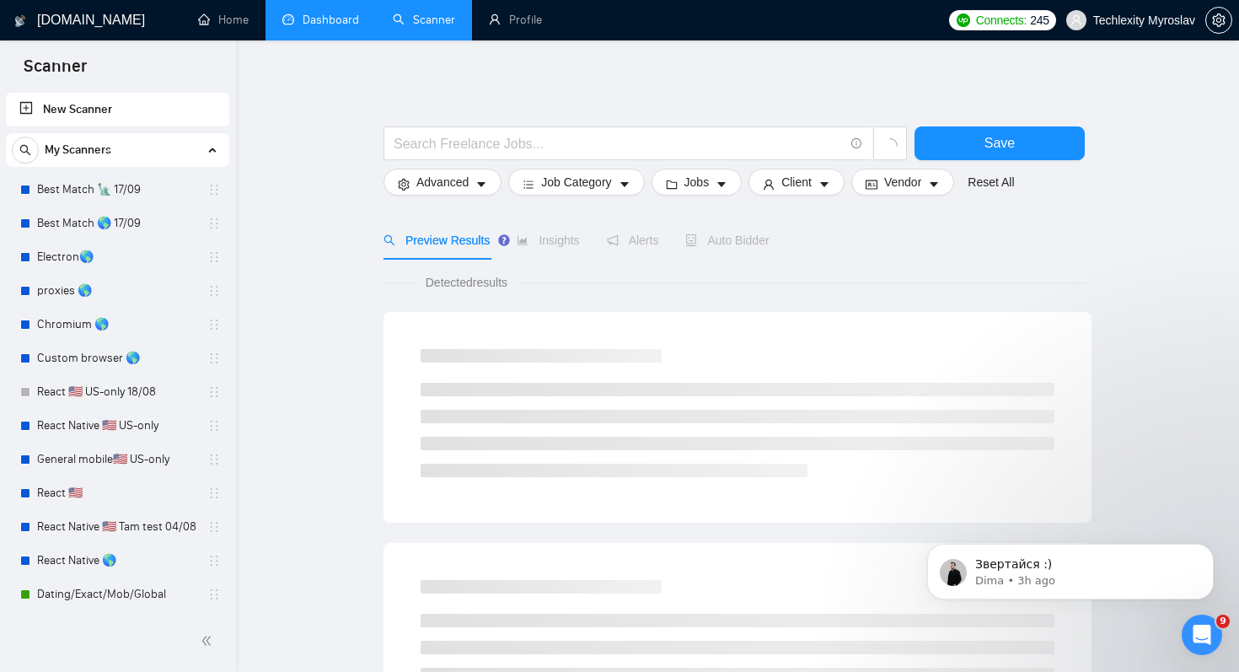
click at [341, 27] on link "Dashboard" at bounding box center [320, 20] width 77 height 14
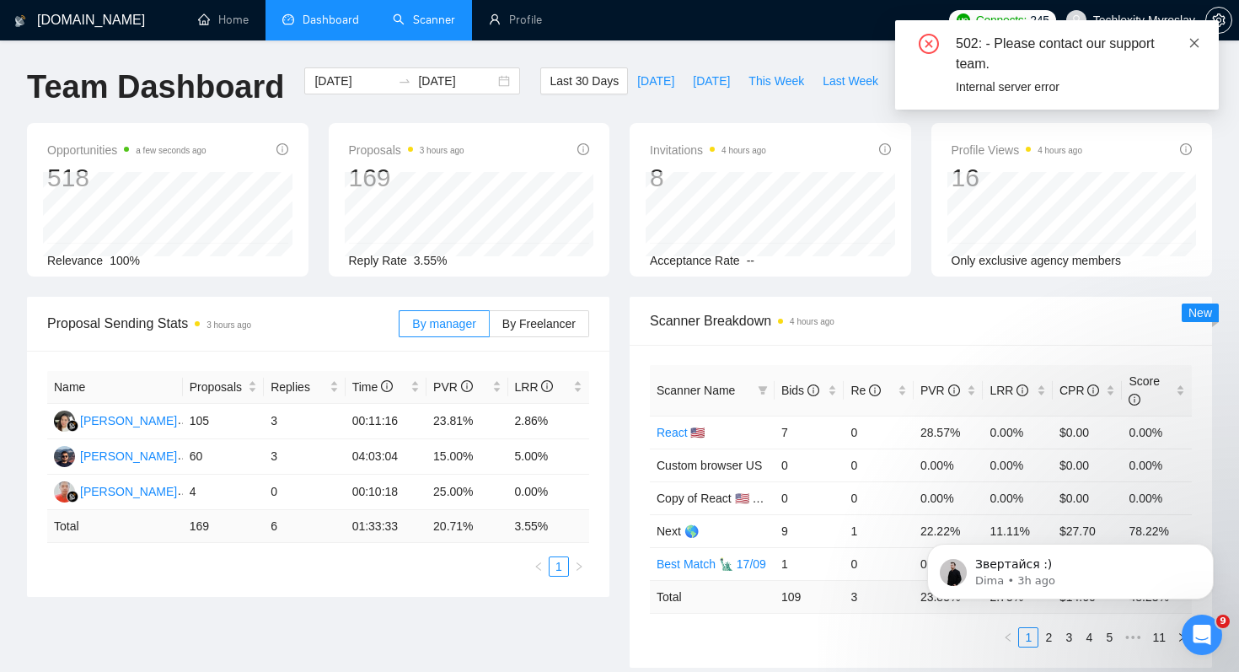
click at [1194, 45] on icon "close" at bounding box center [1194, 43] width 12 height 12
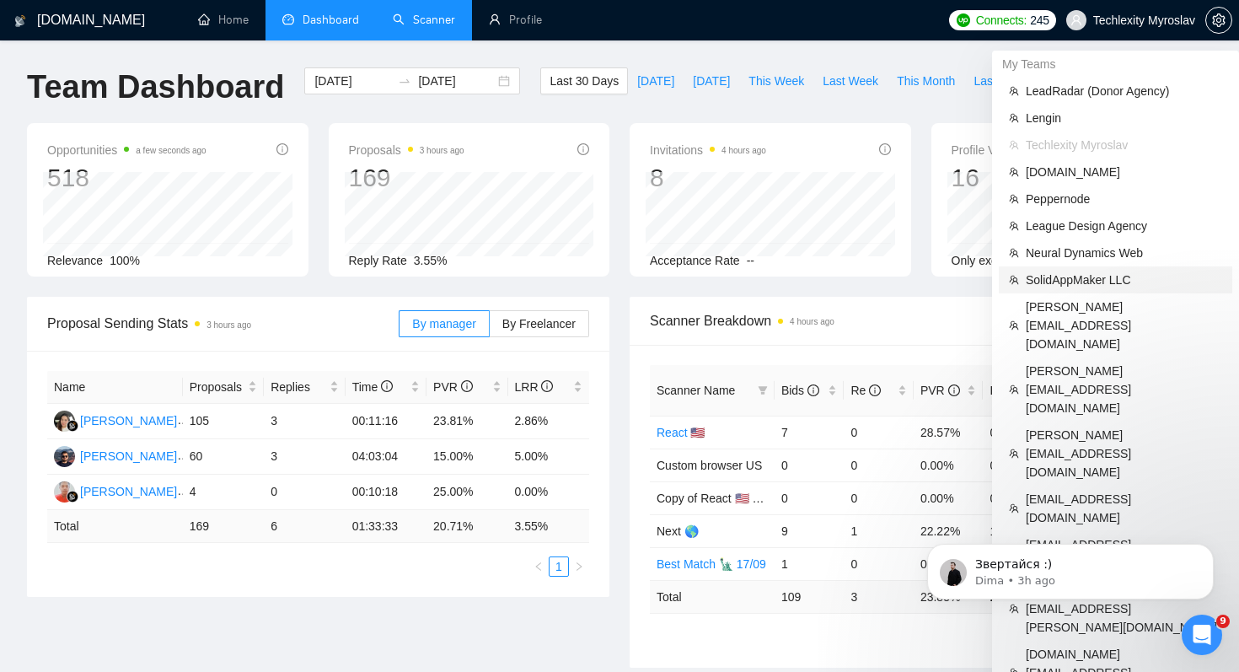
click at [1088, 280] on span "SolidAppMaker LLC" at bounding box center [1123, 279] width 196 height 19
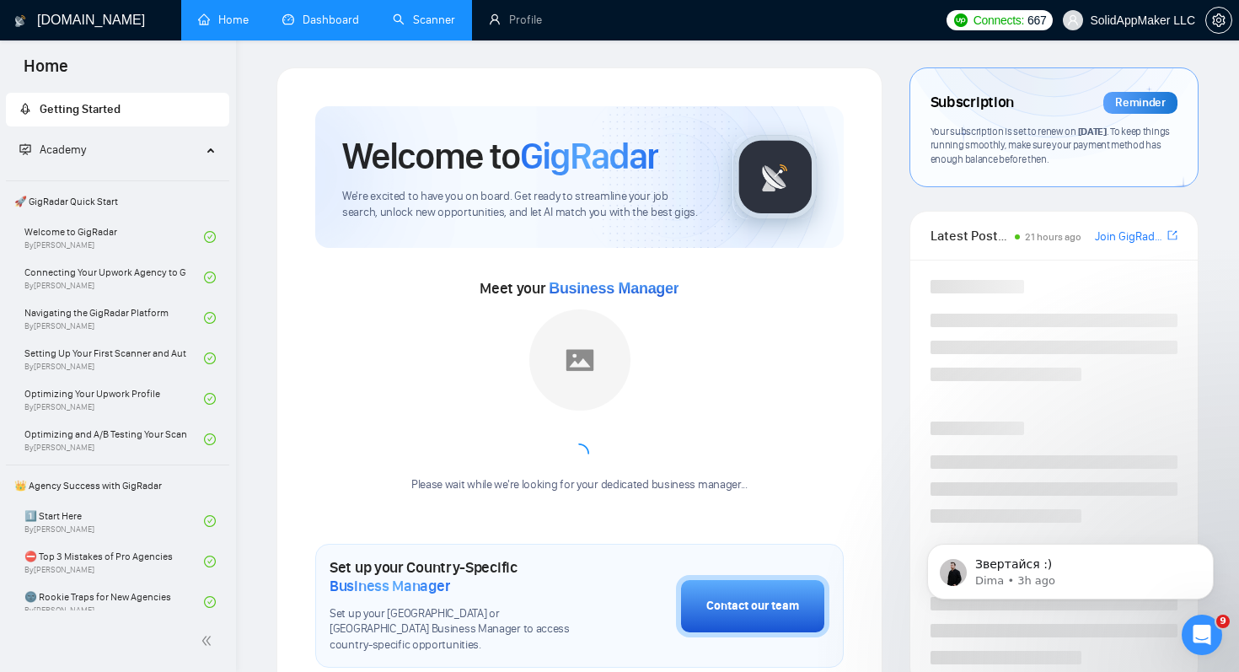
click at [394, 13] on link "Scanner" at bounding box center [424, 20] width 62 height 14
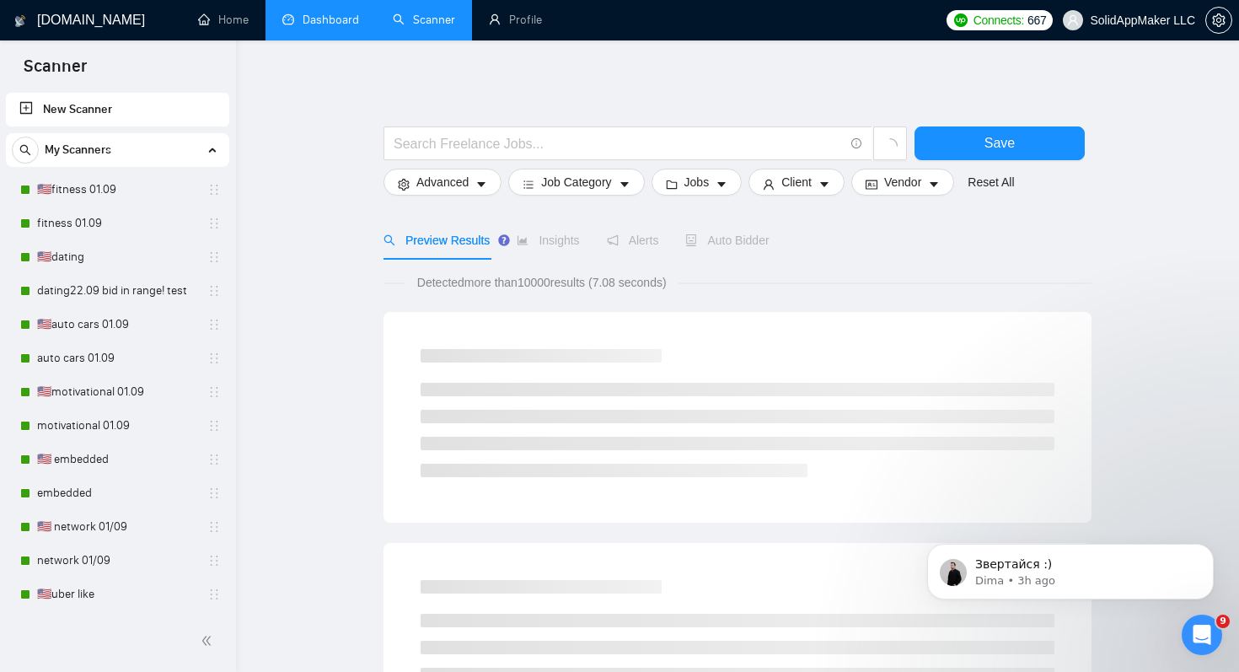
click at [359, 27] on link "Dashboard" at bounding box center [320, 20] width 77 height 14
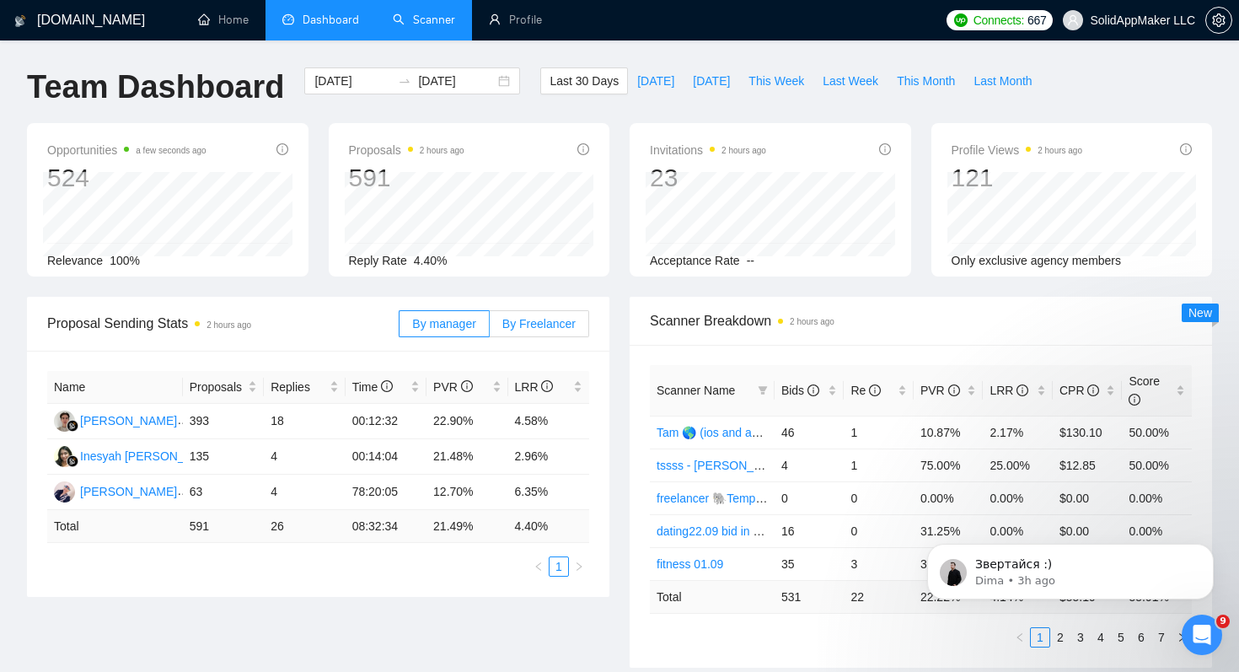
click at [554, 322] on span "By Freelancer" at bounding box center [538, 323] width 73 height 13
click at [490, 328] on input "By Freelancer" at bounding box center [490, 328] width 0 height 0
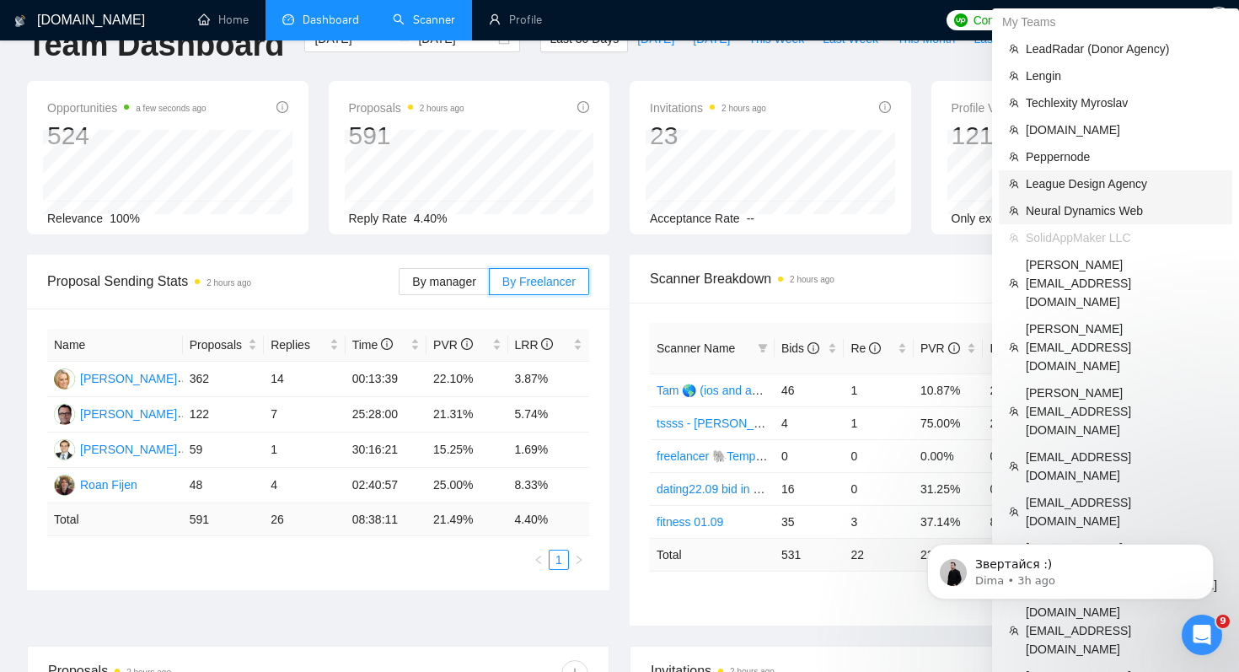
scroll to position [46, 0]
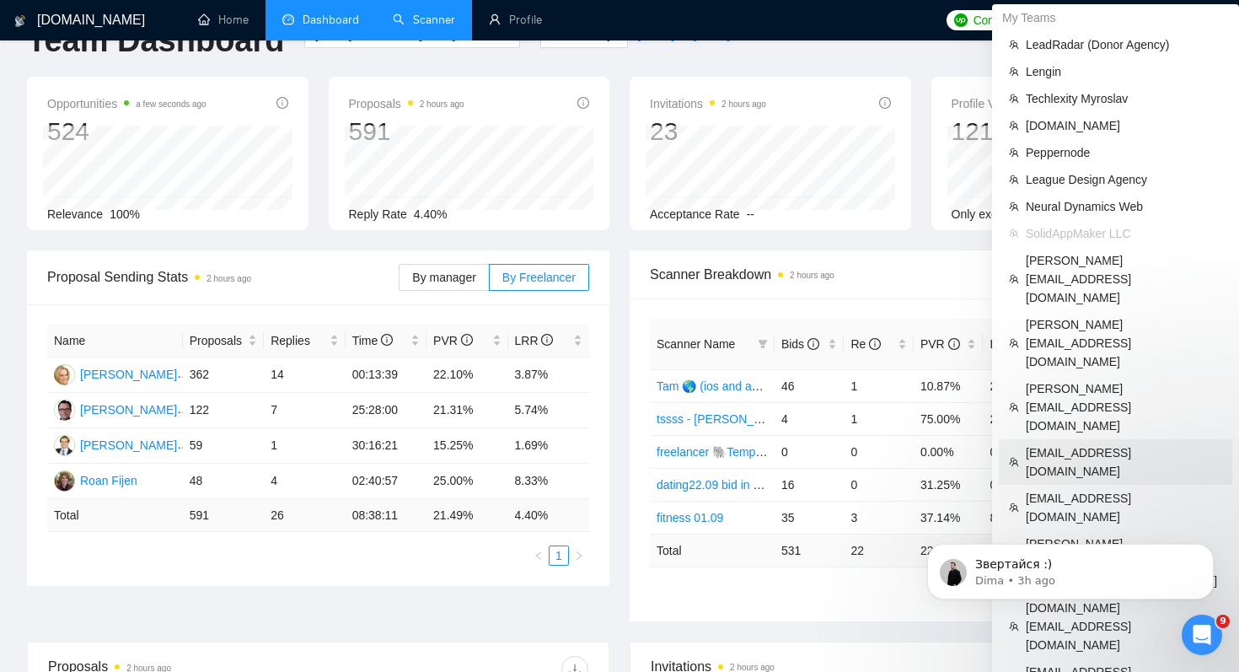
click at [1085, 443] on span "[EMAIL_ADDRESS][DOMAIN_NAME]" at bounding box center [1123, 461] width 196 height 37
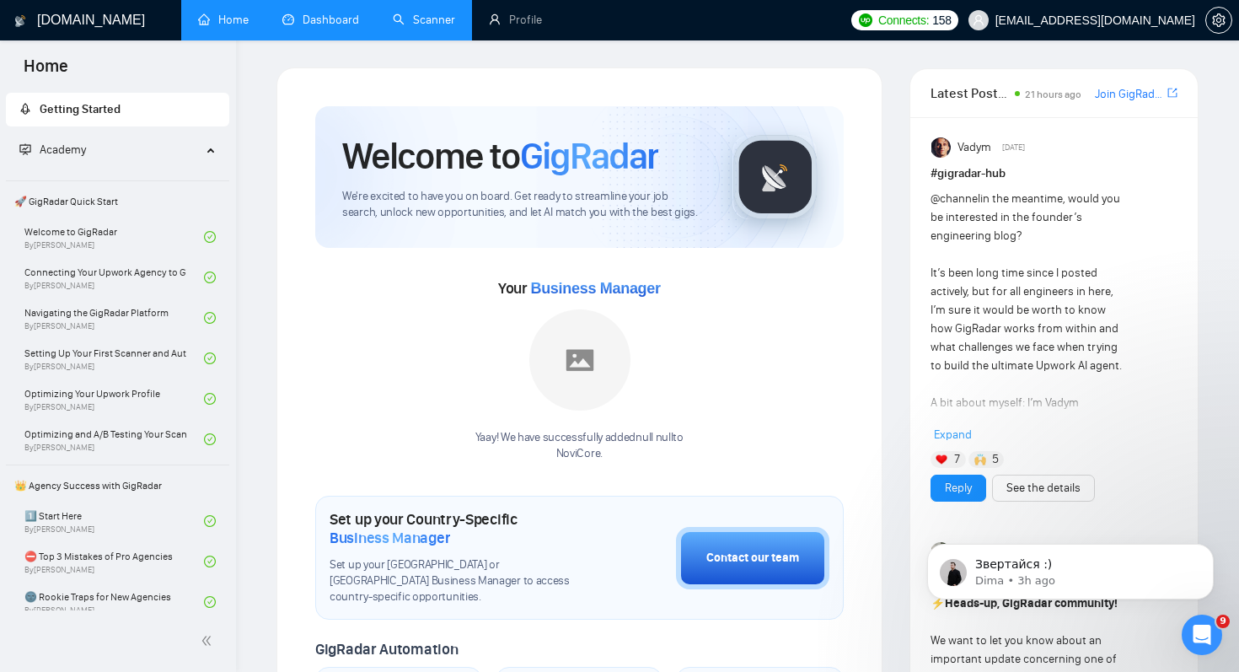
click at [297, 13] on link "Dashboard" at bounding box center [320, 20] width 77 height 14
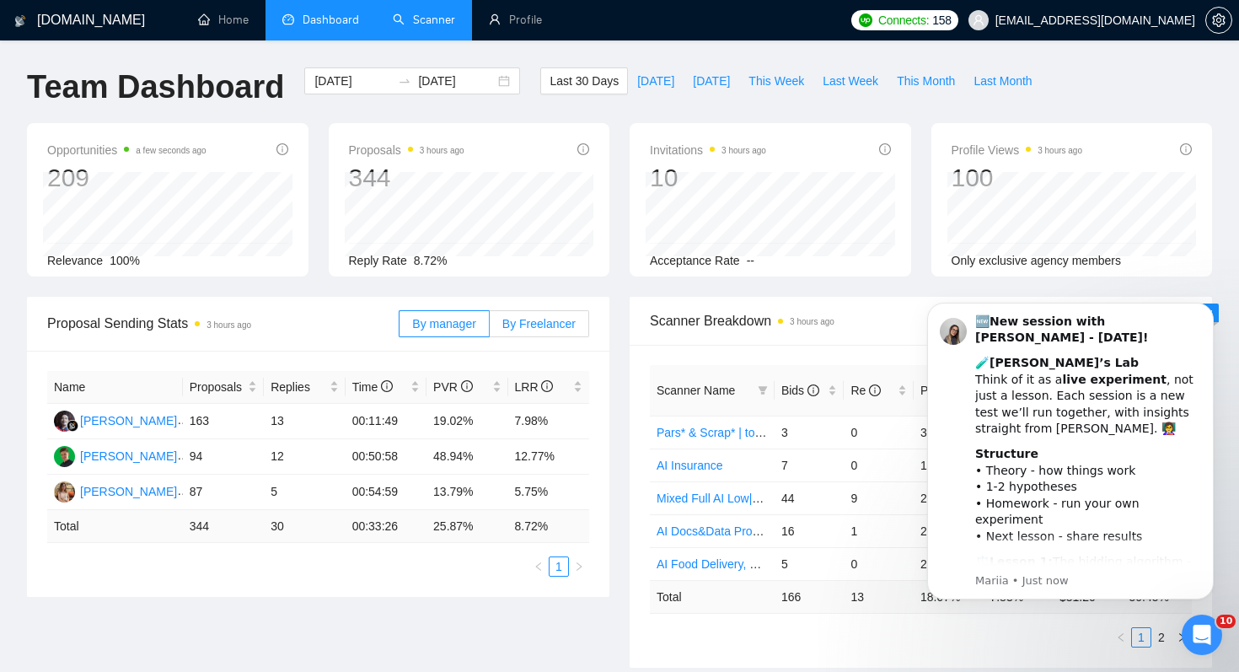
click at [535, 313] on label "By Freelancer" at bounding box center [539, 323] width 99 height 27
click at [490, 328] on input "By Freelancer" at bounding box center [490, 328] width 0 height 0
click at [1206, 311] on icon "Dismiss notification" at bounding box center [1208, 306] width 9 height 9
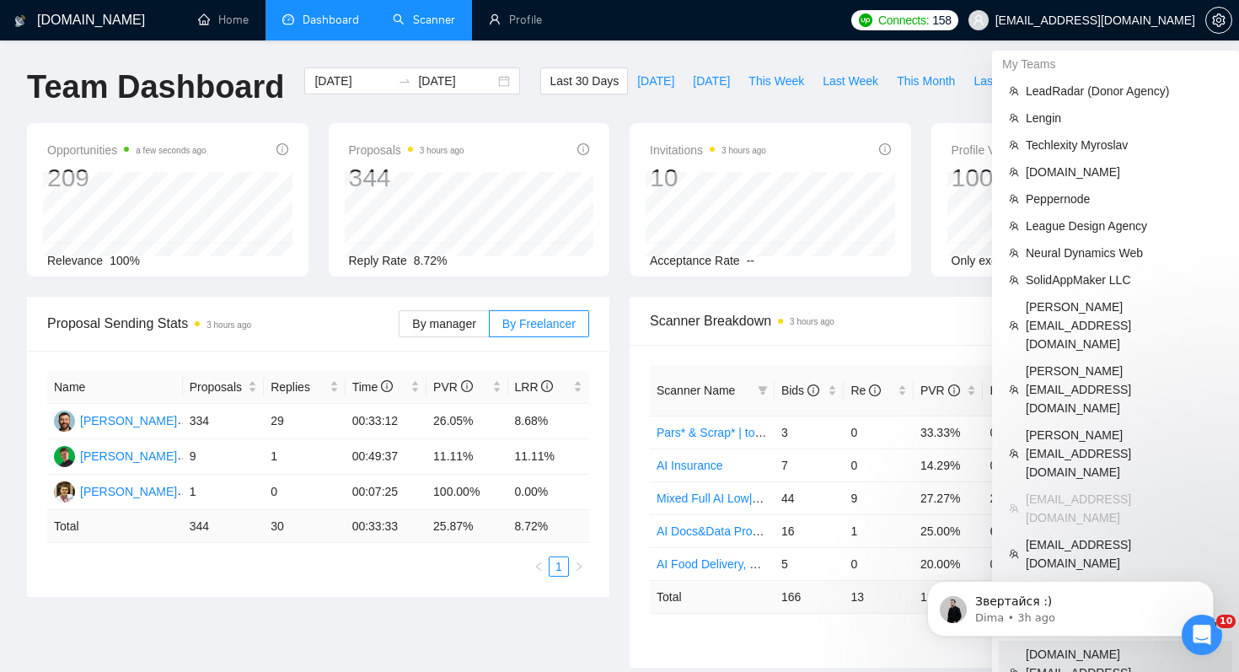
click at [1097, 640] on li "[DOMAIN_NAME][EMAIL_ADDRESS][DOMAIN_NAME]" at bounding box center [1114, 672] width 233 height 64
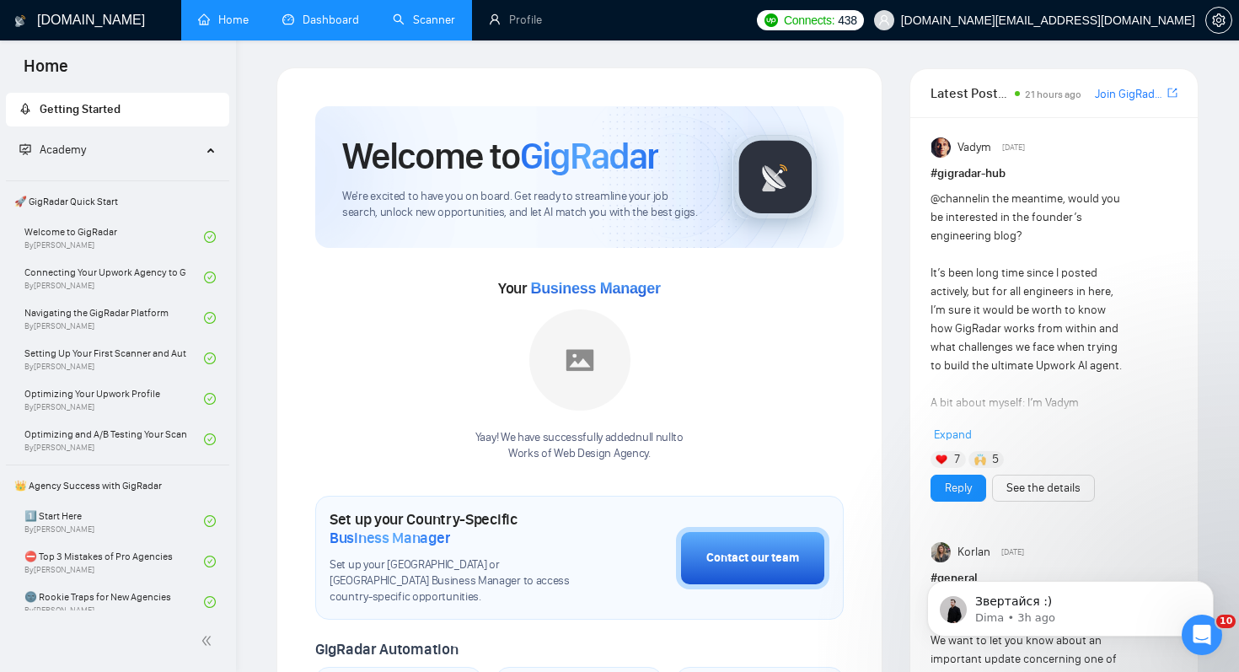
click at [423, 27] on link "Scanner" at bounding box center [424, 20] width 62 height 14
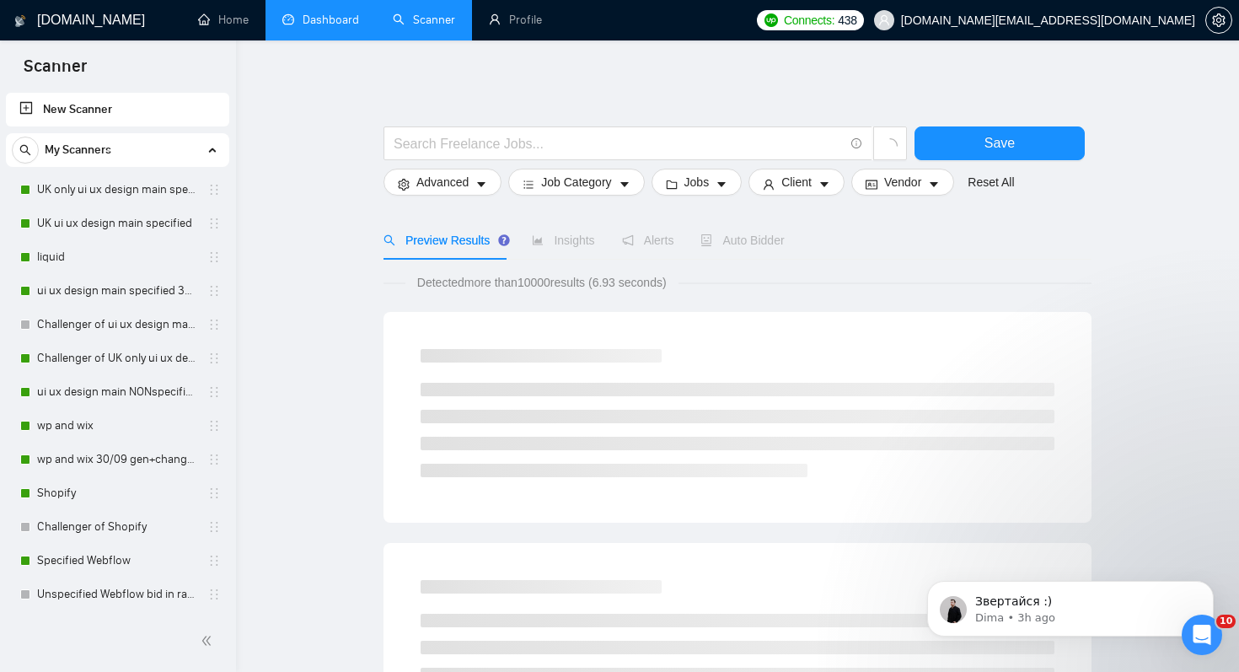
click at [330, 19] on link "Dashboard" at bounding box center [320, 20] width 77 height 14
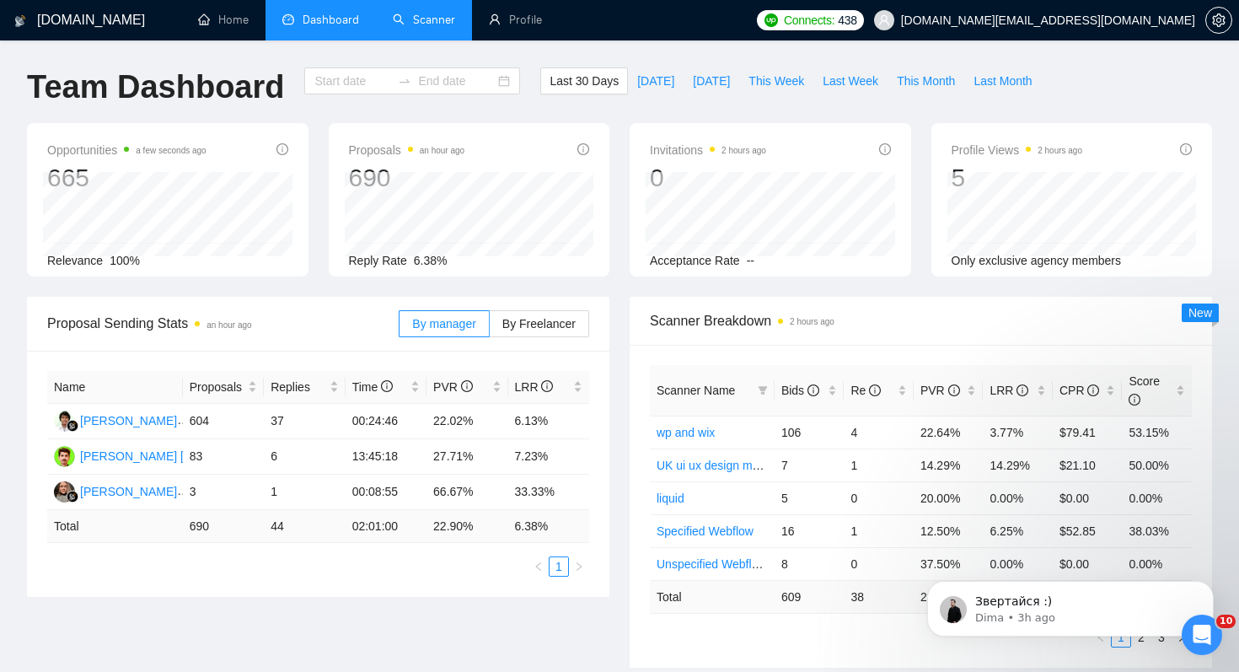
type input "2025-09-08"
type input "2025-10-08"
click at [800, 388] on span "Bids" at bounding box center [800, 389] width 38 height 13
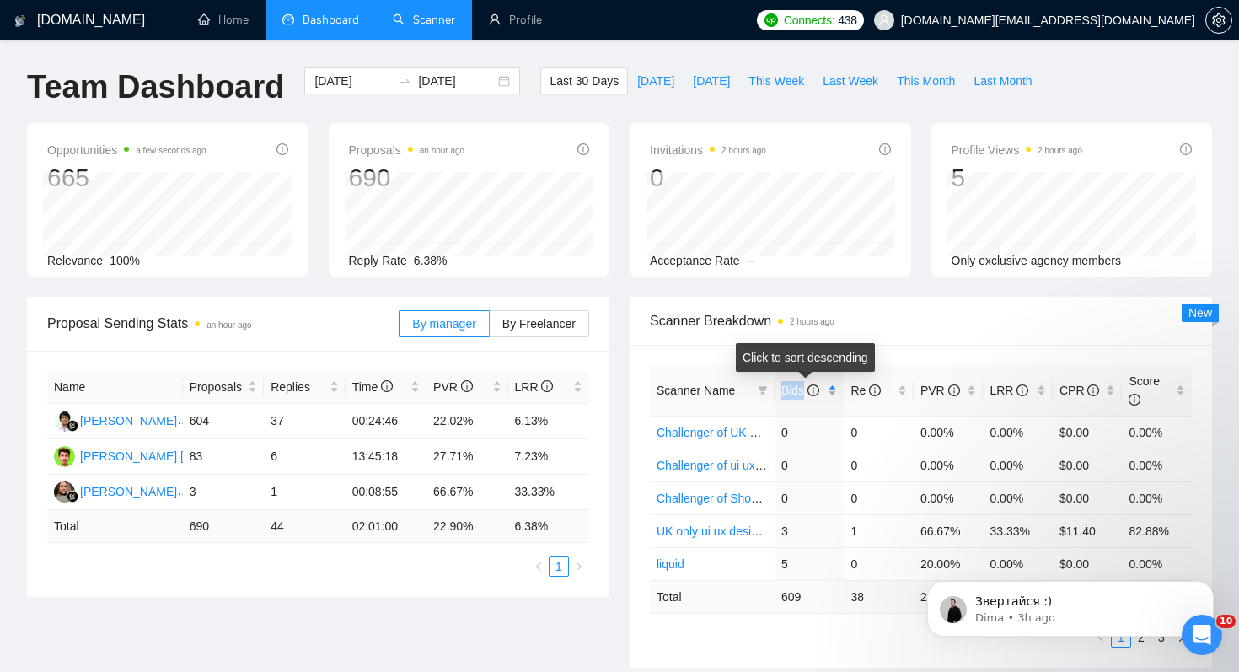
click at [800, 388] on span "Bids" at bounding box center [800, 389] width 38 height 13
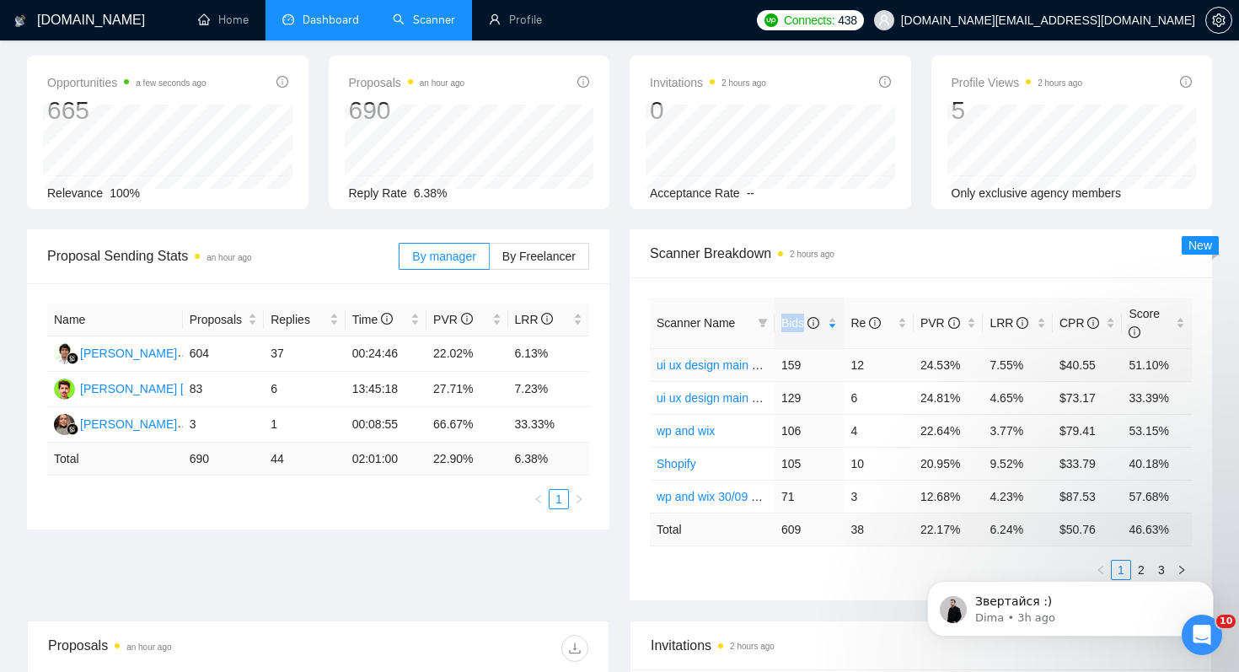
scroll to position [85, 0]
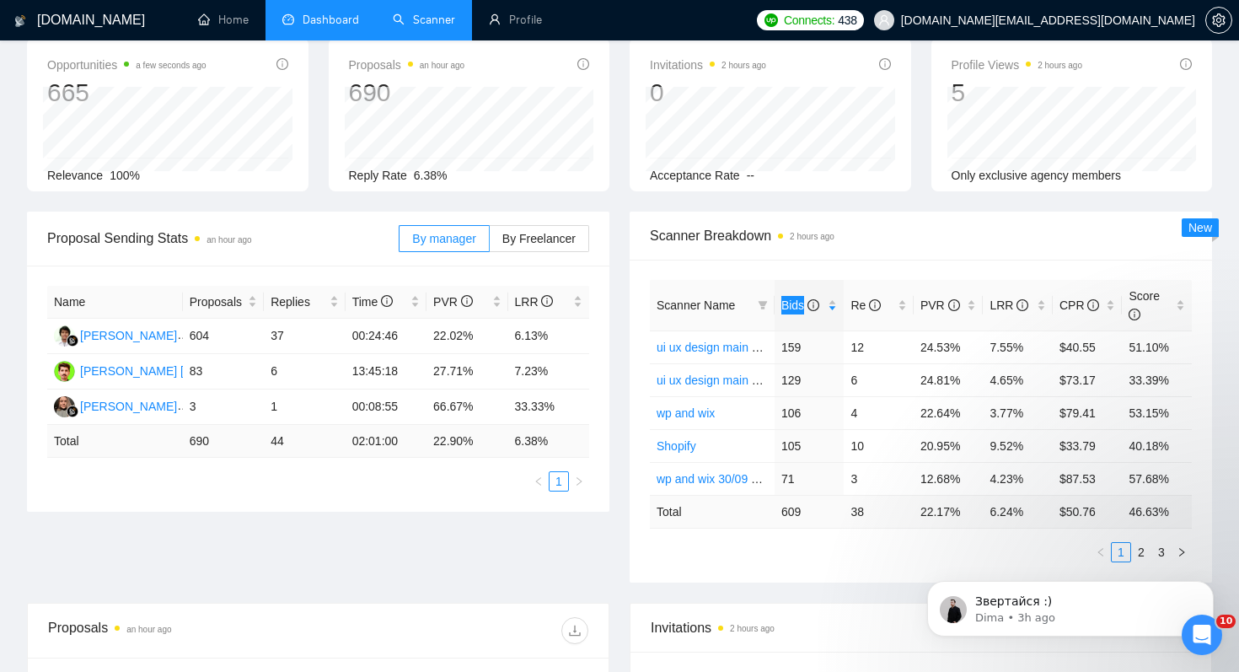
click at [1133, 554] on body "Звертайся :) Dima • 3h ago" at bounding box center [1070, 604] width 324 height 104
click at [1132, 547] on html "Звертайся :) Dima • 3h ago" at bounding box center [1070, 604] width 337 height 118
click at [1134, 553] on body "Звертайся :) Dima • 3h ago" at bounding box center [1070, 604] width 324 height 104
click at [1128, 553] on body "Звертайся :) Dima • 3h ago" at bounding box center [1070, 604] width 324 height 104
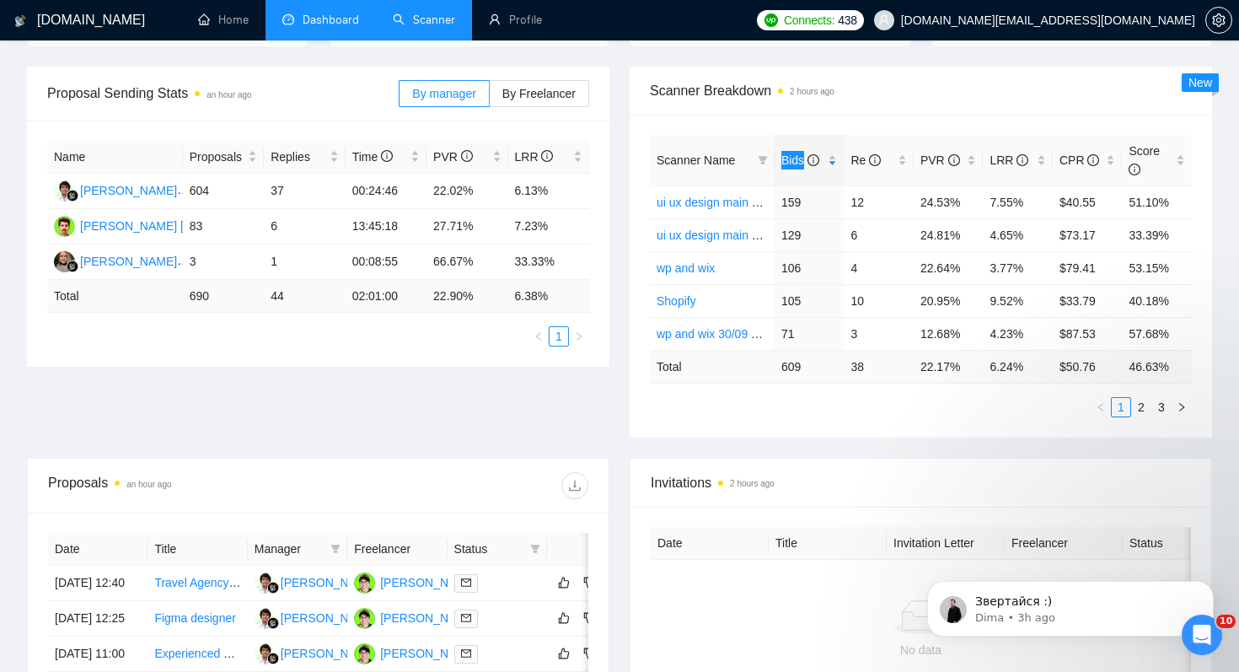
scroll to position [273, 0]
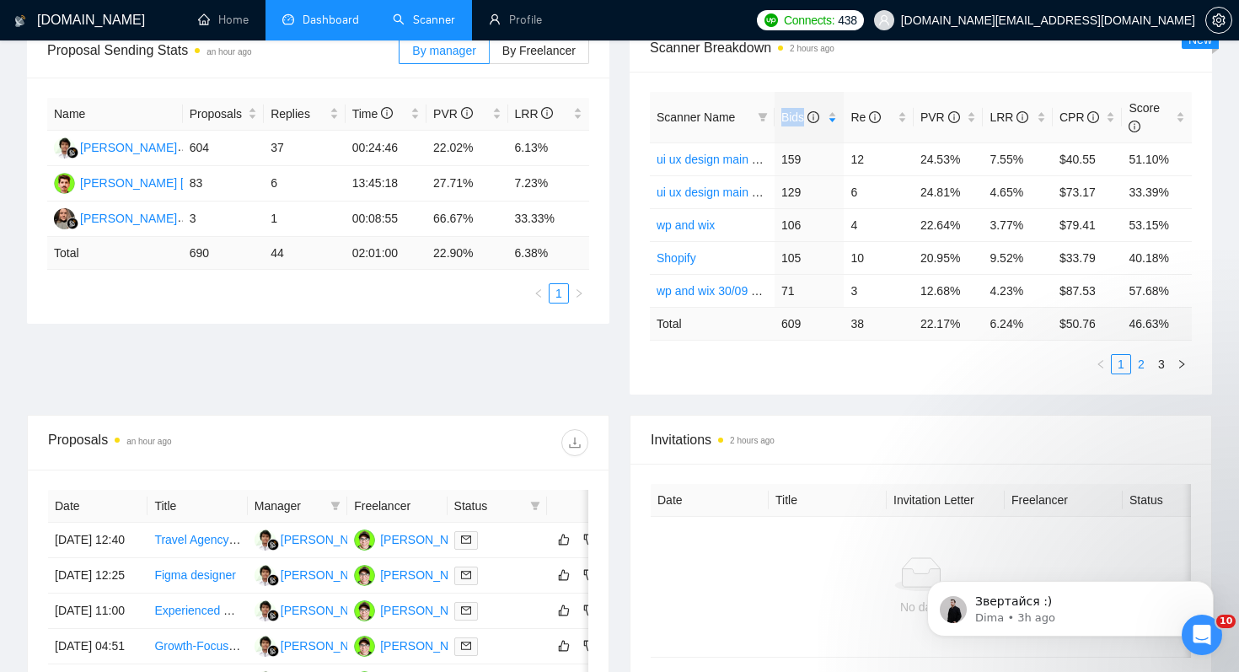
click at [1138, 363] on link "2" at bounding box center [1141, 364] width 19 height 19
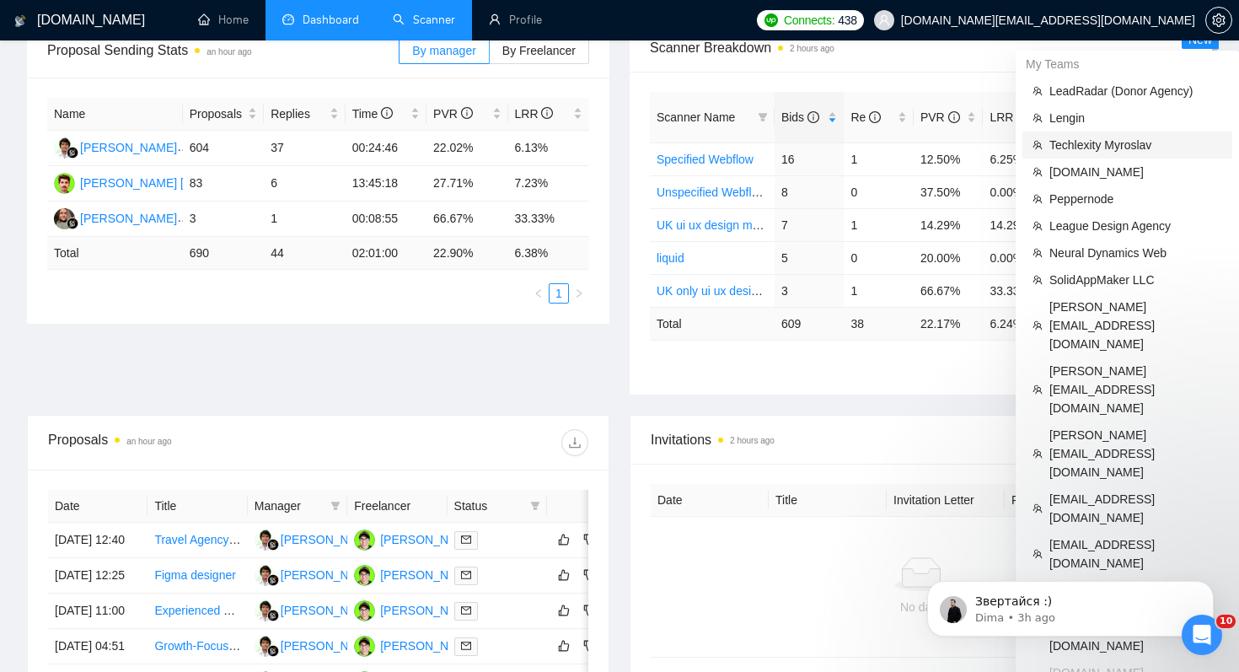
click at [1136, 146] on span "Techlexity Myroslav" at bounding box center [1135, 145] width 173 height 19
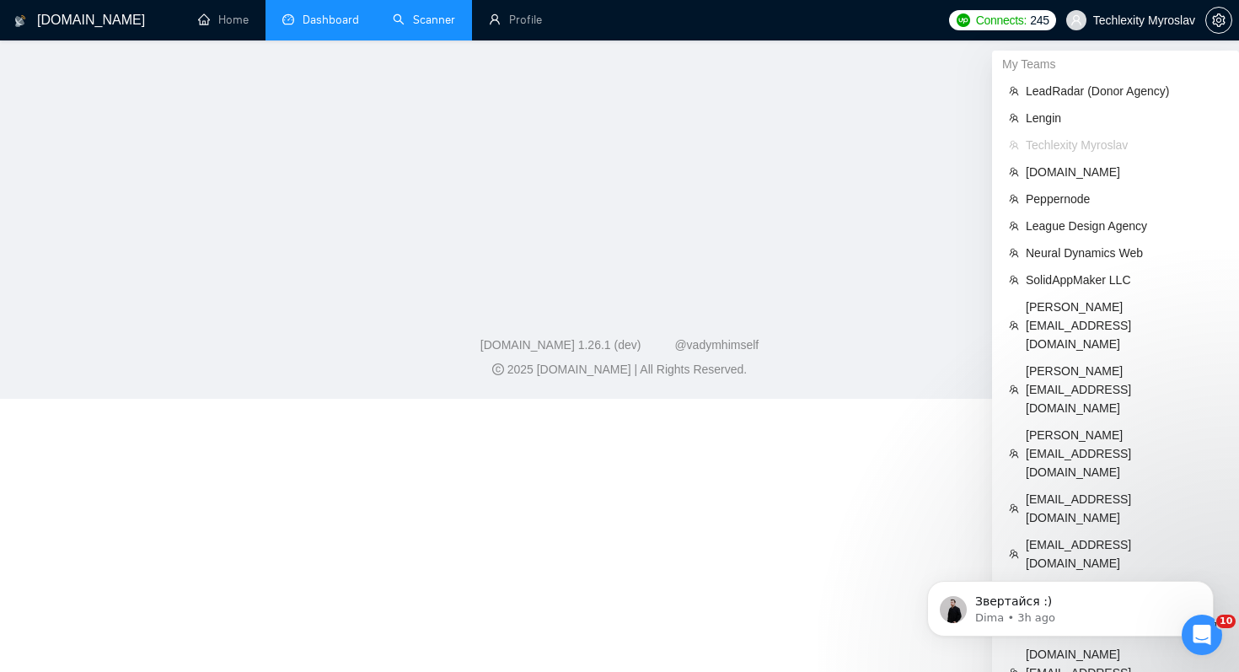
scroll to position [509, 0]
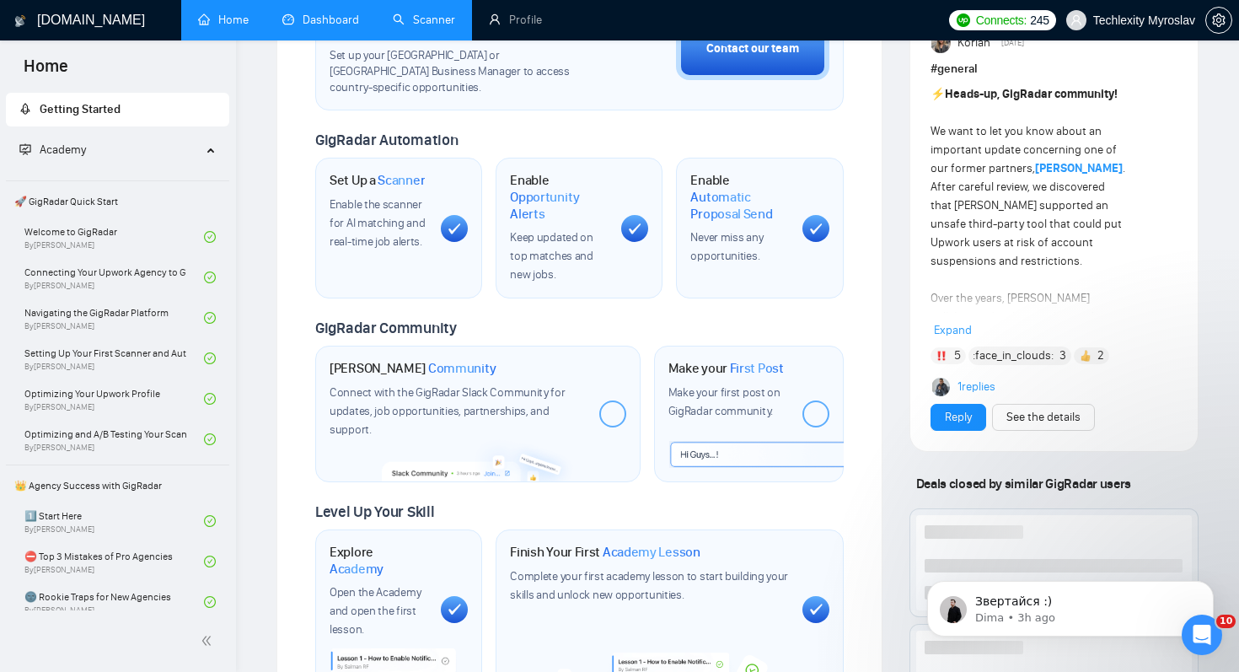
click at [347, 19] on link "Dashboard" at bounding box center [320, 20] width 77 height 14
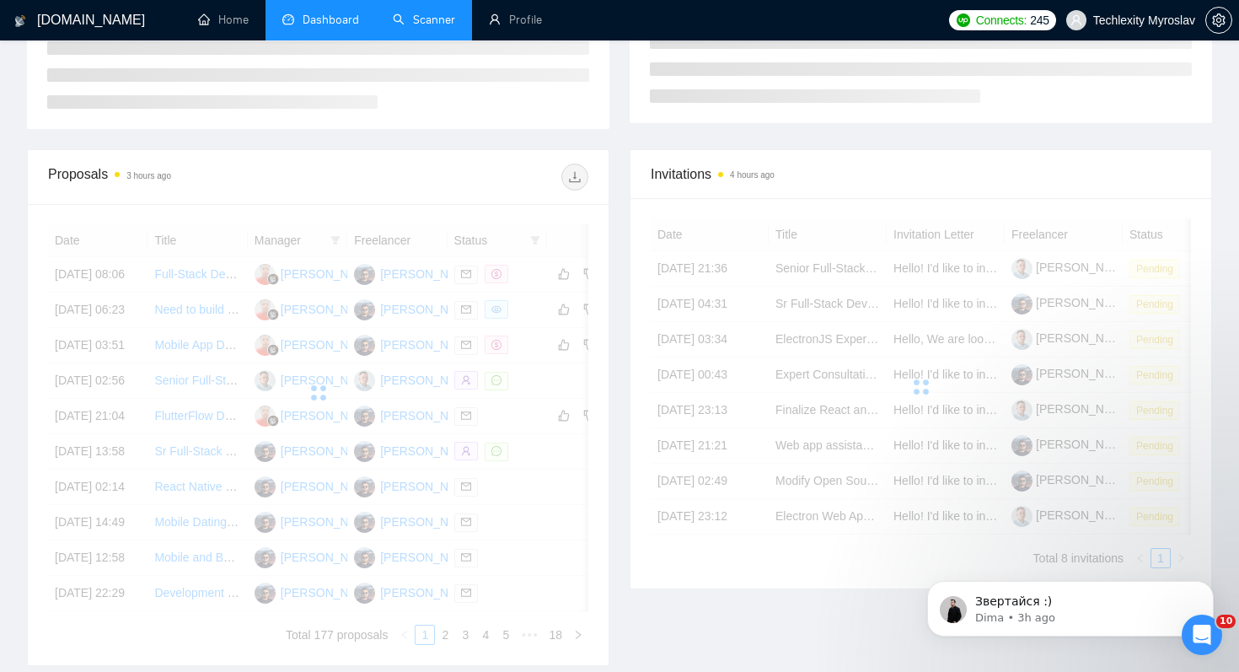
click at [408, 21] on link "Scanner" at bounding box center [424, 20] width 62 height 14
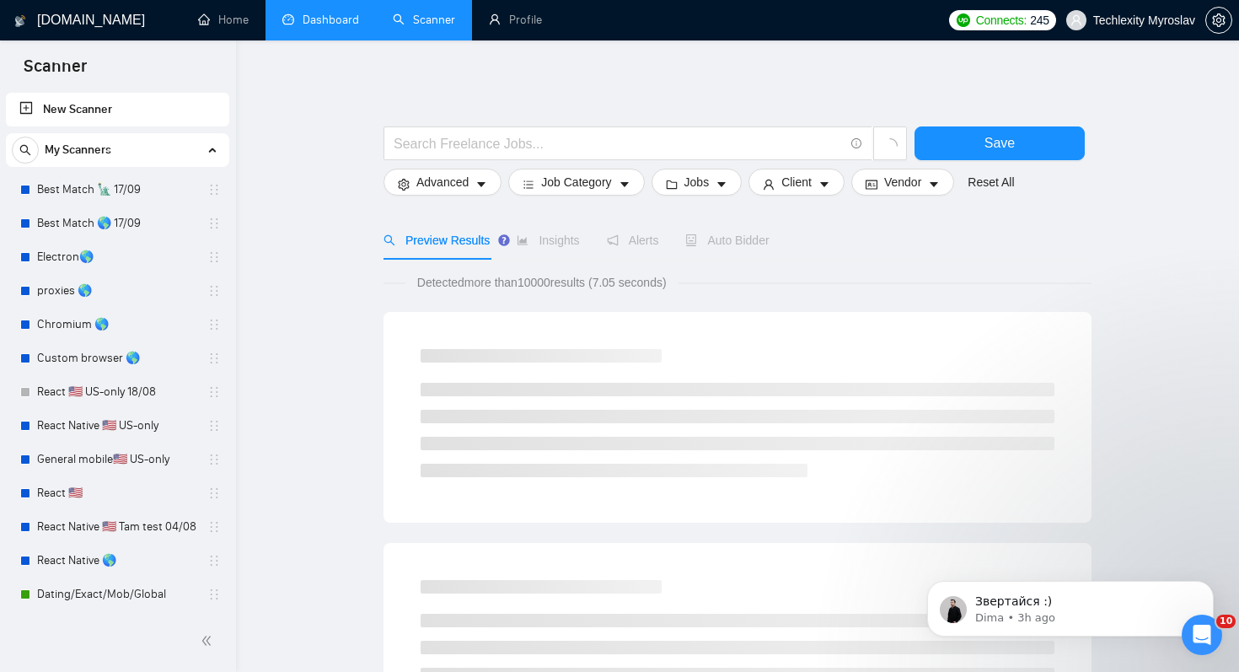
click at [338, 21] on link "Dashboard" at bounding box center [320, 20] width 77 height 14
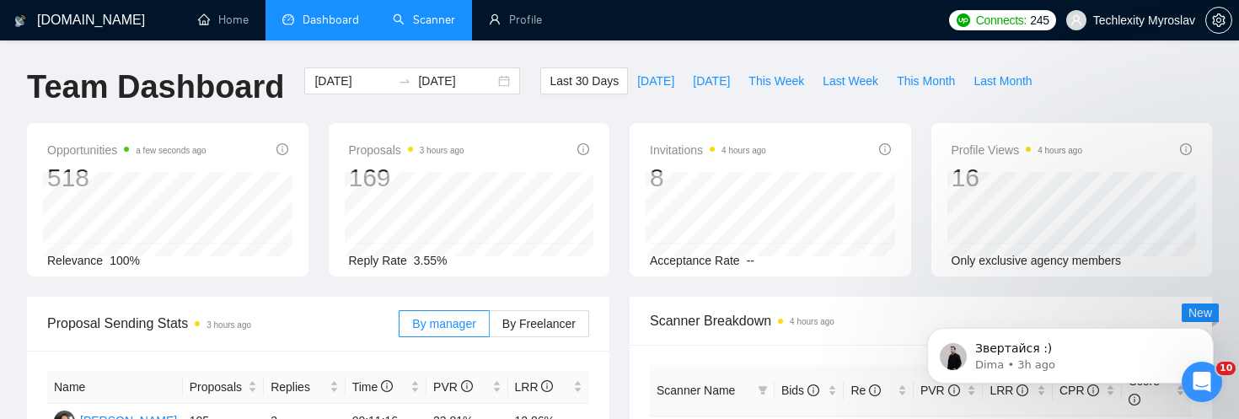
click at [882, 313] on span "Scanner Breakdown 4 hours ago" at bounding box center [921, 320] width 542 height 21
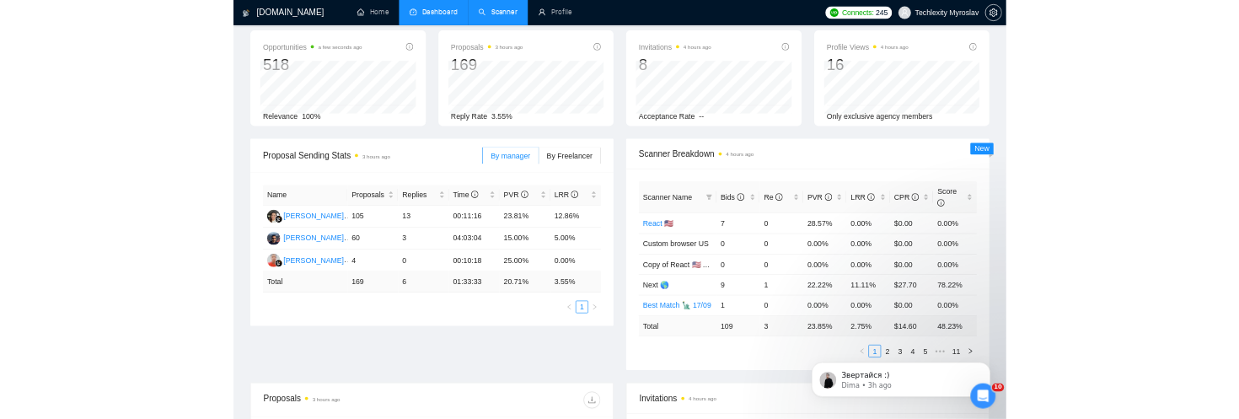
scroll to position [83, 0]
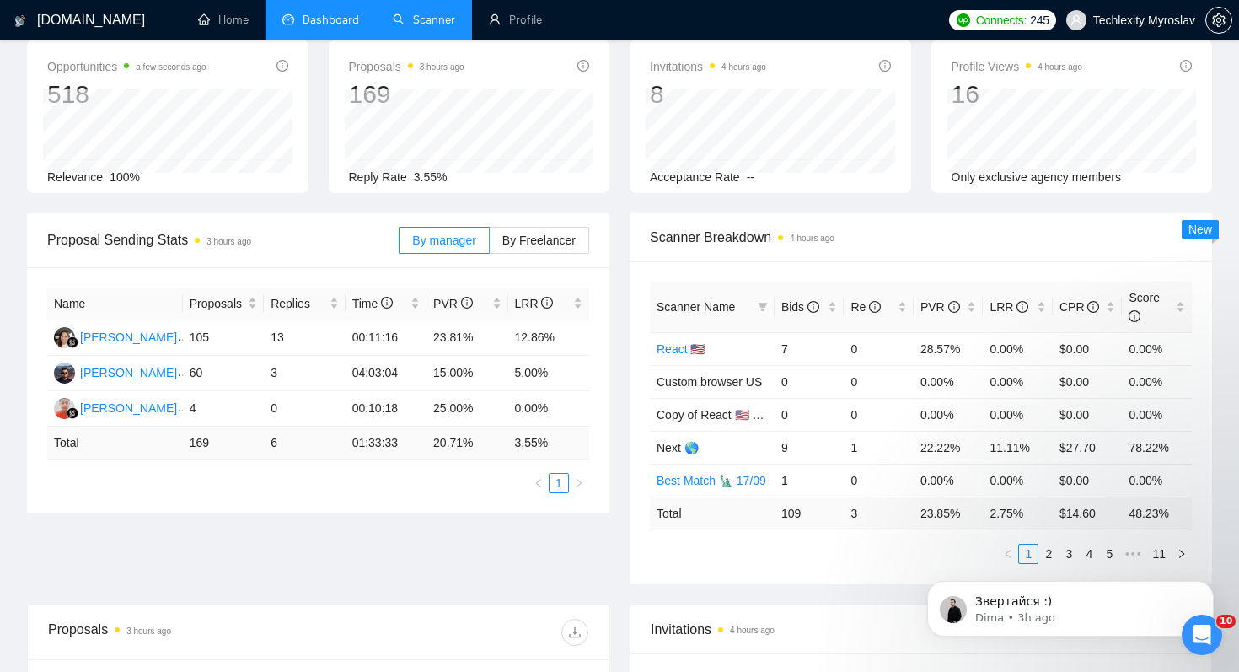
click at [582, 446] on td "3.55 %" at bounding box center [549, 442] width 82 height 33
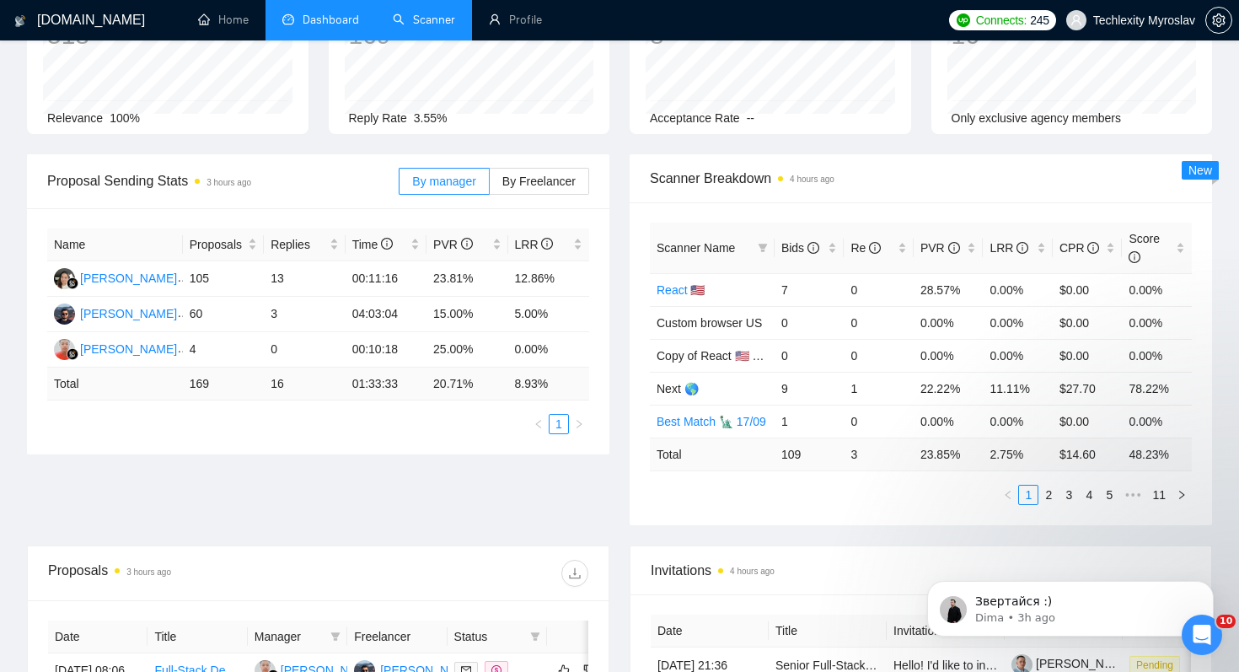
scroll to position [133, 0]
